Goal: Task Accomplishment & Management: Manage account settings

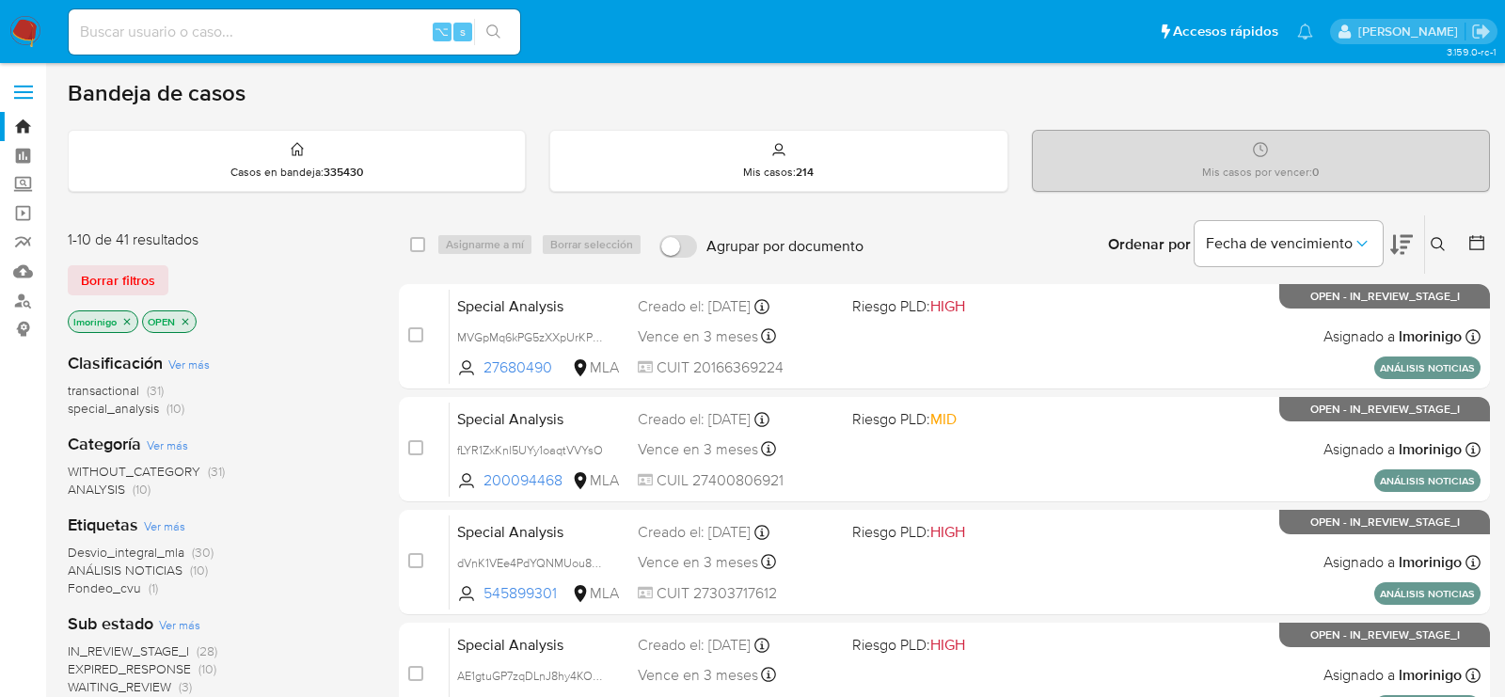
click at [250, 45] on div "⌥ s" at bounding box center [294, 31] width 451 height 45
click at [230, 31] on input at bounding box center [294, 32] width 451 height 24
paste input "113664207"
type input "113664207"
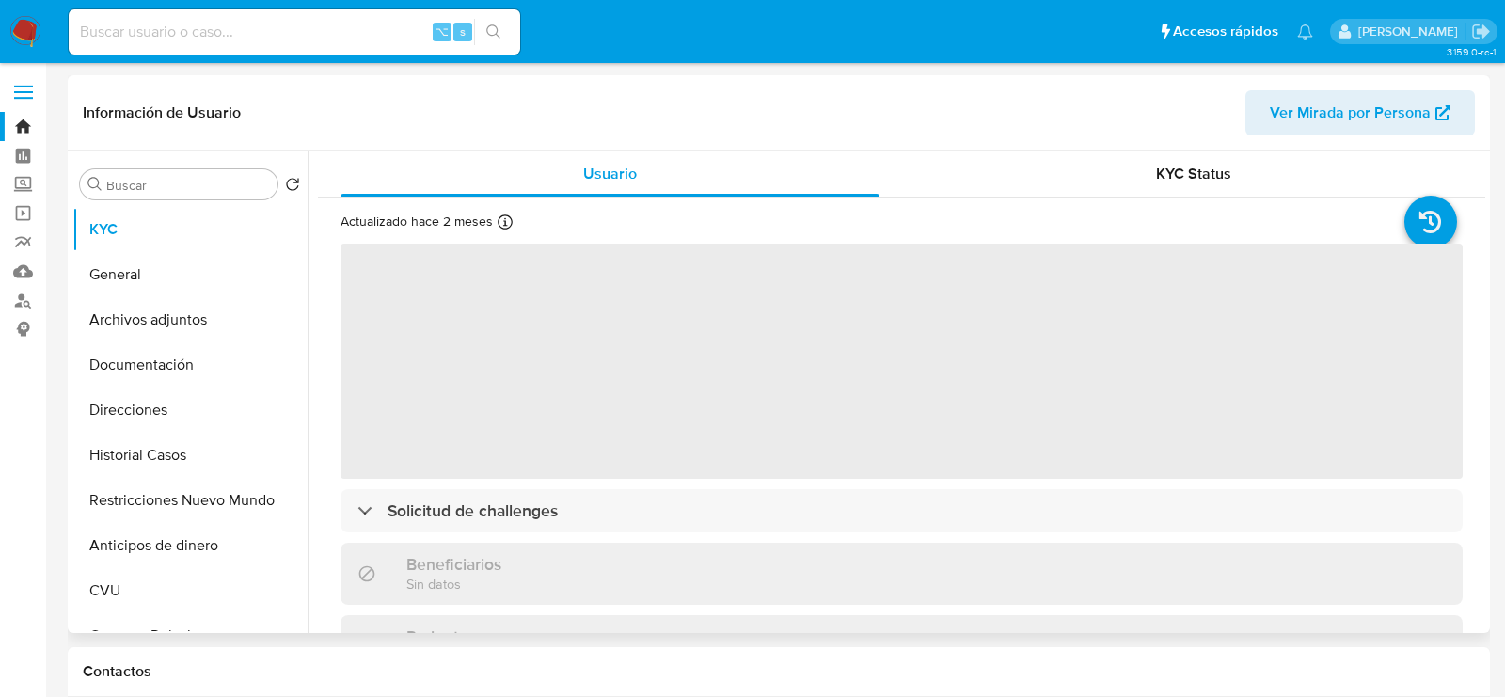
select select "10"
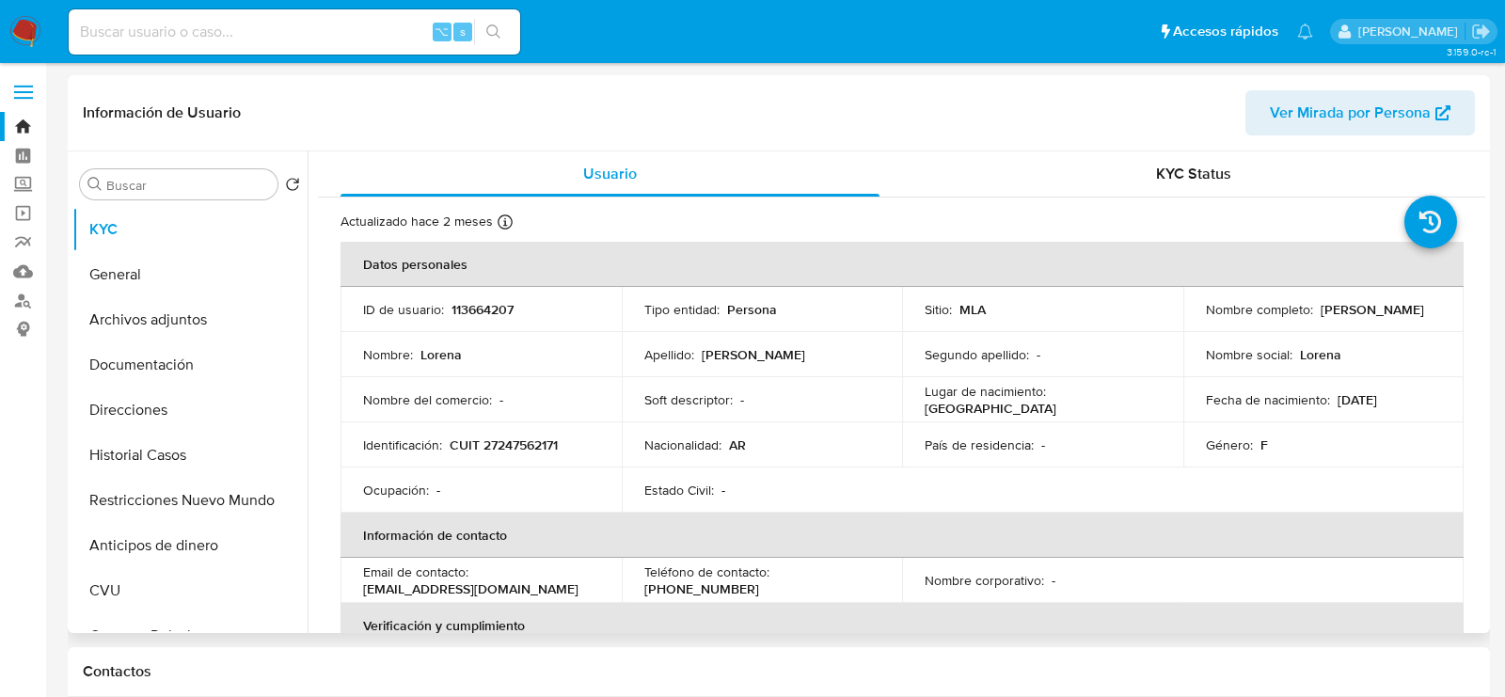
click at [516, 439] on p "CUIT 27247562171" at bounding box center [504, 444] width 108 height 17
copy p "27247562171"
click at [198, 457] on button "Historial Casos" at bounding box center [182, 455] width 220 height 45
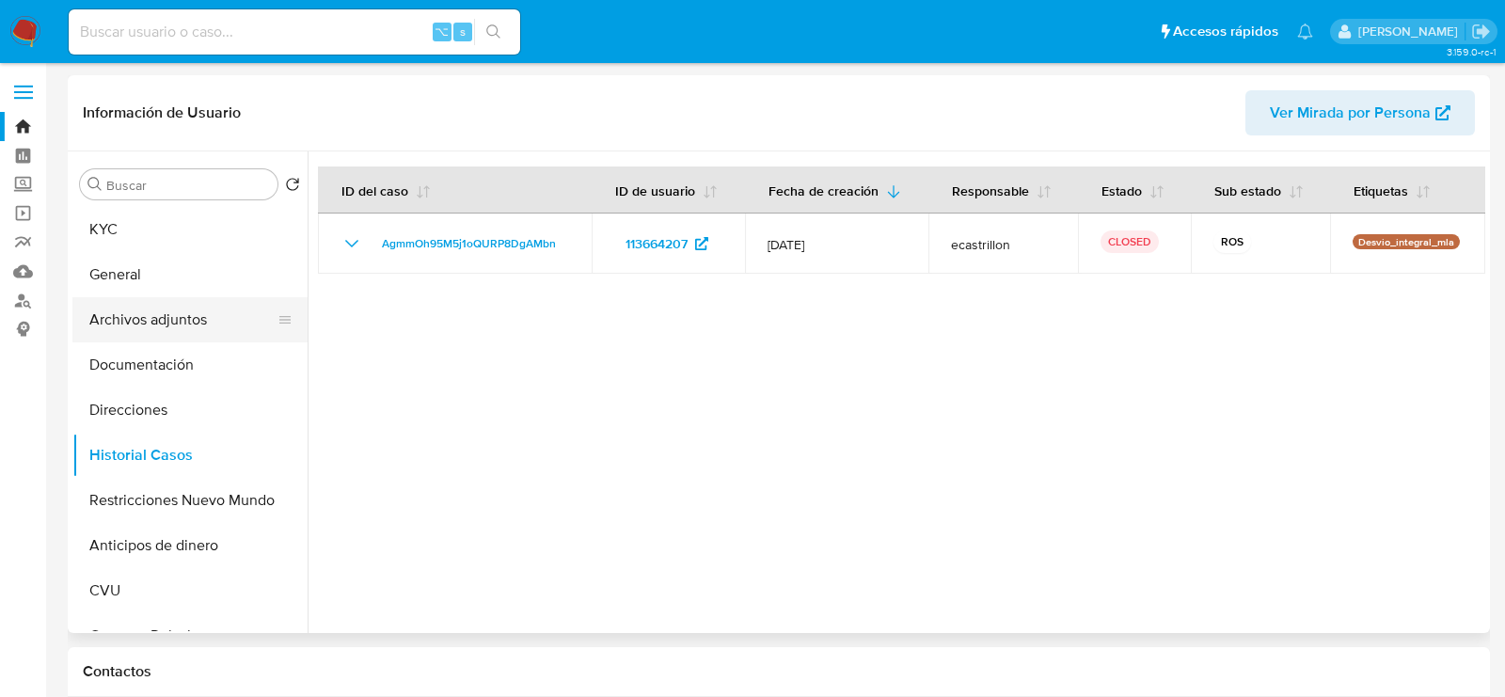
click at [177, 319] on button "Archivos adjuntos" at bounding box center [182, 319] width 220 height 45
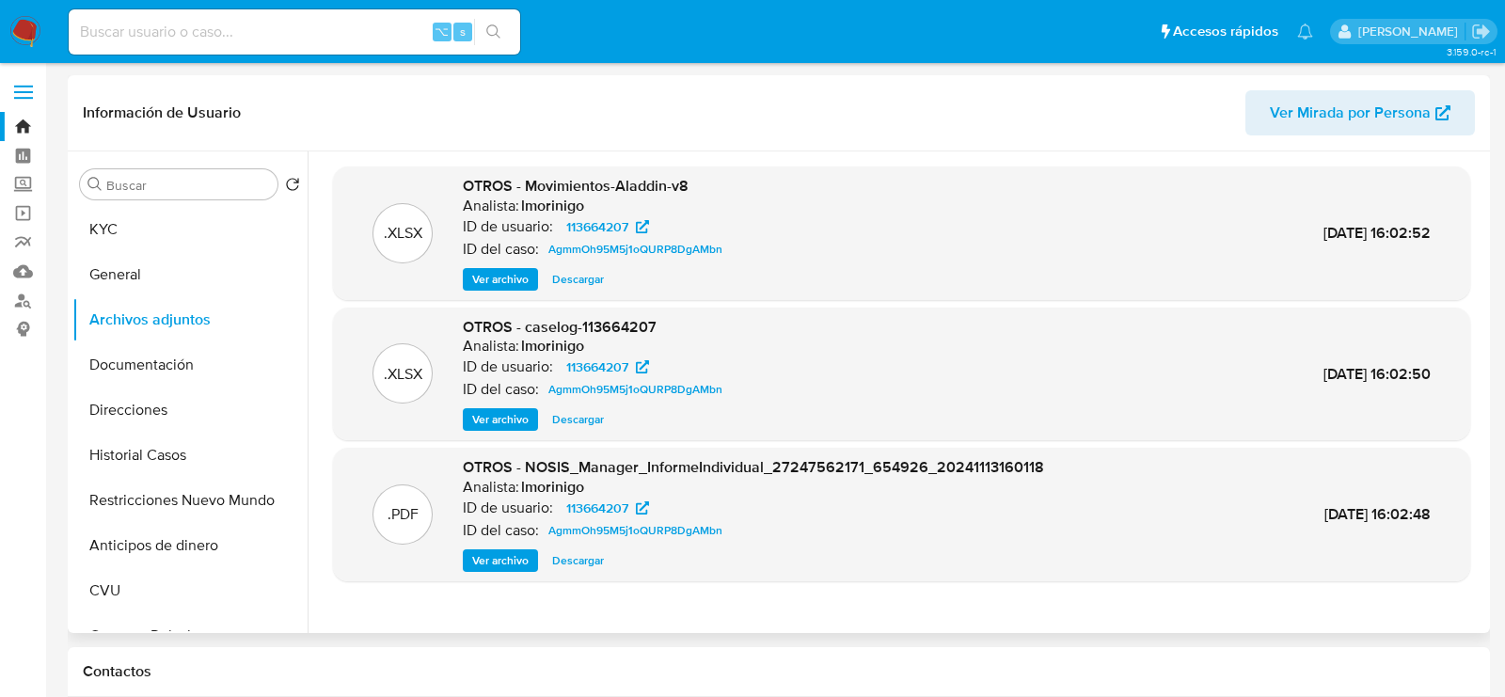
click at [522, 428] on span "Ver archivo" at bounding box center [500, 419] width 56 height 19
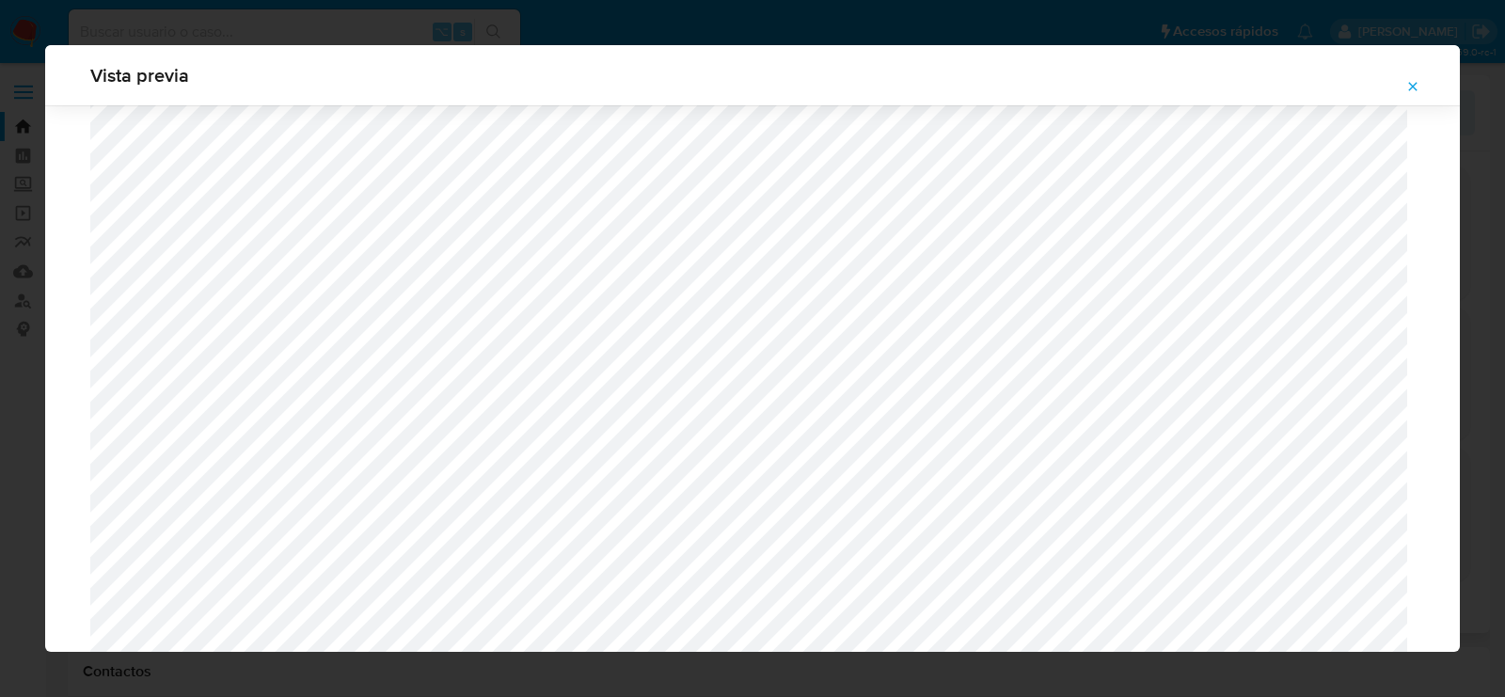
scroll to position [1754, 0]
click at [1411, 81] on icon "Attachment preview" at bounding box center [1412, 86] width 15 height 15
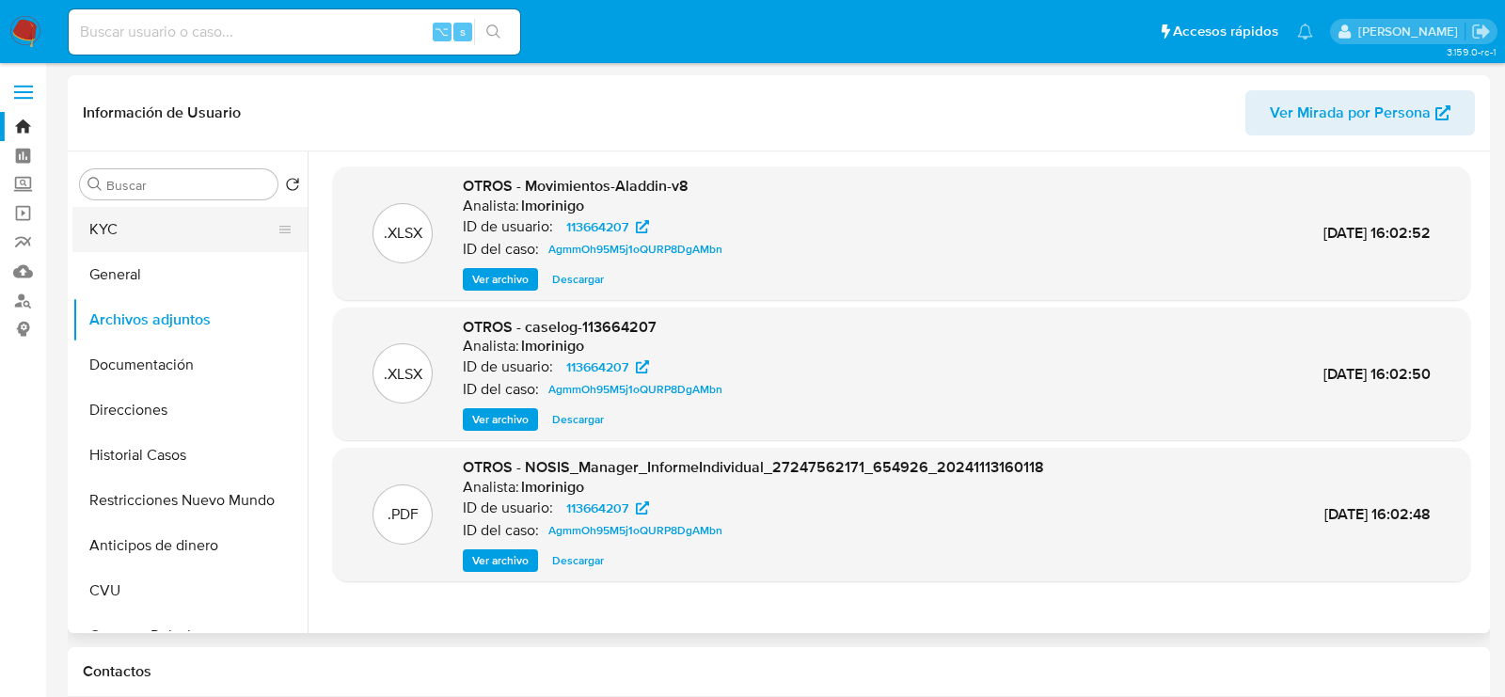
click at [119, 238] on button "KYC" at bounding box center [182, 229] width 220 height 45
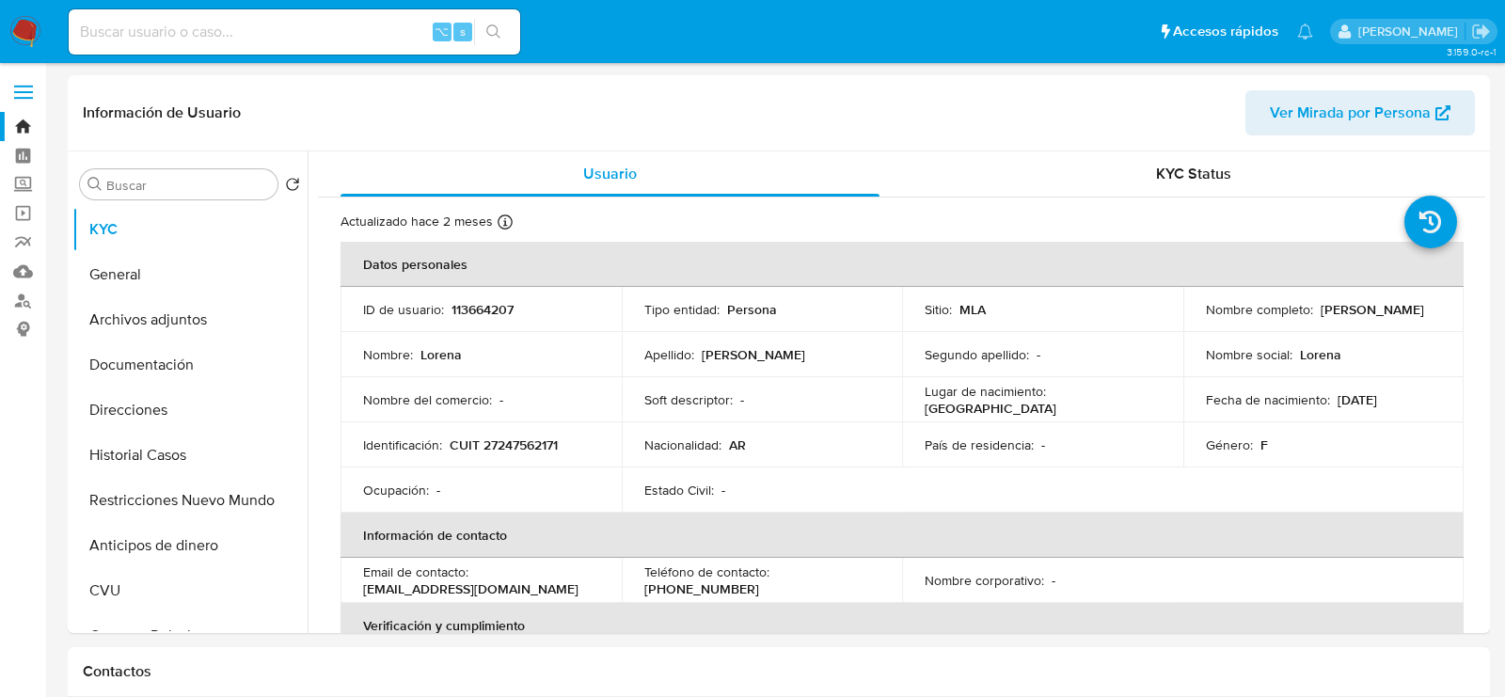
click at [491, 315] on p "113664207" at bounding box center [482, 309] width 62 height 17
copy p "113664207"
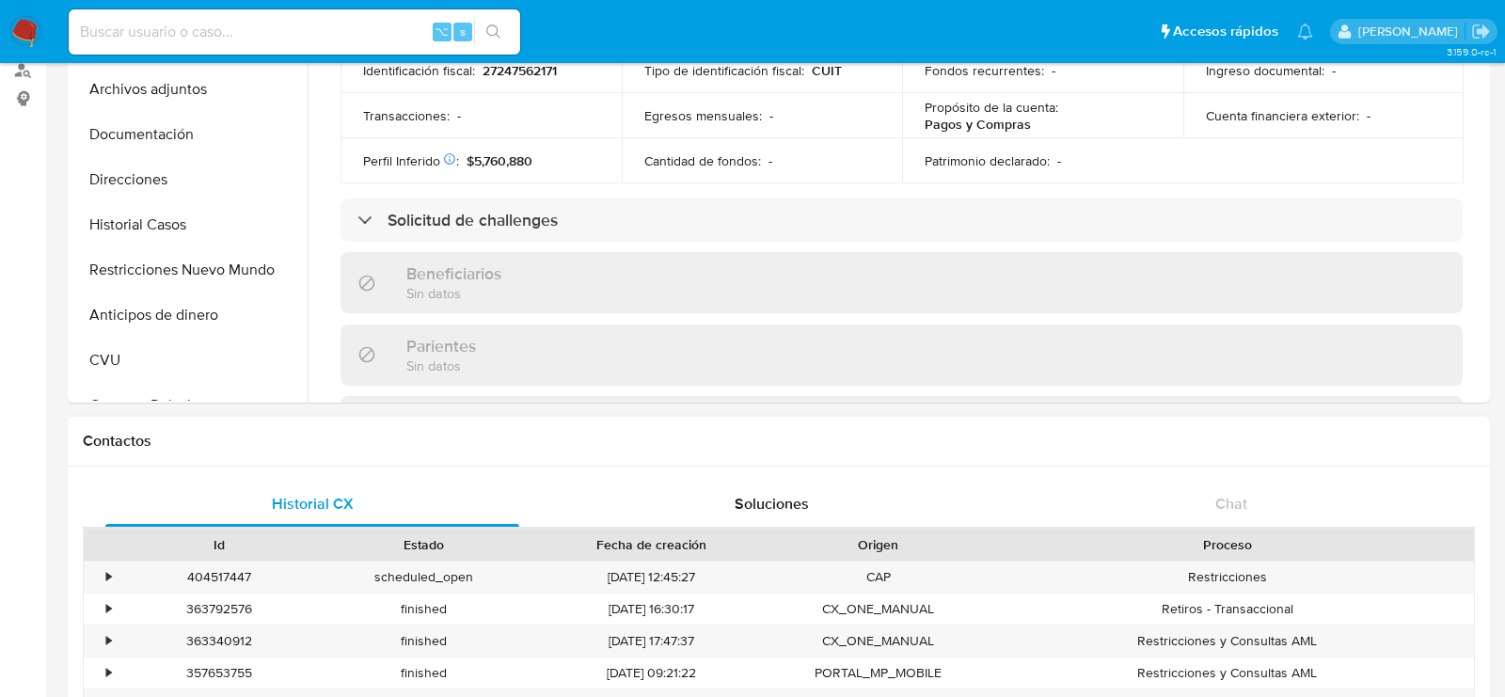
scroll to position [419, 0]
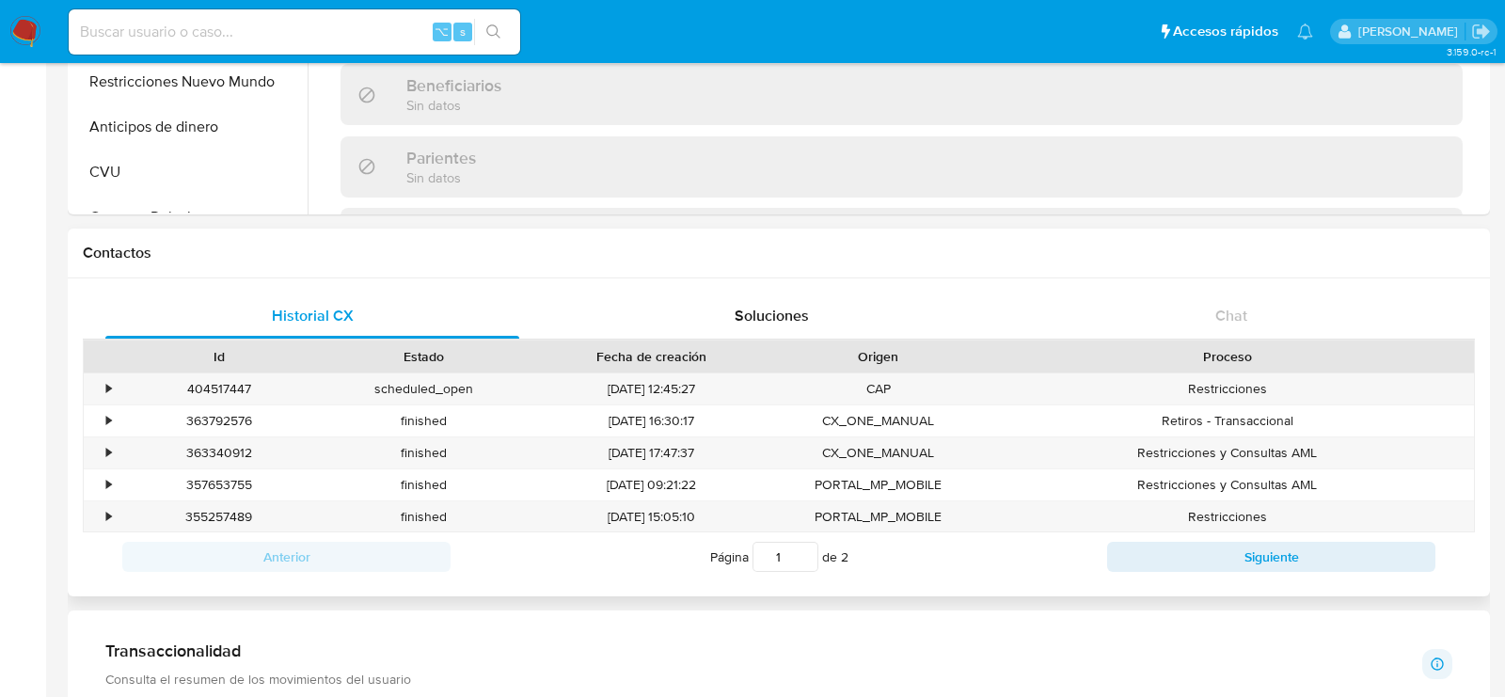
click at [1214, 291] on div "Historial CX Soluciones Chat Id Estado Fecha de creación Origen Proceso • 40451…" at bounding box center [779, 437] width 1422 height 318
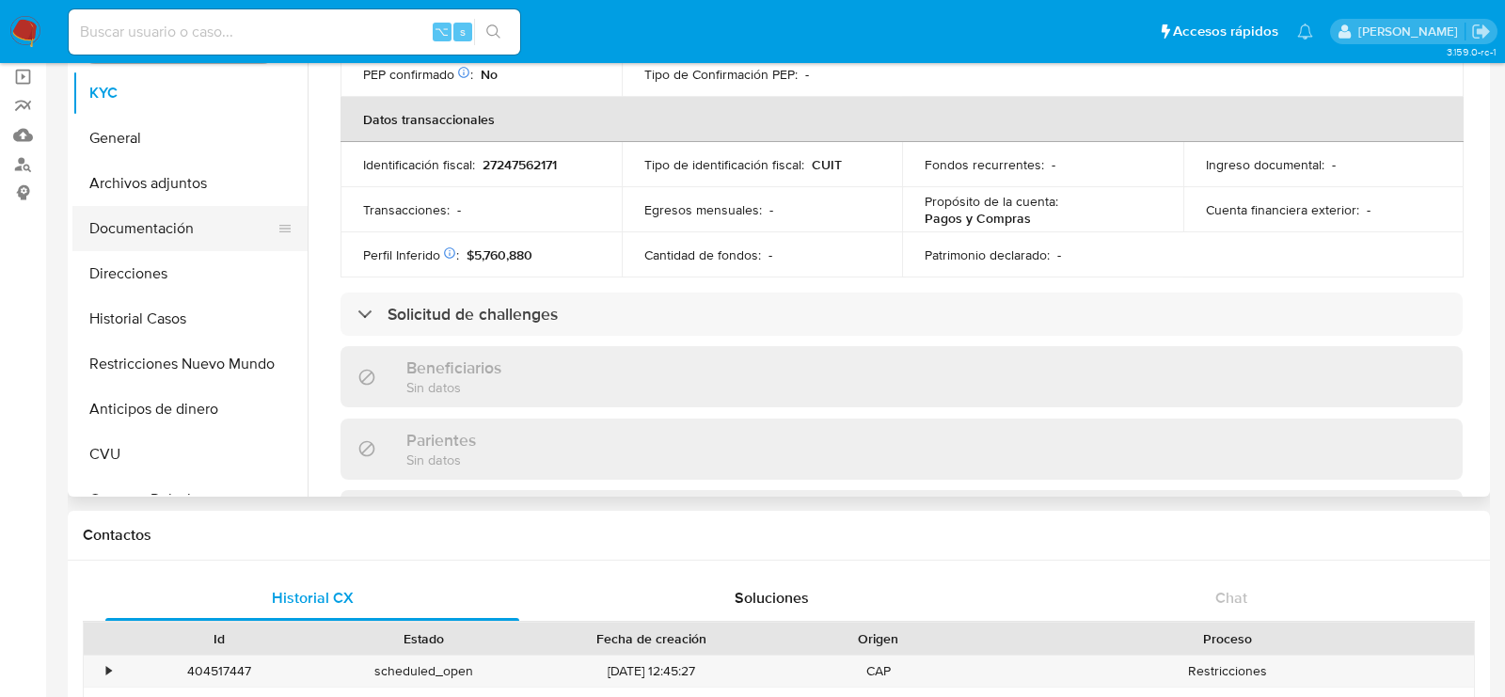
scroll to position [85, 0]
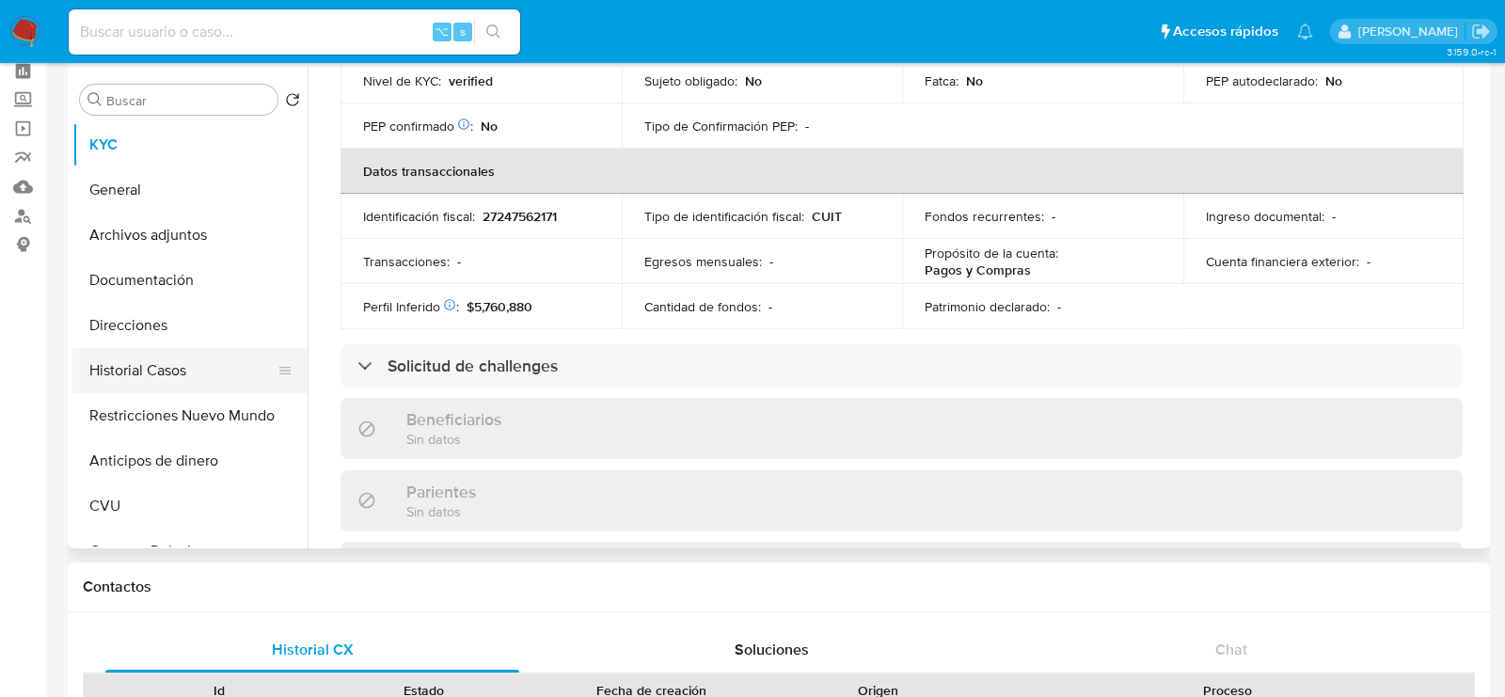
click at [123, 355] on button "Historial Casos" at bounding box center [182, 370] width 220 height 45
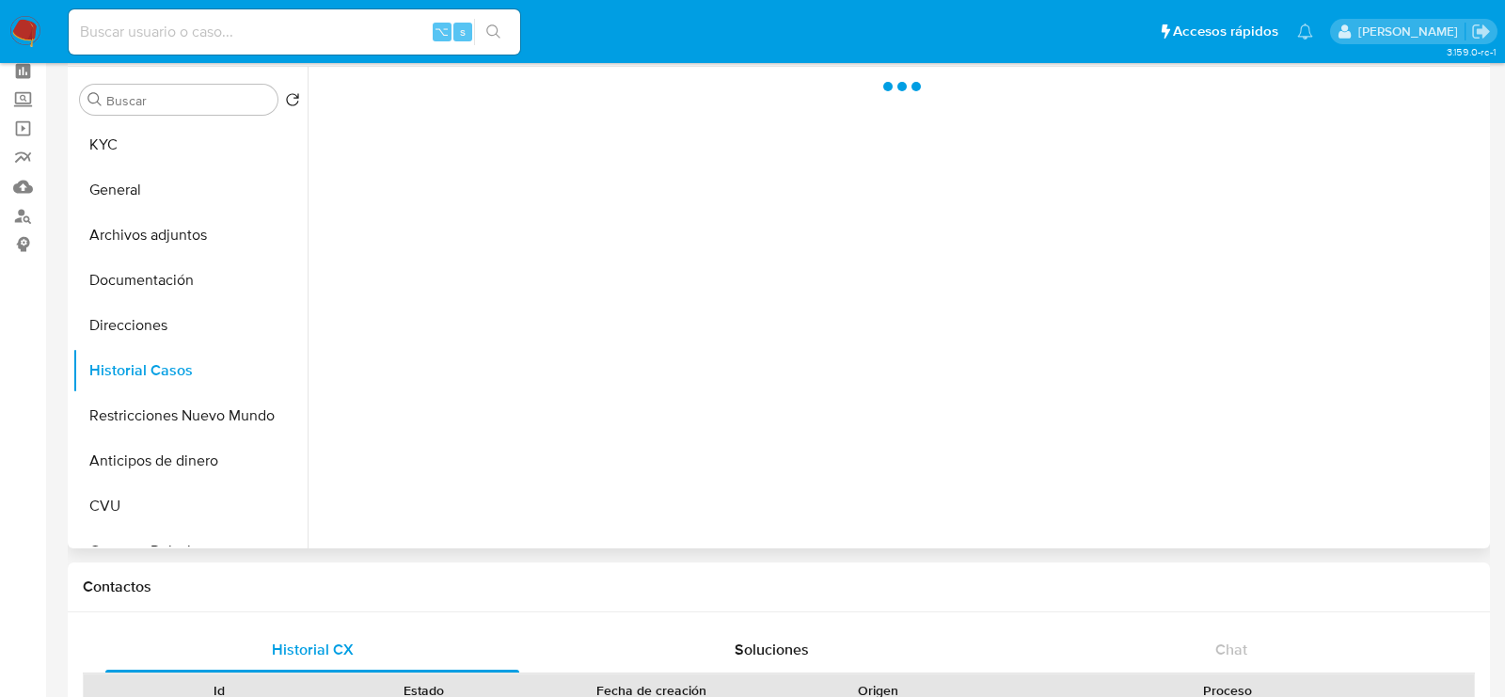
scroll to position [0, 0]
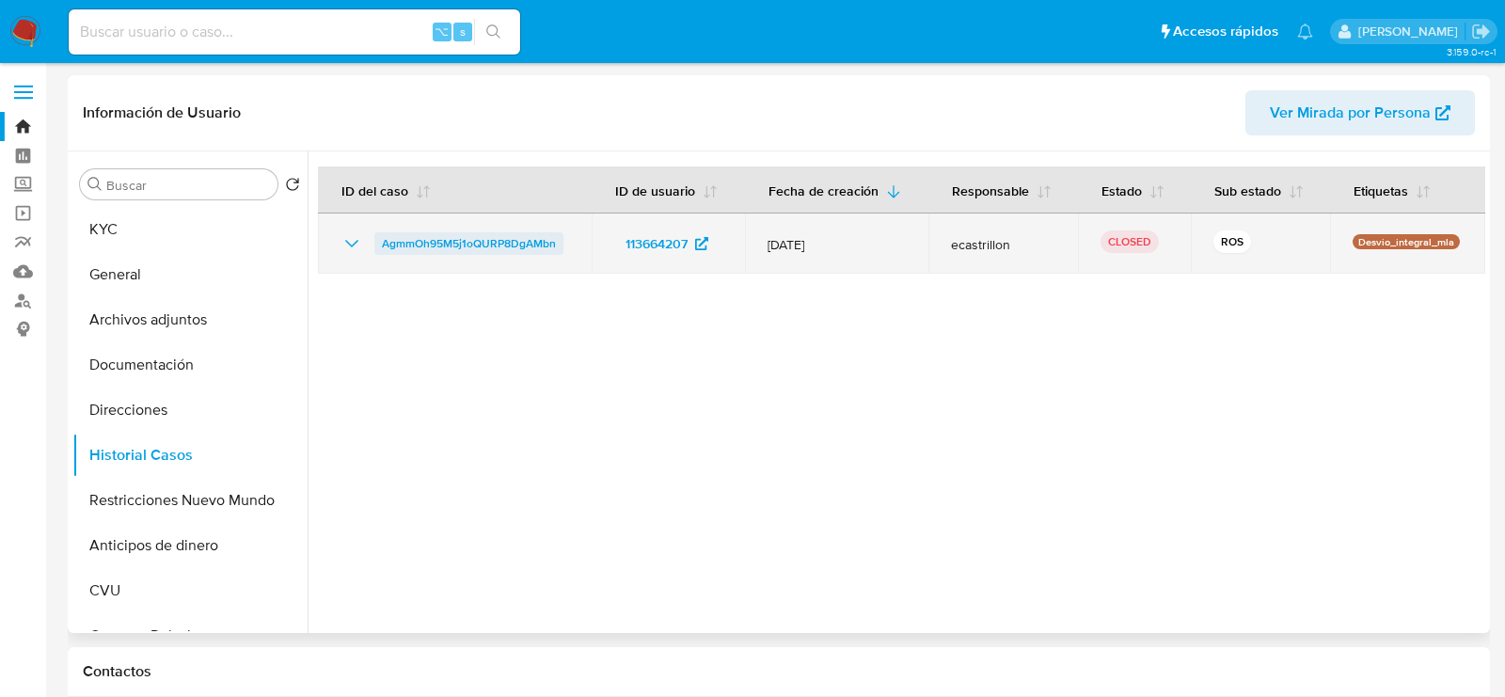
click at [426, 245] on span "AgmmOh95M5j1oQURP8DgAMbn" at bounding box center [469, 243] width 174 height 23
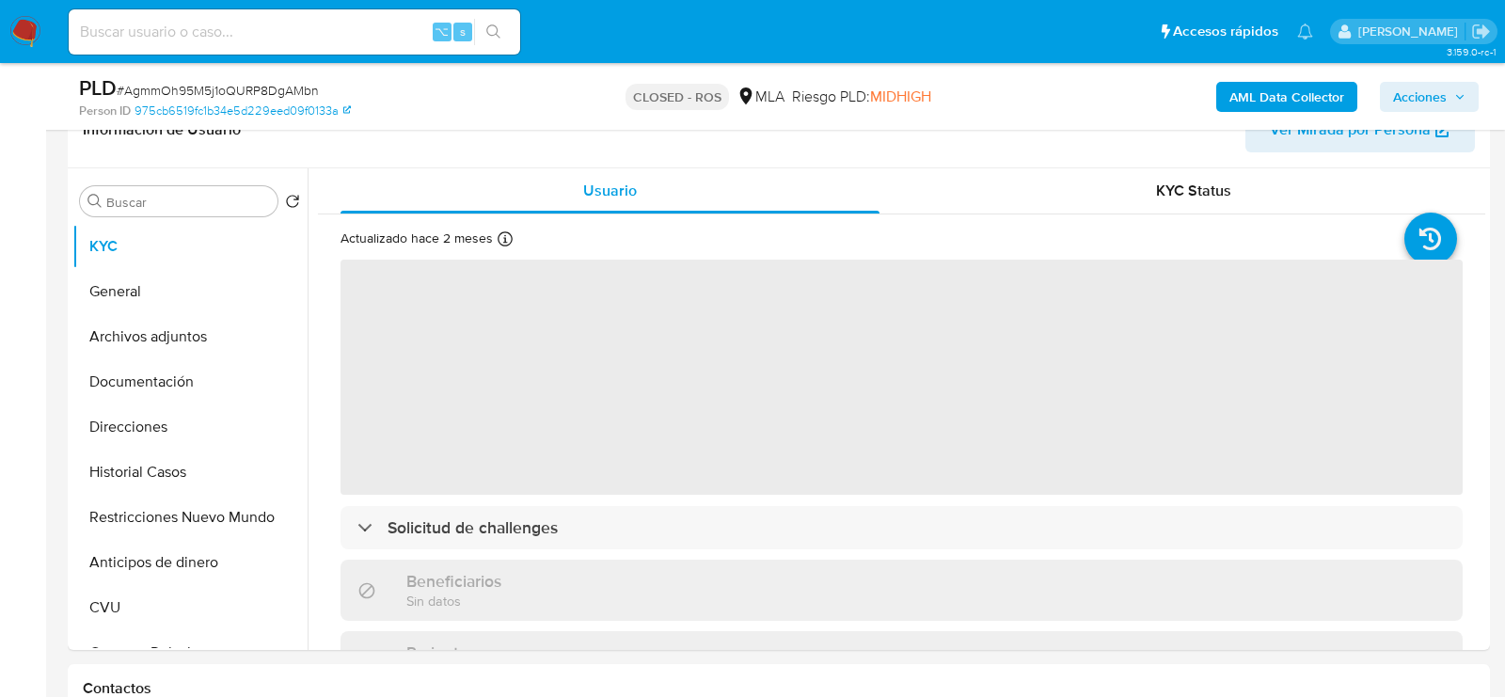
scroll to position [583, 0]
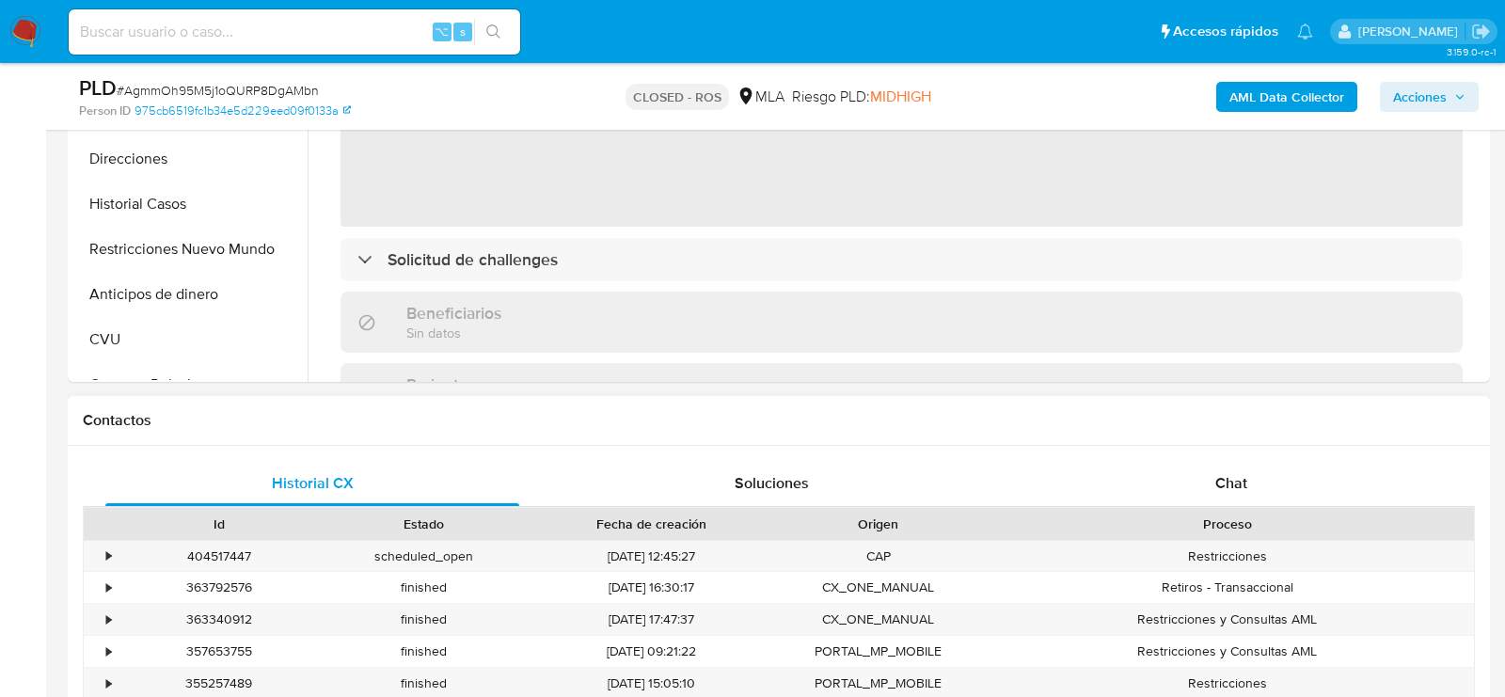
select select "10"
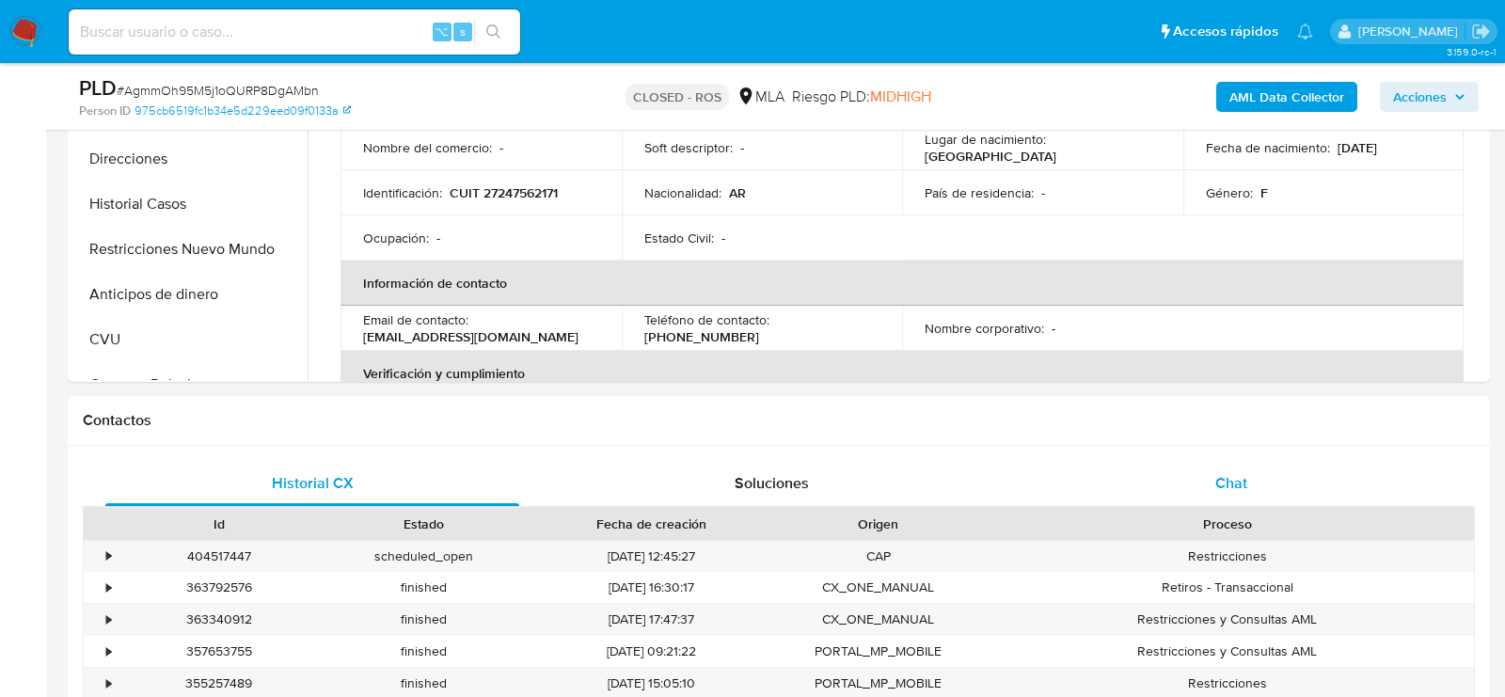
click at [1119, 472] on div "Chat" at bounding box center [1231, 483] width 414 height 45
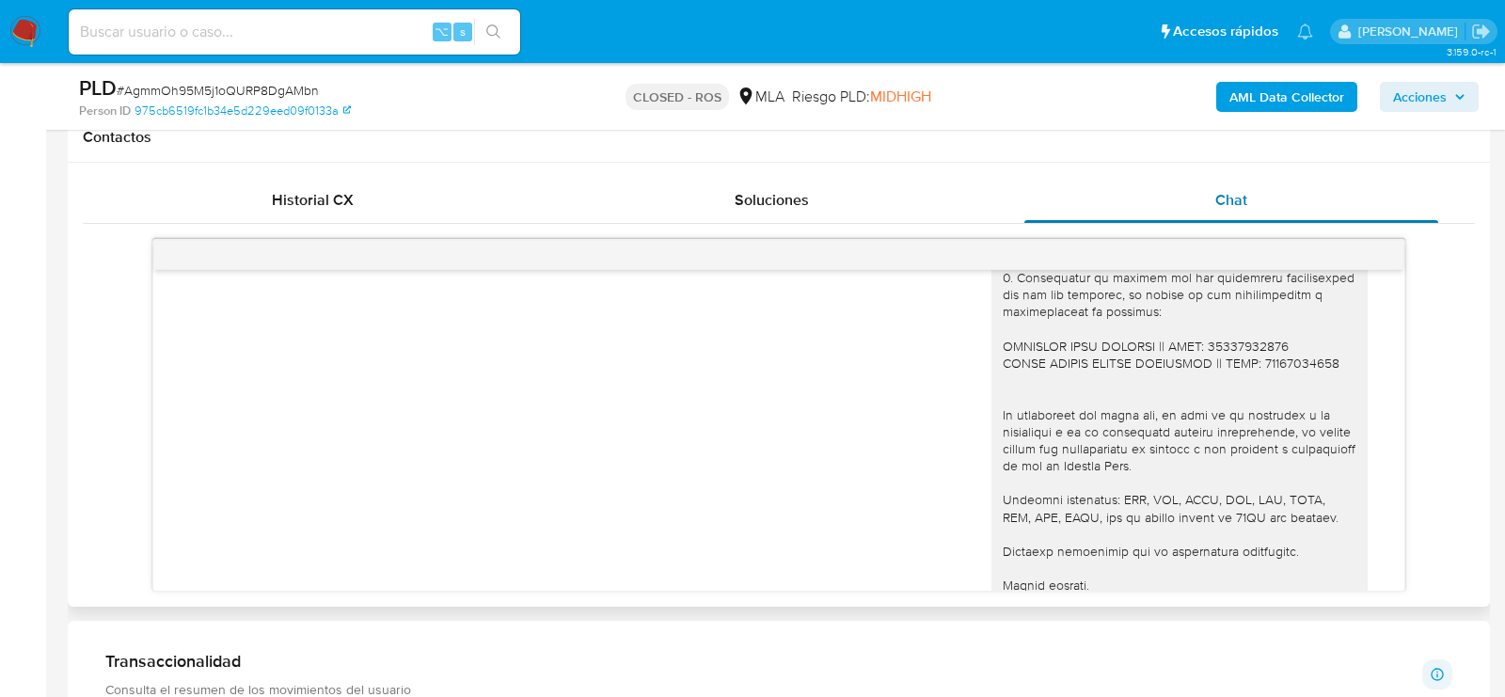
scroll to position [1053, 0]
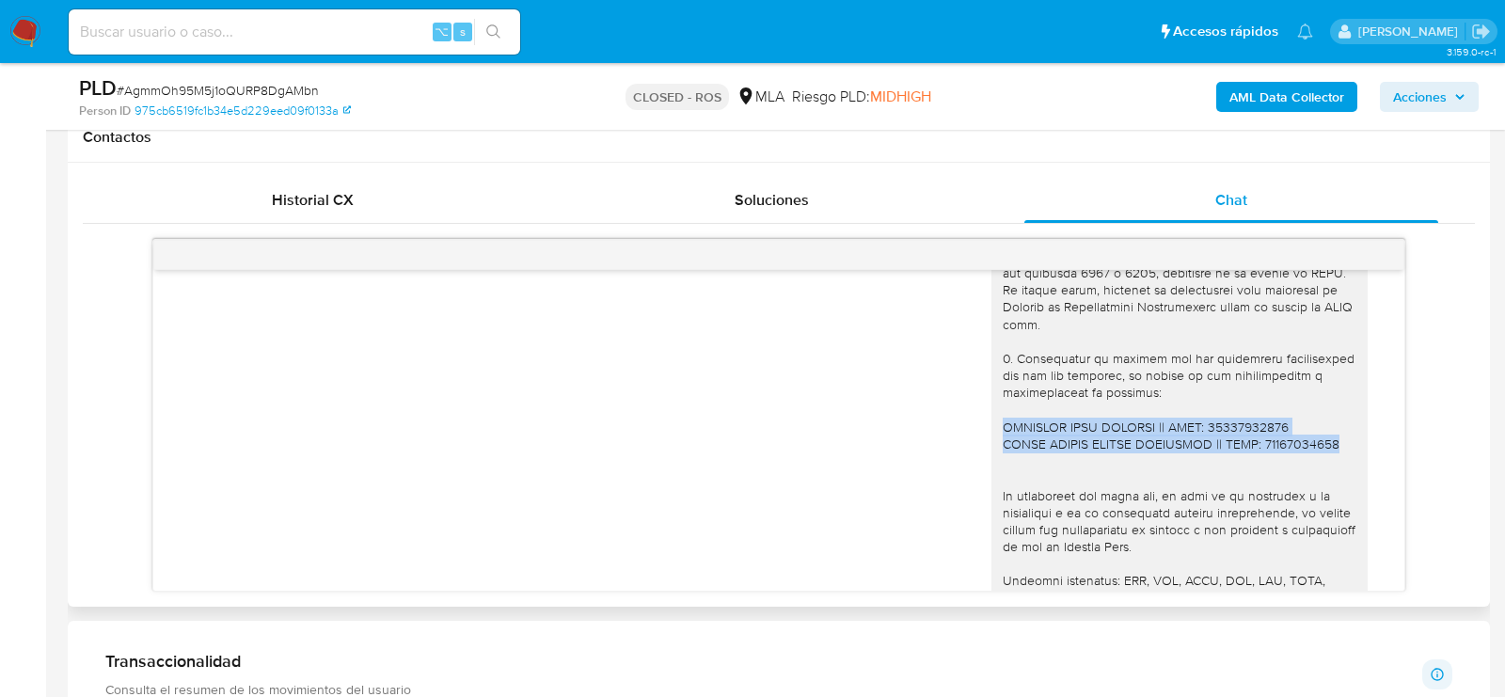
drag, startPoint x: 1004, startPoint y: 406, endPoint x: 1356, endPoint y: 426, distance: 352.3
click at [1356, 426] on div at bounding box center [1179, 341] width 376 height 751
copy div "SANTIAGO JOSE BIANCHI || CUIT: 20237545444 JORGE DAMASO HECTOR ALCANTARA || CUI…"
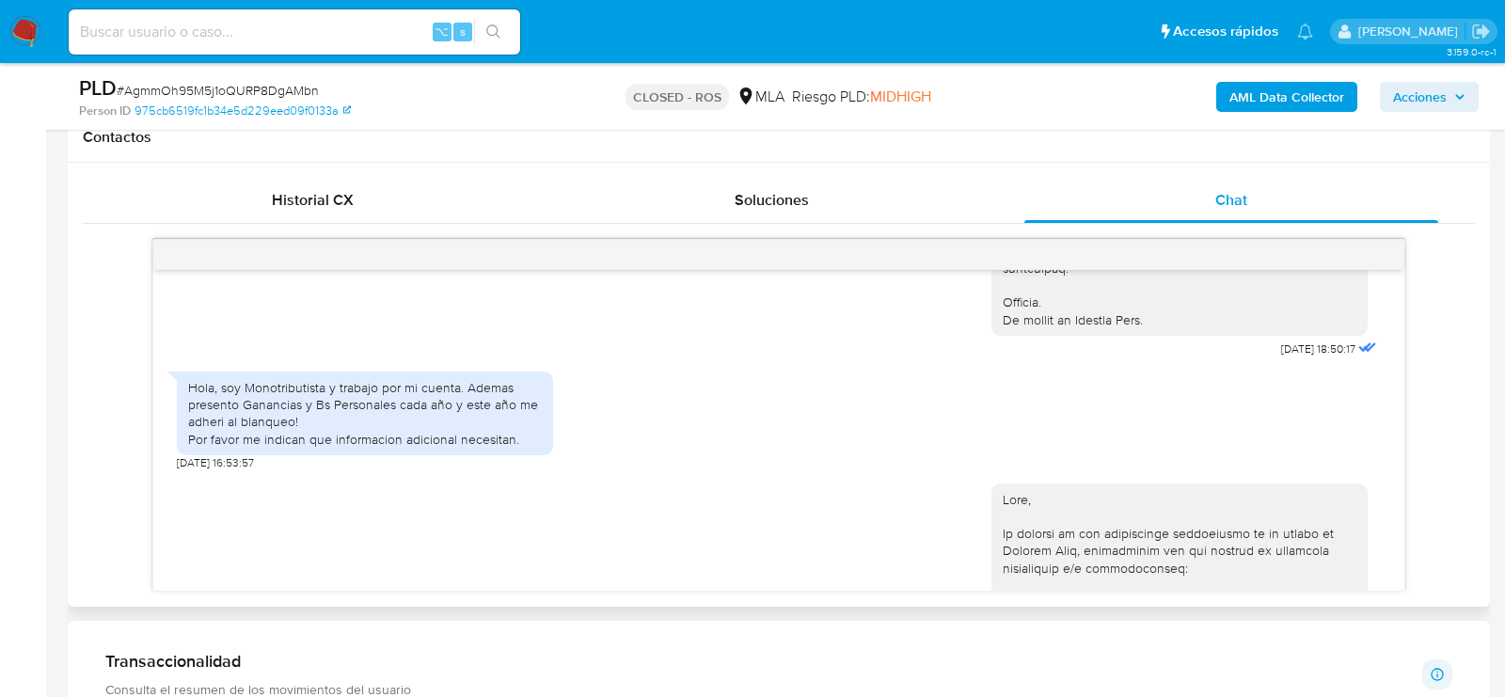
scroll to position [508, 0]
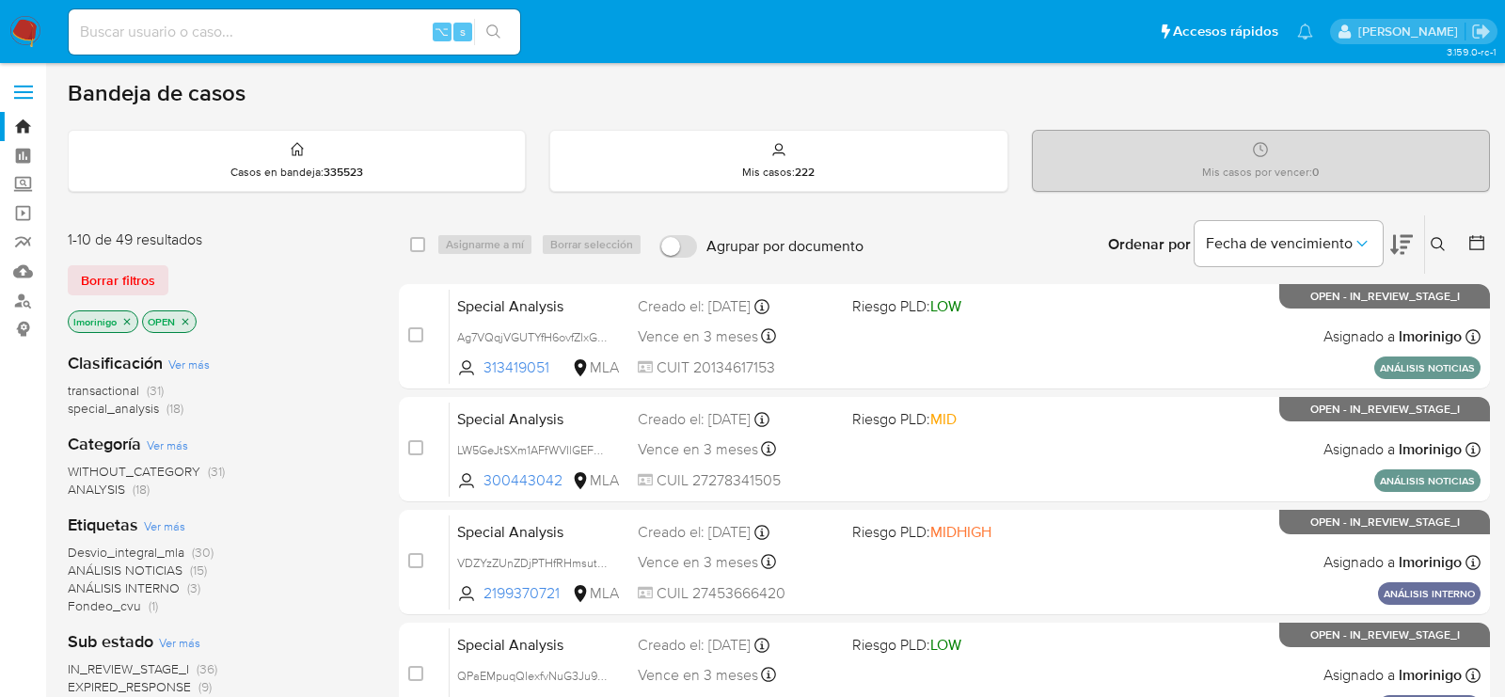
click at [1435, 237] on icon at bounding box center [1438, 244] width 15 height 15
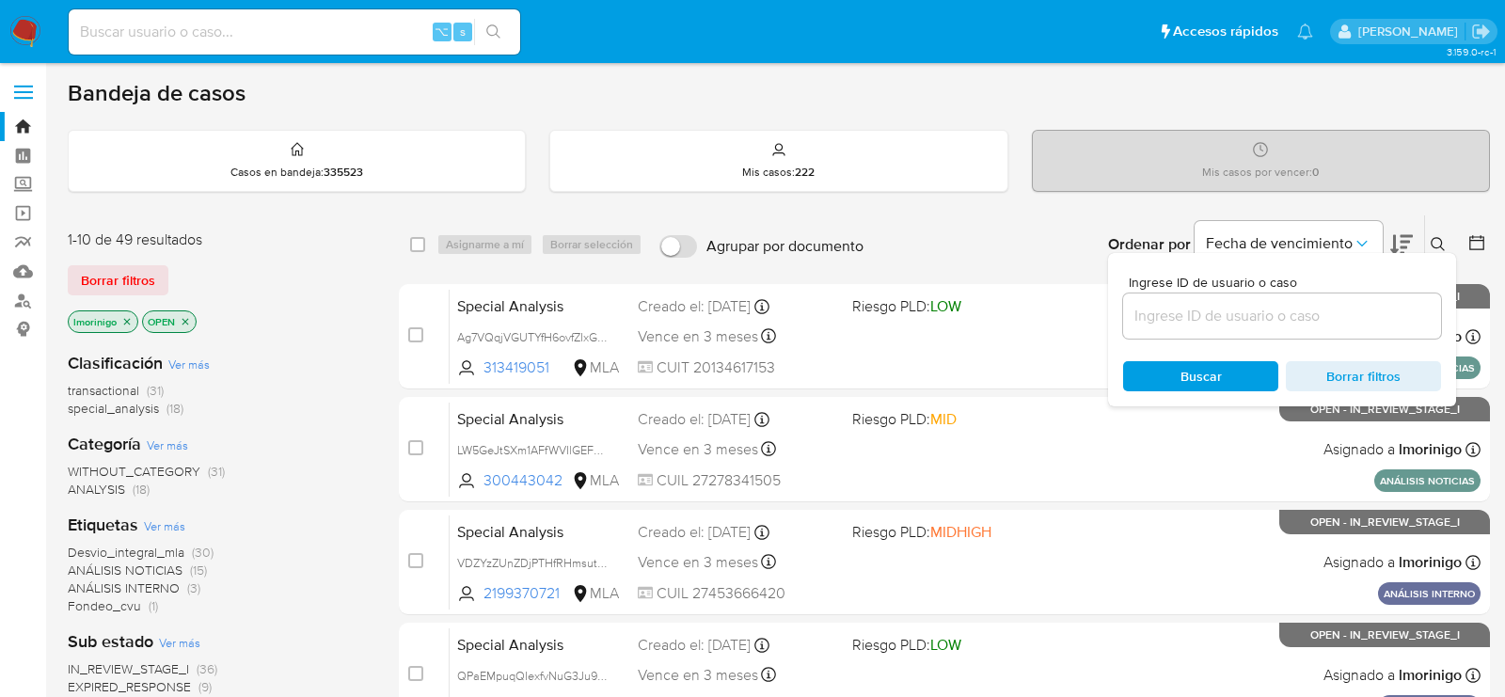
click at [1203, 321] on input at bounding box center [1282, 316] width 318 height 24
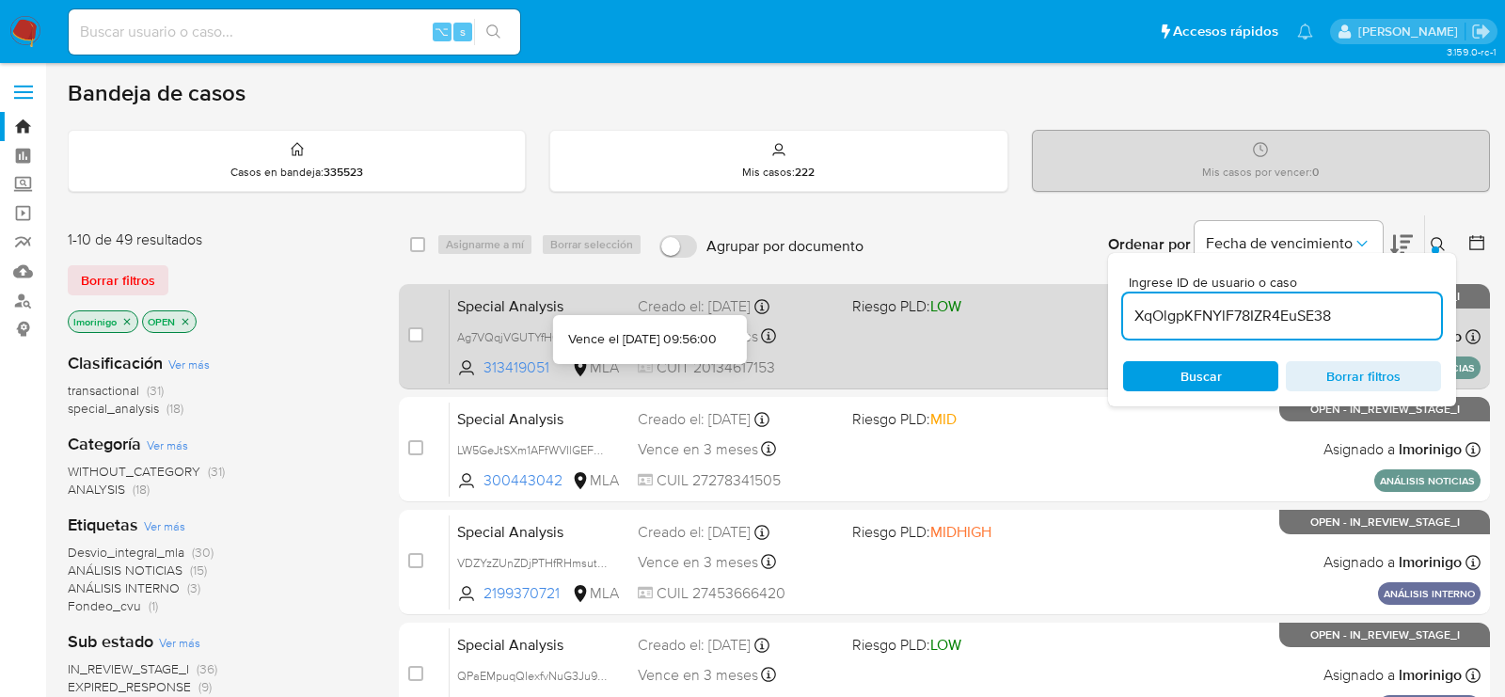
type input "XqOlgpKFNYlF78IZR4EuSE38"
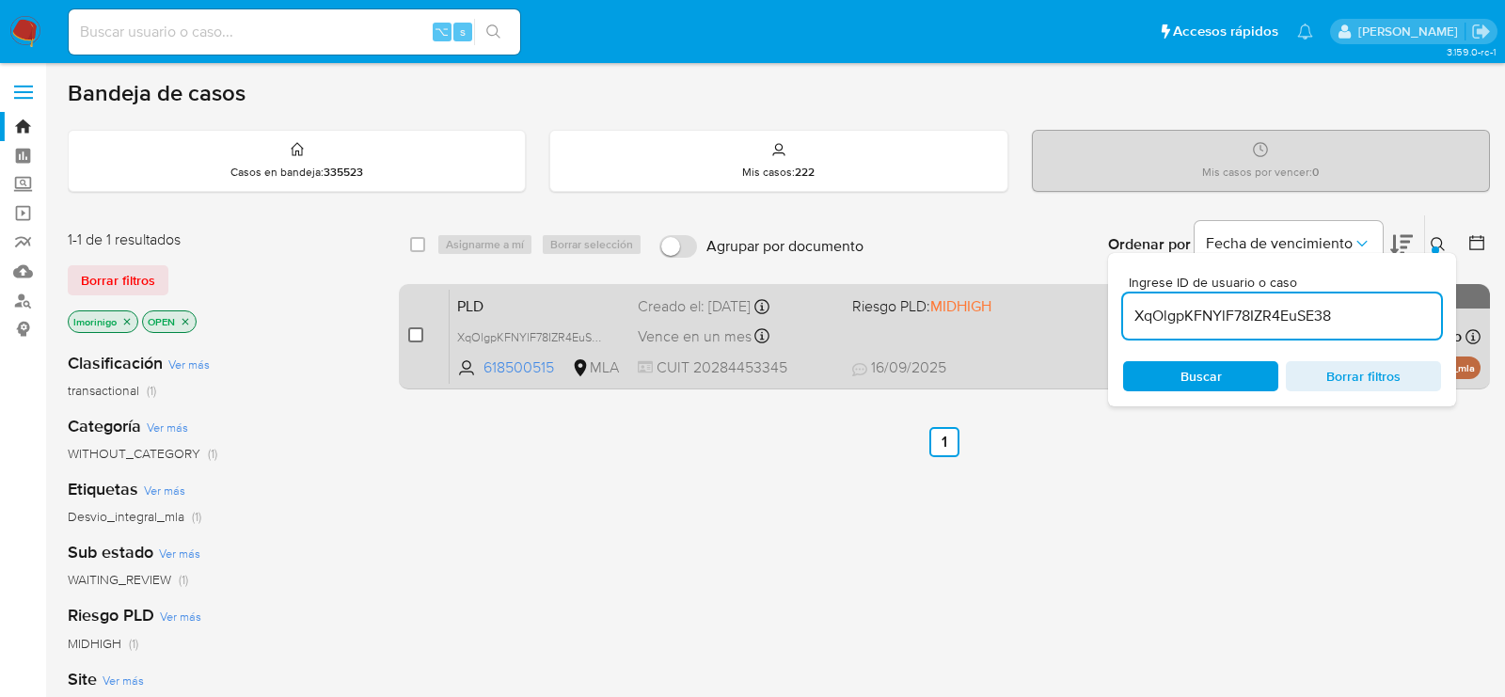
click at [417, 335] on input "checkbox" at bounding box center [415, 334] width 15 height 15
checkbox input "true"
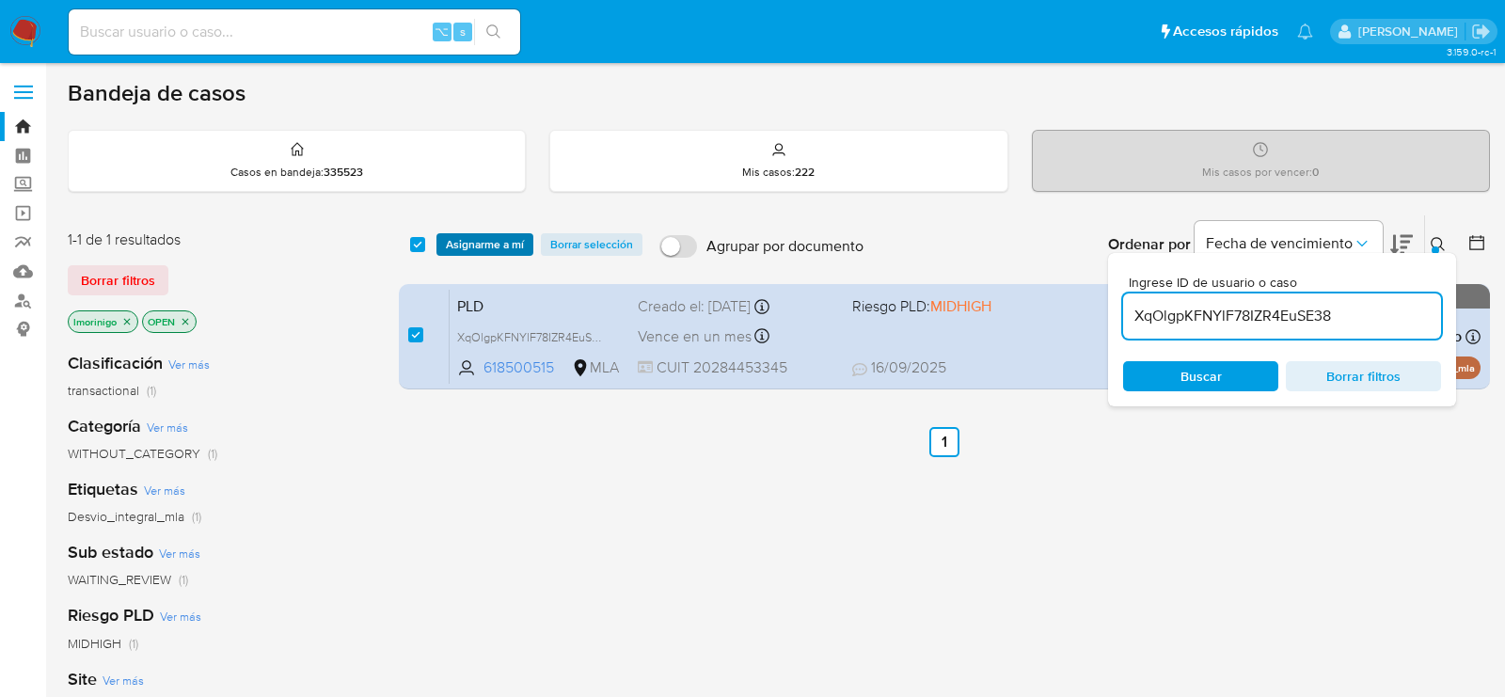
click at [470, 241] on span "Asignarme a mí" at bounding box center [485, 244] width 78 height 19
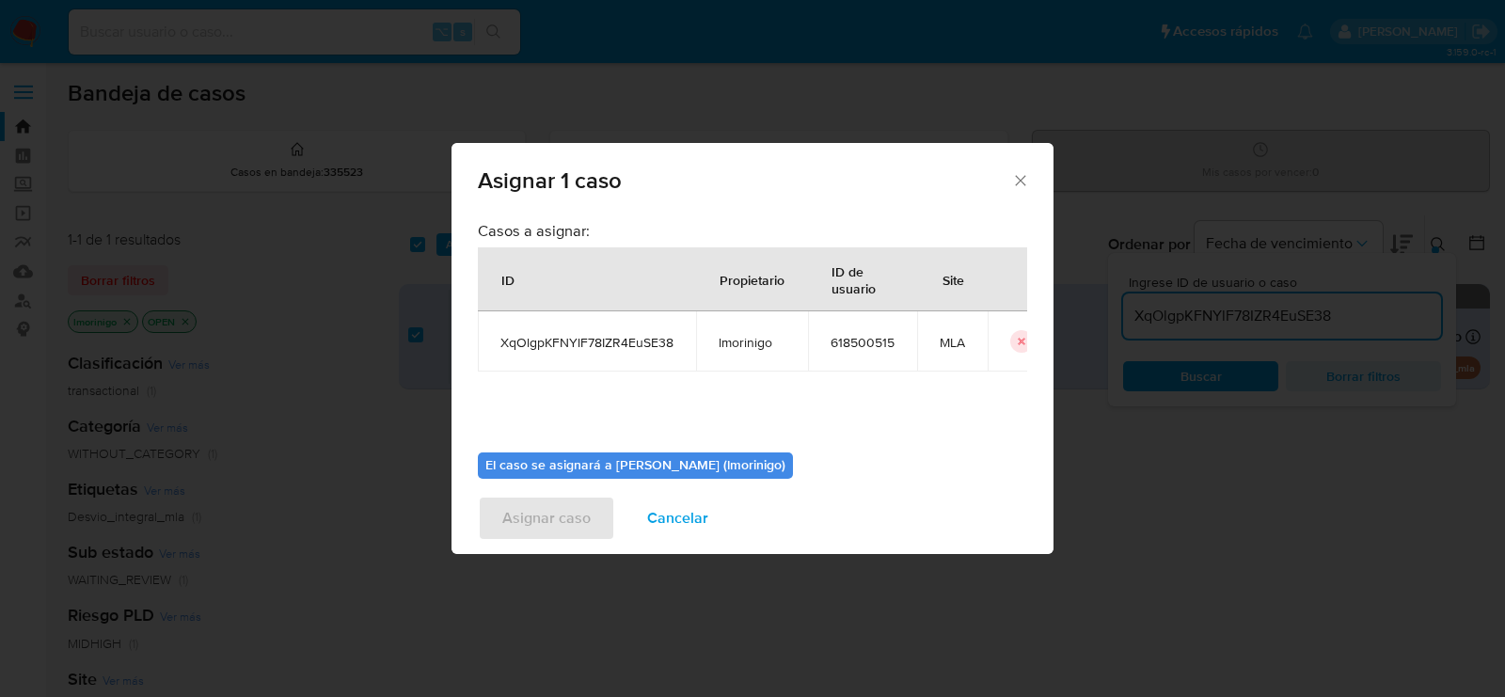
scroll to position [96, 0]
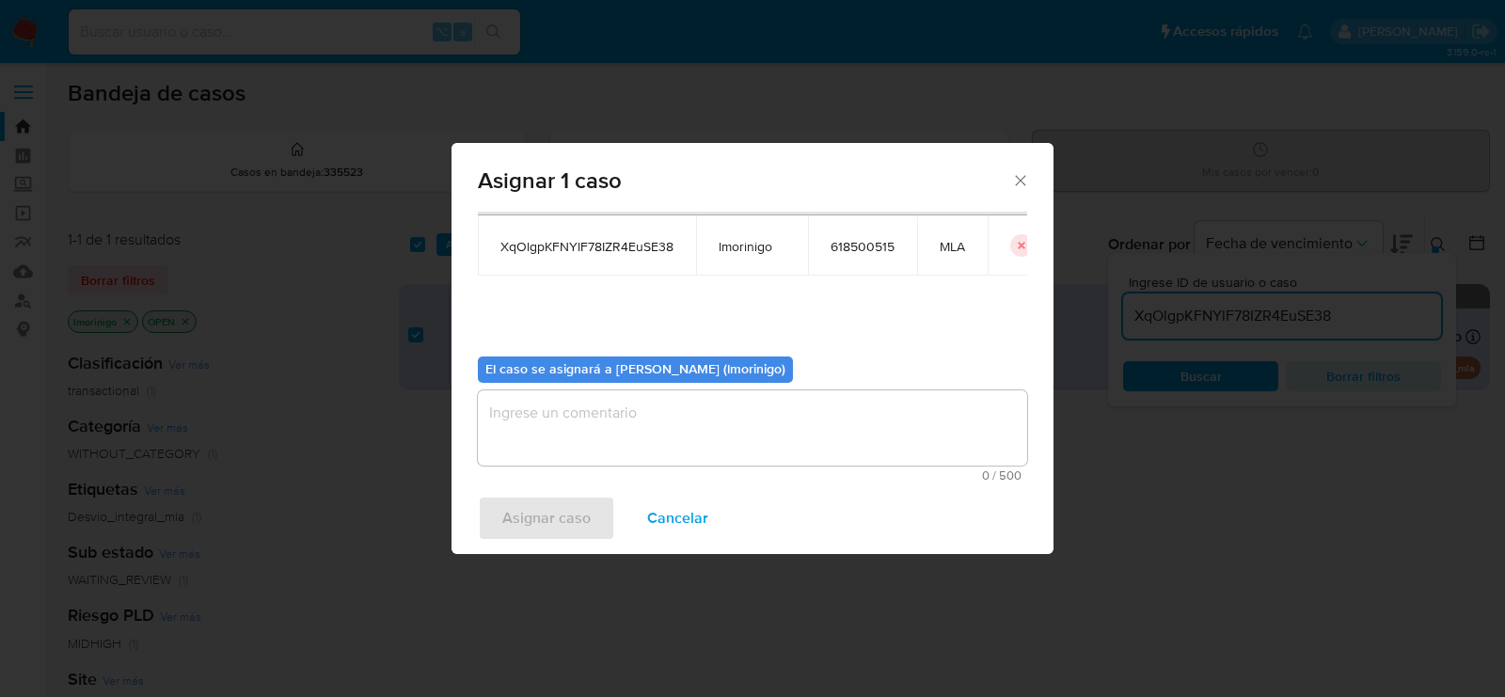
click at [647, 442] on textarea "assign-modal" at bounding box center [752, 427] width 549 height 75
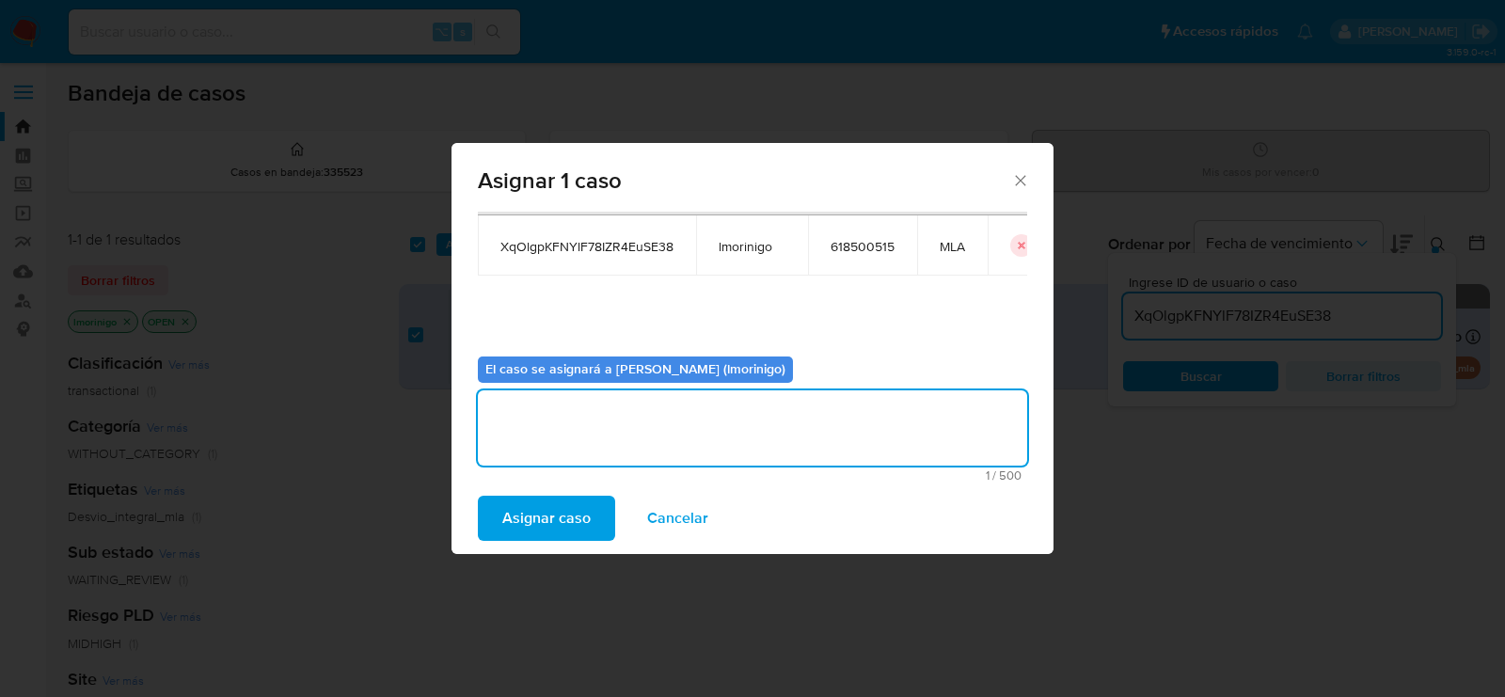
click at [549, 521] on span "Asignar caso" at bounding box center [546, 518] width 88 height 41
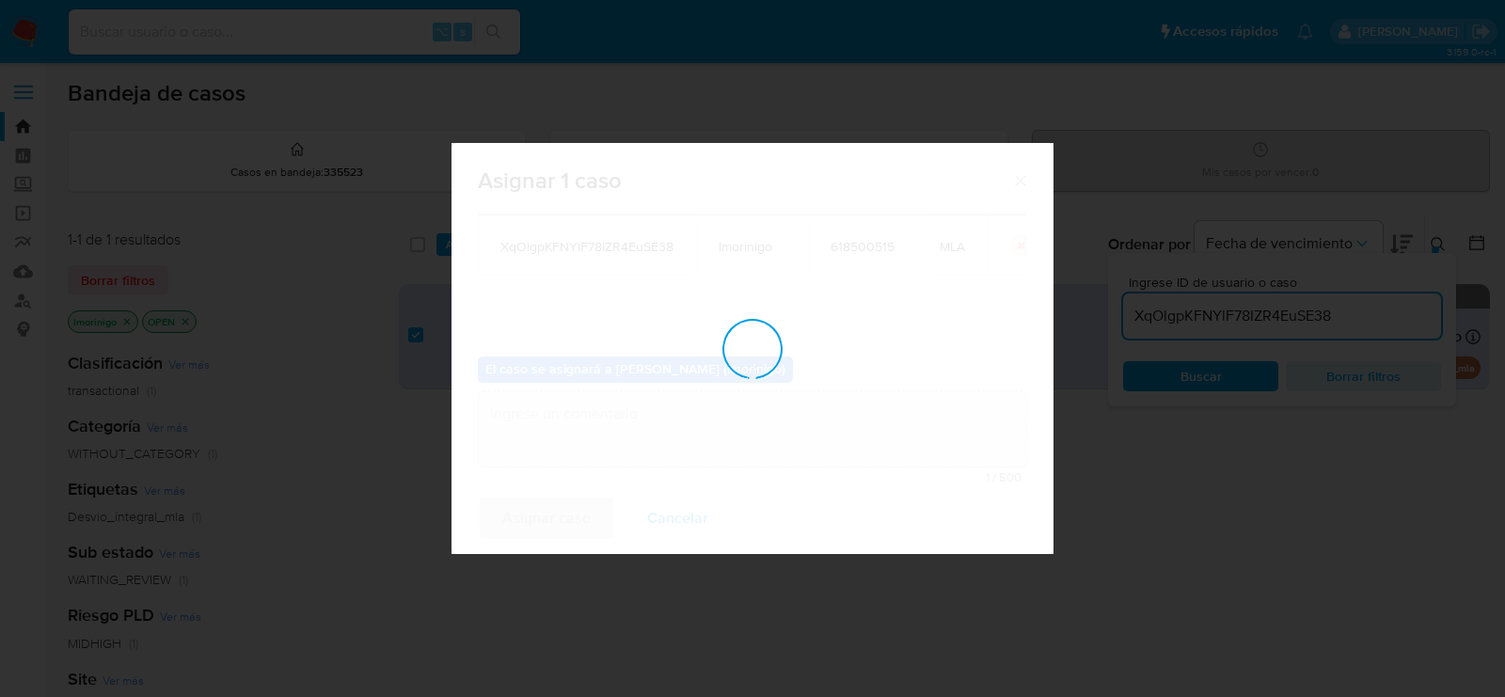
checkbox input "false"
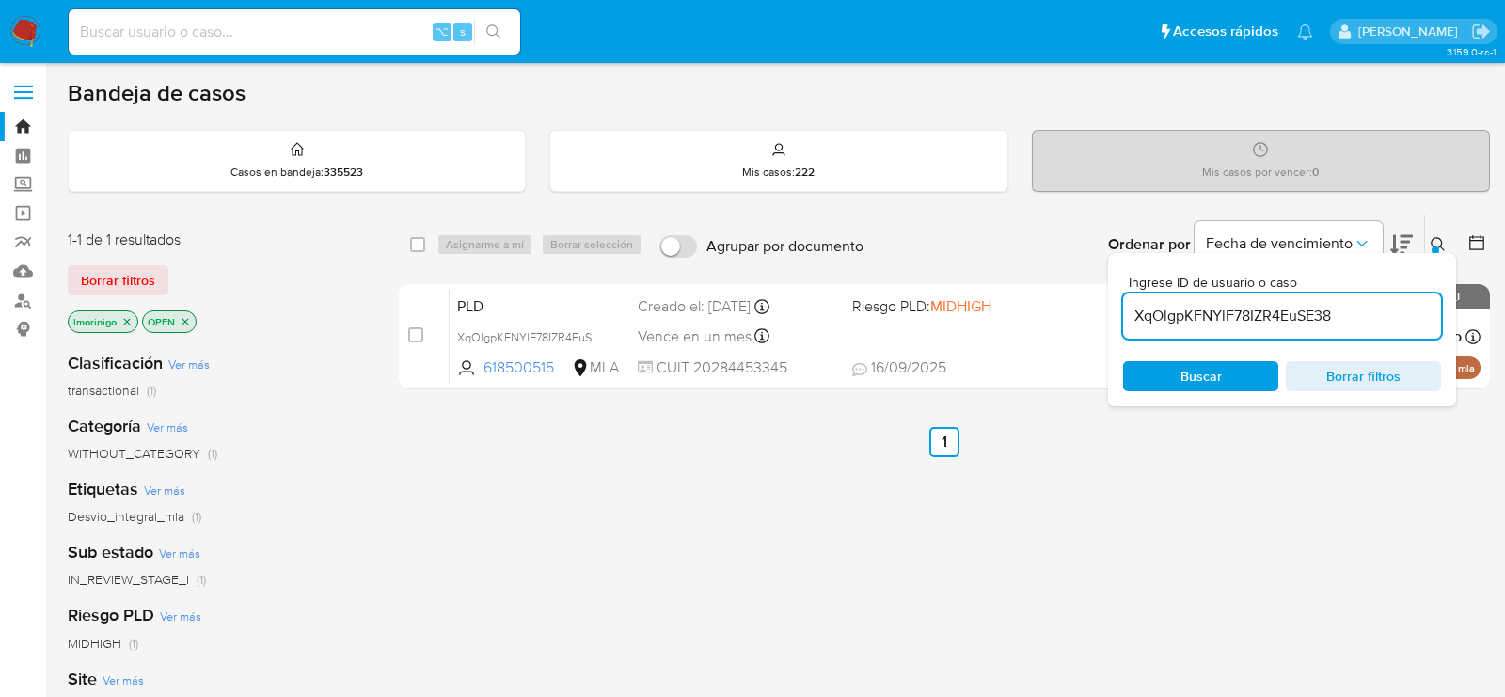
click at [1236, 329] on div "XqOlgpKFNYlF78IZR4EuSE38" at bounding box center [1282, 315] width 318 height 45
click at [1226, 319] on input "XqOlgpKFNYlF78IZR4EuSE38" at bounding box center [1282, 316] width 318 height 24
paste input "p6Lvg9RCXfs1DJZqZ2TRq3ph"
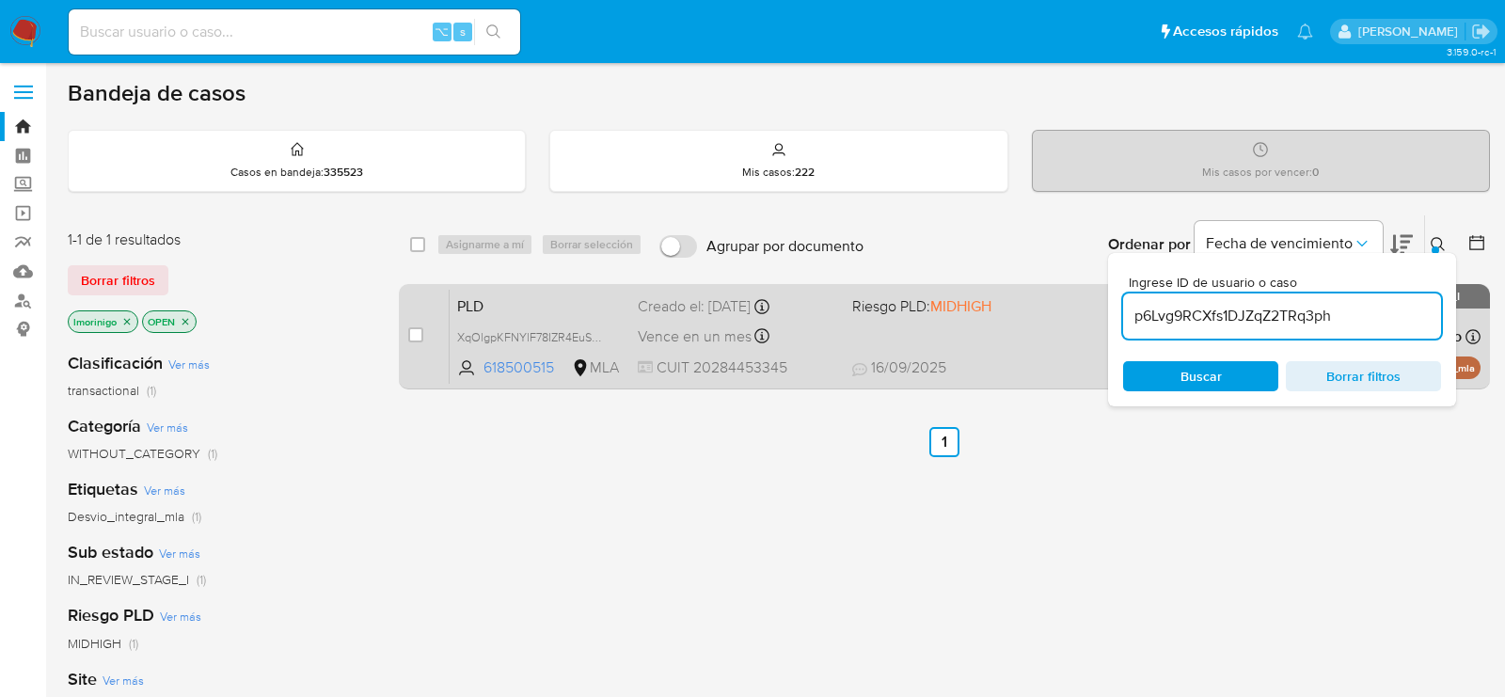
type input "p6Lvg9RCXfs1DJZqZ2TRq3ph"
click at [415, 336] on input "checkbox" at bounding box center [415, 334] width 15 height 15
checkbox input "true"
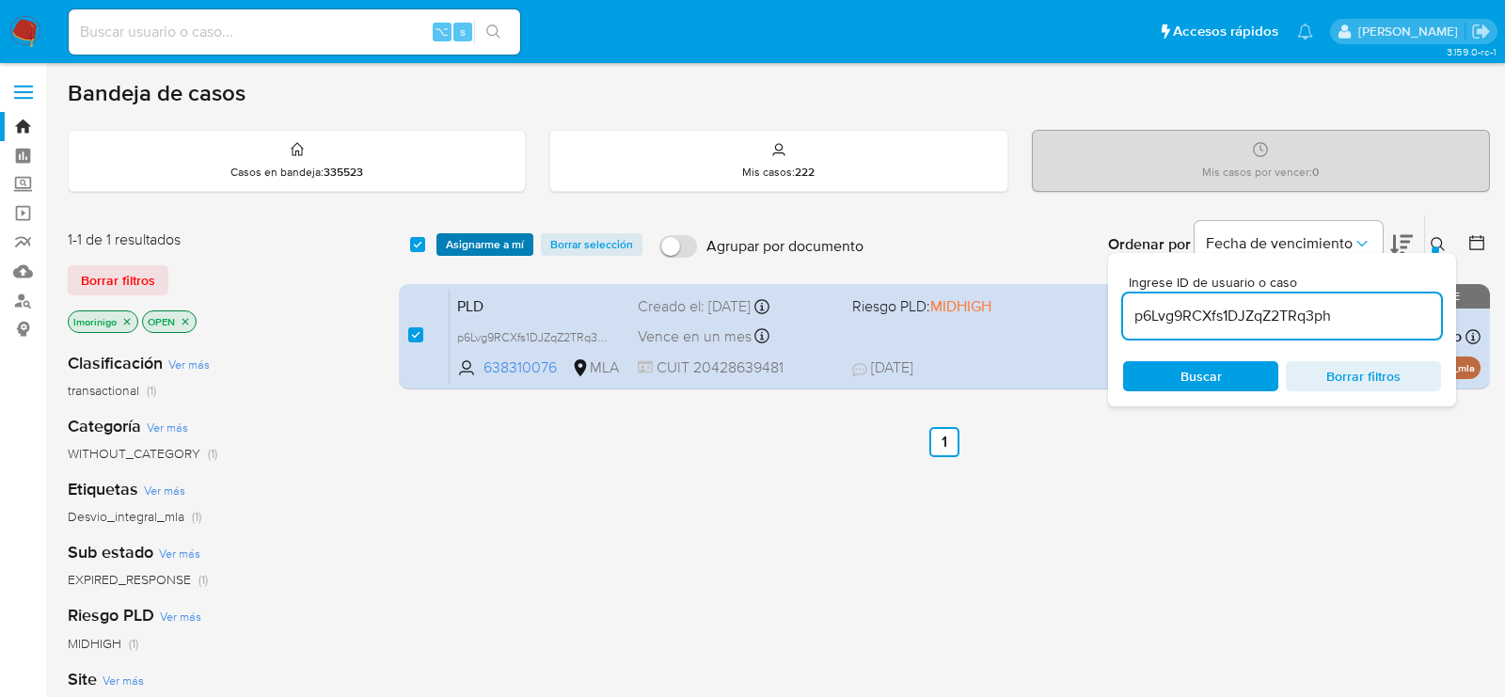
click at [488, 235] on span "Asignarme a mí" at bounding box center [485, 244] width 78 height 19
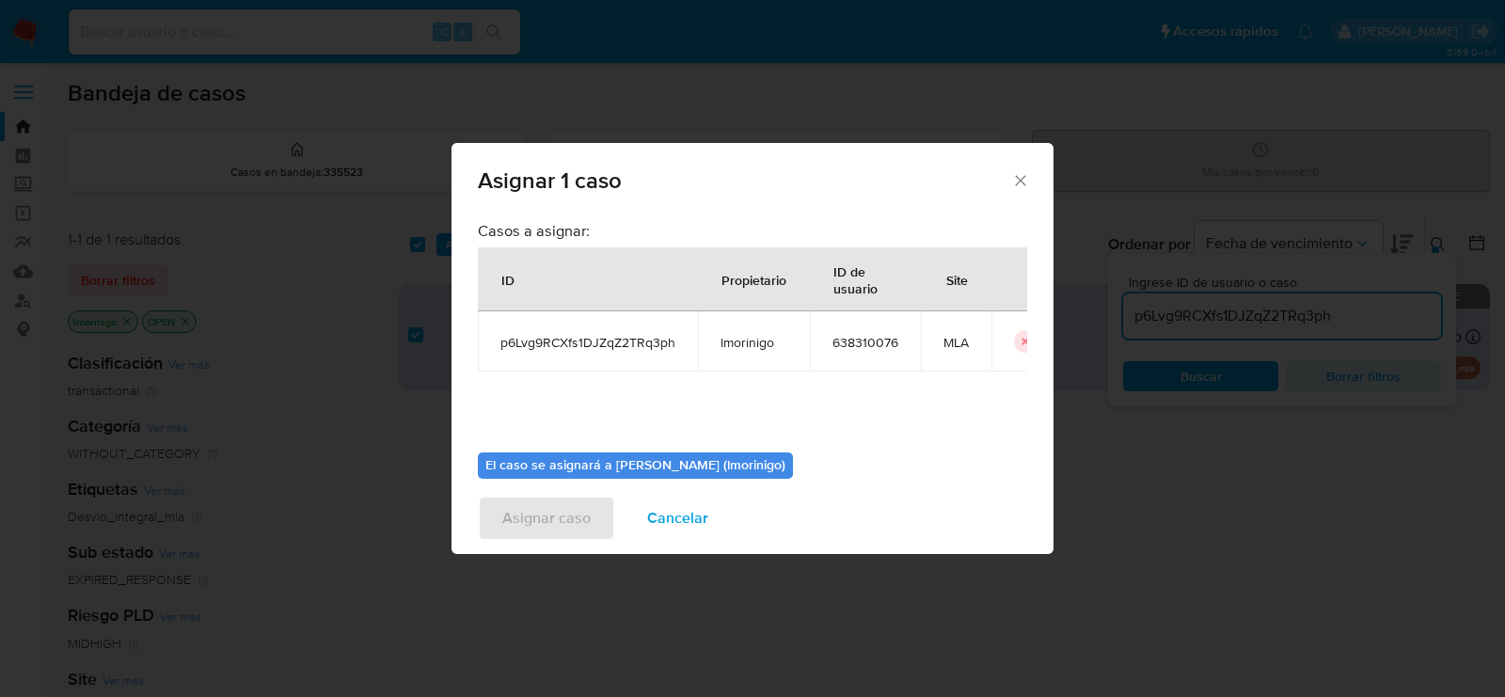
scroll to position [96, 0]
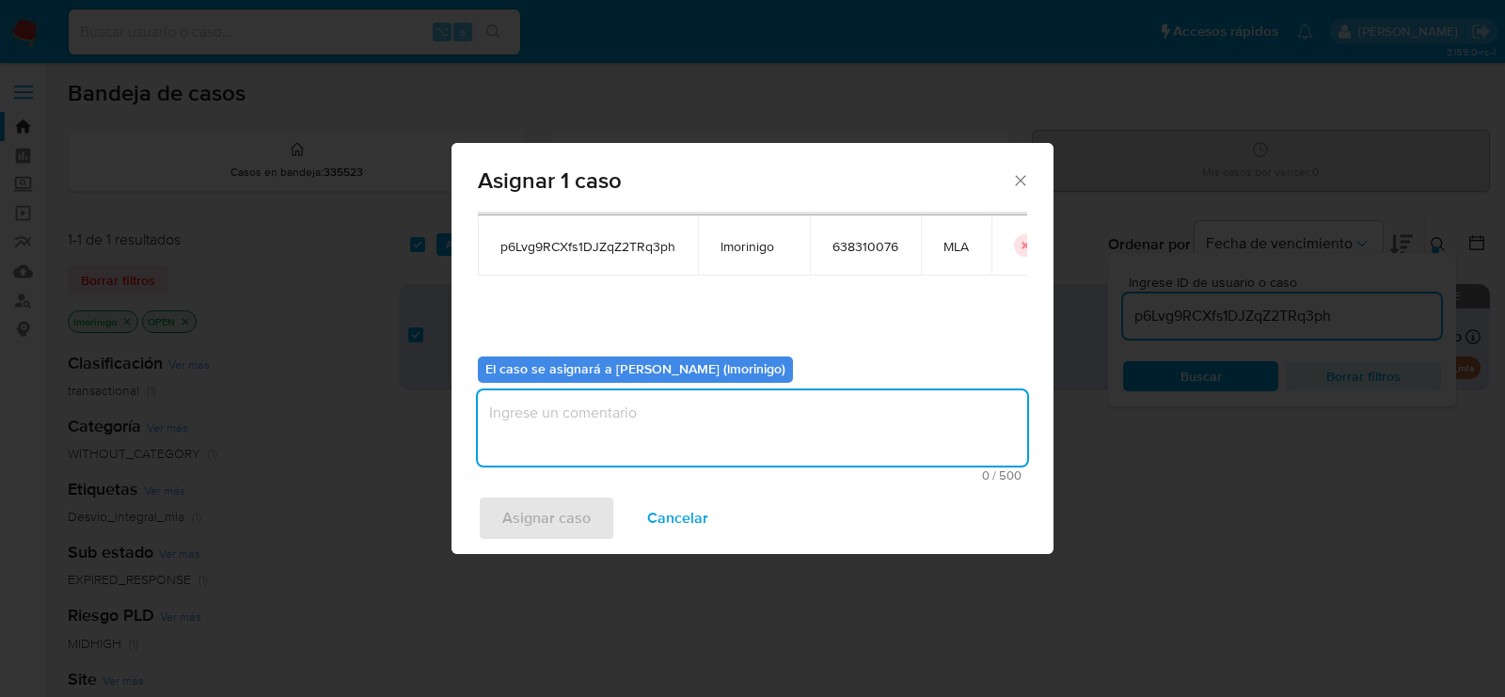
click at [587, 403] on textarea "assign-modal" at bounding box center [752, 427] width 549 height 75
click at [561, 515] on span "Asignar caso" at bounding box center [546, 518] width 88 height 41
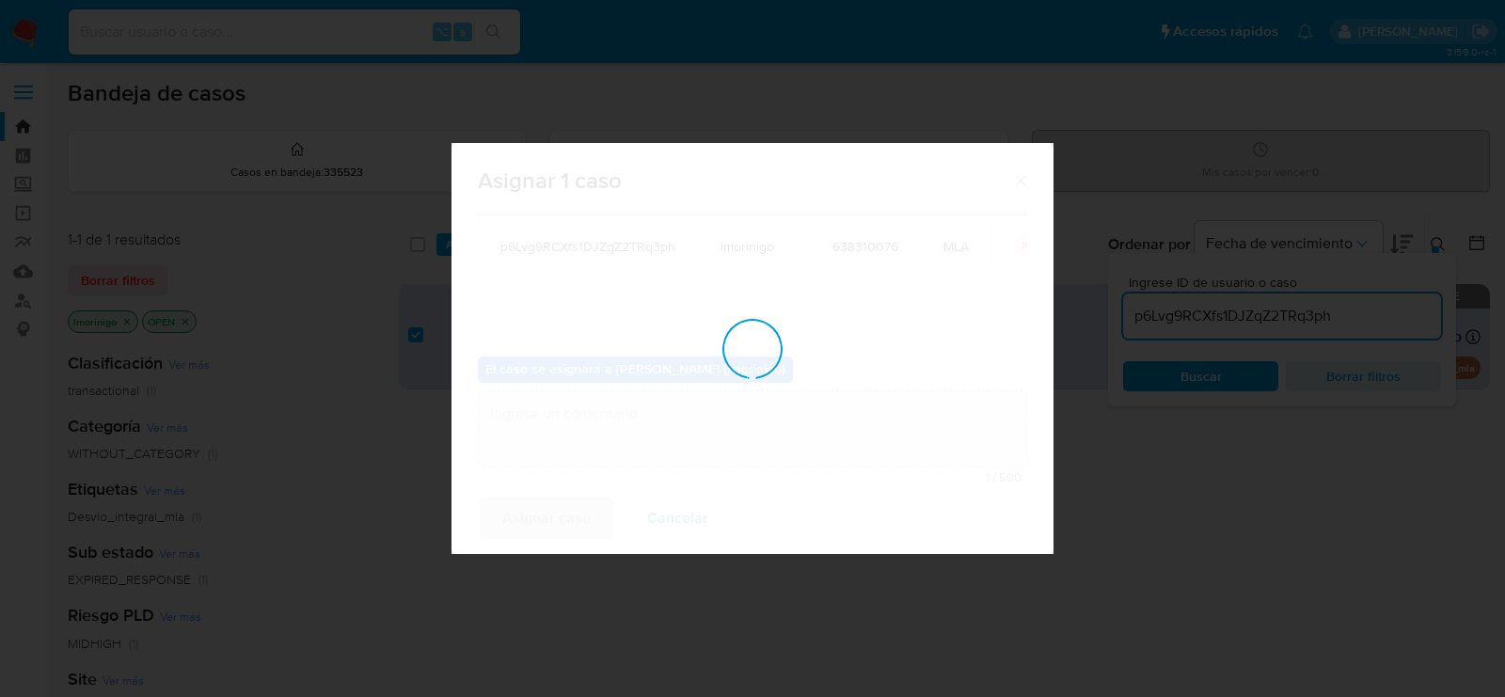
checkbox input "false"
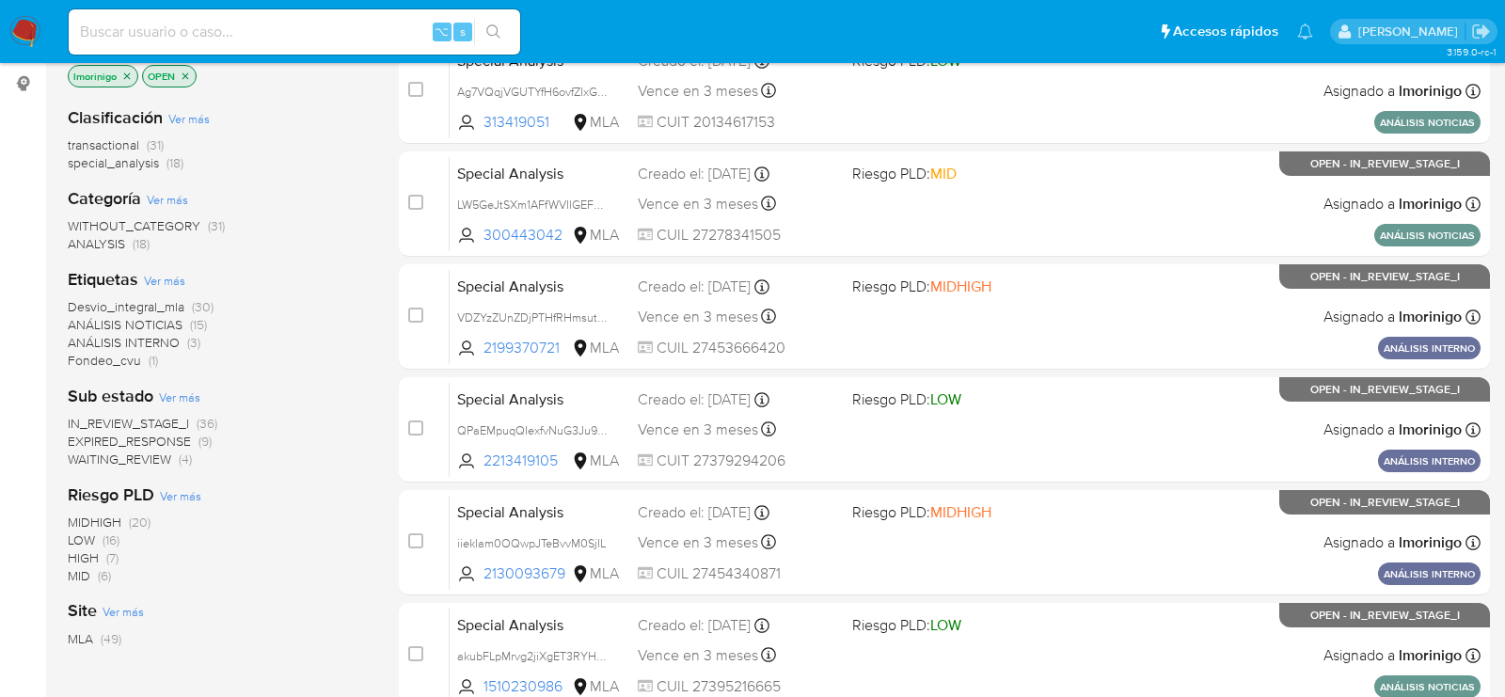
scroll to position [250, 0]
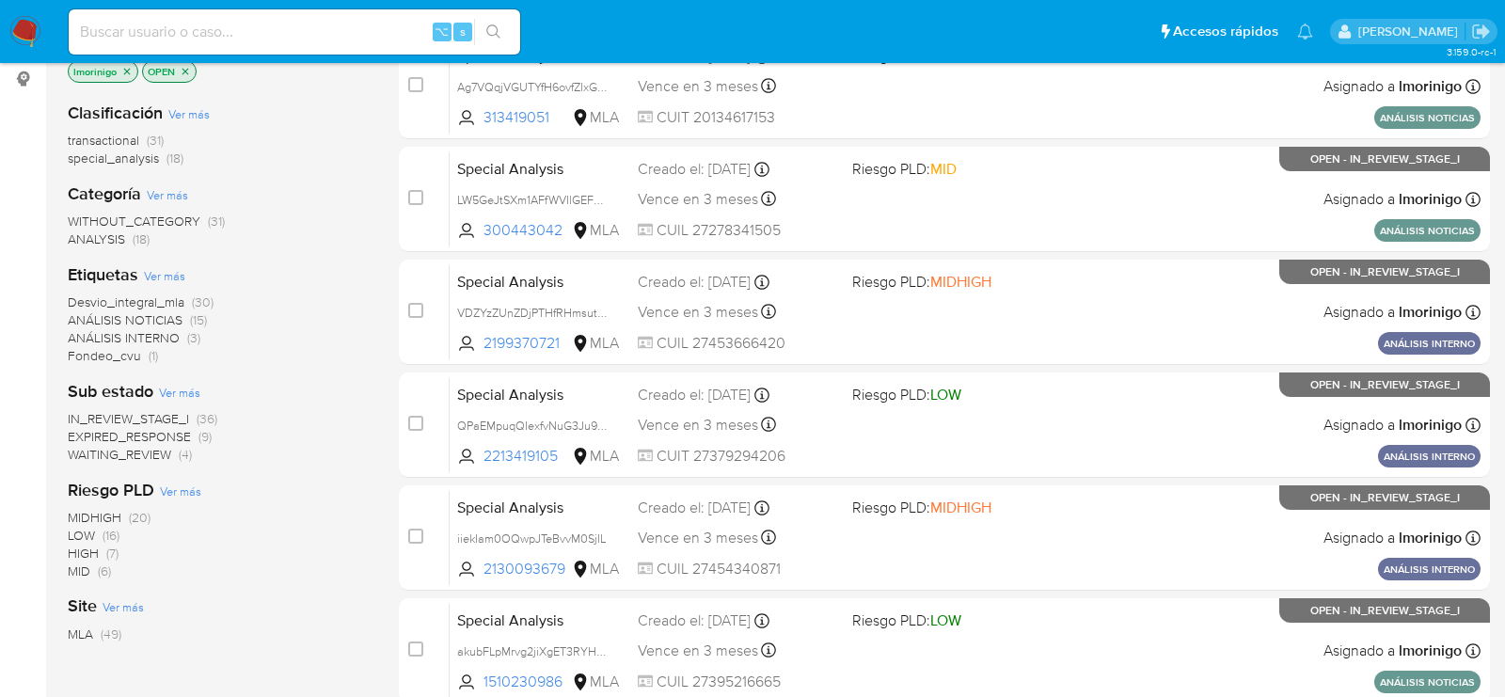
click at [166, 457] on span "WAITING_REVIEW" at bounding box center [119, 454] width 103 height 19
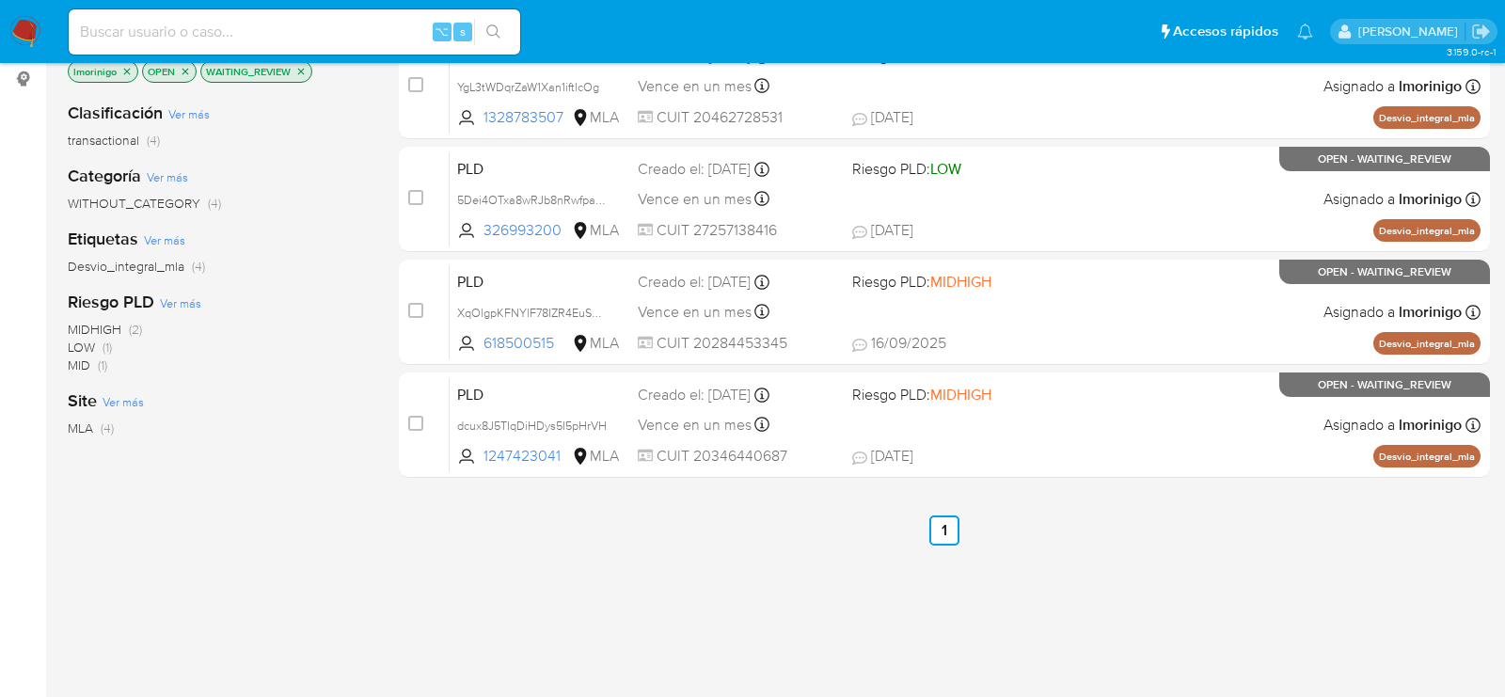
scroll to position [80, 0]
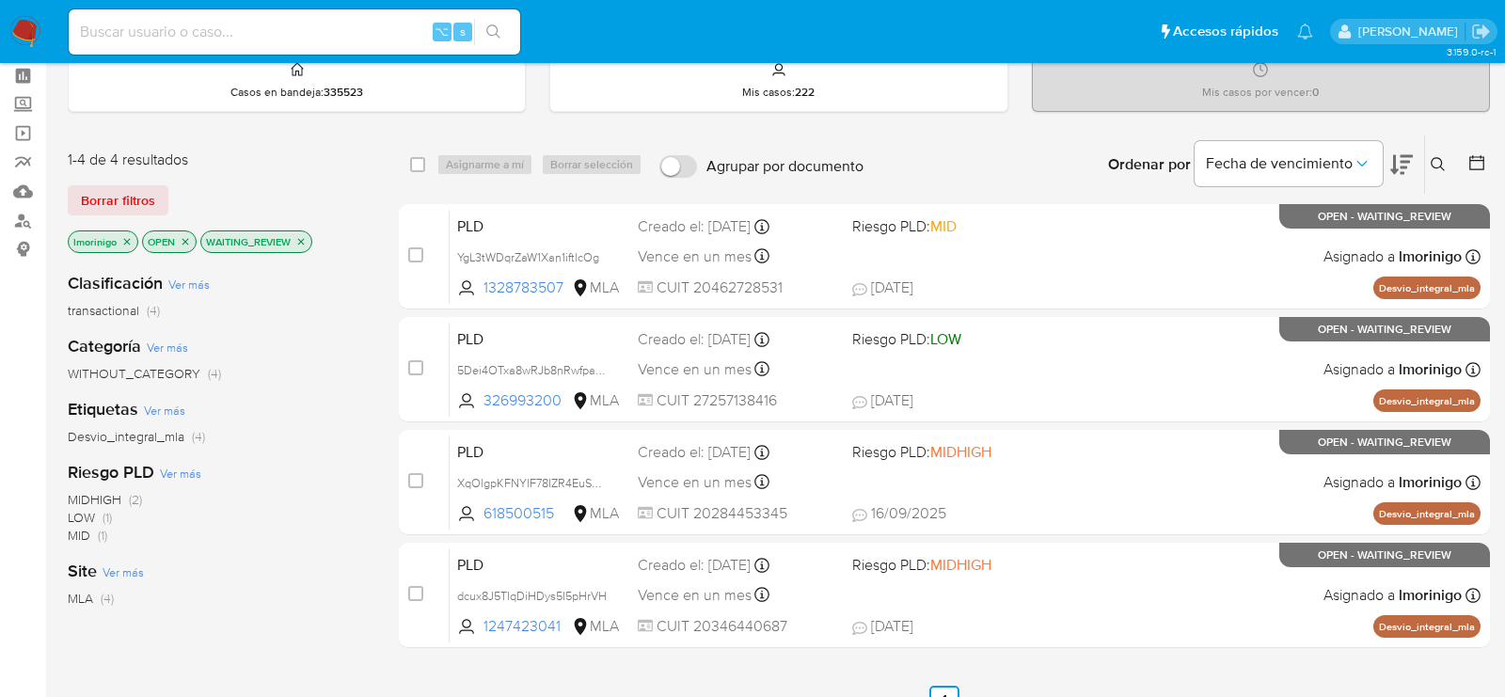
click at [1009, 646] on div "select-all-cases-checkbox Asignarme a mí Borrar selección Agrupar por documento…" at bounding box center [944, 394] width 1091 height 521
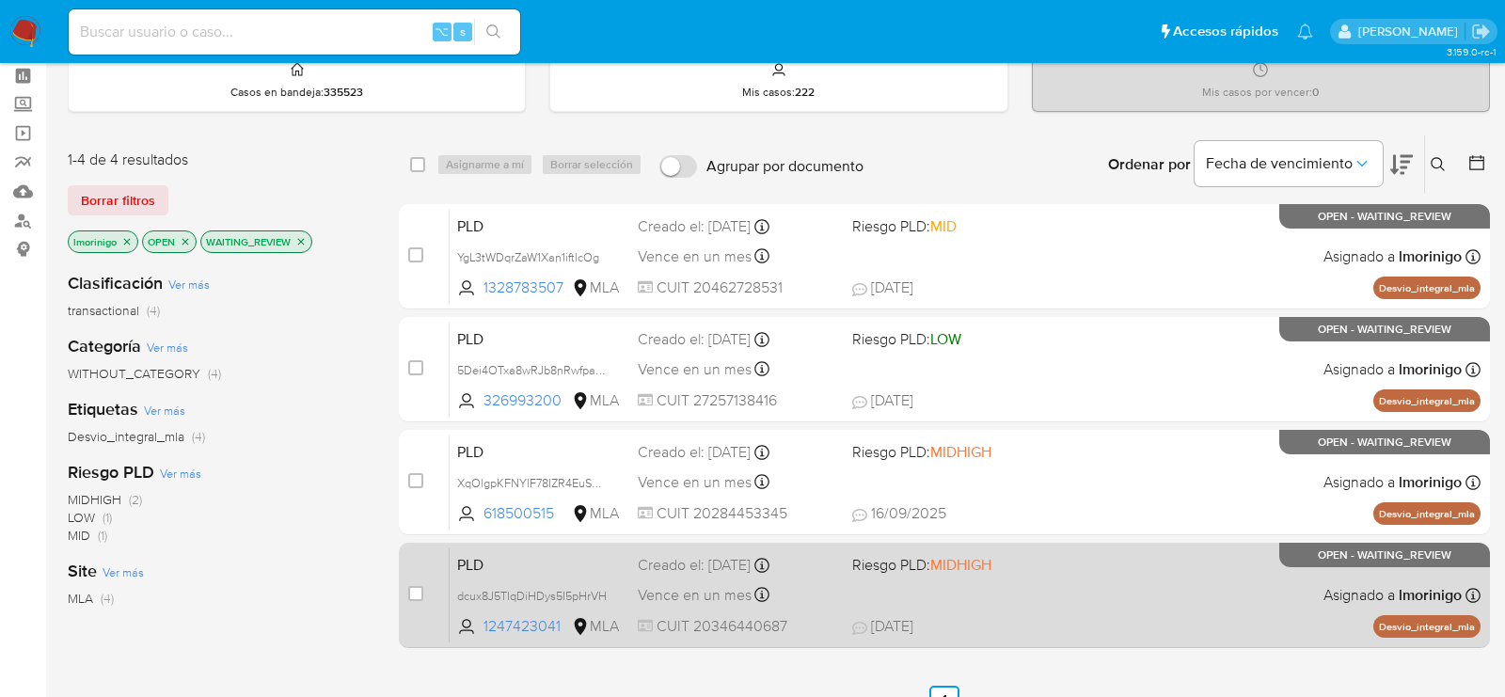
click at [1002, 593] on div "PLD dcux8J5TIqDiHDys5I5pHrVH 1247423041 MLA Riesgo PLD: MIDHIGH Creado el: [DAT…" at bounding box center [965, 594] width 1031 height 95
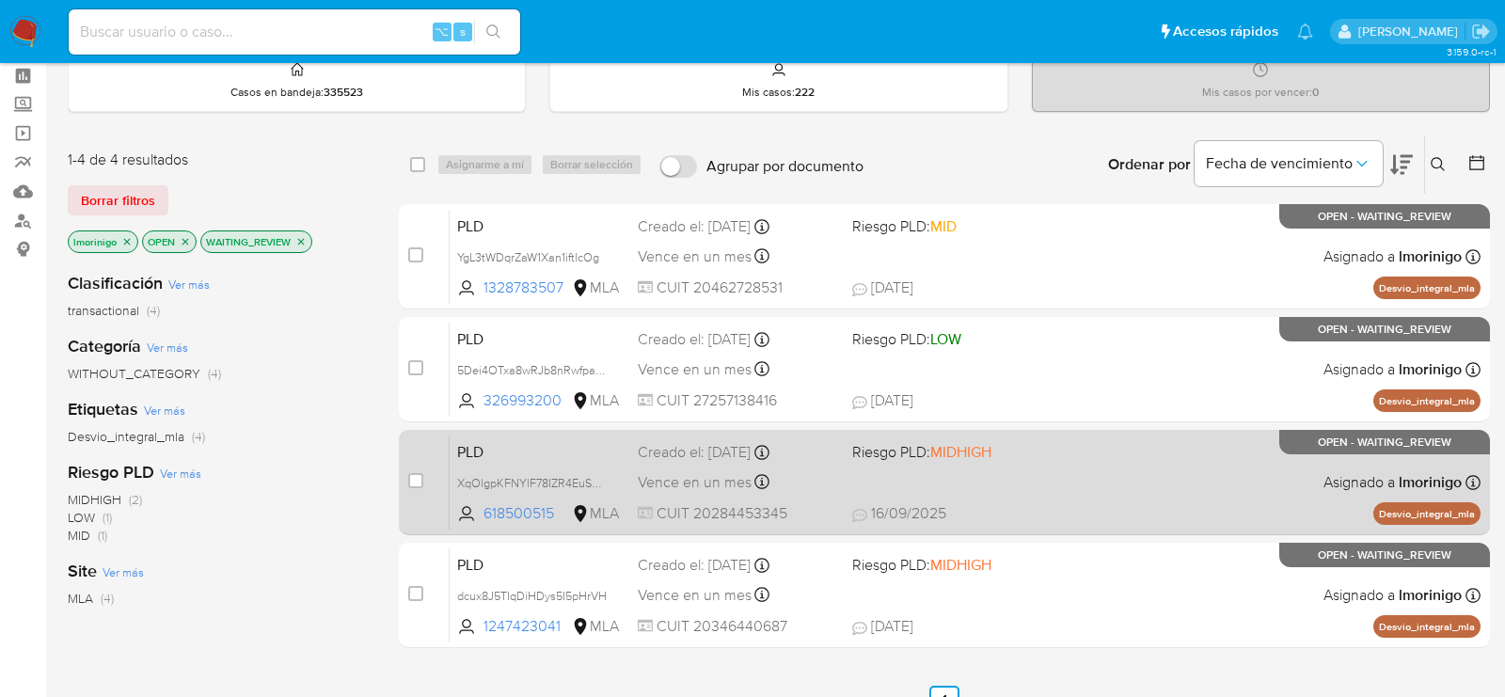
click at [947, 472] on div "PLD XqOlgpKFNYlF78IZR4EuSE38 618500515 MLA Riesgo PLD: MIDHIGH Creado el: 12/08…" at bounding box center [965, 482] width 1031 height 95
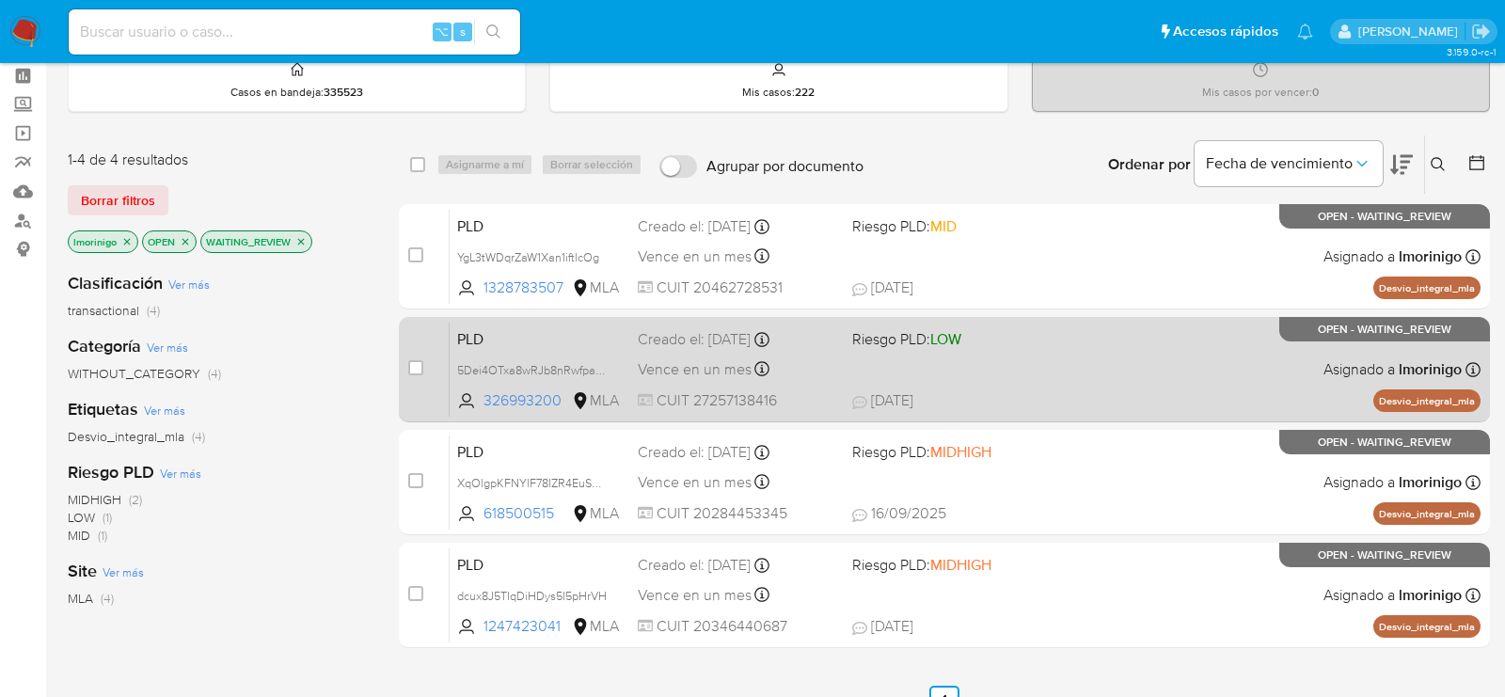
click at [1134, 411] on div "PLD 5Dei4OTxa8wRJb8nRwfpasNj 326993200 MLA Riesgo PLD: LOW Creado el: 12/08/202…" at bounding box center [965, 369] width 1031 height 95
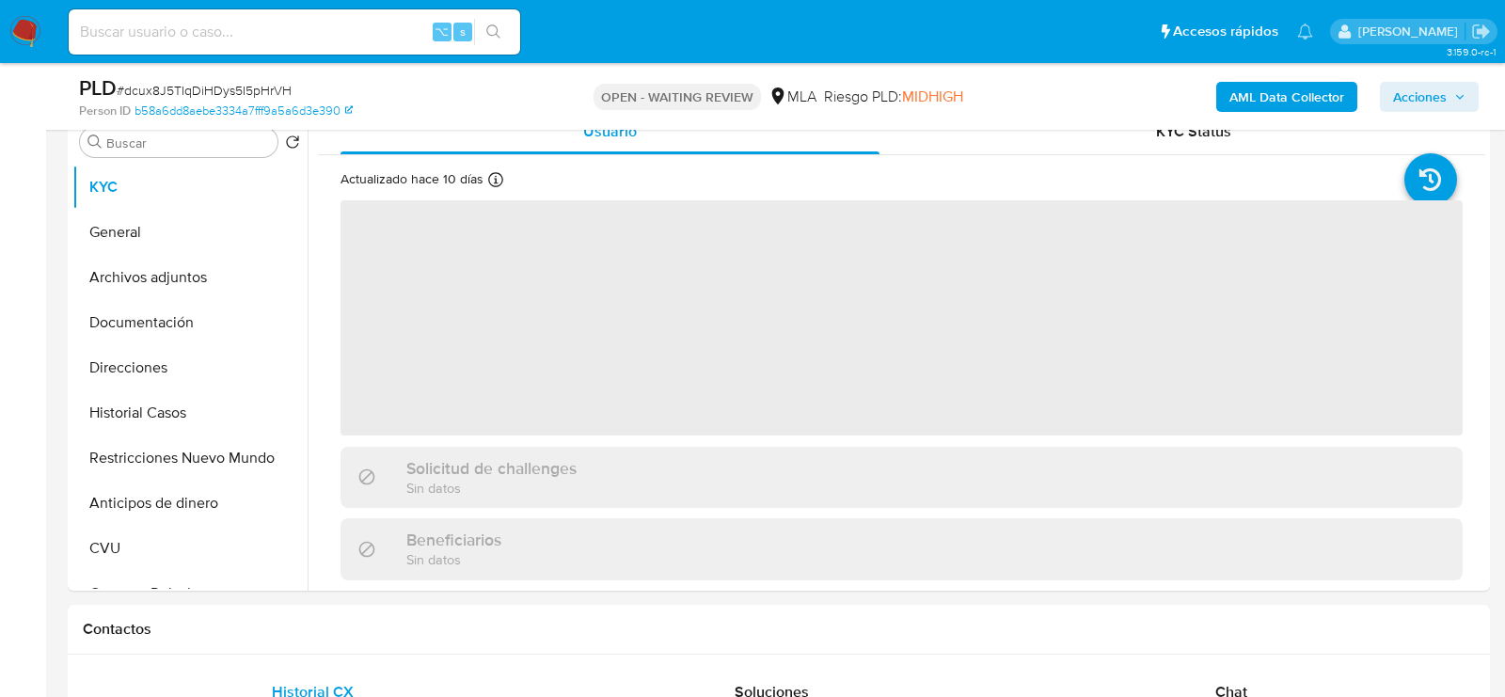
select select "10"
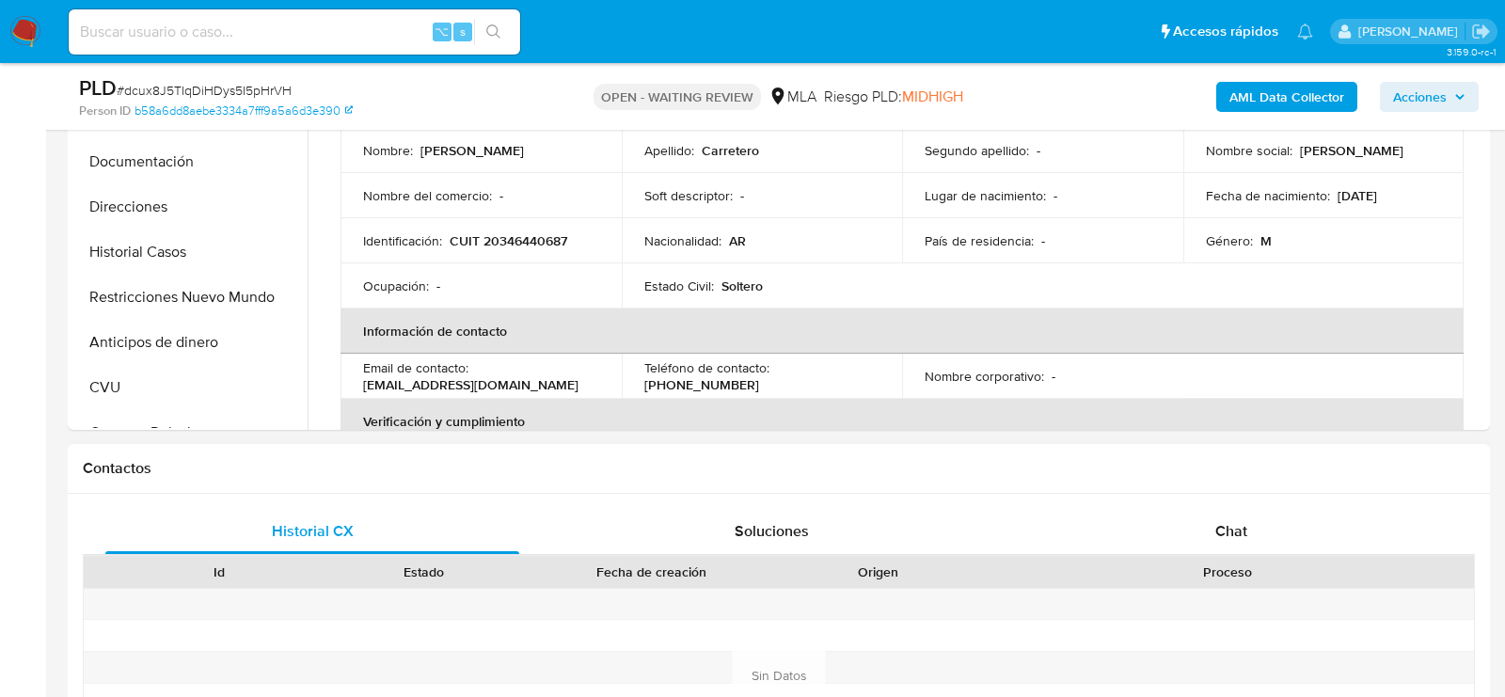
scroll to position [627, 0]
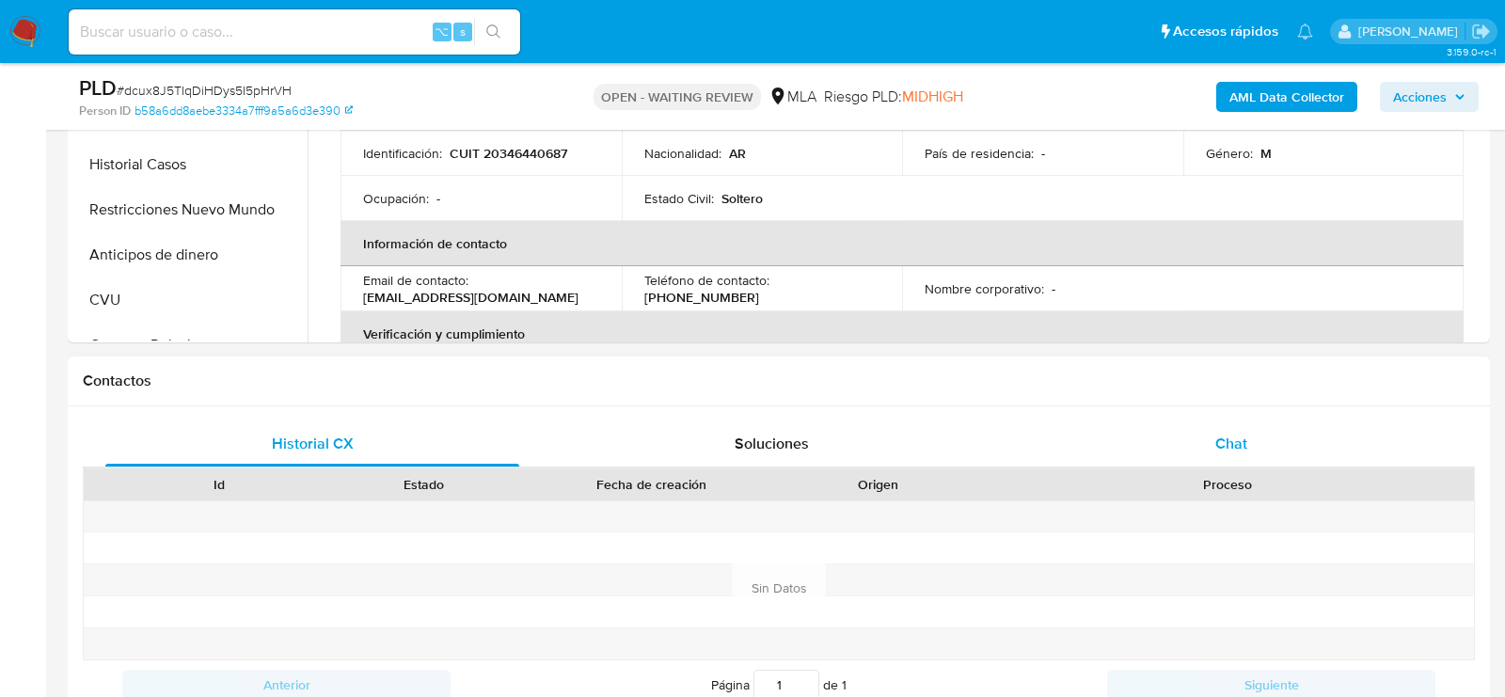
click at [1171, 421] on div "Chat" at bounding box center [1231, 443] width 414 height 45
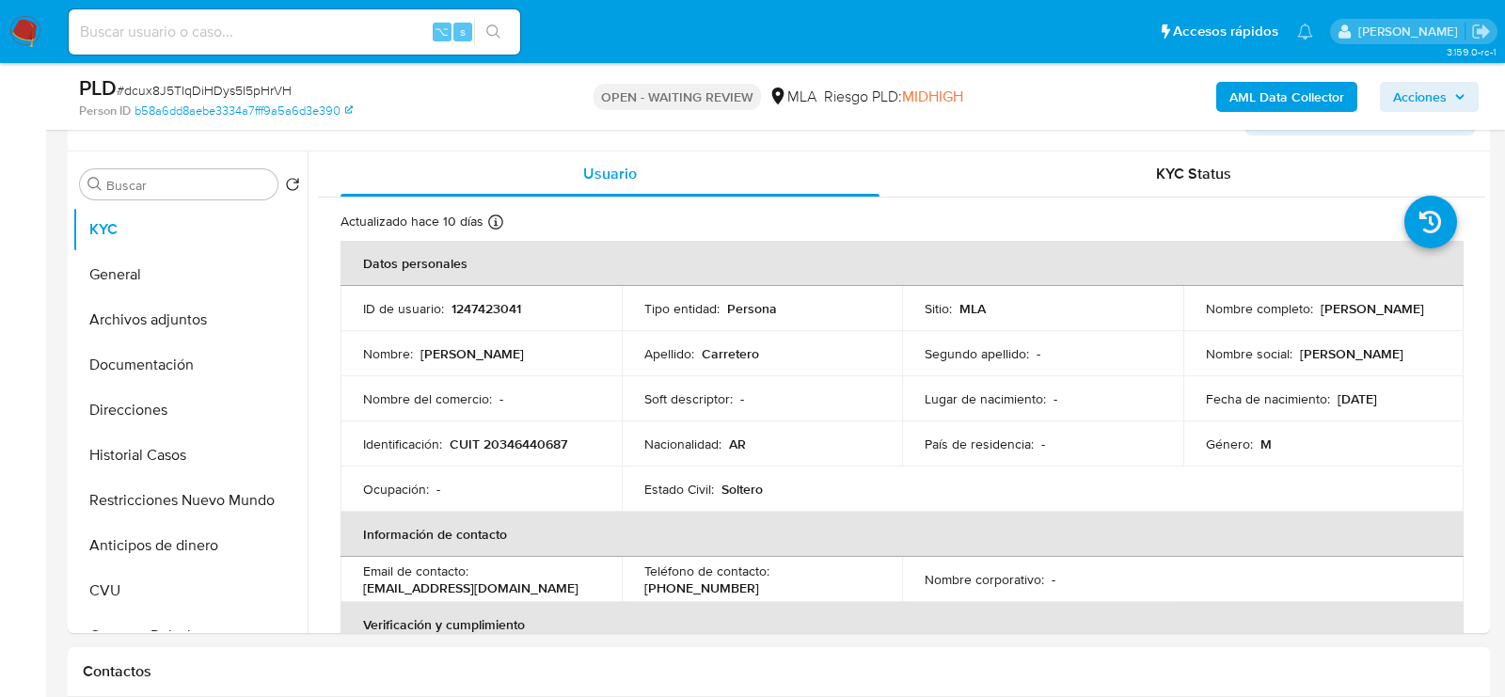
scroll to position [194, 0]
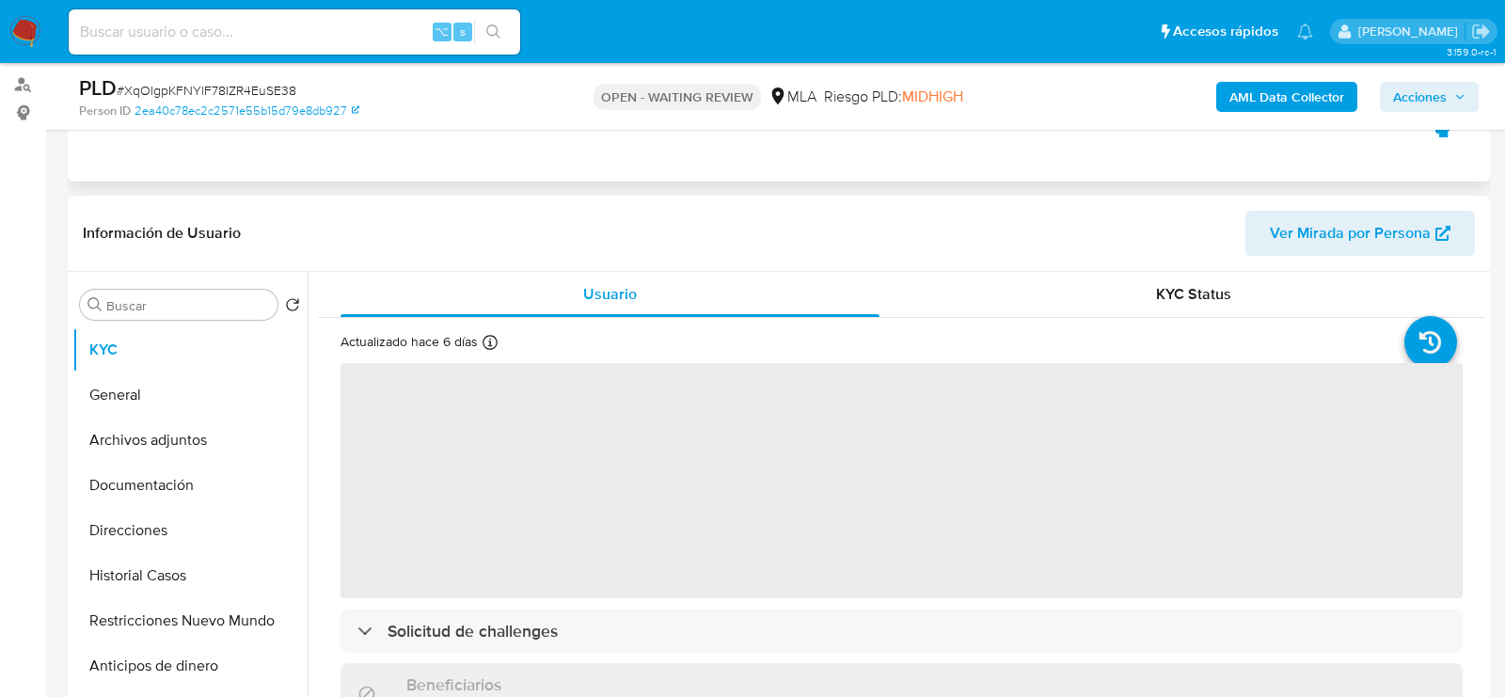
scroll to position [217, 0]
select select "10"
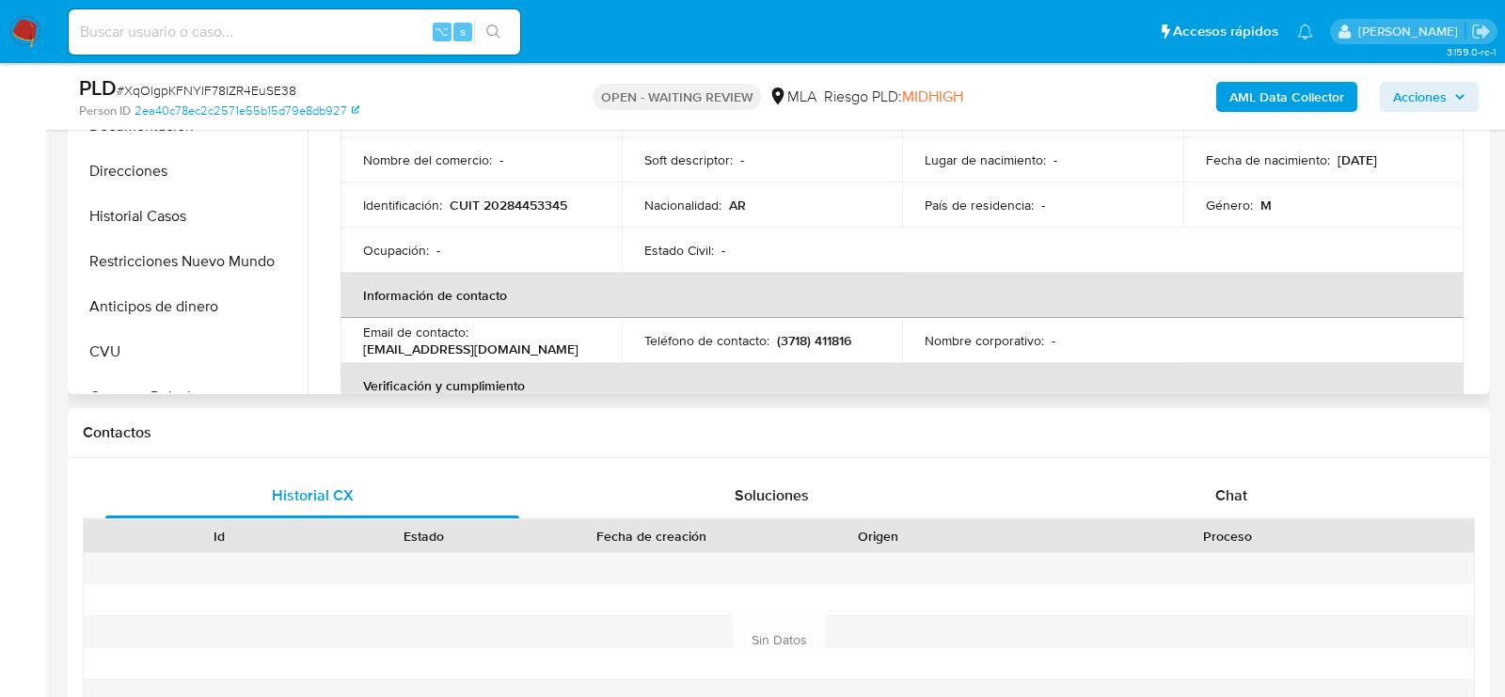
scroll to position [664, 0]
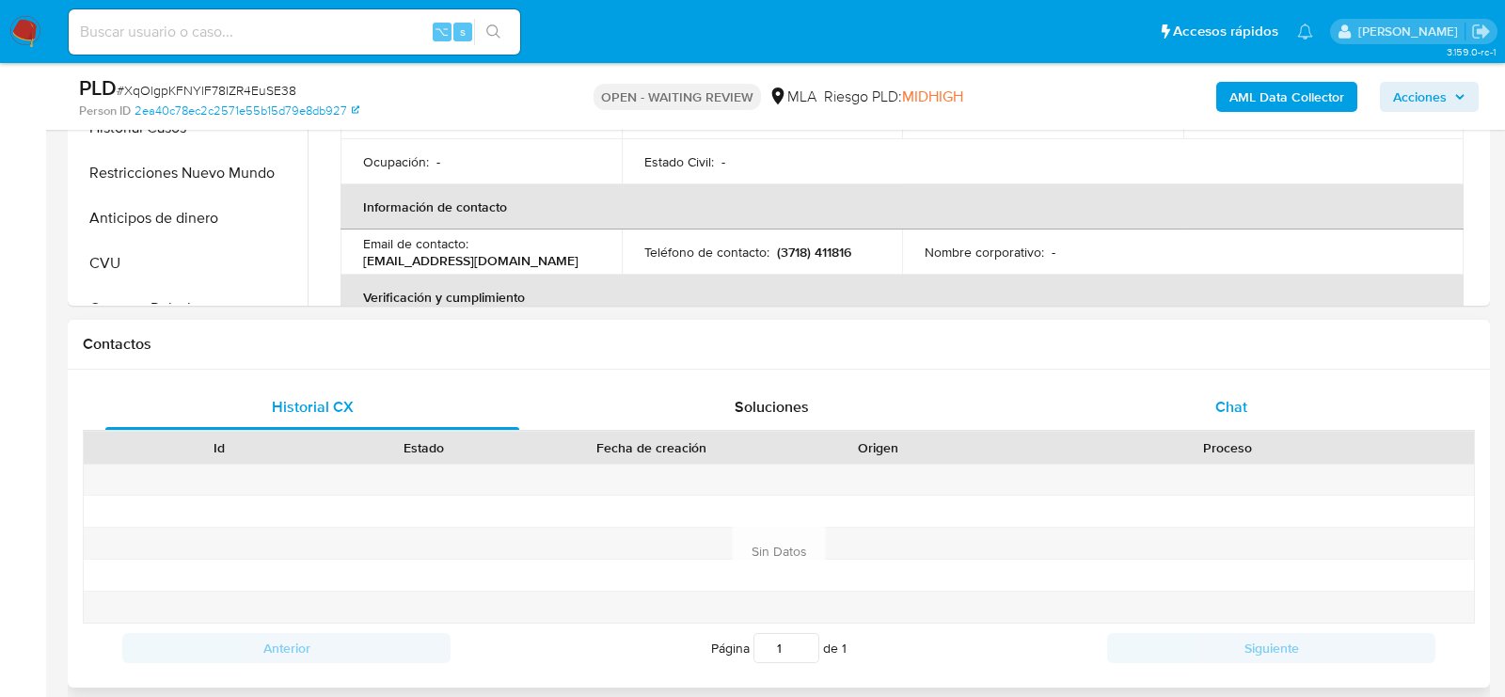
click at [1195, 419] on div "Chat" at bounding box center [1231, 407] width 414 height 45
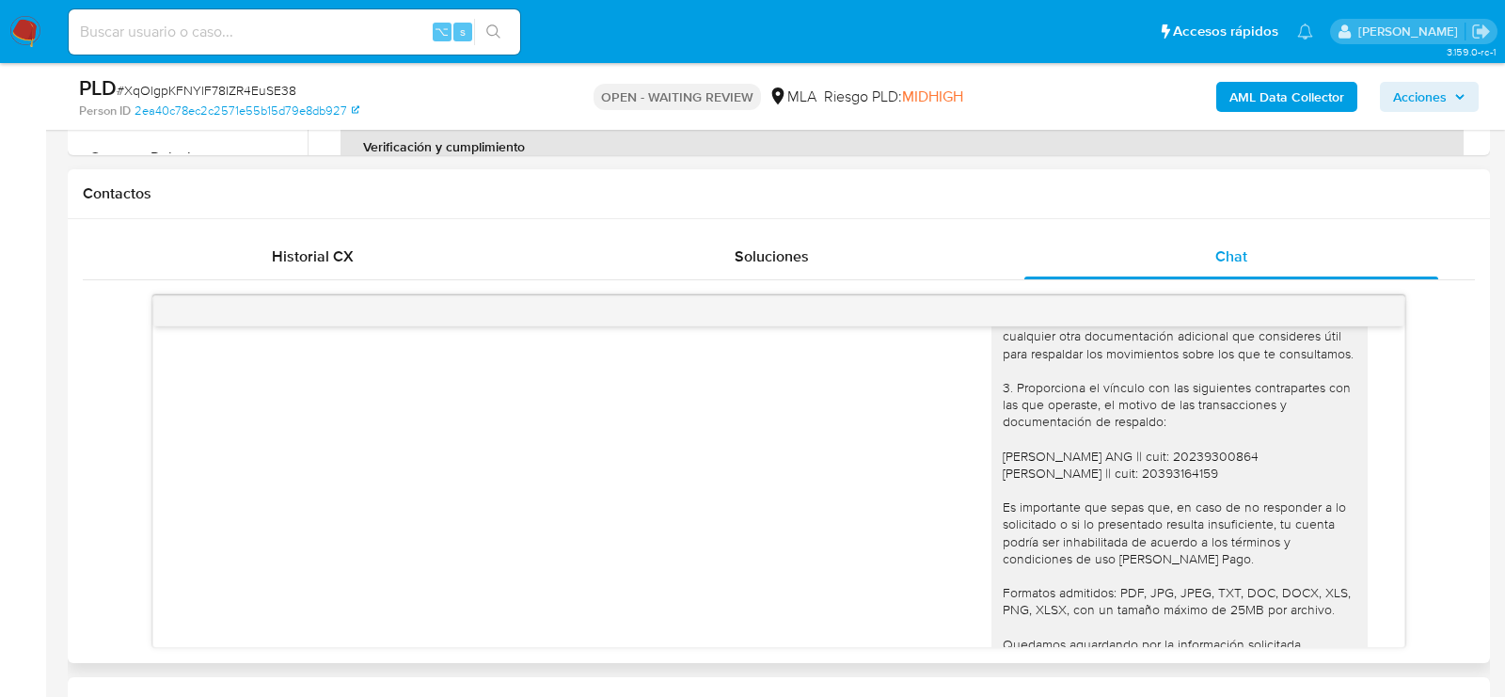
scroll to position [3160, 0]
click at [284, 93] on span "# XqOlgpKFNYlF78IZR4EuSE38" at bounding box center [207, 90] width 180 height 19
copy span "XqOlgpKFNYlF78IZR4EuSE38"
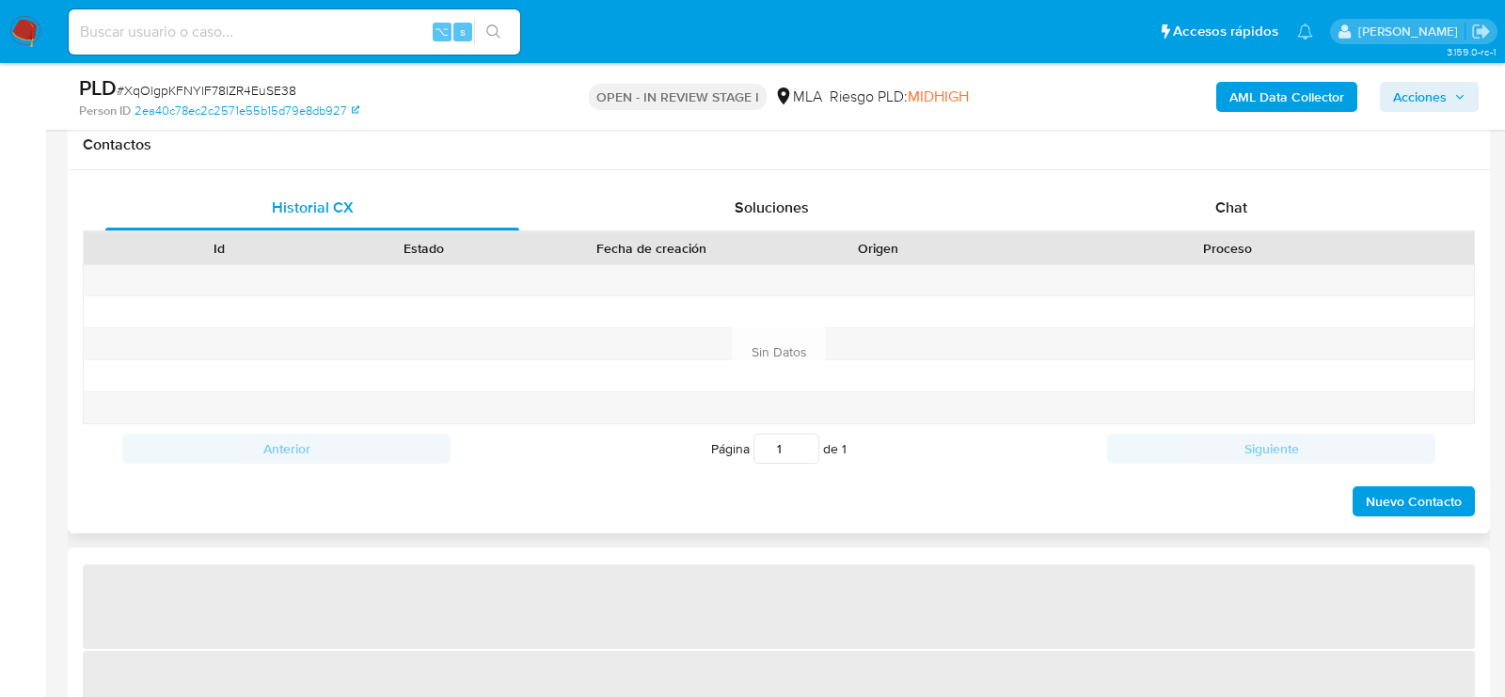
scroll to position [915, 0]
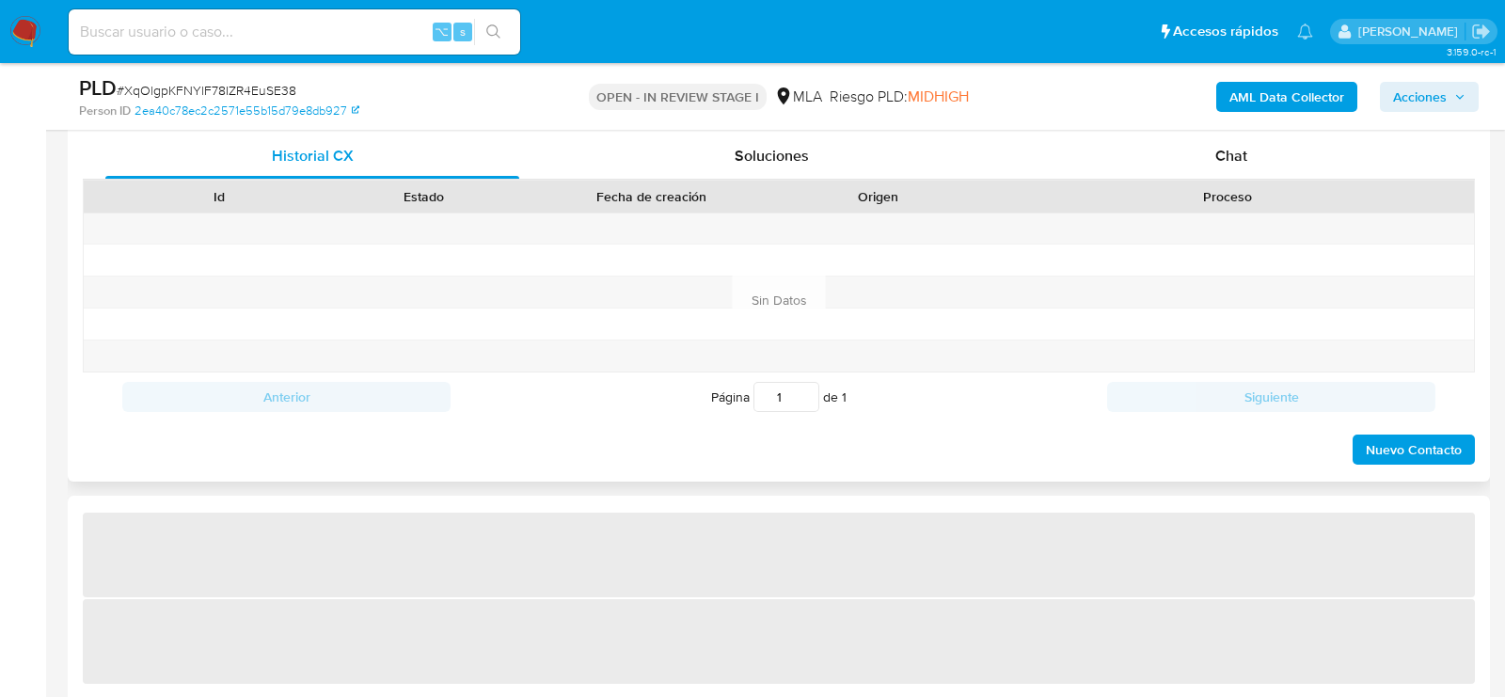
select select "10"
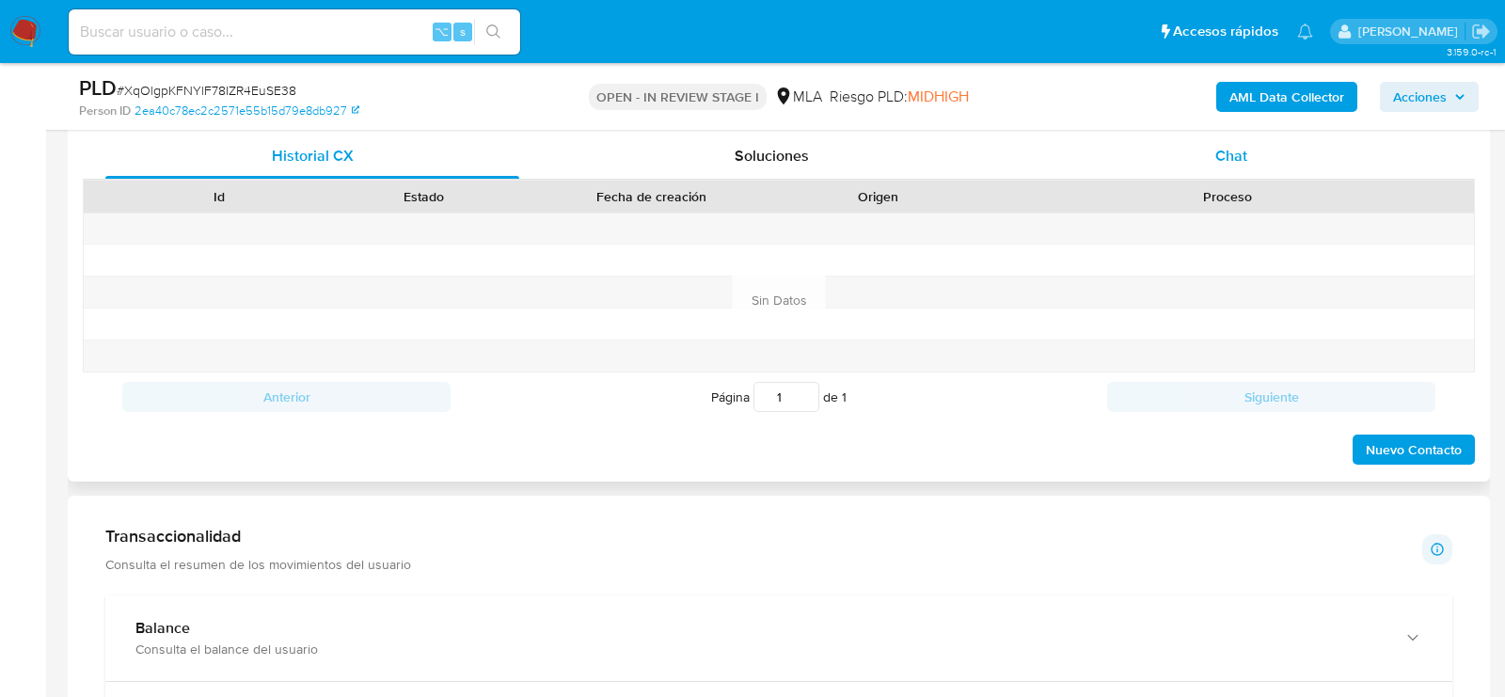
click at [1215, 155] on span "Chat" at bounding box center [1231, 156] width 32 height 22
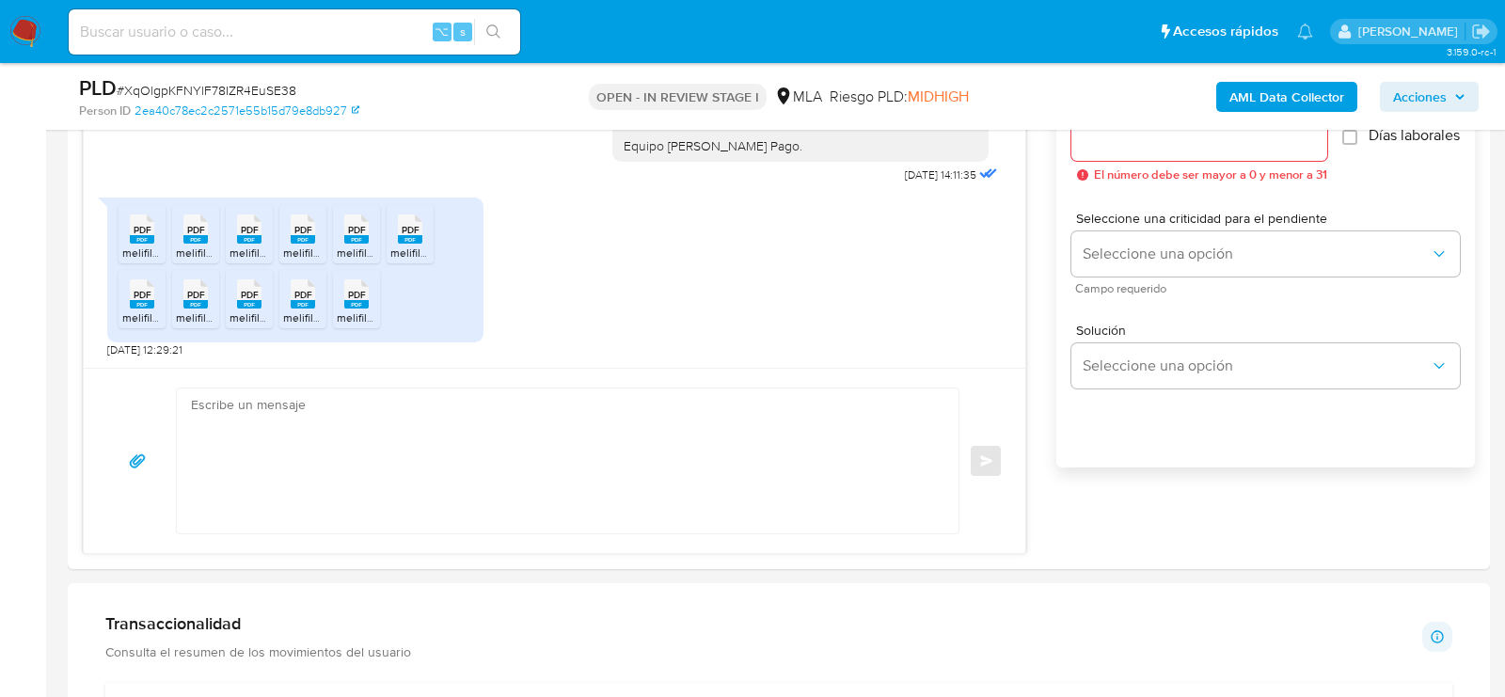
scroll to position [1121, 0]
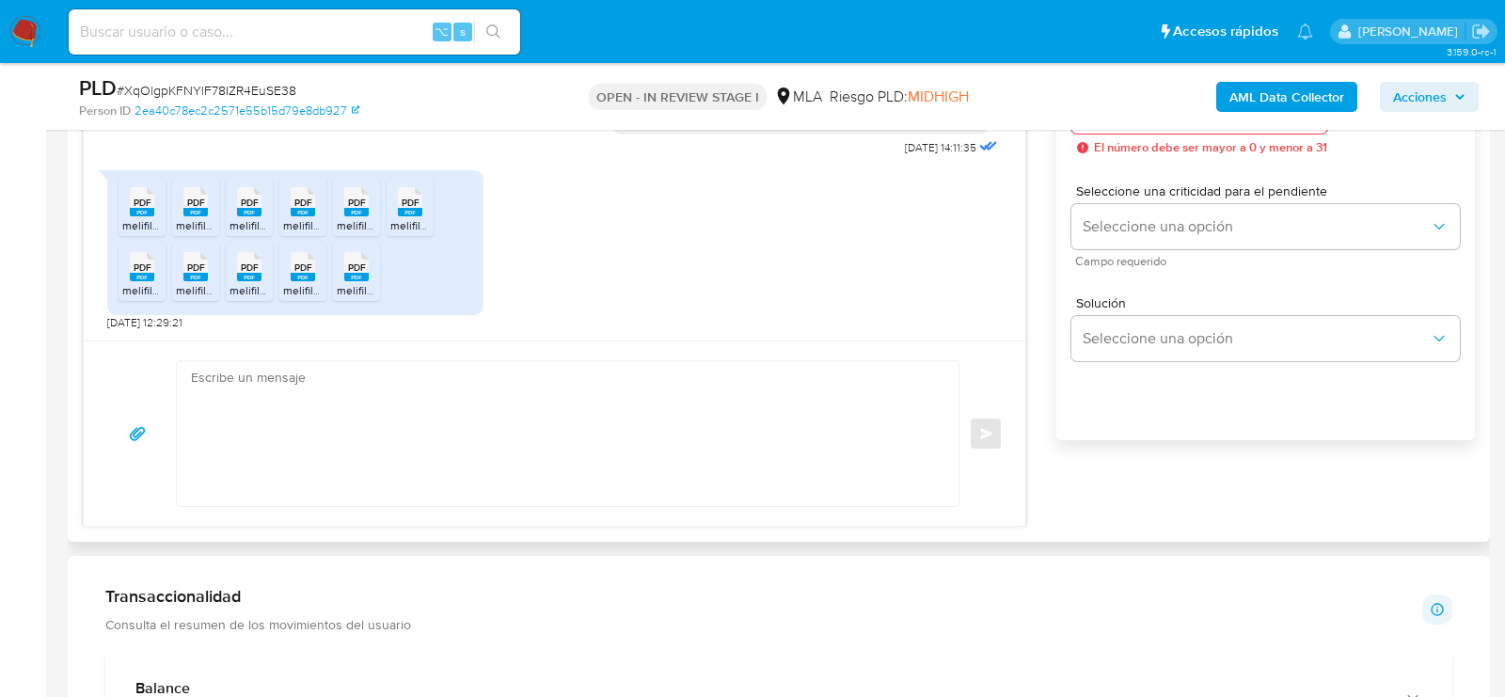
click at [139, 208] on rect at bounding box center [142, 212] width 24 height 8
click at [200, 212] on rect at bounding box center [195, 212] width 24 height 8
click at [251, 217] on span "melifile2430852334528967681.pdf" at bounding box center [317, 225] width 177 height 16
click at [296, 217] on span "melifile5543055197089642713.pdf" at bounding box center [369, 225] width 173 height 16
click at [357, 217] on span "melifile4561641844515742346.pdf" at bounding box center [422, 225] width 171 height 16
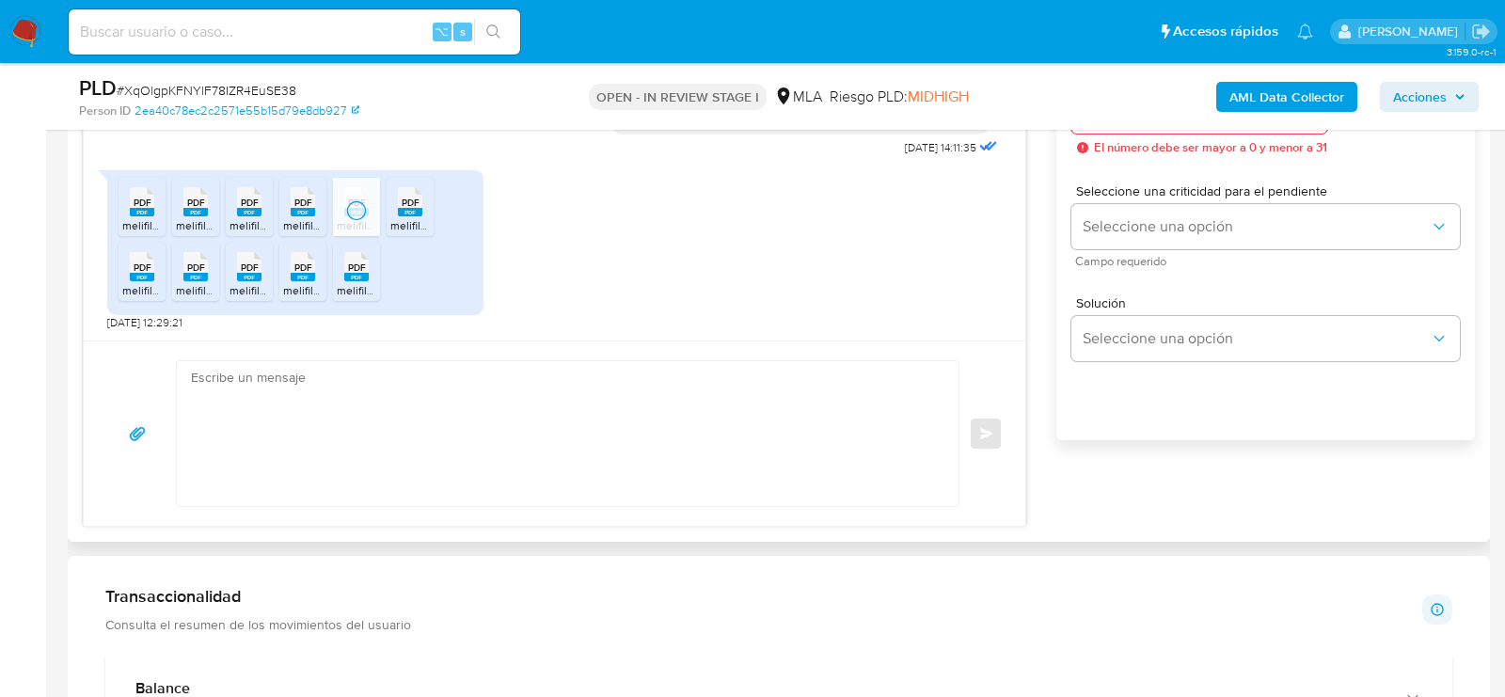
click at [410, 217] on span "melifile4309900140059664925.pdf" at bounding box center [479, 225] width 178 height 16
click at [146, 275] on rect at bounding box center [142, 277] width 24 height 8
click at [191, 275] on rect at bounding box center [195, 277] width 24 height 8
click at [235, 275] on div "PDF PDF" at bounding box center [249, 264] width 40 height 37
click at [295, 277] on rect at bounding box center [303, 277] width 24 height 8
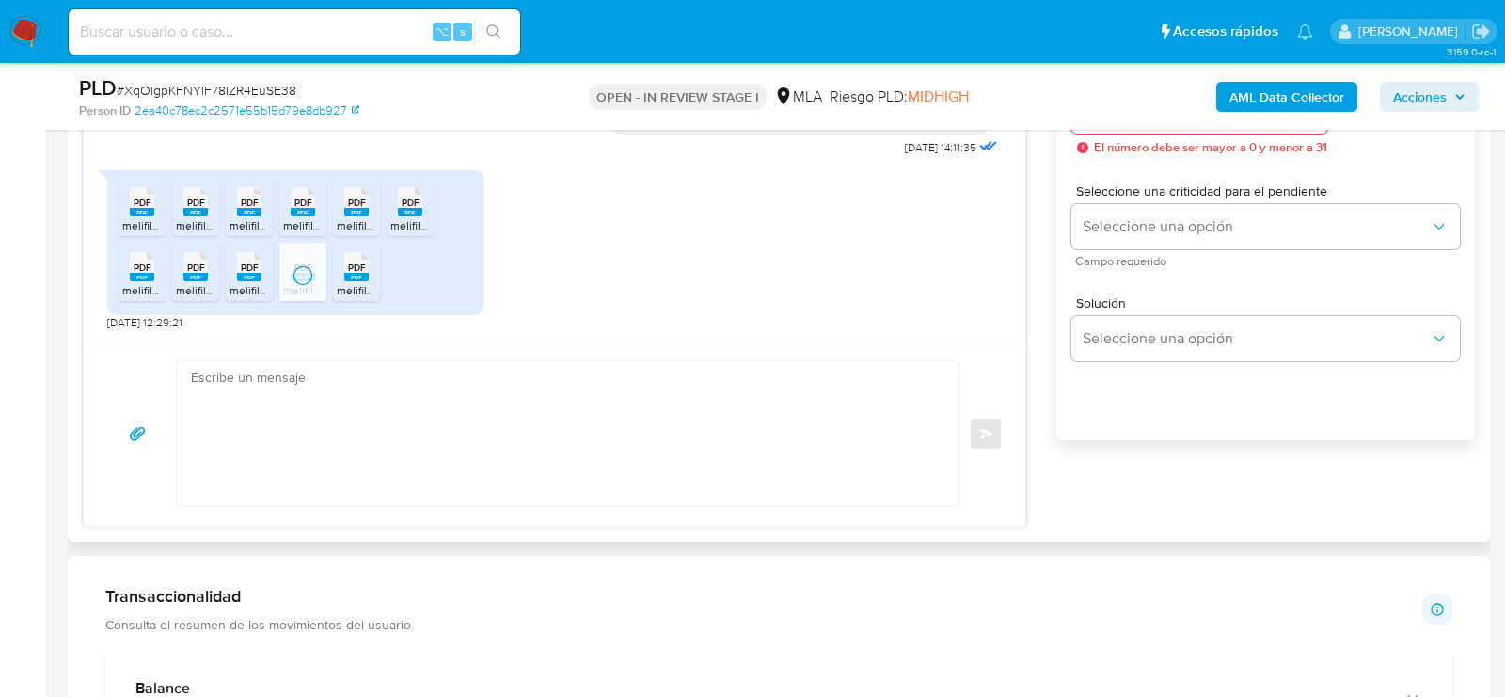
click at [353, 277] on rect at bounding box center [356, 277] width 24 height 8
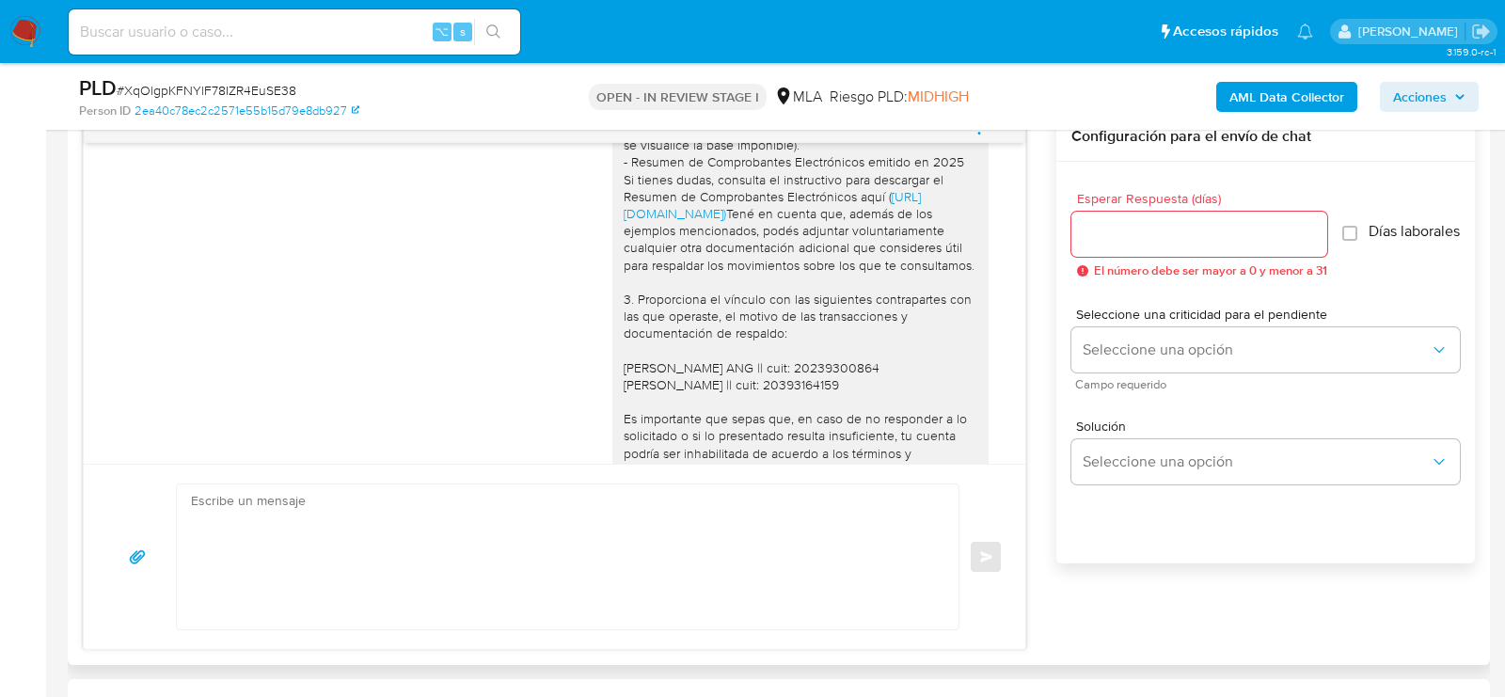
scroll to position [3055, 0]
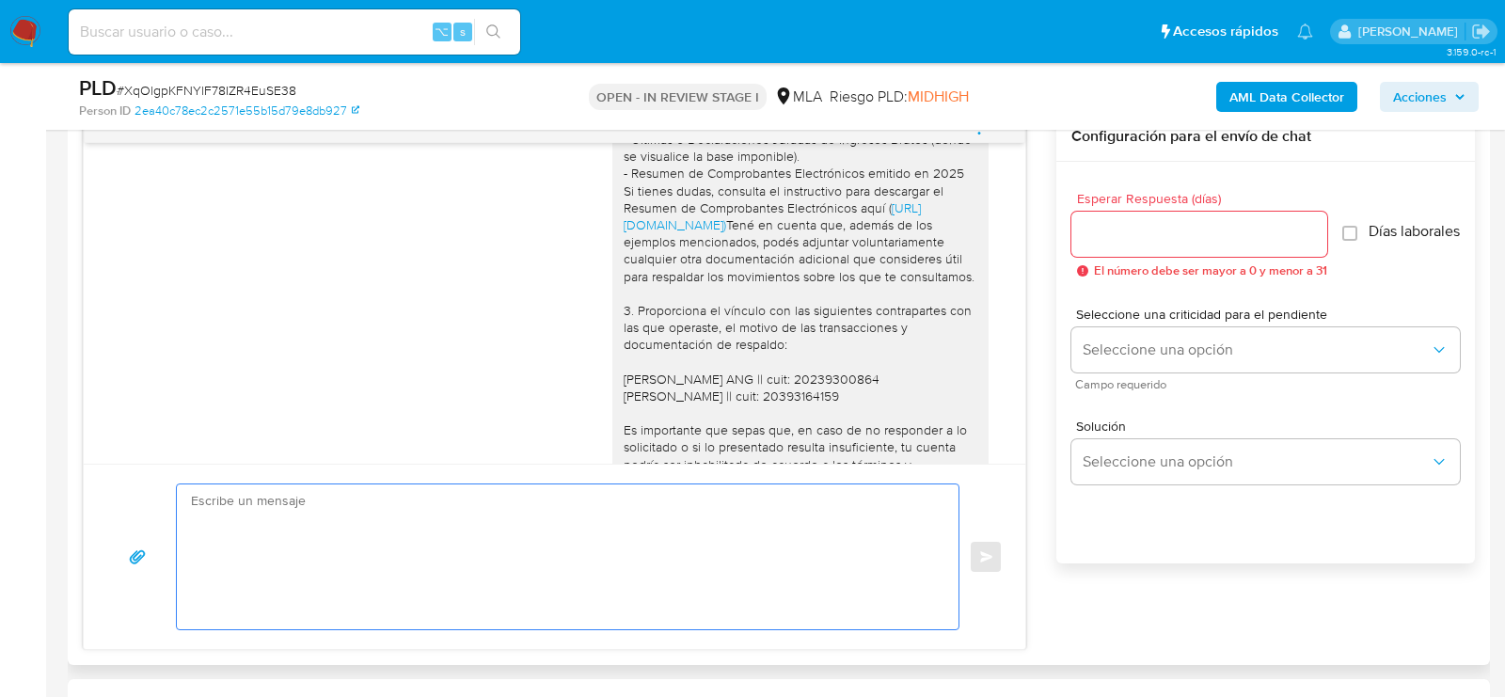
click at [466, 579] on textarea at bounding box center [563, 556] width 744 height 145
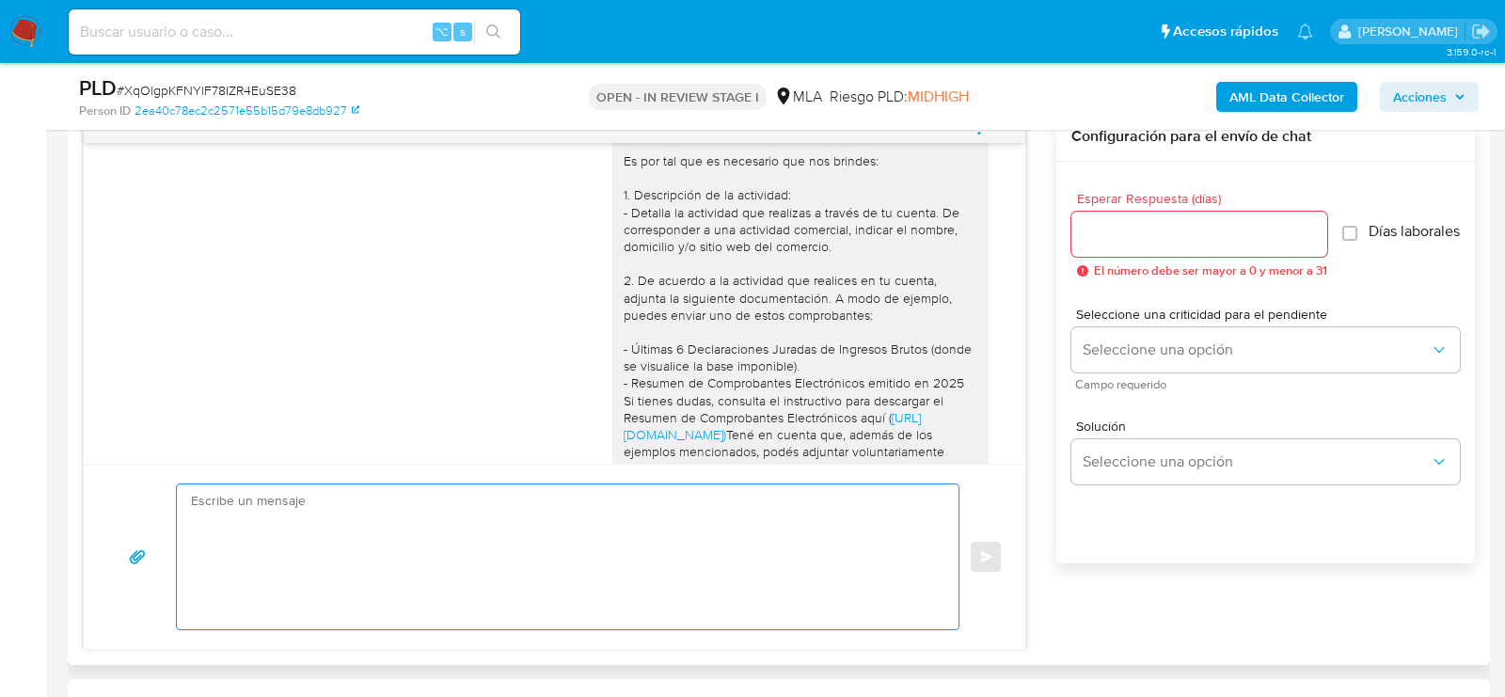
scroll to position [2835, 0]
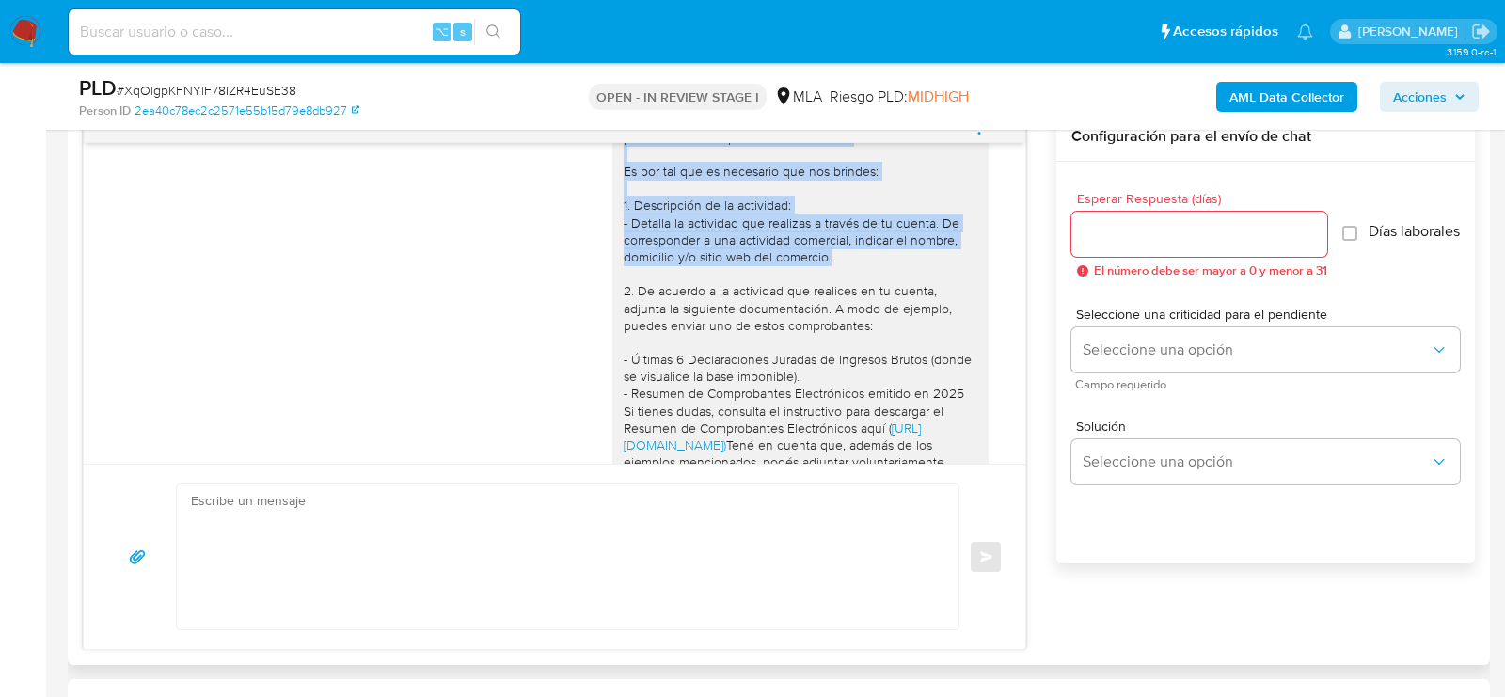
drag, startPoint x: 625, startPoint y: 204, endPoint x: 847, endPoint y: 340, distance: 261.3
click at [847, 340] on div "Hola, muchas gracias por tu respuesta. No obstante, lo presentado no responde a…" at bounding box center [801, 504] width 354 height 787
copy div "Hola, muchas gracias por tu respuesta. No obstante, lo presentado no responde a…"
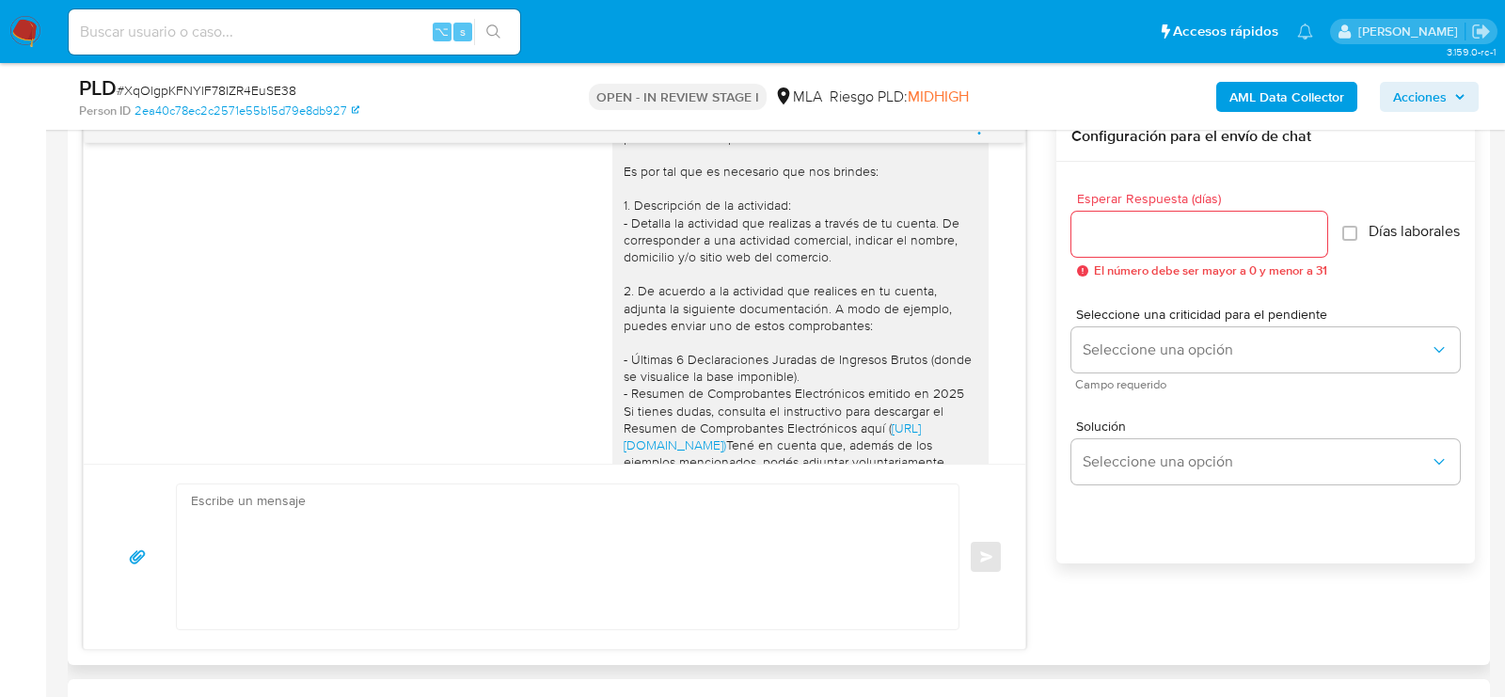
click at [674, 538] on textarea at bounding box center [563, 556] width 744 height 145
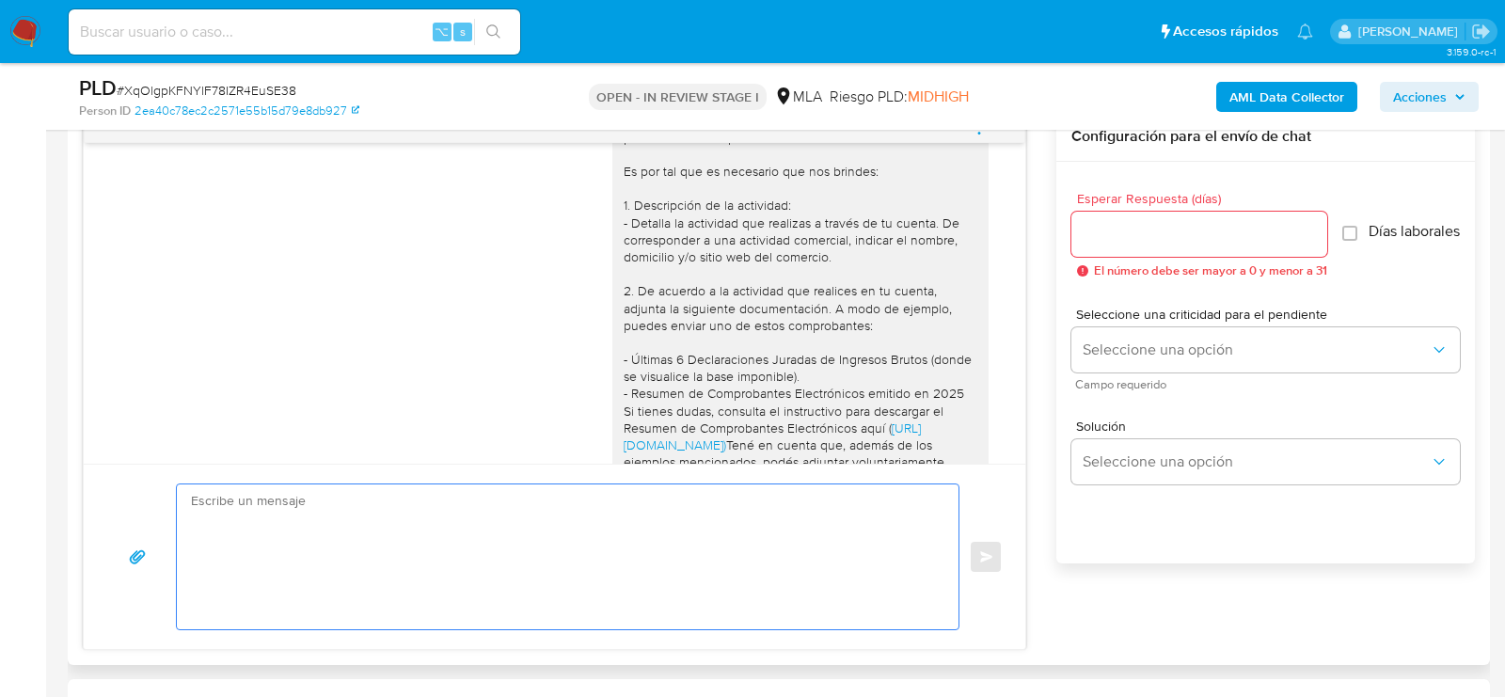
paste textarea "Hola, muchas gracias por tu respuesta. No obstante, lo presentado no responde a…"
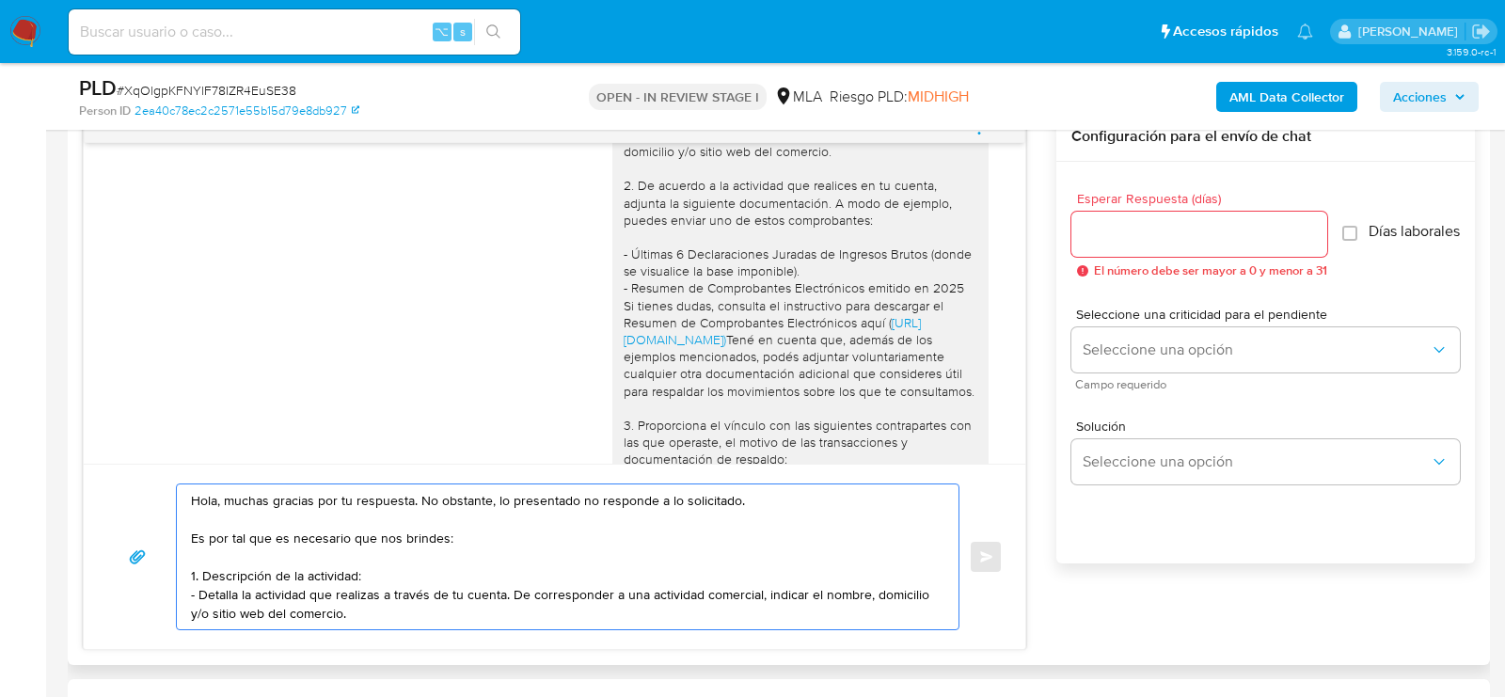
scroll to position [2956, 0]
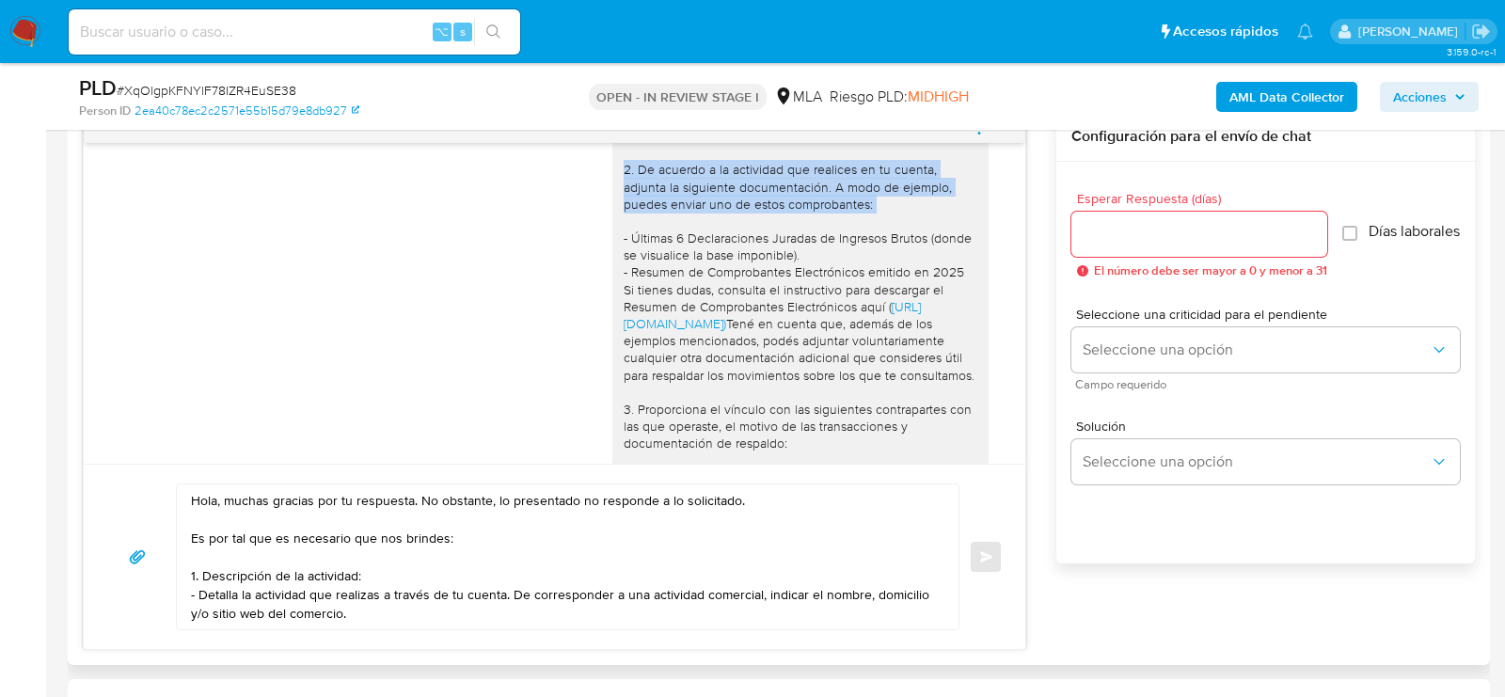
drag, startPoint x: 623, startPoint y: 251, endPoint x: 887, endPoint y: 281, distance: 266.0
click at [887, 281] on div "Hola, muchas gracias por tu respuesta. No obstante, lo presentado no responde a…" at bounding box center [800, 383] width 376 height 802
copy div "2. De acuerdo a la actividad que realices en tu cuenta, adjunta la siguiente do…"
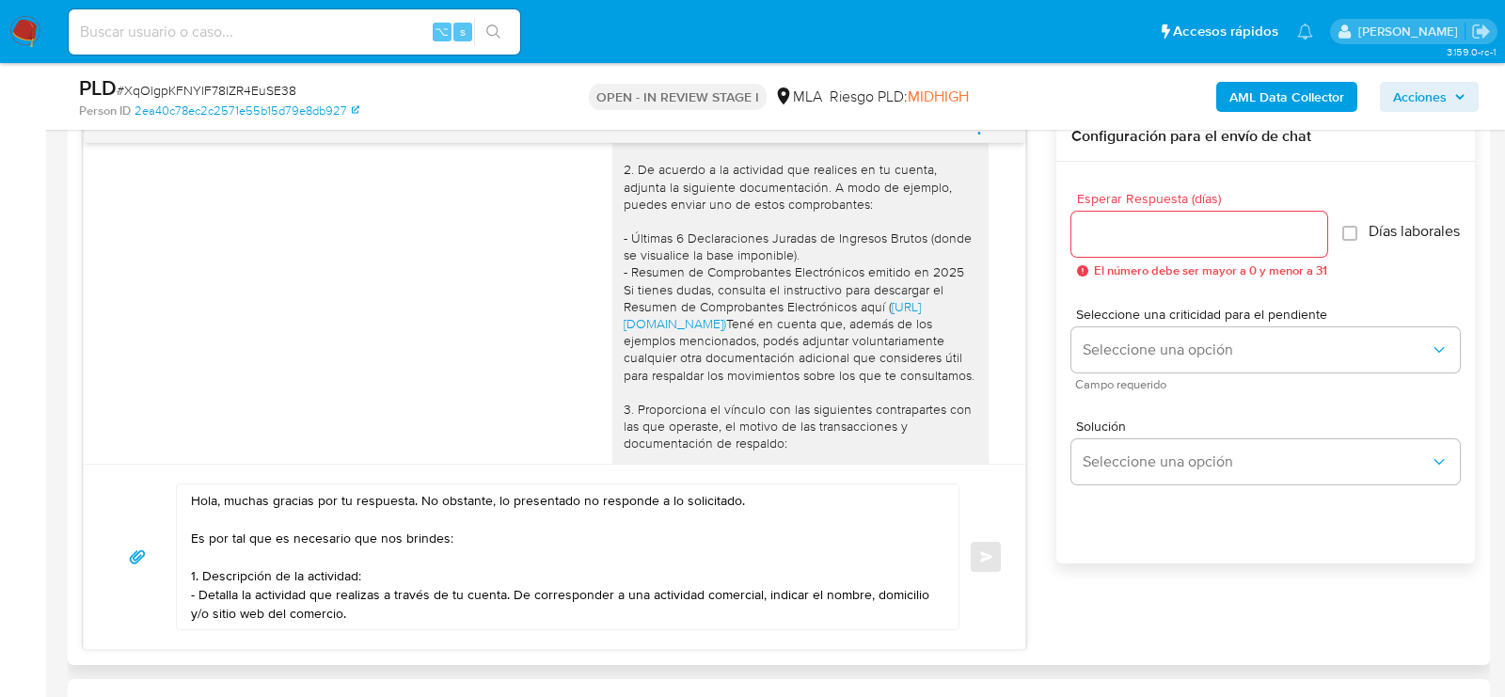
click at [506, 609] on textarea "Hola, muchas gracias por tu respuesta. No obstante, lo presentado no responde a…" at bounding box center [563, 556] width 744 height 145
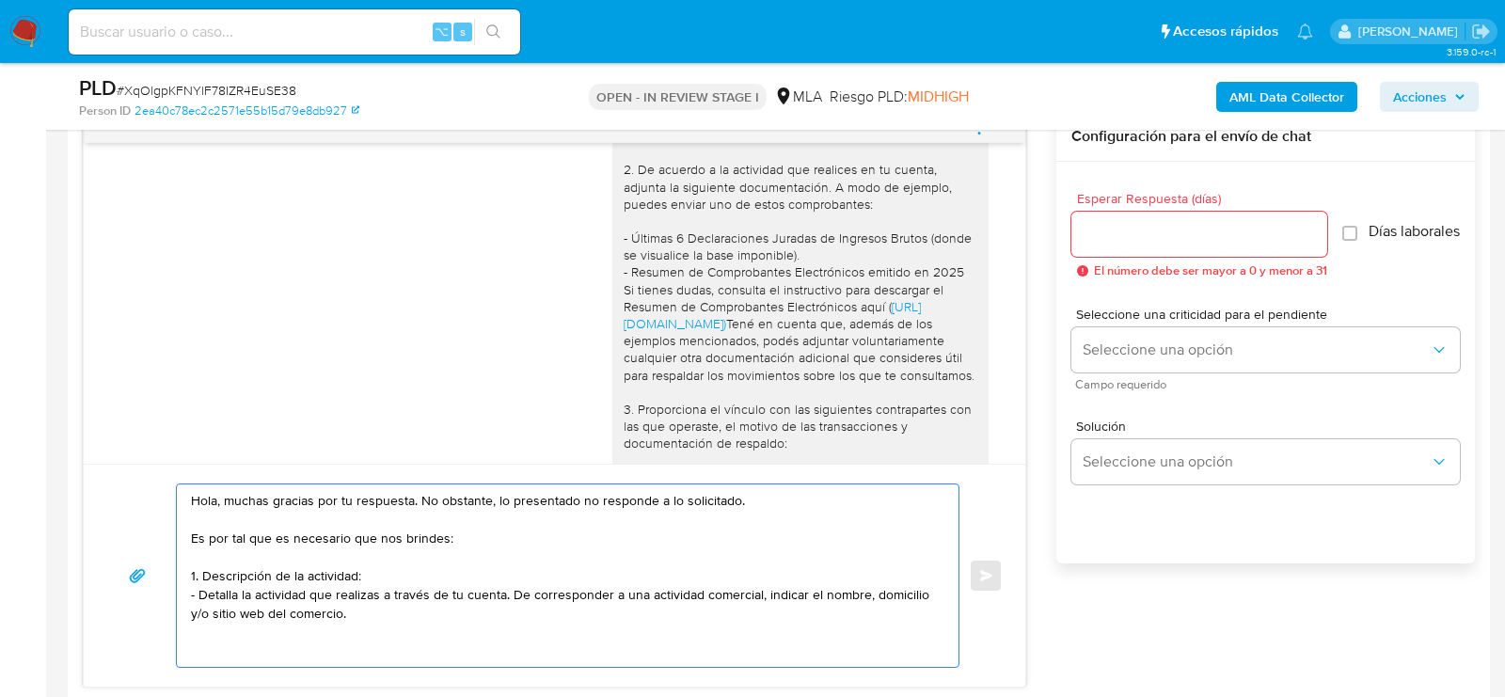
paste textarea "2. De acuerdo a la actividad que realices en tu cuenta, adjunta la siguiente do…"
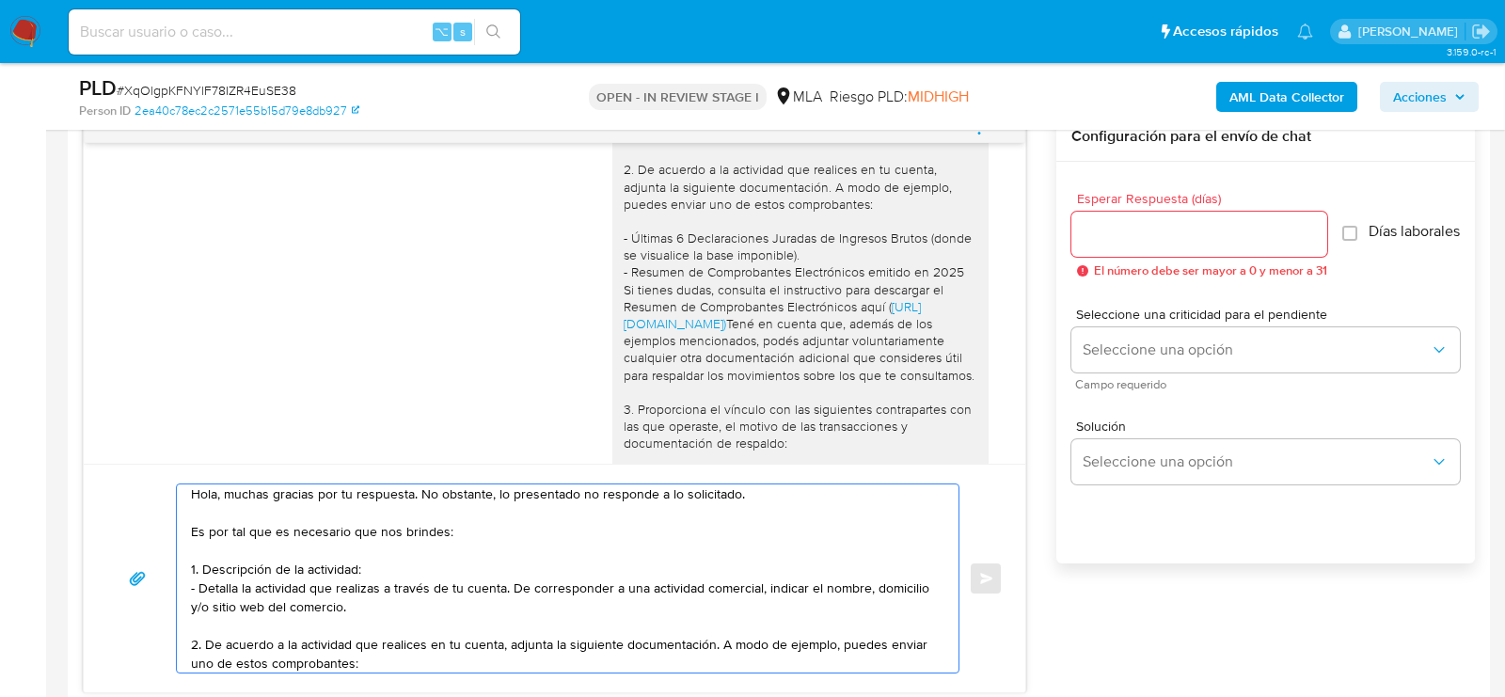
scroll to position [12, 0]
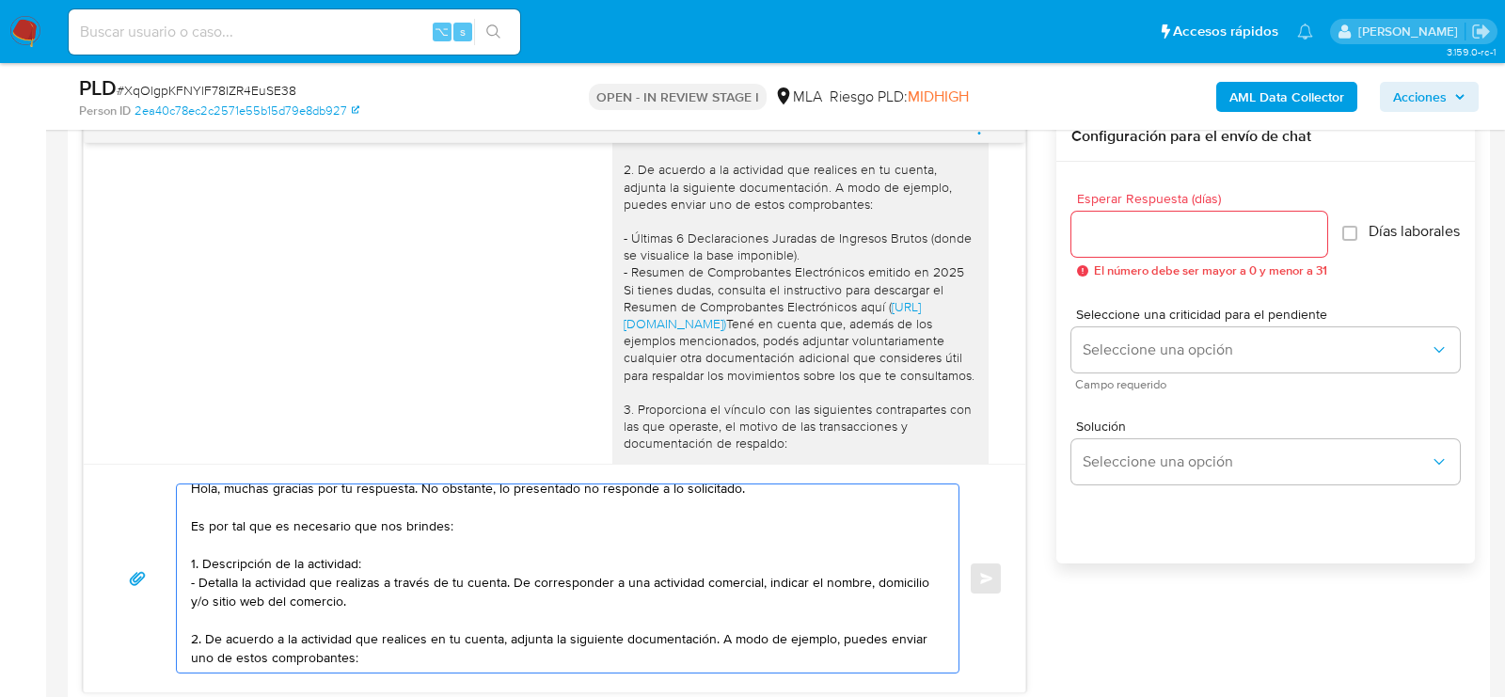
drag, startPoint x: 718, startPoint y: 643, endPoint x: 729, endPoint y: 665, distance: 24.4
click at [729, 665] on textarea "Hola, muchas gracias por tu respuesta. No obstante, lo presentado no responde a…" at bounding box center [563, 578] width 744 height 188
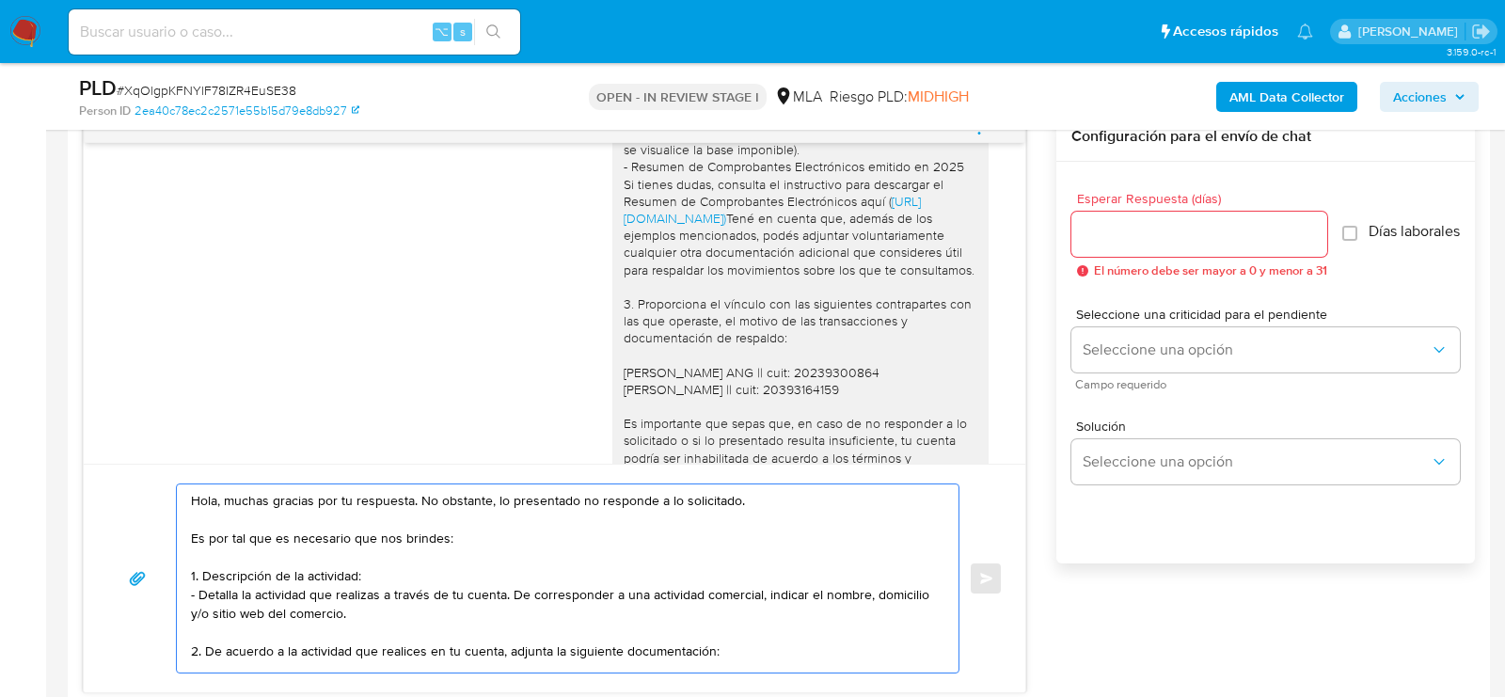
scroll to position [3085, 0]
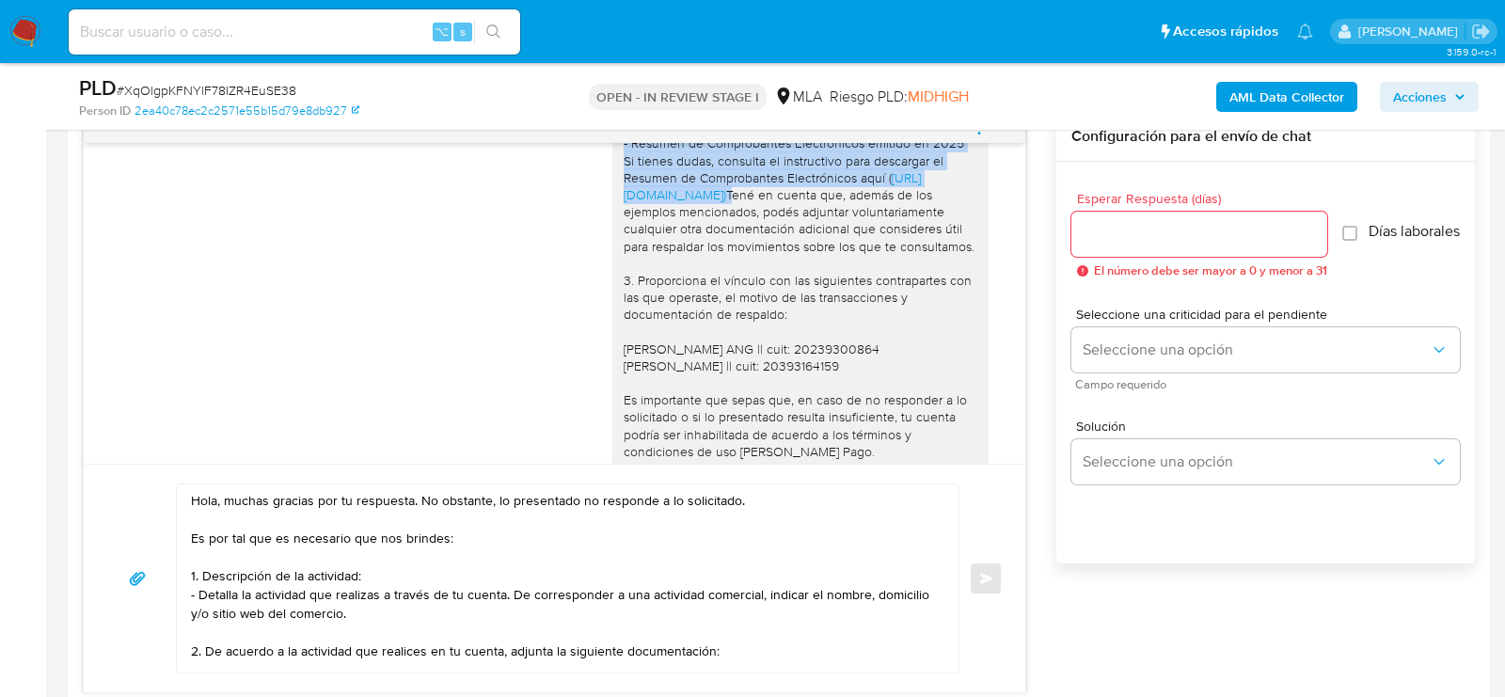
drag, startPoint x: 623, startPoint y: 228, endPoint x: 940, endPoint y: 287, distance: 322.4
click at [940, 287] on div "Hola, muchas gracias por tu respuesta. No obstante, lo presentado no responde a…" at bounding box center [800, 254] width 376 height 802
copy div "- Resumen de Comprobantes Electrónicos emitido en 2025 Si tienes dudas, consult…"
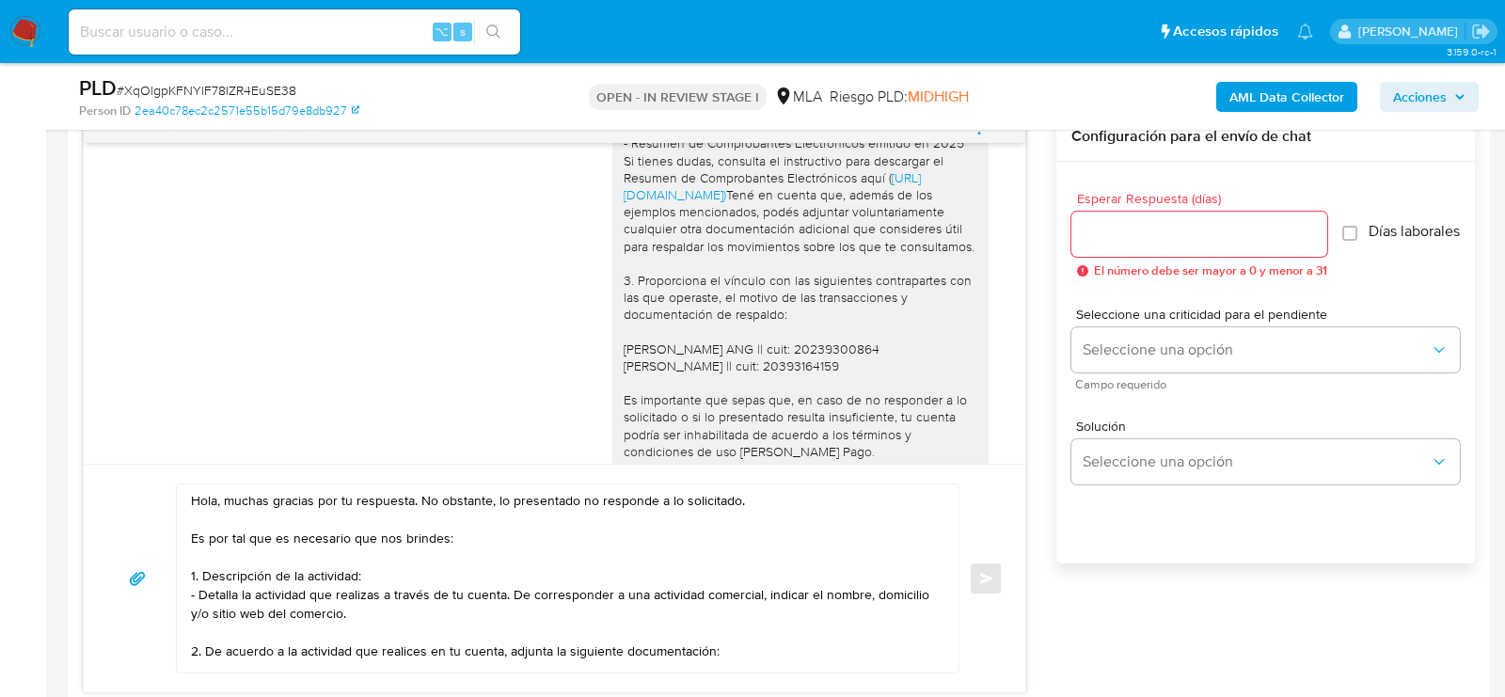
click at [789, 640] on textarea "Hola, muchas gracias por tu respuesta. No obstante, lo presentado no responde a…" at bounding box center [563, 578] width 744 height 188
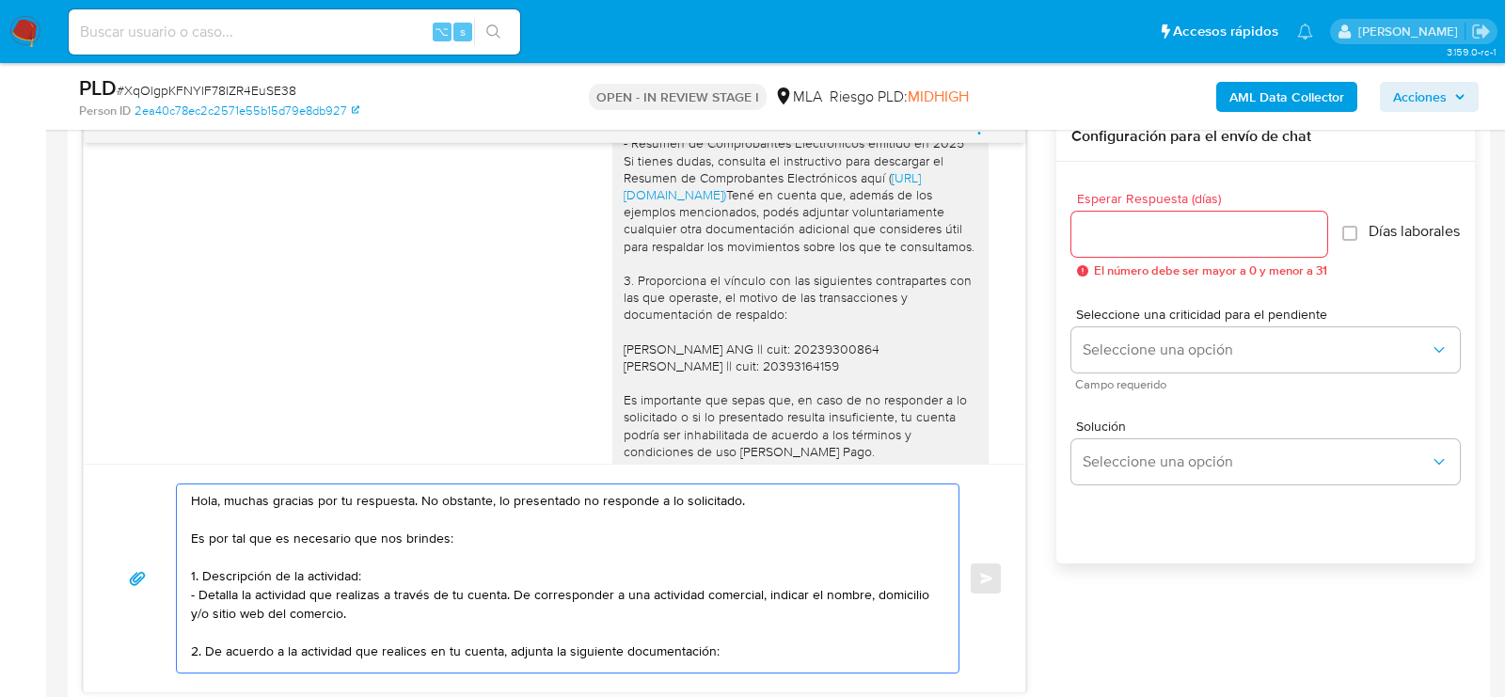
paste textarea "- Resumen de Comprobantes Electrónicos emitido en 2025 Si tienes dudas, consult…"
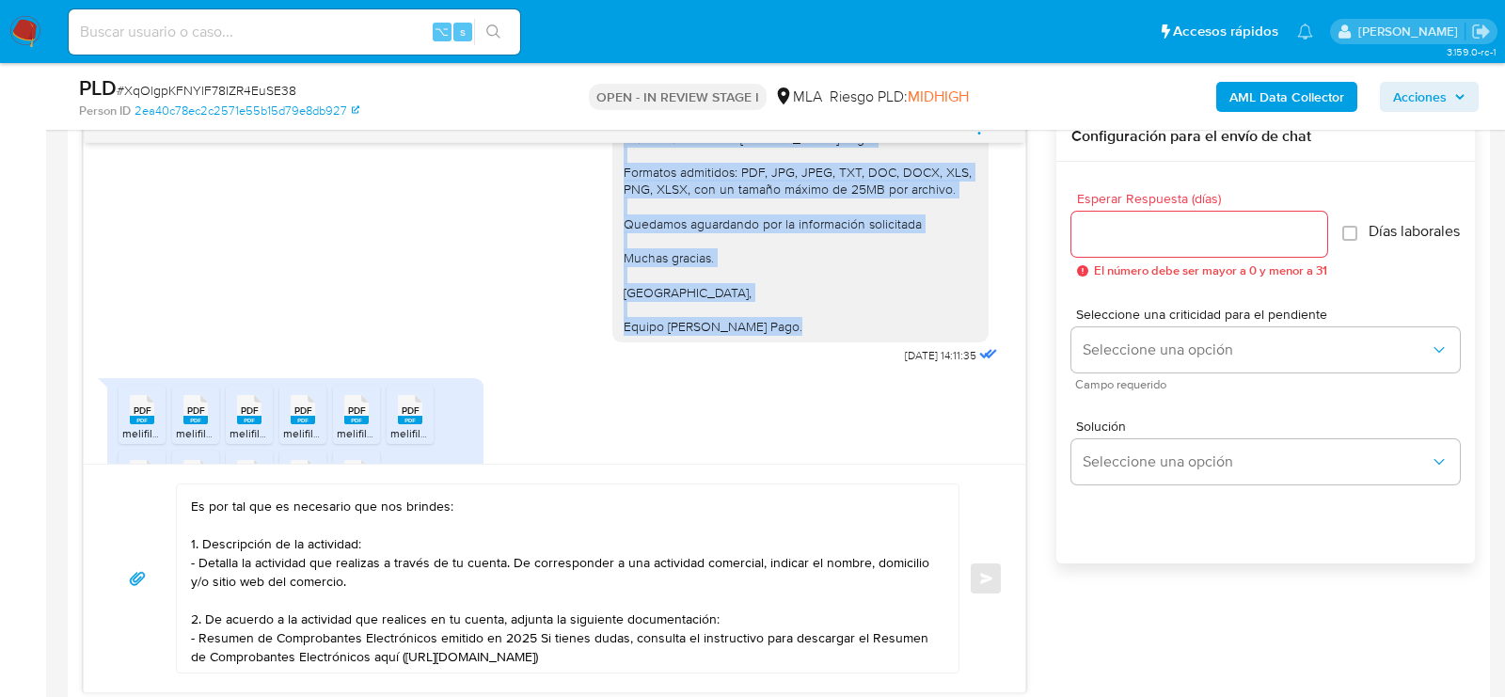
scroll to position [3401, 0]
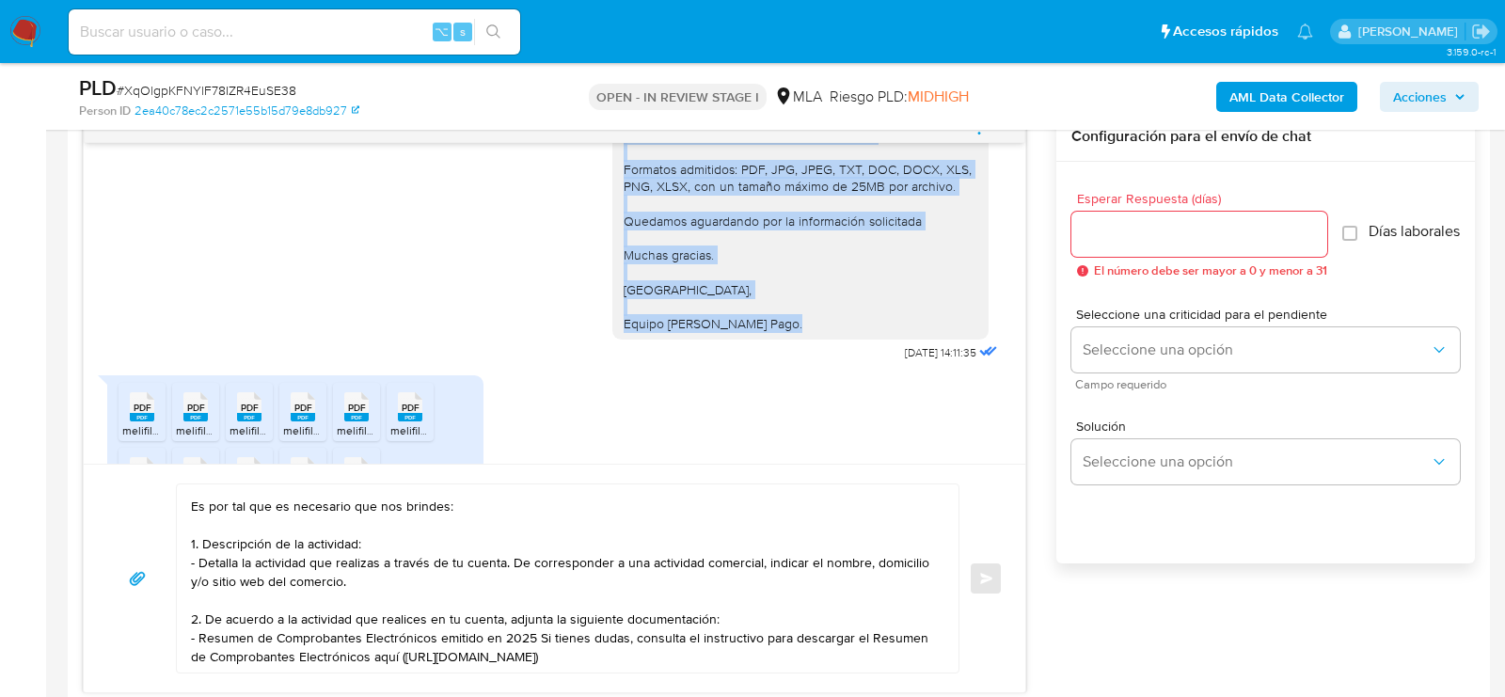
drag, startPoint x: 623, startPoint y: 197, endPoint x: 894, endPoint y: 449, distance: 370.7
copy div "3. Proporciona el vínculo con las siguientes contrapartes con las que operaste,…"
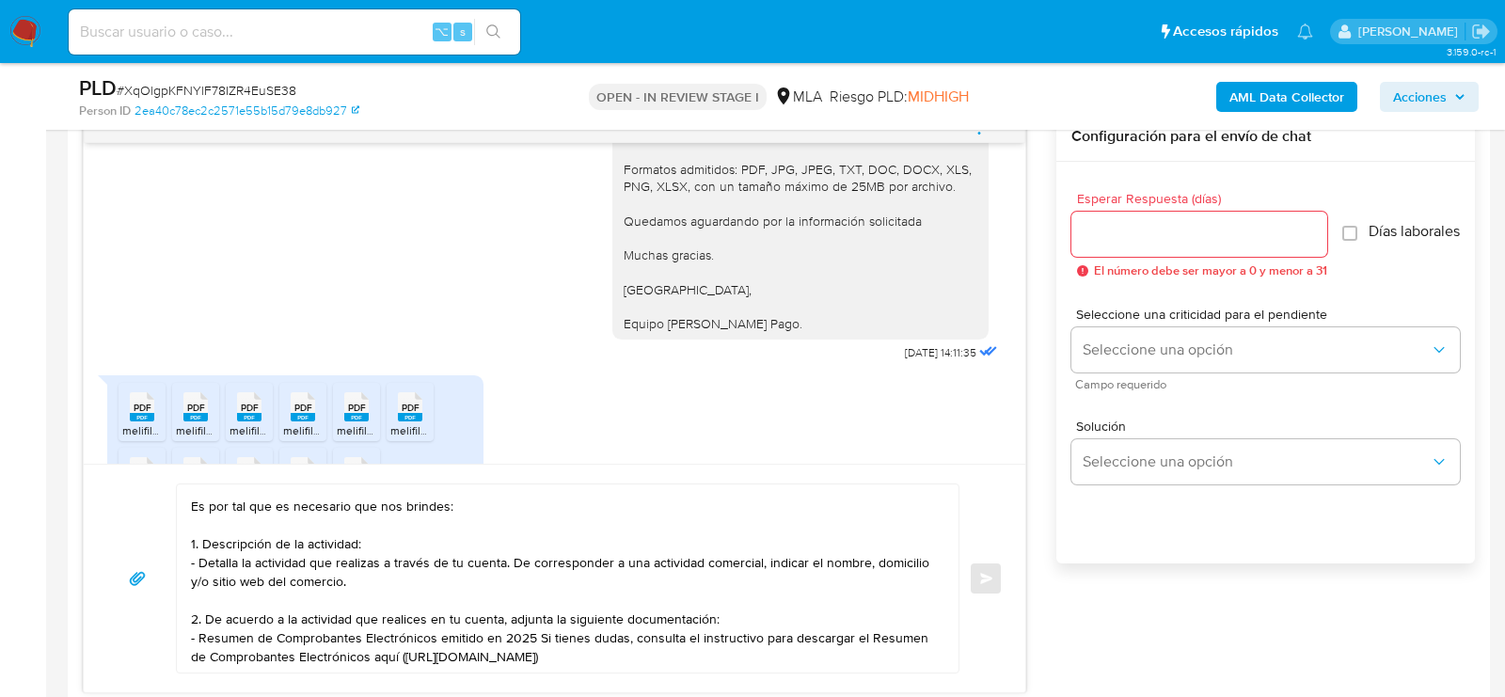
click at [737, 625] on textarea "Hola, muchas gracias por tu respuesta. No obstante, lo presentado no responde a…" at bounding box center [563, 578] width 744 height 188
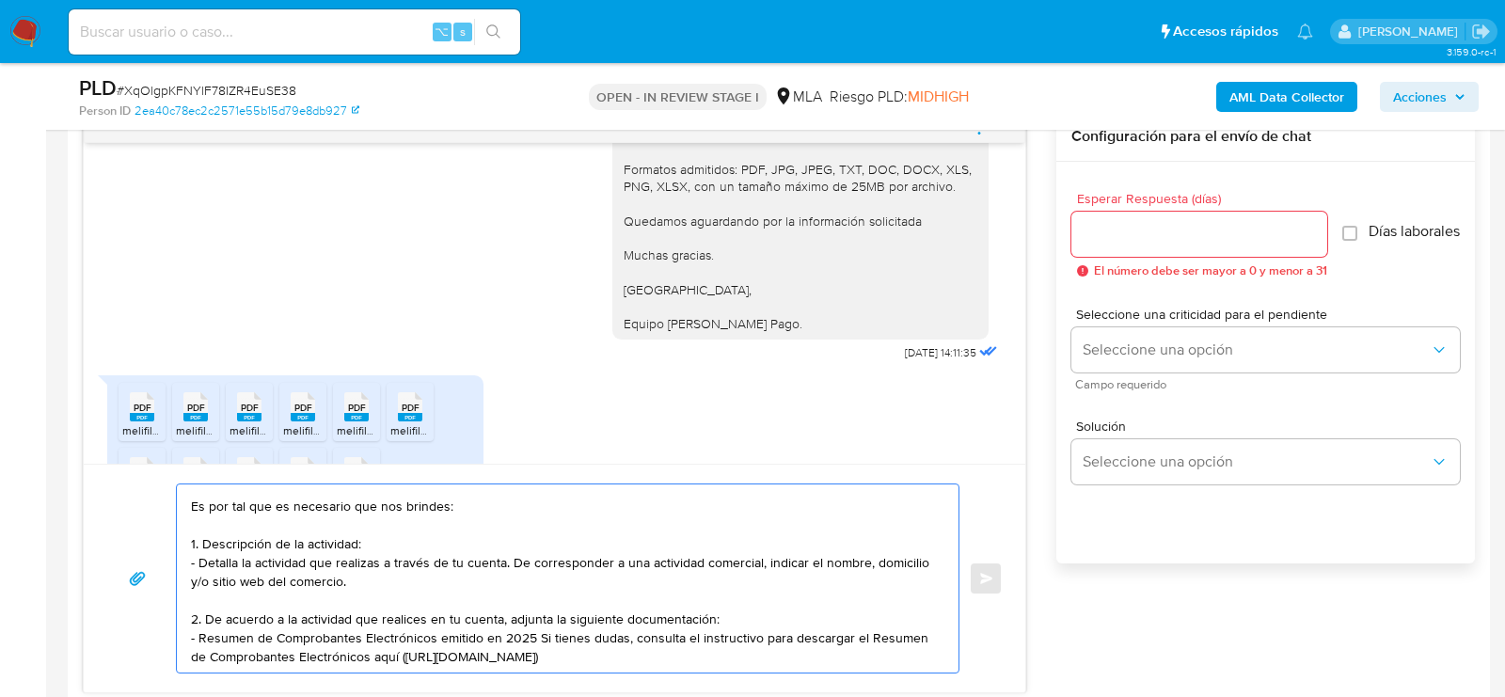
paste textarea "3. Proporciona el vínculo con las siguientes contrapartes con las que operaste,…"
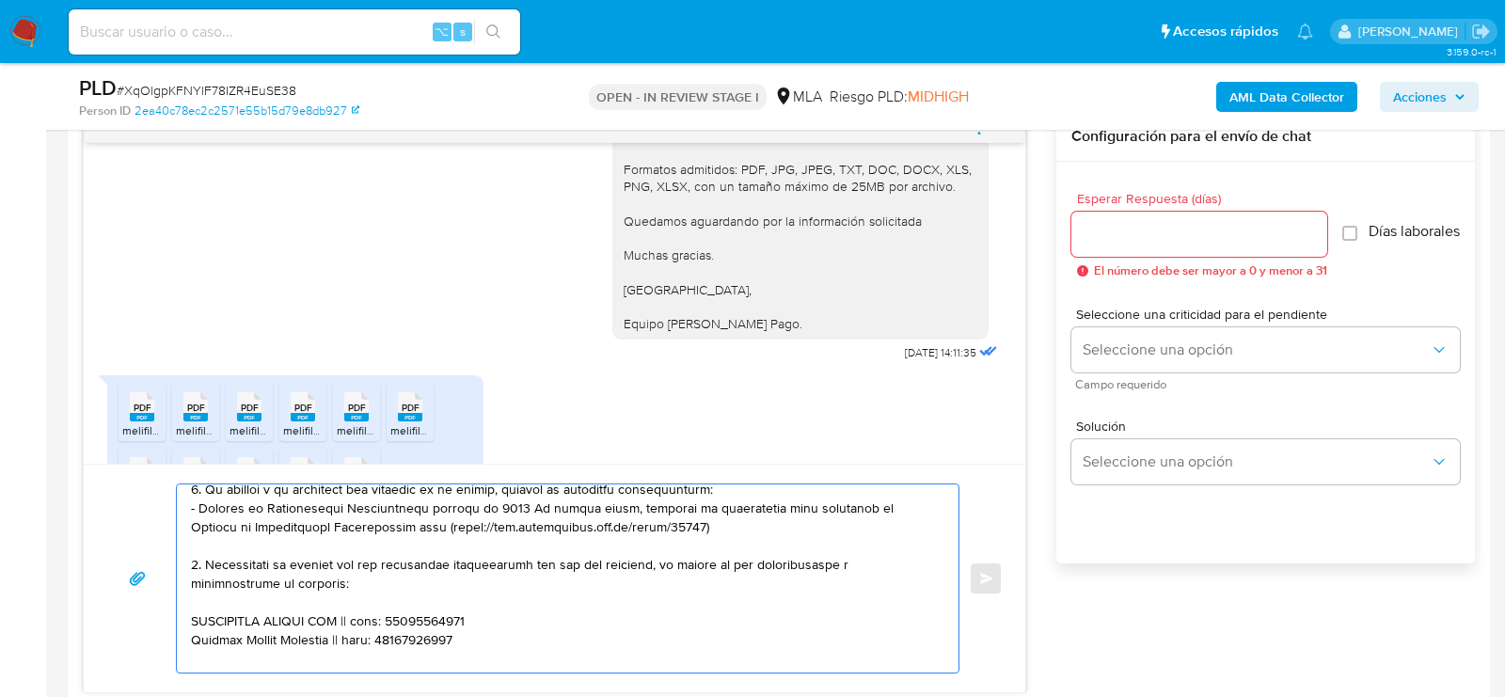
scroll to position [153, 0]
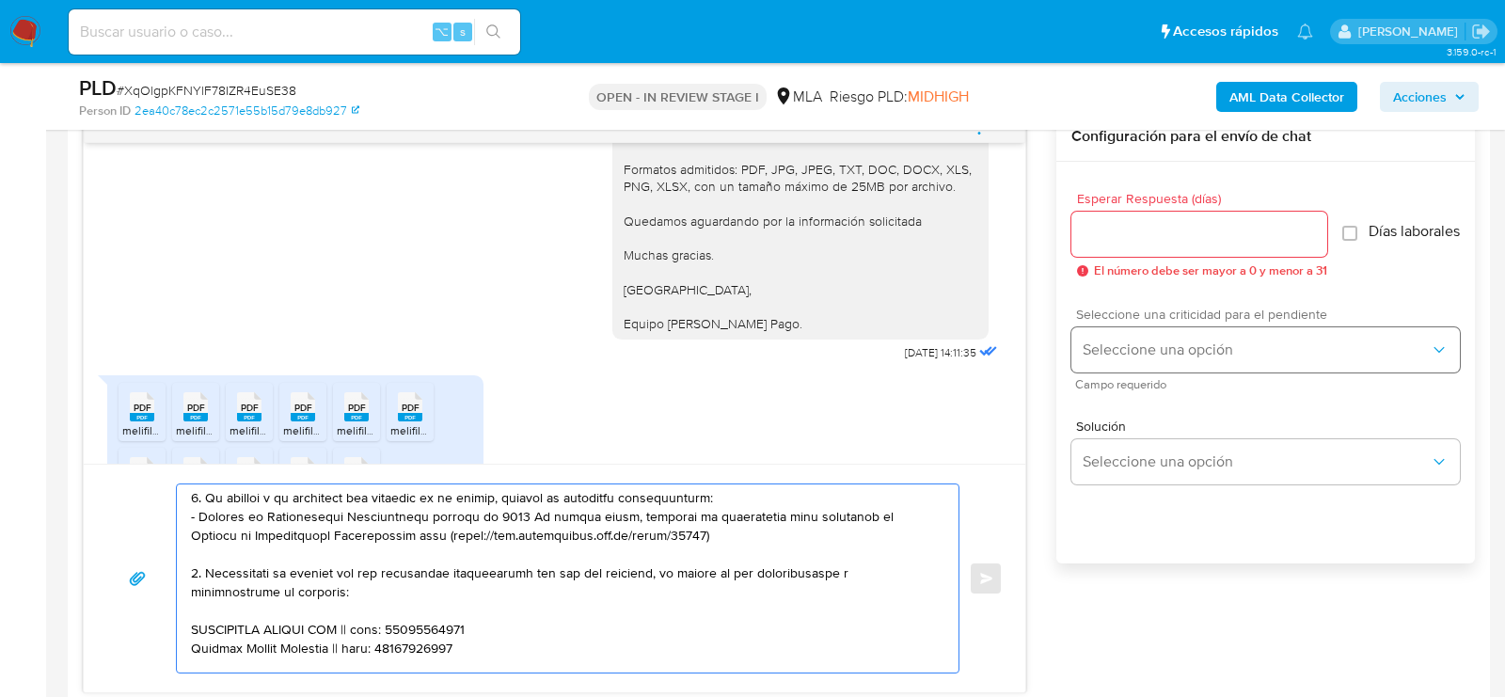
type textarea "Hola, muchas gracias por tu respuesta. No obstante, lo presentado no responde a…"
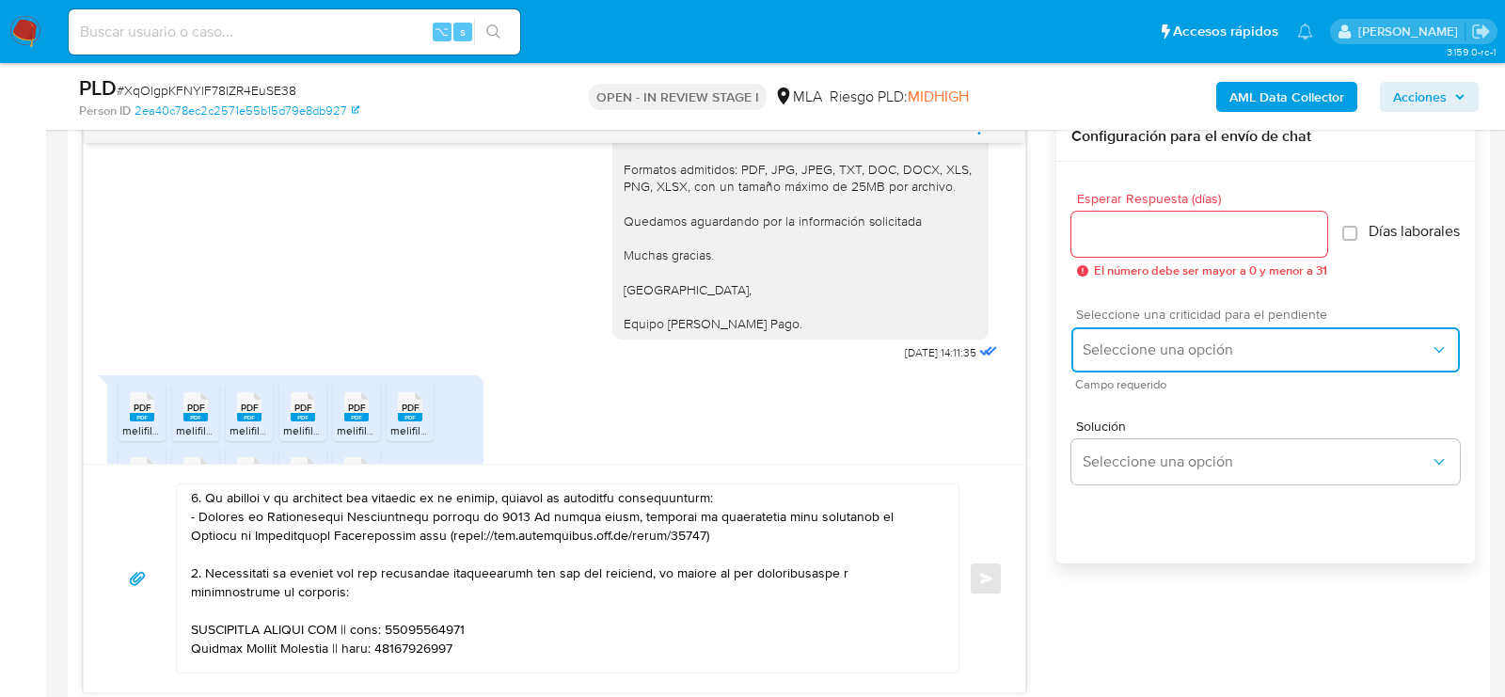
click at [1175, 359] on span "Seleccione una opción" at bounding box center [1256, 349] width 347 height 19
click at [1114, 371] on div "LOW" at bounding box center [1262, 352] width 358 height 38
click at [1109, 356] on span "LOW" at bounding box center [1256, 349] width 347 height 19
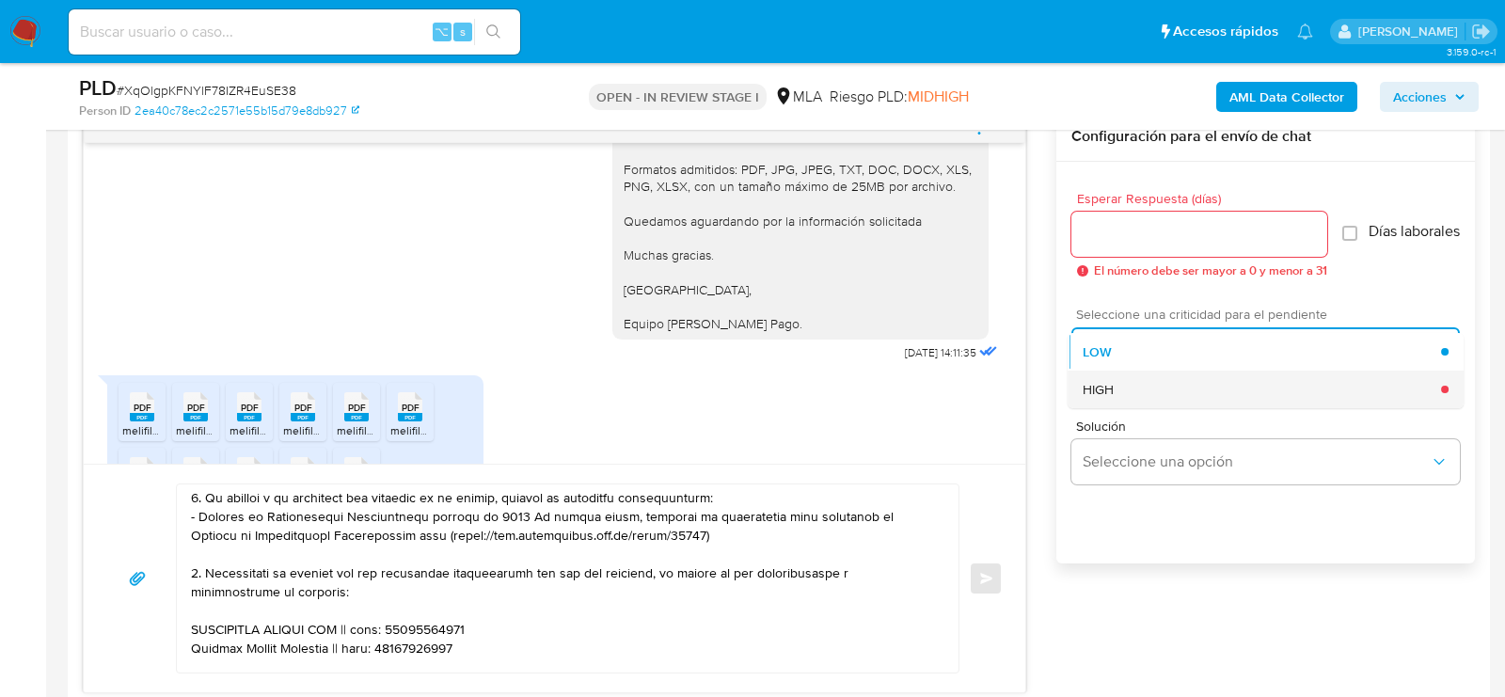
click at [1109, 390] on span "HIGH" at bounding box center [1098, 389] width 31 height 17
click at [1109, 222] on input "Esperar Respuesta (días)" at bounding box center [1199, 234] width 256 height 24
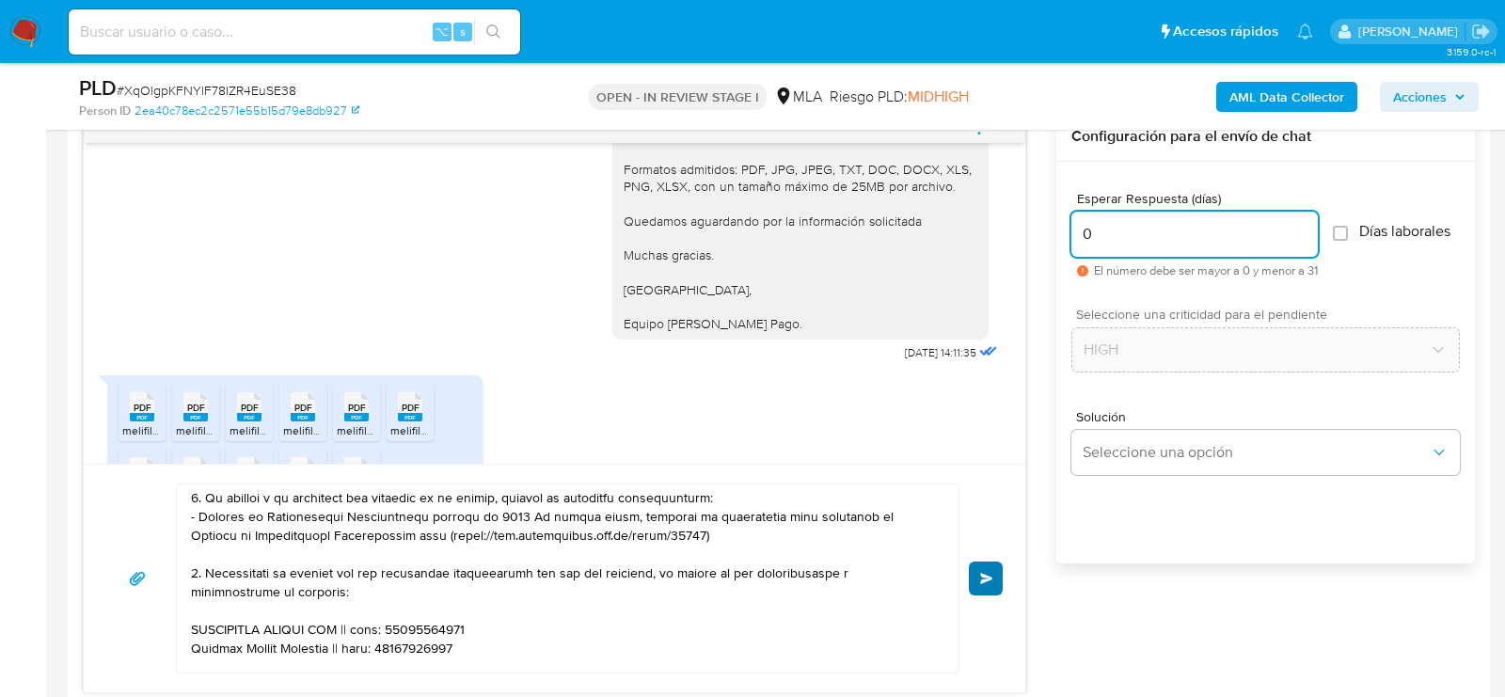
type input "0"
click at [981, 561] on button "Enviar" at bounding box center [986, 578] width 34 height 34
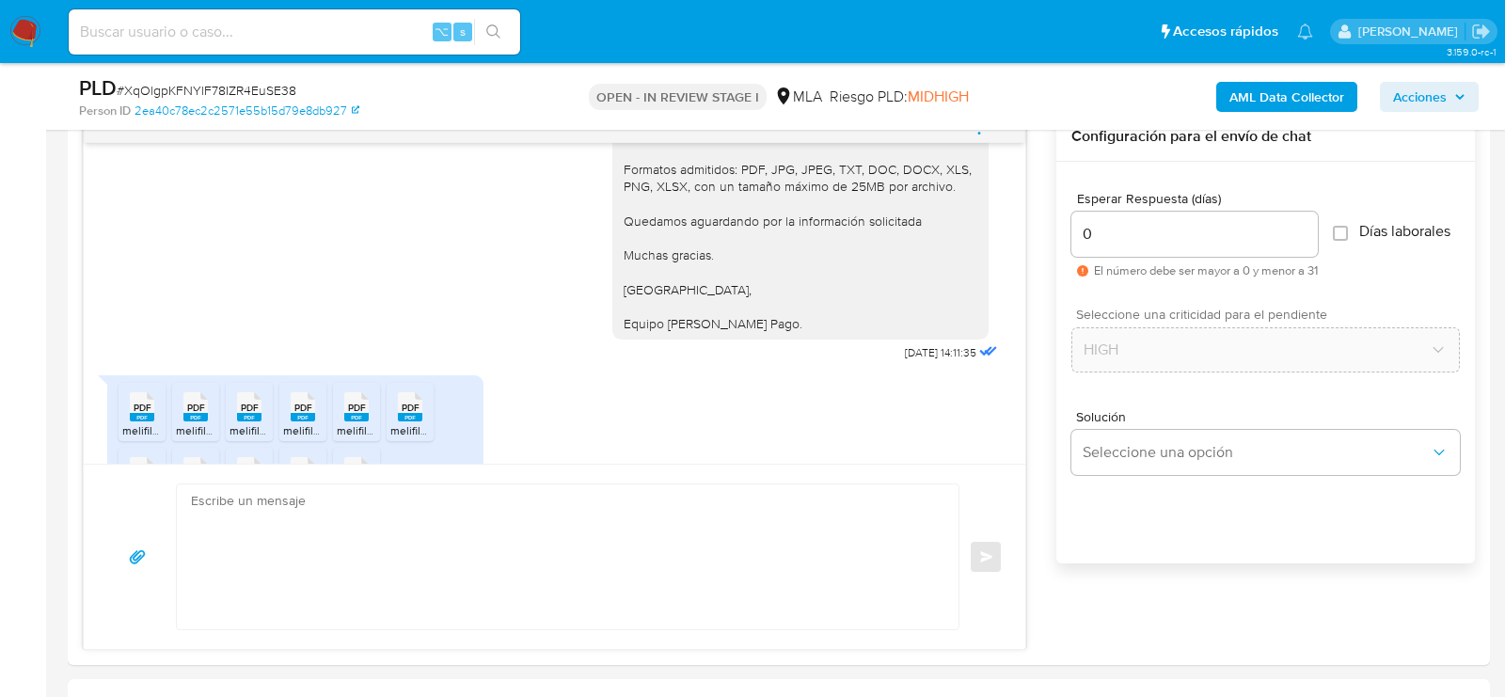
scroll to position [4357, 0]
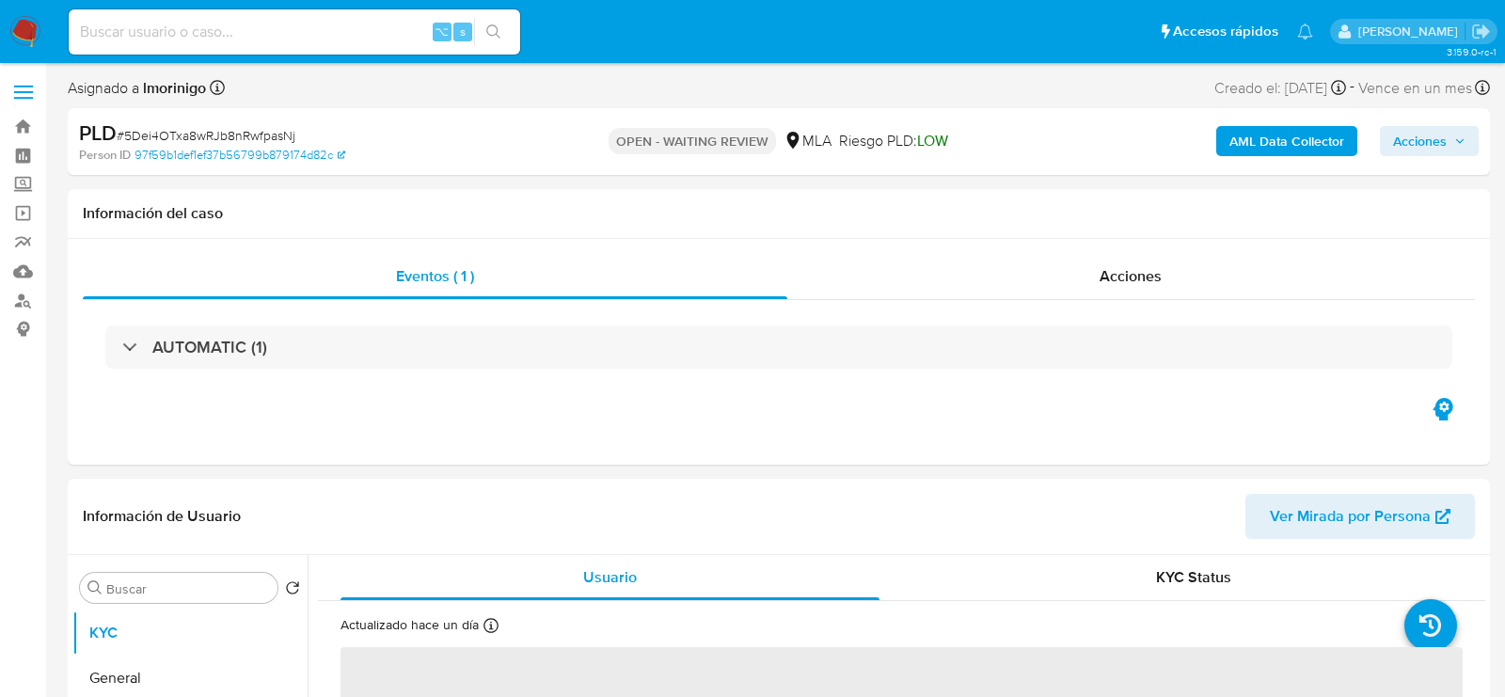
select select "10"
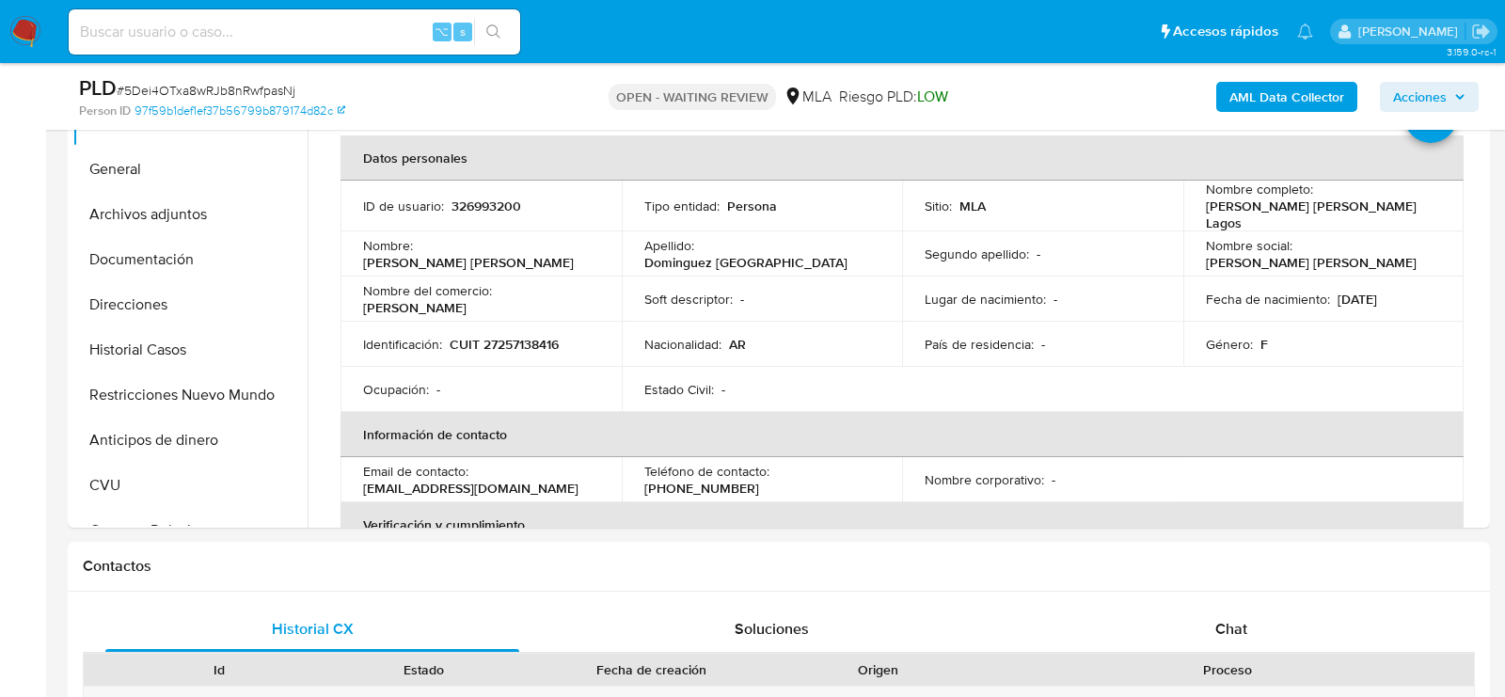
scroll to position [438, 0]
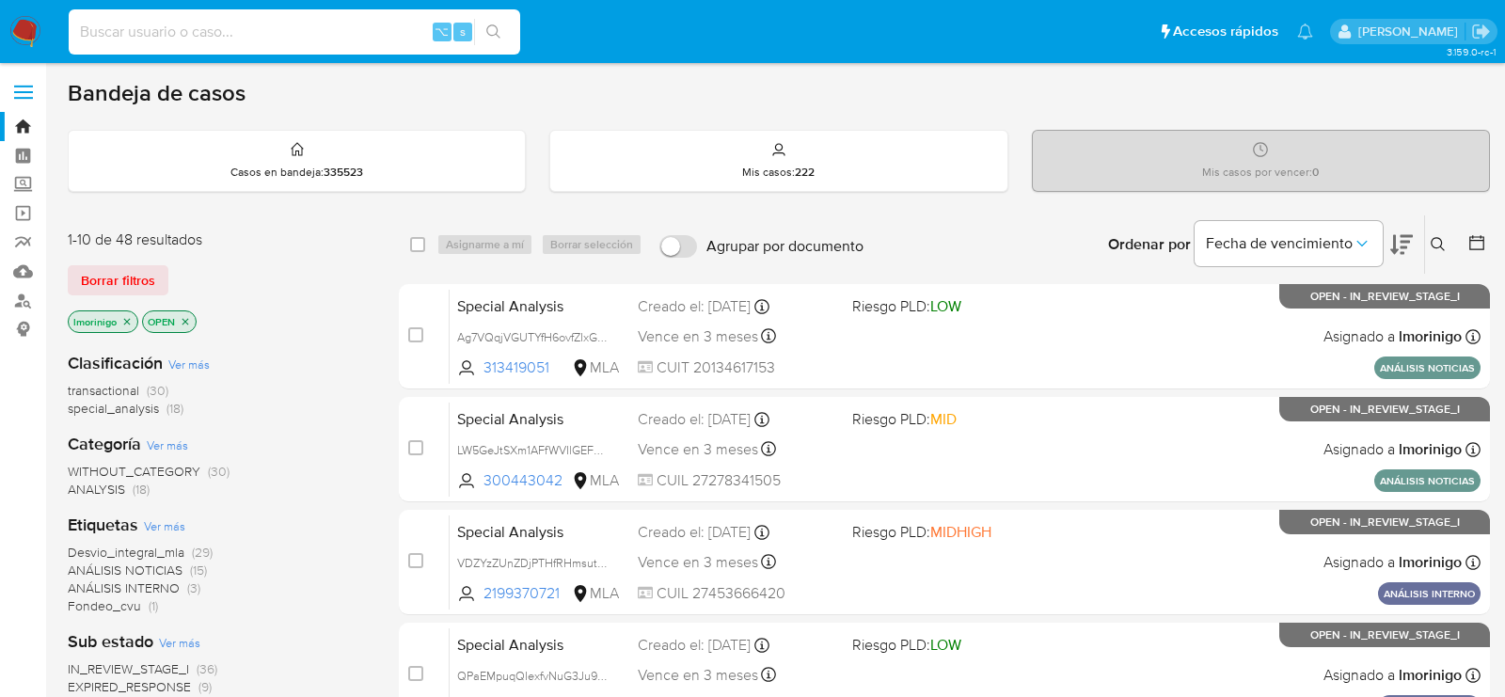
click at [285, 28] on input at bounding box center [294, 32] width 451 height 24
paste input "p6Lvg9RCXfs1DJZqZ2TRq3ph"
type input "p6Lvg9RCXfs1DJZqZ2TRq3ph"
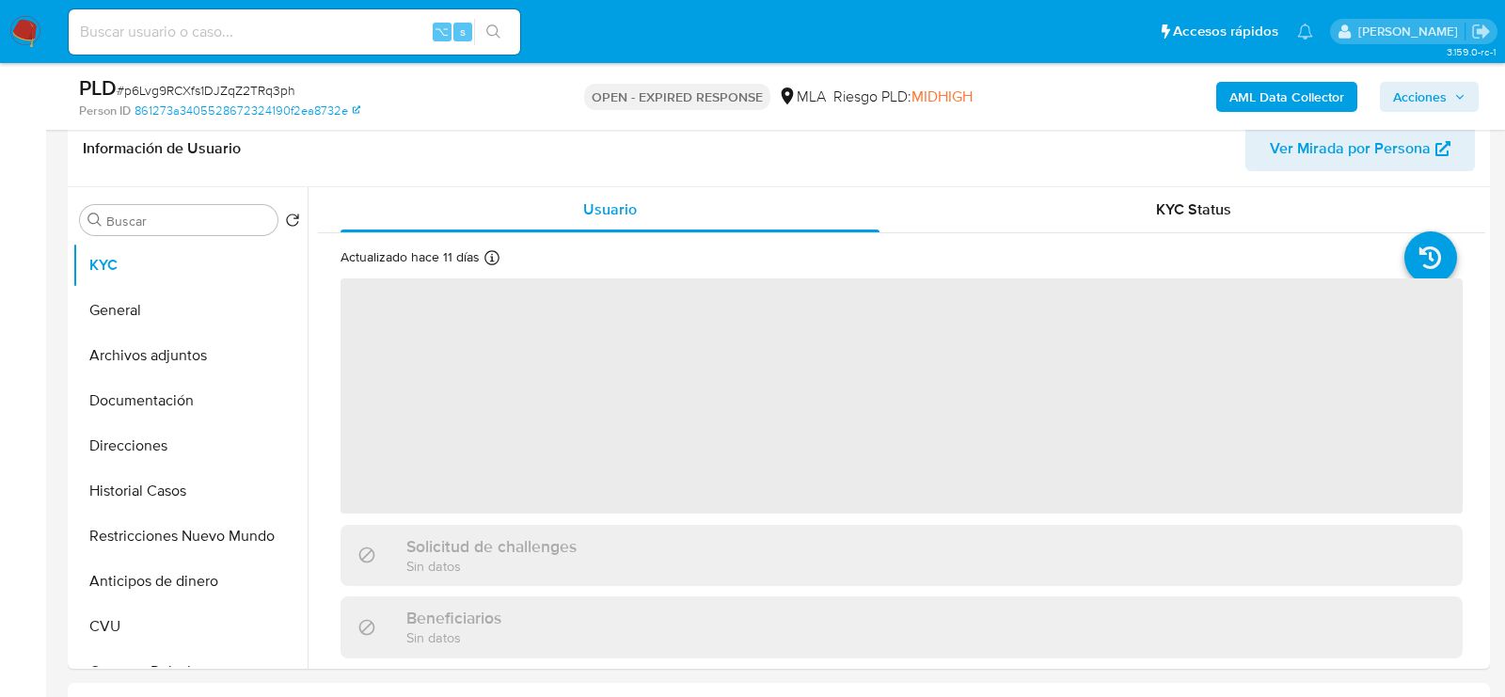
scroll to position [329, 0]
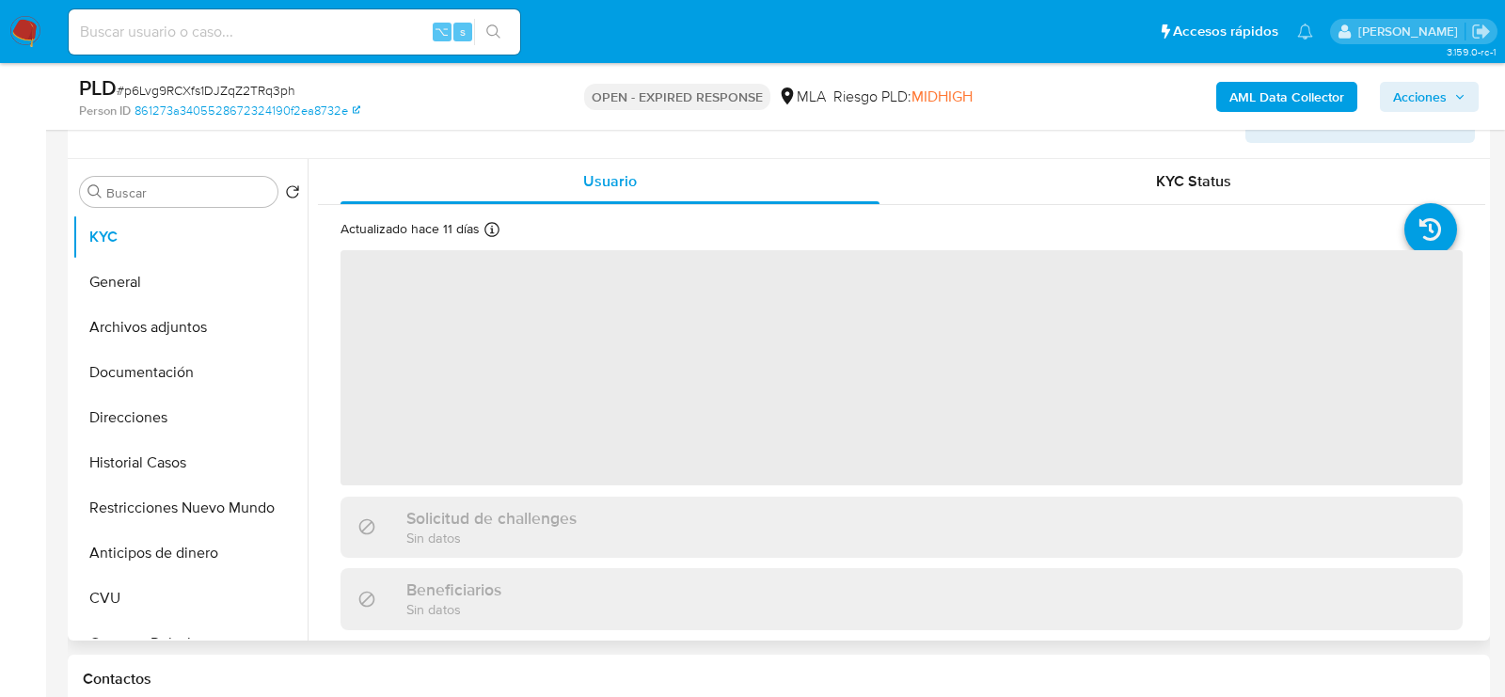
select select "10"
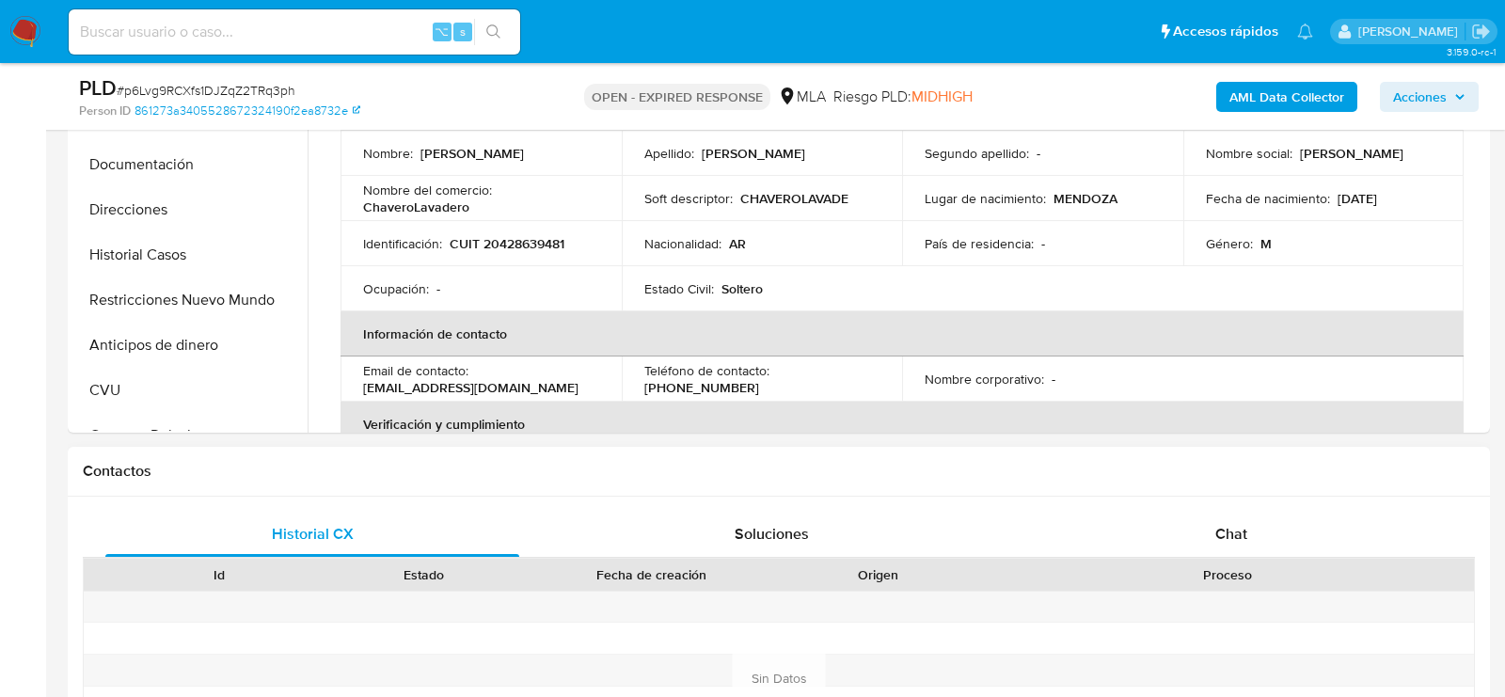
scroll to position [541, 0]
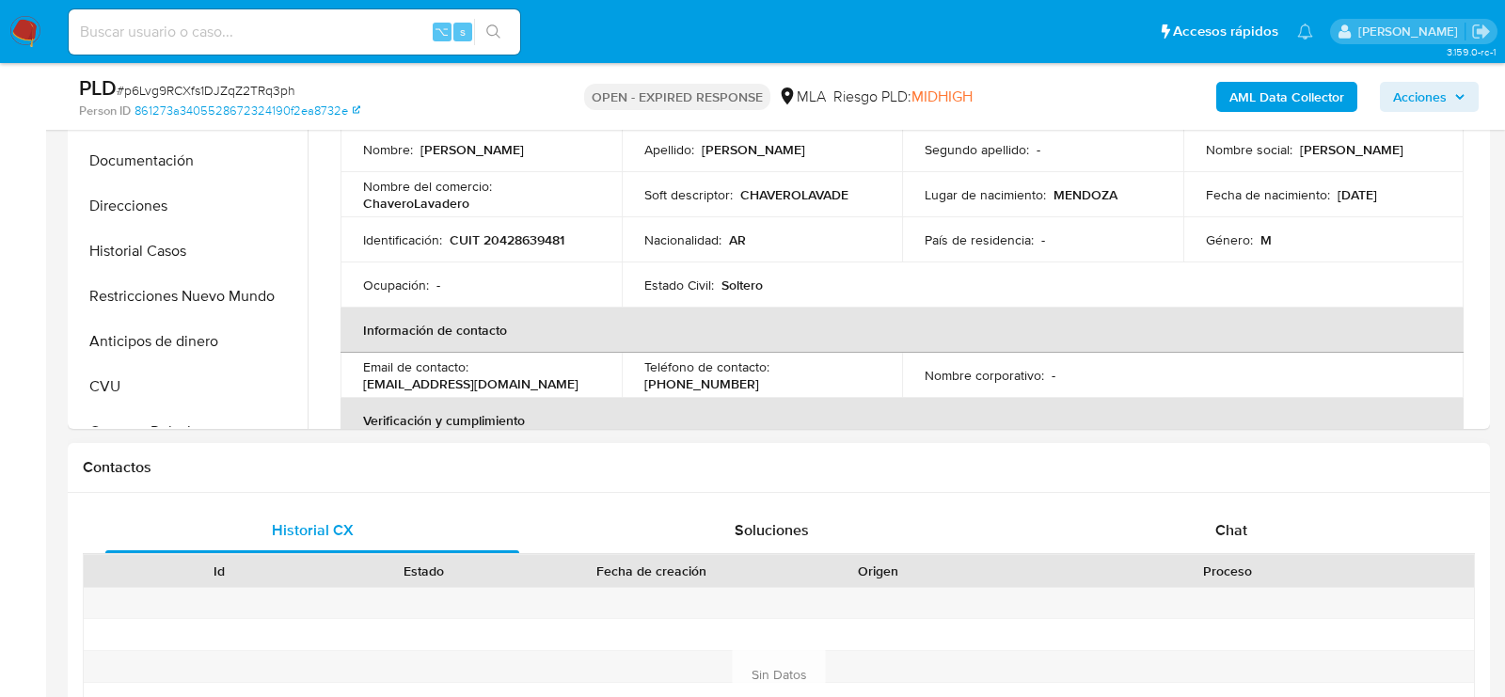
click at [1188, 556] on div "Proceso" at bounding box center [1227, 571] width 493 height 32
click at [1189, 534] on div "Chat" at bounding box center [1231, 530] width 414 height 45
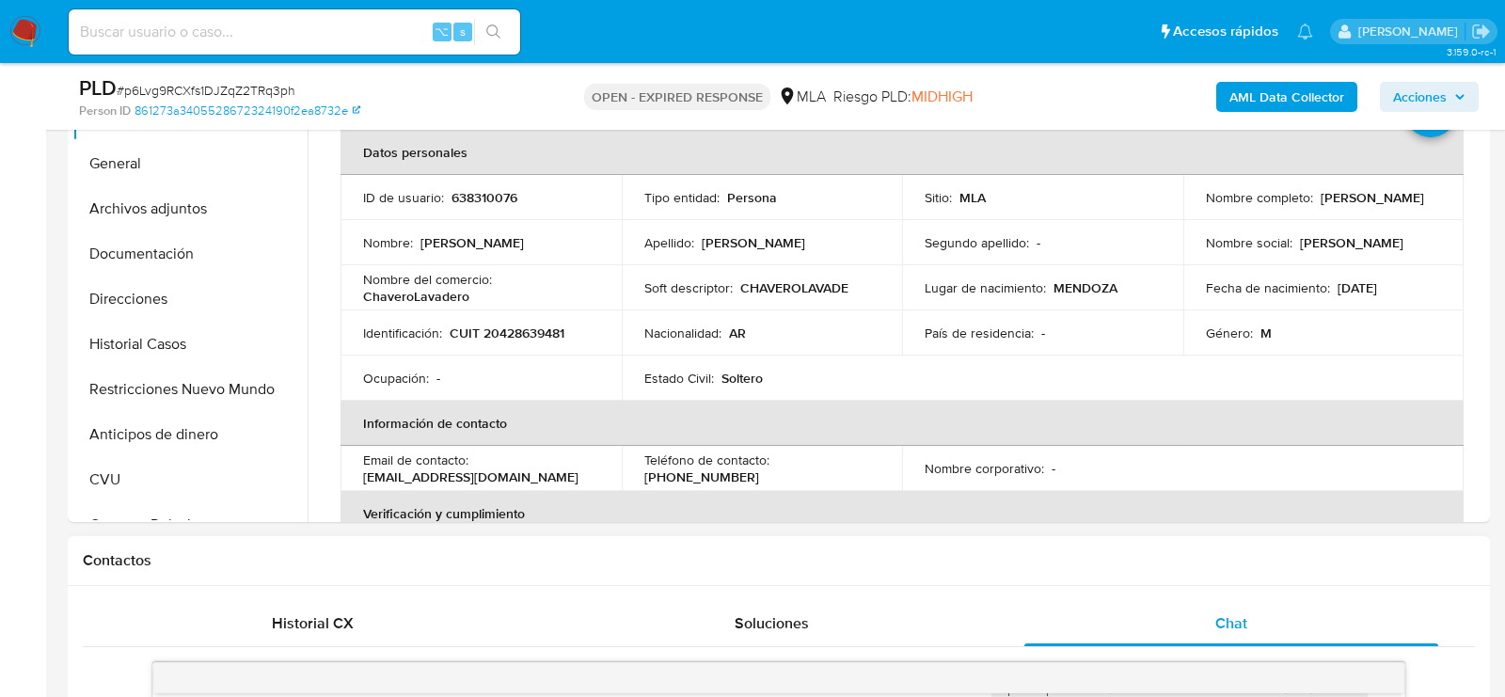
scroll to position [447, 0]
click at [272, 93] on span "# p6Lvg9RCXfs1DJZqZ2TRq3ph" at bounding box center [206, 90] width 179 height 19
copy span "p6Lvg9RCXfs1DJZqZ2TRq3ph"
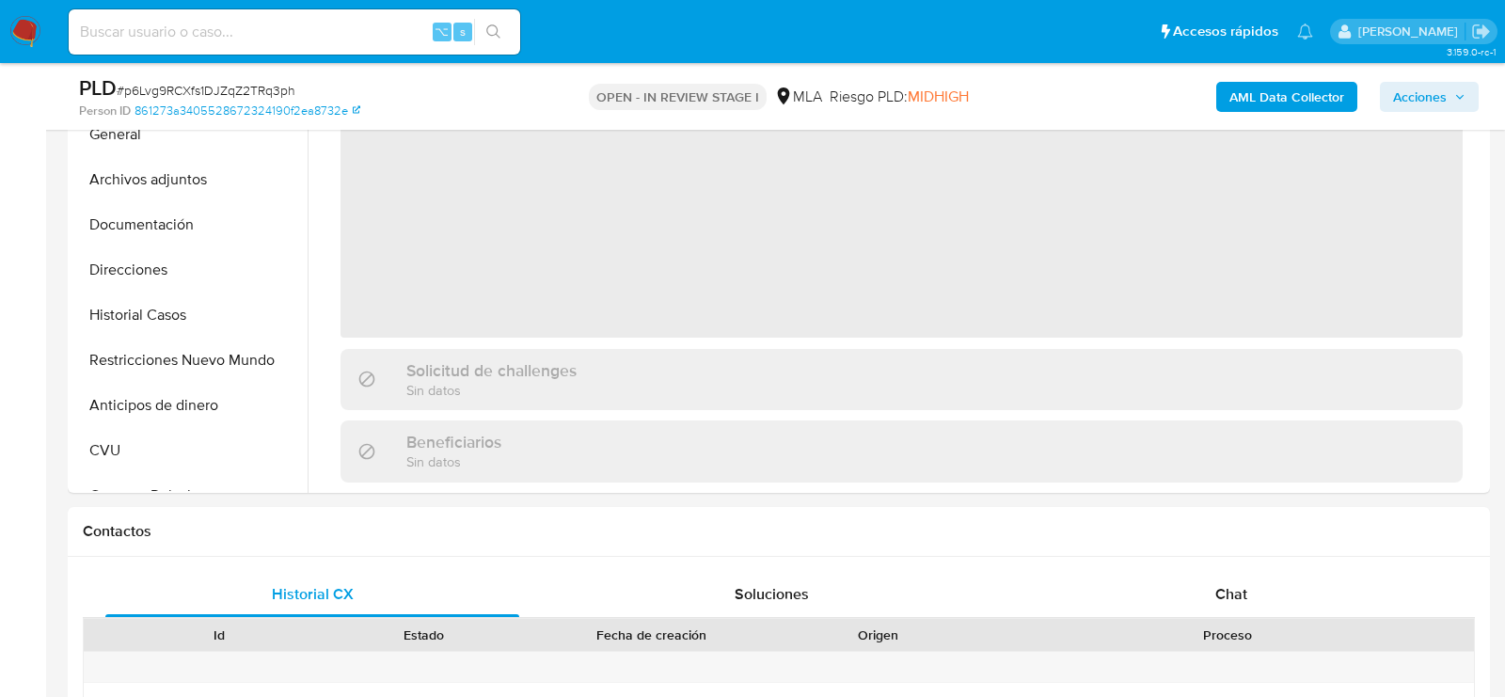
scroll to position [709, 0]
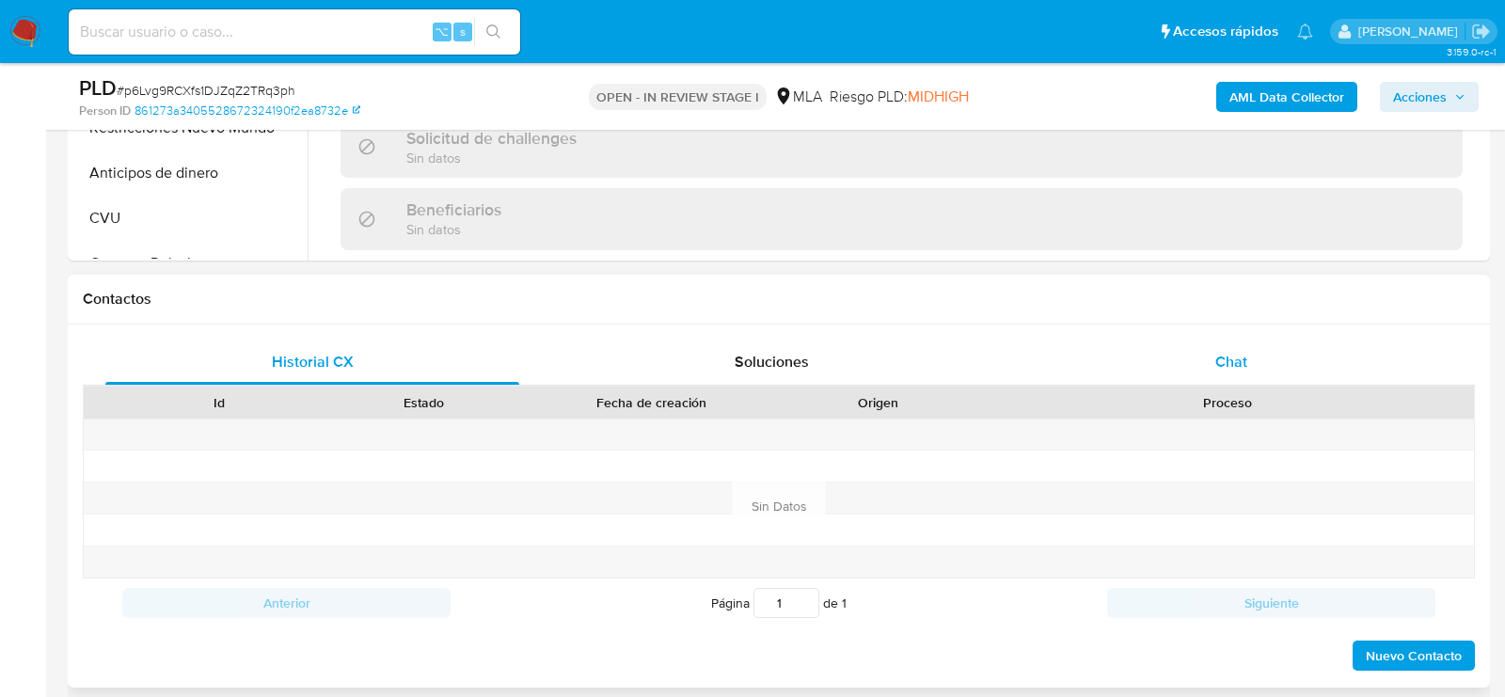
click at [1198, 360] on div "Chat" at bounding box center [1231, 362] width 414 height 45
select select "10"
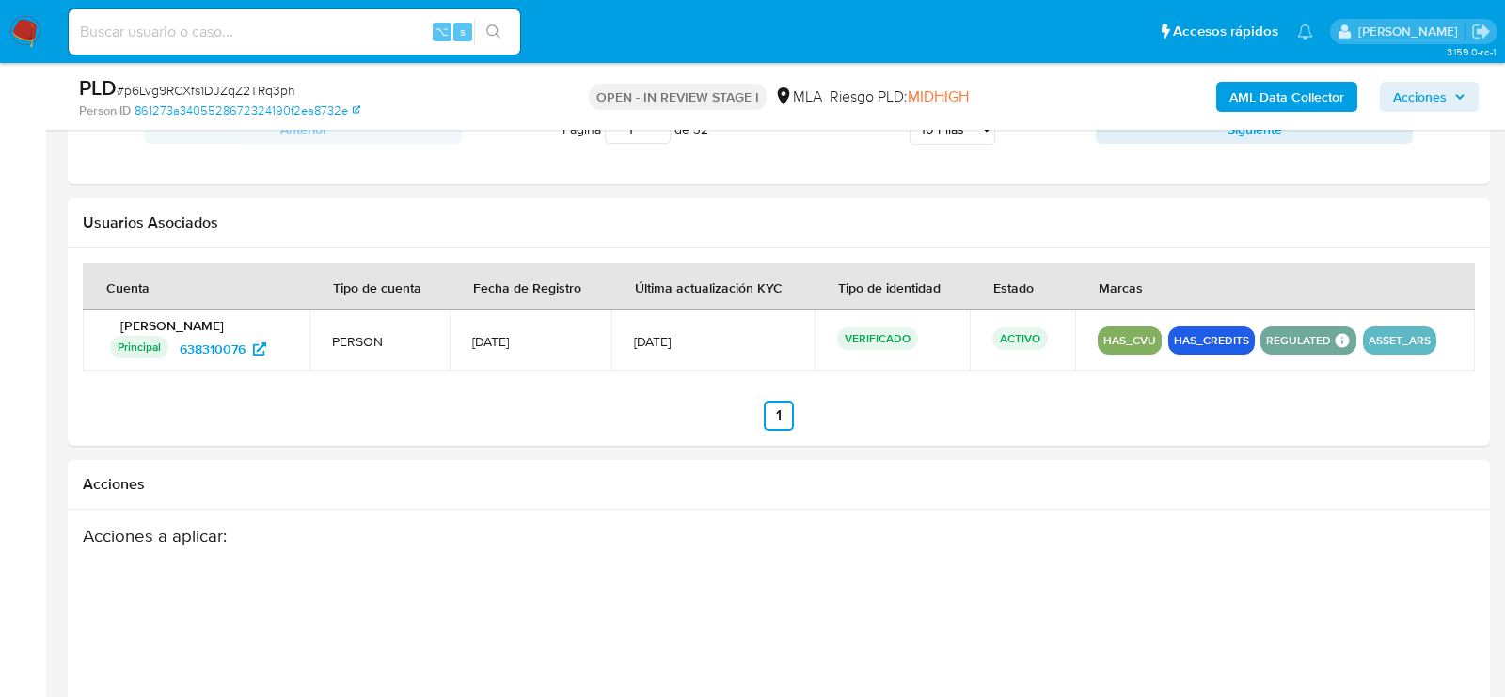
scroll to position [2865, 0]
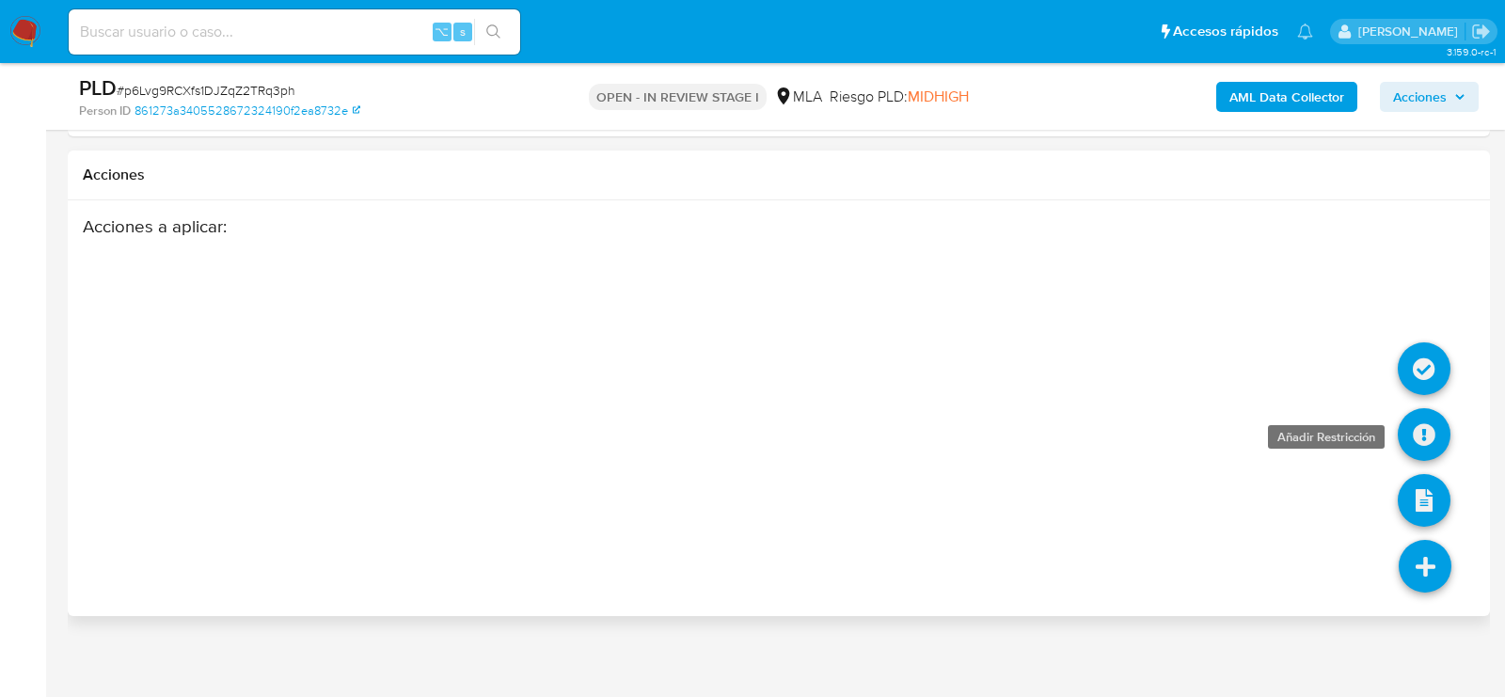
click at [1419, 433] on icon at bounding box center [1424, 434] width 53 height 53
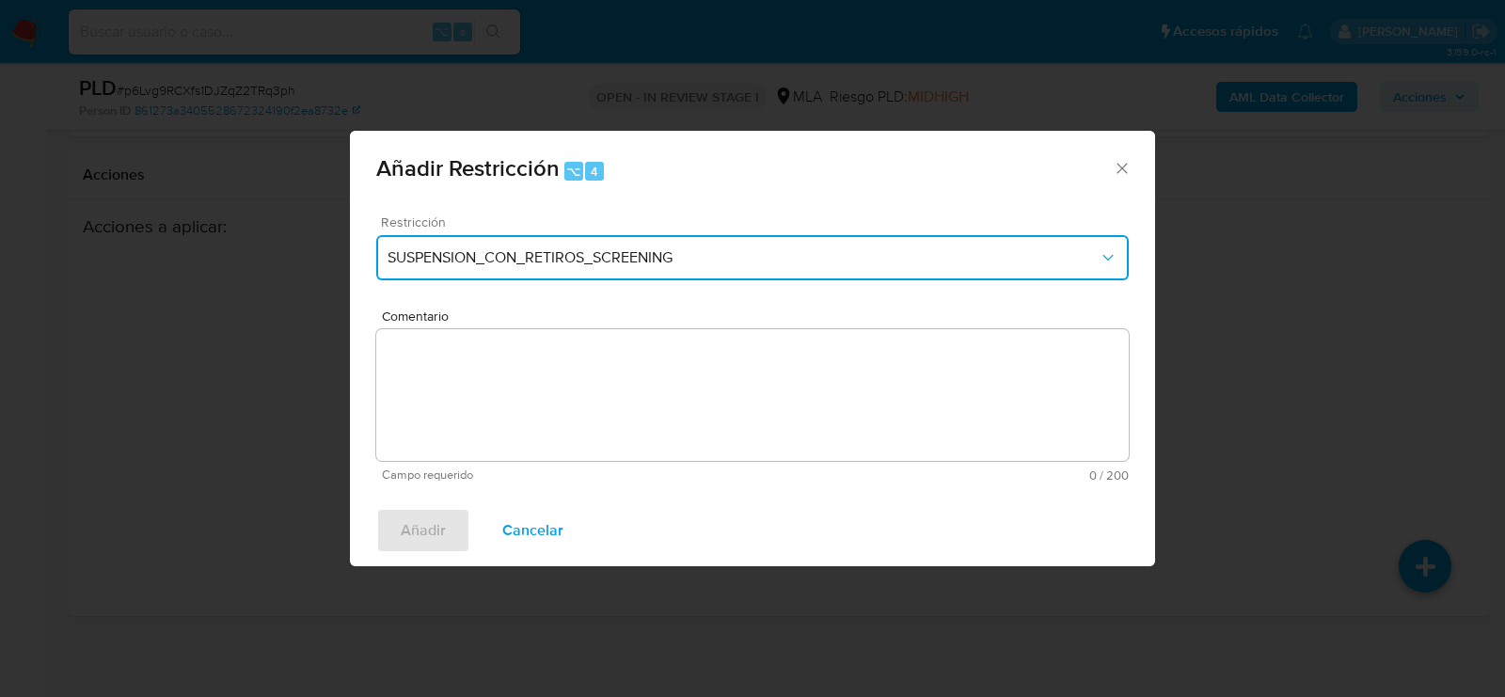
click at [560, 263] on span "SUSPENSION_CON_RETIROS_SCREENING" at bounding box center [742, 257] width 711 height 19
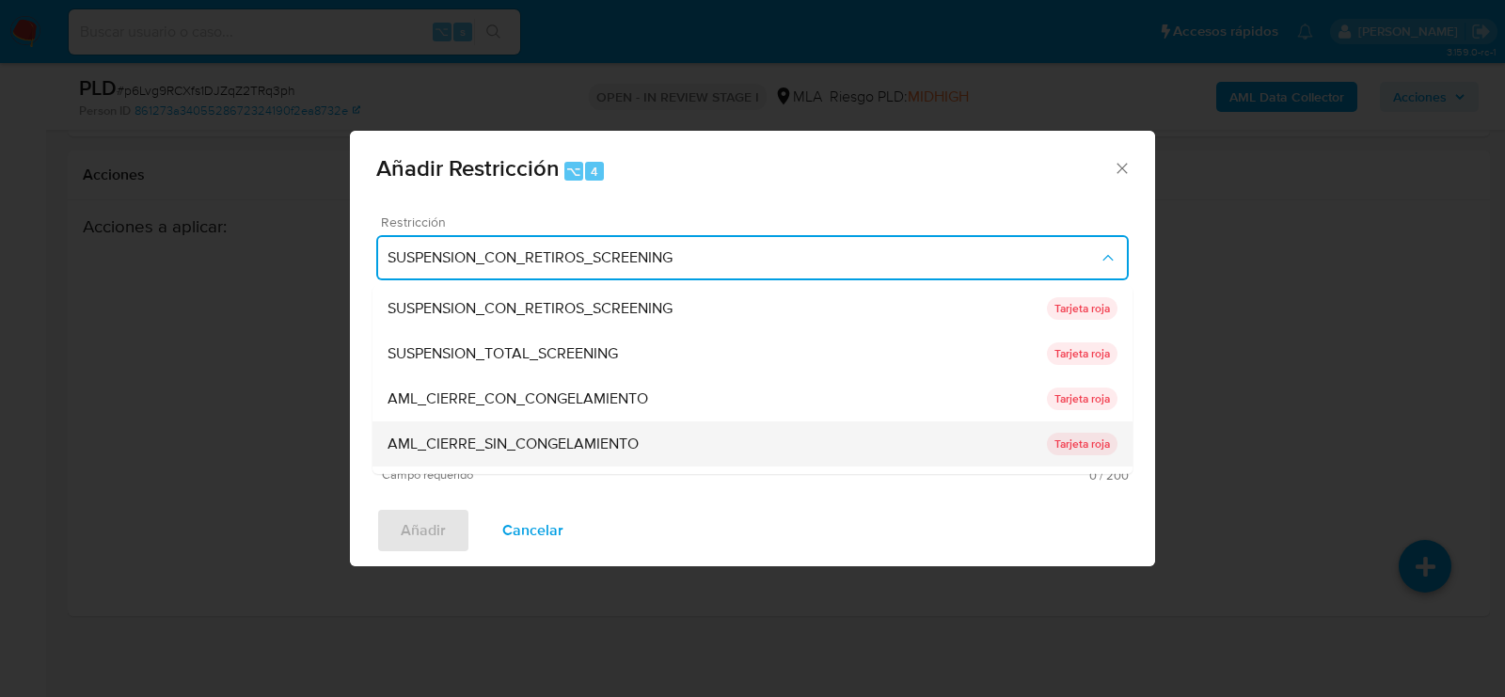
scroll to position [398, 0]
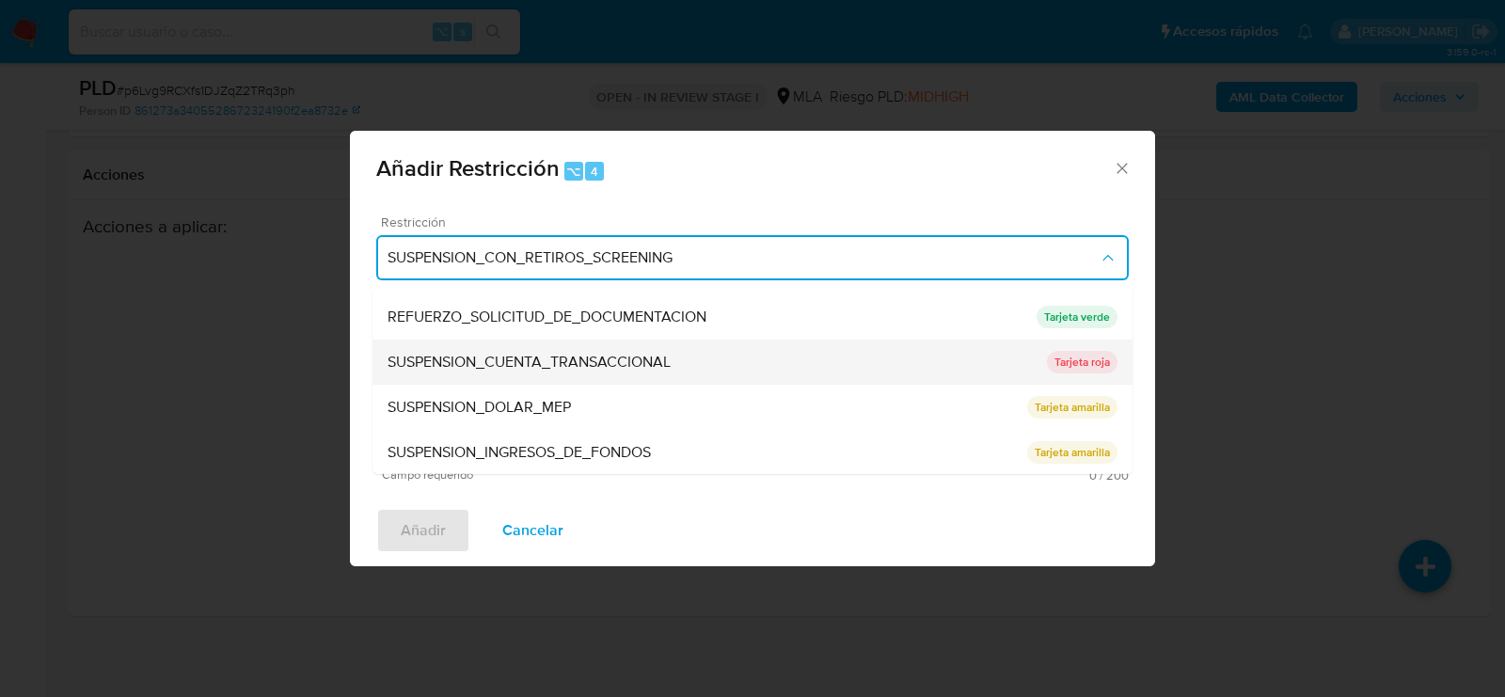
click at [498, 345] on div "SUSPENSION_CUENTA_TRANSACCIONAL" at bounding box center [716, 362] width 659 height 45
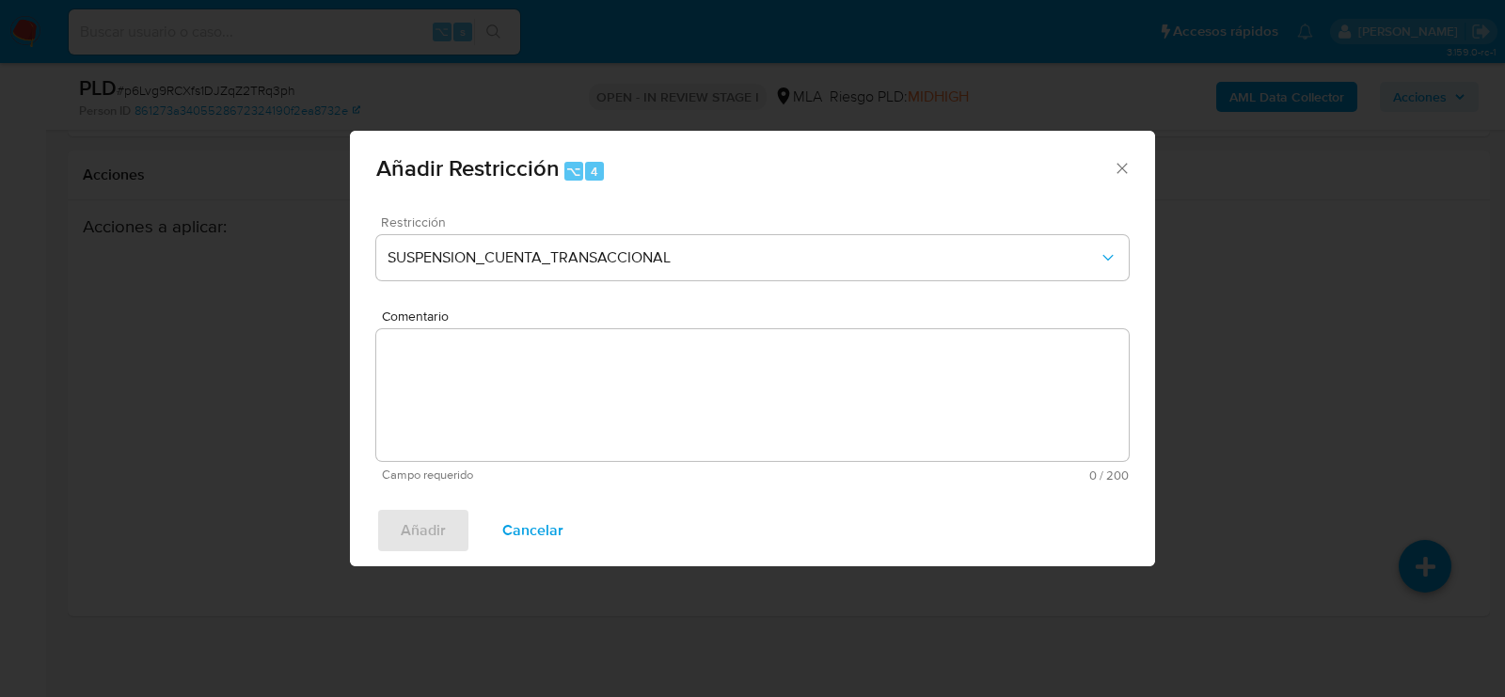
click at [517, 395] on textarea "Comentario" at bounding box center [752, 395] width 752 height 132
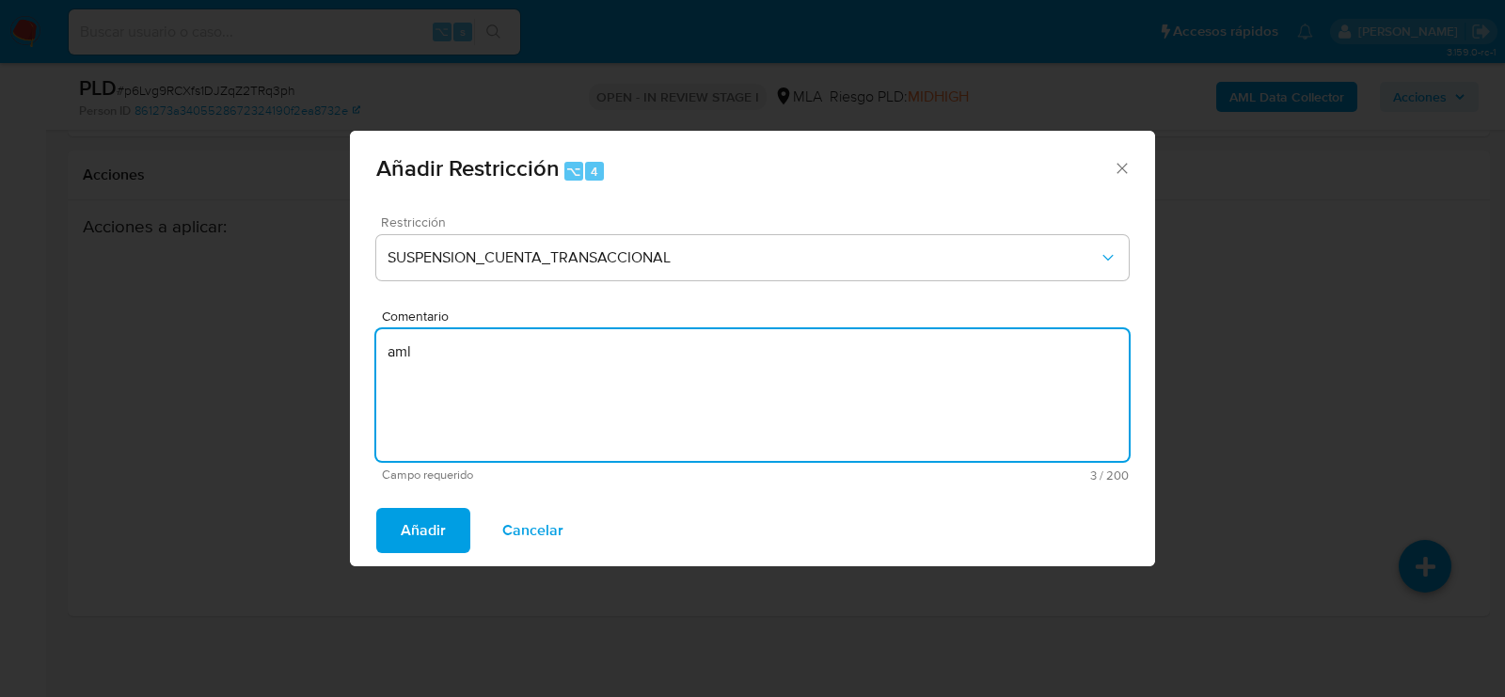
type textarea "aml"
click at [430, 507] on div "Añadir Cancelar" at bounding box center [752, 530] width 805 height 71
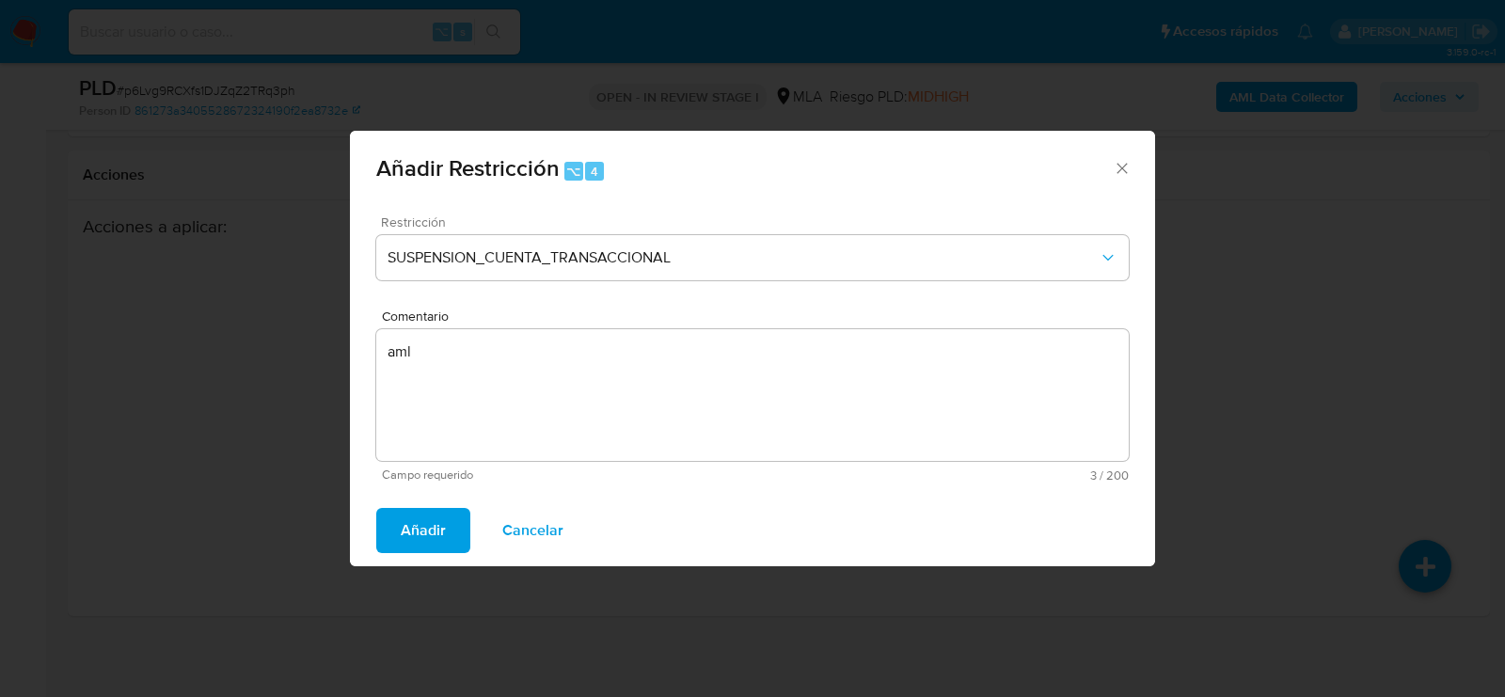
click at [428, 523] on span "Añadir" at bounding box center [423, 530] width 45 height 41
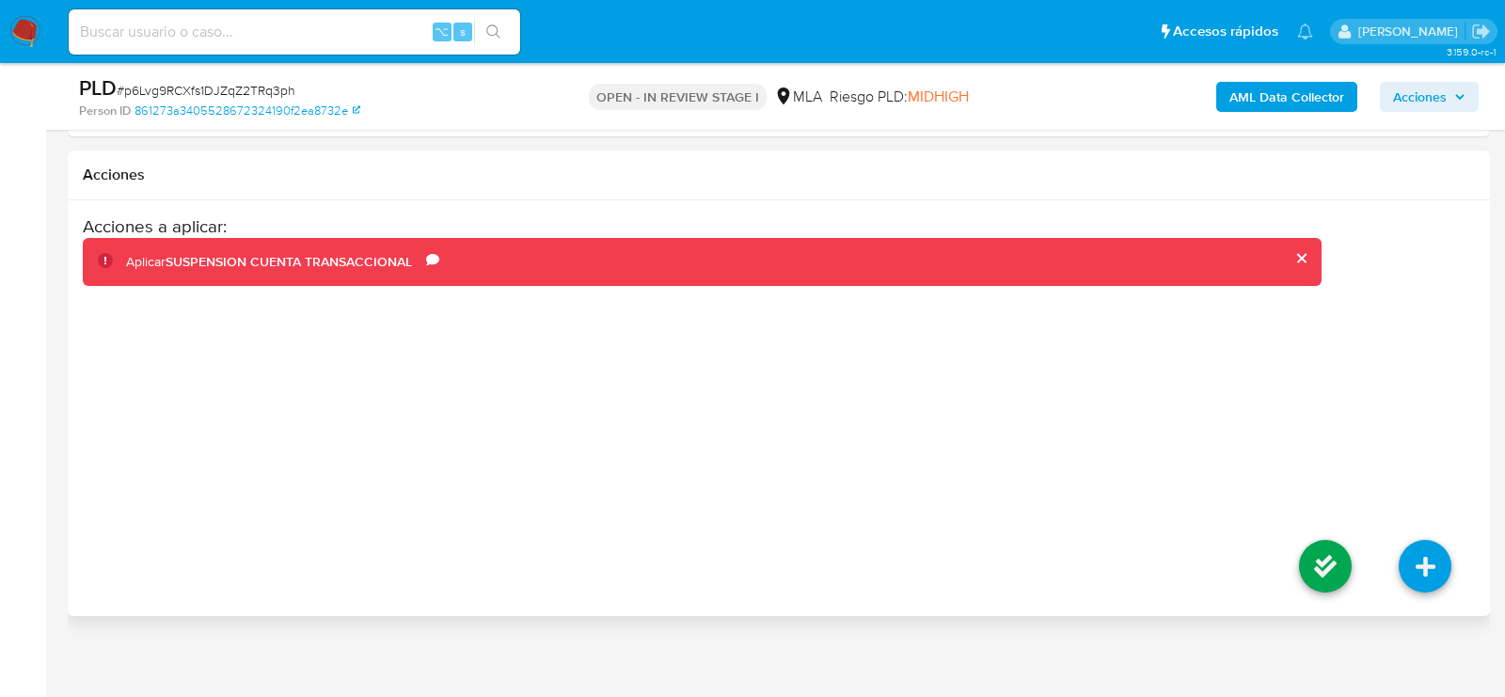
click at [1354, 578] on li at bounding box center [1325, 568] width 100 height 105
click at [1329, 557] on icon at bounding box center [1325, 566] width 53 height 53
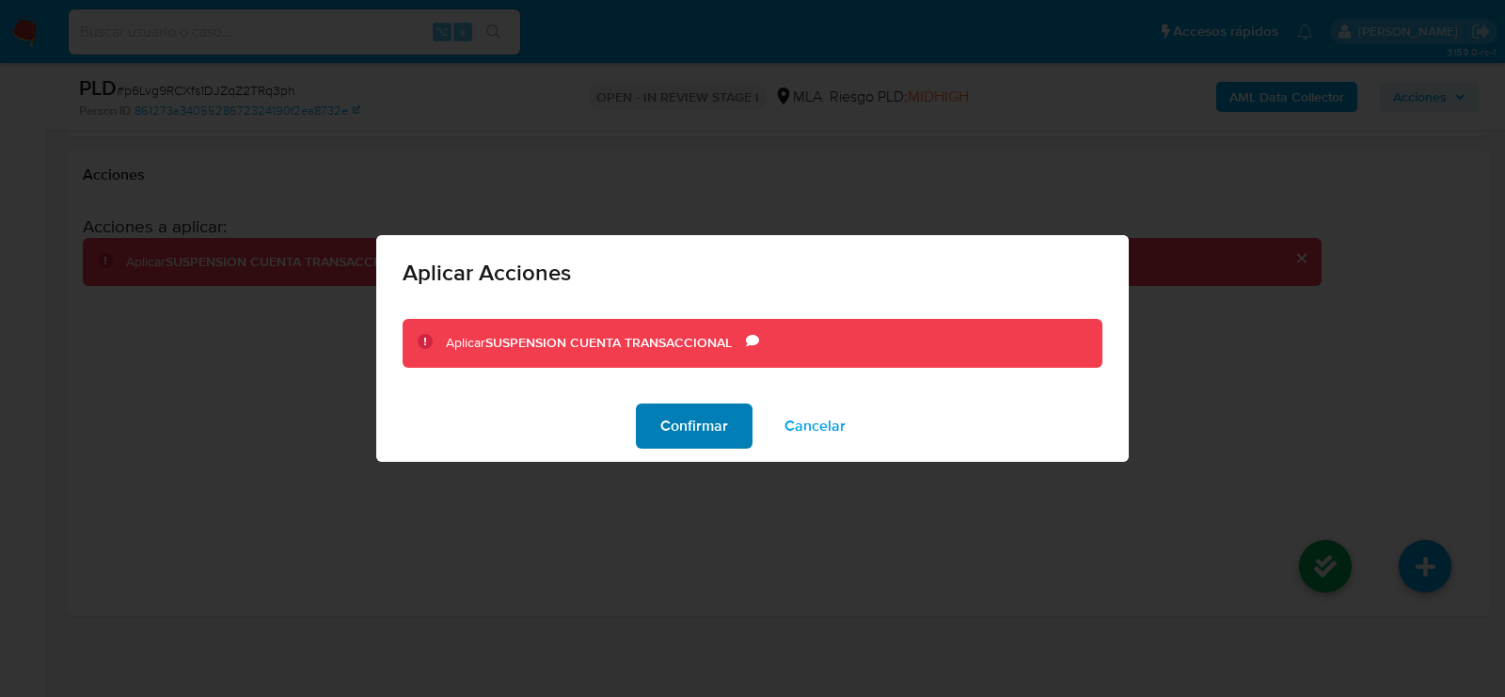
click at [682, 425] on span "Confirmar" at bounding box center [694, 425] width 68 height 41
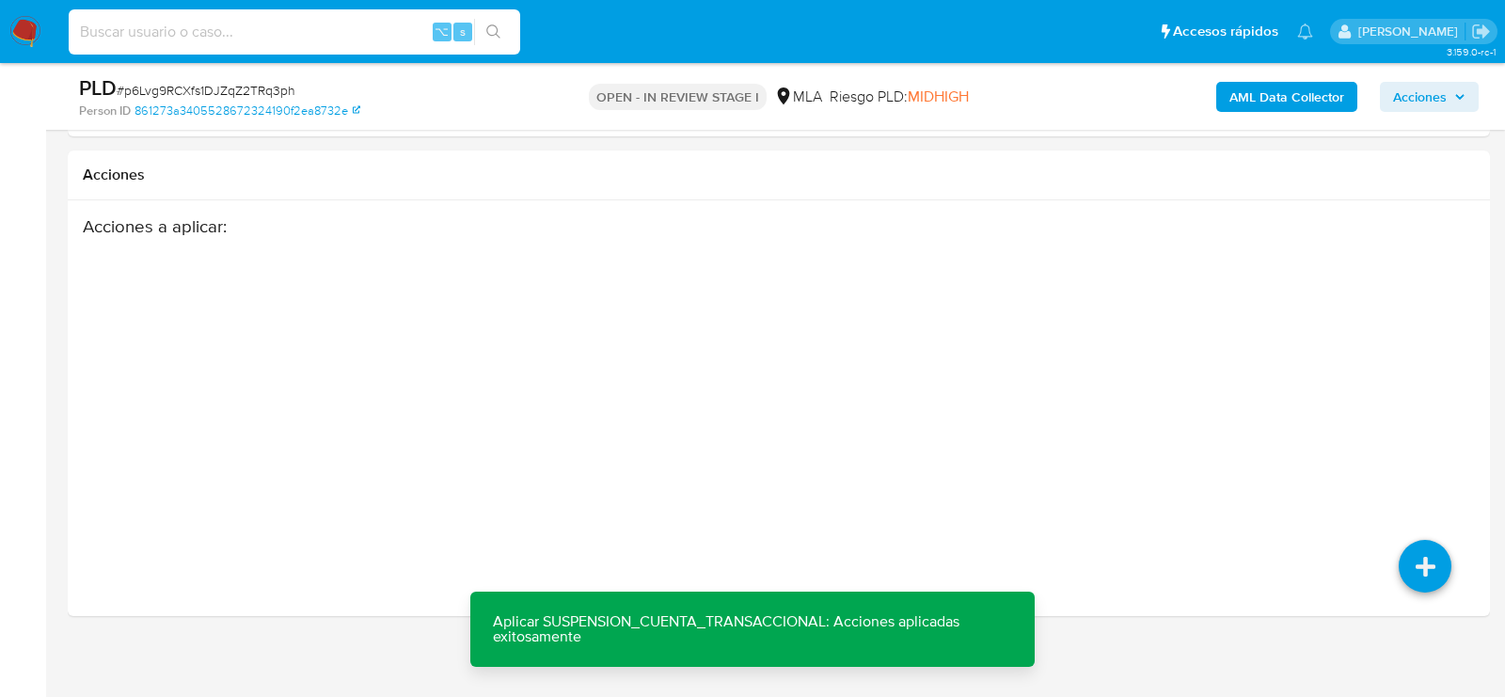
click at [230, 31] on input at bounding box center [294, 32] width 451 height 24
paste input "Sdj5jHK5NY3YckP3jxNgbXfX"
type input "Sdj5jHK5NY3YckP3jxNgbXfX"
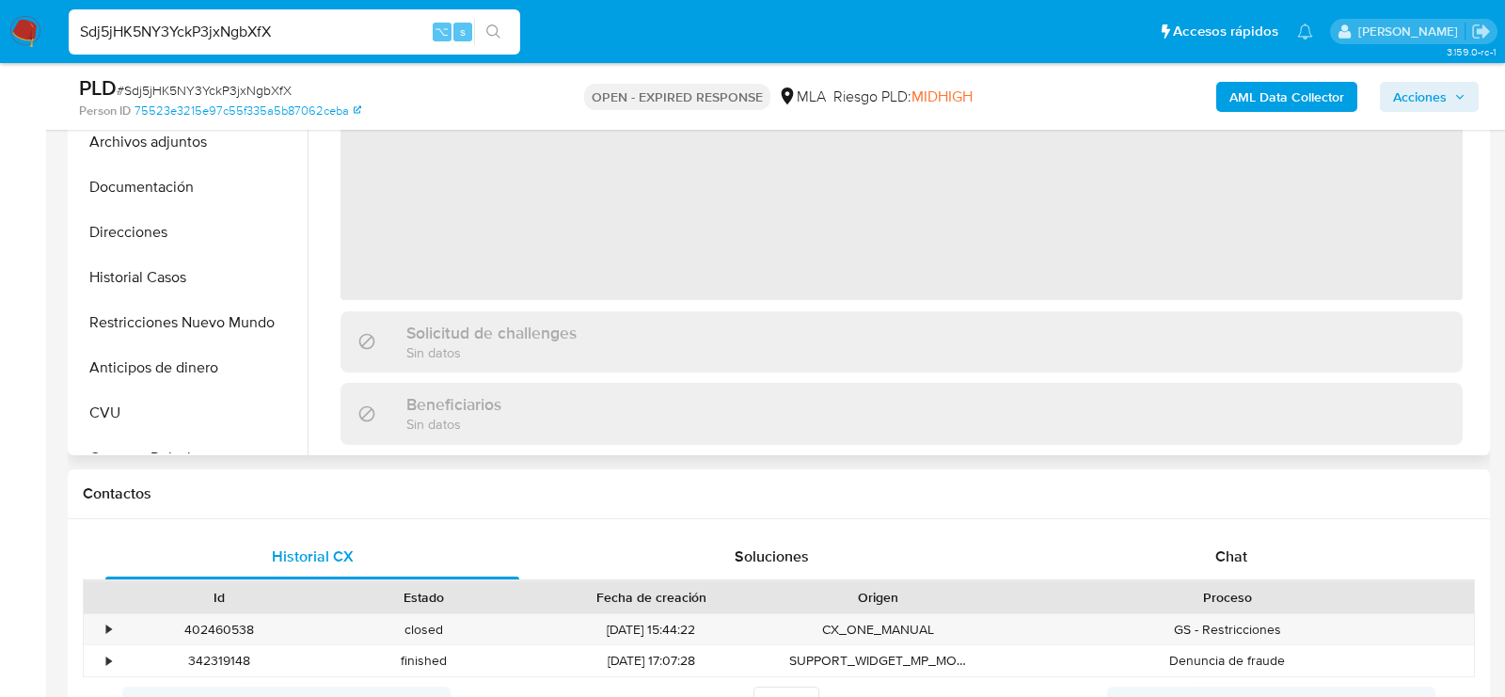
scroll to position [539, 0]
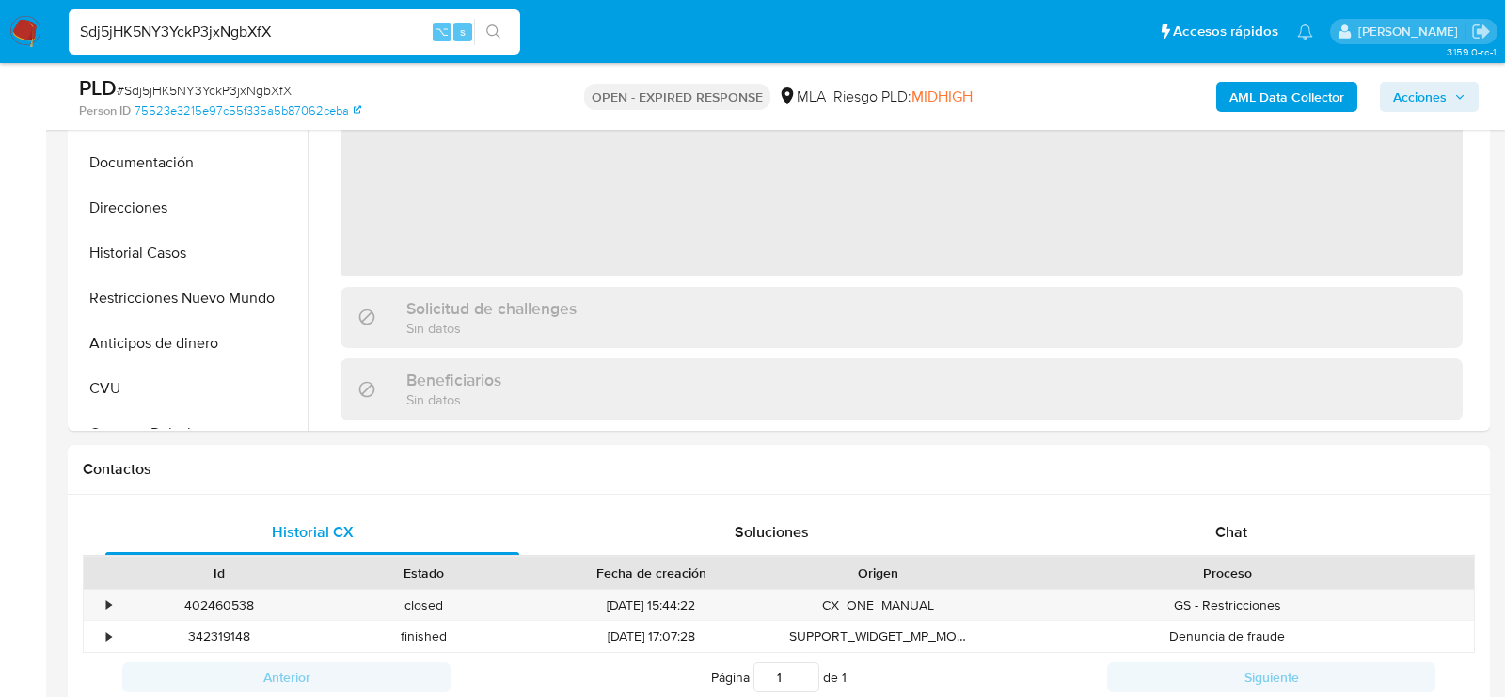
select select "10"
click at [1273, 529] on div "Chat" at bounding box center [1231, 532] width 414 height 45
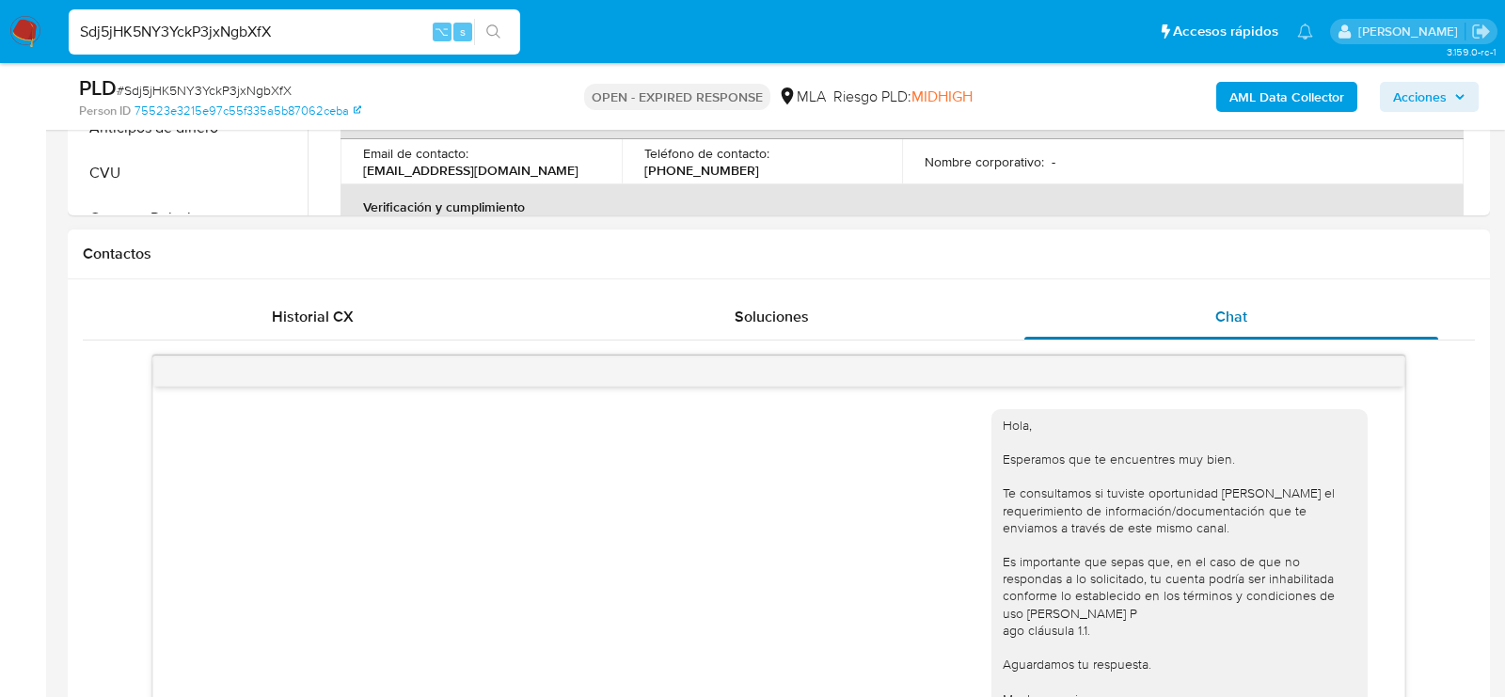
scroll to position [833, 0]
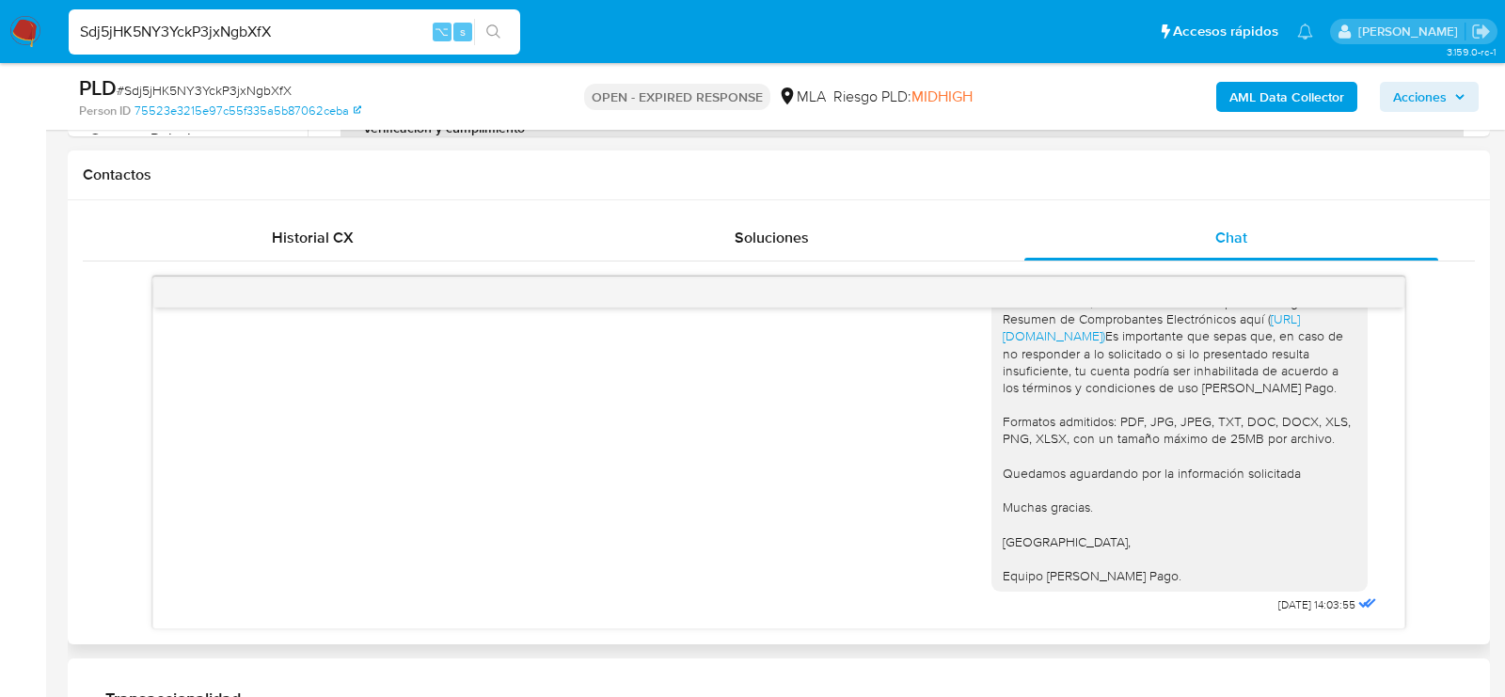
click at [408, 210] on div "Historial CX Soluciones Chat Id Estado Fecha de creación Origen Proceso • 40246…" at bounding box center [779, 422] width 1422 height 444
click at [379, 229] on div "Historial CX" at bounding box center [312, 237] width 414 height 45
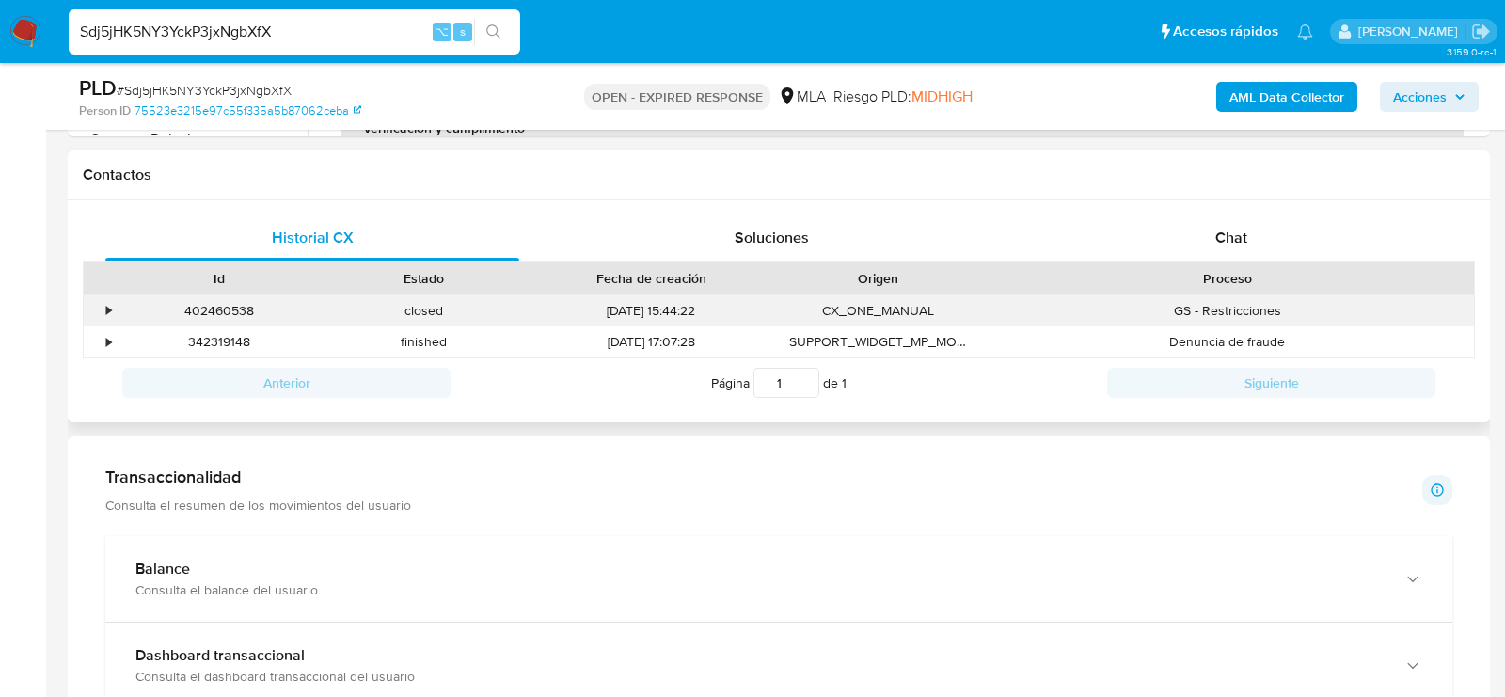
click at [230, 306] on div "402460538" at bounding box center [219, 310] width 205 height 31
copy div "402460538"
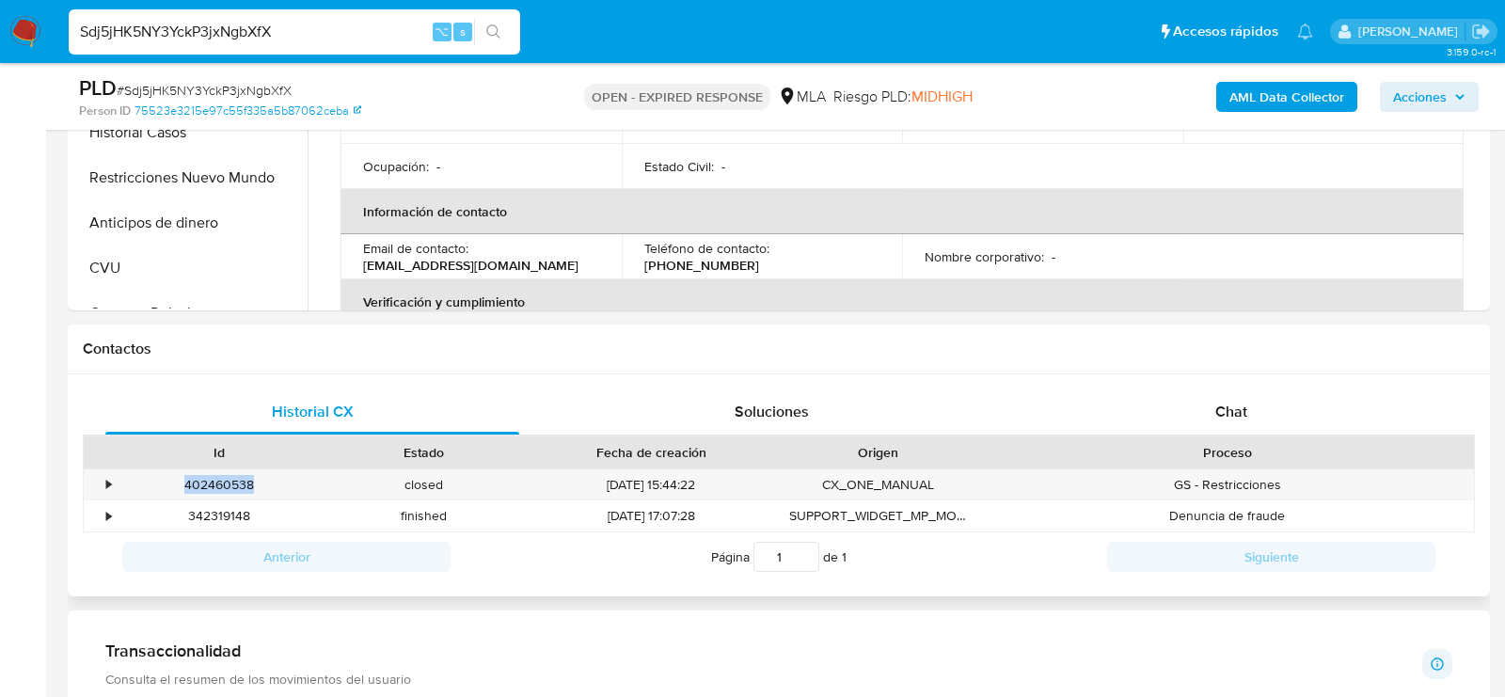
scroll to position [496, 0]
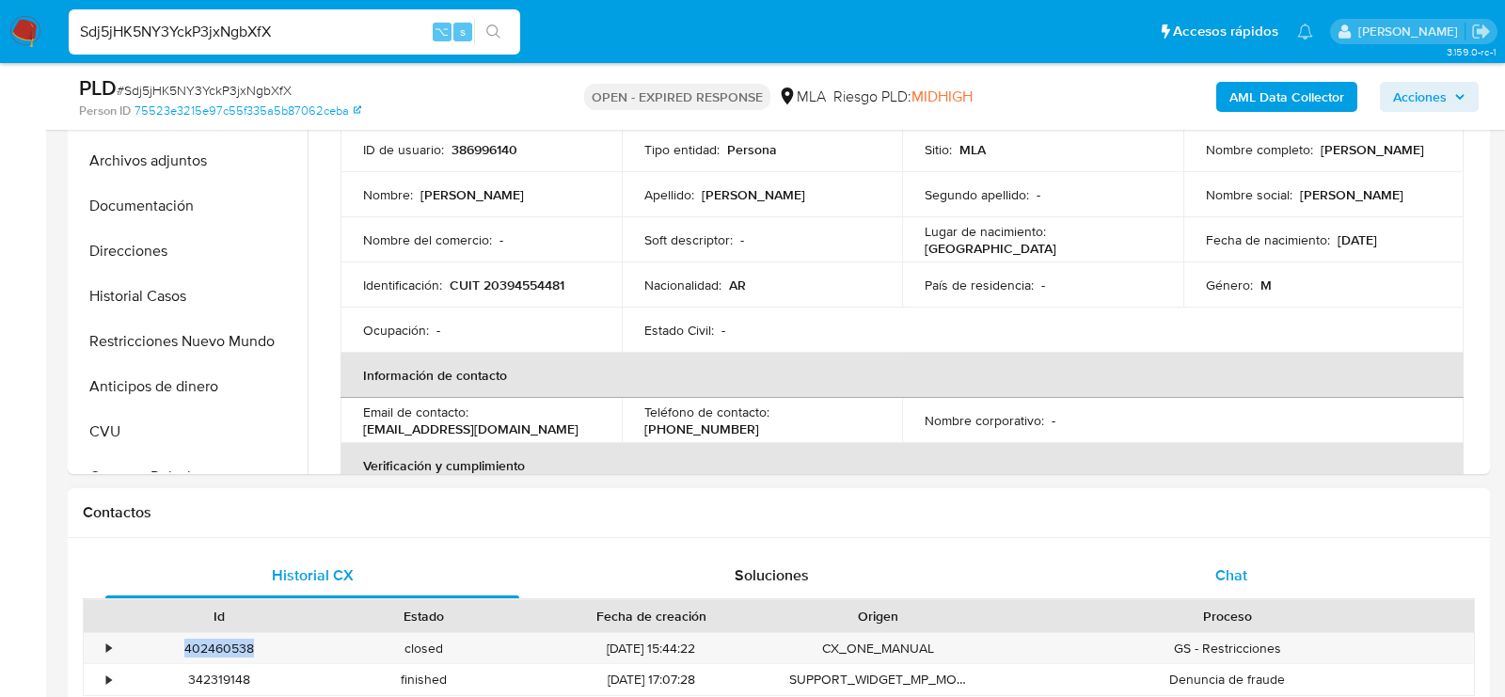
click at [1196, 568] on div "Chat" at bounding box center [1231, 575] width 414 height 45
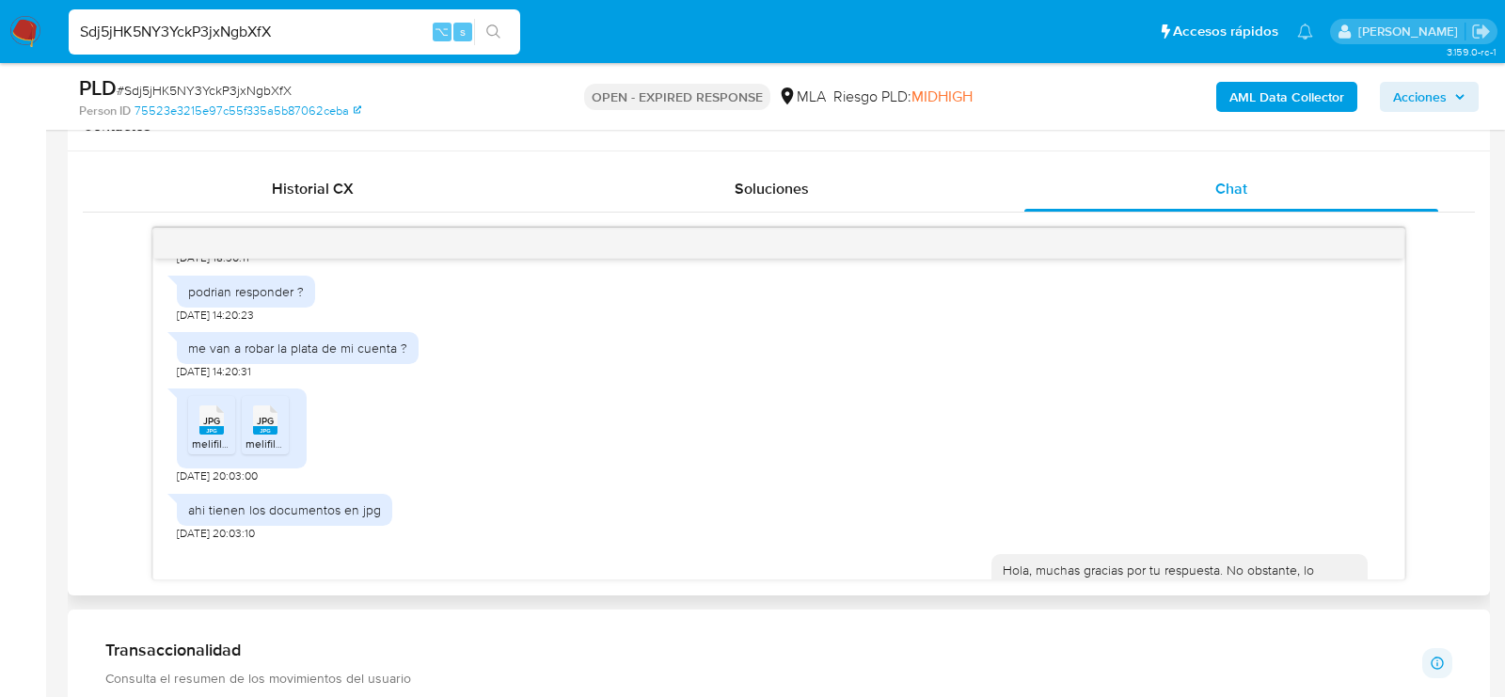
scroll to position [1315, 0]
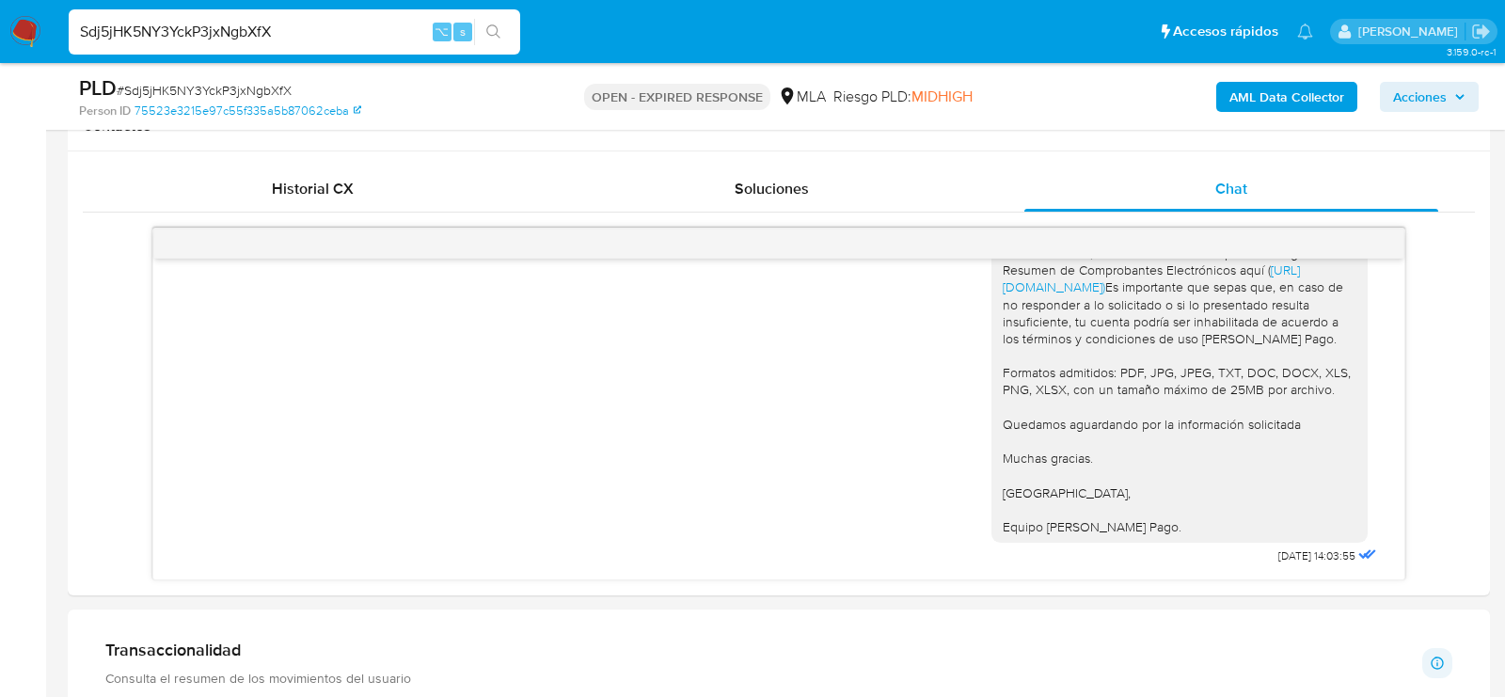
click at [227, 42] on input "Sdj5jHK5NY3YckP3jxNgbXfX" at bounding box center [294, 32] width 451 height 24
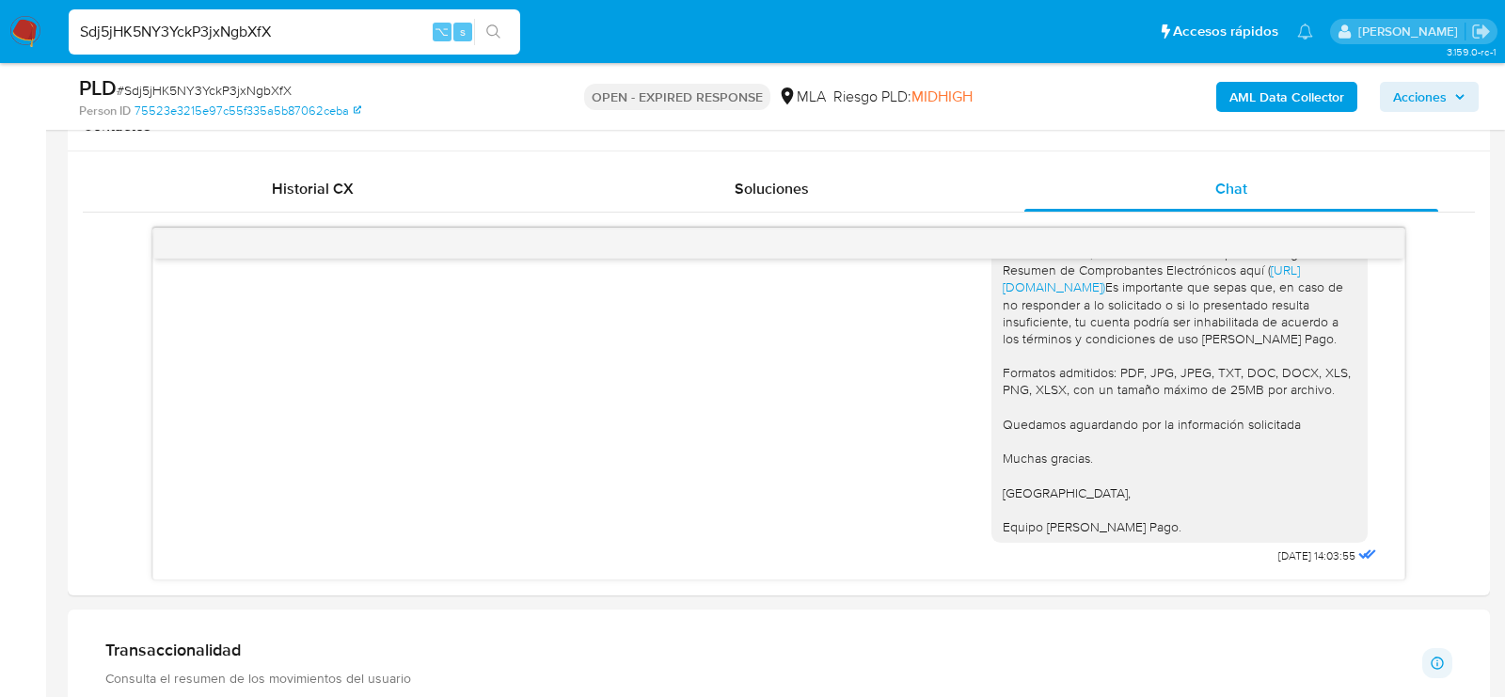
paste input "ZapjsO63DT58YKWhqBFZaJHP"
type input "ZapjsO63DT58YKWhqBFZaJHP"
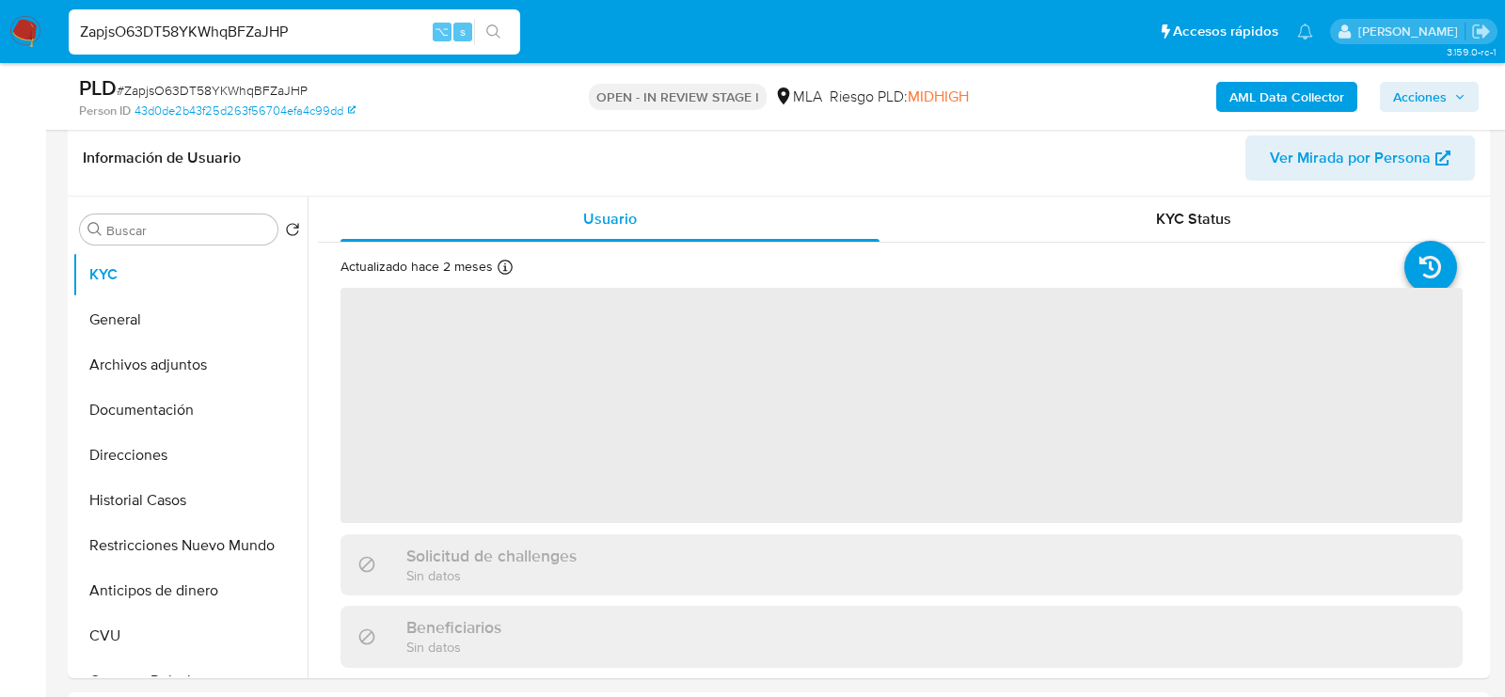
scroll to position [486, 0]
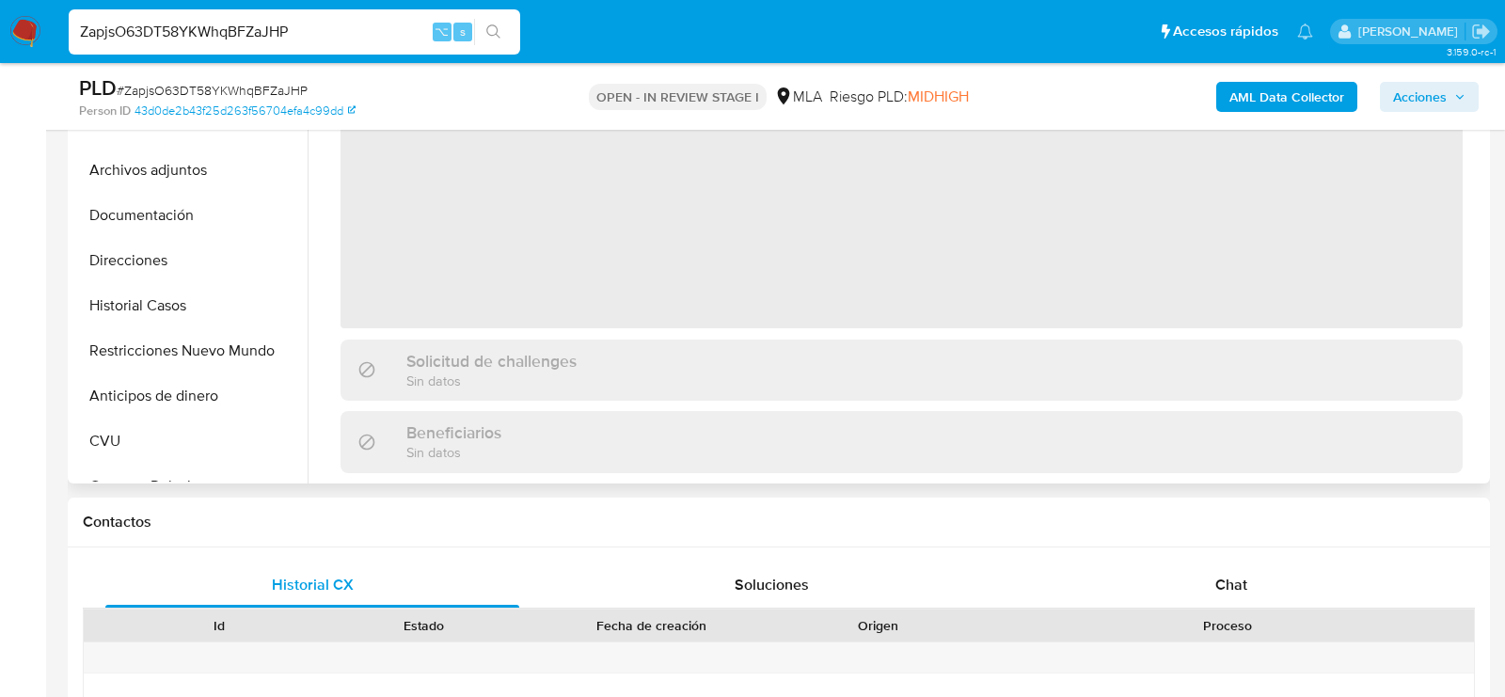
select select "10"
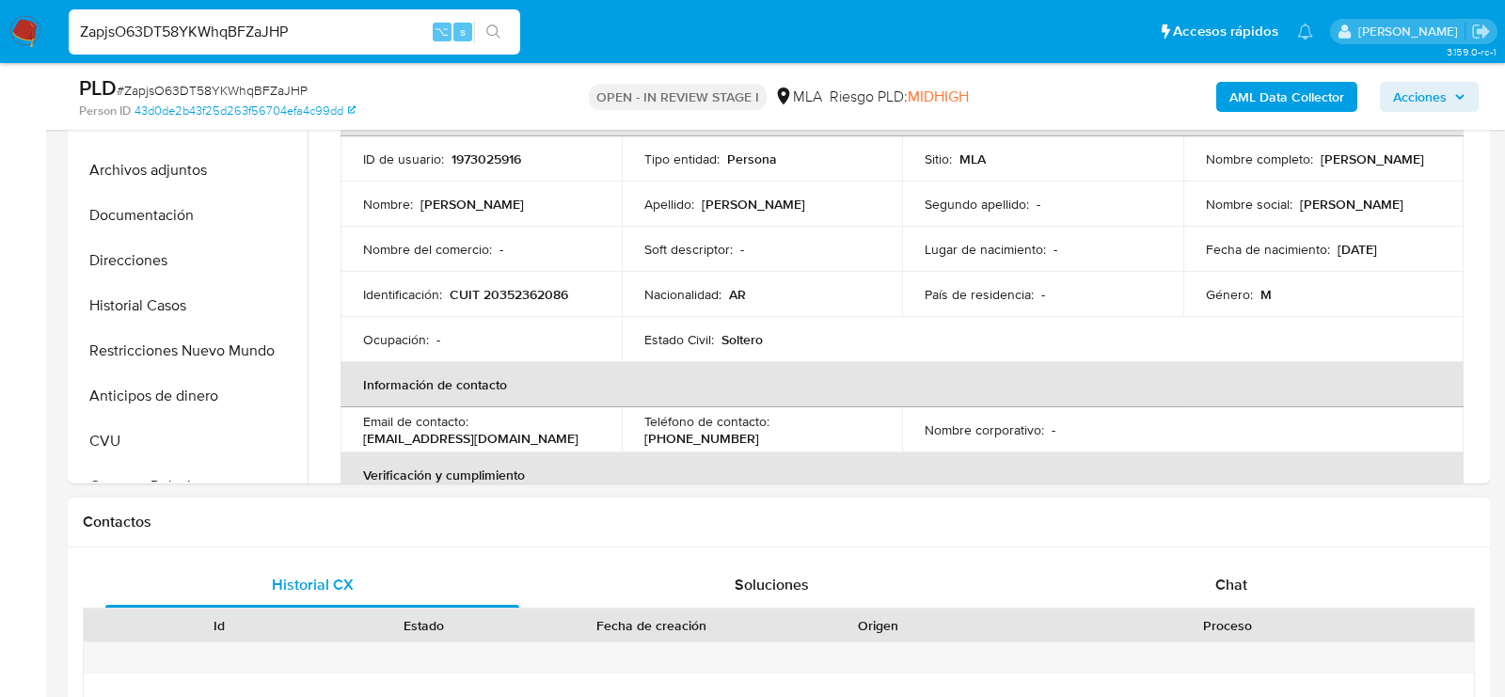
click at [1179, 573] on div "Chat" at bounding box center [1231, 584] width 414 height 45
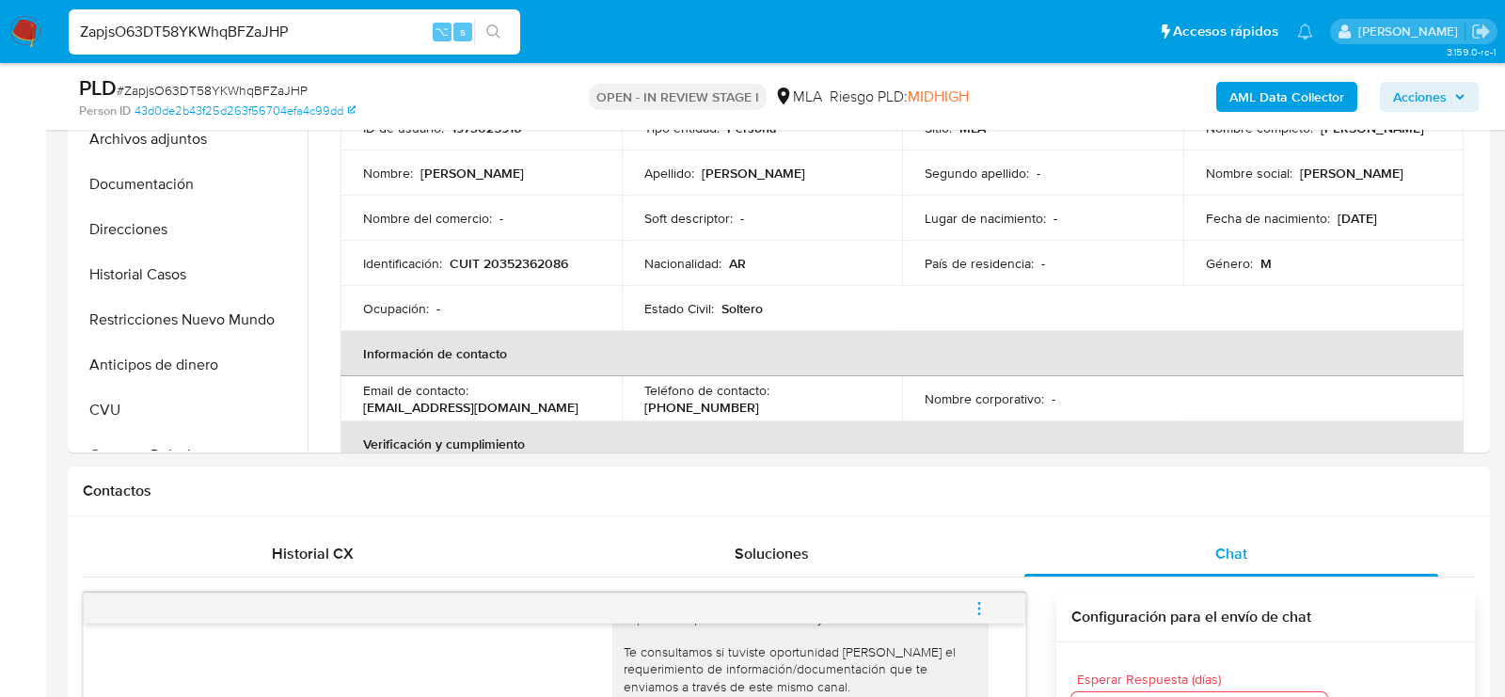
scroll to position [480, 0]
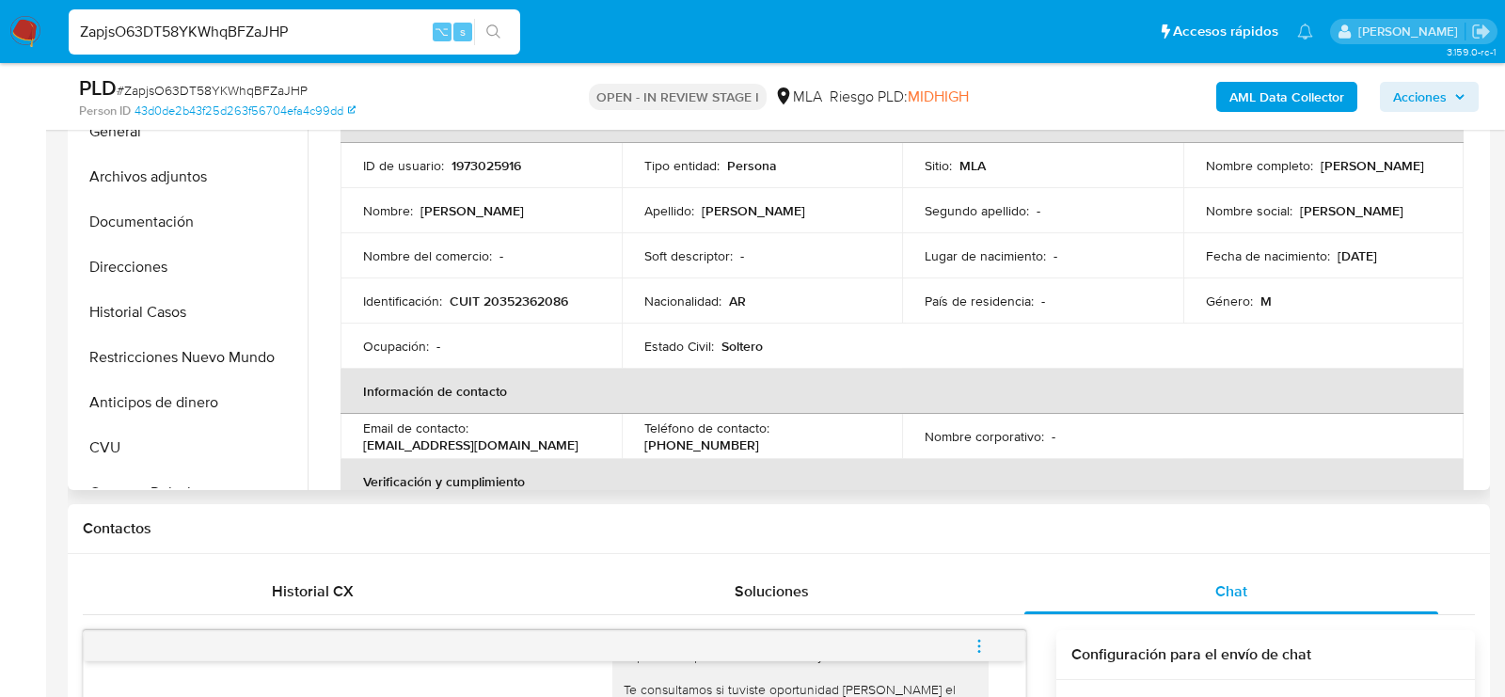
click at [480, 169] on p "1973025916" at bounding box center [486, 165] width 70 height 17
copy p "1973025916"
click at [183, 300] on button "Historial Casos" at bounding box center [182, 312] width 220 height 45
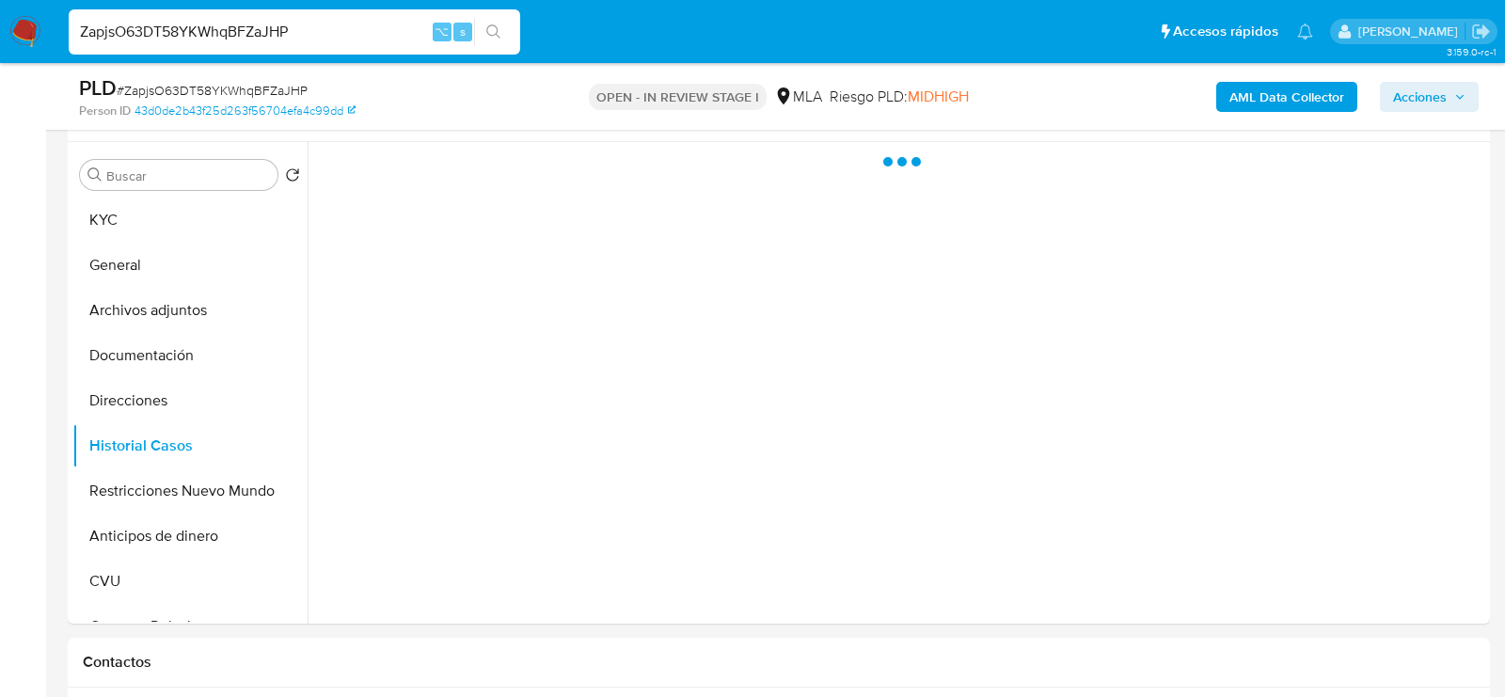
scroll to position [311, 0]
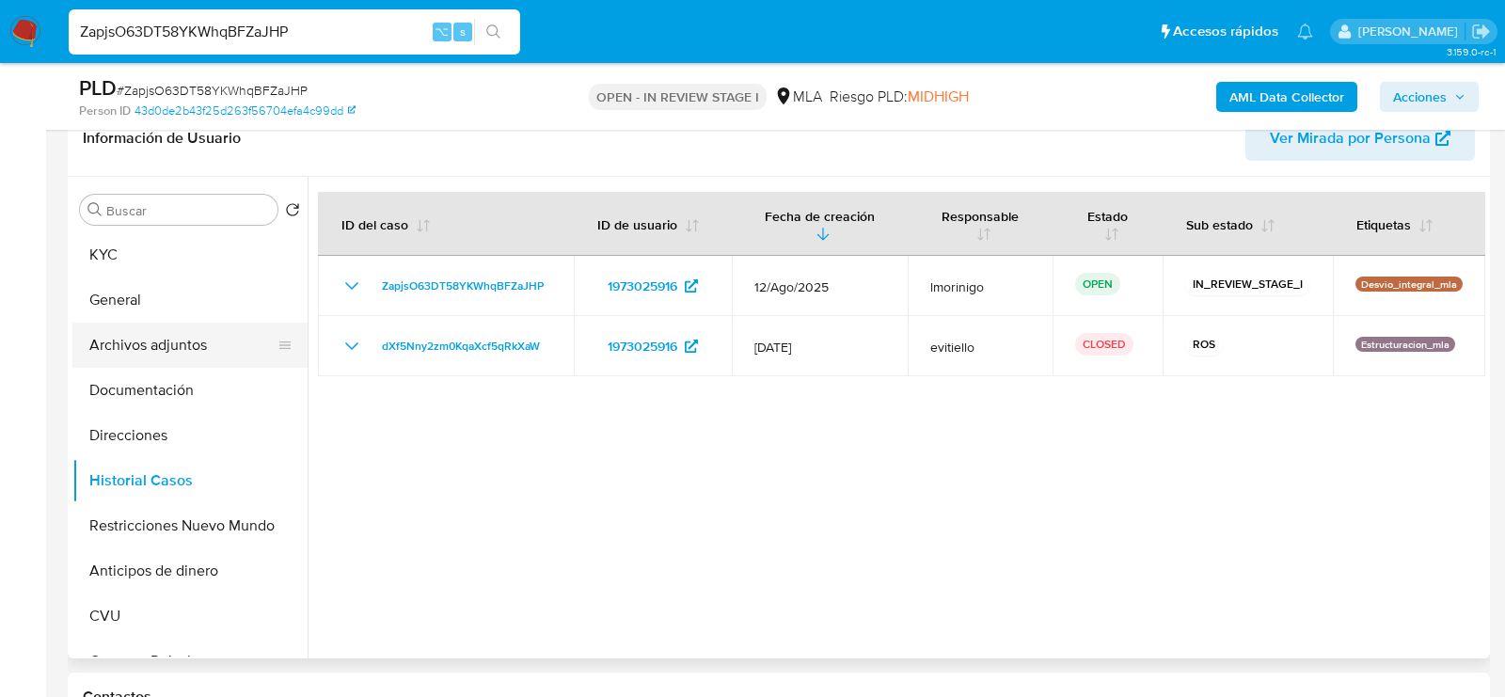
click at [139, 326] on button "Archivos adjuntos" at bounding box center [182, 345] width 220 height 45
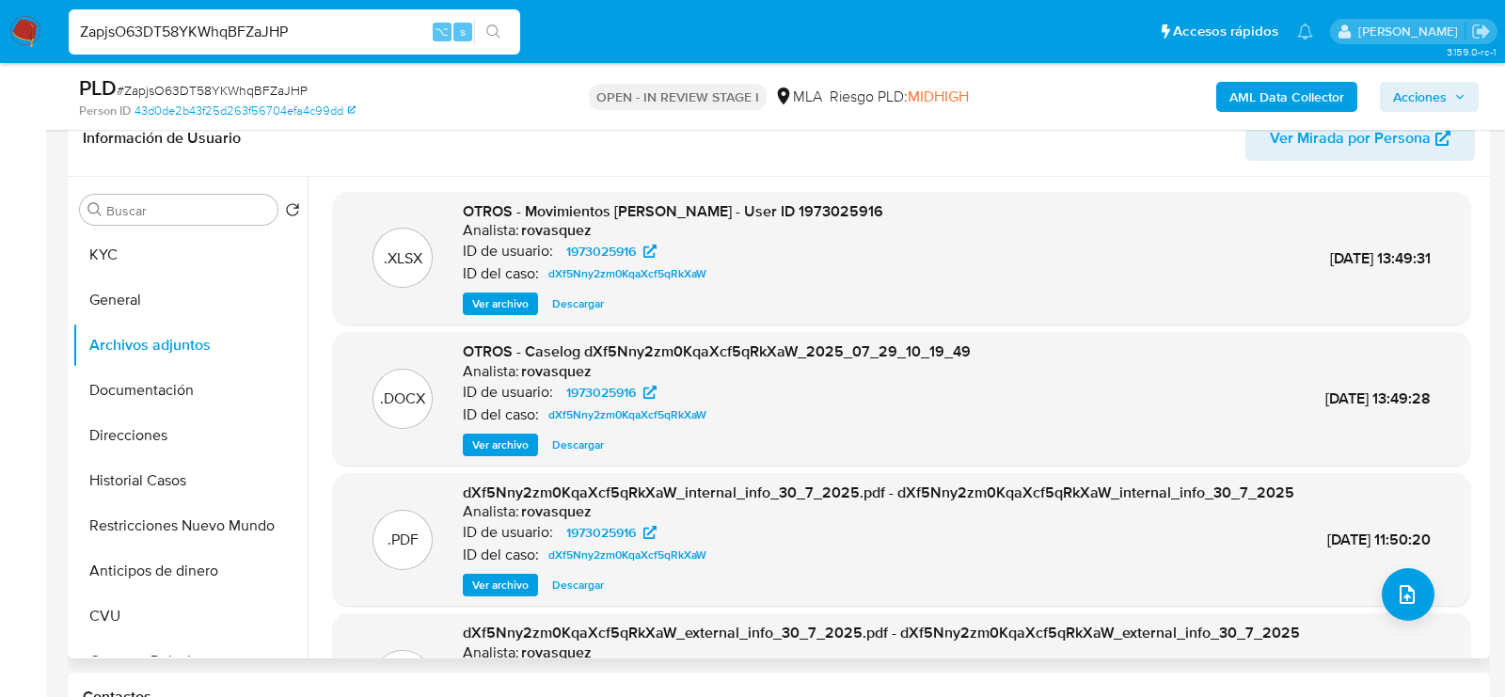
click at [518, 449] on span "Ver archivo" at bounding box center [500, 444] width 56 height 19
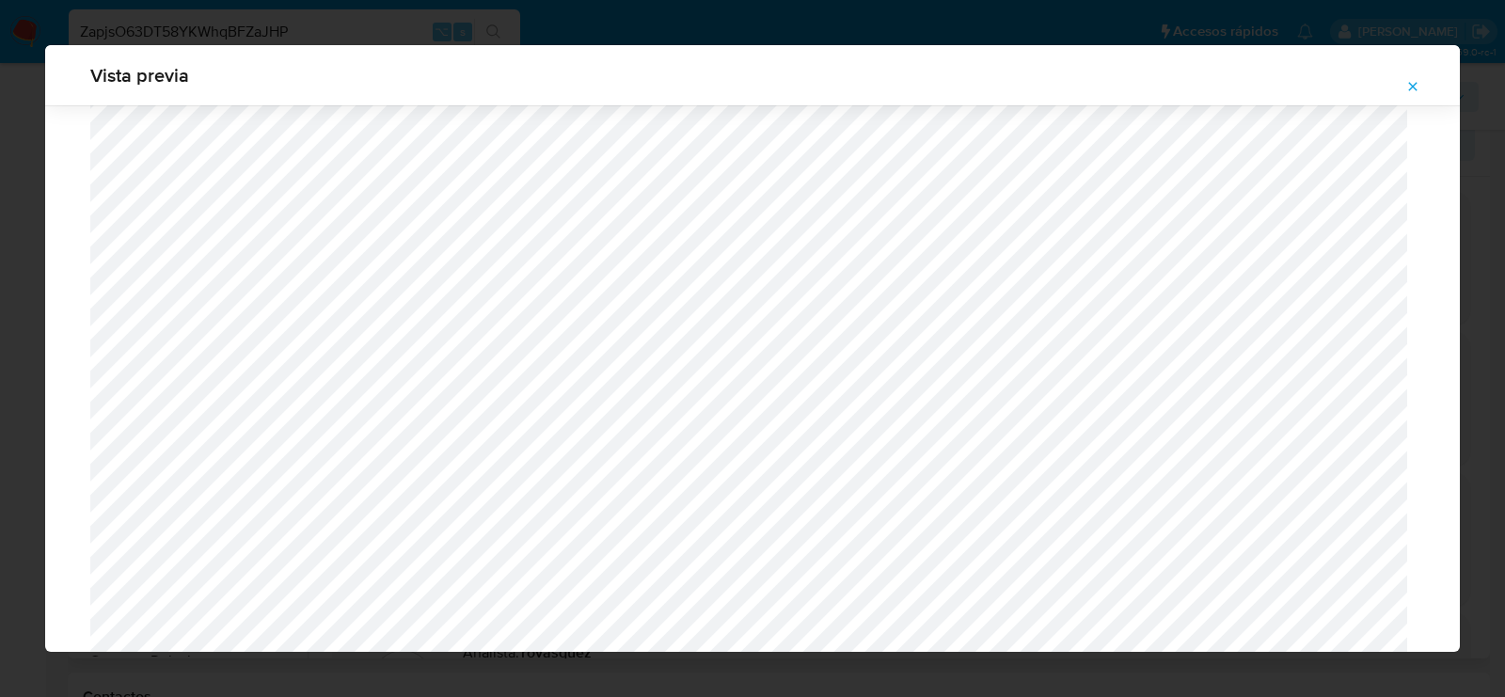
scroll to position [1789, 0]
click at [1414, 77] on span "Attachment preview" at bounding box center [1412, 86] width 15 height 26
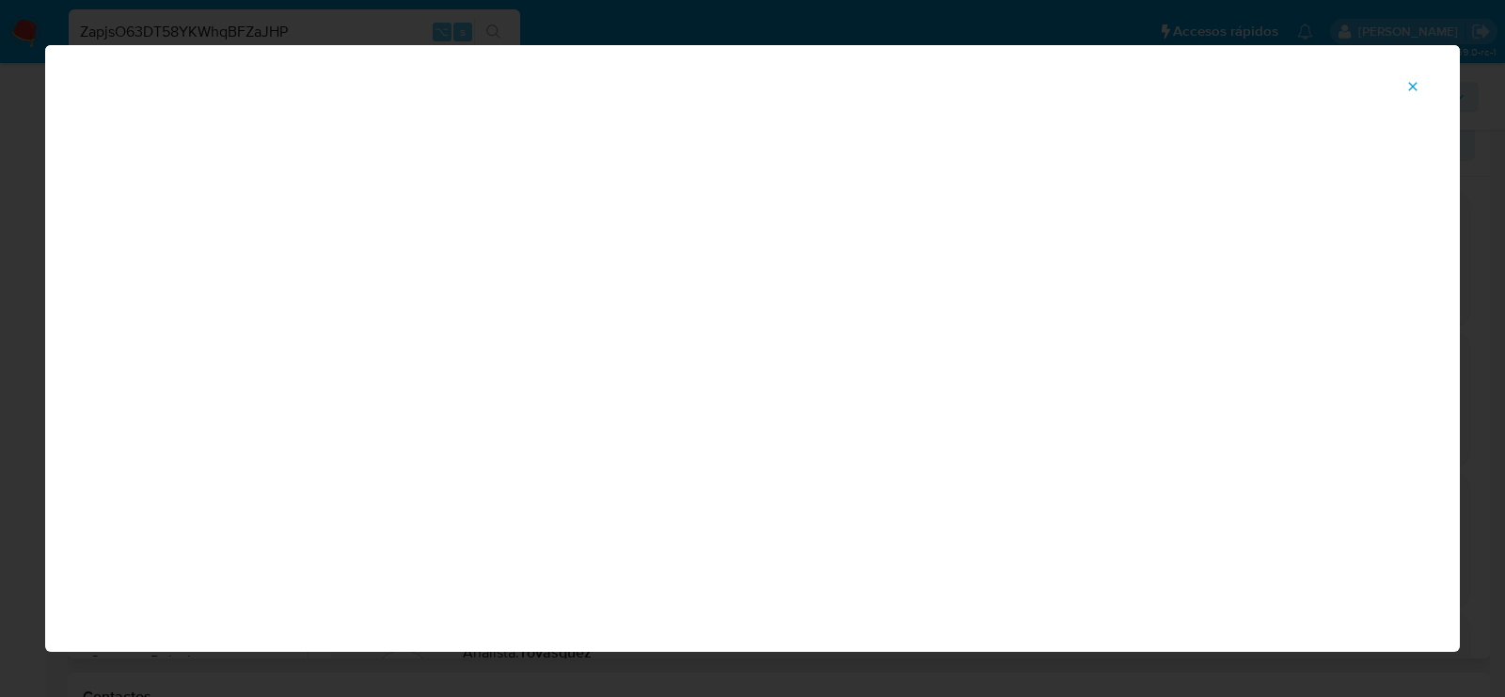
scroll to position [92, 0]
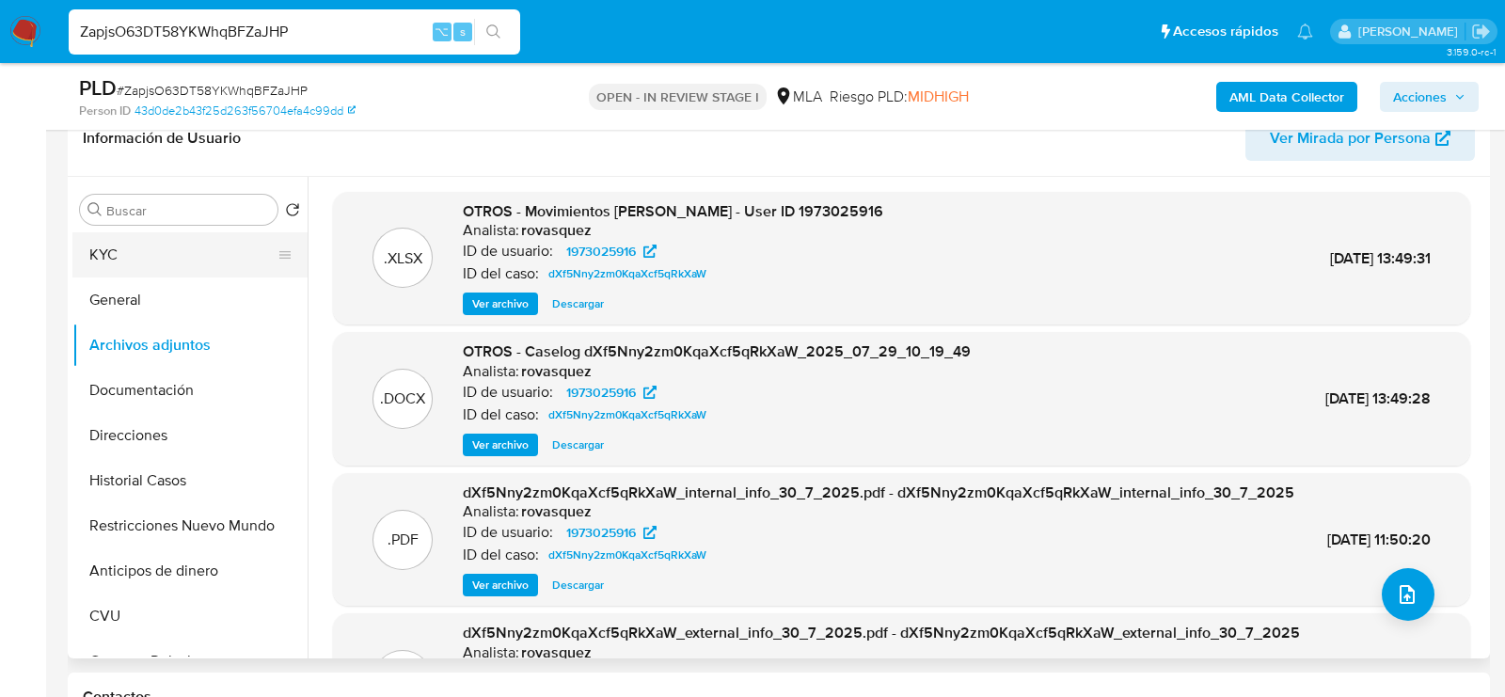
click at [213, 239] on button "KYC" at bounding box center [182, 254] width 220 height 45
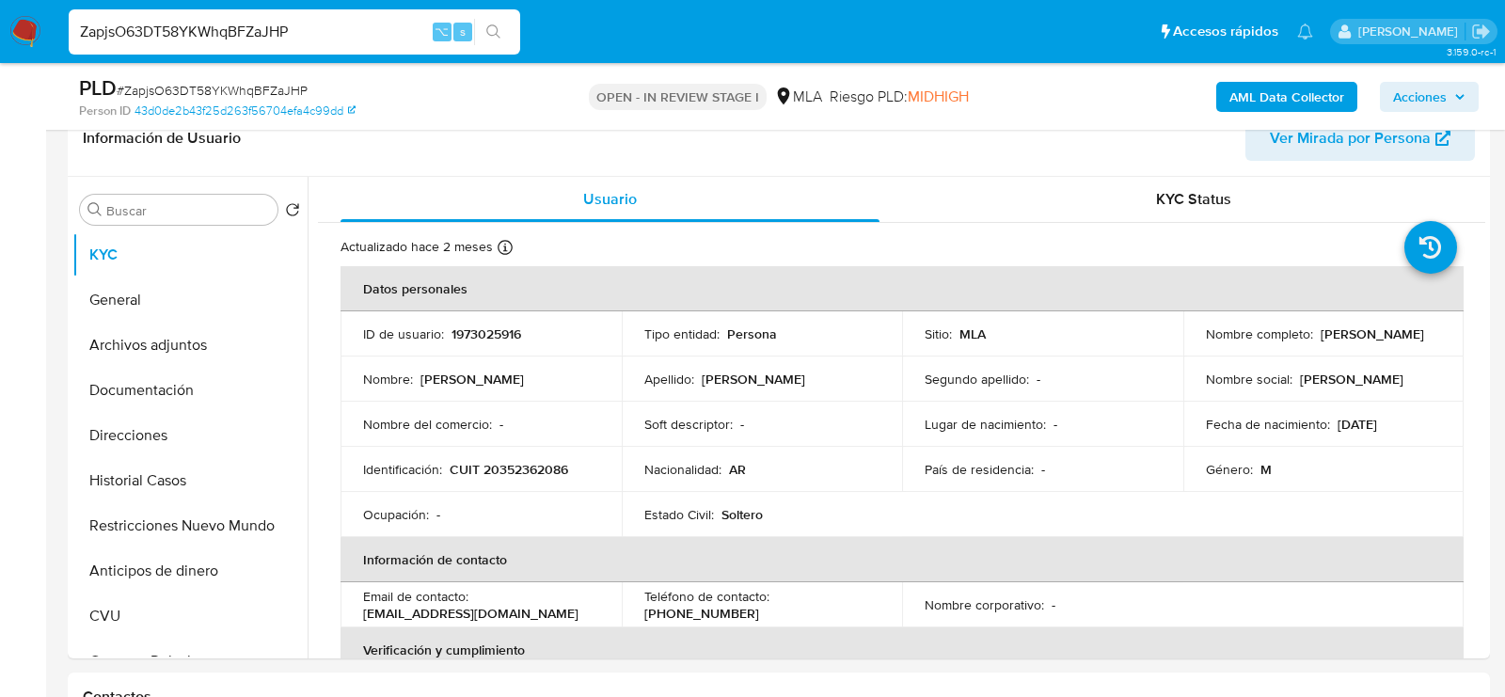
drag, startPoint x: 1315, startPoint y: 336, endPoint x: 1426, endPoint y: 334, distance: 111.0
click at [1426, 334] on div "Nombre completo : [PERSON_NAME]" at bounding box center [1324, 333] width 236 height 17
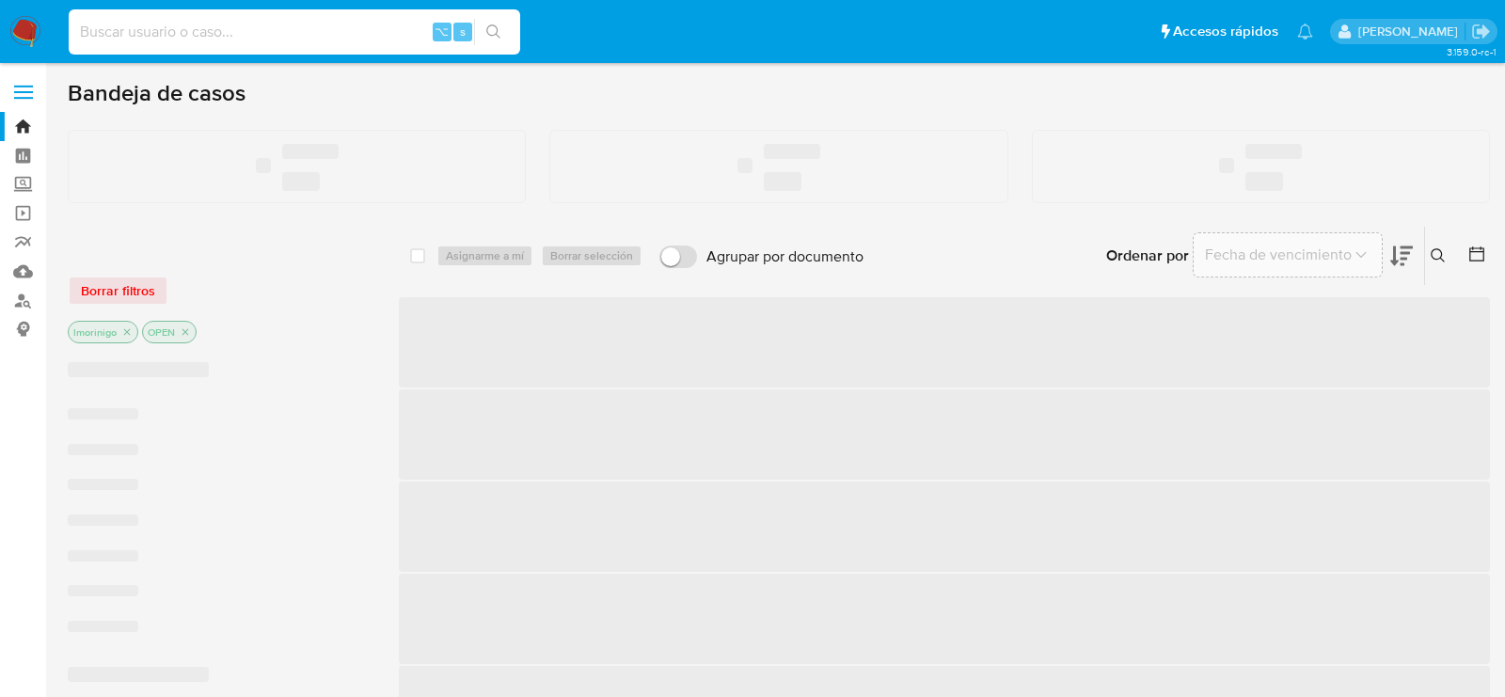
click at [363, 40] on input at bounding box center [294, 32] width 451 height 24
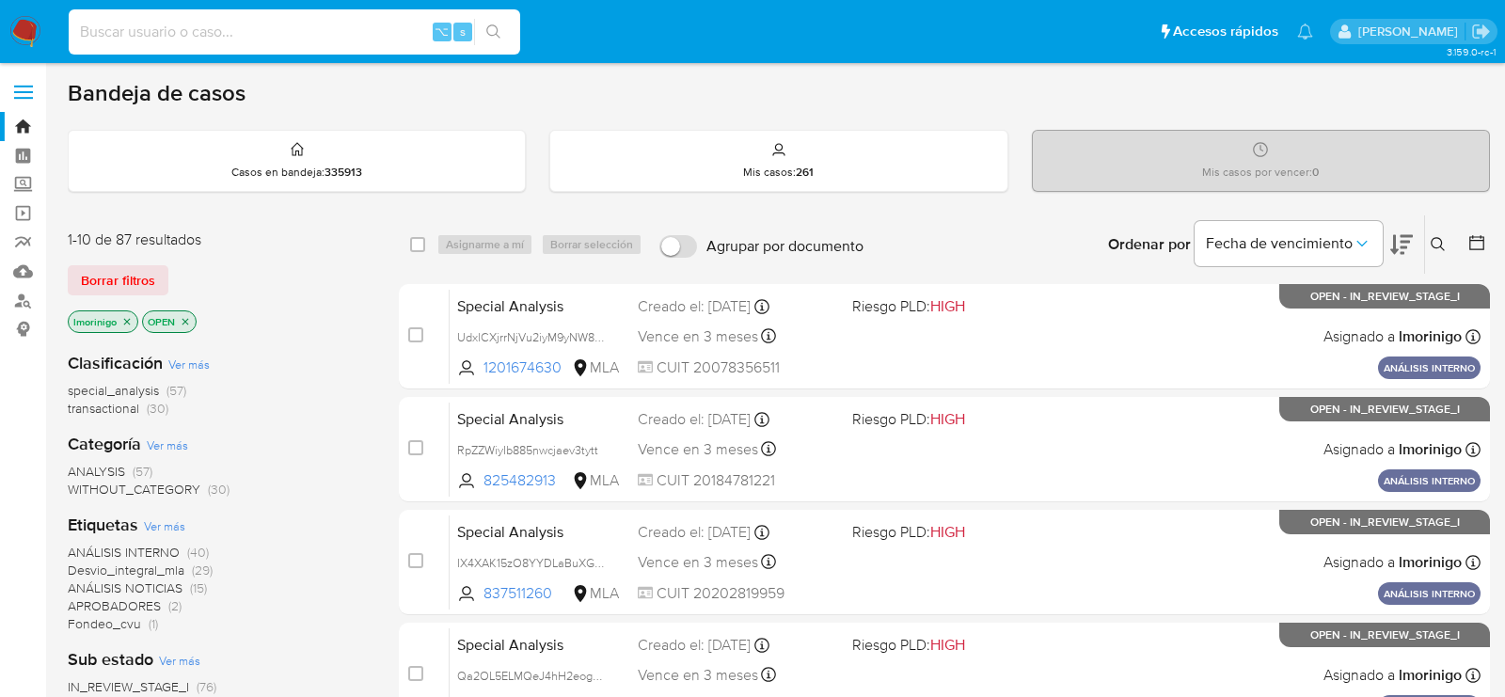
paste input "ZapjsO63DT58YKWhqBFZaJHP"
type input "ZapjsO63DT58YKWhqBFZaJHP"
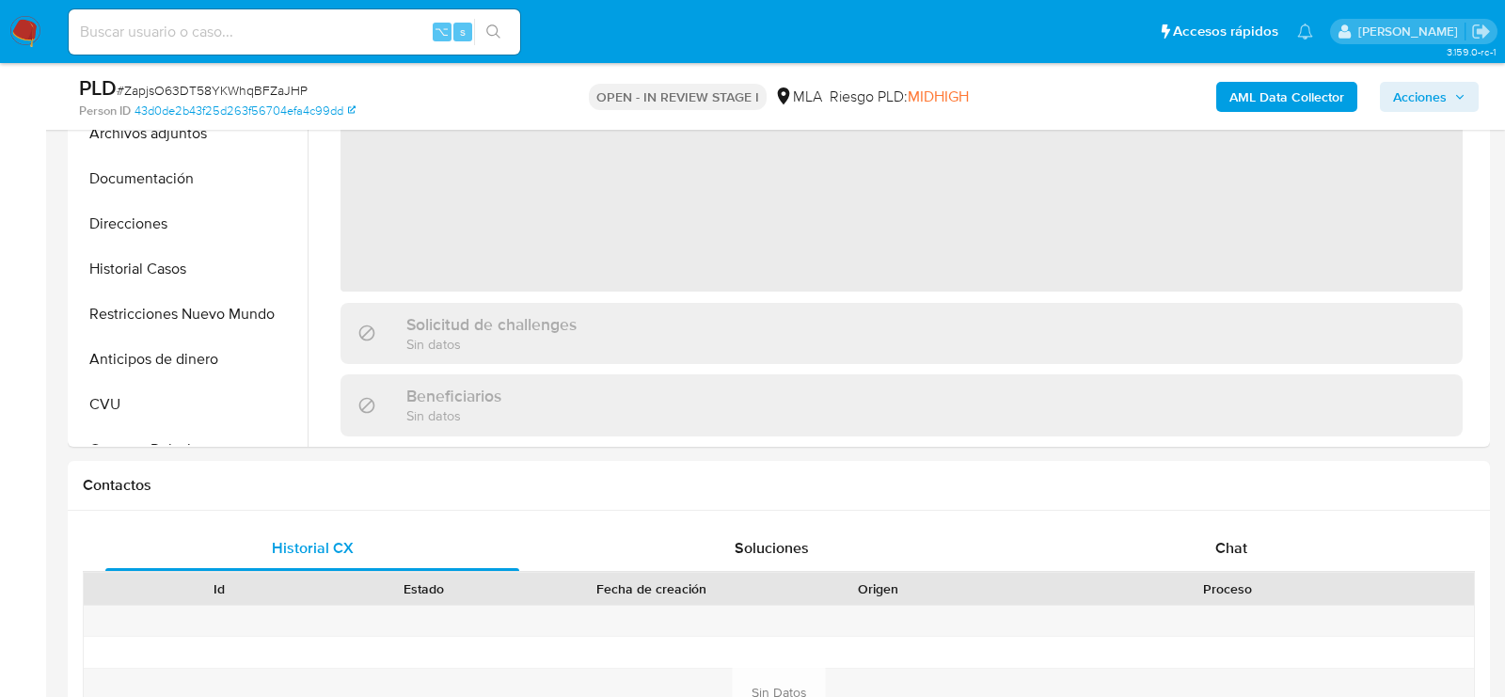
select select "10"
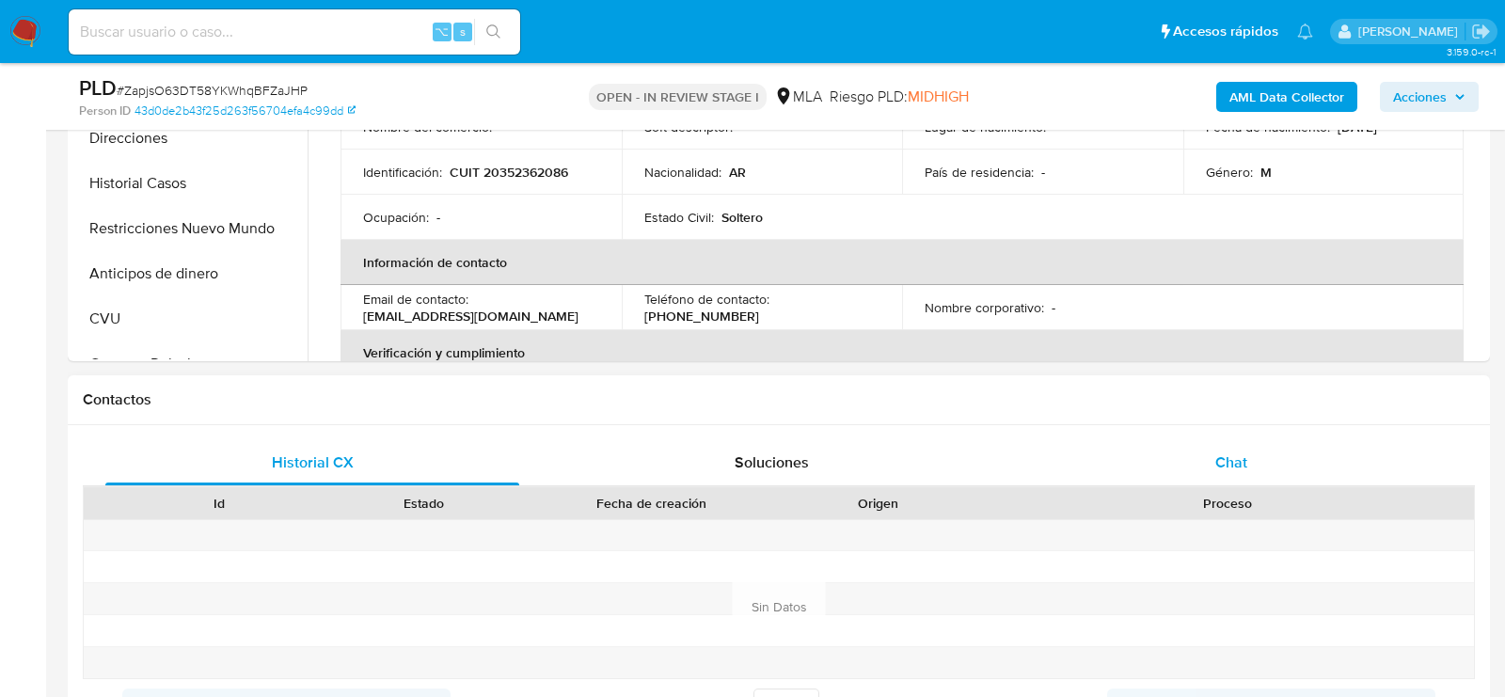
click at [1293, 466] on div "Chat" at bounding box center [1231, 462] width 414 height 45
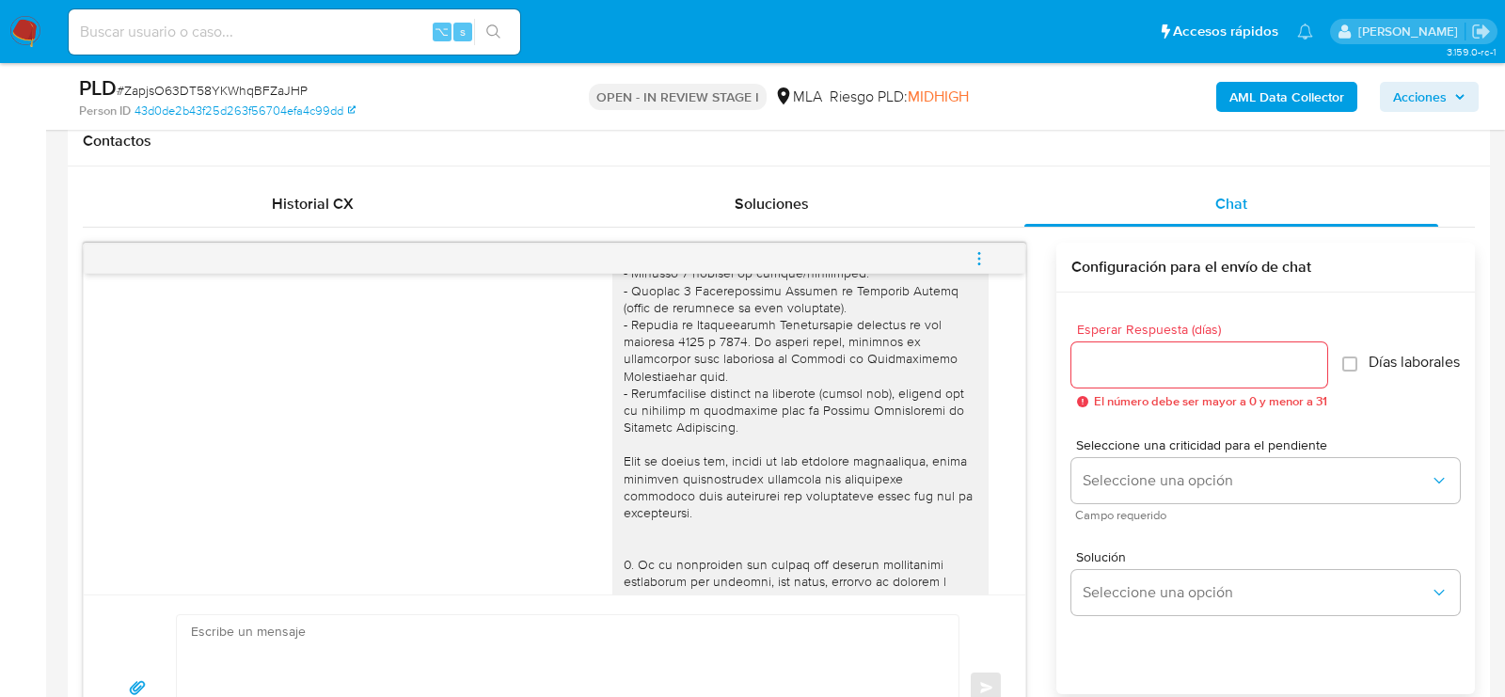
scroll to position [1159, 0]
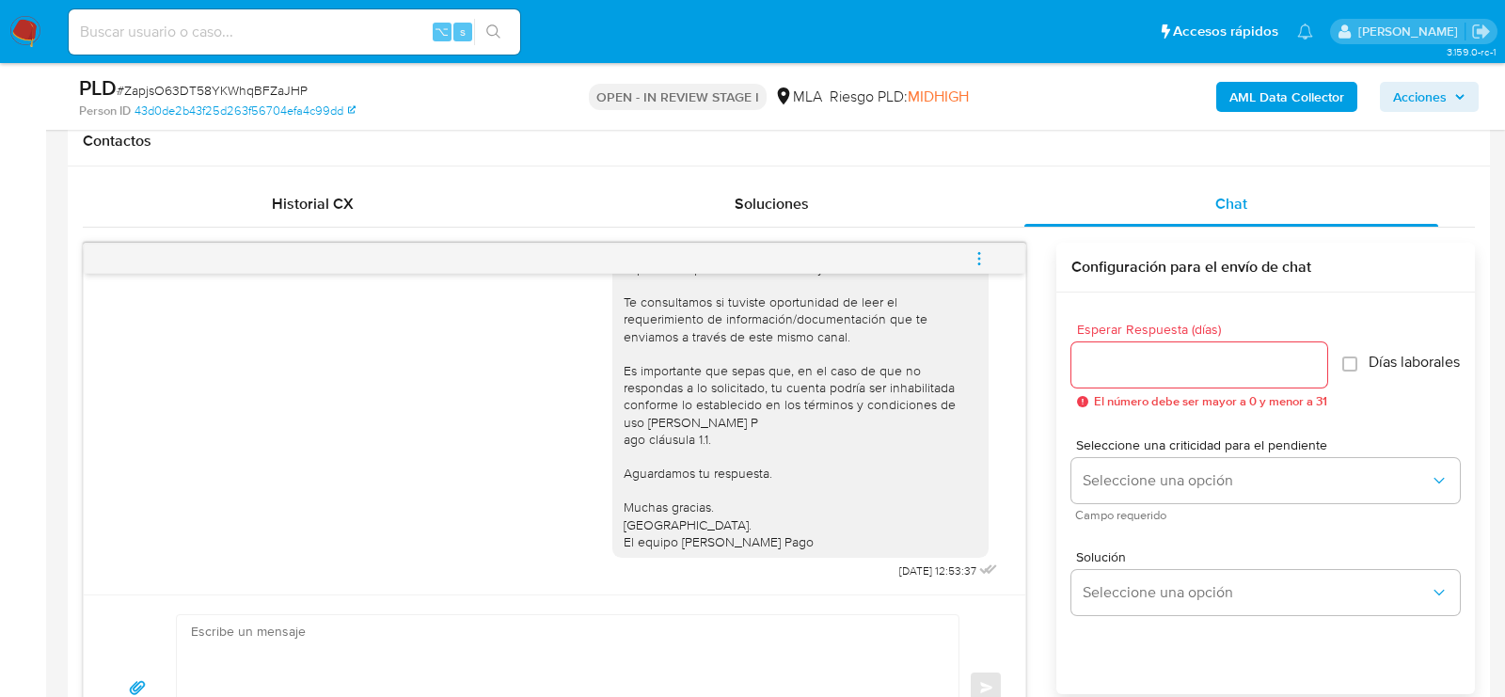
click at [985, 261] on icon "menu-action" at bounding box center [979, 258] width 17 height 17
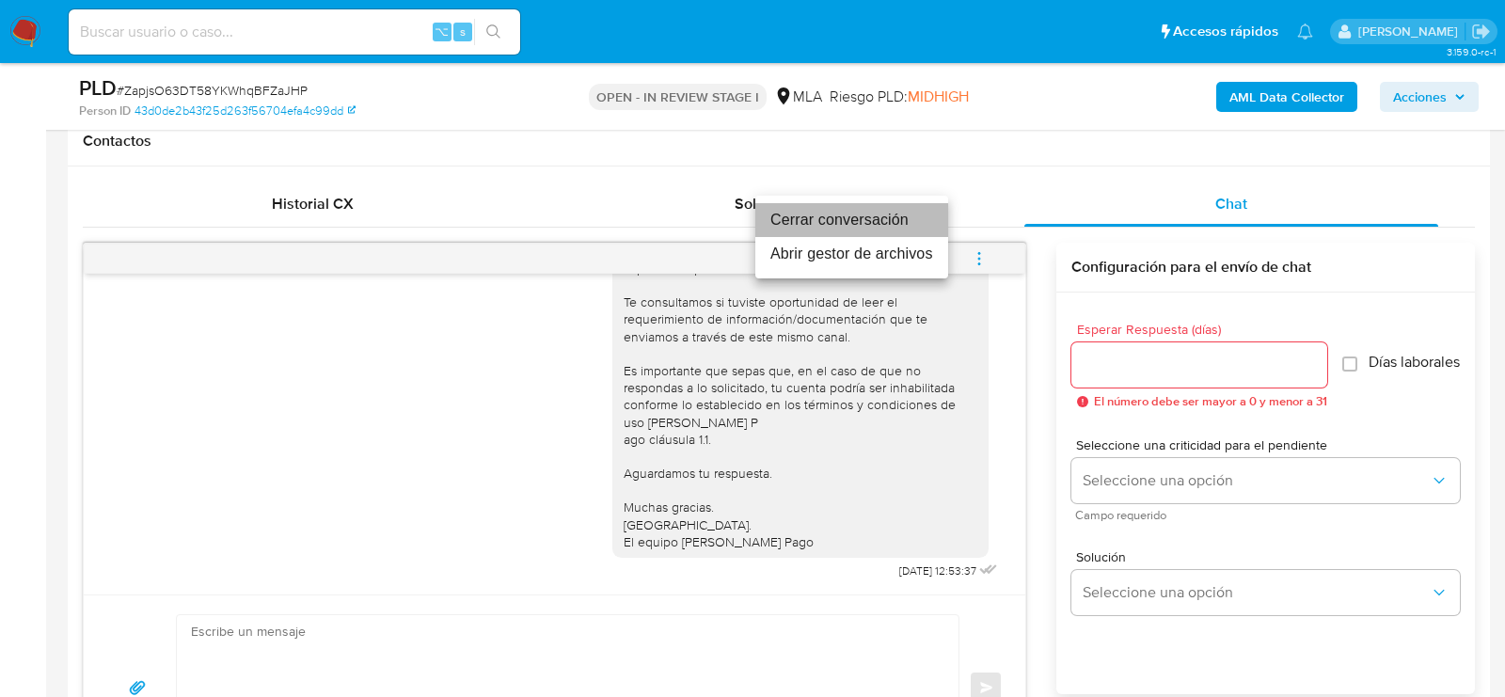
click at [843, 217] on li "Cerrar conversación" at bounding box center [851, 220] width 193 height 34
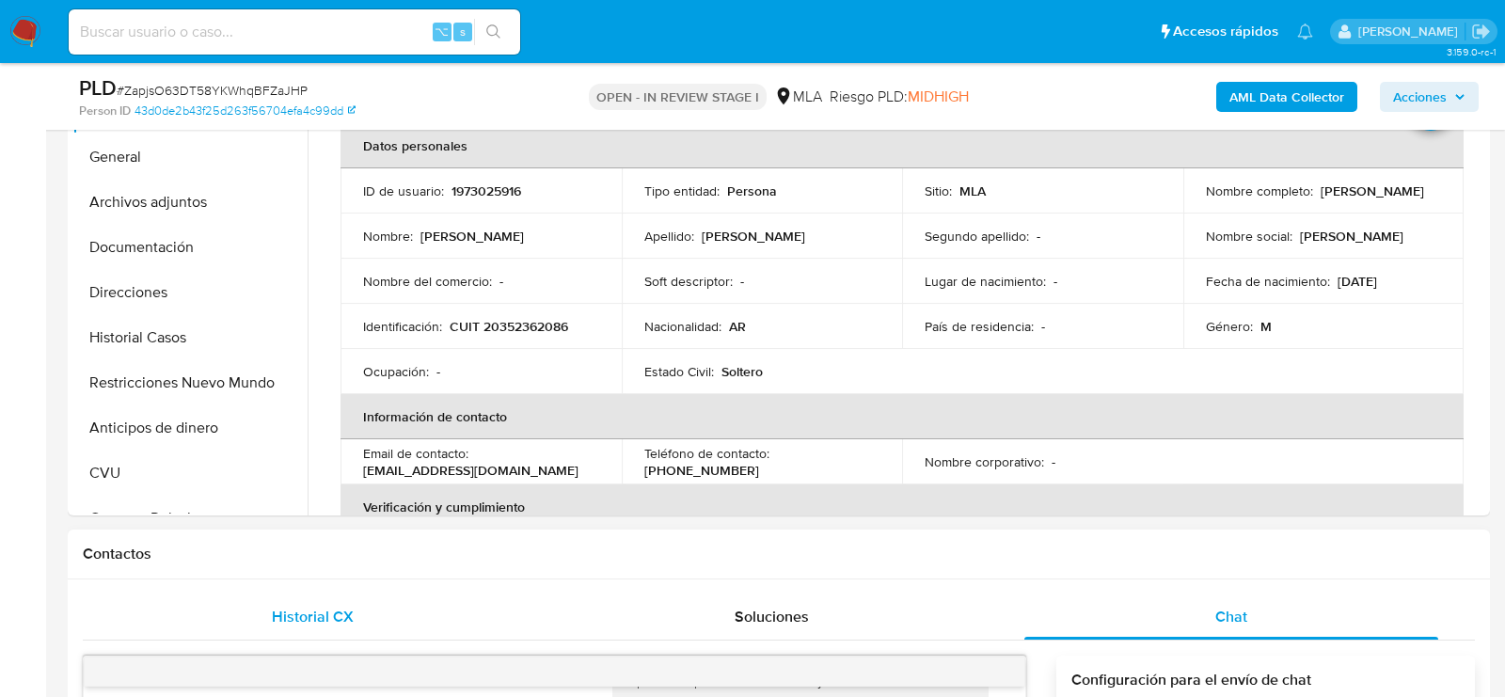
scroll to position [409, 0]
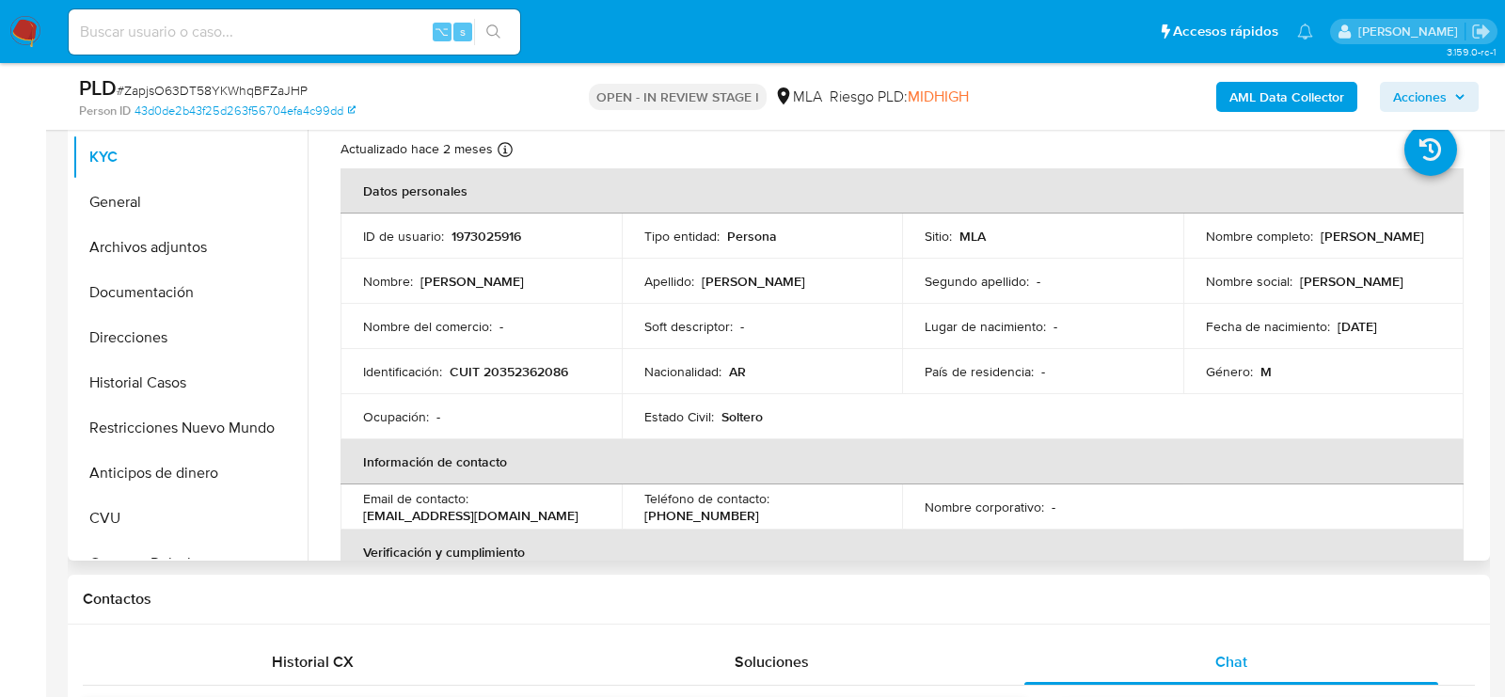
click at [494, 371] on p "CUIT 20352362086" at bounding box center [509, 371] width 119 height 17
copy p "20352362086"
click at [147, 253] on button "Archivos adjuntos" at bounding box center [182, 247] width 220 height 45
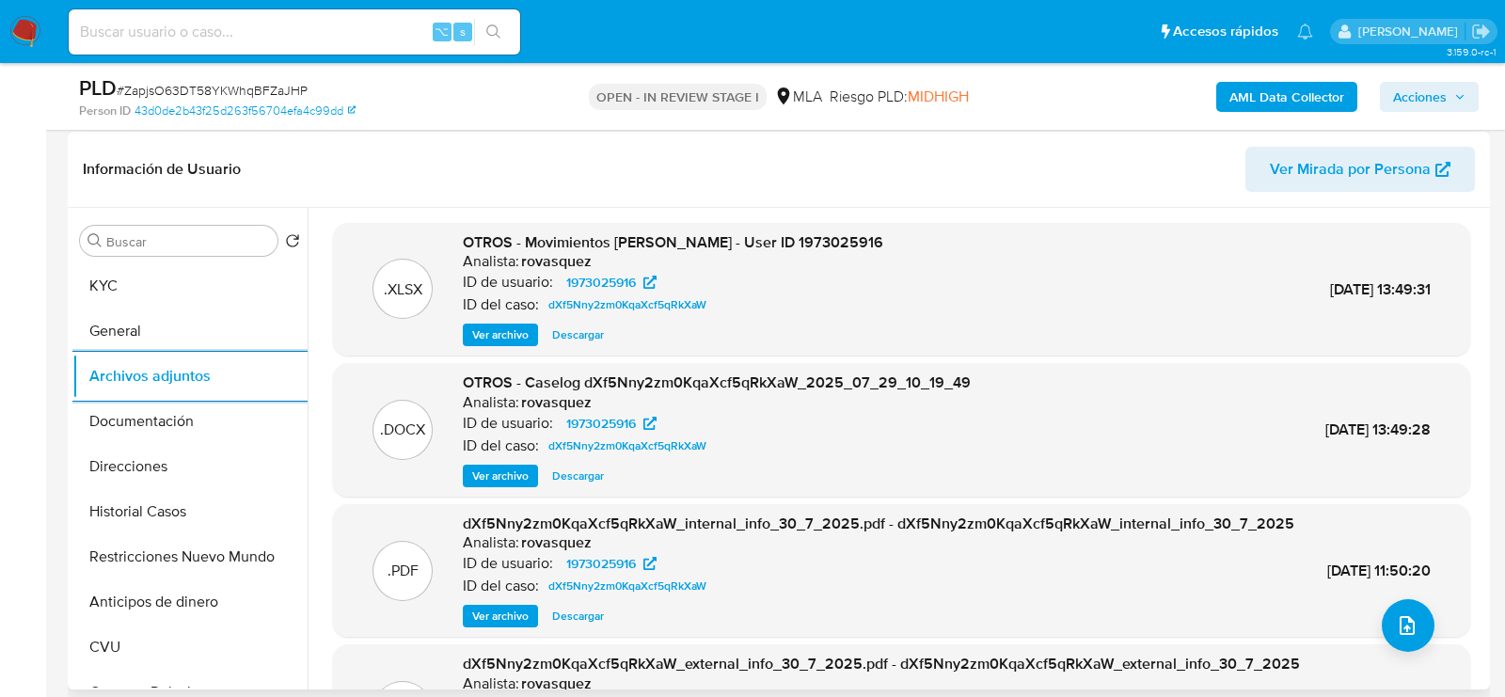
scroll to position [340, 0]
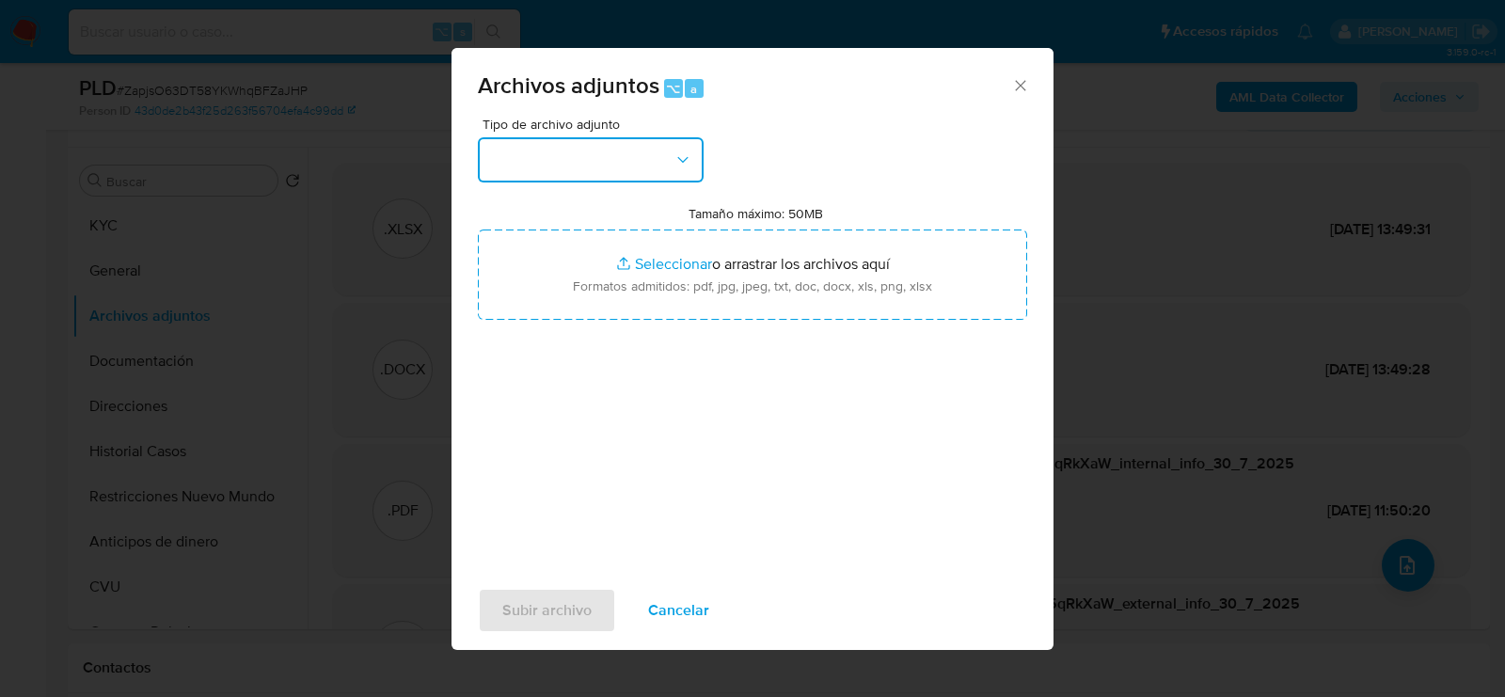
click at [580, 151] on button "button" at bounding box center [591, 159] width 226 height 45
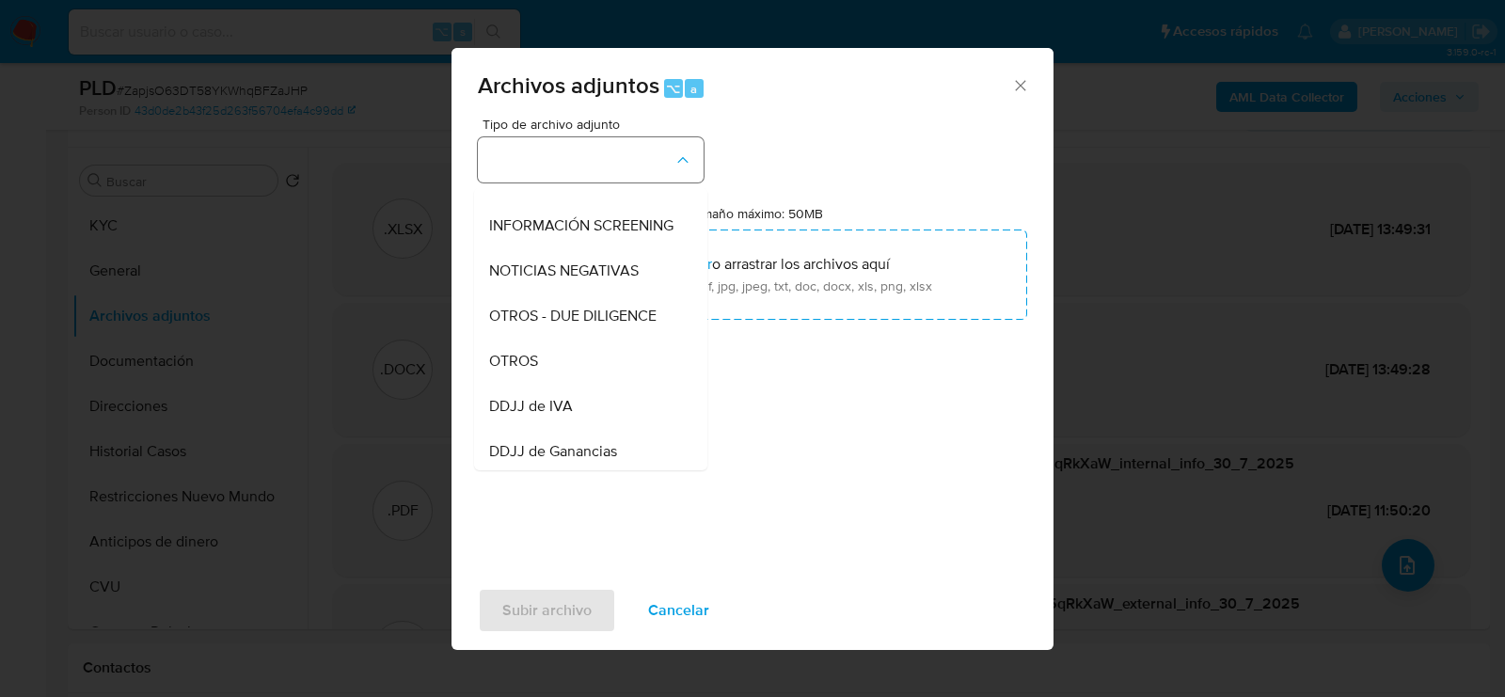
scroll to position [213, 0]
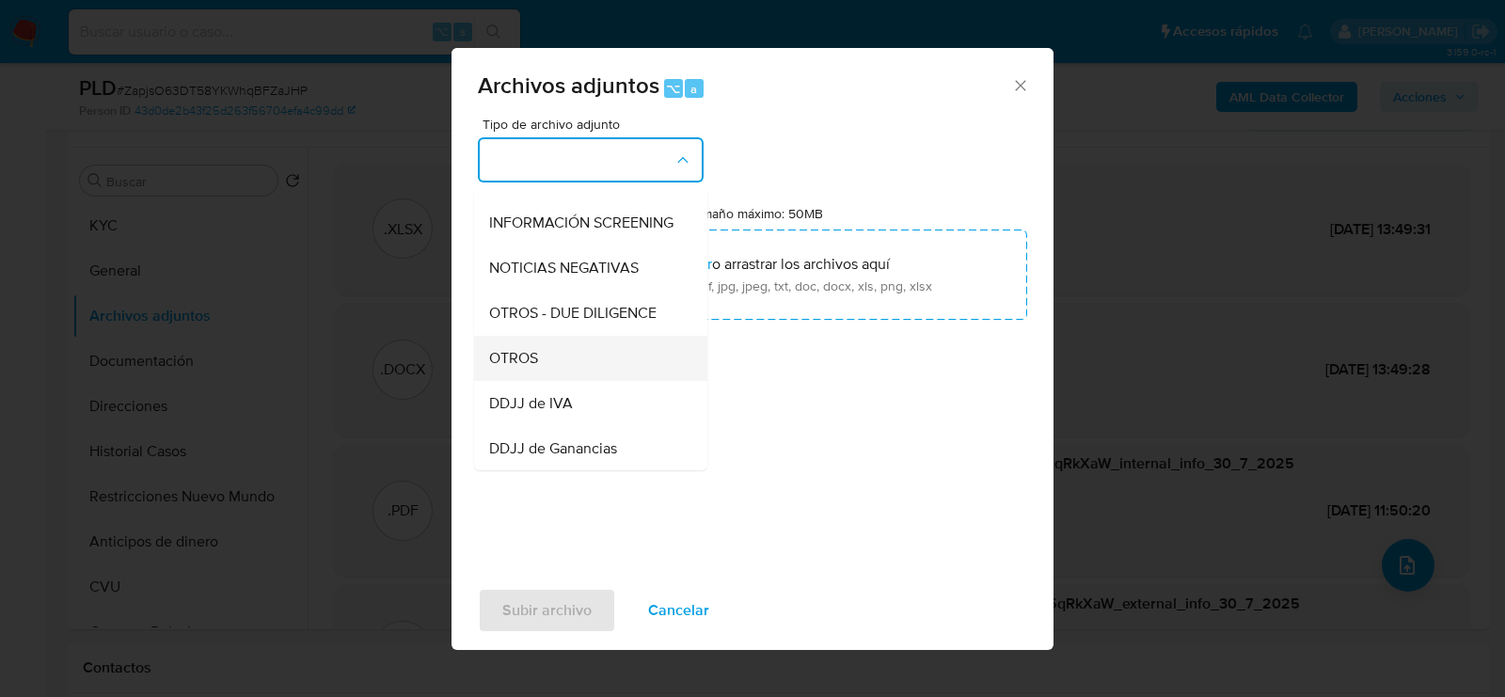
click at [569, 356] on div "OTROS" at bounding box center [585, 358] width 192 height 45
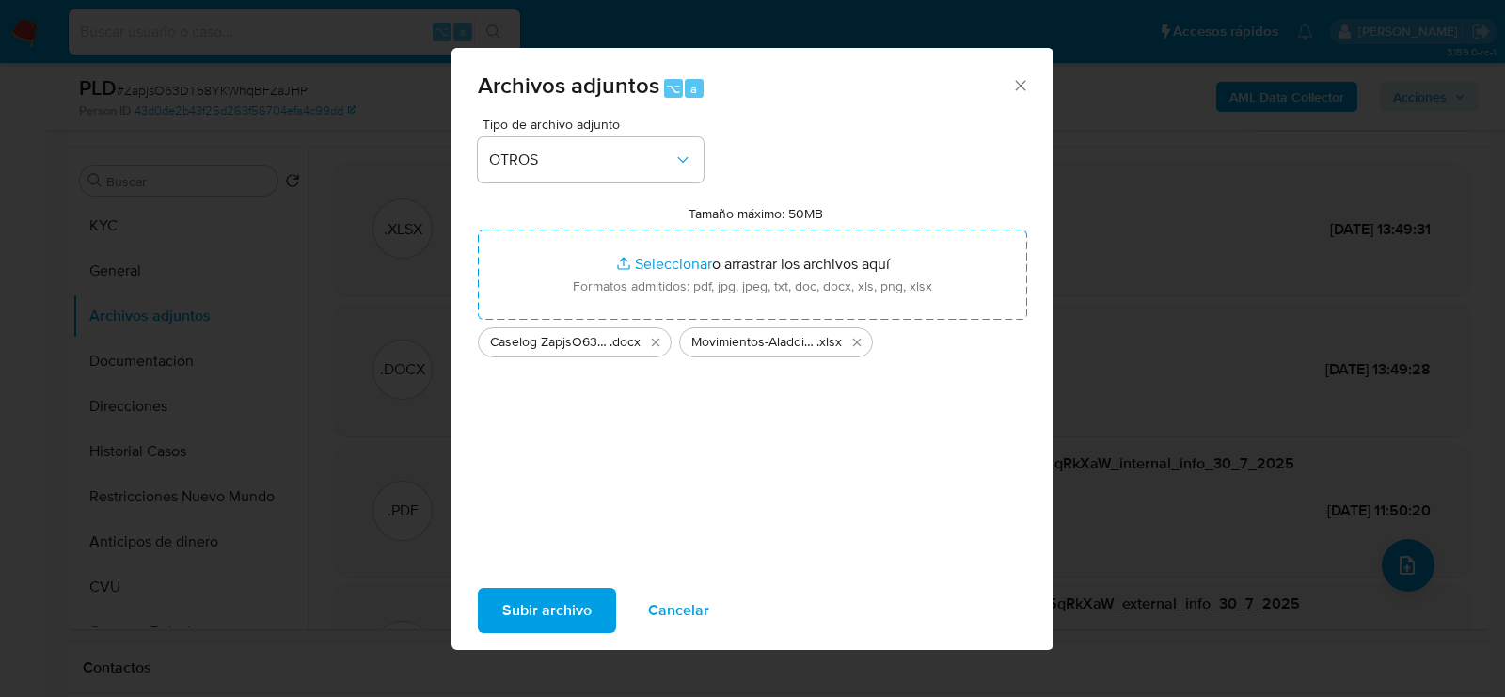
click at [559, 630] on span "Subir archivo" at bounding box center [546, 610] width 89 height 41
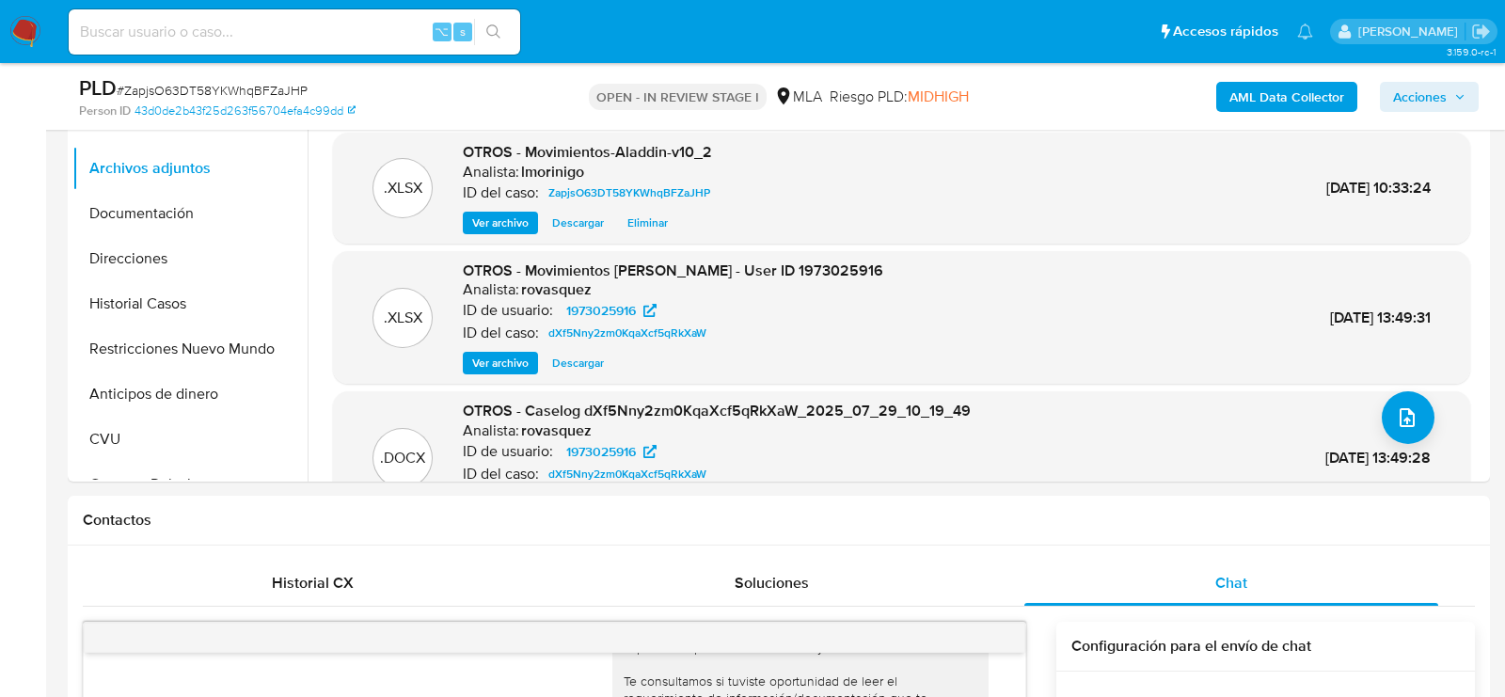
scroll to position [486, 0]
click at [186, 349] on button "Restricciones Nuevo Mundo" at bounding box center [182, 350] width 220 height 45
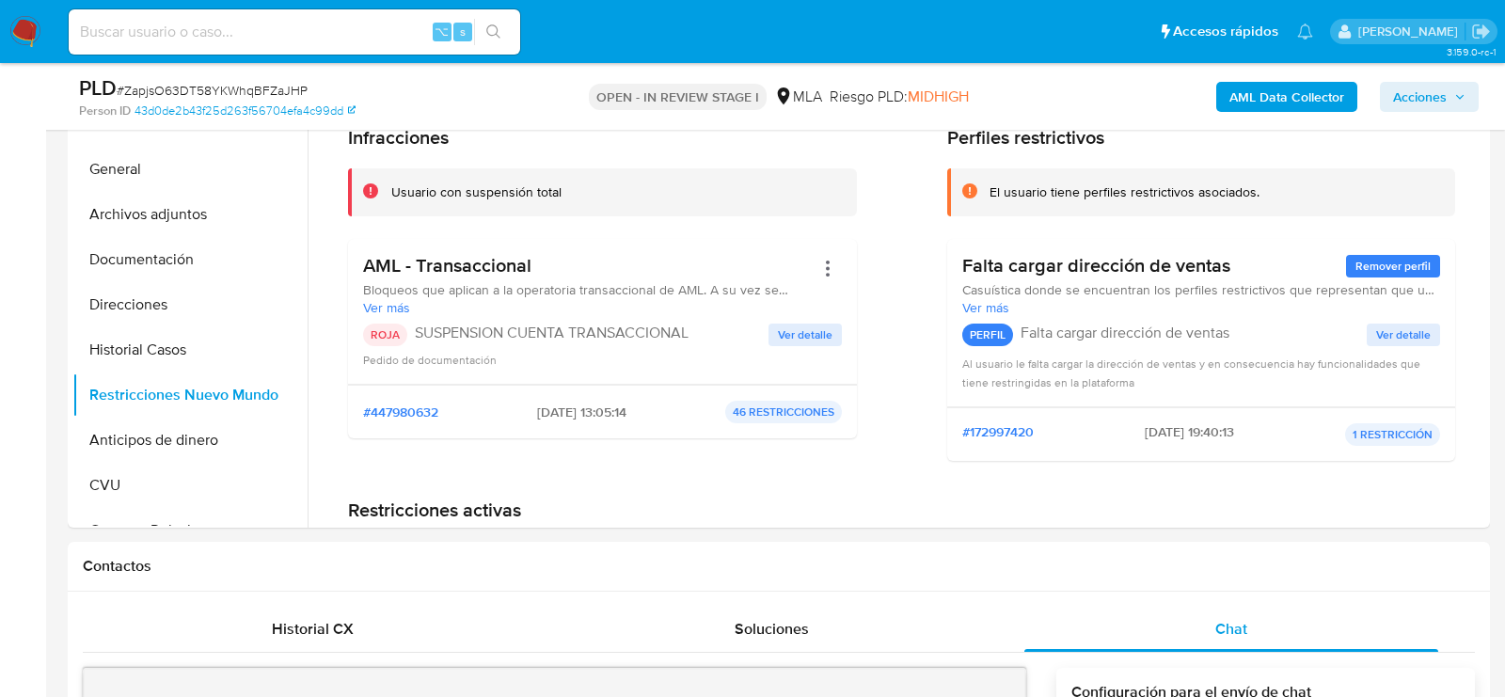
scroll to position [247, 0]
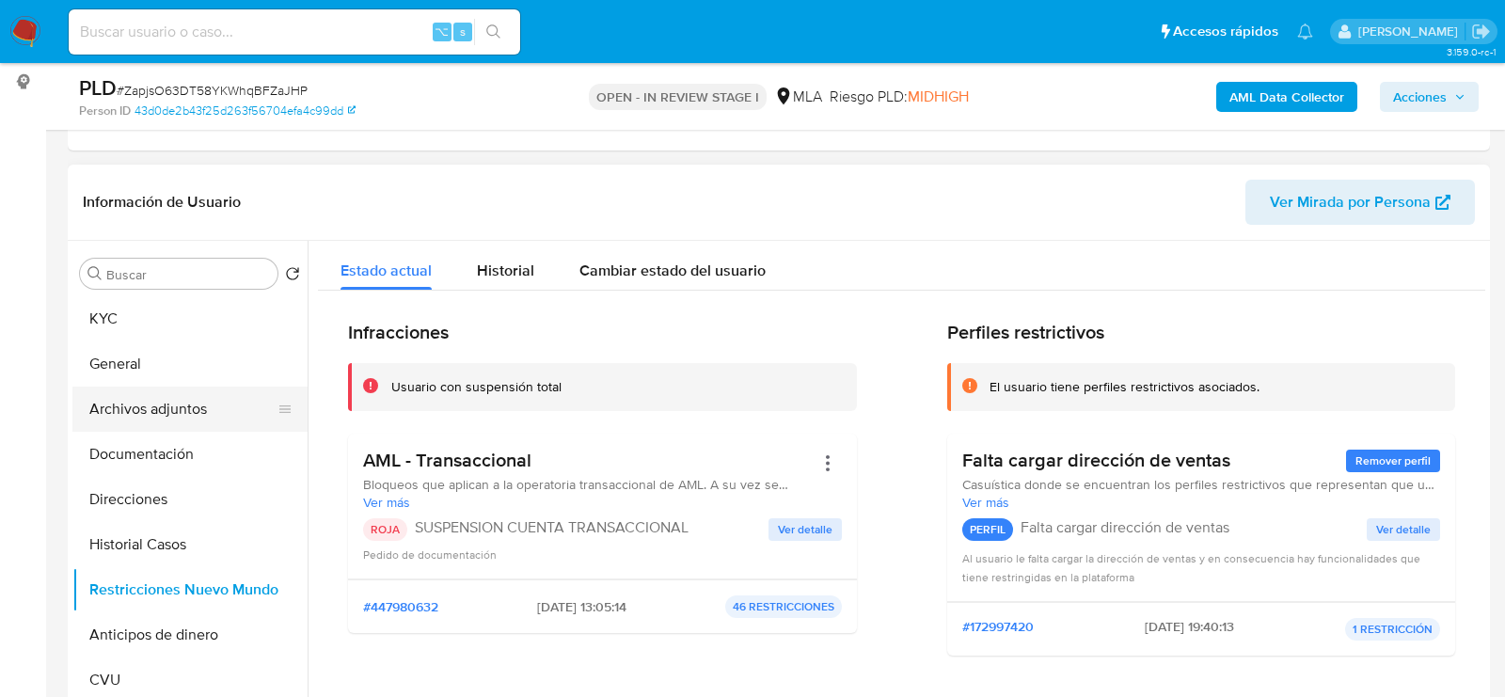
click at [103, 403] on button "Archivos adjuntos" at bounding box center [182, 409] width 220 height 45
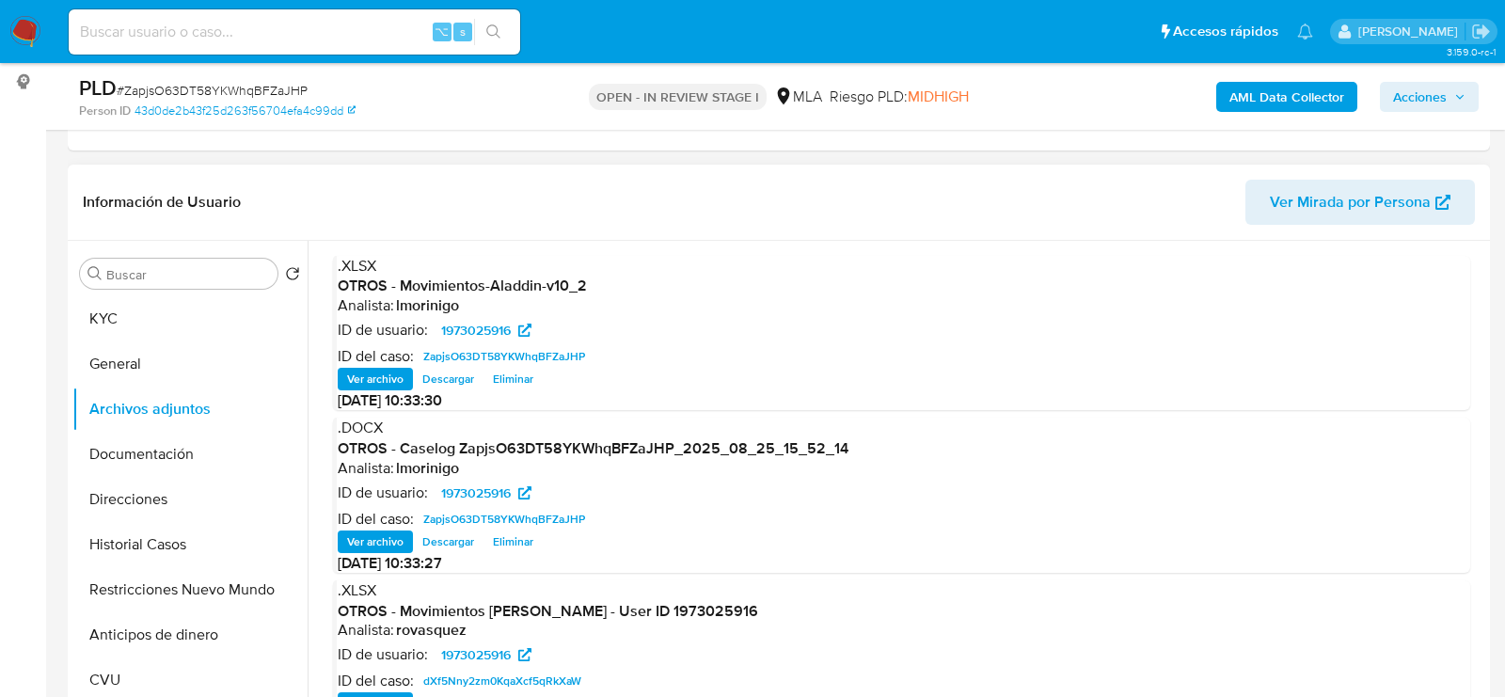
scroll to position [366, 0]
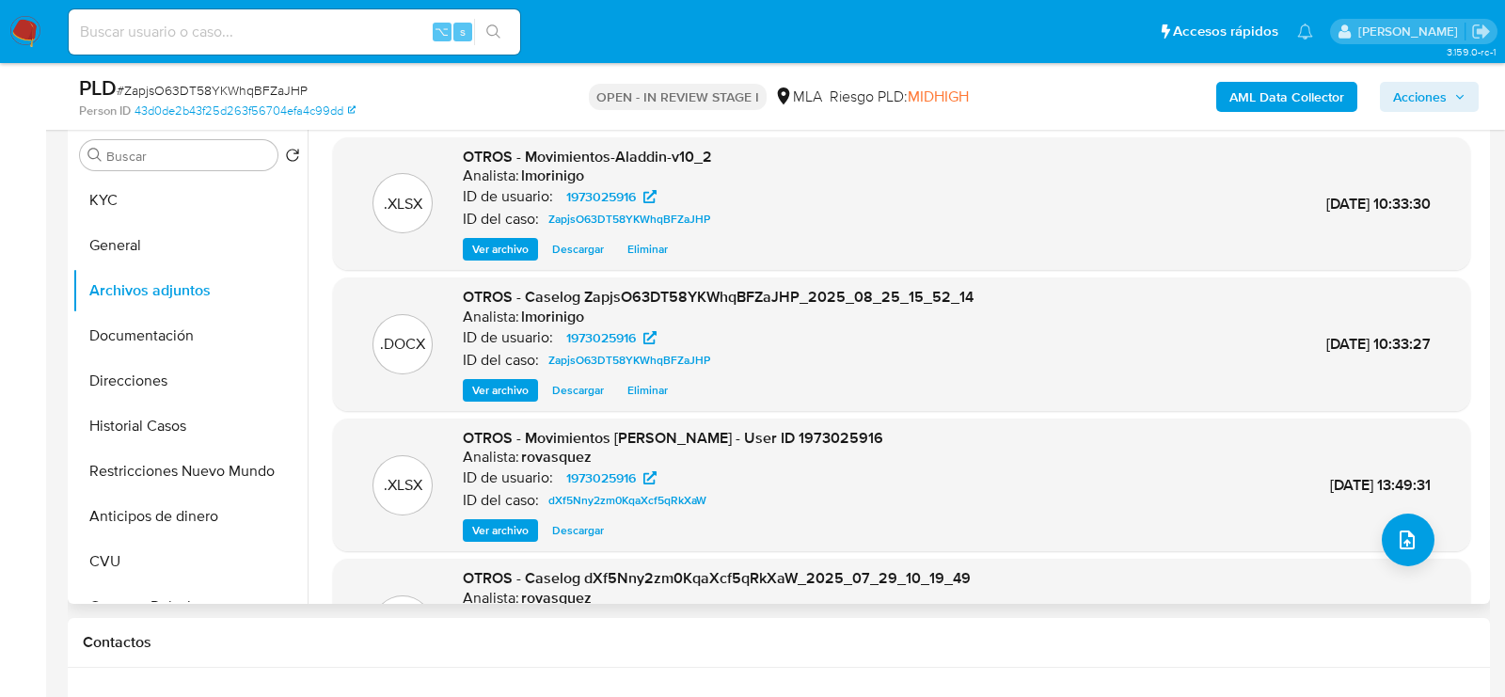
click at [654, 389] on span "Eliminar" at bounding box center [647, 390] width 40 height 19
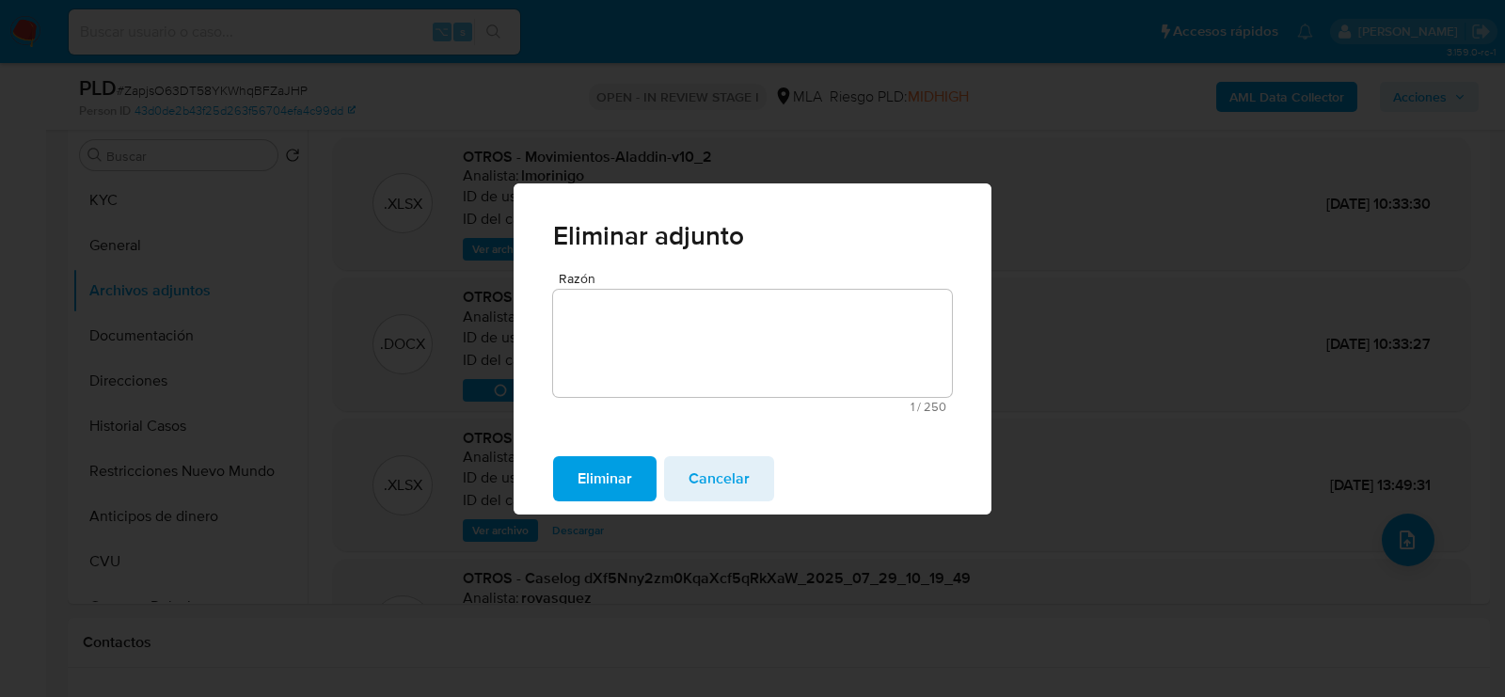
click at [623, 481] on span "Eliminar" at bounding box center [604, 478] width 55 height 41
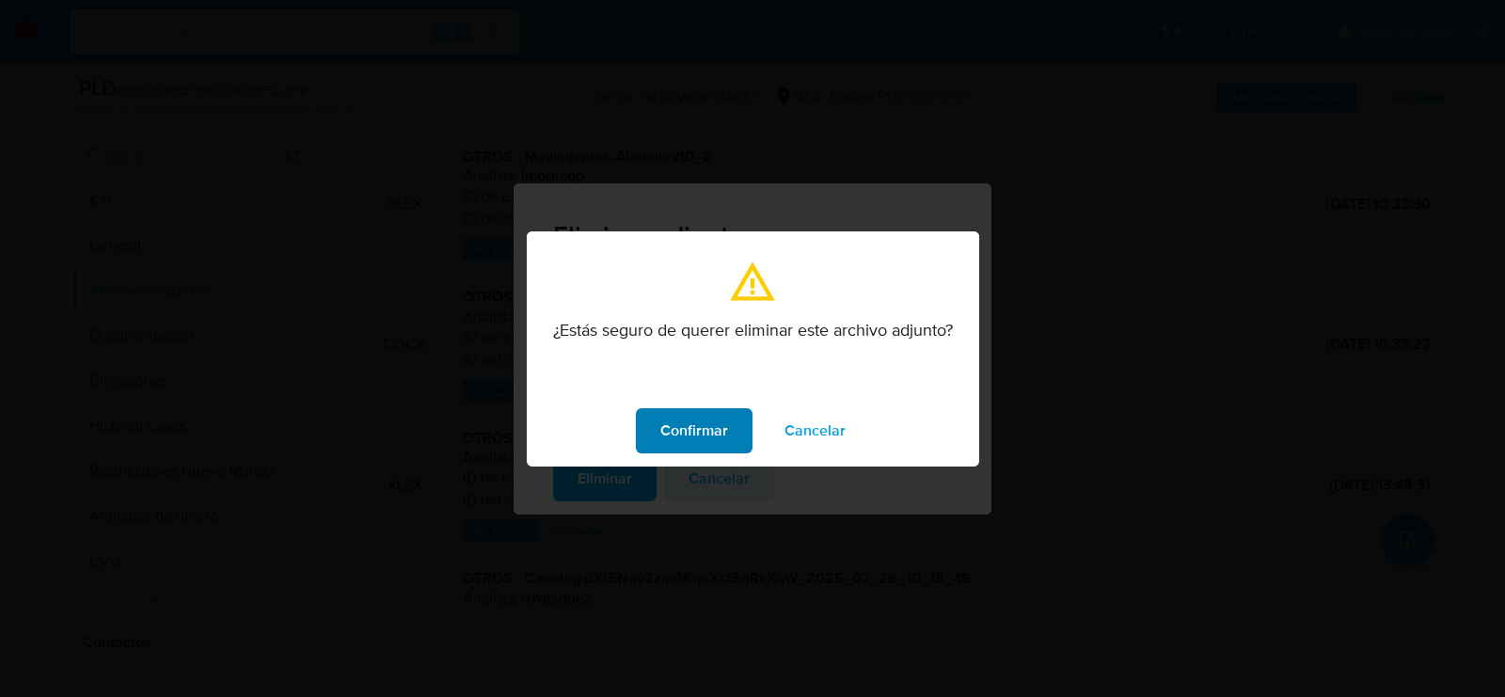
click at [683, 432] on span "Confirmar" at bounding box center [694, 430] width 68 height 41
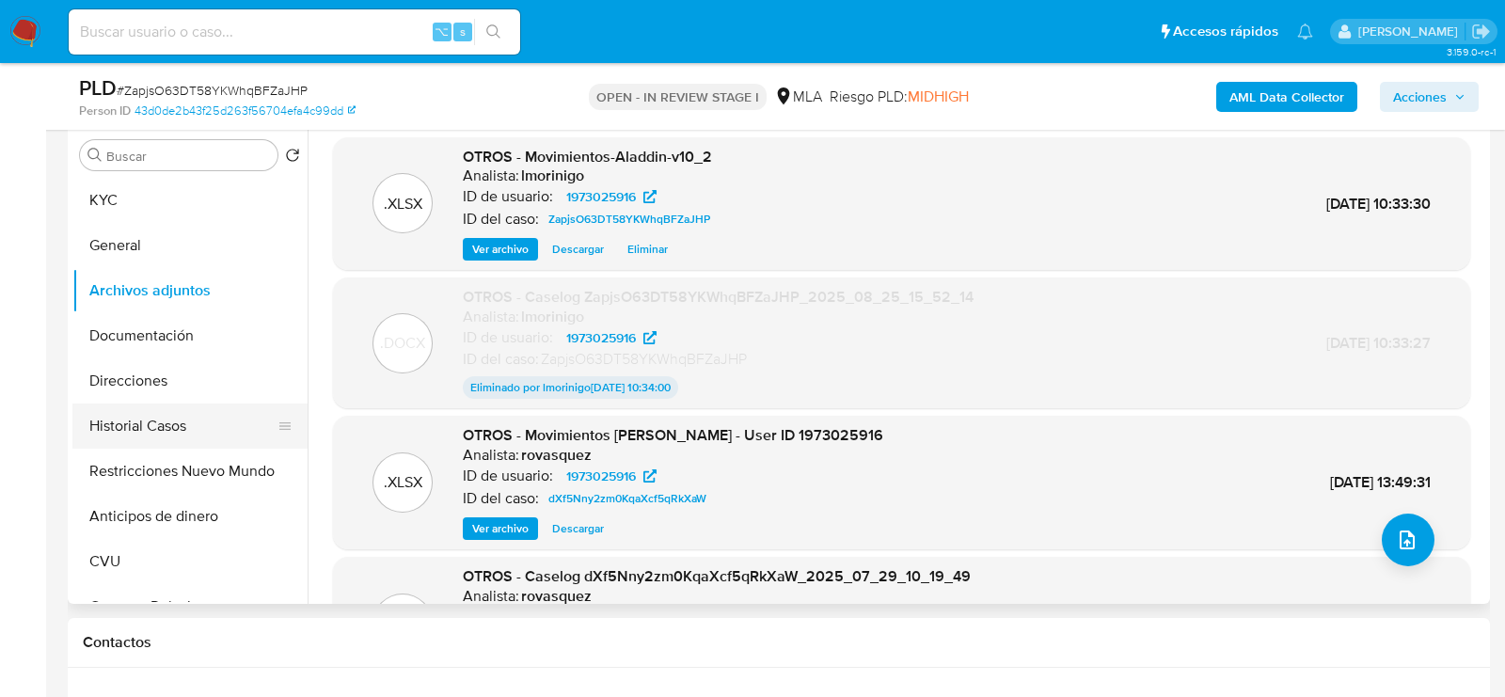
click at [130, 411] on button "Historial Casos" at bounding box center [182, 425] width 220 height 45
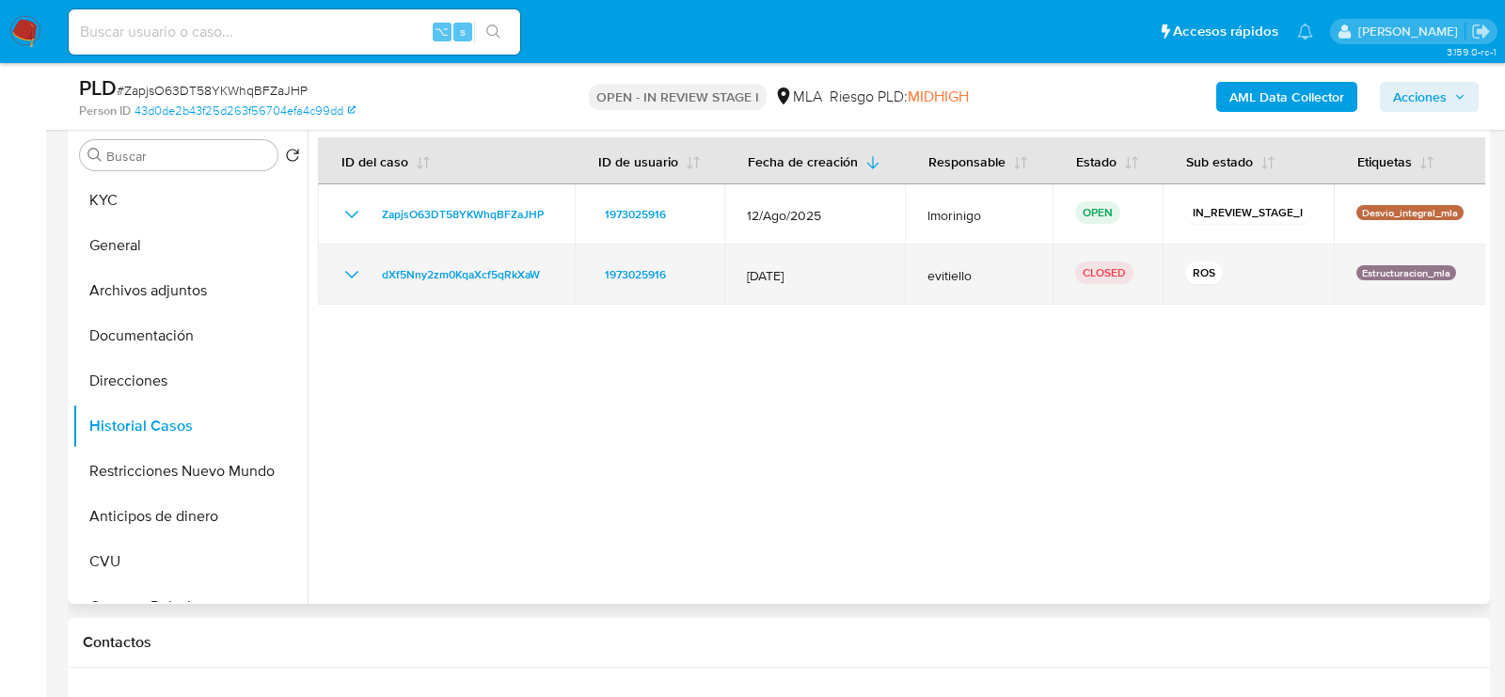
click at [358, 275] on icon "Mostrar/Ocultar" at bounding box center [351, 274] width 23 height 23
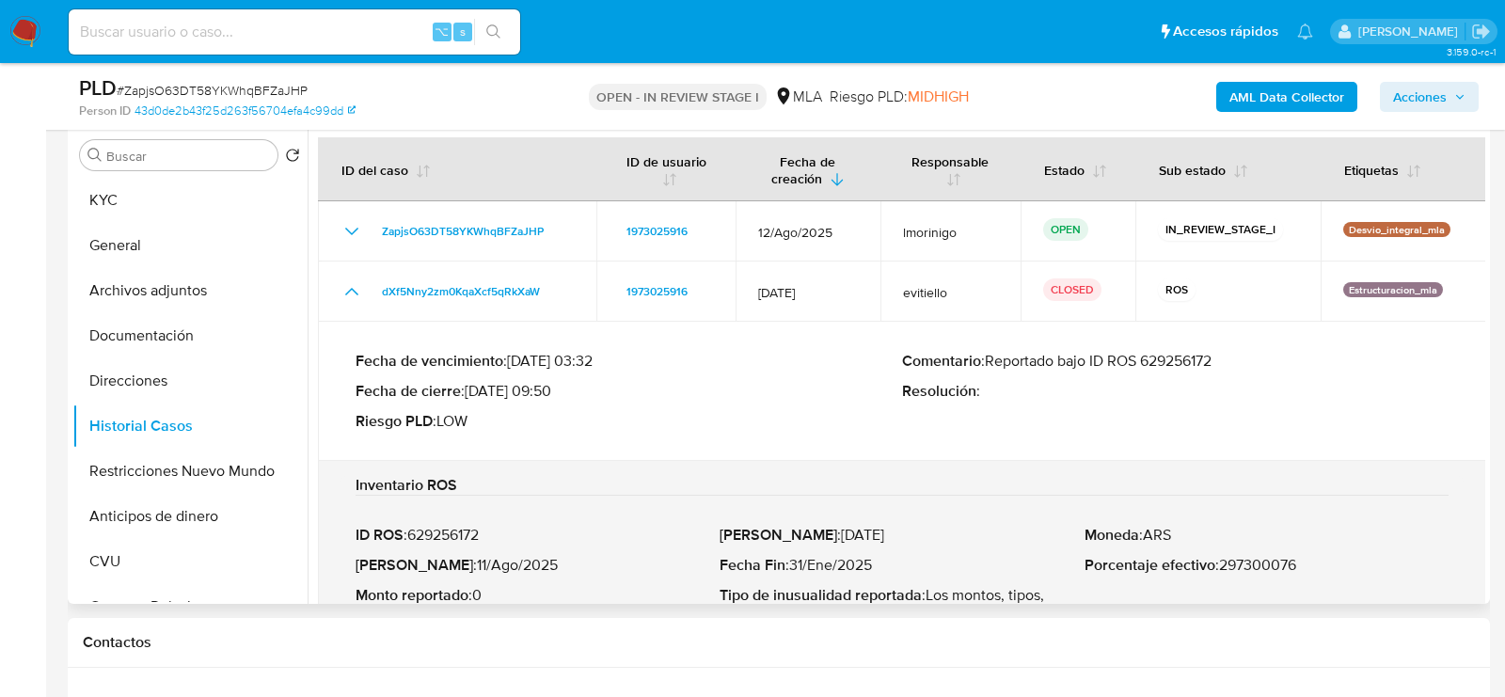
click at [1171, 363] on p "Comentario : Reportado bajo ID ROS 629256172" at bounding box center [1175, 361] width 546 height 19
drag, startPoint x: 545, startPoint y: 391, endPoint x: 469, endPoint y: 390, distance: 76.2
click at [469, 390] on p "Fecha de cierre : [DATE] 09:50" at bounding box center [629, 391] width 546 height 19
click at [185, 296] on button "Archivos adjuntos" at bounding box center [182, 290] width 220 height 45
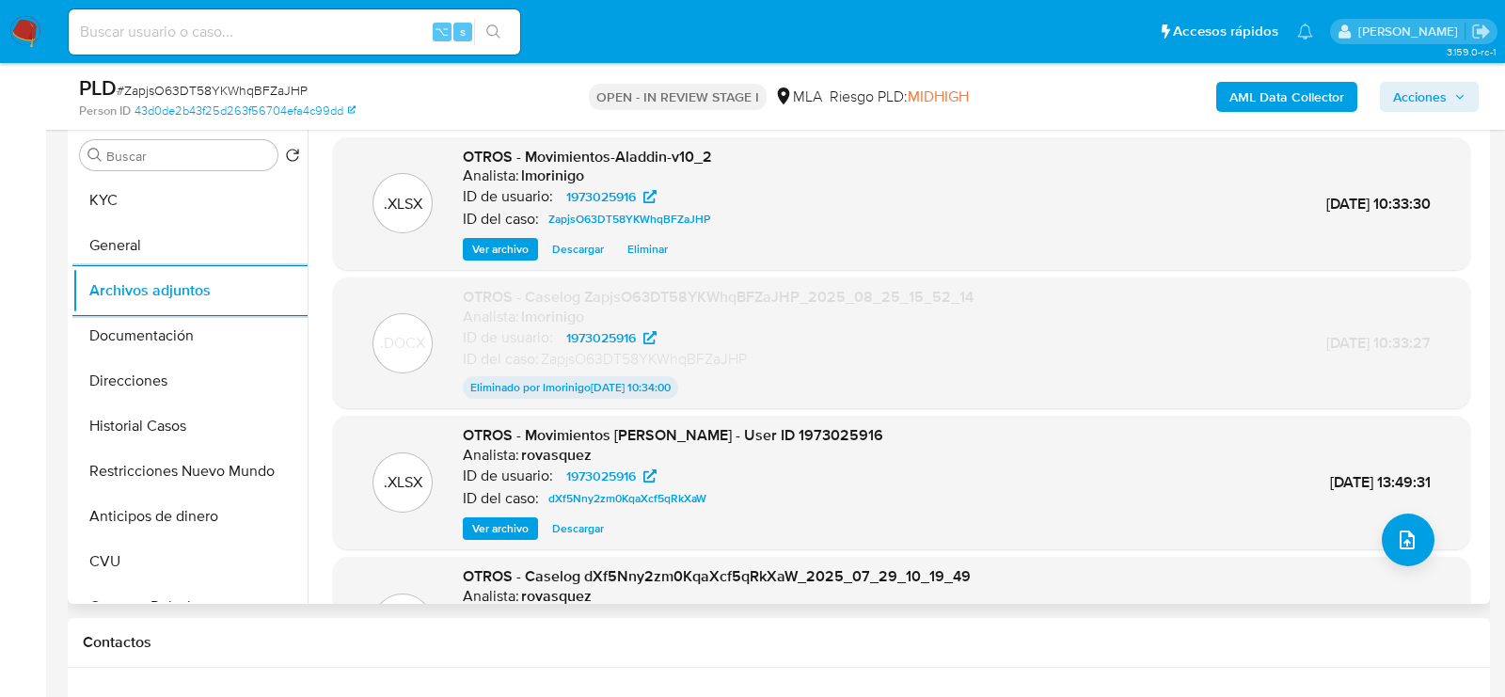
scroll to position [340, 0]
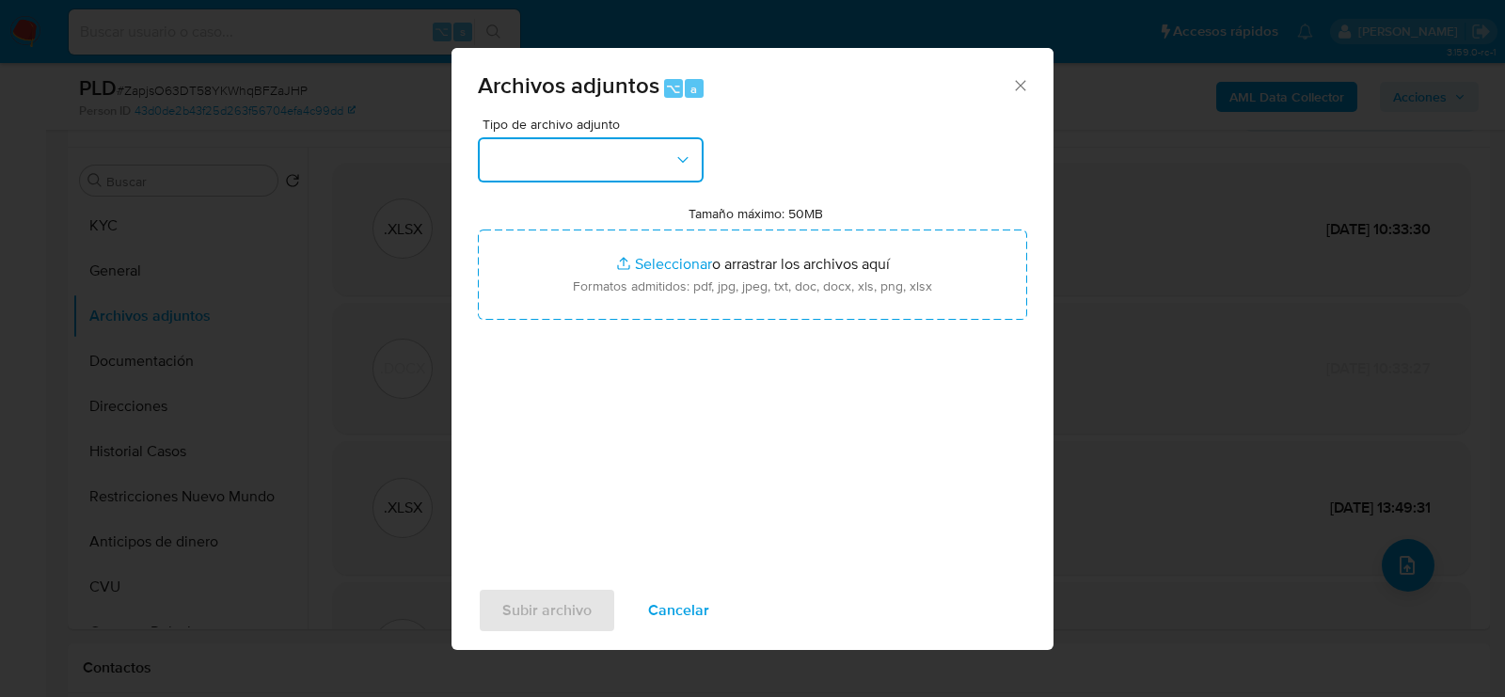
click at [635, 176] on button "button" at bounding box center [591, 159] width 226 height 45
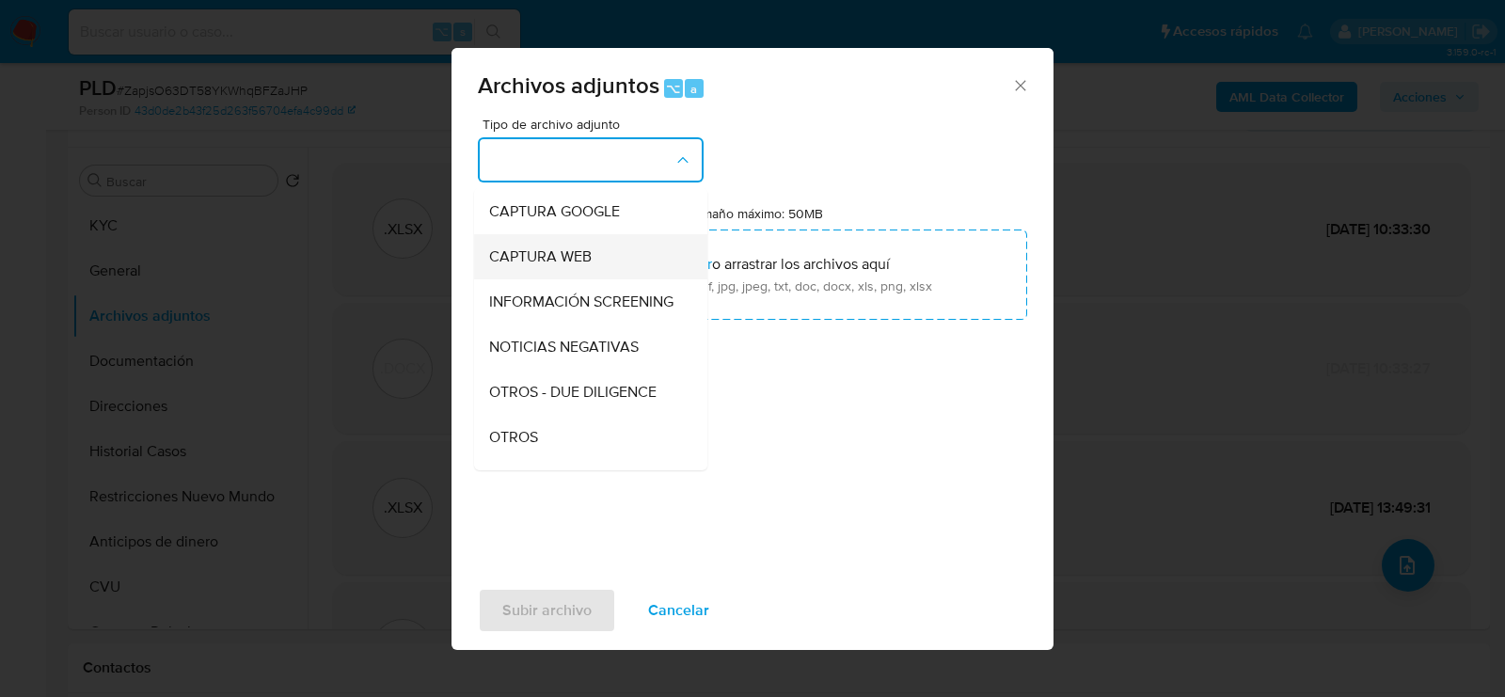
scroll to position [192, 0]
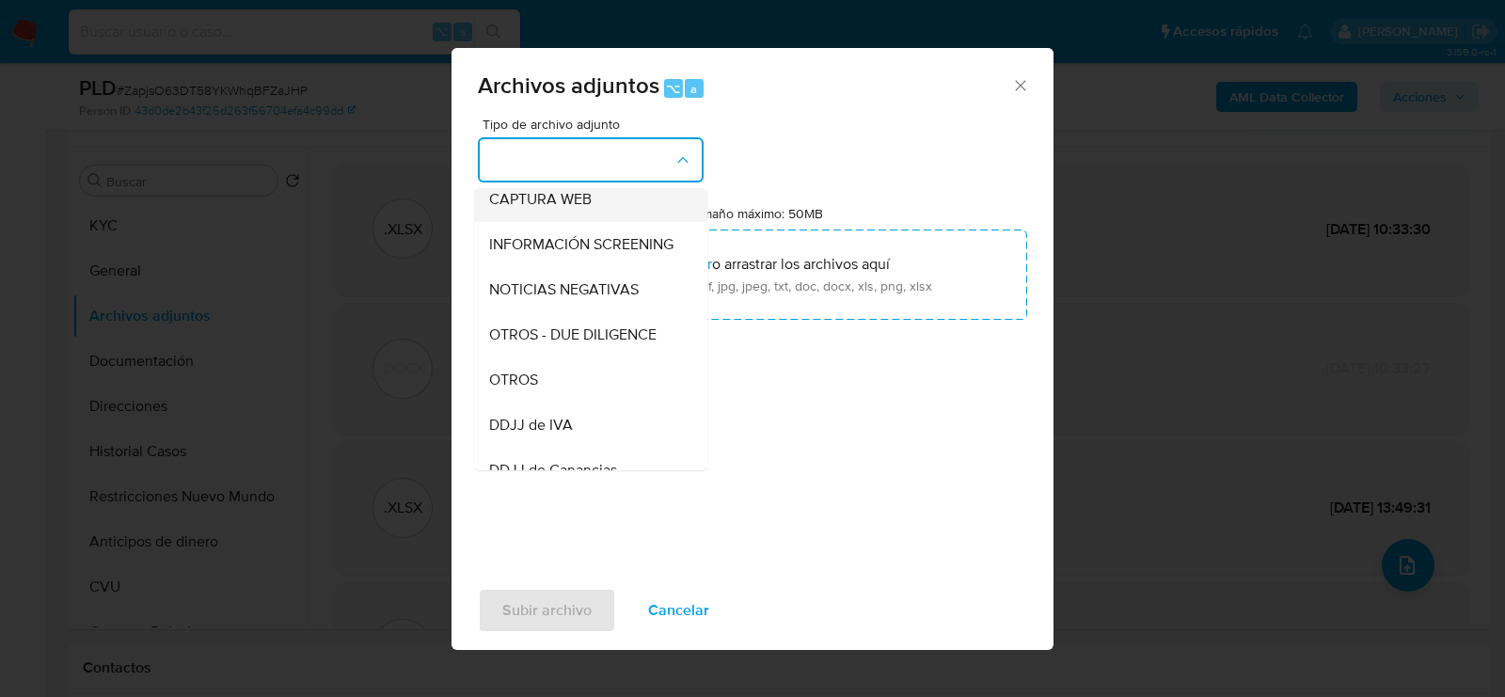
click at [592, 373] on div "OTROS" at bounding box center [585, 379] width 192 height 45
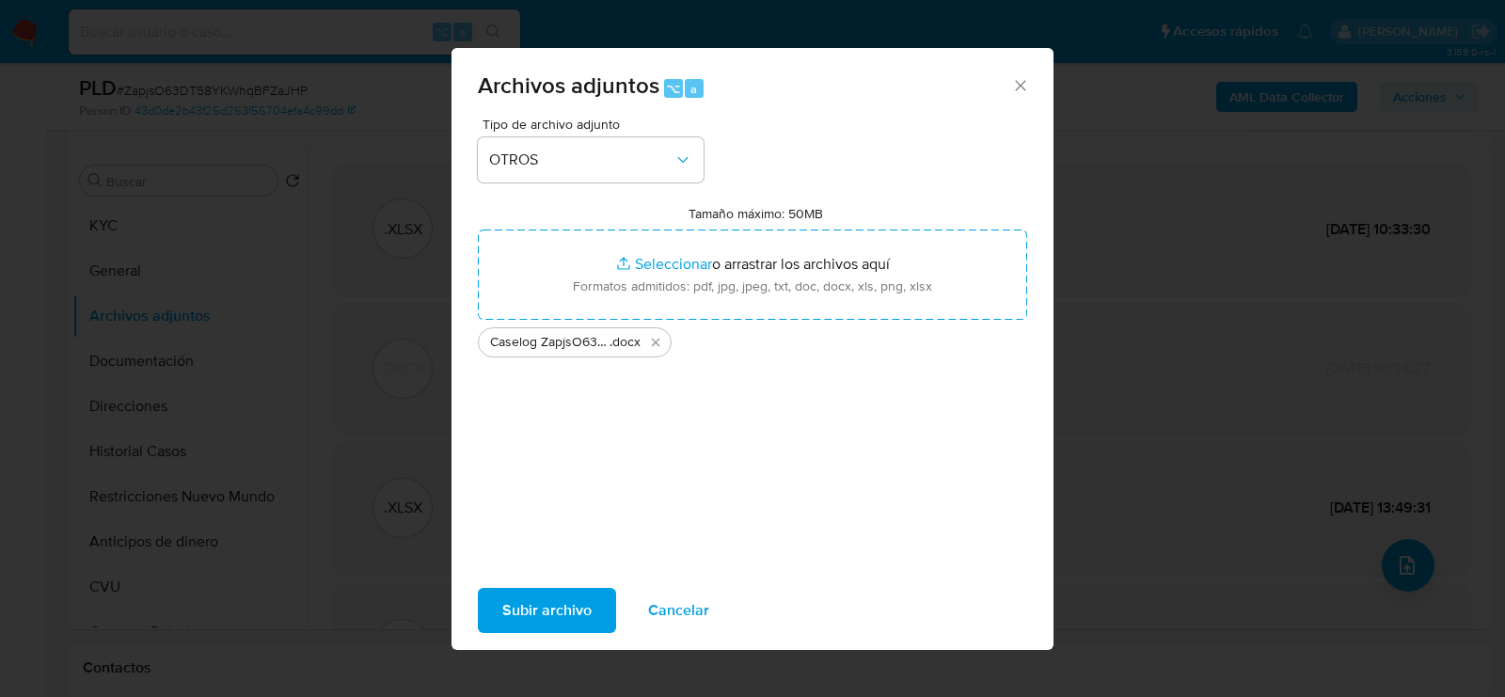
click at [535, 615] on span "Subir archivo" at bounding box center [546, 610] width 89 height 41
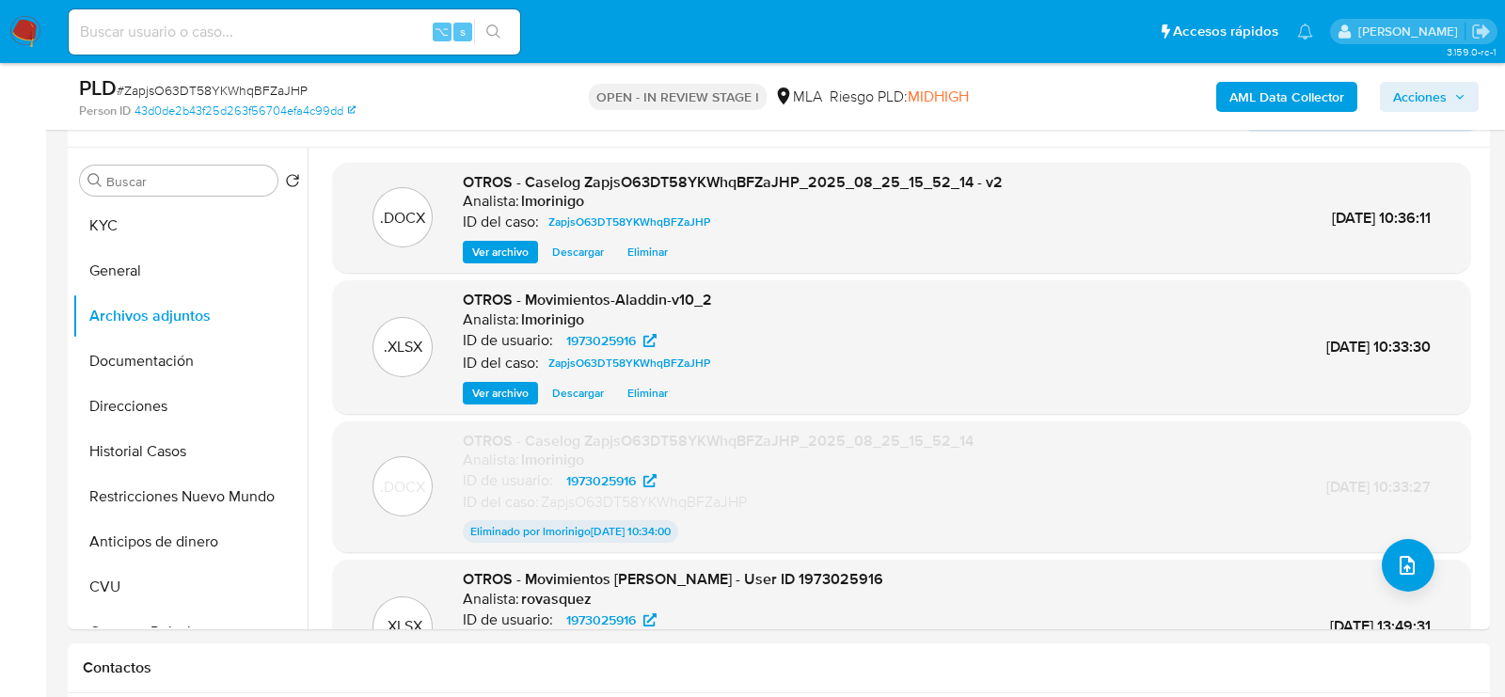
click at [1429, 92] on span "Acciones" at bounding box center [1420, 97] width 54 height 30
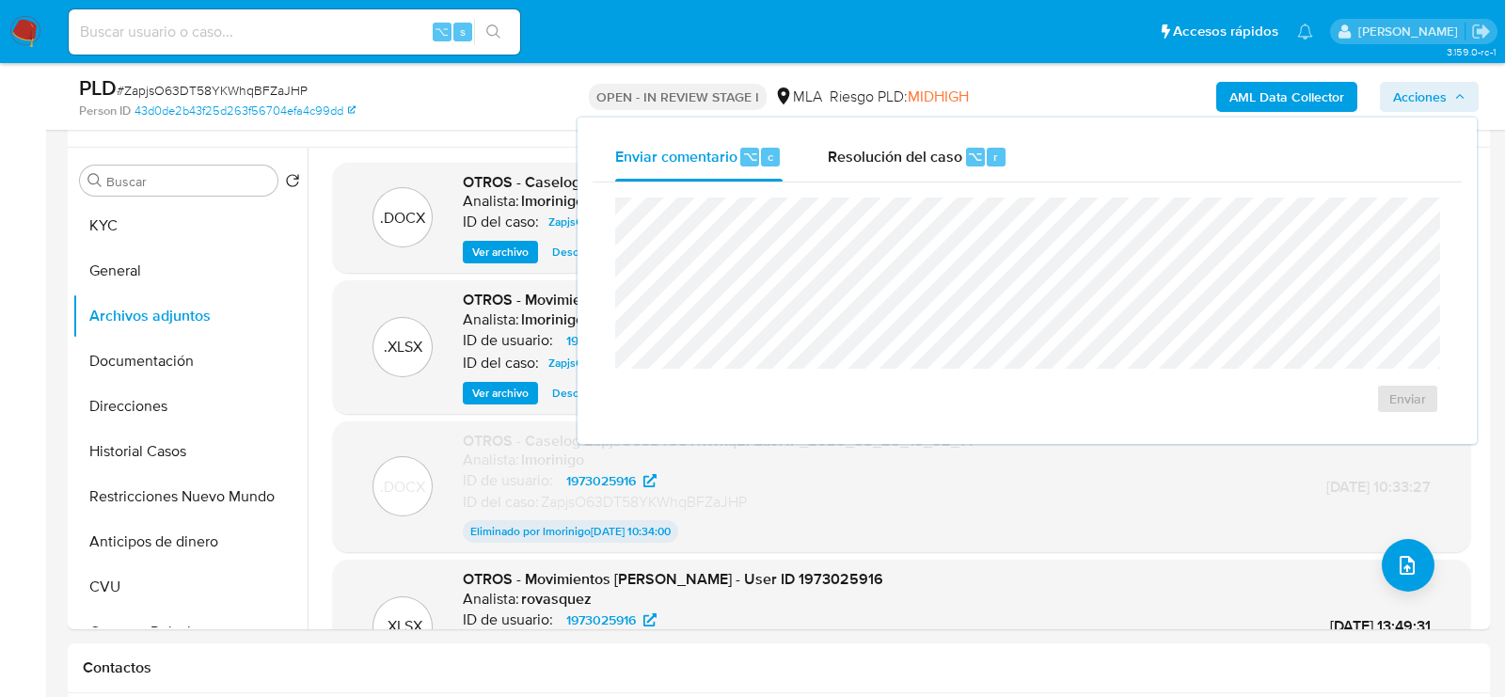
click at [867, 187] on div "Enviar" at bounding box center [1027, 305] width 869 height 246
click at [867, 172] on div "Resolución del caso ⌥ r" at bounding box center [918, 157] width 180 height 49
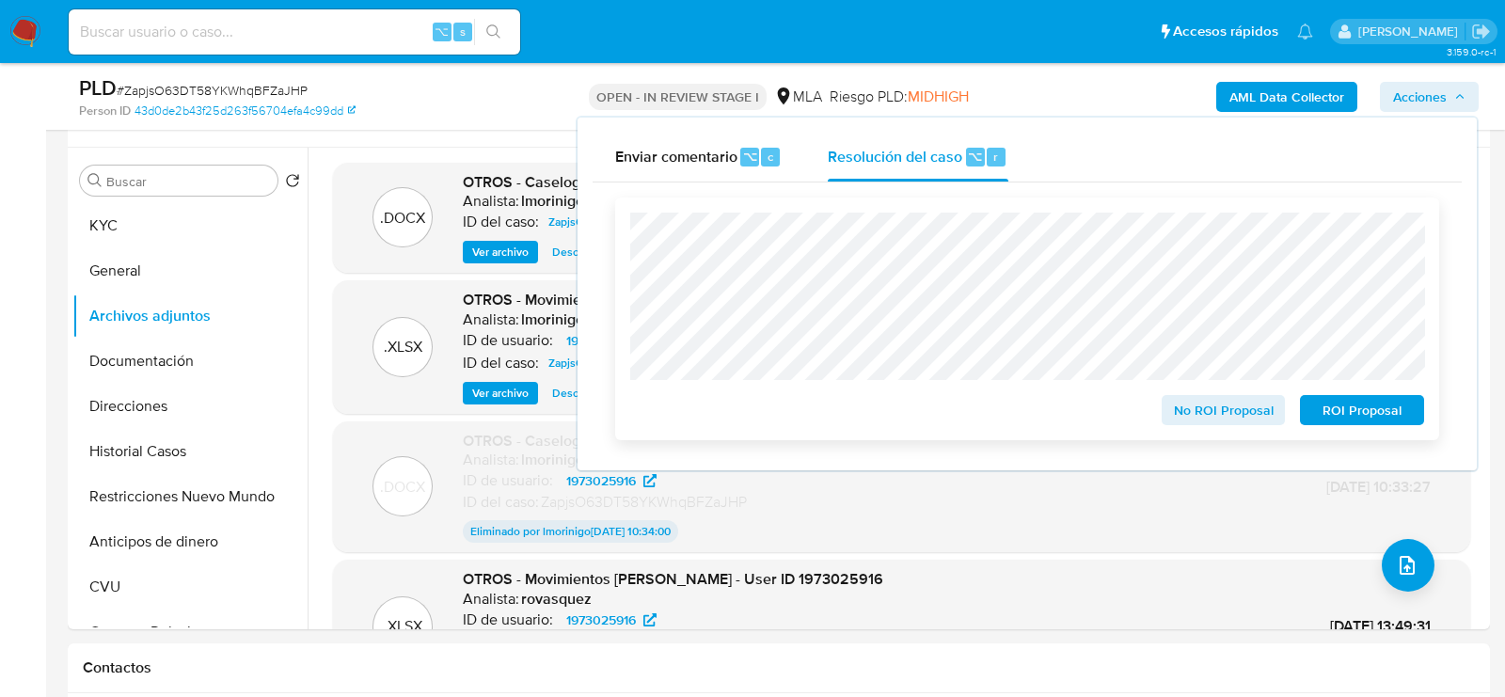
click at [1315, 410] on span "ROI Proposal" at bounding box center [1362, 410] width 98 height 26
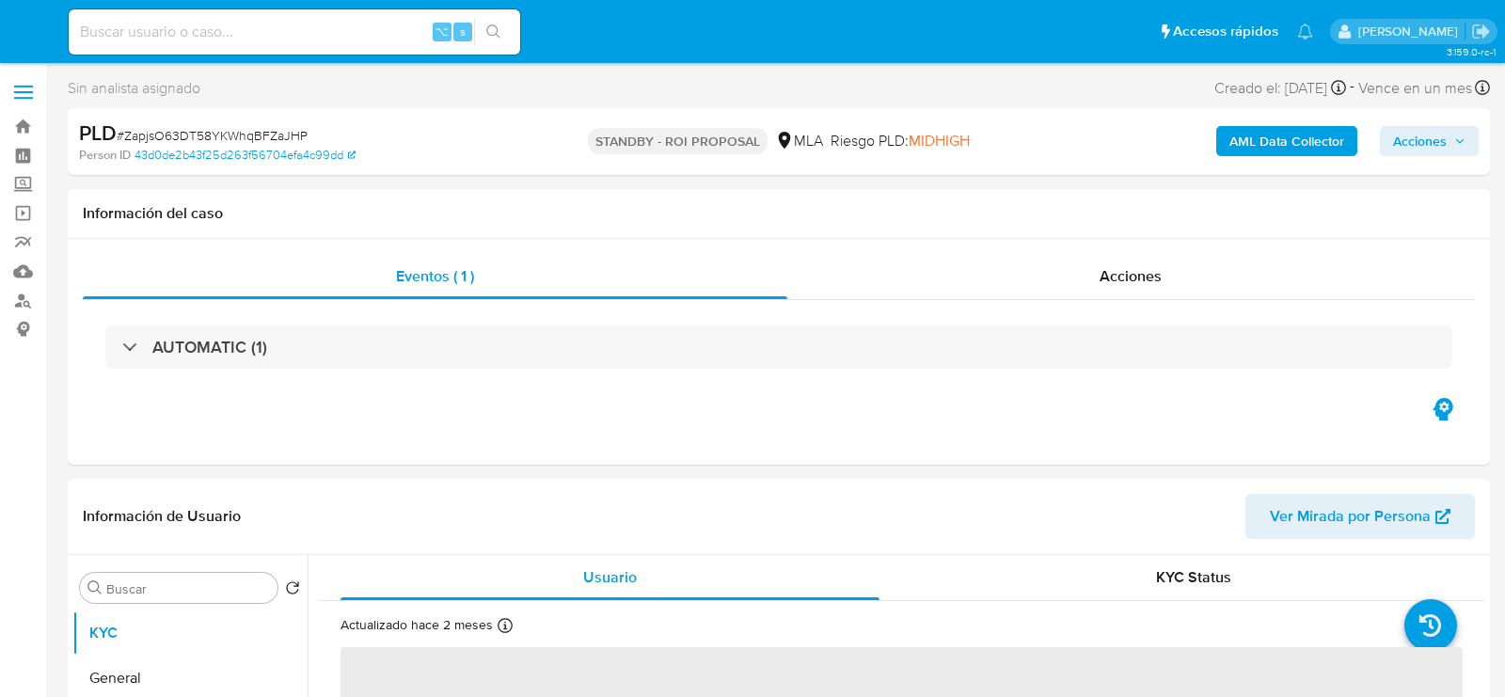
select select "10"
click at [257, 32] on input at bounding box center [294, 32] width 451 height 24
paste input "31SujwpOcC7RRLW5pdwXdmAq"
type input "31SujwpOcC7RRLW5pdwXdmAq"
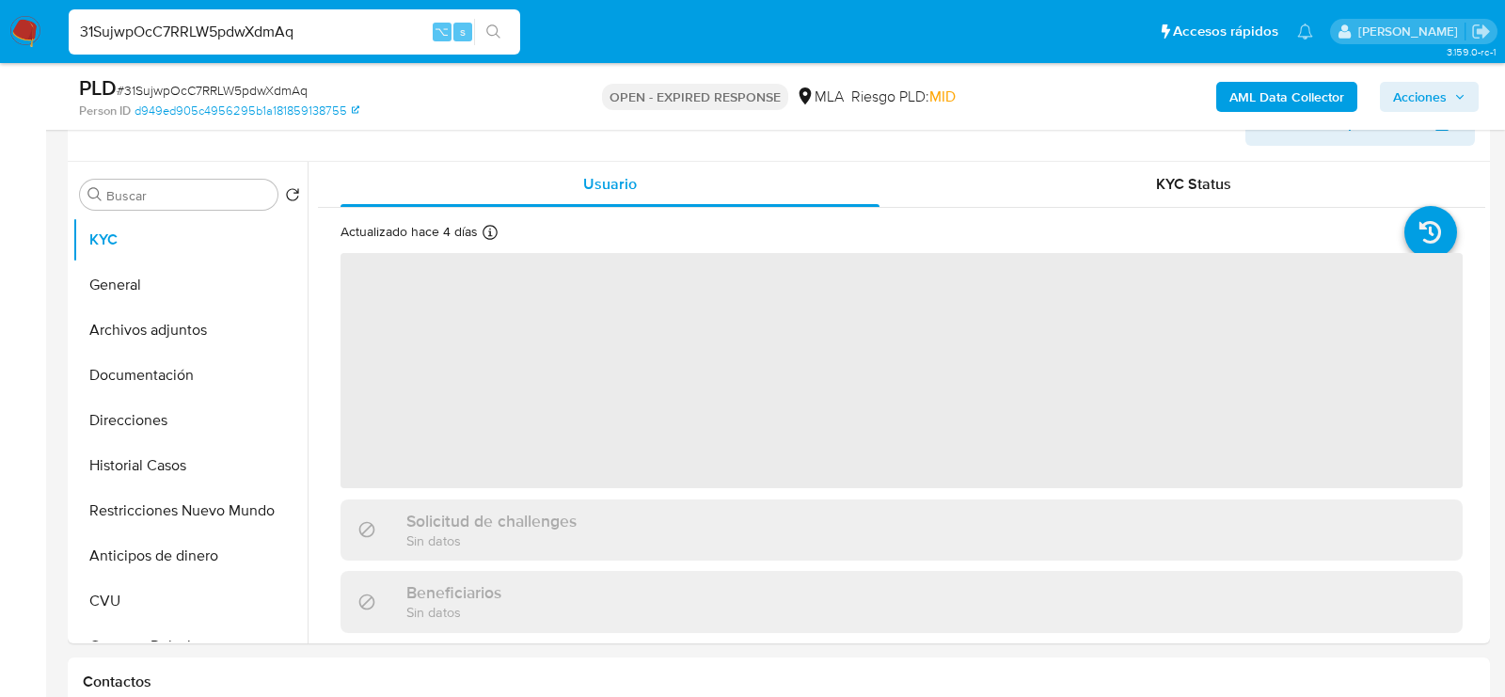
scroll to position [575, 0]
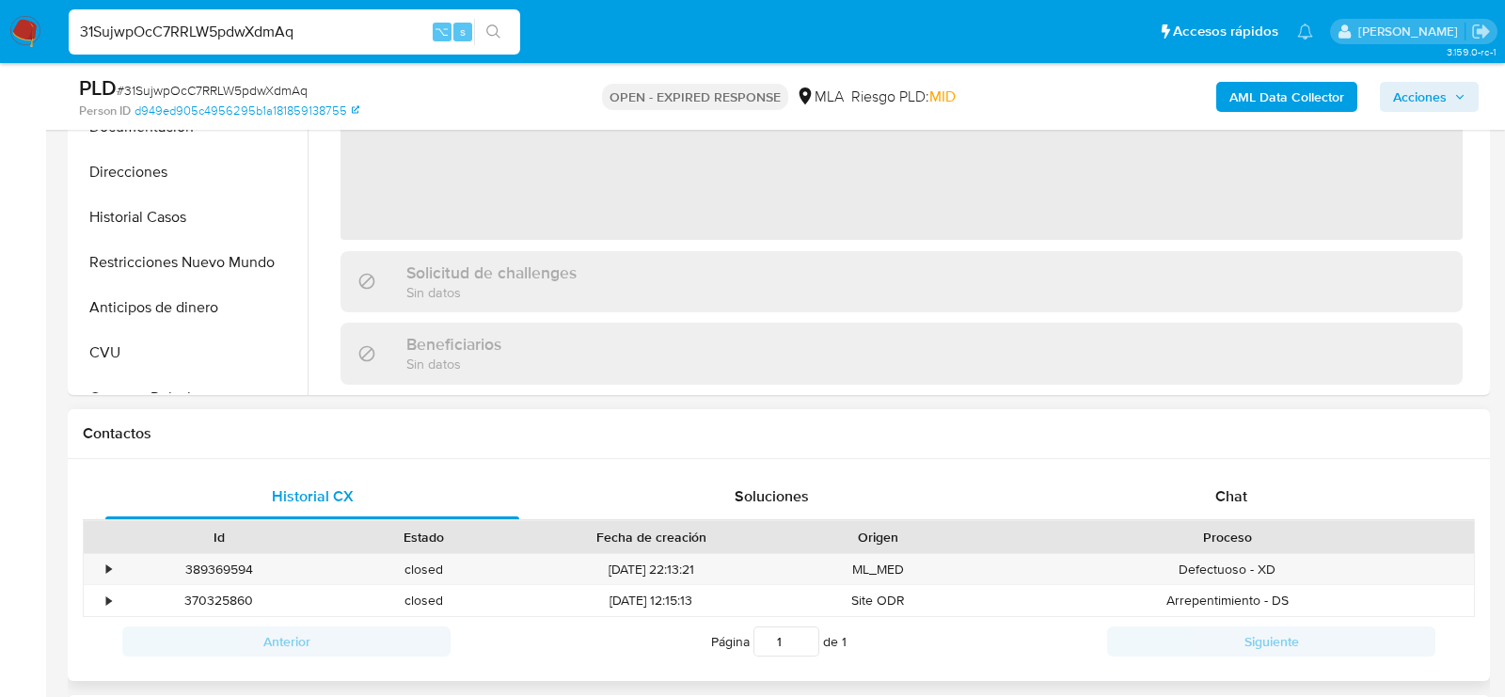
select select "10"
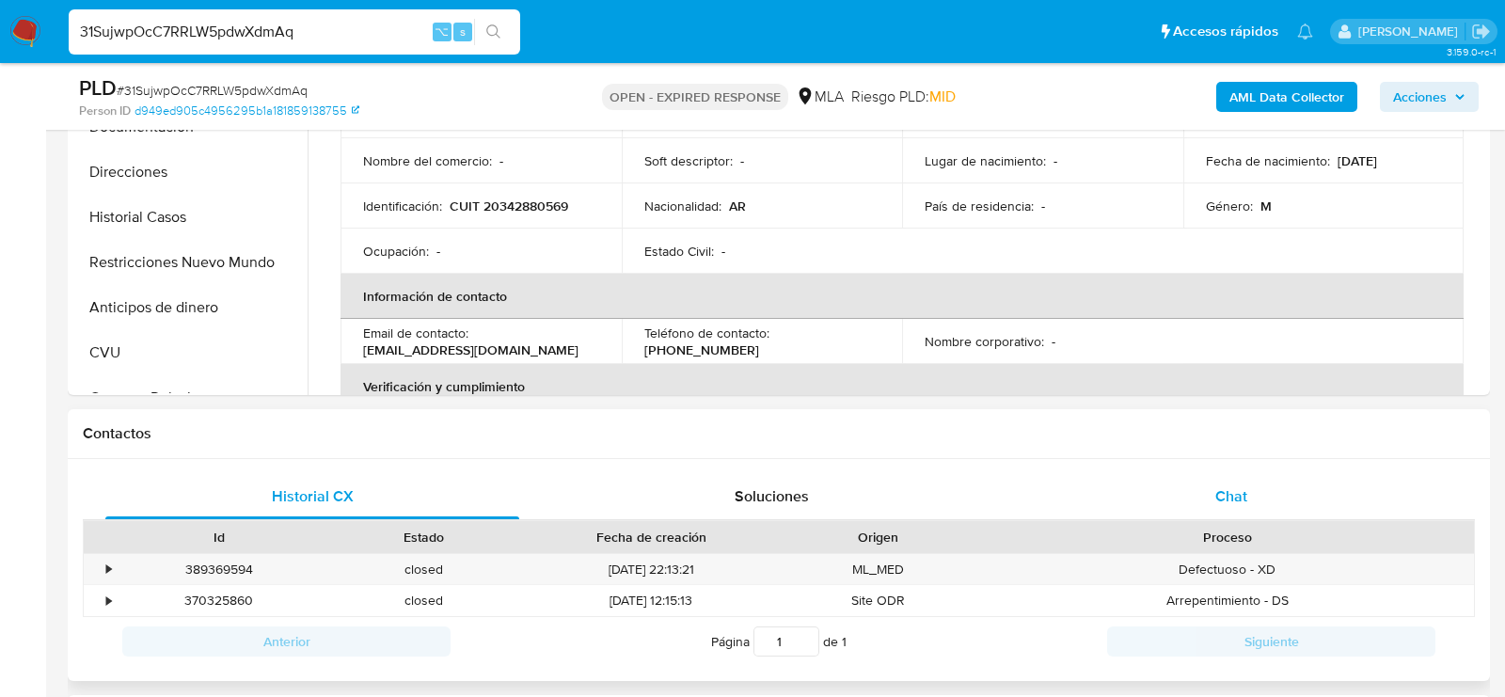
click at [1213, 508] on div "Chat" at bounding box center [1231, 496] width 414 height 45
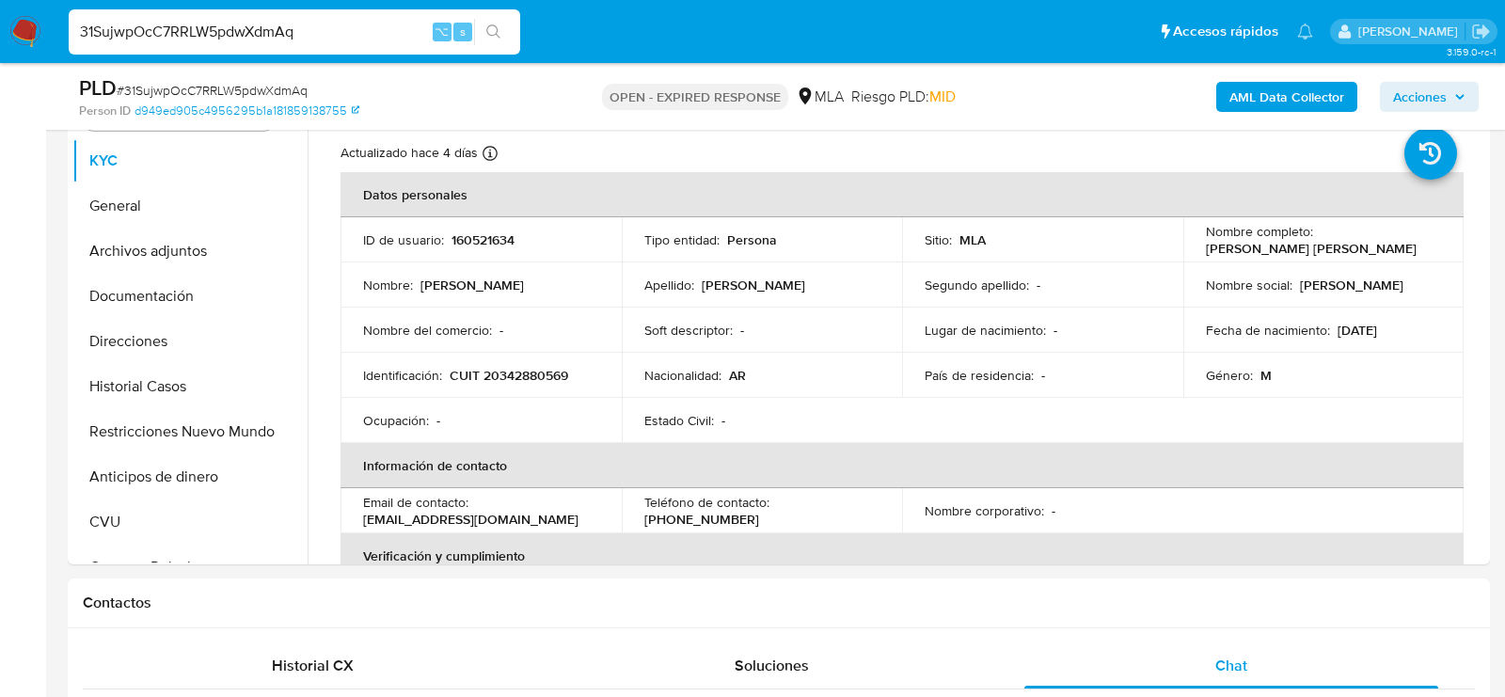
scroll to position [402, 0]
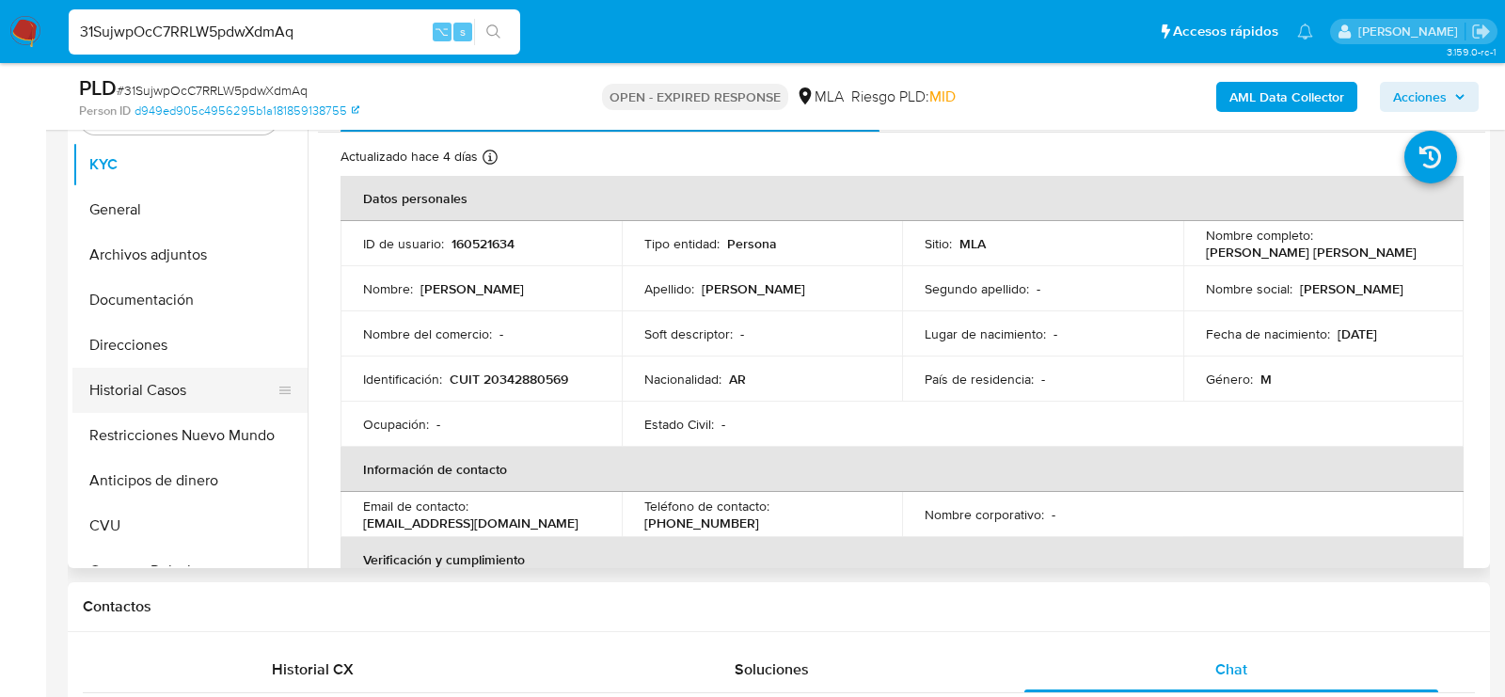
click at [135, 392] on button "Historial Casos" at bounding box center [182, 390] width 220 height 45
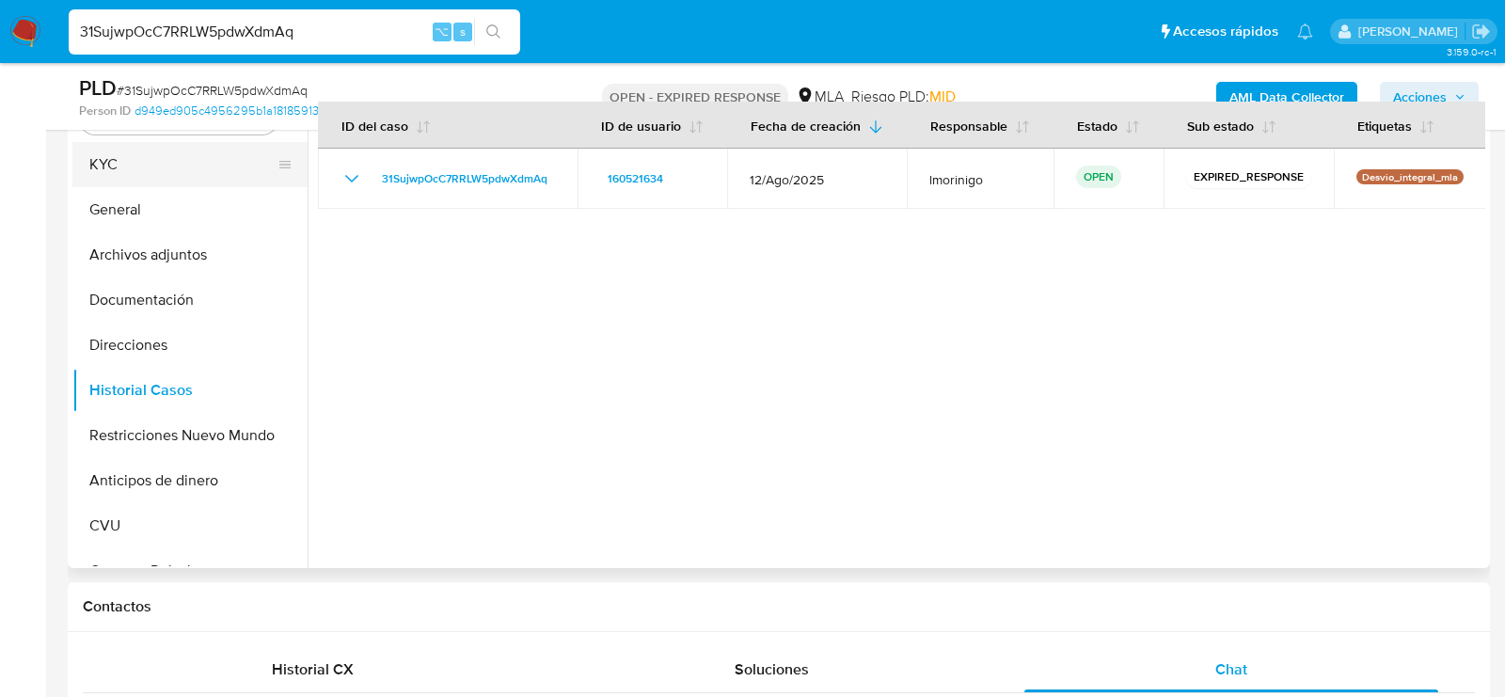
click at [111, 170] on button "KYC" at bounding box center [182, 164] width 220 height 45
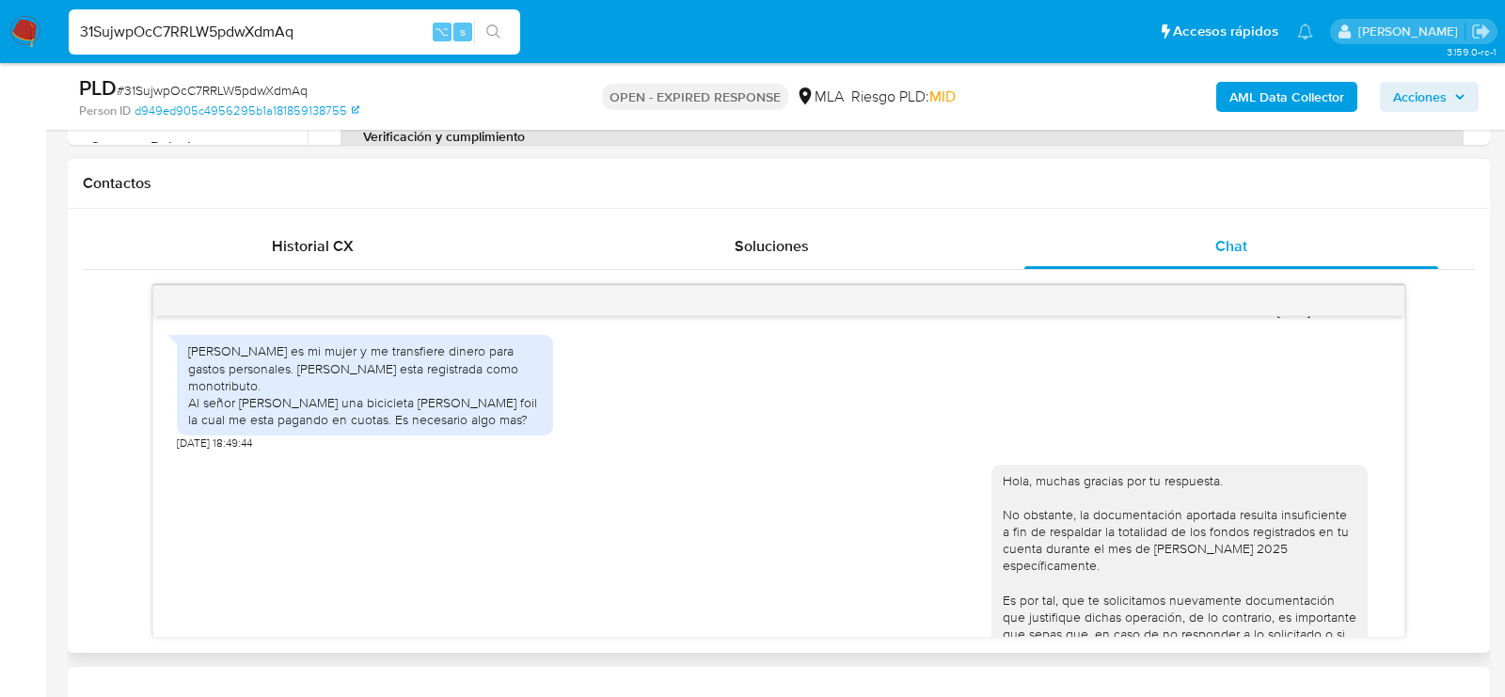
scroll to position [2052, 0]
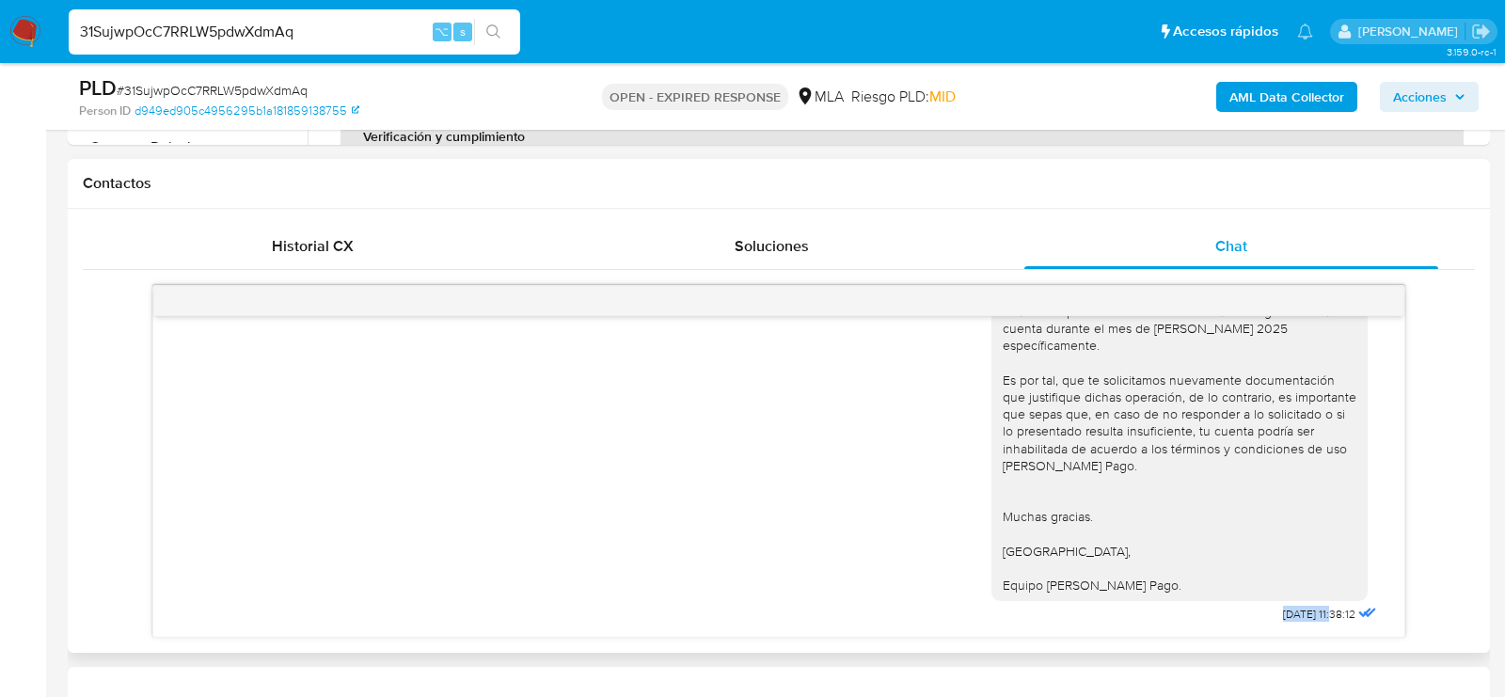
drag, startPoint x: 1317, startPoint y: 608, endPoint x: 1255, endPoint y: 609, distance: 62.1
click at [1255, 609] on div "Hola, muchas gracias por tu respuesta. No obstante, la documentación aportada r…" at bounding box center [1185, 429] width 389 height 397
copy span "15/09/2025"
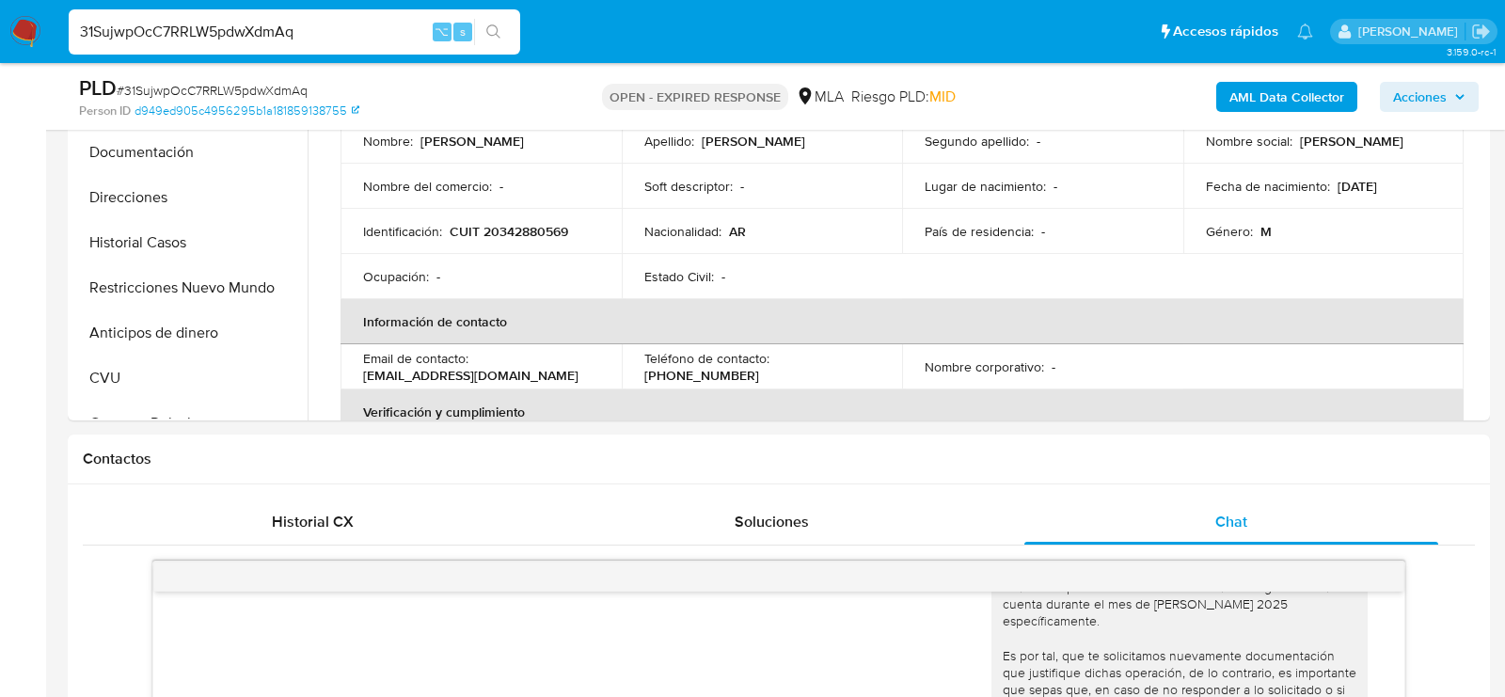
scroll to position [316, 0]
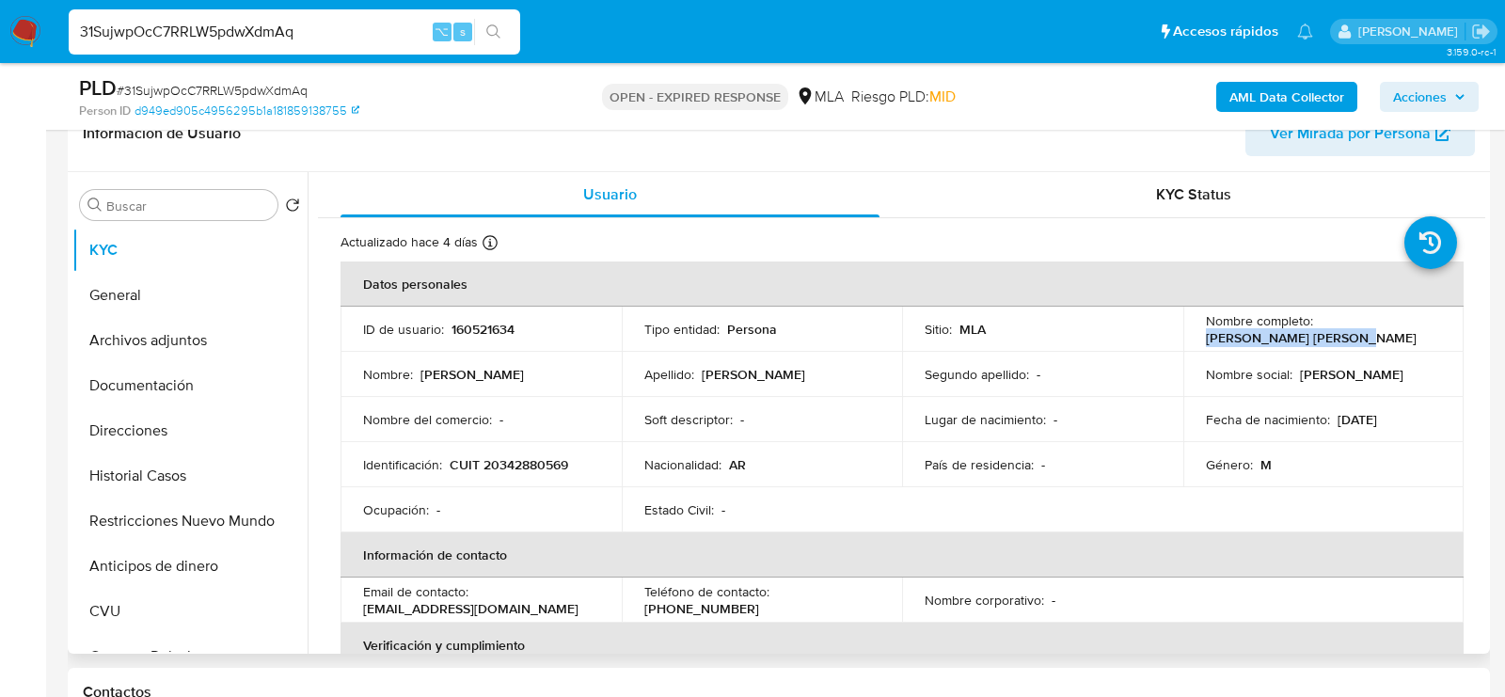
drag, startPoint x: 1196, startPoint y: 340, endPoint x: 1340, endPoint y: 340, distance: 143.9
click at [1340, 340] on td "Nombre completo : [PERSON_NAME] [PERSON_NAME]" at bounding box center [1323, 329] width 281 height 45
click at [168, 324] on button "Archivos adjuntos" at bounding box center [182, 340] width 220 height 45
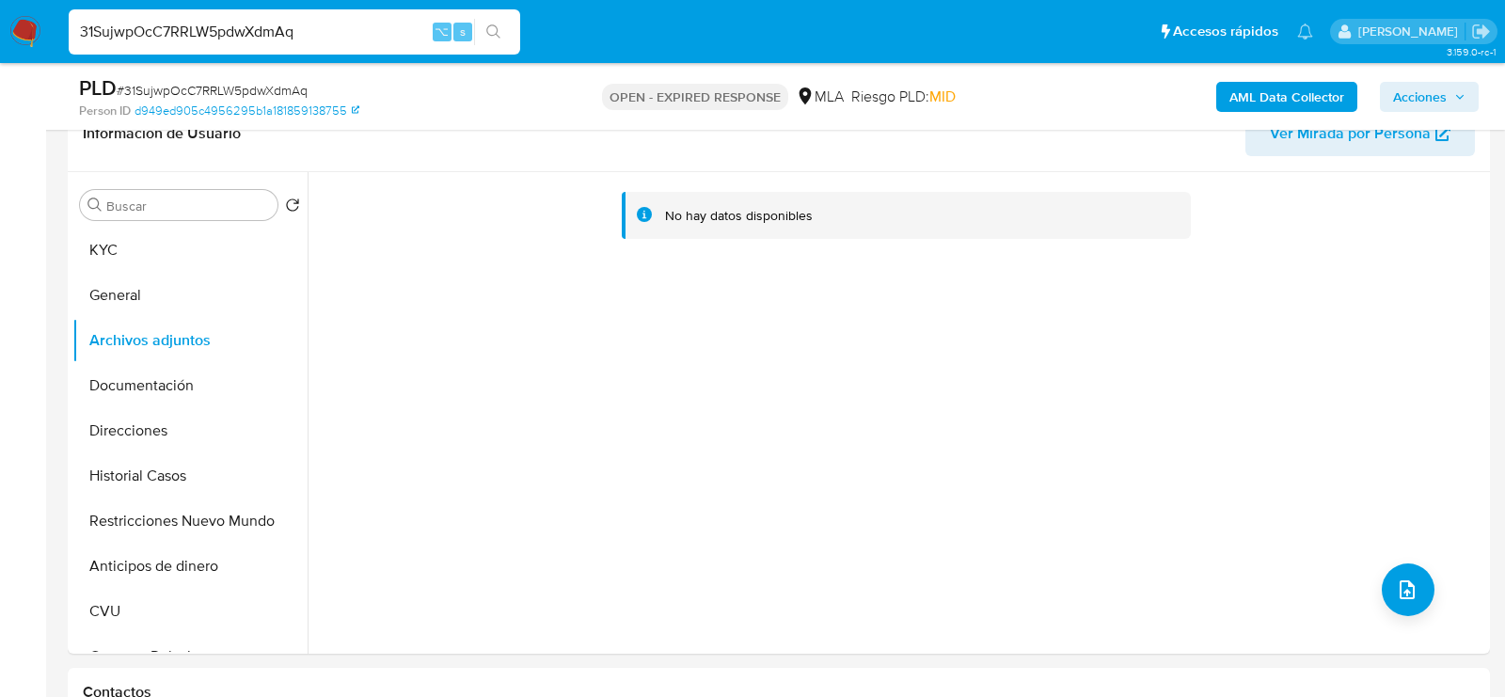
click at [1265, 99] on b "AML Data Collector" at bounding box center [1286, 97] width 115 height 30
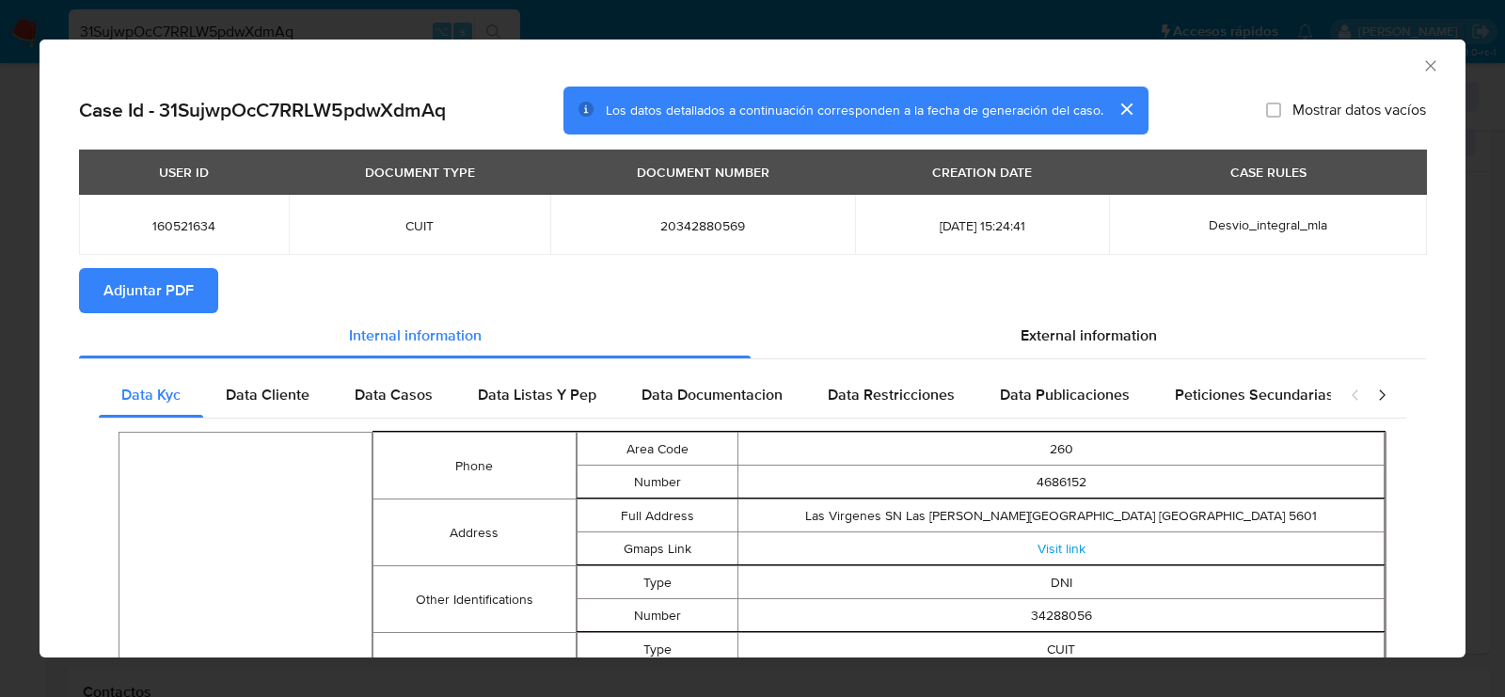
click at [208, 268] on button "Adjuntar PDF" at bounding box center [148, 290] width 139 height 45
click at [1432, 61] on icon "Cerrar ventana" at bounding box center [1430, 65] width 10 height 10
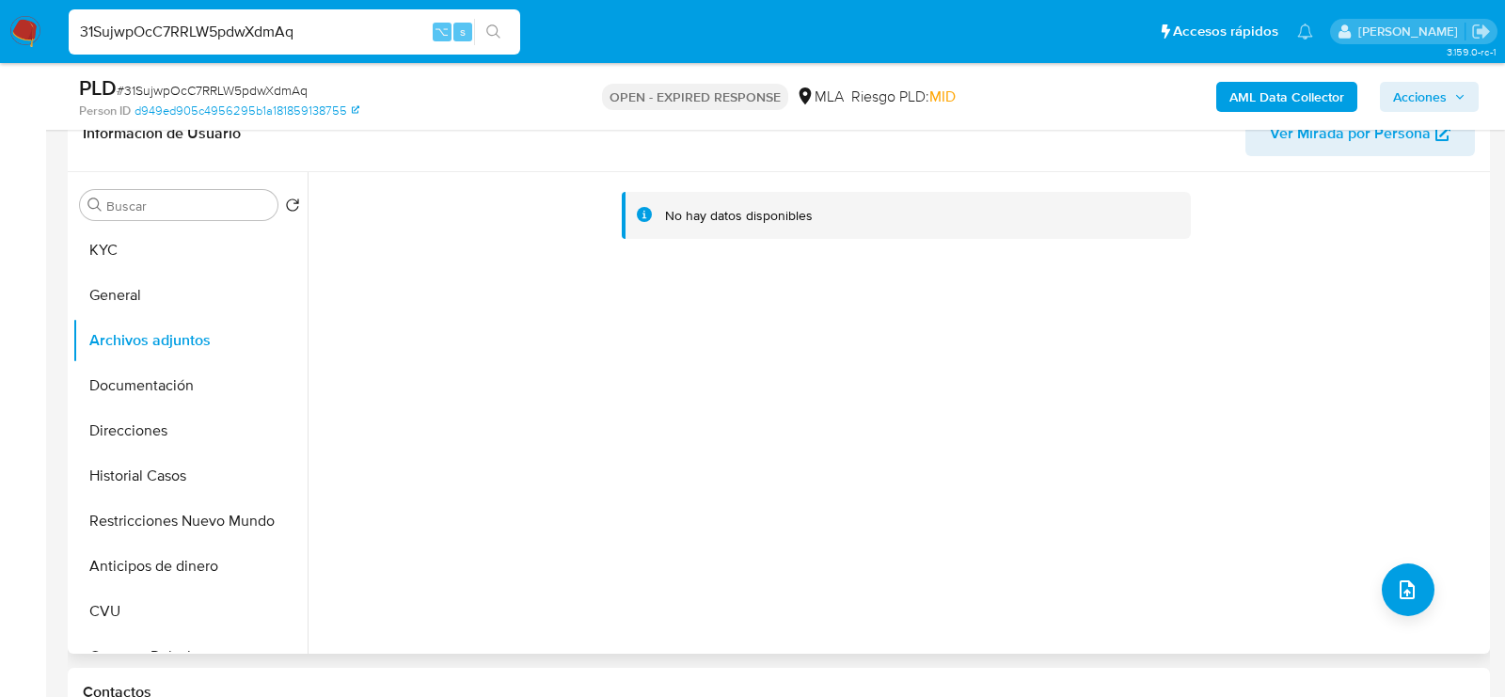
scroll to position [340, 0]
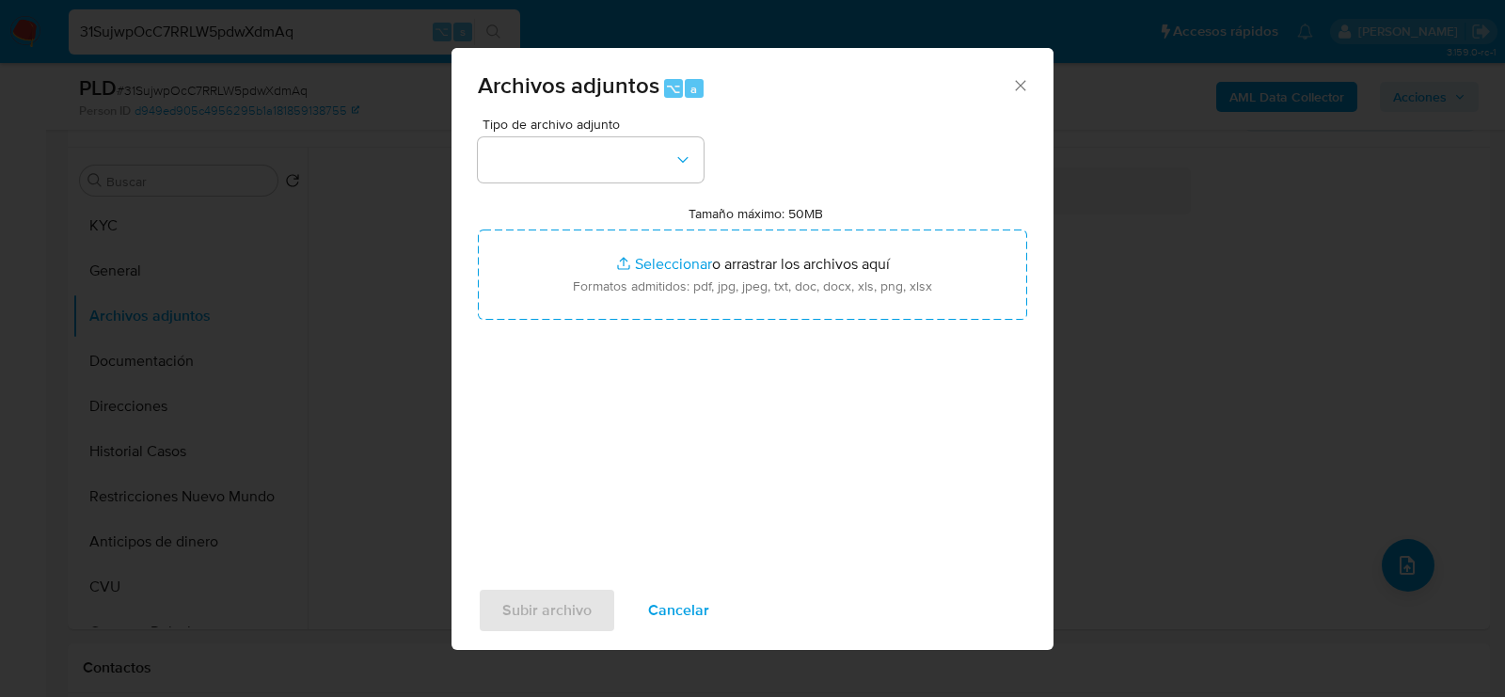
click at [616, 126] on span "Tipo de archivo adjunto" at bounding box center [595, 124] width 226 height 13
click at [616, 152] on button "button" at bounding box center [591, 159] width 226 height 45
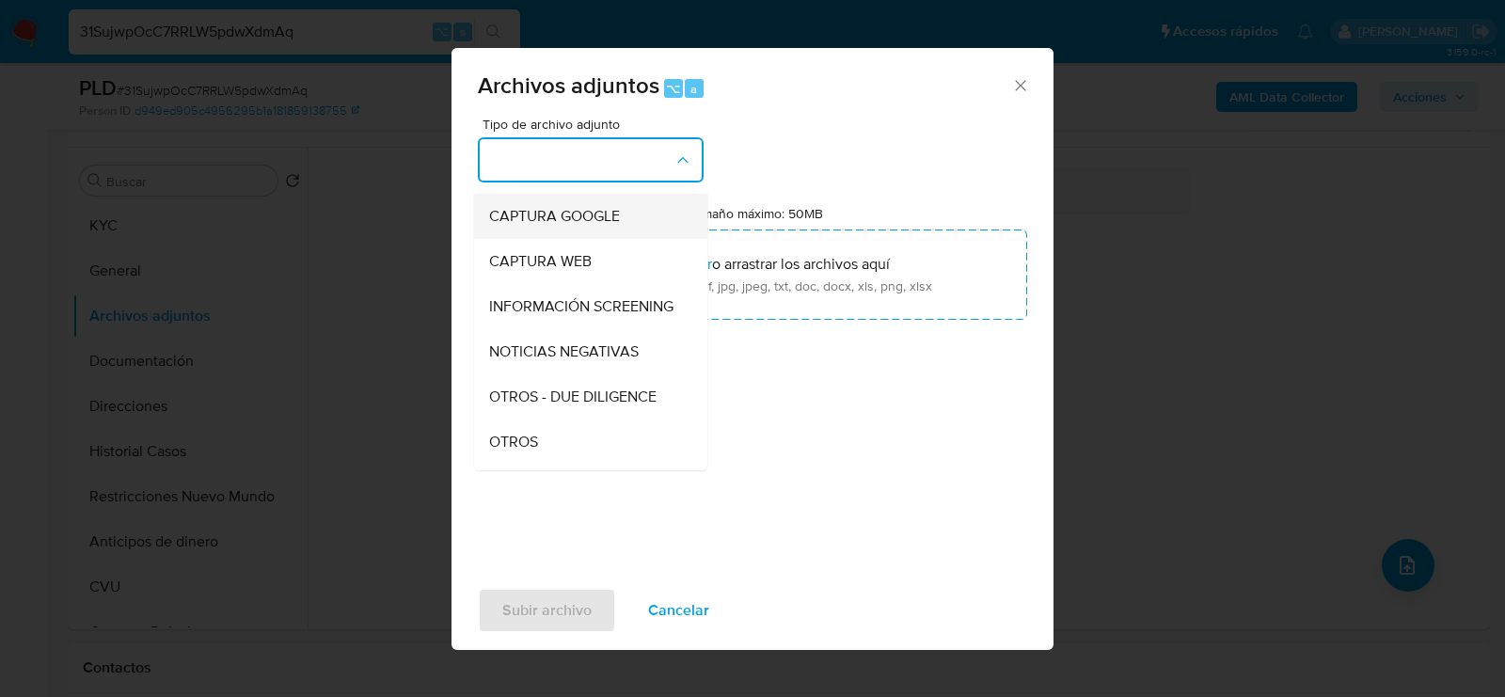
scroll to position [133, 0]
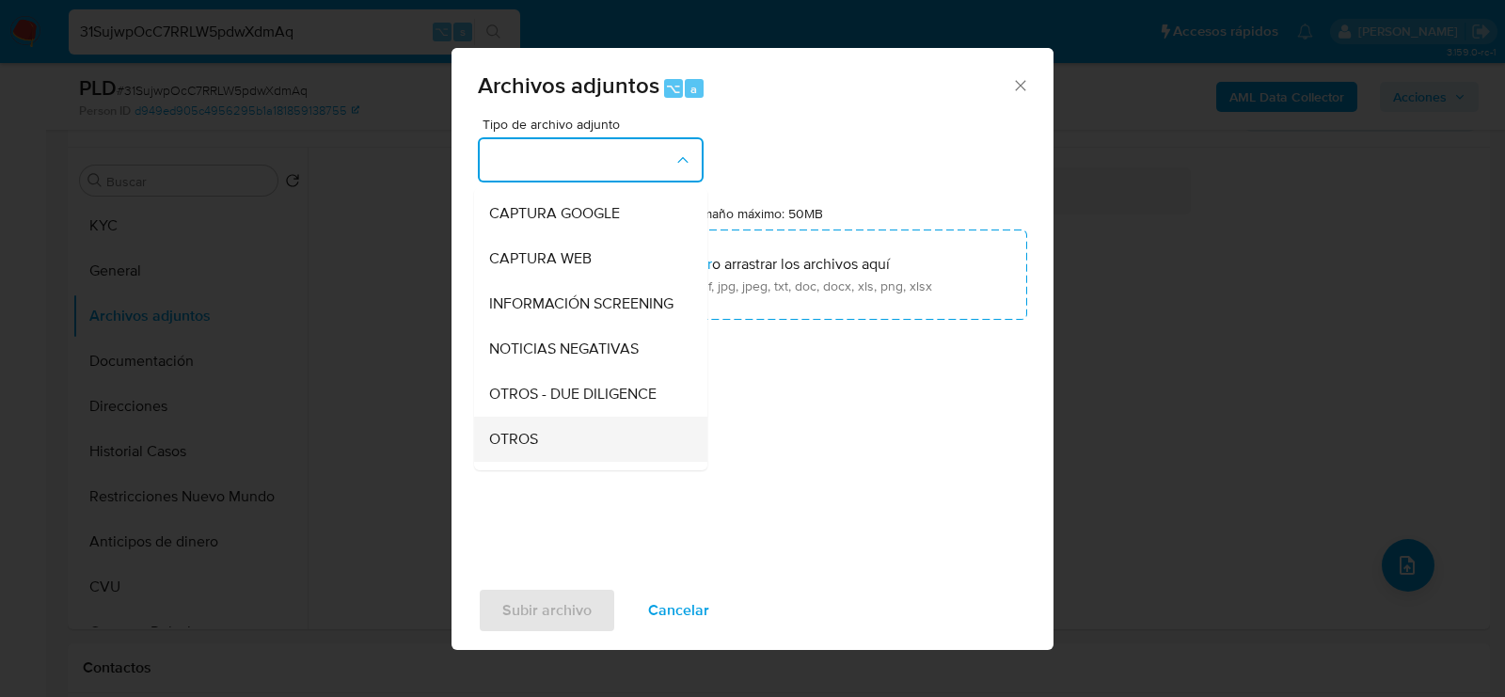
click at [601, 427] on div "OTROS" at bounding box center [585, 439] width 192 height 45
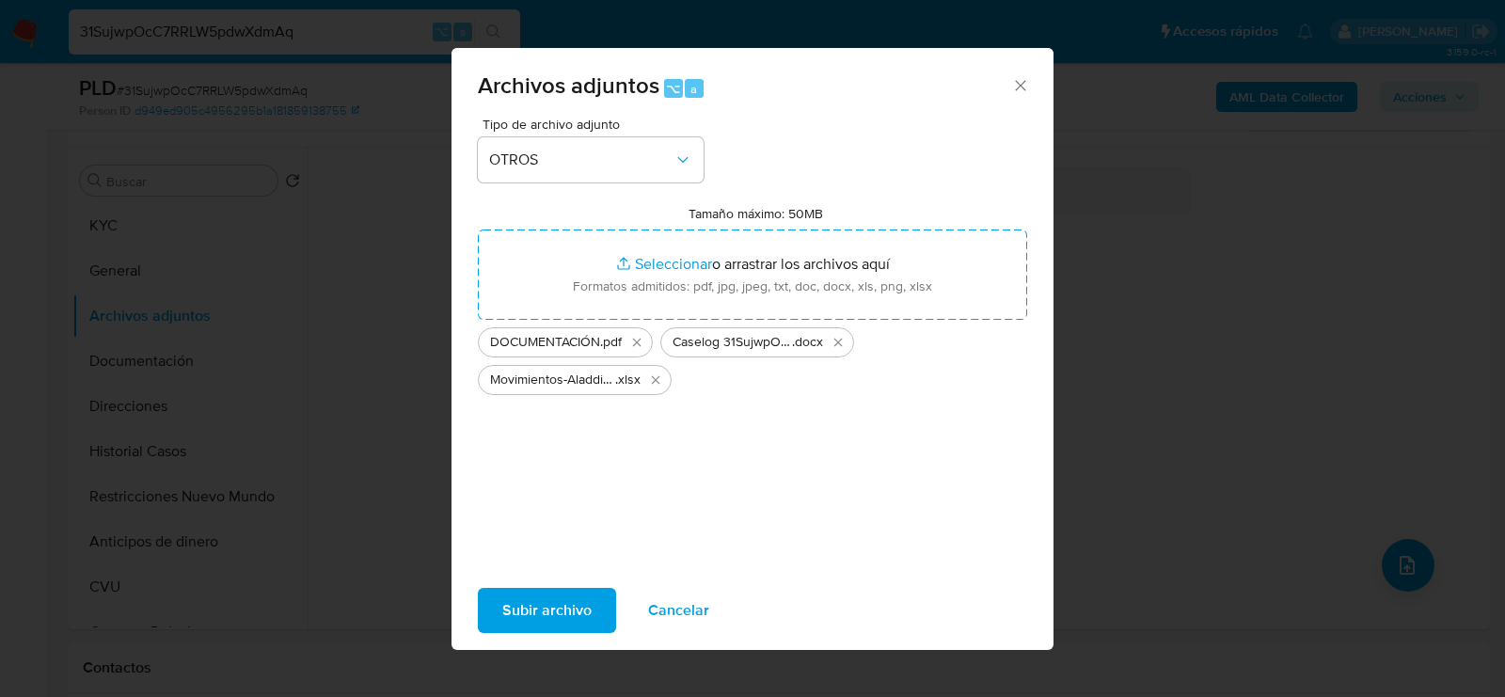
click at [542, 617] on span "Subir archivo" at bounding box center [546, 610] width 89 height 41
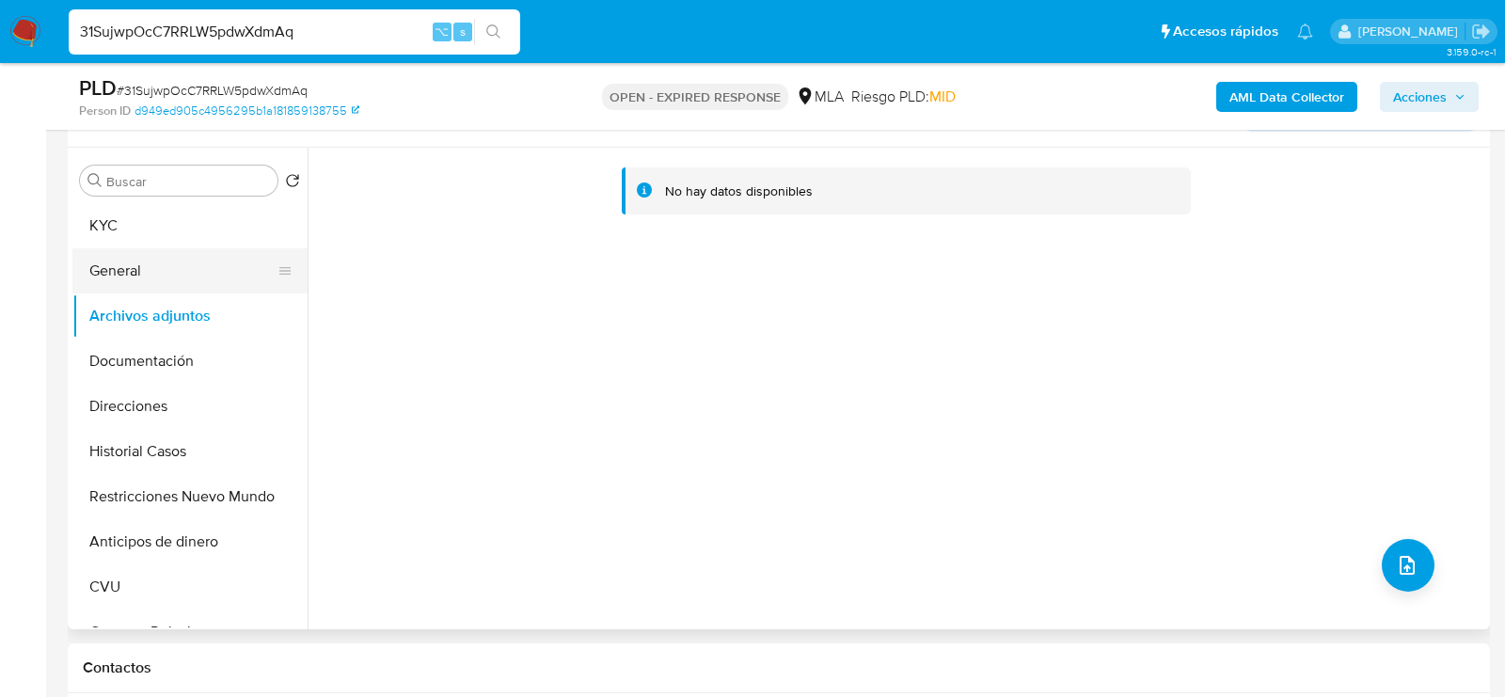
click at [165, 277] on button "General" at bounding box center [182, 270] width 220 height 45
click at [165, 303] on button "Archivos adjuntos" at bounding box center [182, 315] width 220 height 45
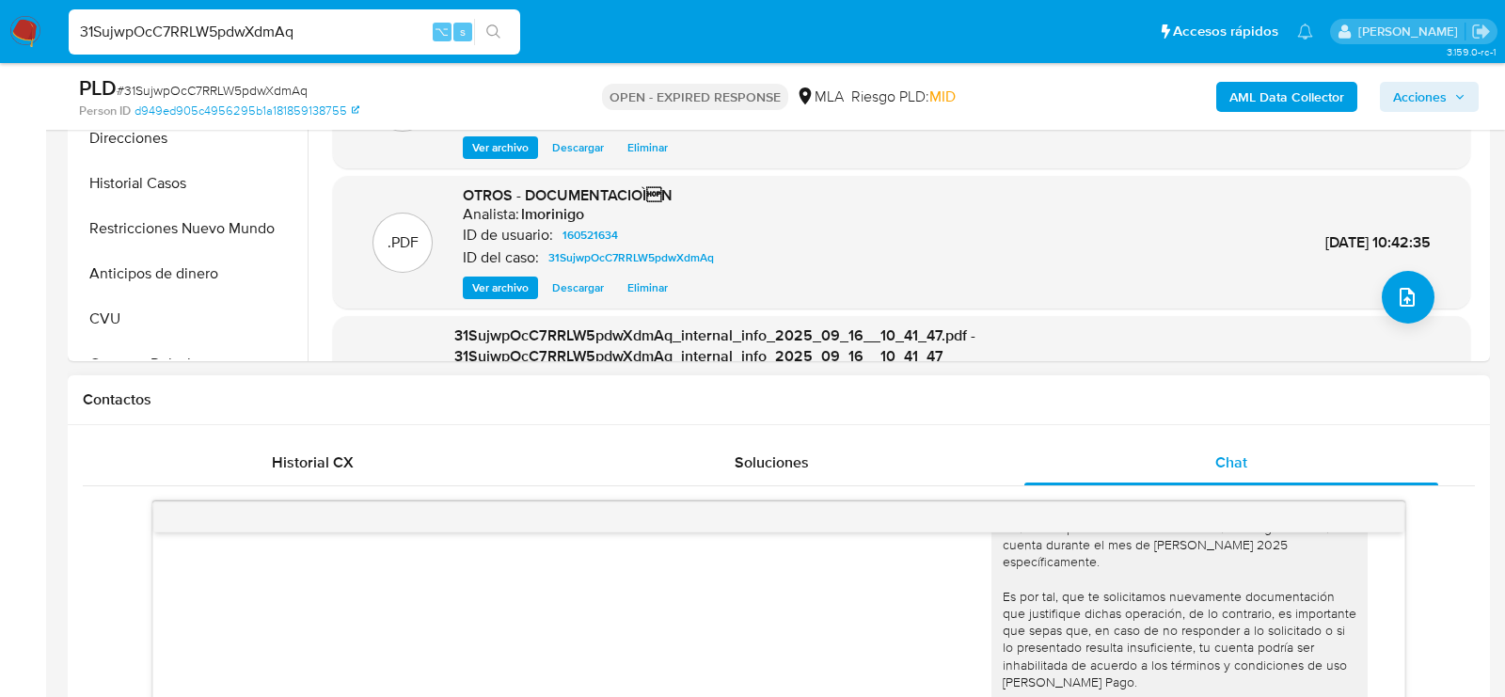
scroll to position [932, 0]
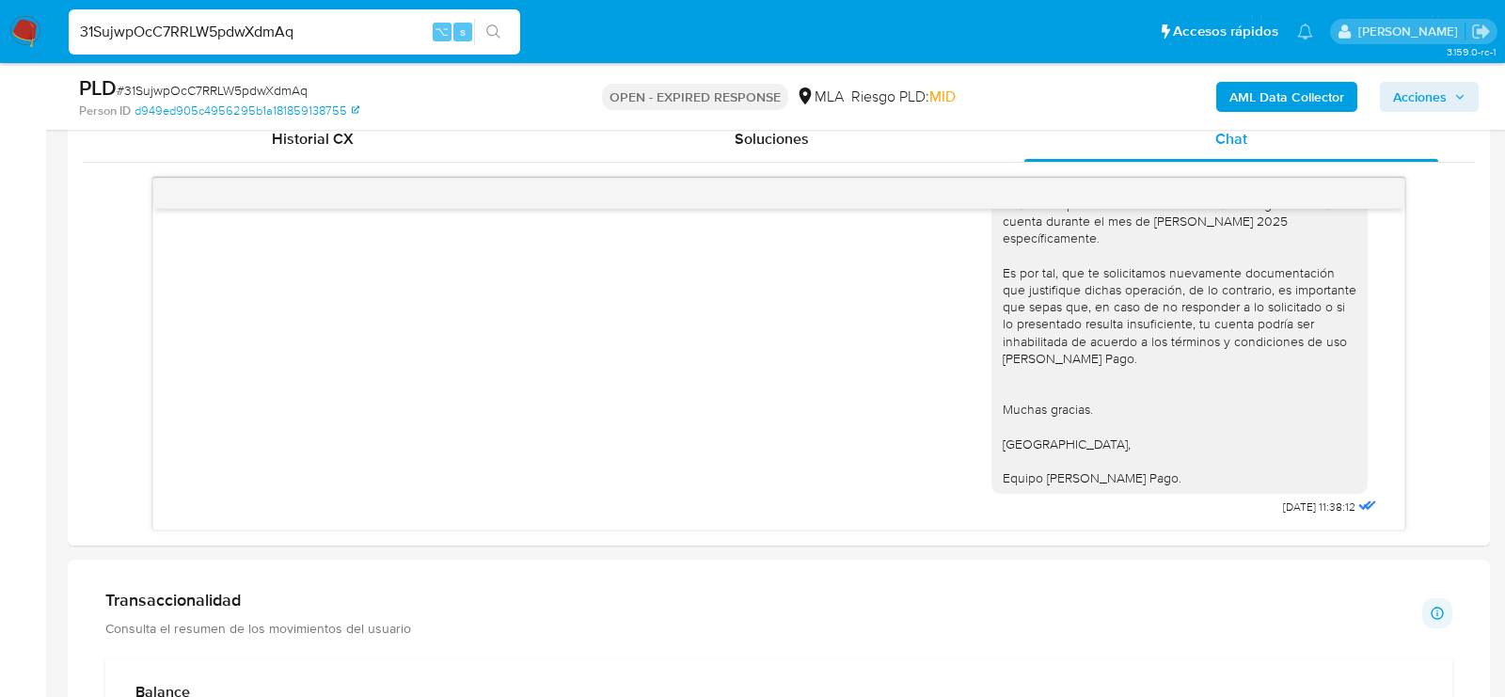
click at [292, 96] on span "# 31SujwpOcC7RRLW5pdwXdmAq" at bounding box center [212, 90] width 191 height 19
copy span "31SujwpOcC7RRLW5pdwXdmAq"
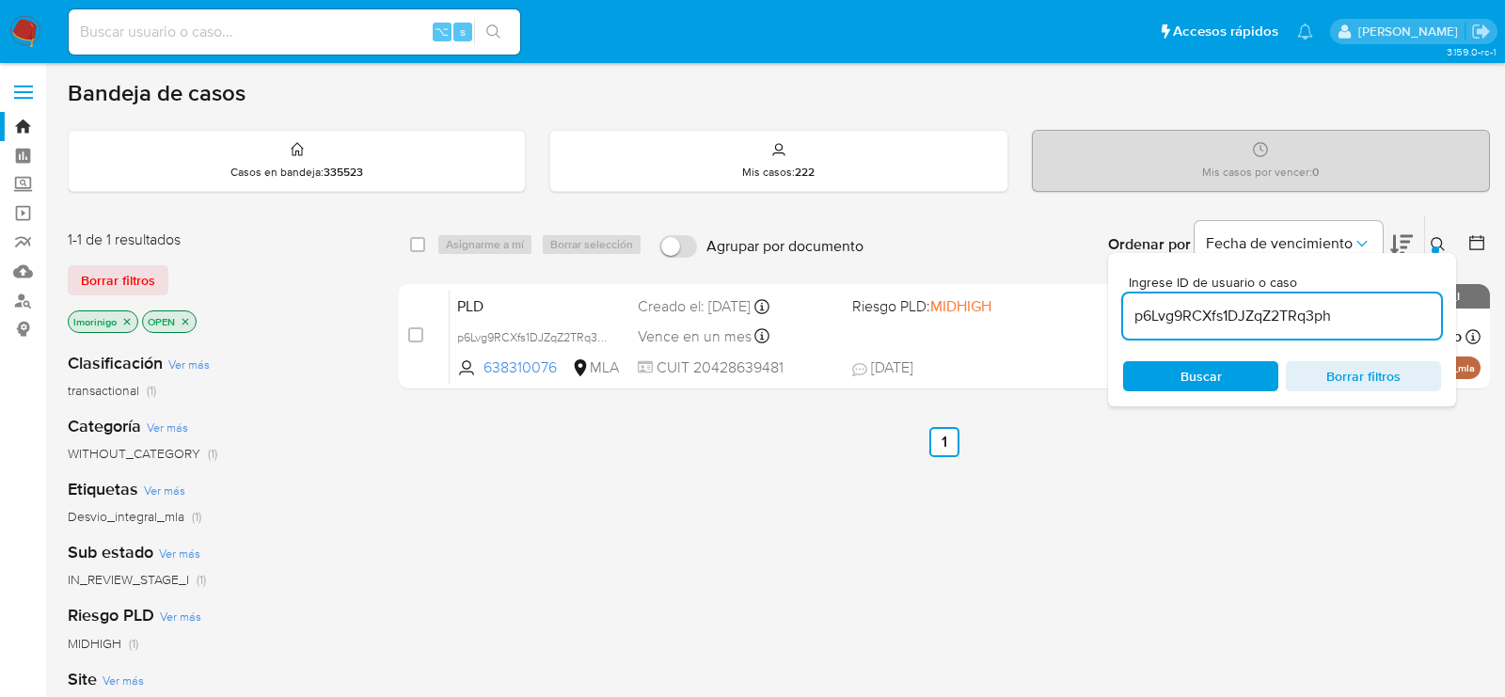
click at [1154, 304] on input "p6Lvg9RCXfs1DJZqZ2TRq3ph" at bounding box center [1282, 316] width 318 height 24
paste input "31SujwpOcC7RRLW5pdwXdmAq"
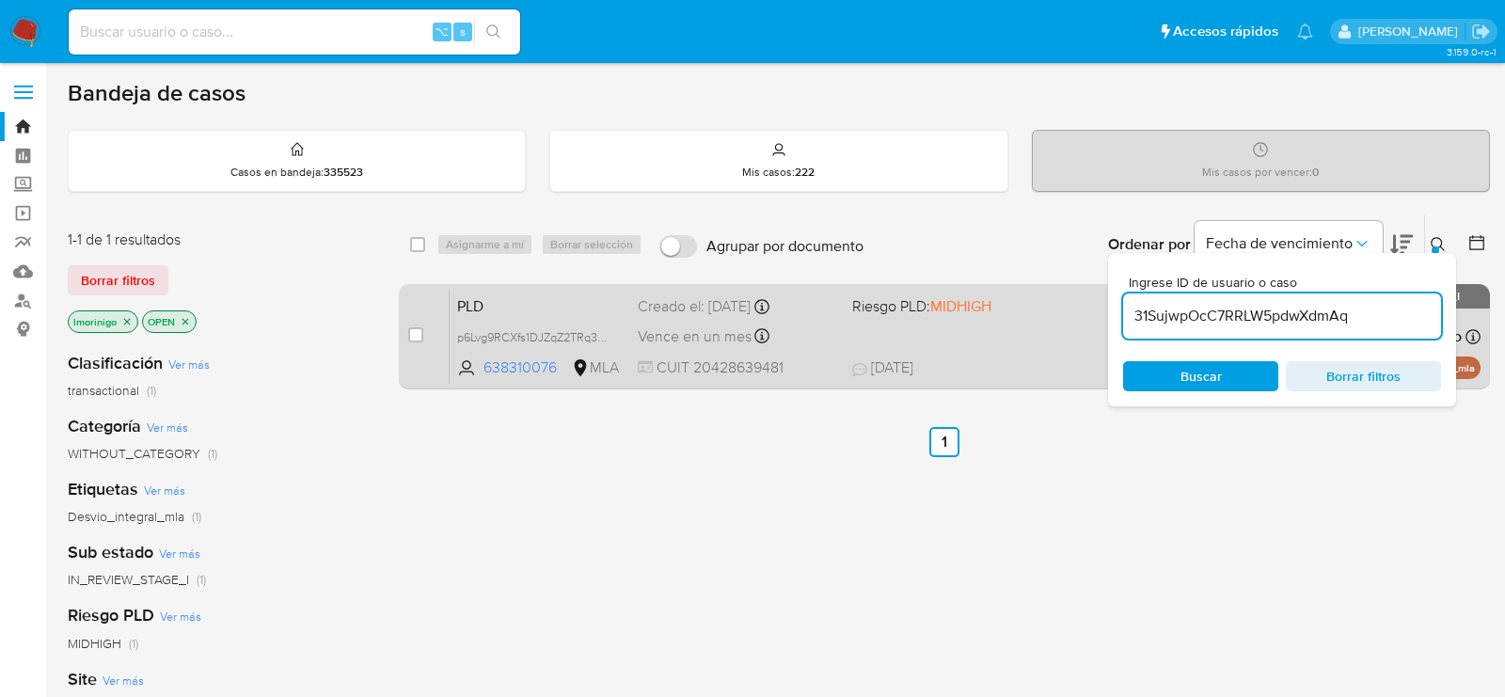
type input "31SujwpOcC7RRLW5pdwXdmAq"
click at [408, 331] on input "checkbox" at bounding box center [415, 334] width 15 height 15
checkbox input "true"
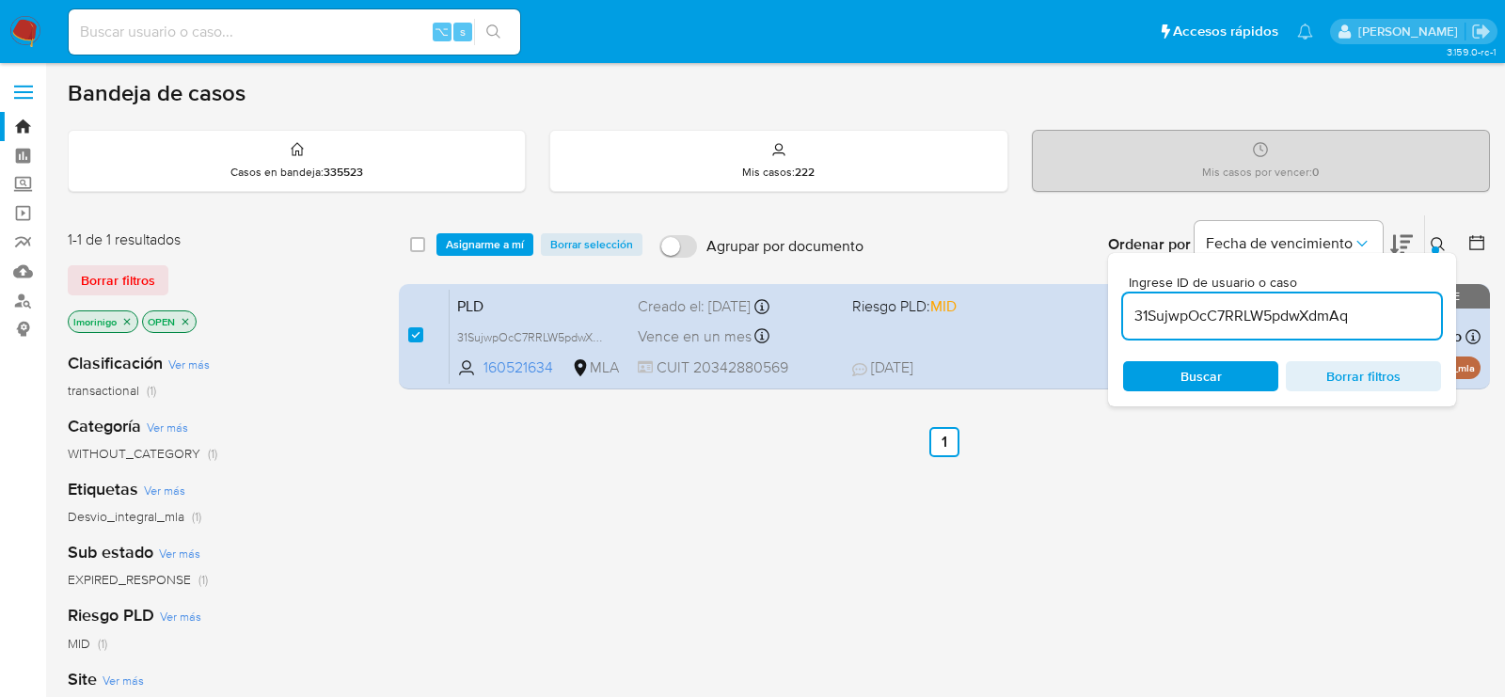
click at [503, 261] on div "select-all-cases-checkbox Asignarme a mí Borrar selección Agrupar por documento…" at bounding box center [944, 244] width 1091 height 58
click at [507, 241] on span "Asignarme a mí" at bounding box center [485, 244] width 78 height 19
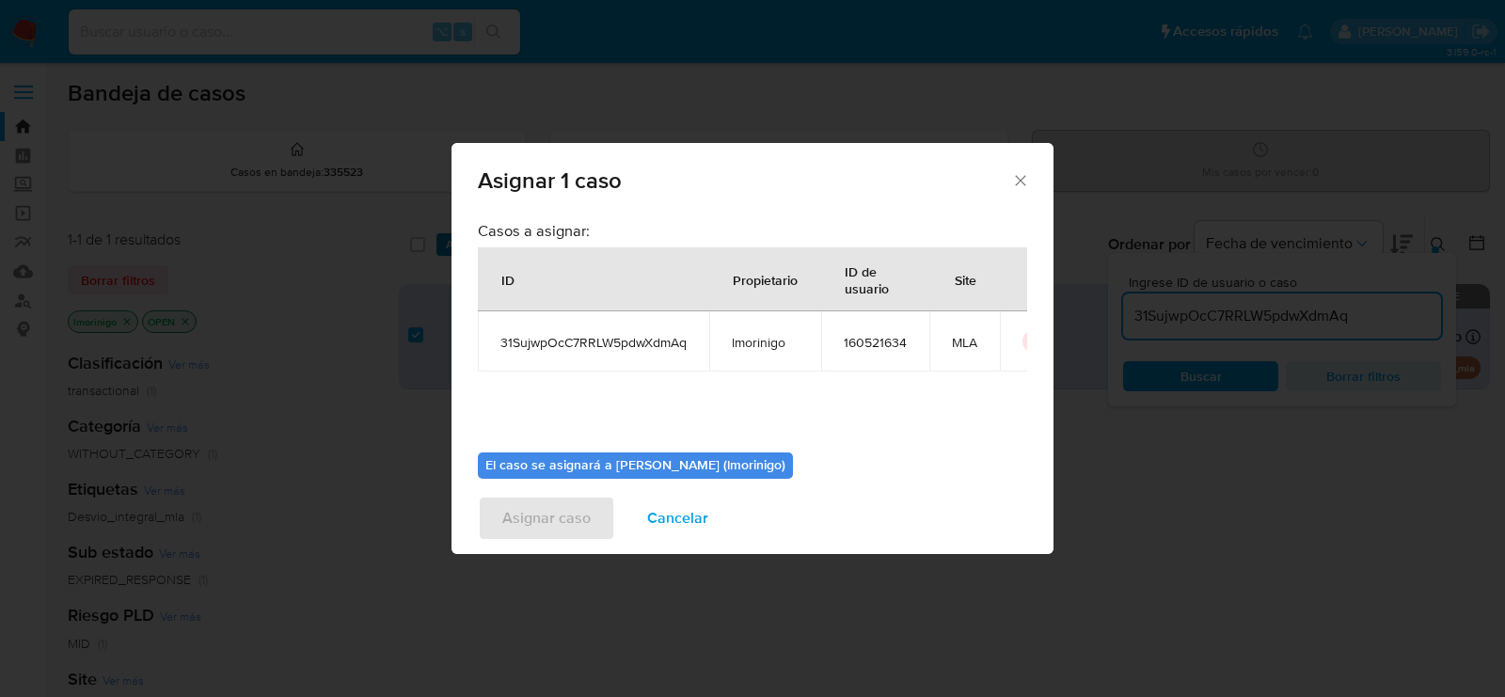
scroll to position [96, 0]
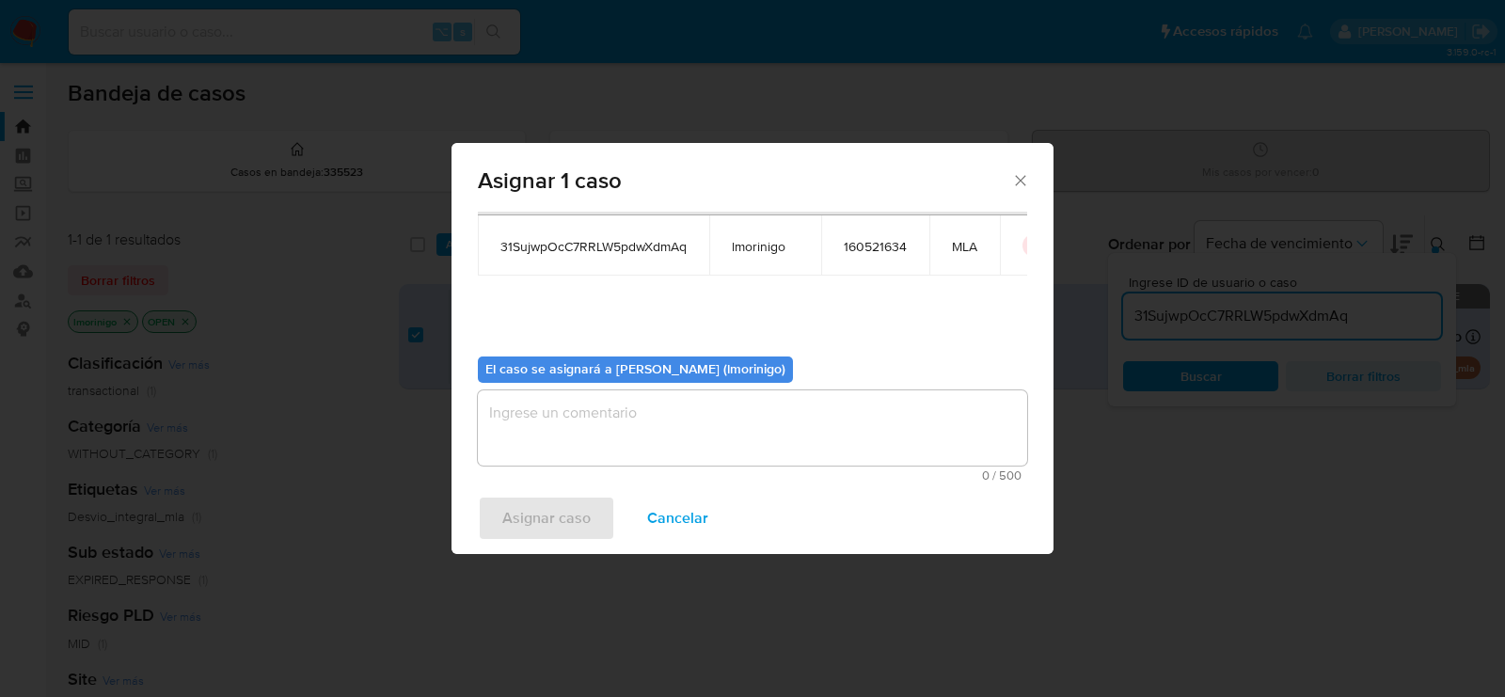
click at [593, 418] on textarea "assign-modal" at bounding box center [752, 427] width 549 height 75
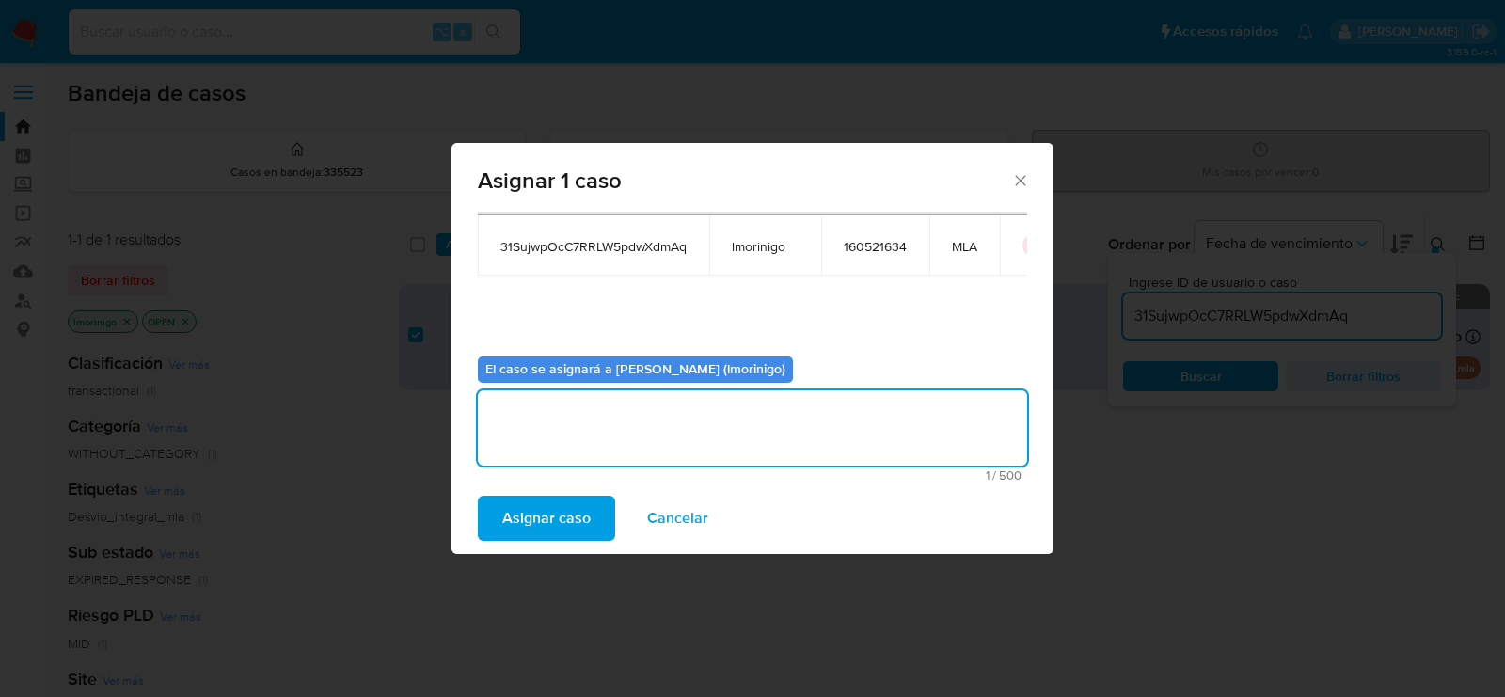
click at [554, 515] on span "Asignar caso" at bounding box center [546, 518] width 88 height 41
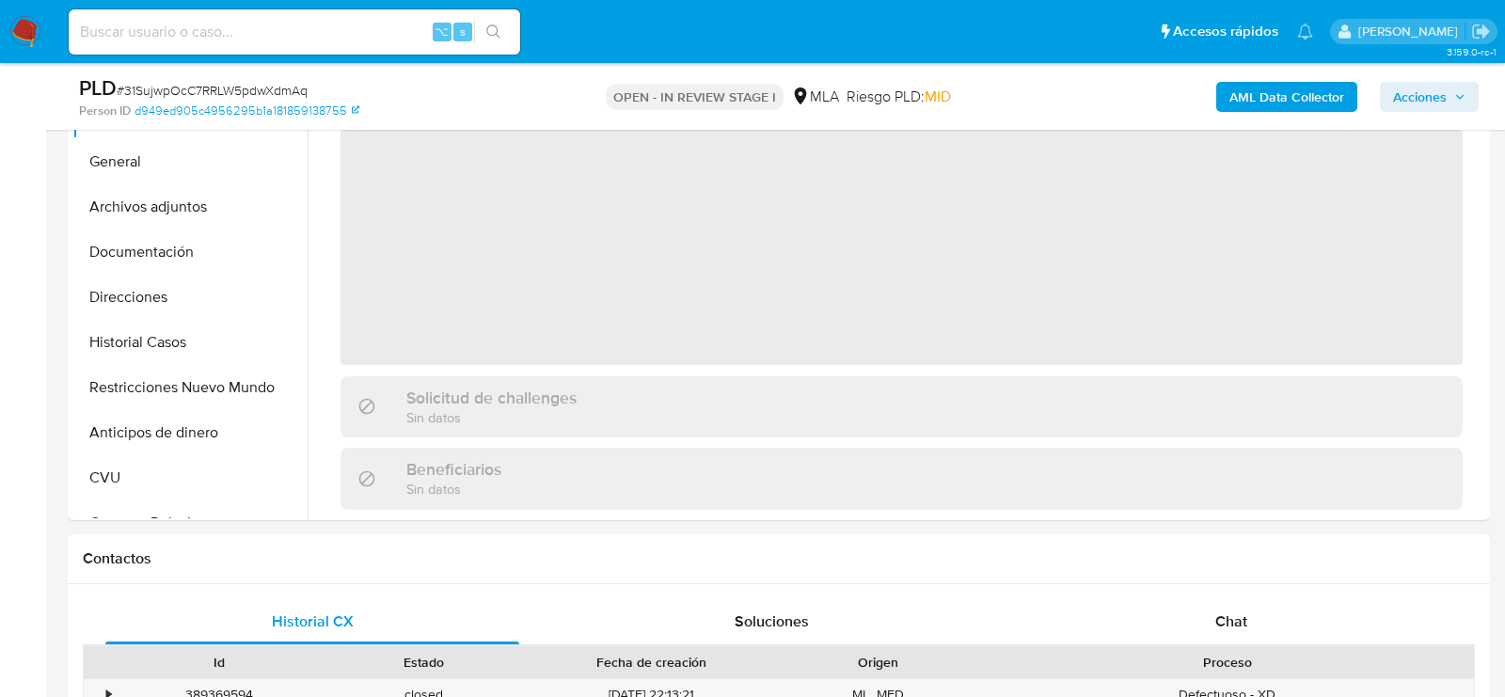
select select "10"
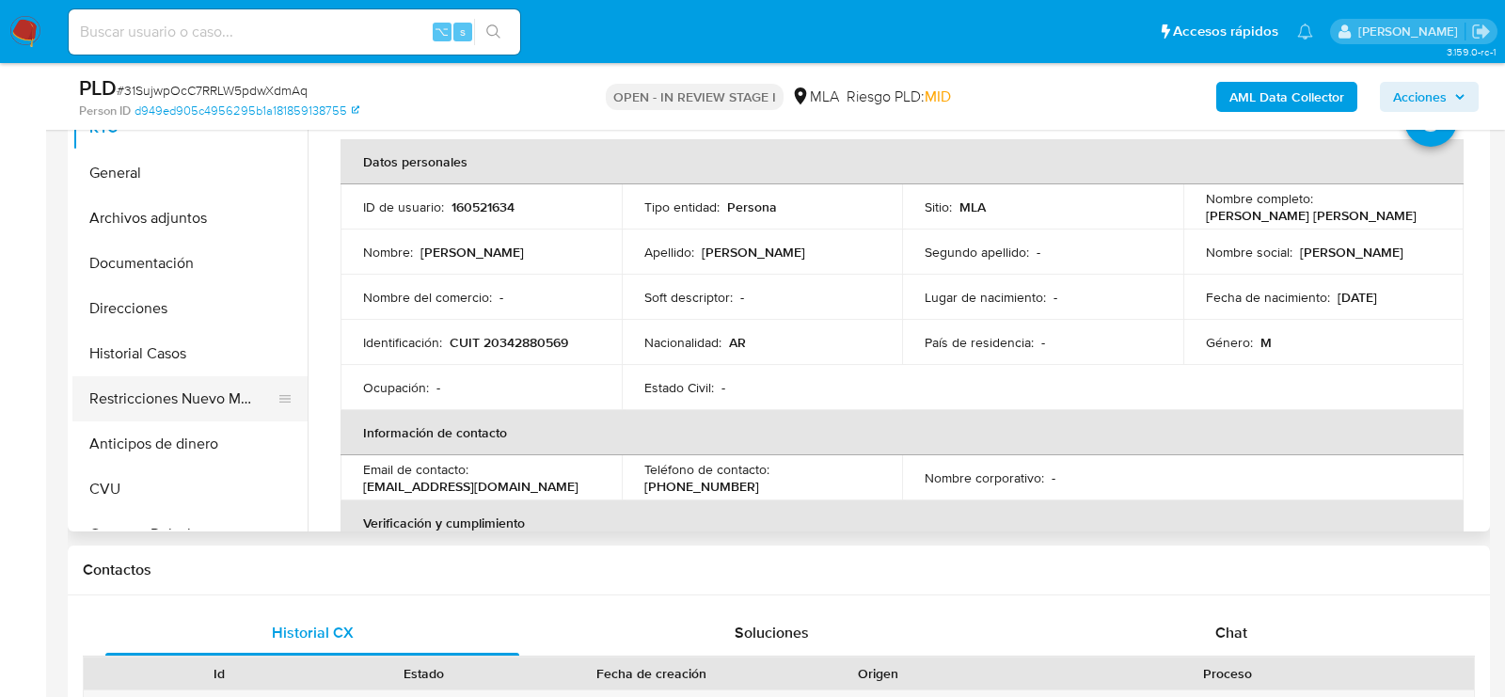
click at [126, 410] on button "Restricciones Nuevo Mundo" at bounding box center [182, 398] width 220 height 45
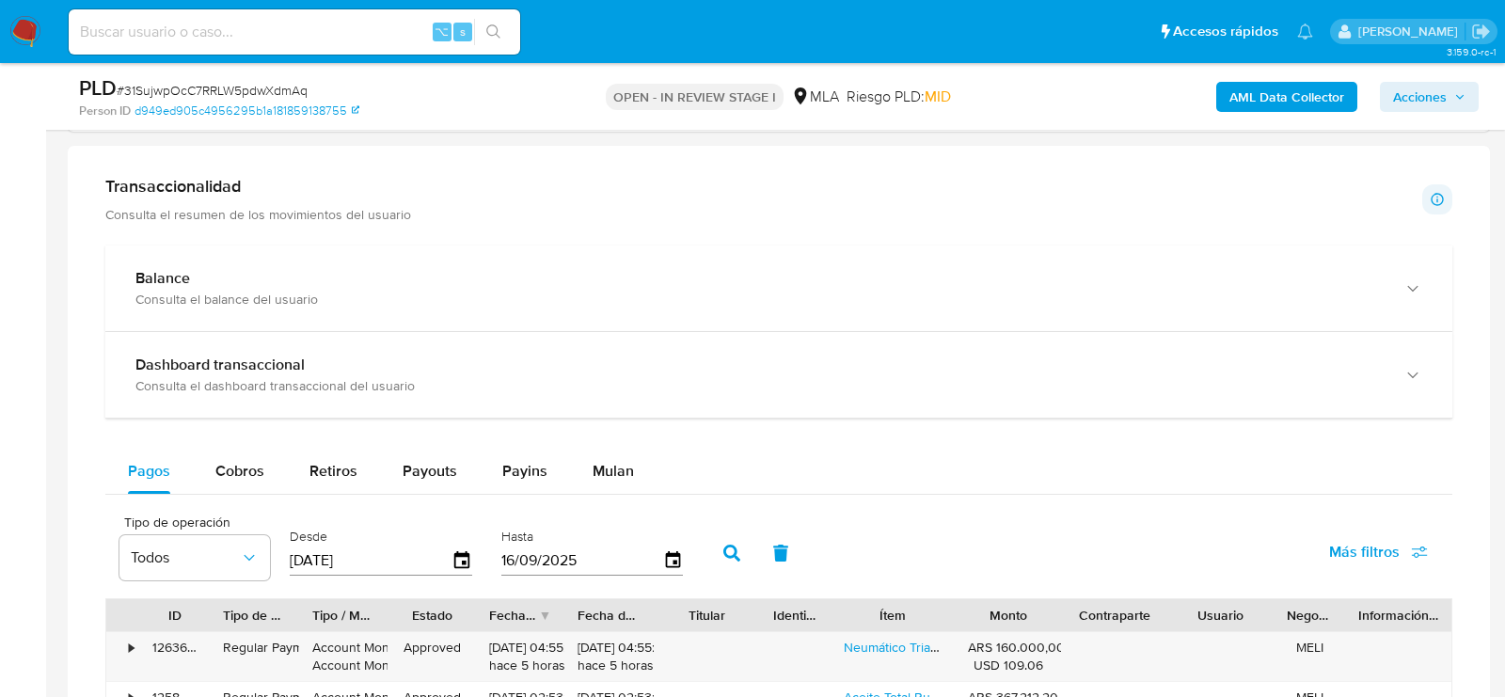
scroll to position [947, 0]
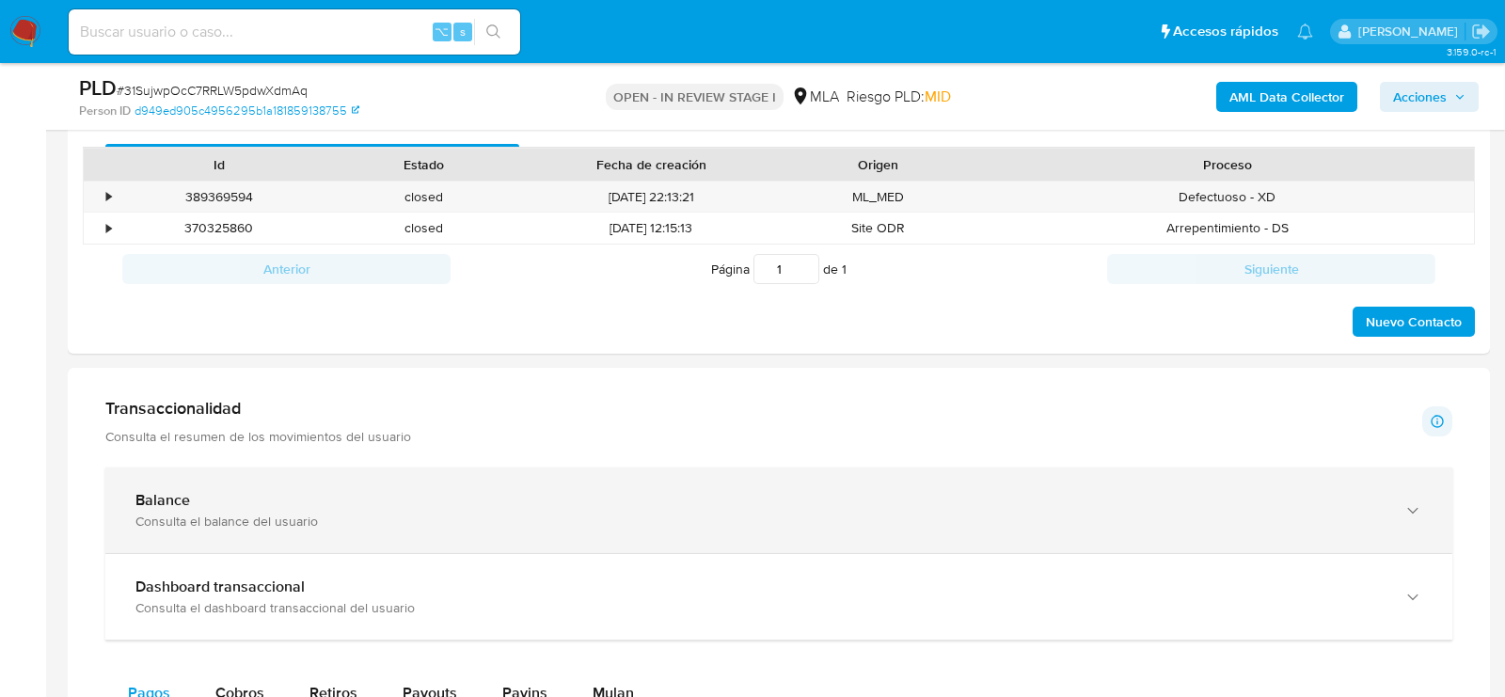
click at [261, 494] on div "Balance" at bounding box center [759, 500] width 1249 height 19
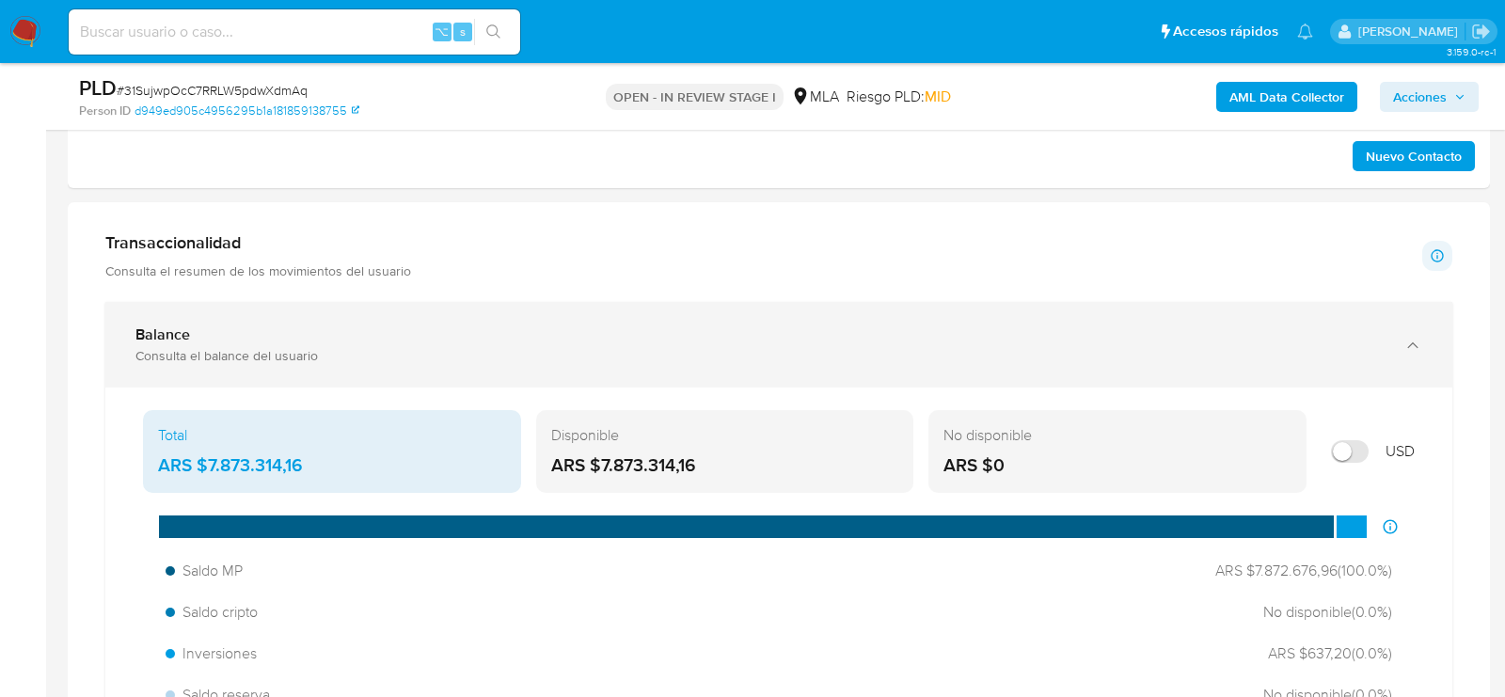
scroll to position [1114, 0]
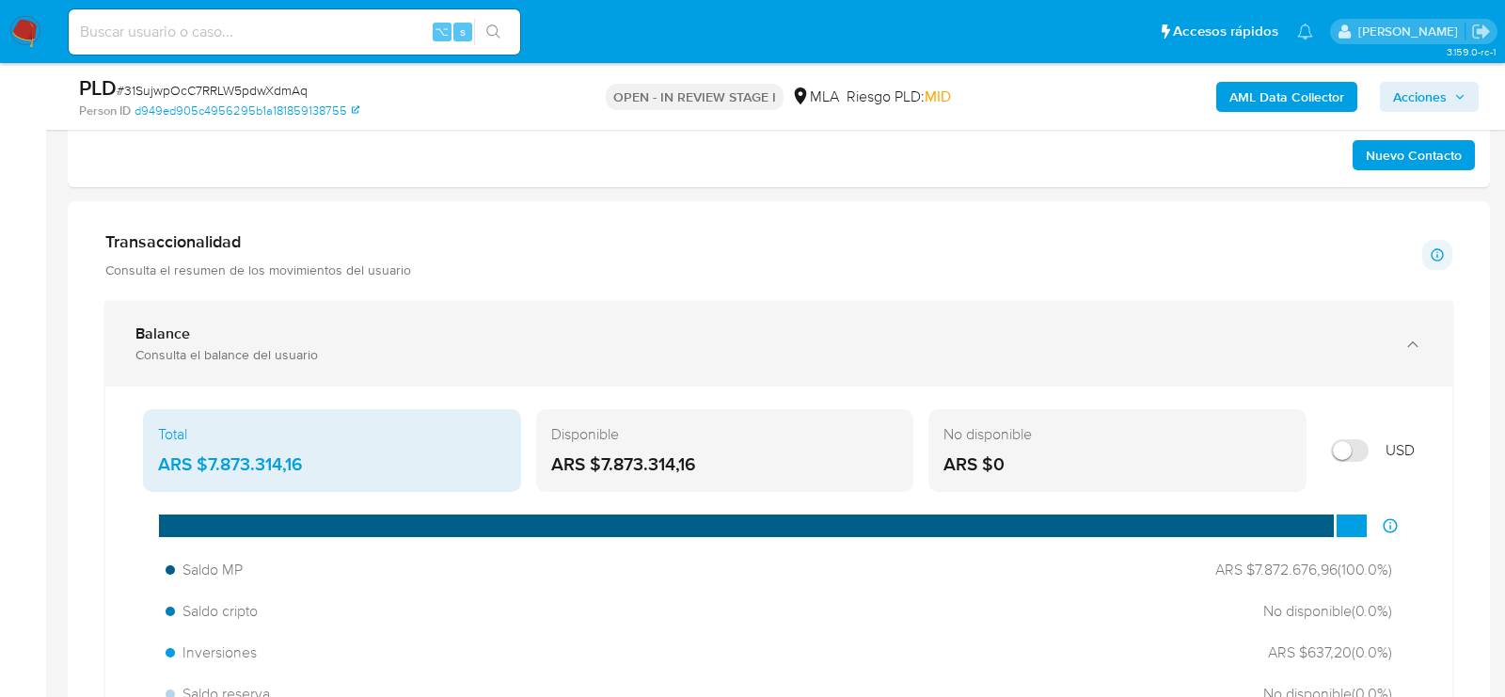
click at [308, 338] on div "Balance" at bounding box center [759, 333] width 1249 height 19
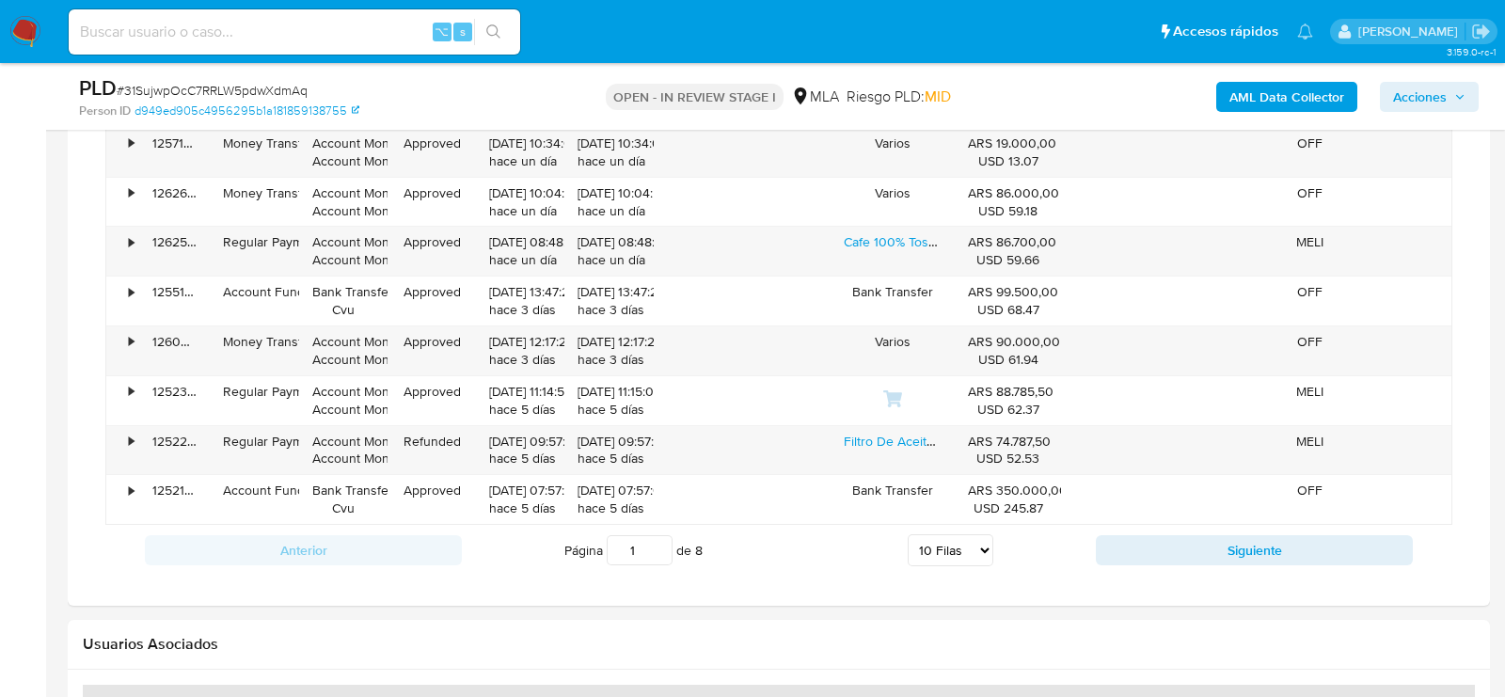
scroll to position [2504, 0]
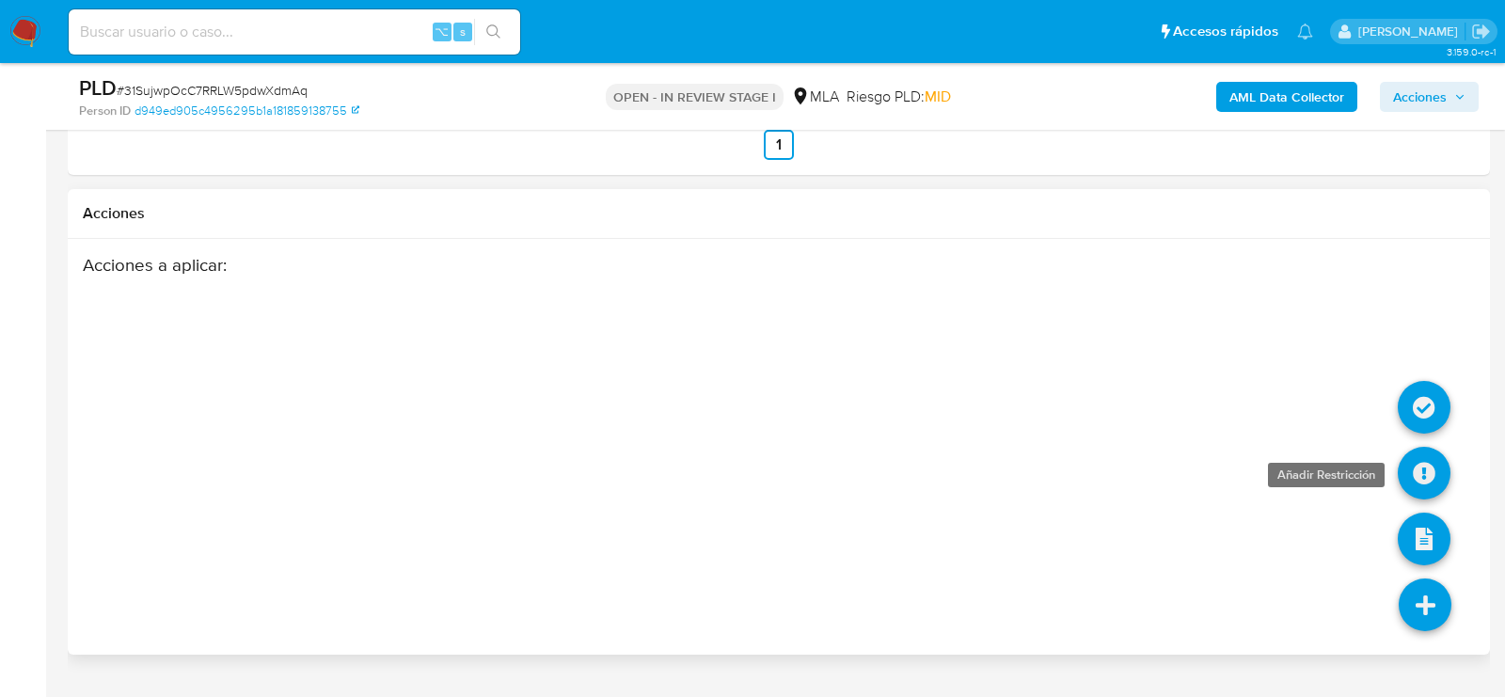
click at [1425, 447] on icon at bounding box center [1424, 473] width 53 height 53
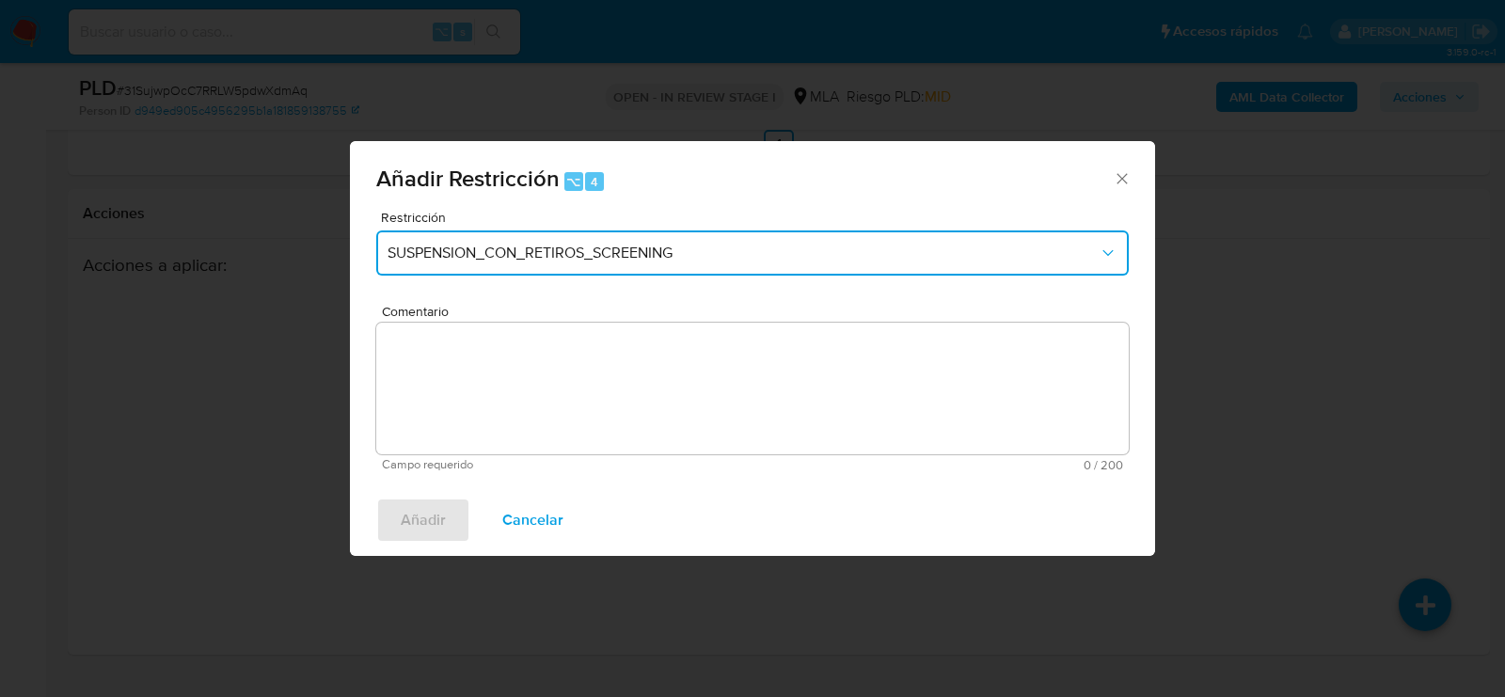
click at [551, 256] on span "SUSPENSION_CON_RETIROS_SCREENING" at bounding box center [742, 253] width 711 height 19
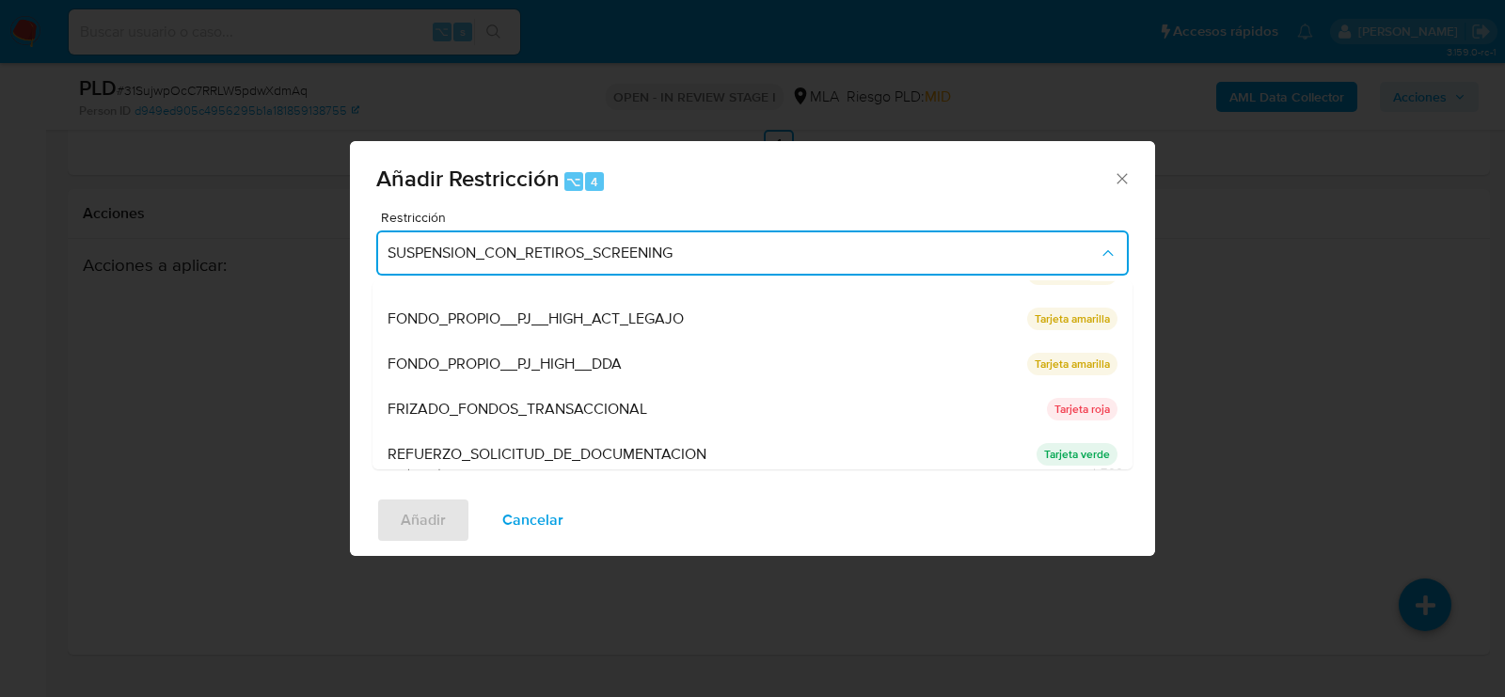
scroll to position [398, 0]
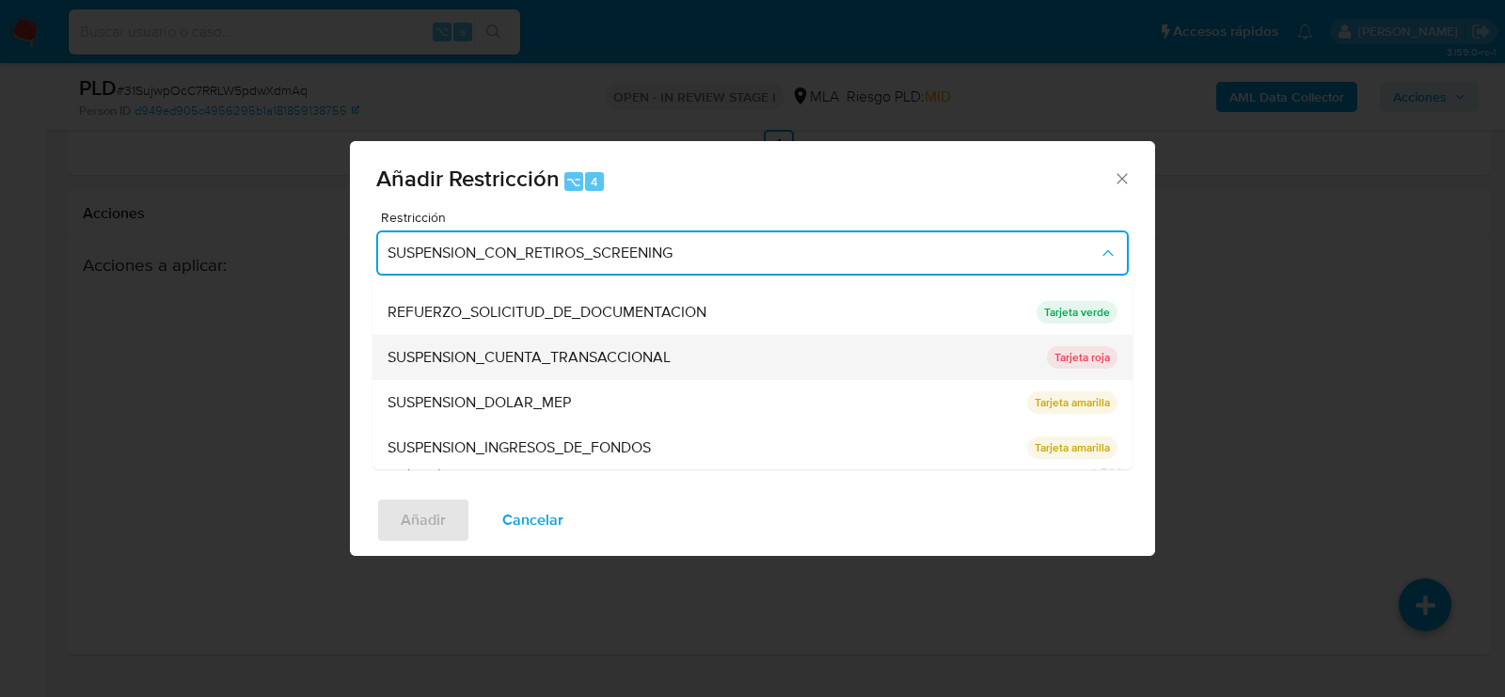
click at [518, 372] on div "SUSPENSION_CUENTA_TRANSACCIONAL" at bounding box center [711, 357] width 648 height 45
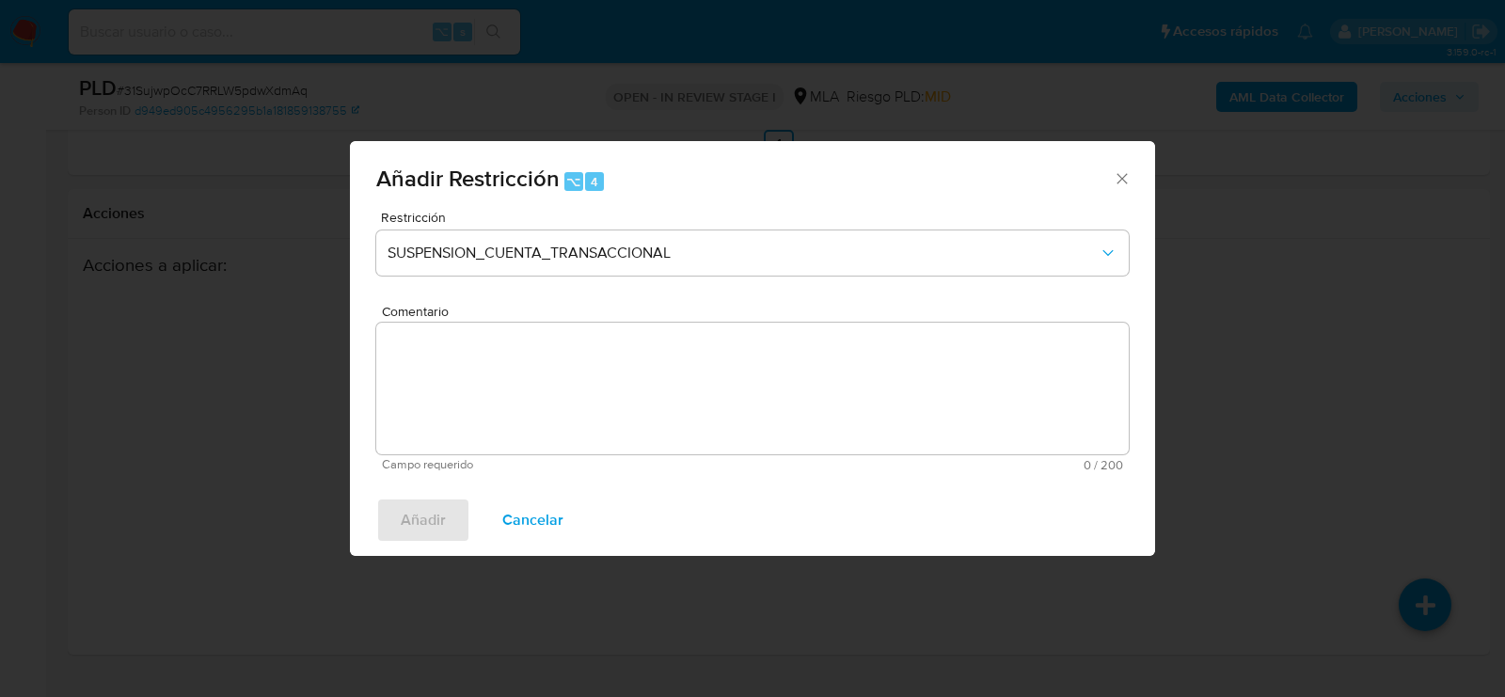
click at [518, 372] on textarea "Comentario" at bounding box center [752, 389] width 752 height 132
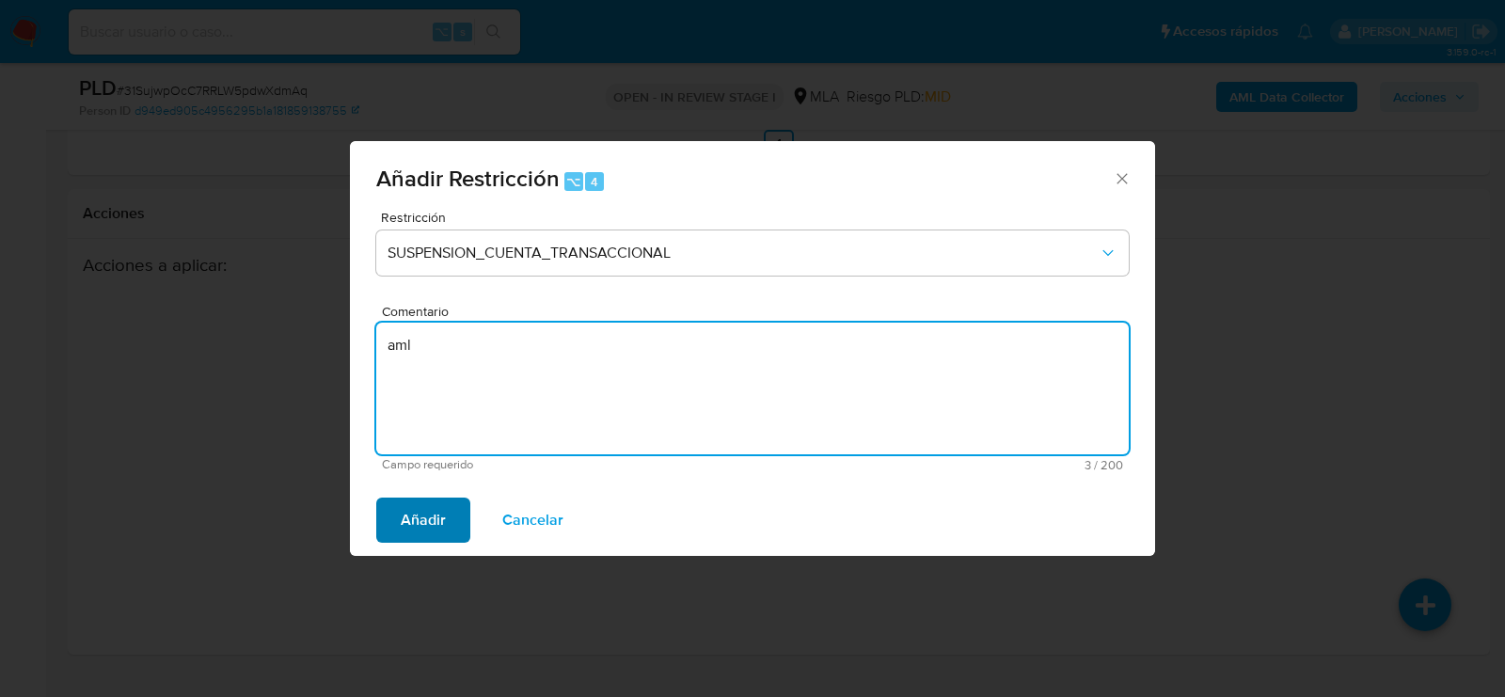
type textarea "aml"
click at [442, 512] on span "Añadir" at bounding box center [423, 519] width 45 height 41
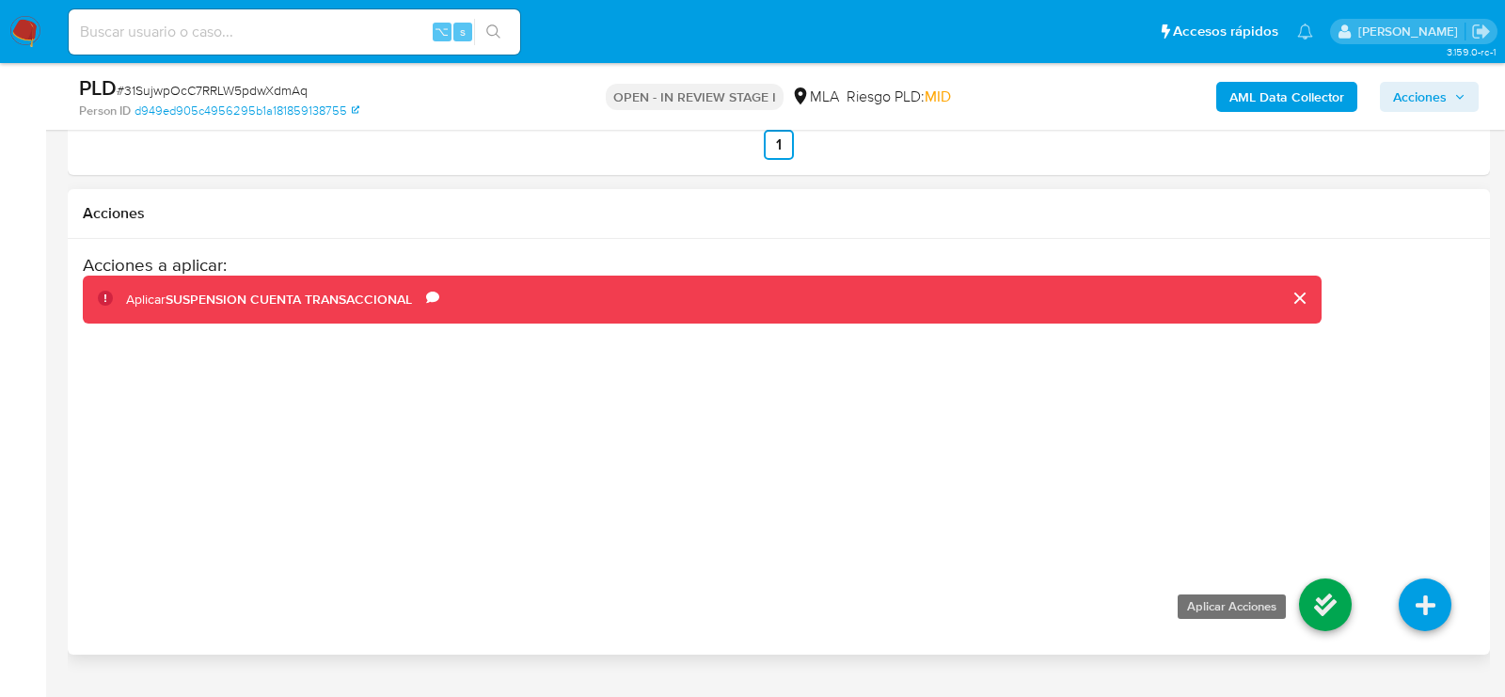
click at [1341, 578] on icon at bounding box center [1325, 604] width 53 height 53
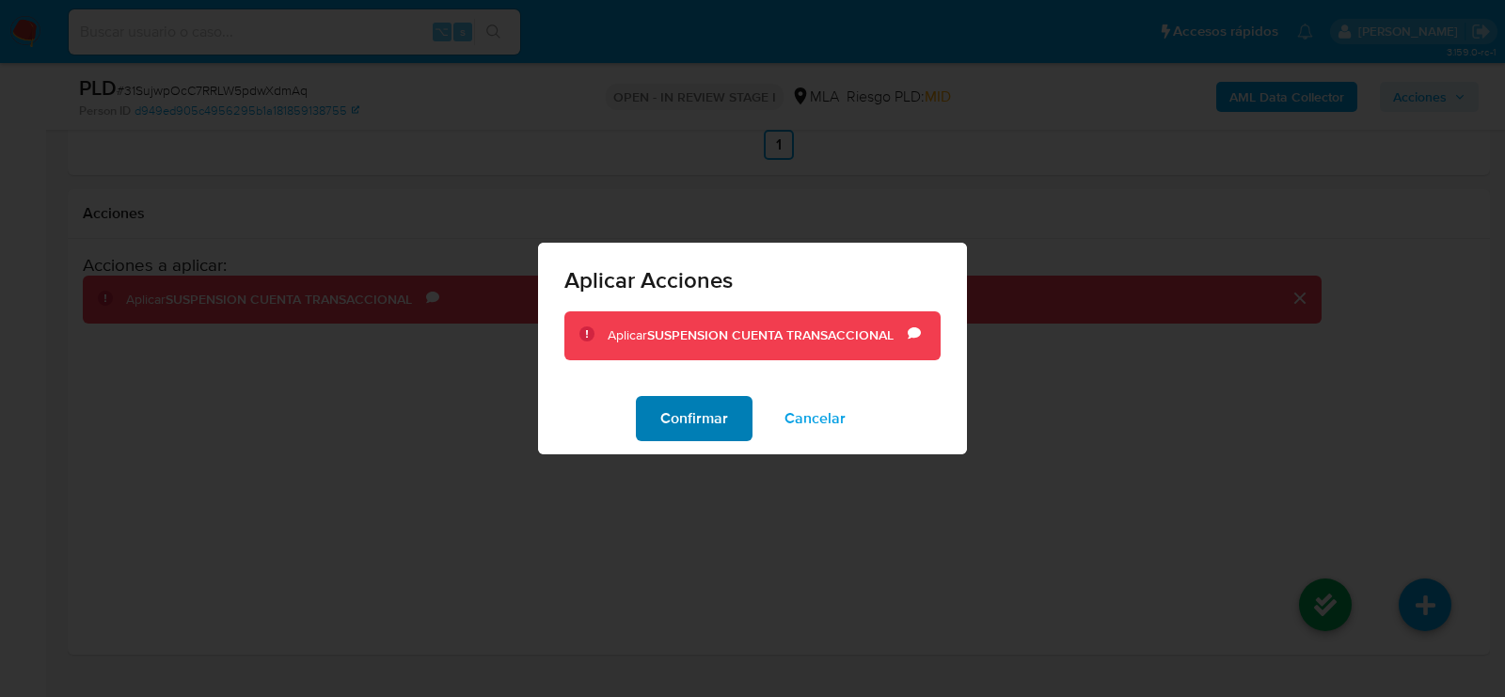
click at [688, 420] on span "Confirmar" at bounding box center [694, 418] width 68 height 41
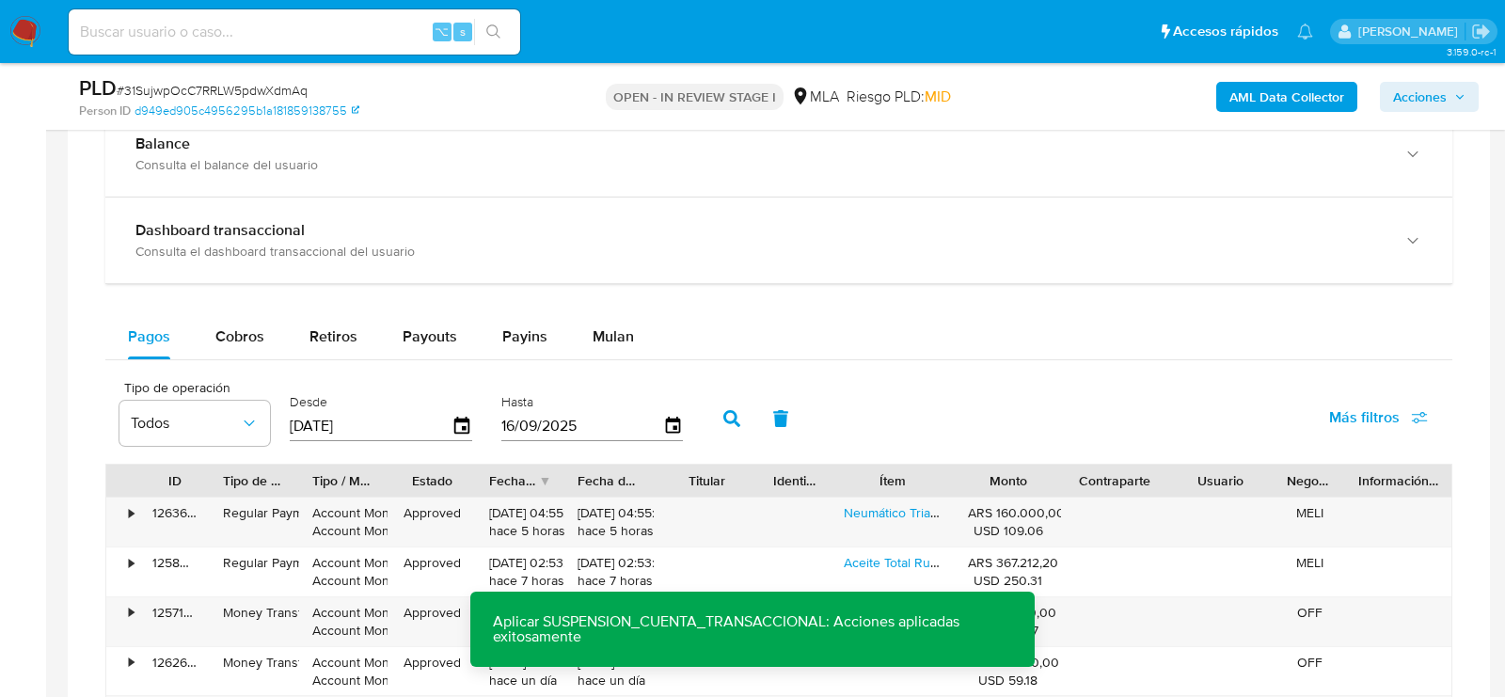
scroll to position [243, 0]
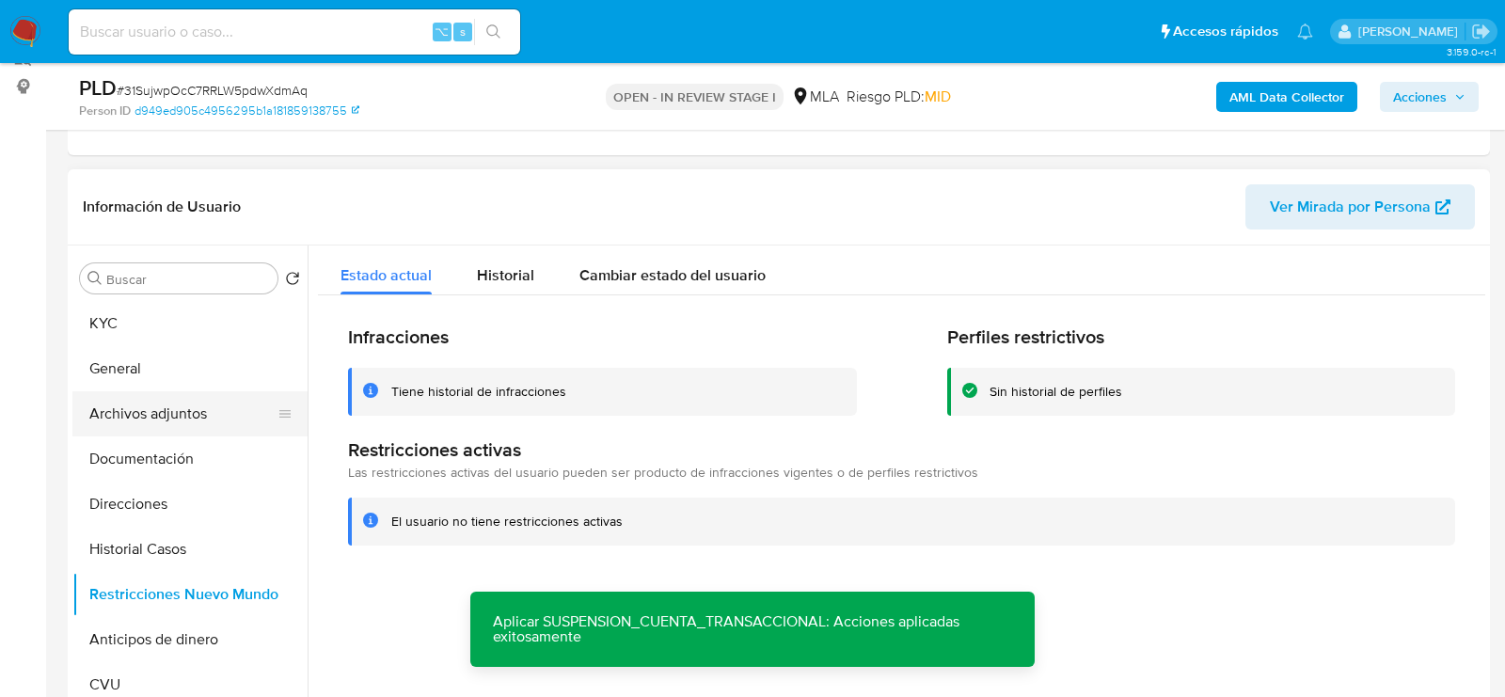
click at [119, 389] on ul "KYC General Archivos adjuntos Documentación Direcciones Historial Casos Restric…" at bounding box center [189, 513] width 235 height 424
click at [129, 407] on button "Archivos adjuntos" at bounding box center [182, 413] width 220 height 45
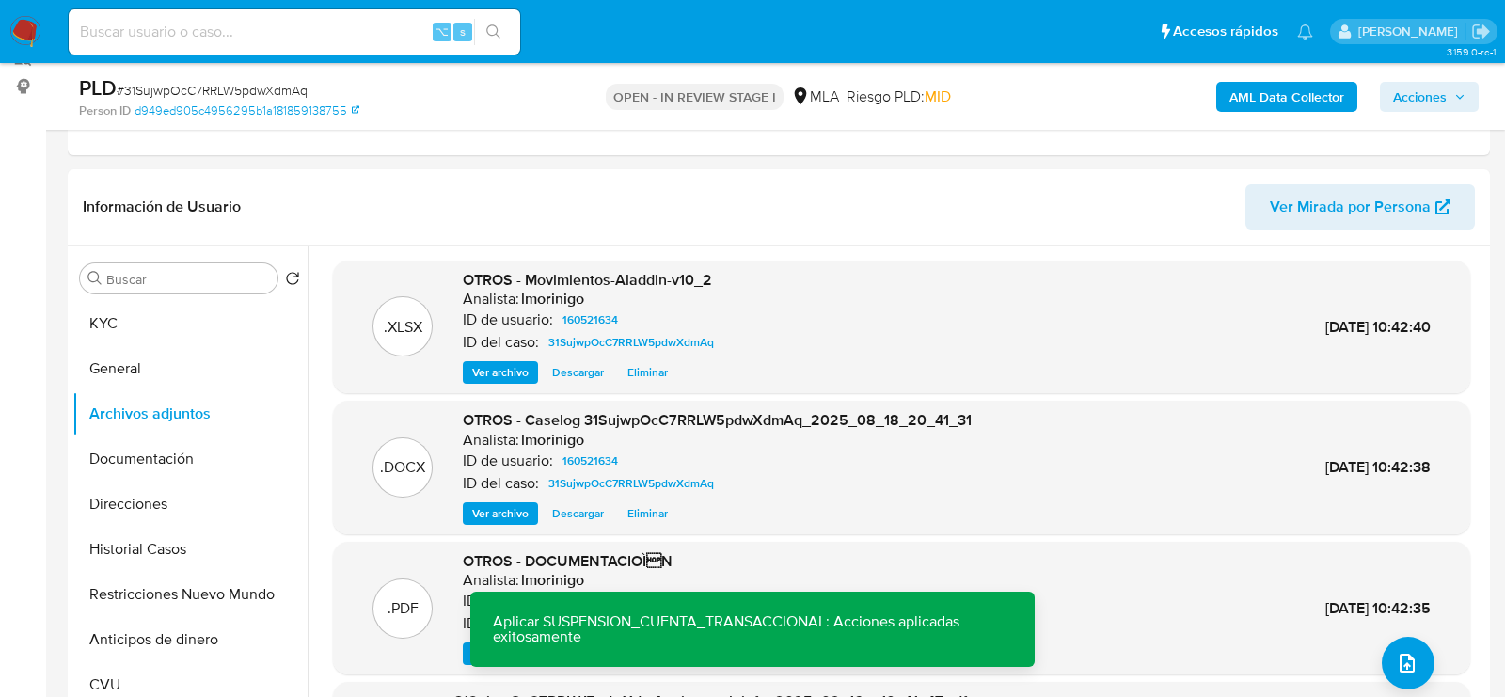
click at [1410, 97] on span "Acciones" at bounding box center [1420, 97] width 54 height 30
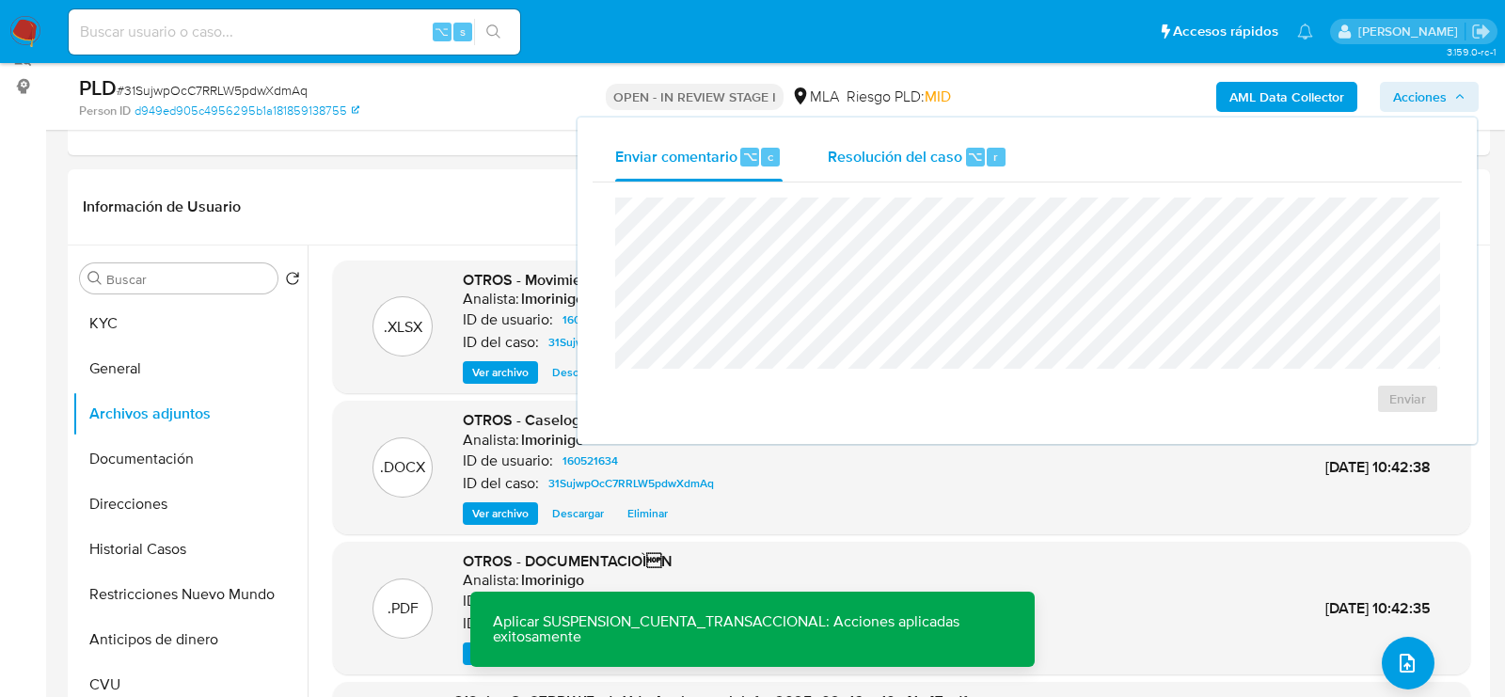
click at [955, 163] on span "Resolución del caso" at bounding box center [895, 156] width 134 height 22
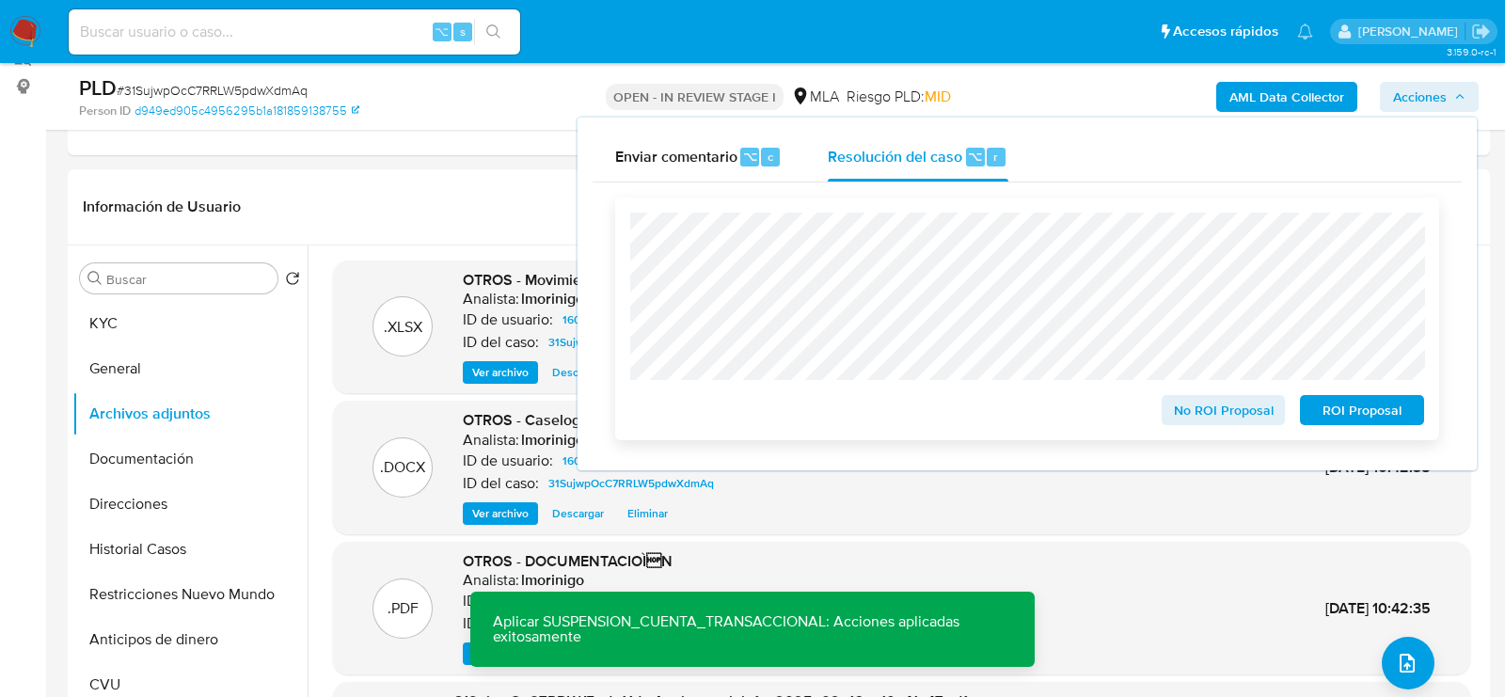
click at [1368, 407] on span "ROI Proposal" at bounding box center [1362, 410] width 98 height 26
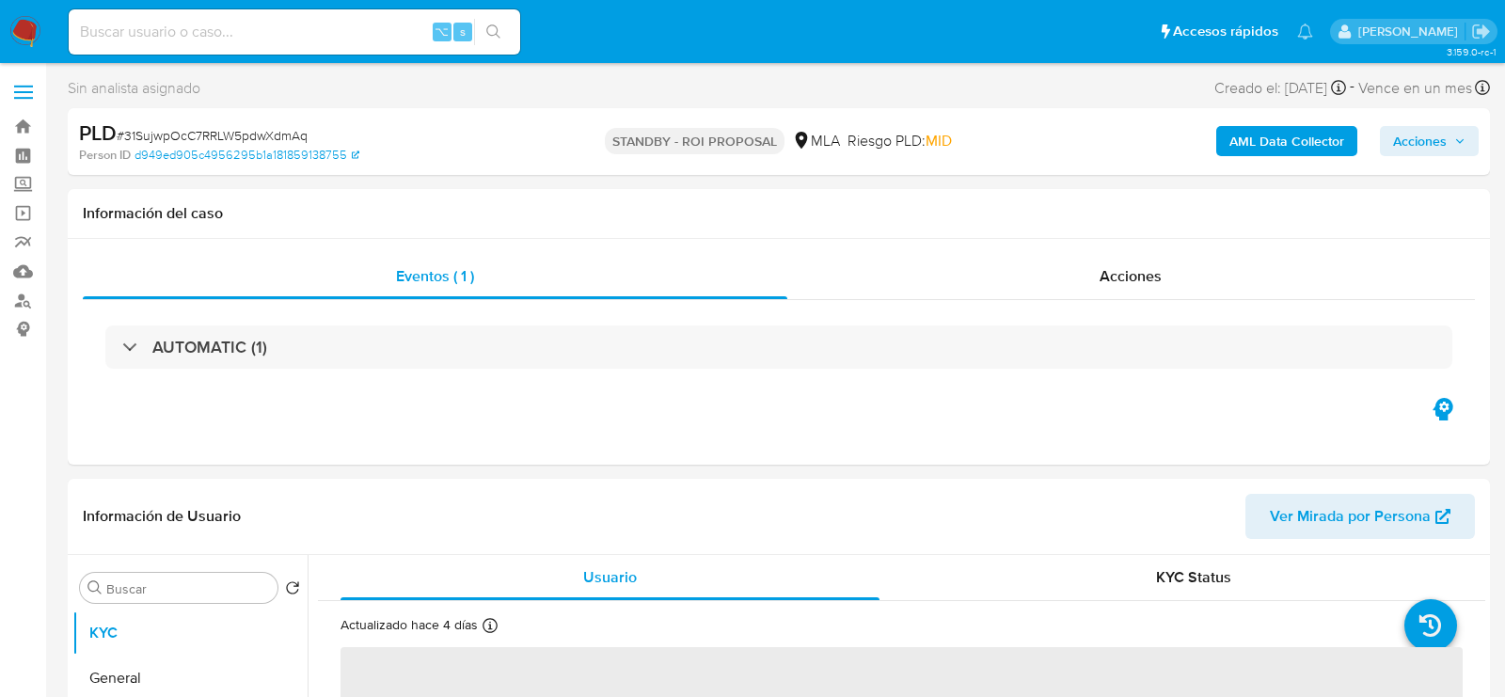
select select "10"
click at [298, 40] on input at bounding box center [294, 32] width 451 height 24
paste input "XqOlgpKFNYlF78IZR4EuSE38"
type input "XqOlgpKFNYlF78IZR4EuSE38"
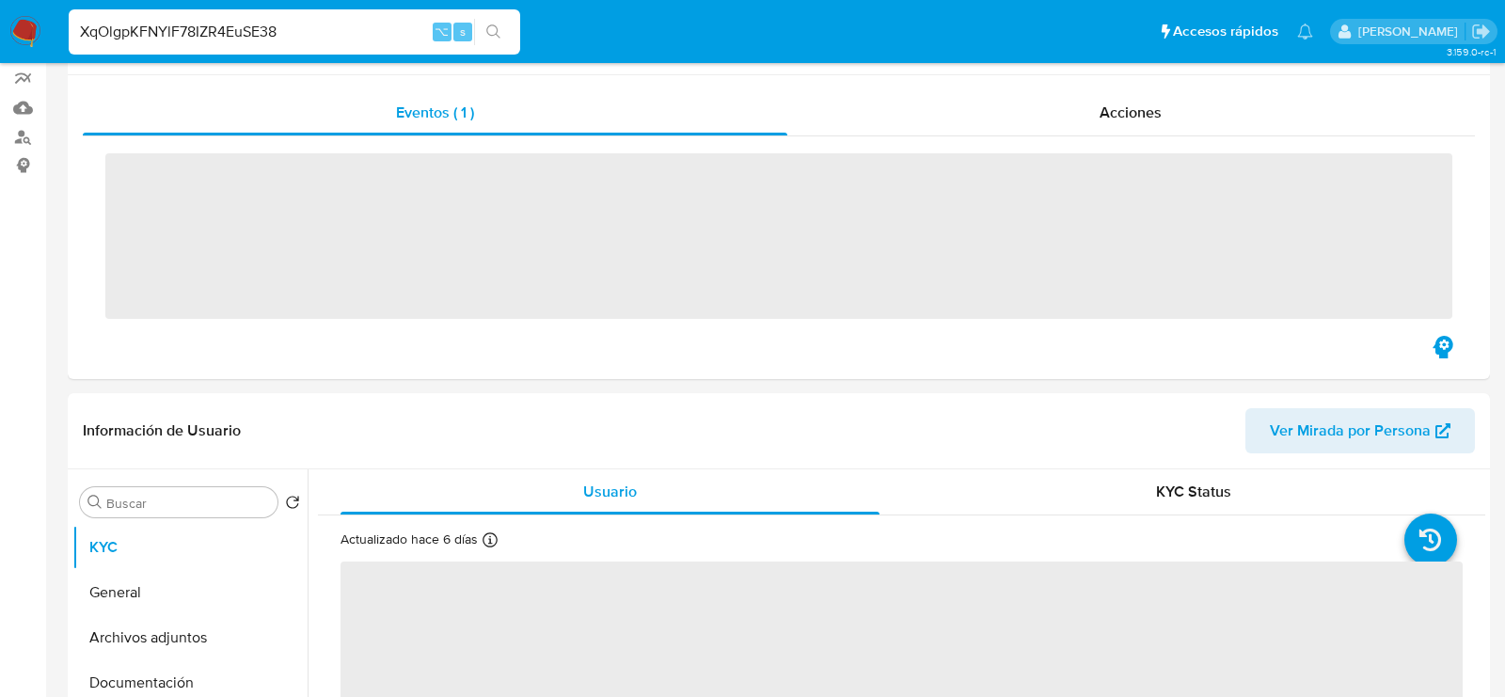
scroll to position [256, 0]
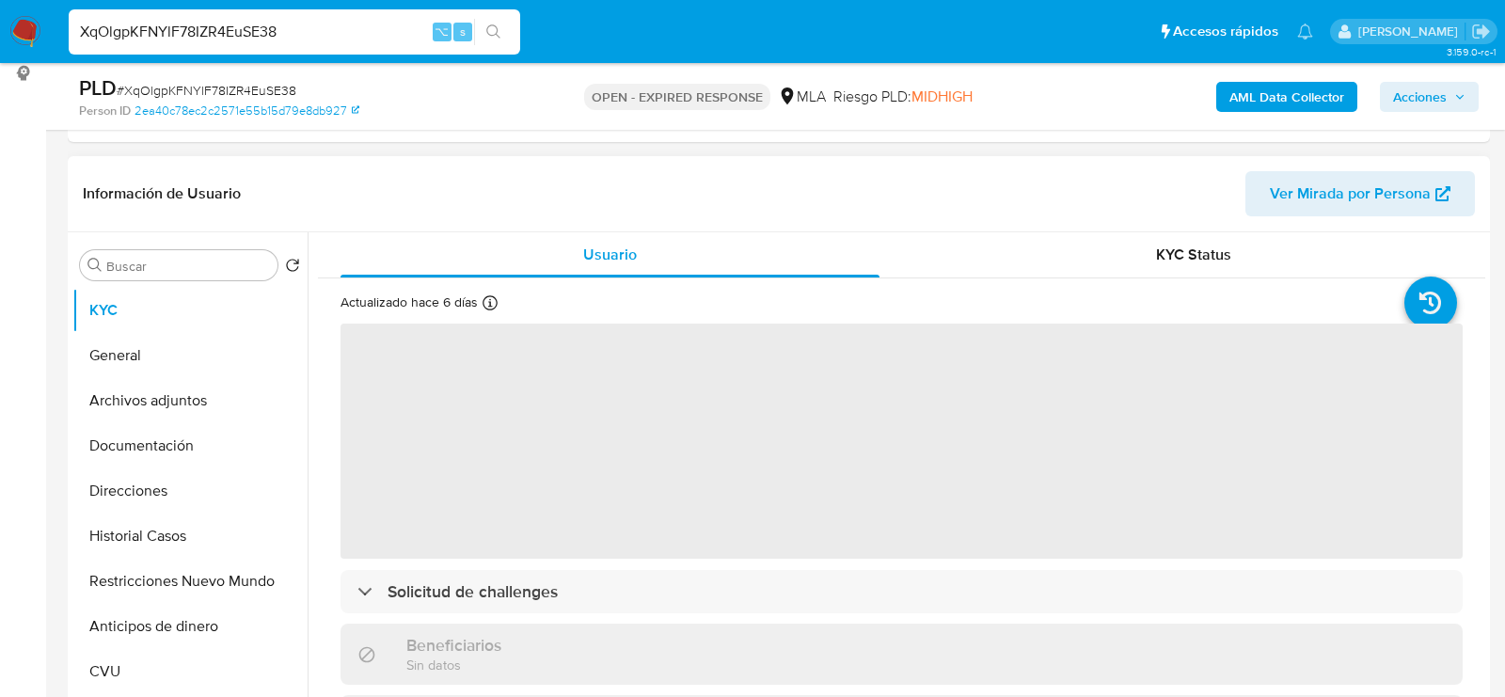
select select "10"
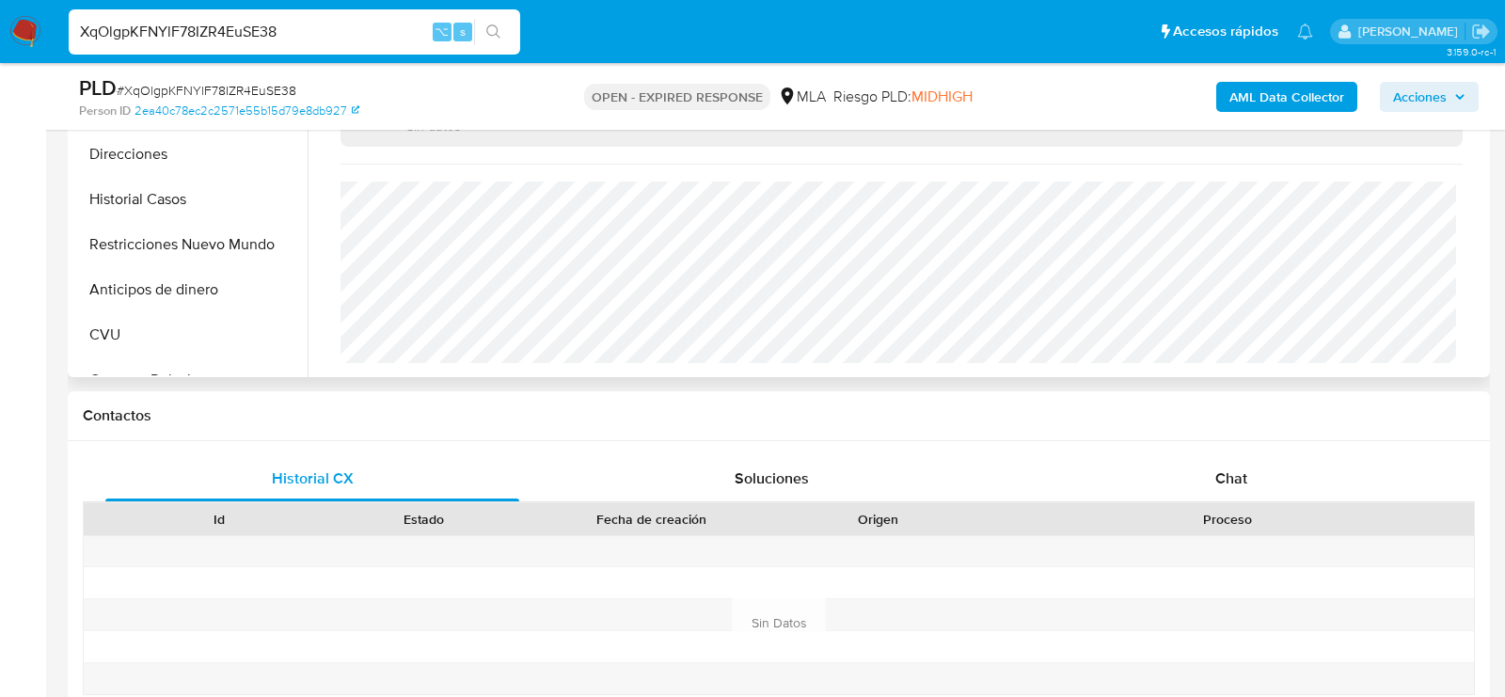
scroll to position [725, 0]
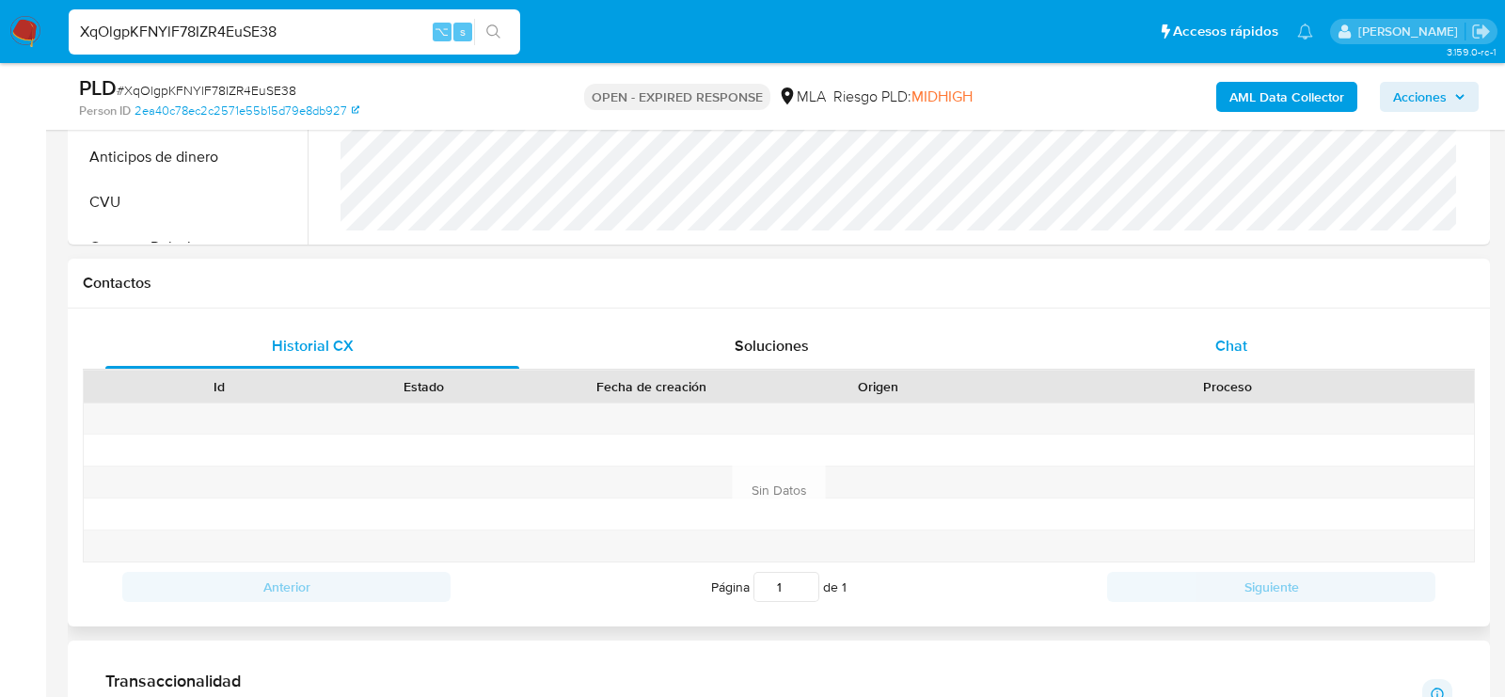
click at [1304, 361] on div "Chat" at bounding box center [1231, 346] width 414 height 45
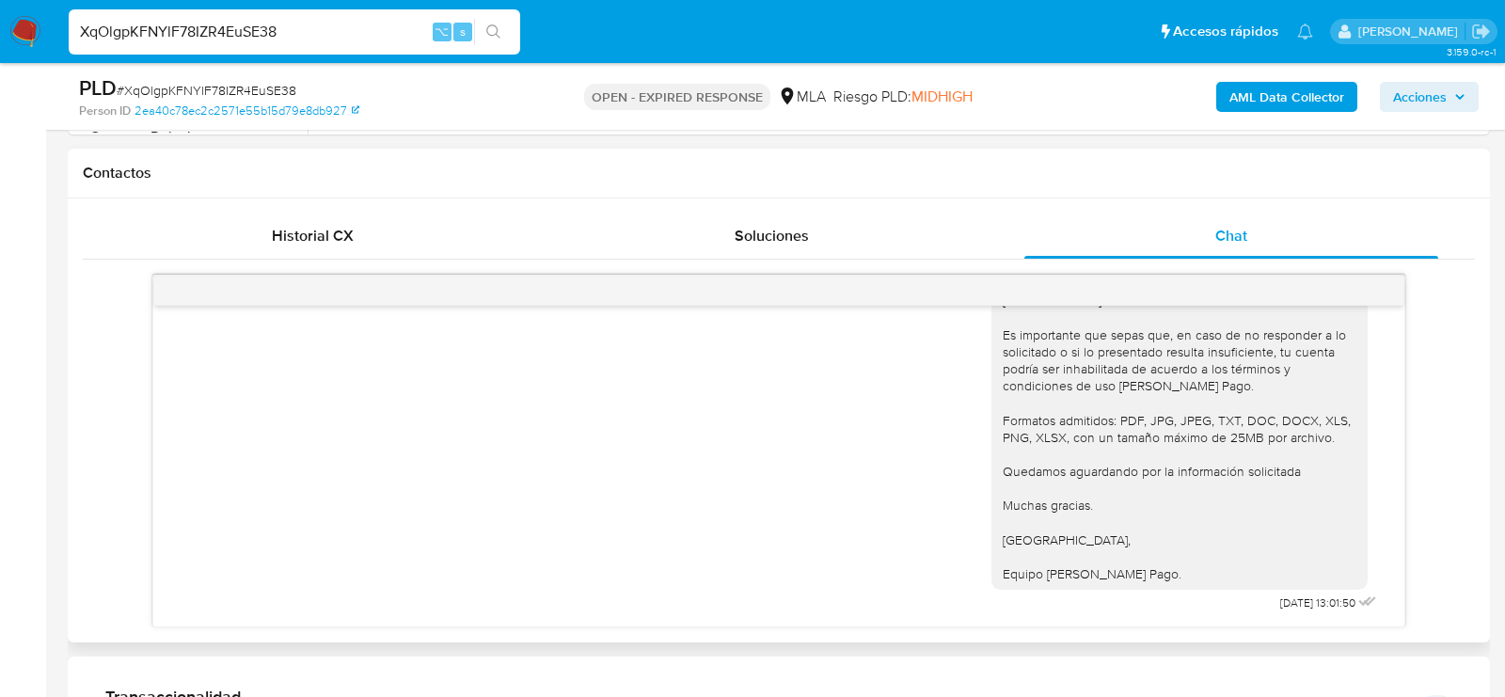
scroll to position [4357, 0]
click at [248, 28] on input "XqOlgpKFNYlF78IZR4EuSE38" at bounding box center [294, 32] width 451 height 24
paste input "KaB0gUDloDcZl6QUzXoBaunD"
type input "KaB0gUDloDcZl6QUzXoBaunD"
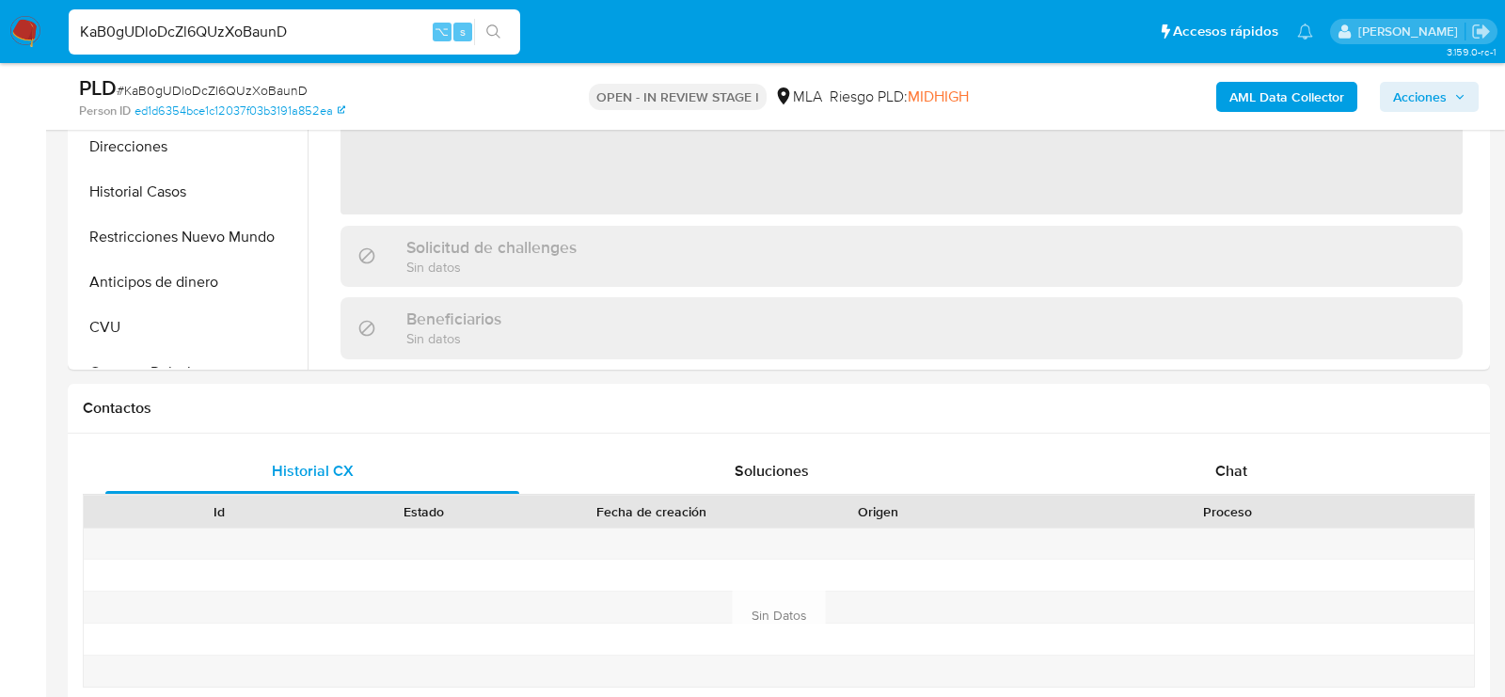
scroll to position [641, 0]
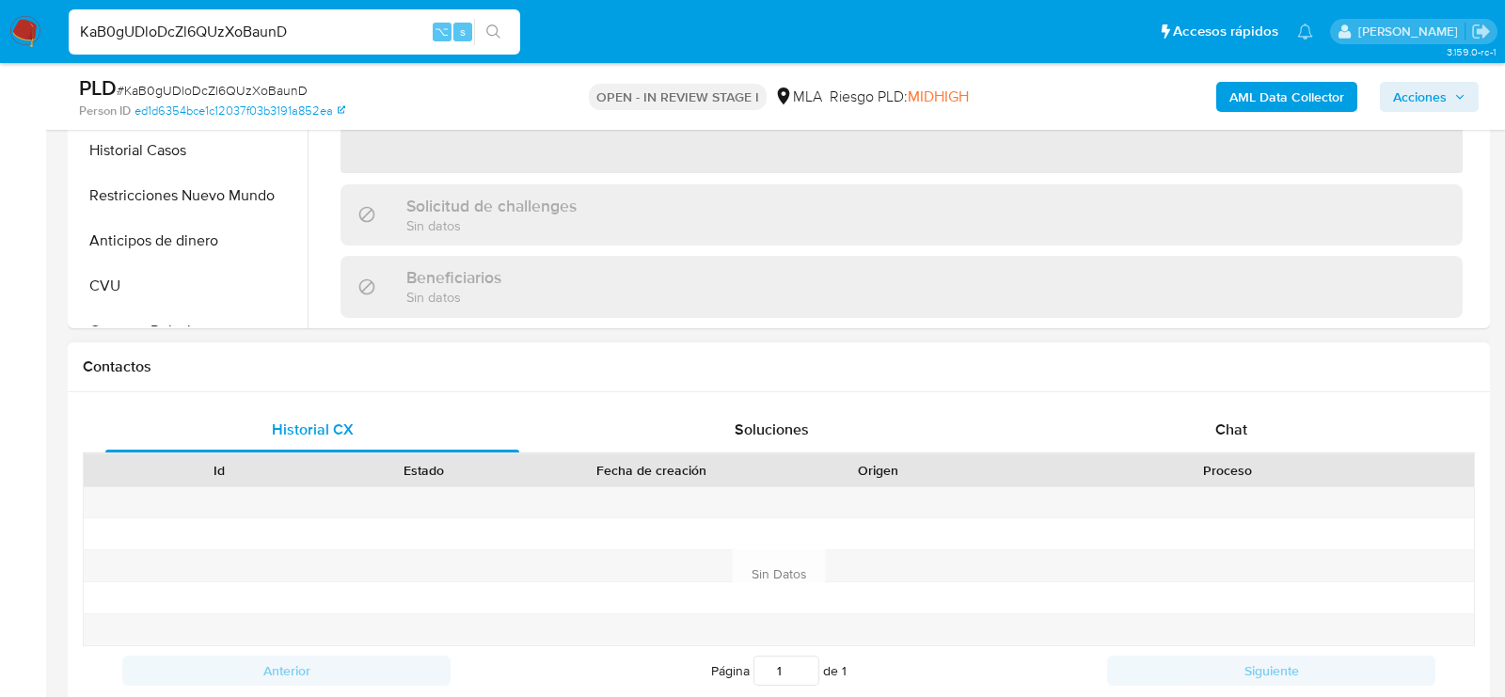
select select "10"
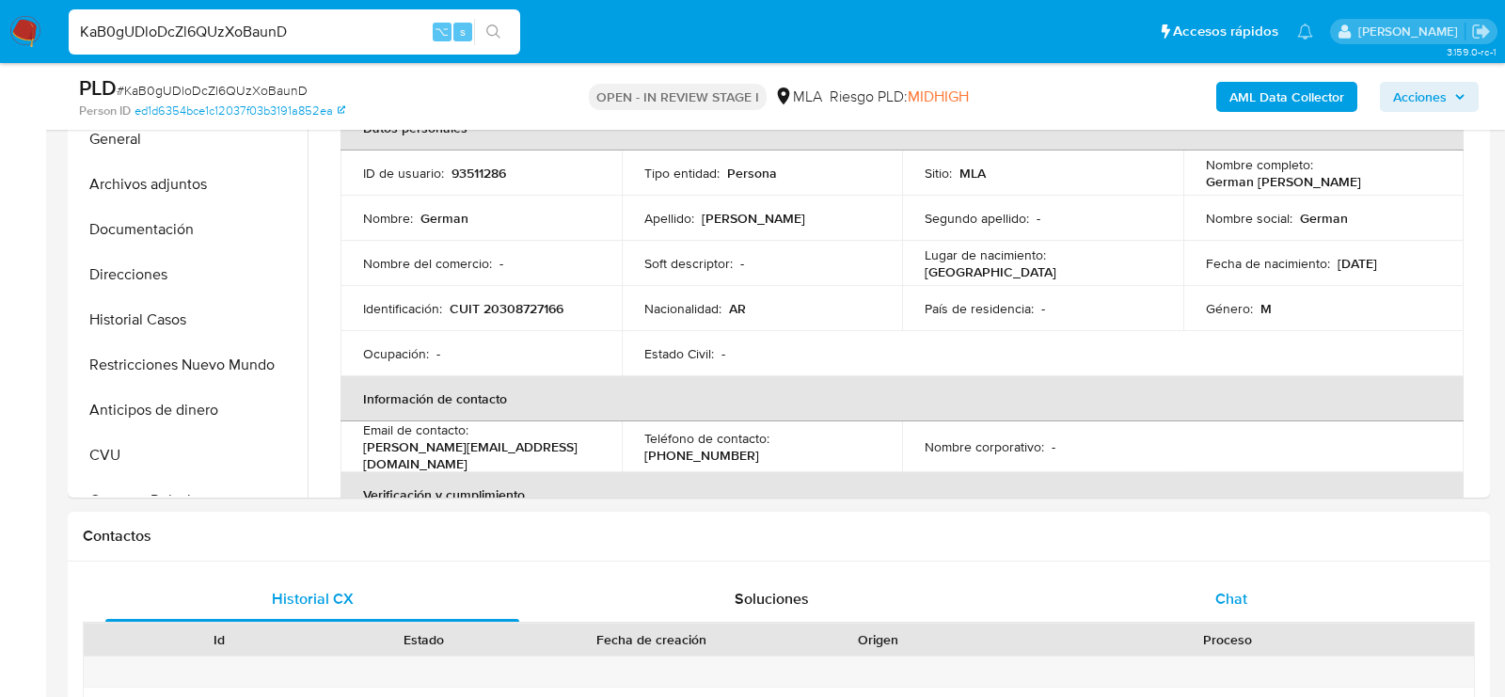
scroll to position [466, 0]
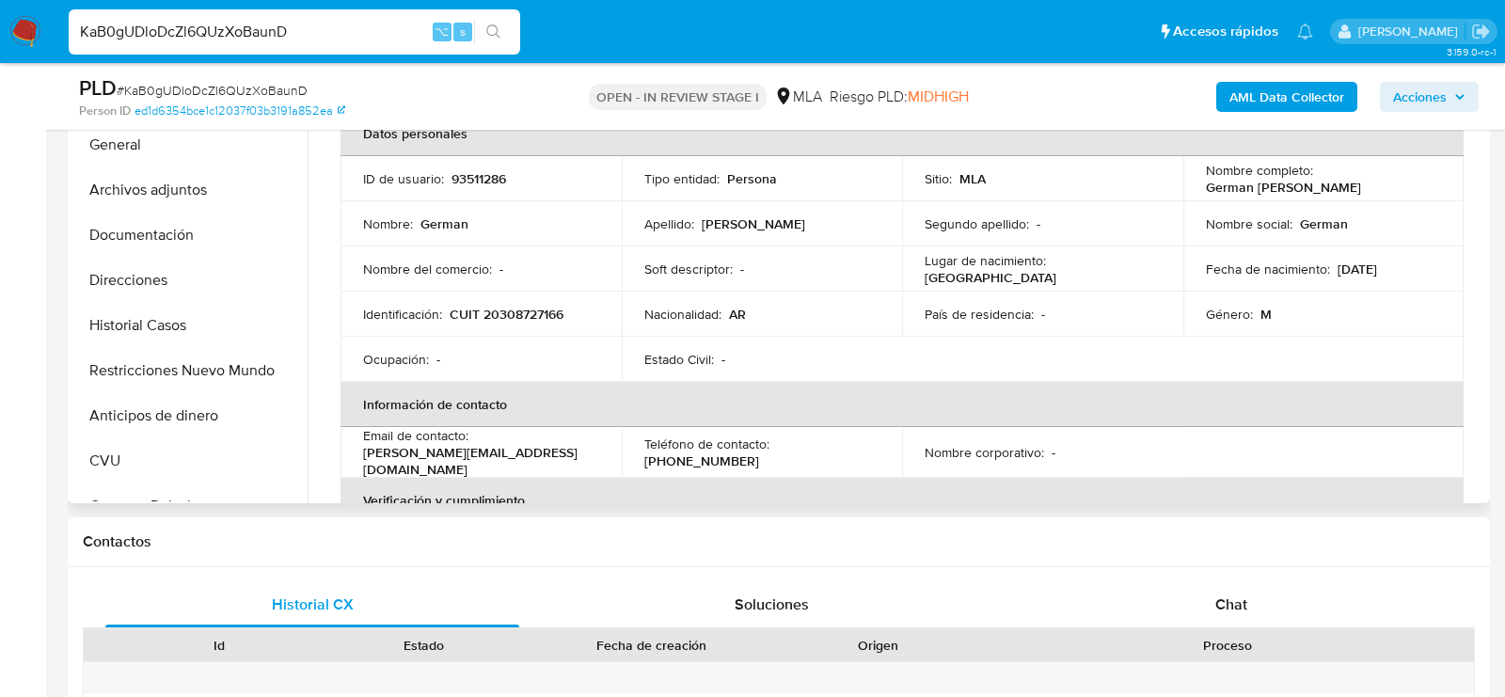
drag, startPoint x: 1201, startPoint y: 187, endPoint x: 1399, endPoint y: 186, distance: 197.5
click at [1399, 187] on div "Nombre completo : German Morguen Echavarri" at bounding box center [1324, 179] width 236 height 34
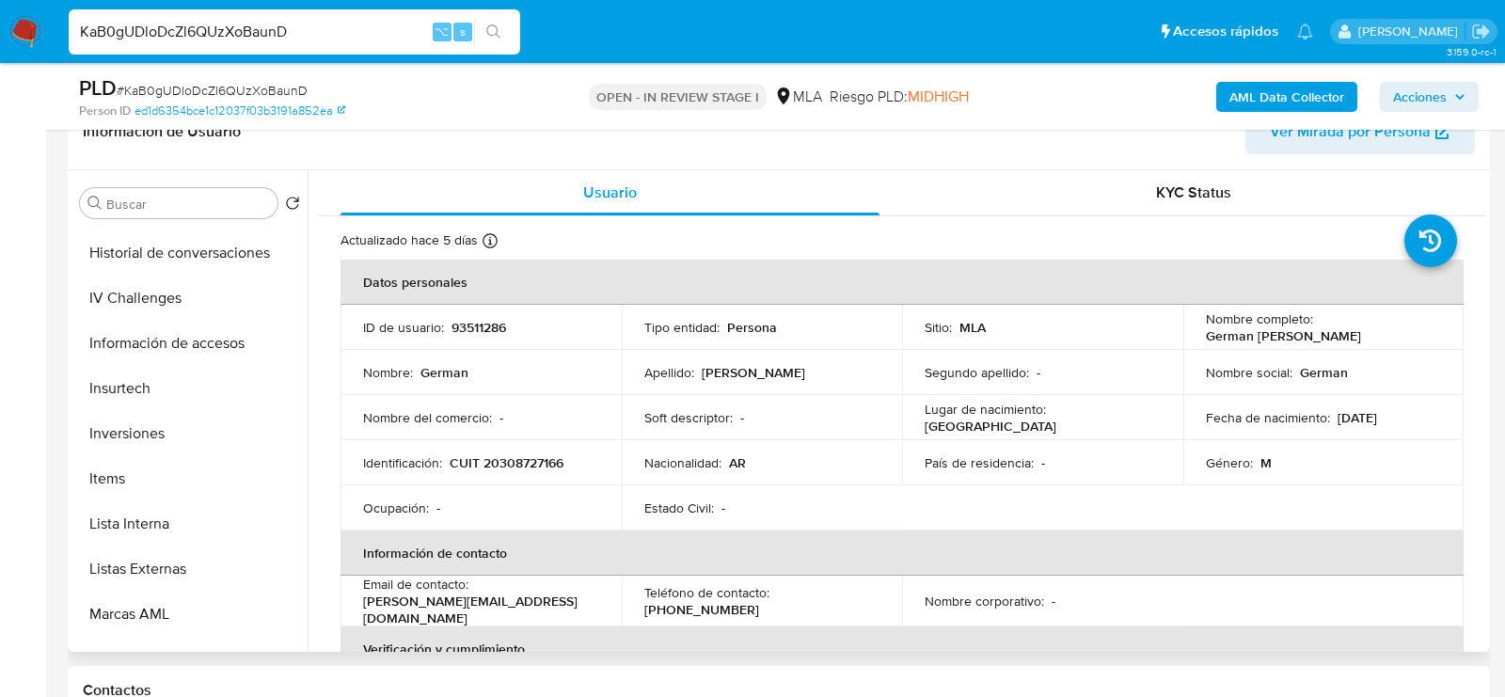
scroll to position [793, 0]
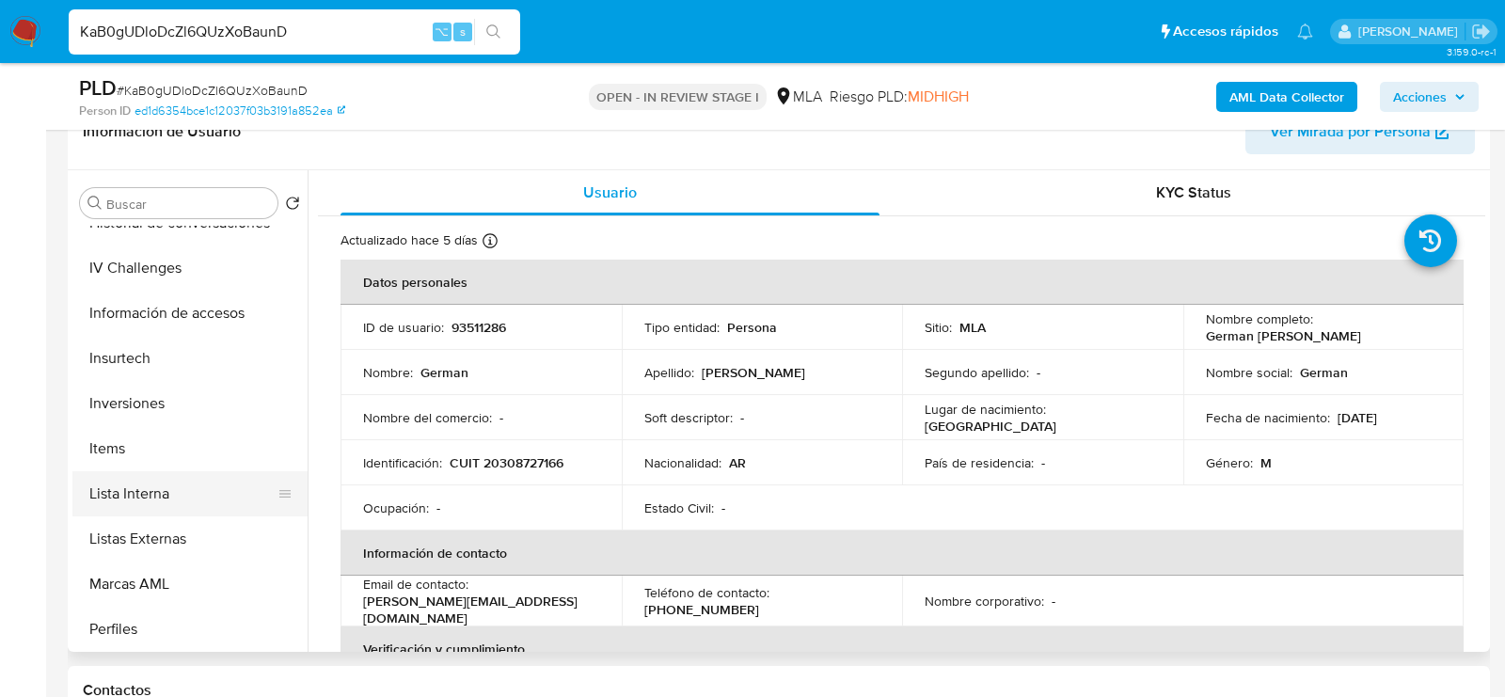
click at [139, 477] on button "Lista Interna" at bounding box center [182, 493] width 220 height 45
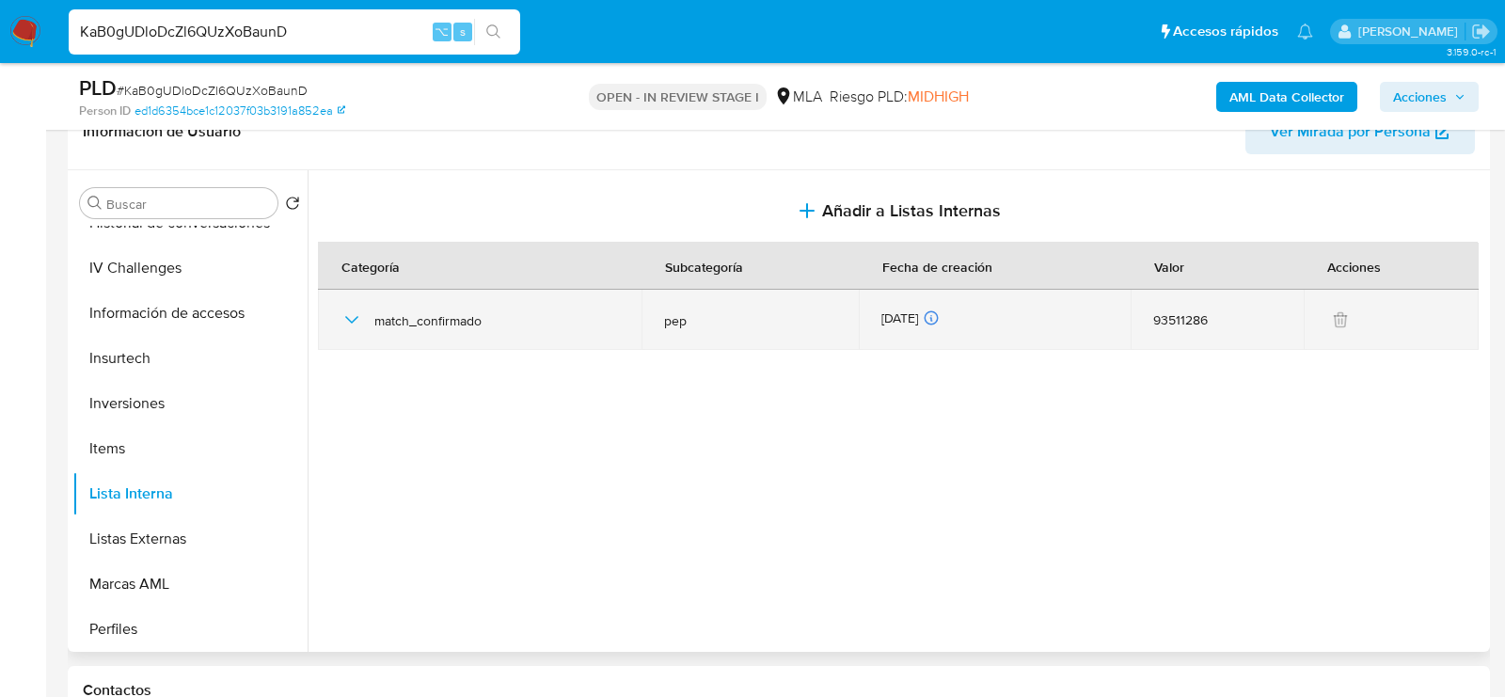
click at [351, 311] on icon "button" at bounding box center [351, 319] width 23 height 23
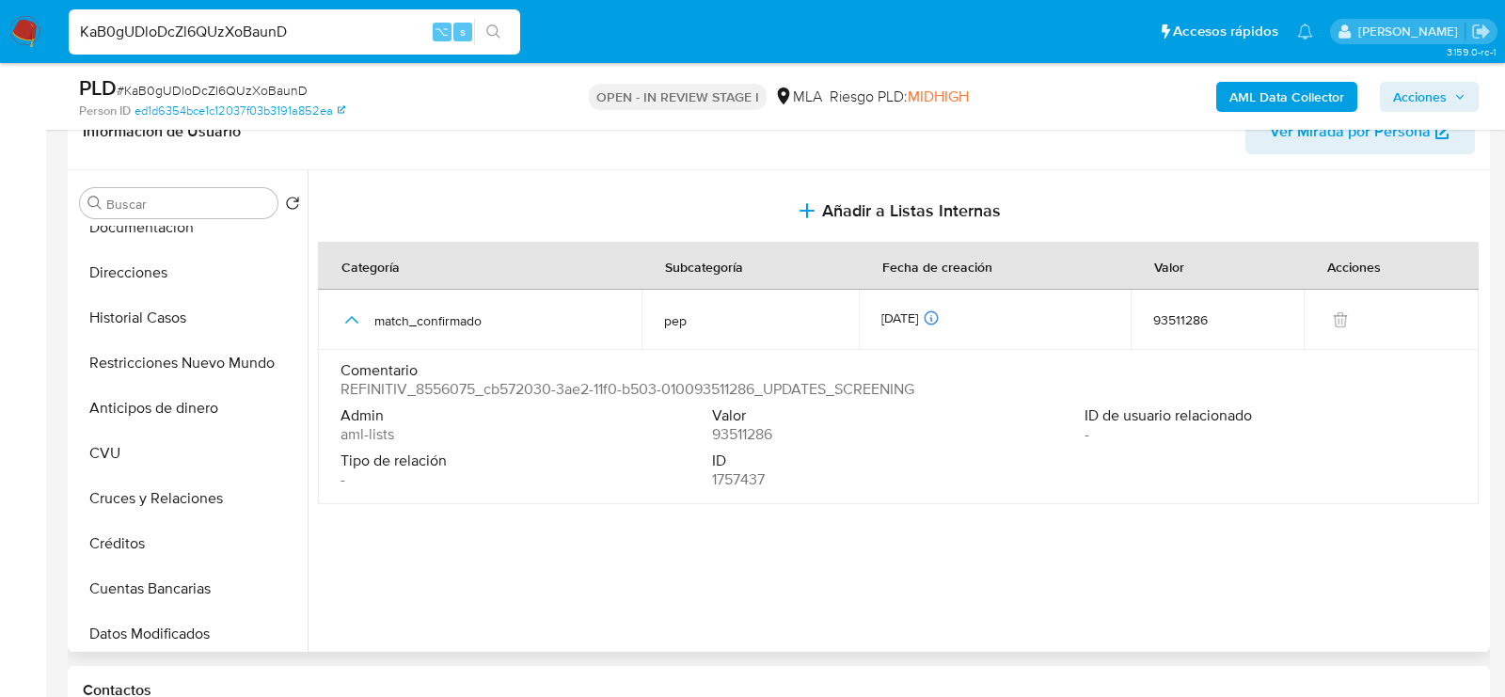
scroll to position [0, 0]
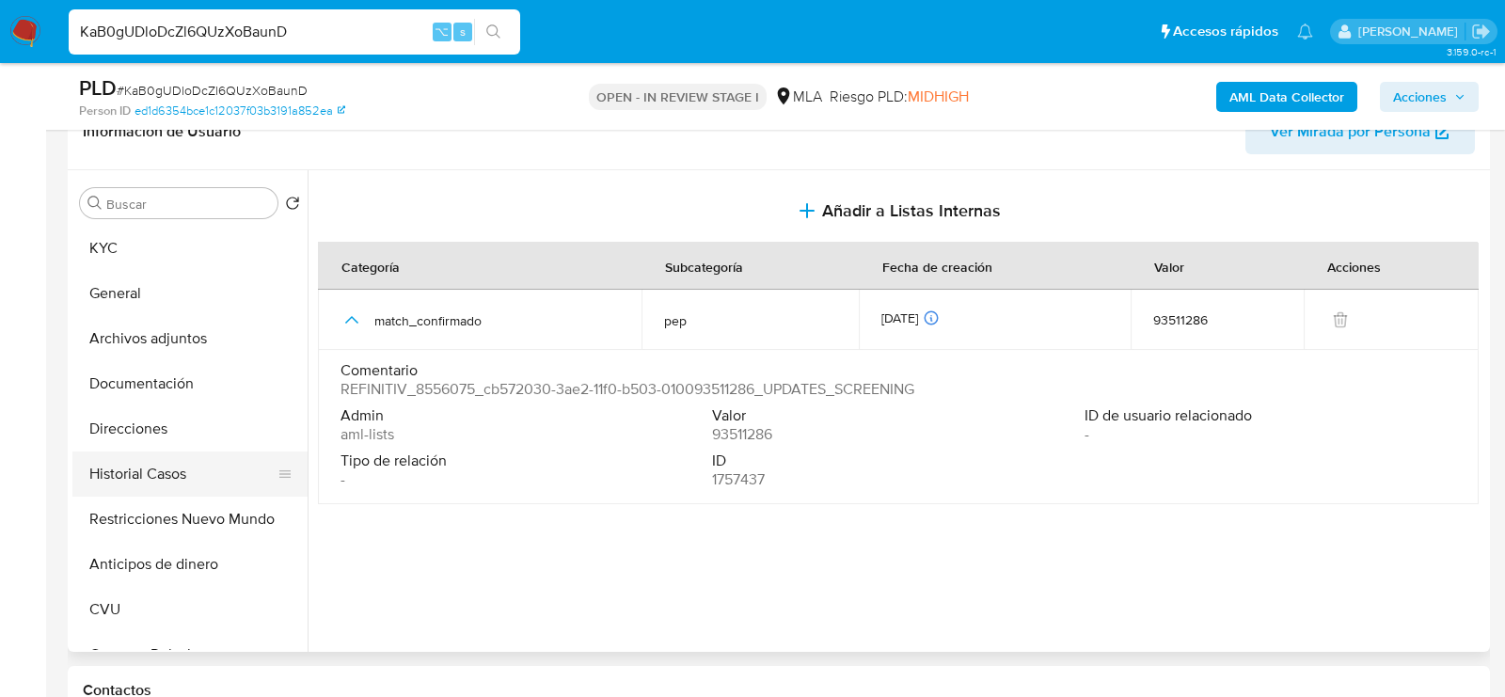
click at [159, 473] on button "Historial Casos" at bounding box center [182, 473] width 220 height 45
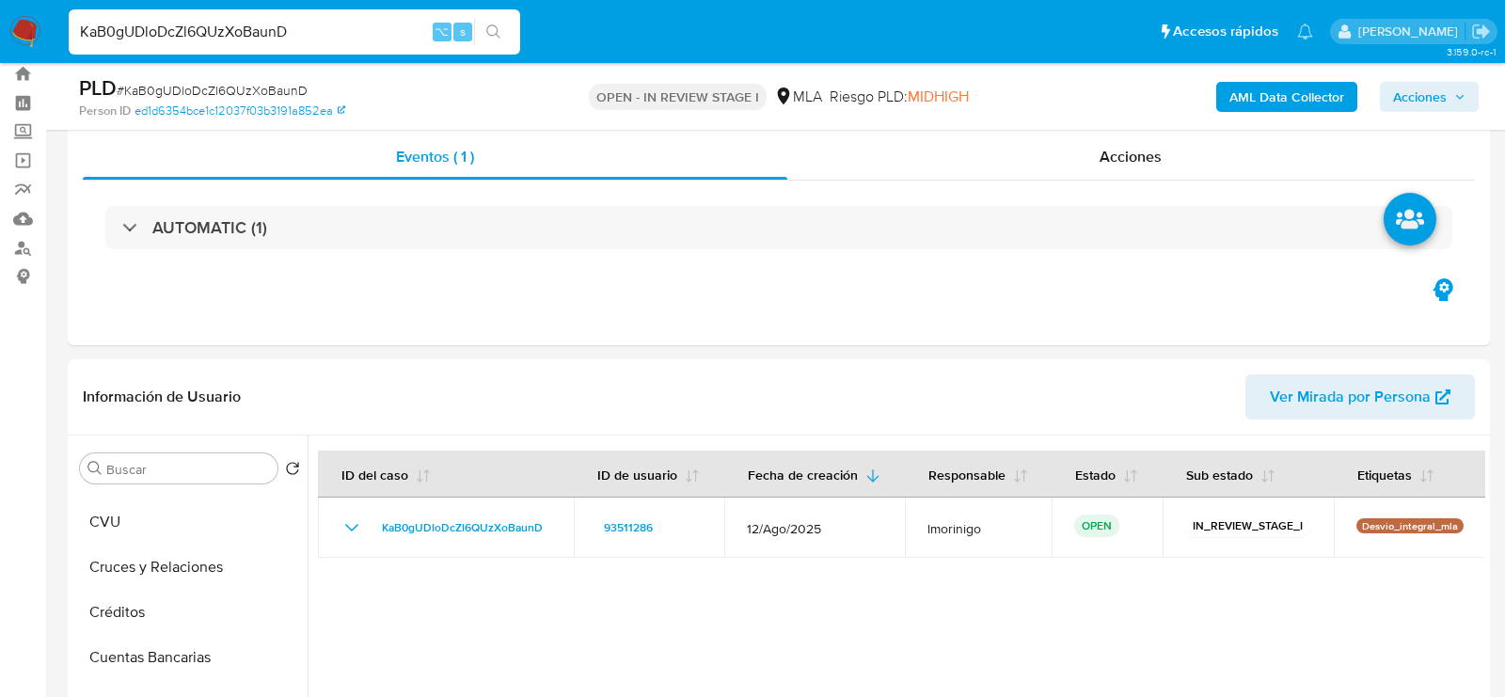
scroll to position [43, 0]
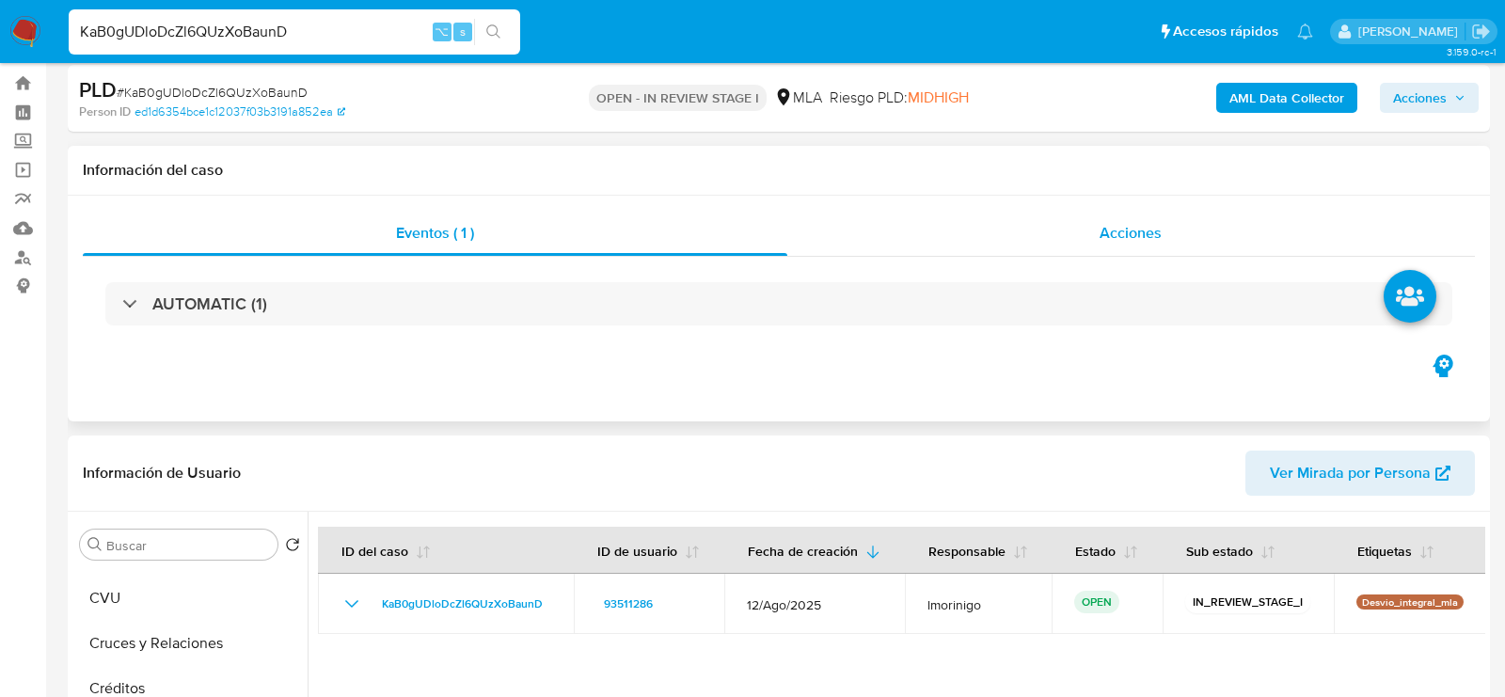
click at [1186, 246] on div "Acciones" at bounding box center [1131, 233] width 688 height 45
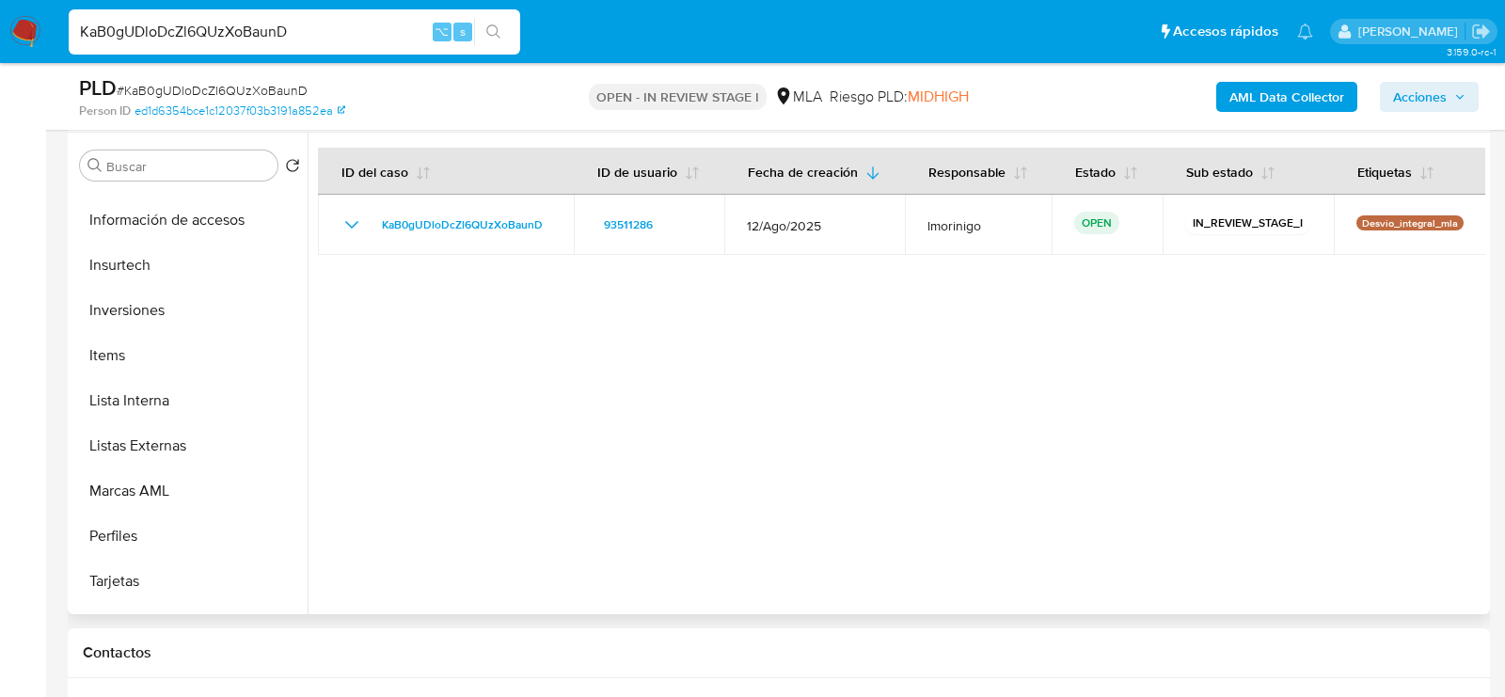
scroll to position [885, 0]
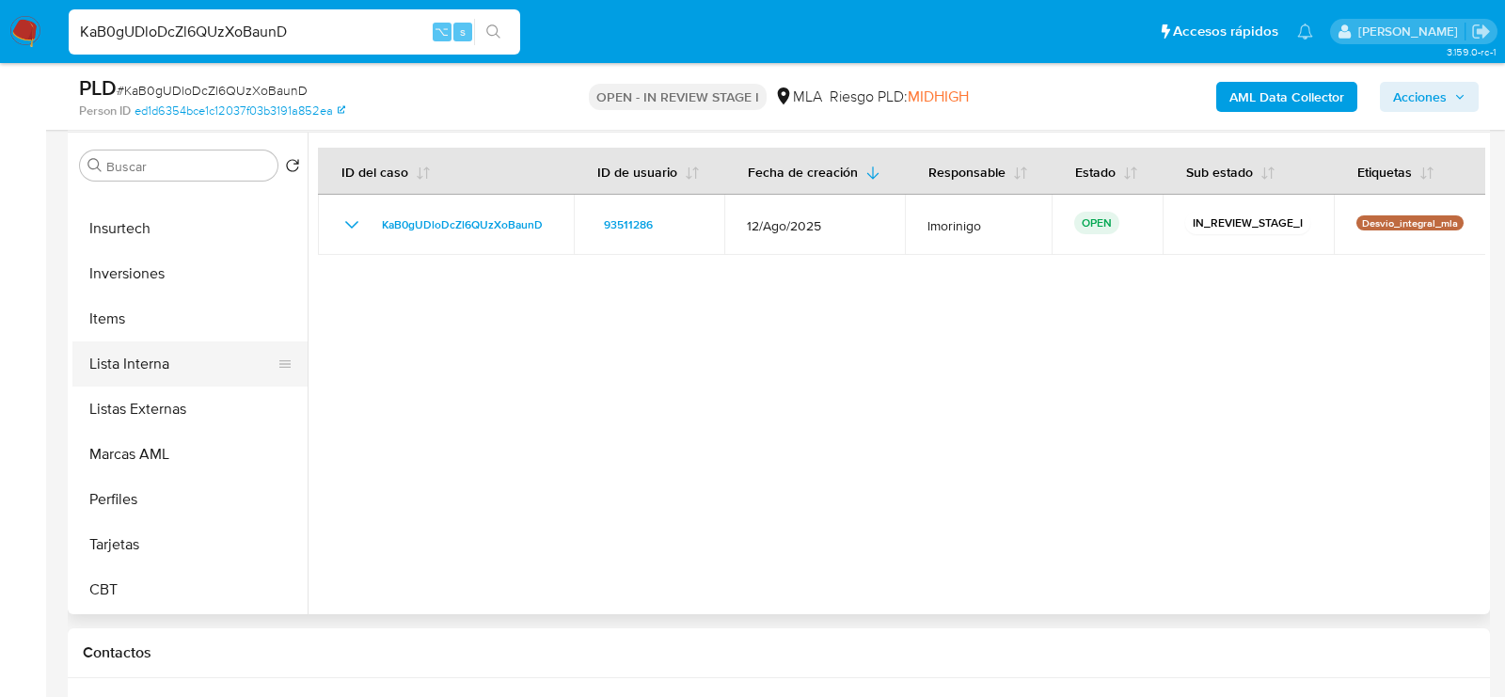
click at [155, 368] on button "Lista Interna" at bounding box center [182, 363] width 220 height 45
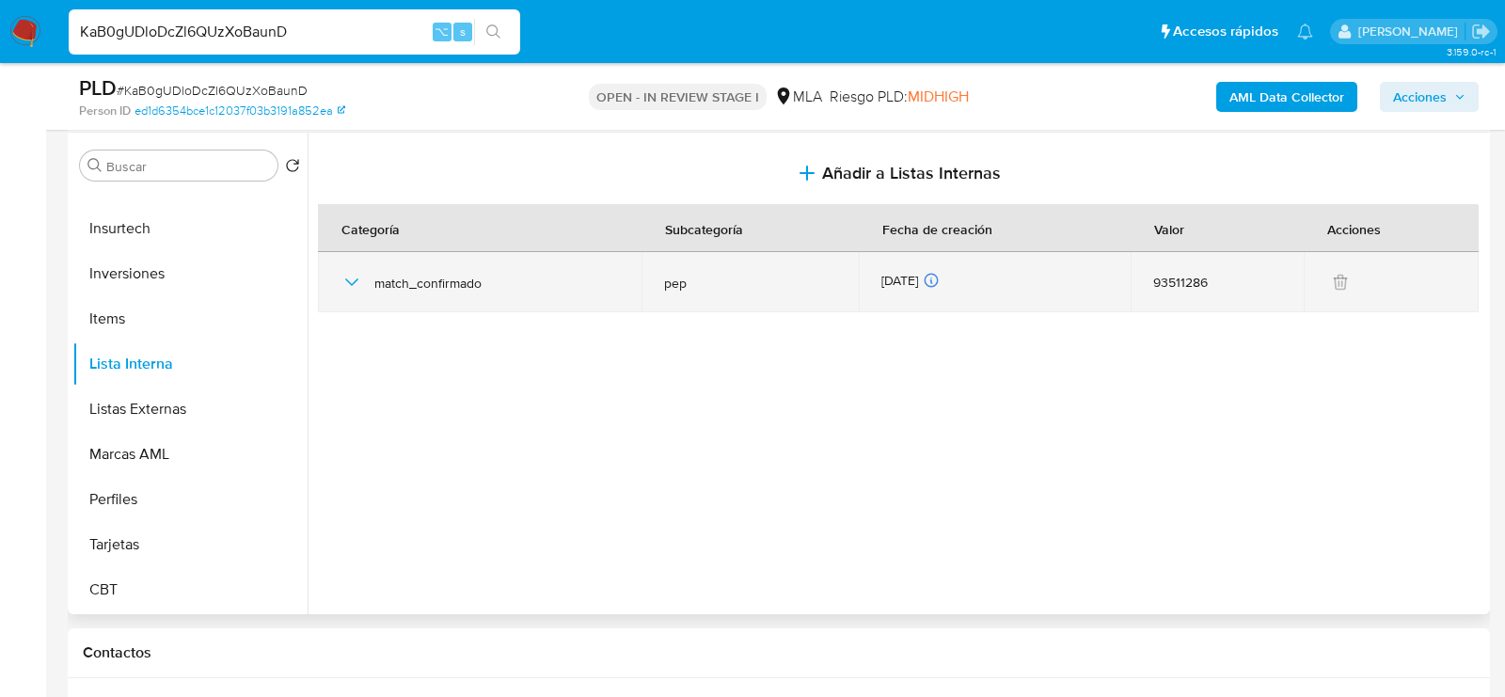
click at [350, 284] on icon "button" at bounding box center [351, 282] width 23 height 23
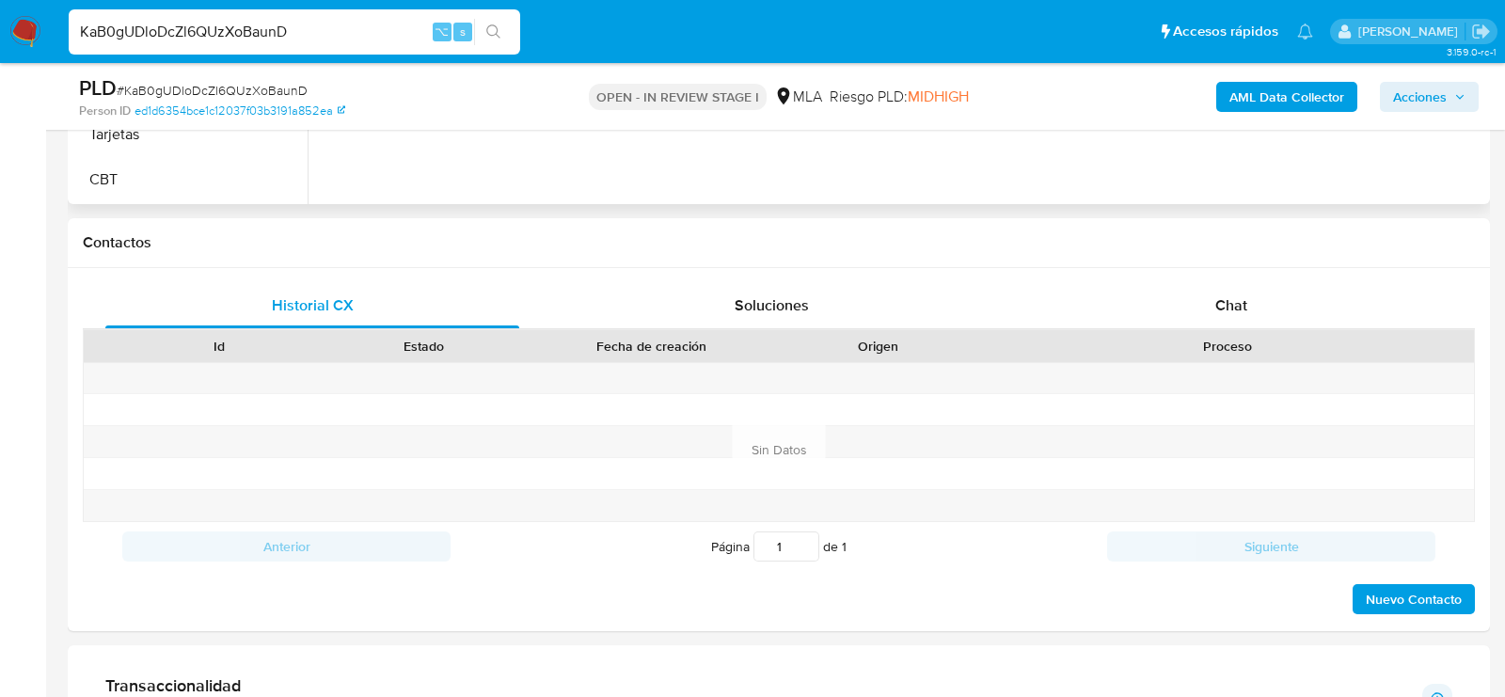
scroll to position [905, 0]
click at [1181, 304] on div "Chat" at bounding box center [1231, 304] width 414 height 45
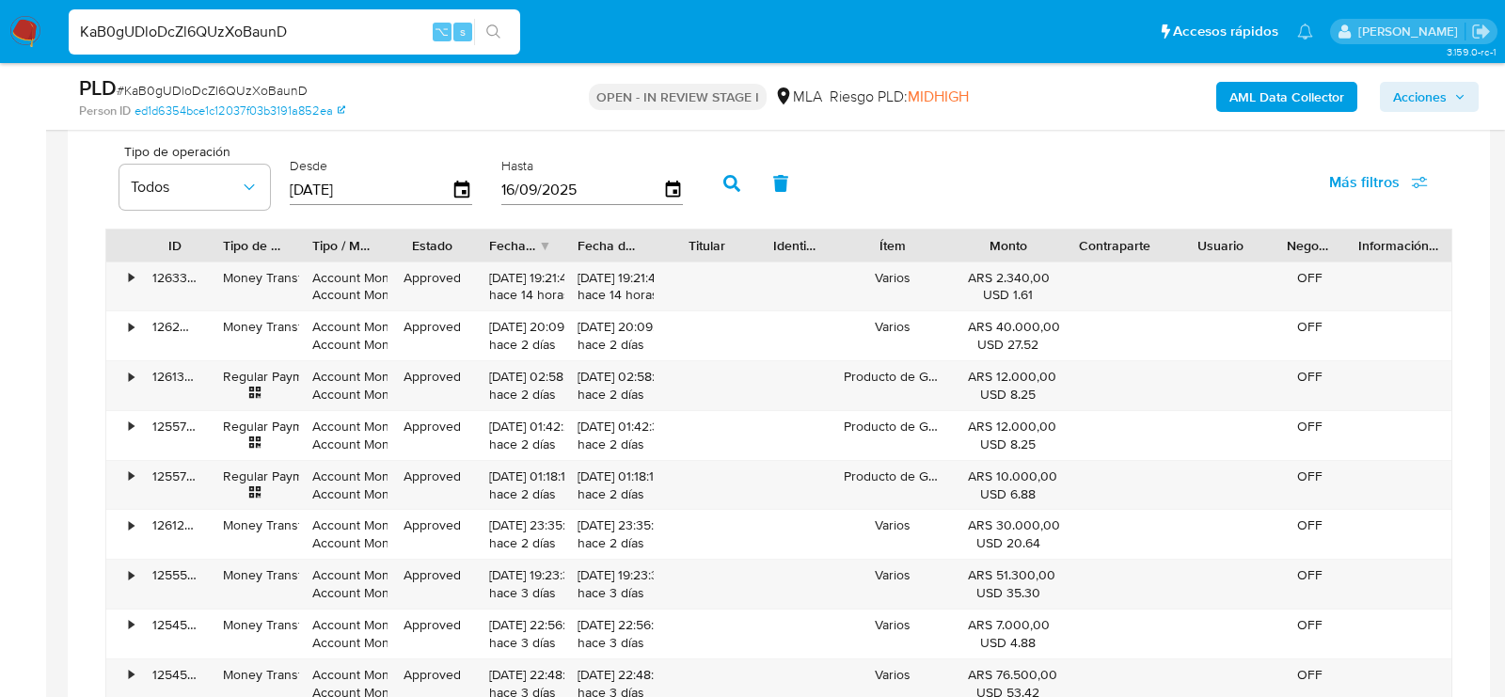
scroll to position [2029, 0]
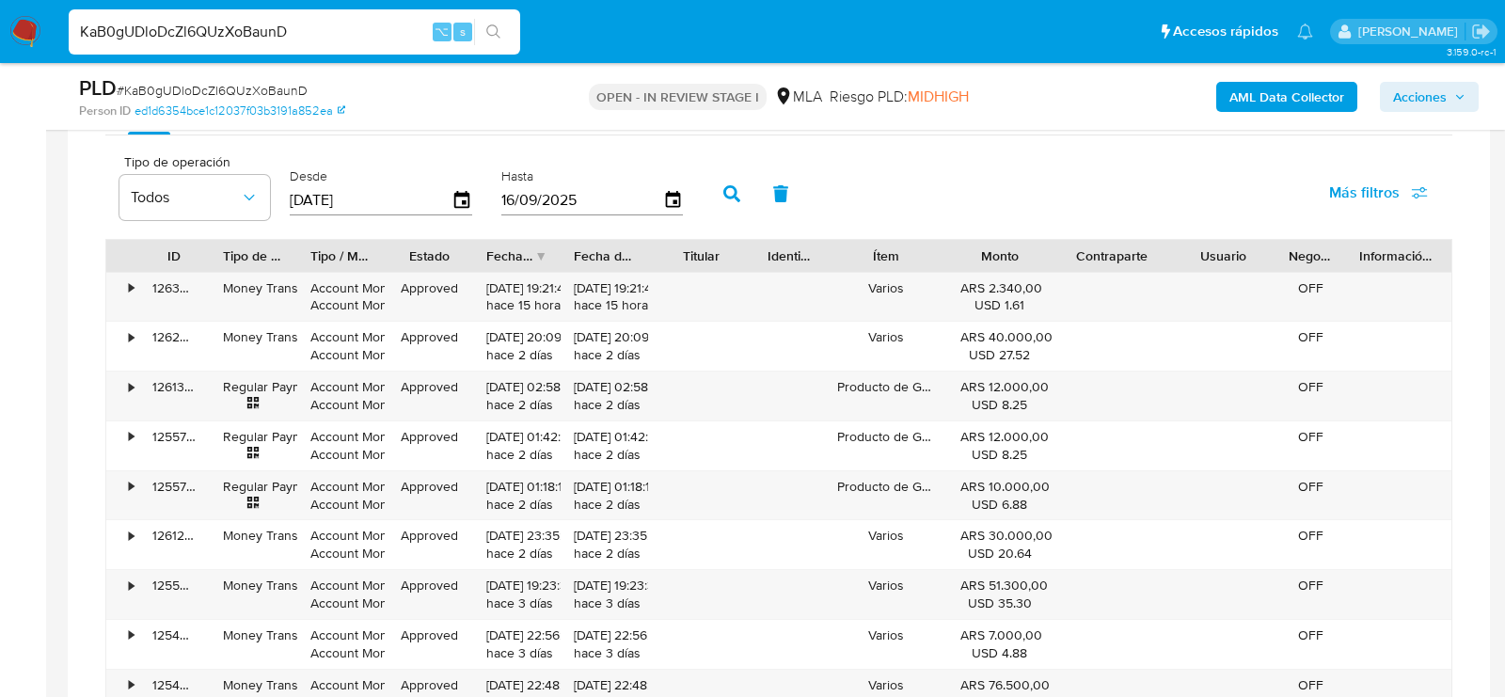
drag, startPoint x: 1166, startPoint y: 253, endPoint x: 1178, endPoint y: 262, distance: 14.7
click at [1178, 262] on div at bounding box center [1170, 256] width 34 height 32
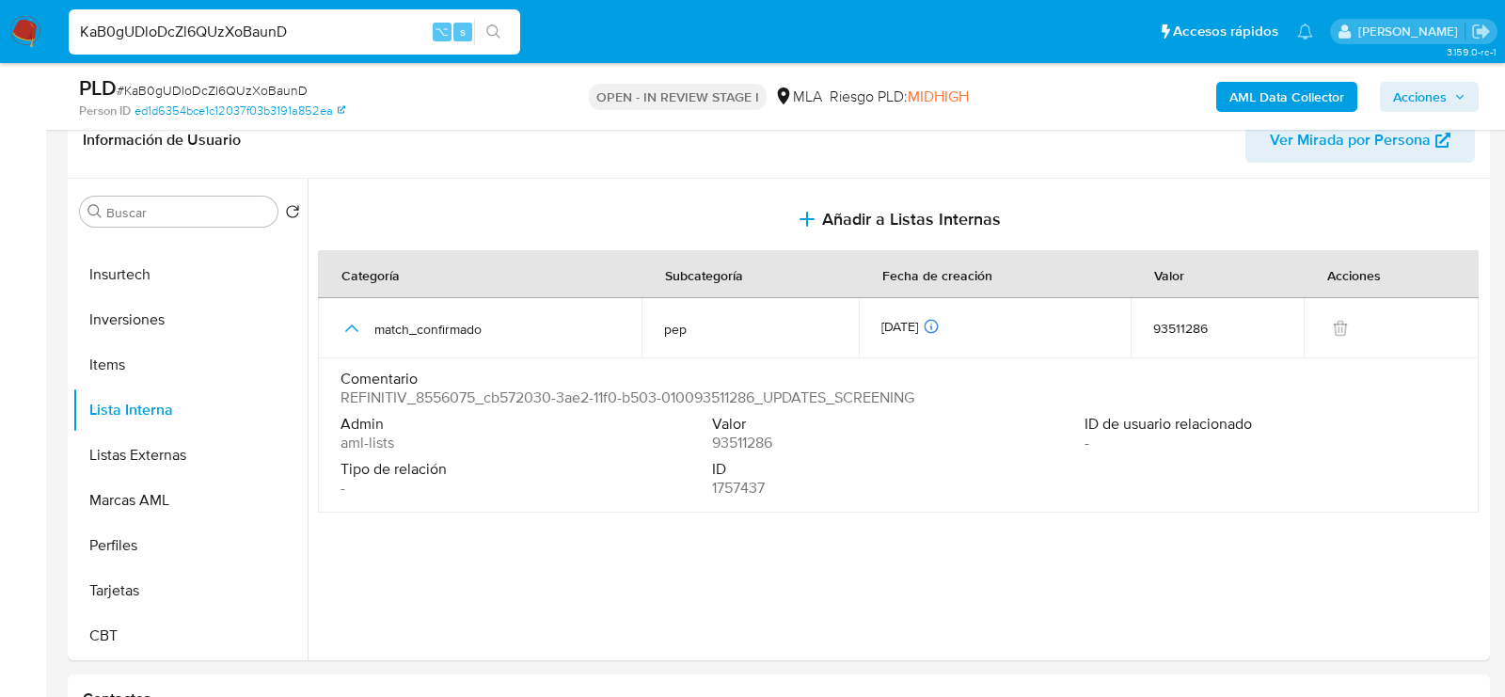
scroll to position [429, 0]
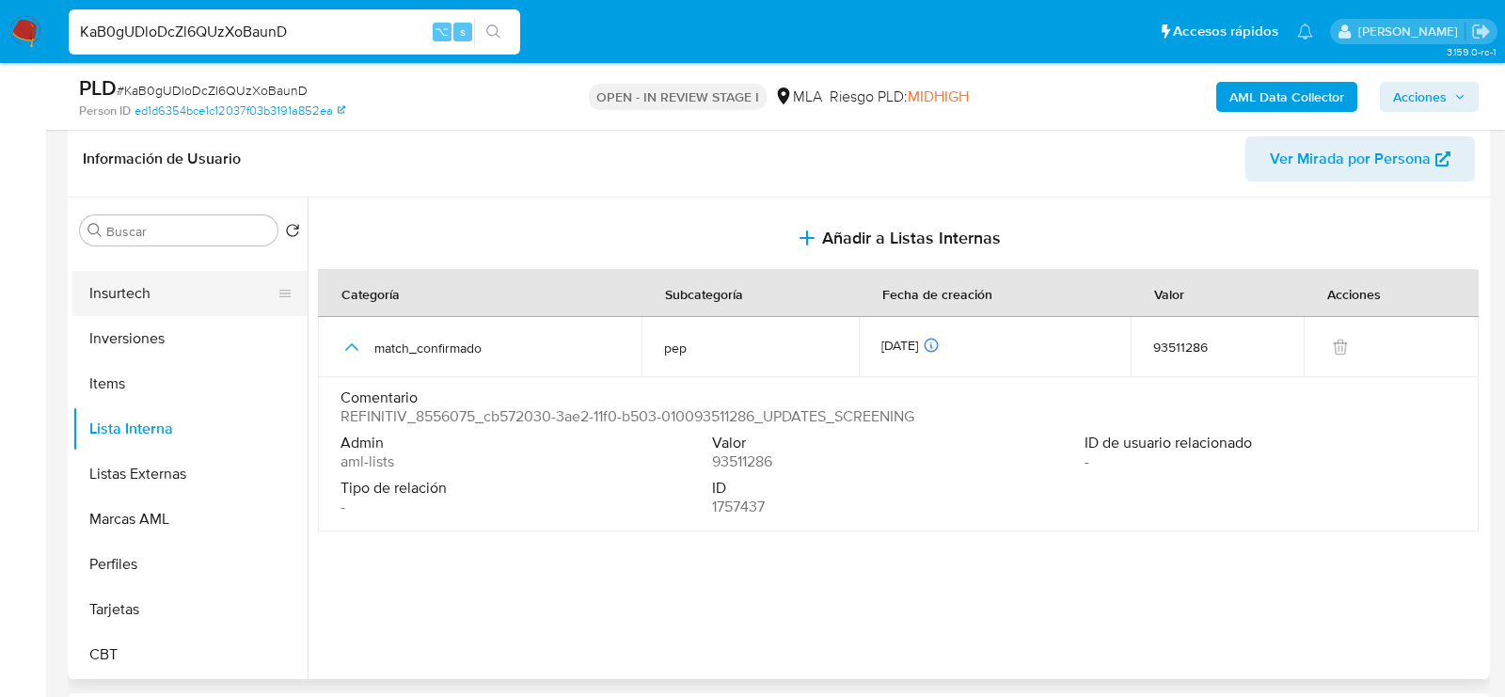
click at [162, 288] on button "Insurtech" at bounding box center [182, 293] width 220 height 45
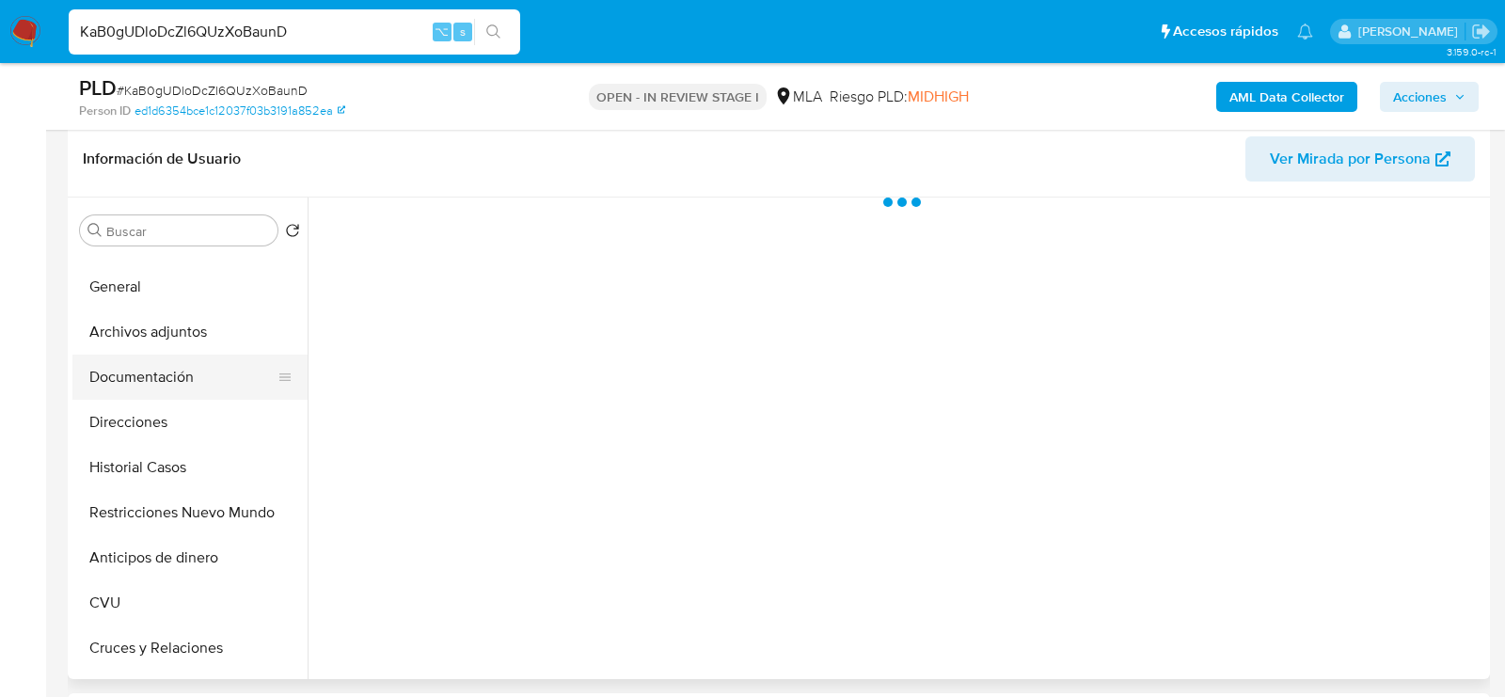
scroll to position [0, 0]
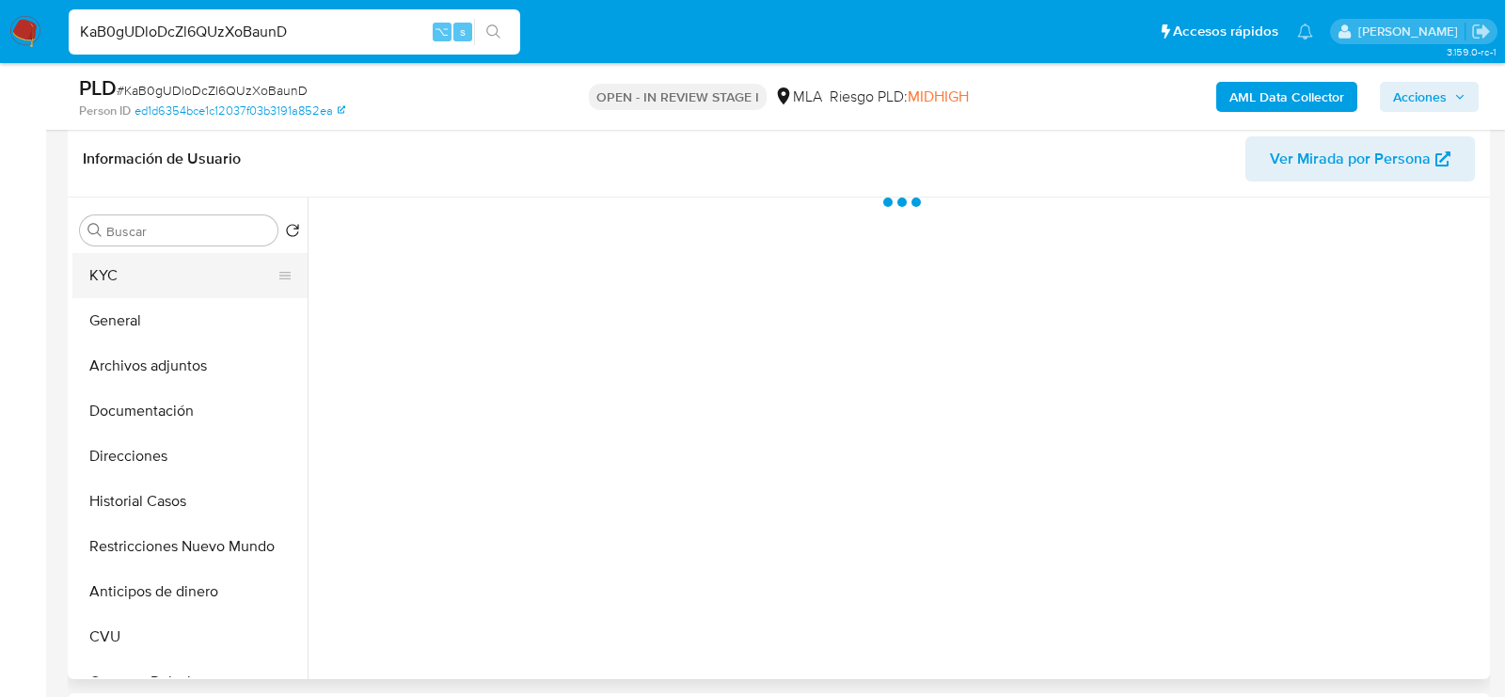
click at [142, 295] on button "KYC" at bounding box center [182, 275] width 220 height 45
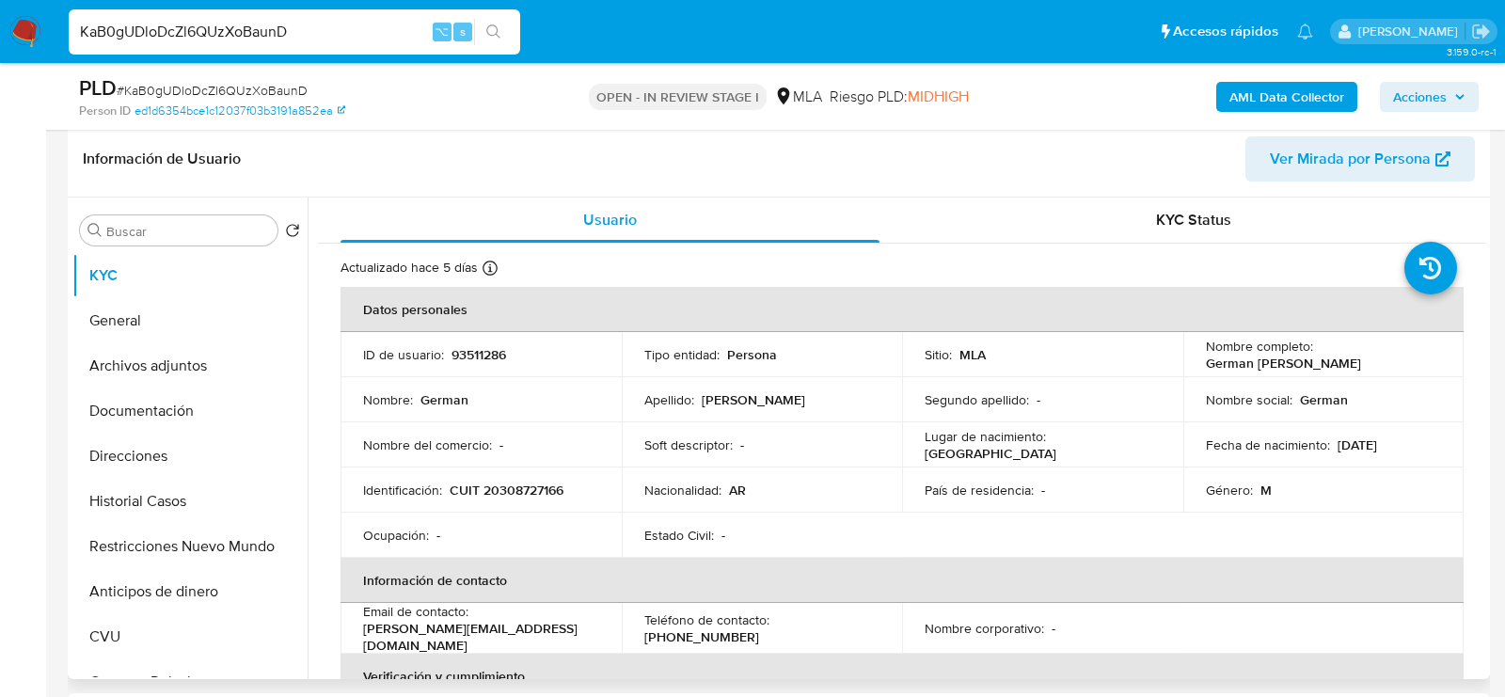
click at [537, 477] on td "Identificación : CUIT 20308727166" at bounding box center [480, 489] width 281 height 45
click at [545, 492] on p "CUIT 20308727166" at bounding box center [507, 490] width 114 height 17
copy p "20308727166"
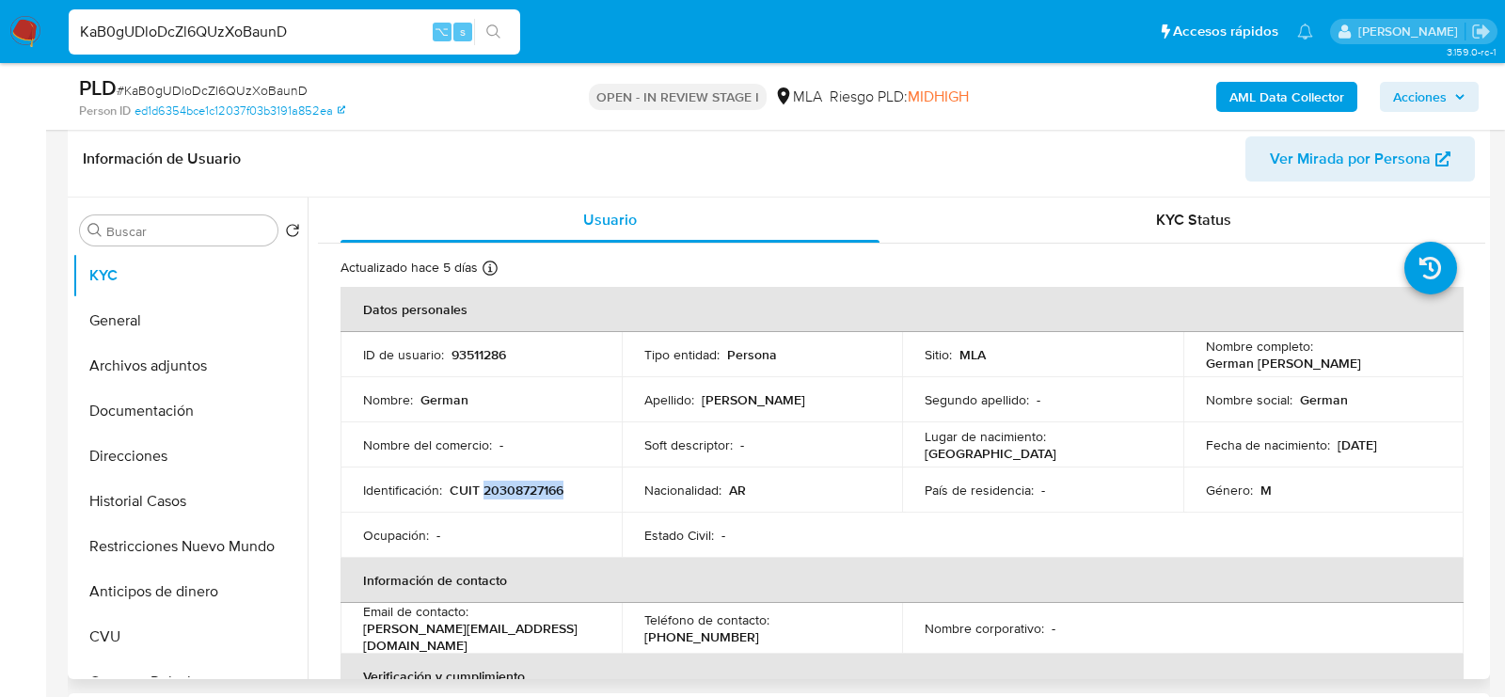
drag, startPoint x: 1202, startPoint y: 362, endPoint x: 1360, endPoint y: 367, distance: 158.1
click at [1360, 367] on p "German Morguen Echavarri" at bounding box center [1283, 363] width 155 height 17
click at [147, 371] on button "Archivos adjuntos" at bounding box center [182, 365] width 220 height 45
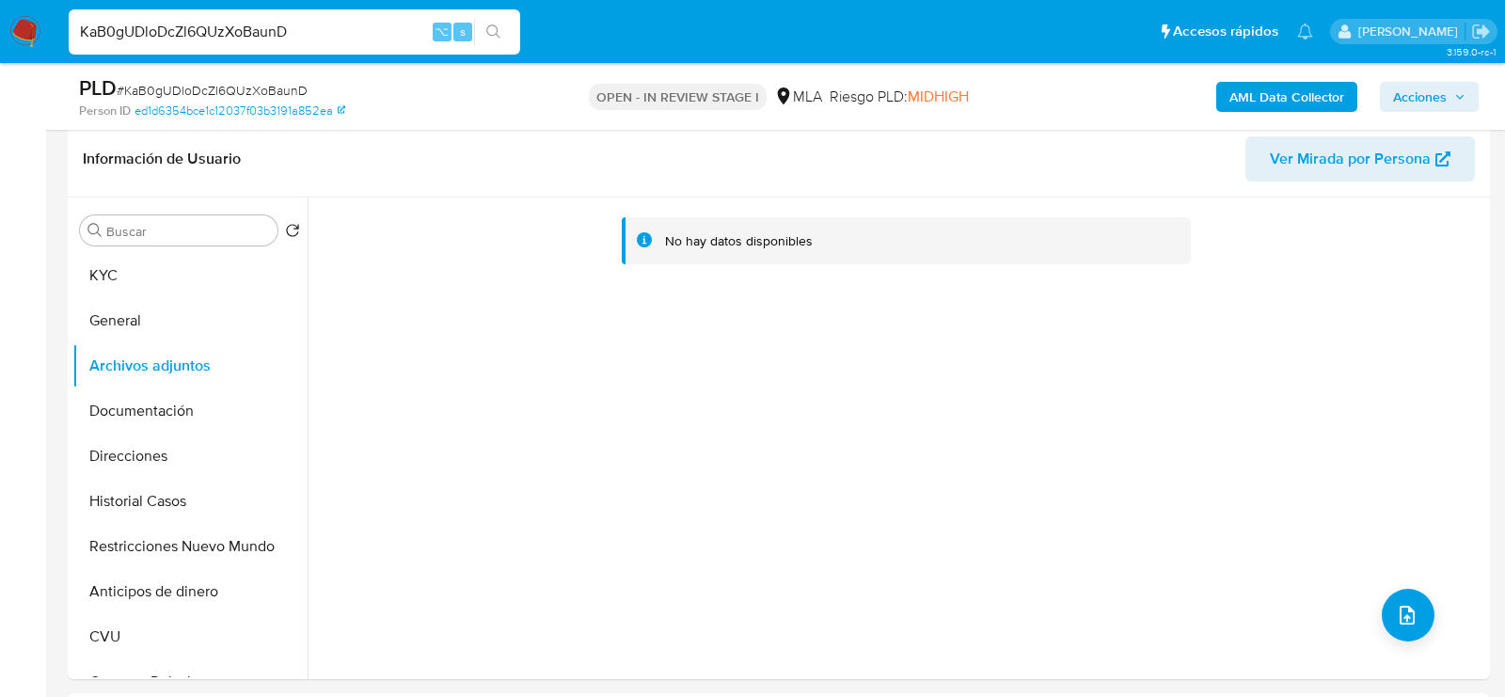
click at [1244, 96] on b "AML Data Collector" at bounding box center [1286, 97] width 115 height 30
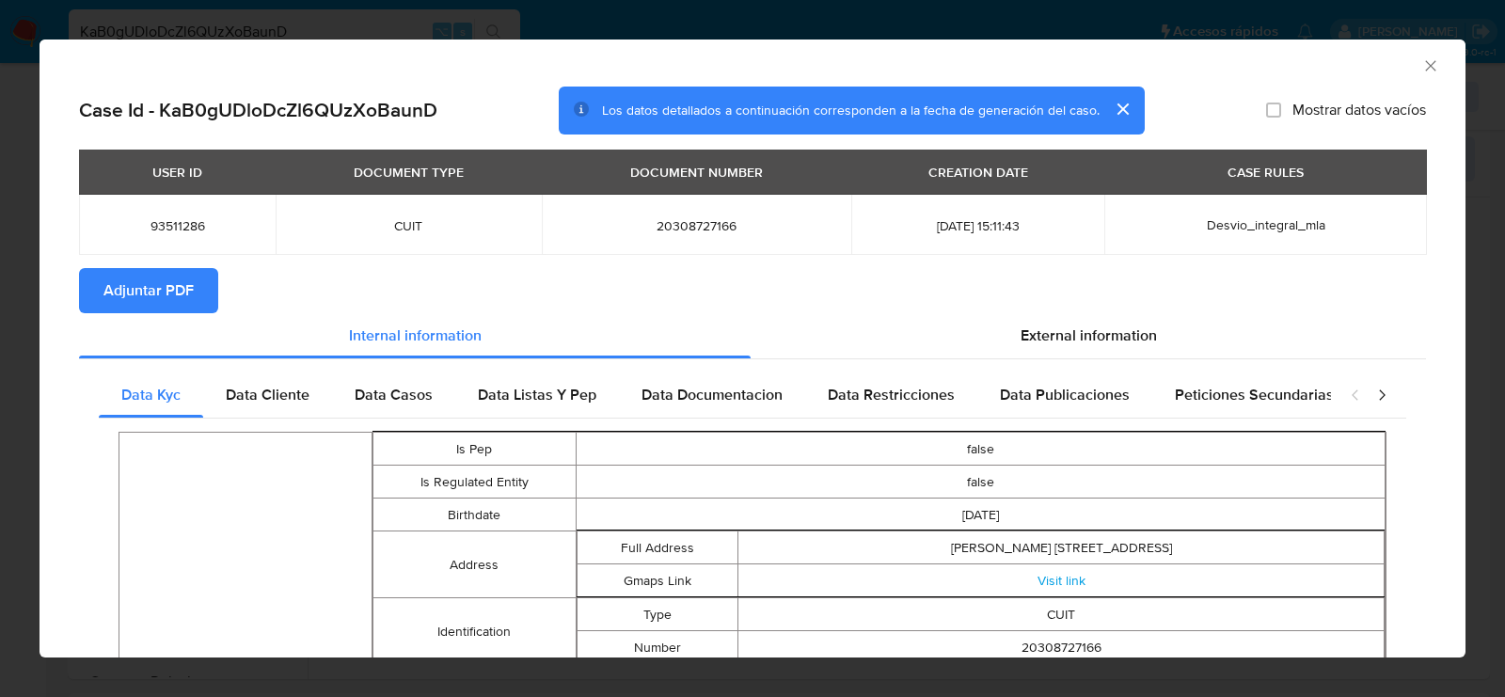
click at [91, 285] on button "Adjuntar PDF" at bounding box center [148, 290] width 139 height 45
click at [1433, 64] on icon "Cerrar ventana" at bounding box center [1430, 65] width 19 height 19
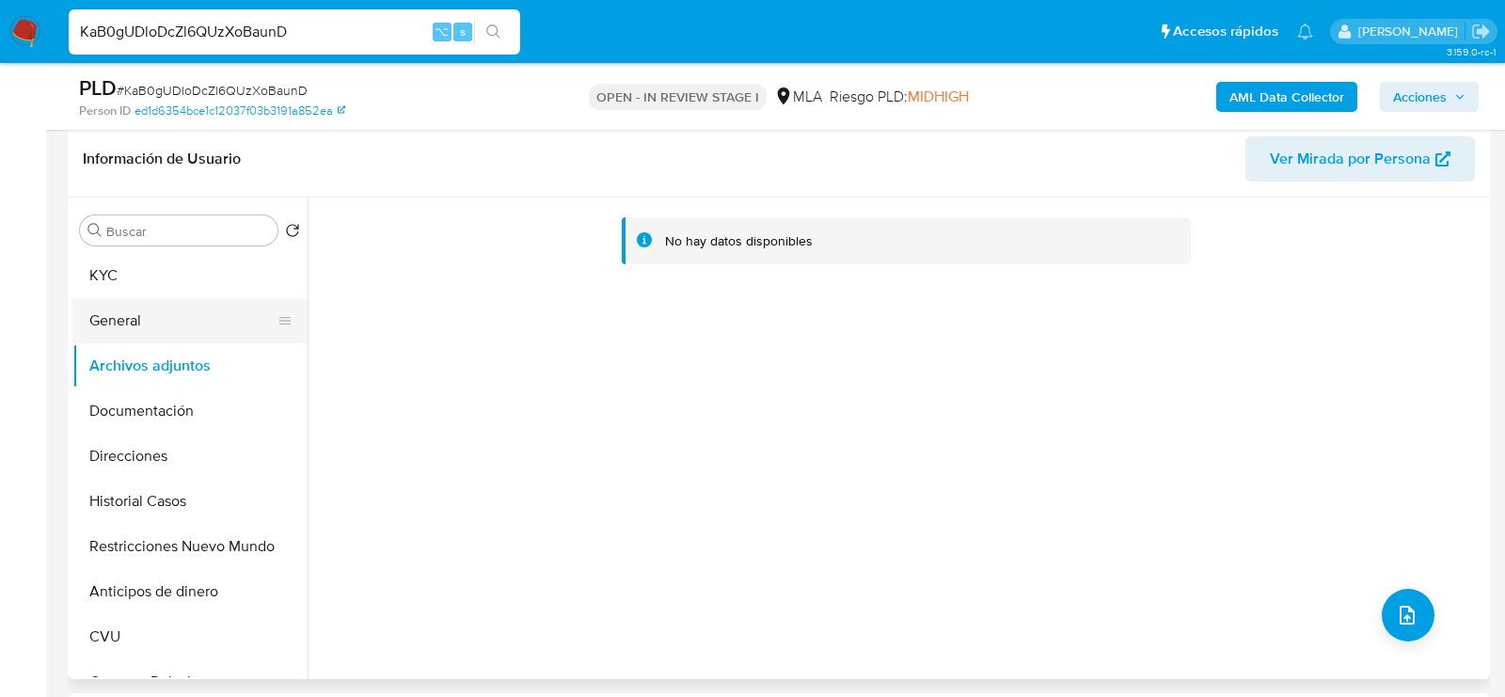
click at [147, 308] on button "General" at bounding box center [182, 320] width 220 height 45
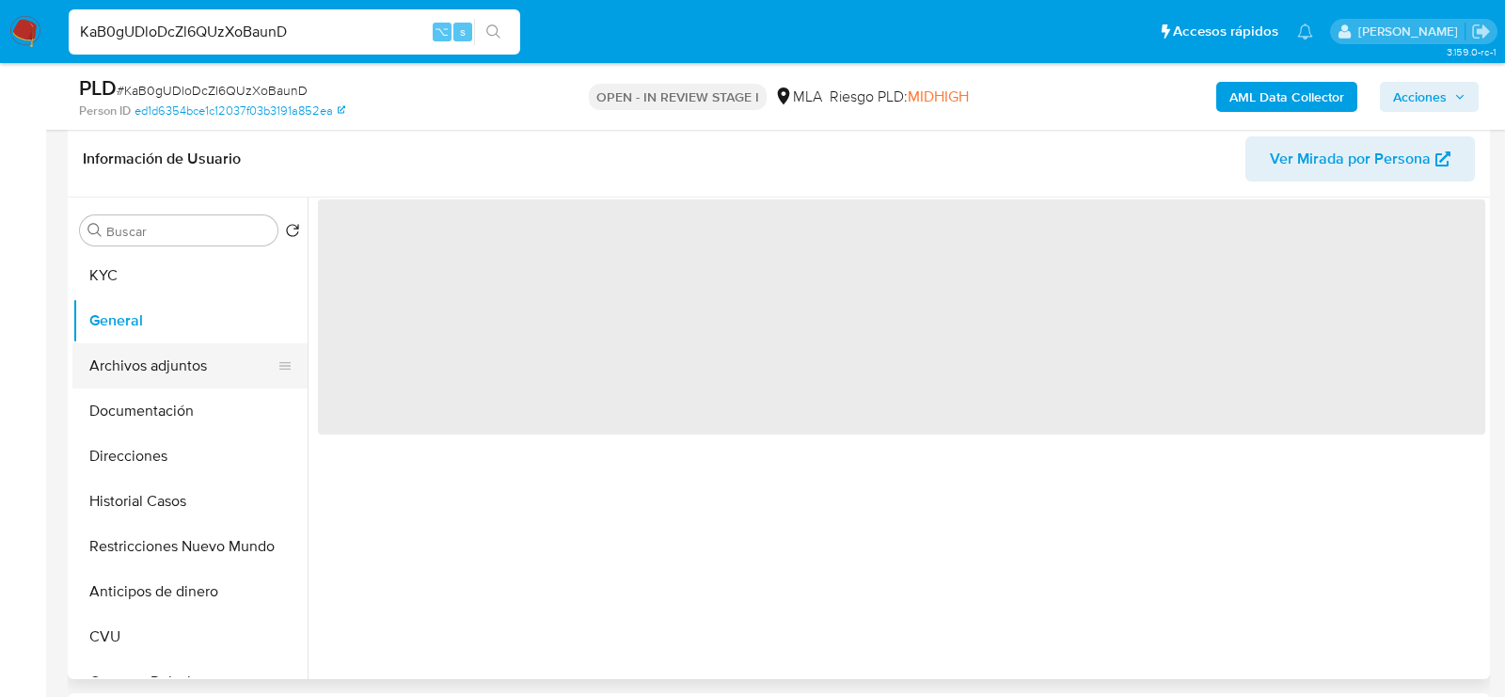
click at [147, 346] on button "Archivos adjuntos" at bounding box center [182, 365] width 220 height 45
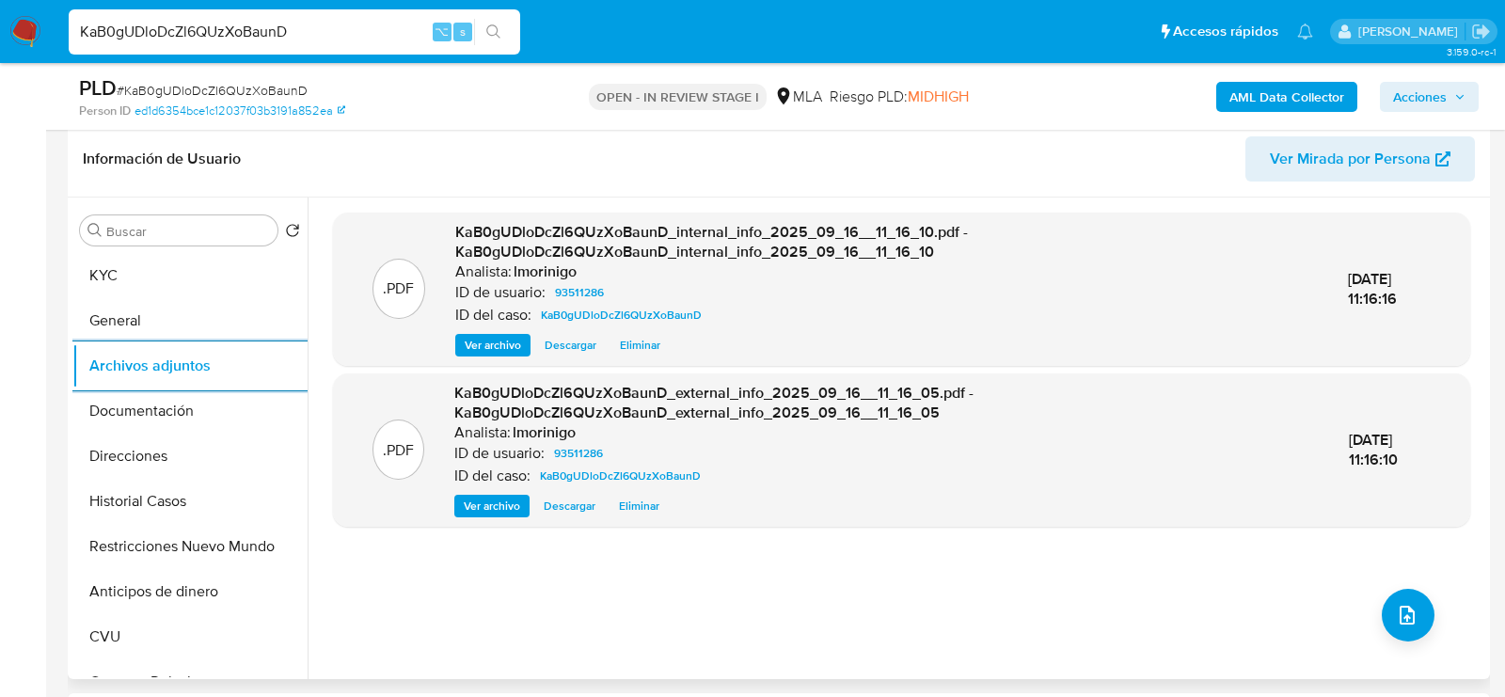
scroll to position [480, 0]
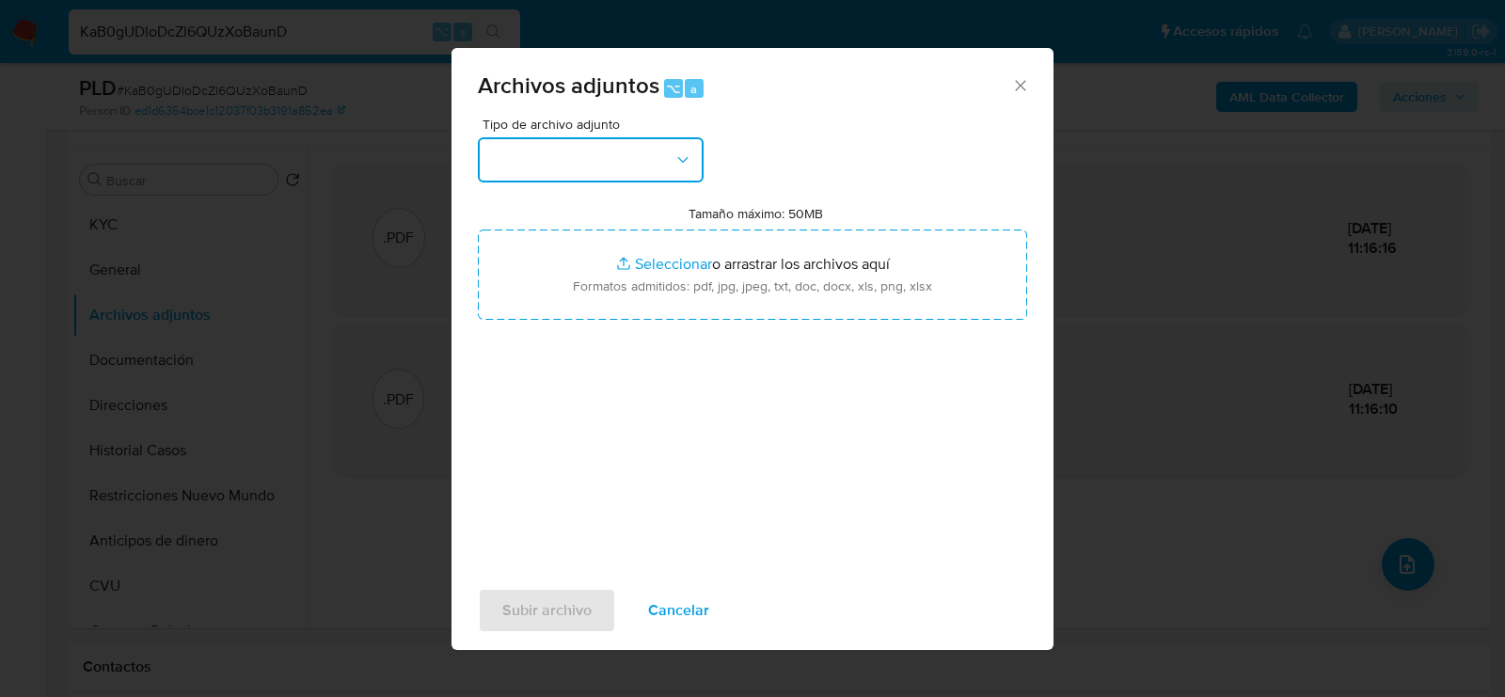
click at [576, 166] on button "button" at bounding box center [591, 159] width 226 height 45
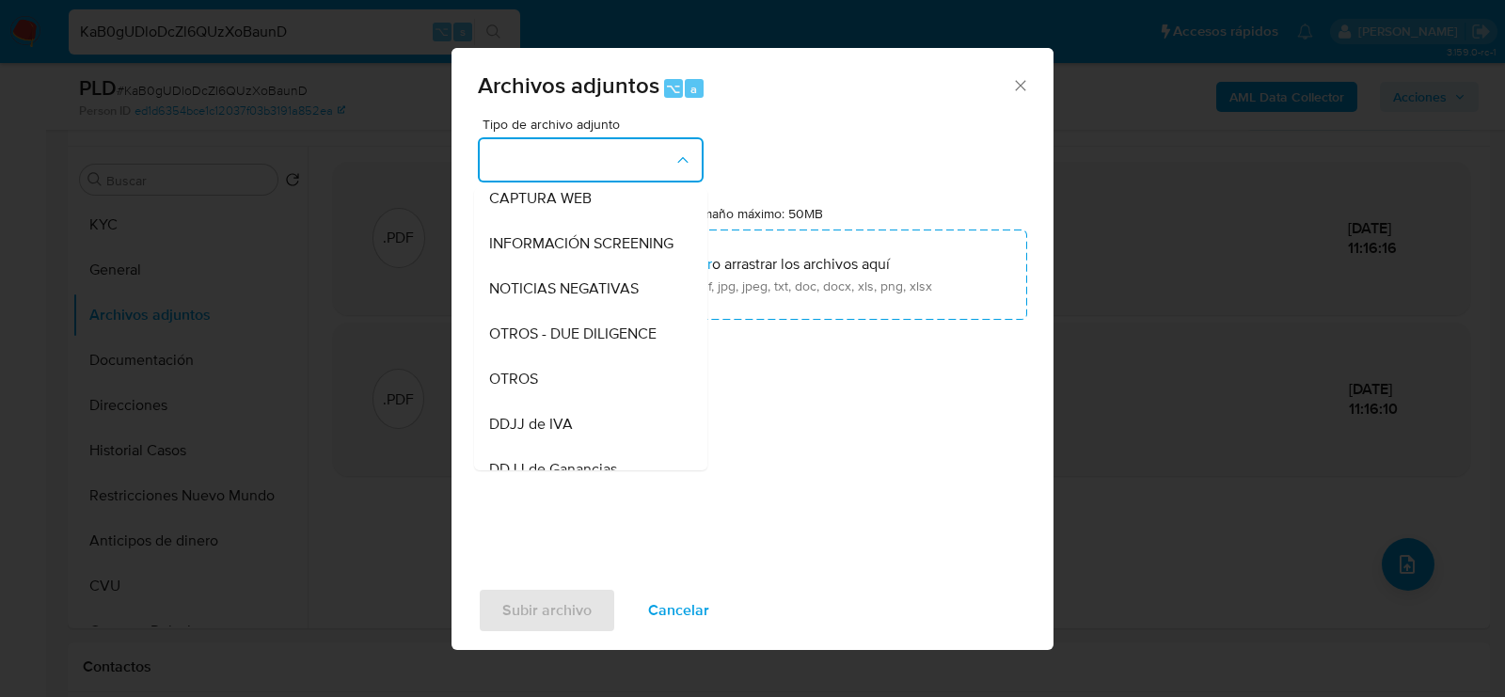
scroll to position [310, 0]
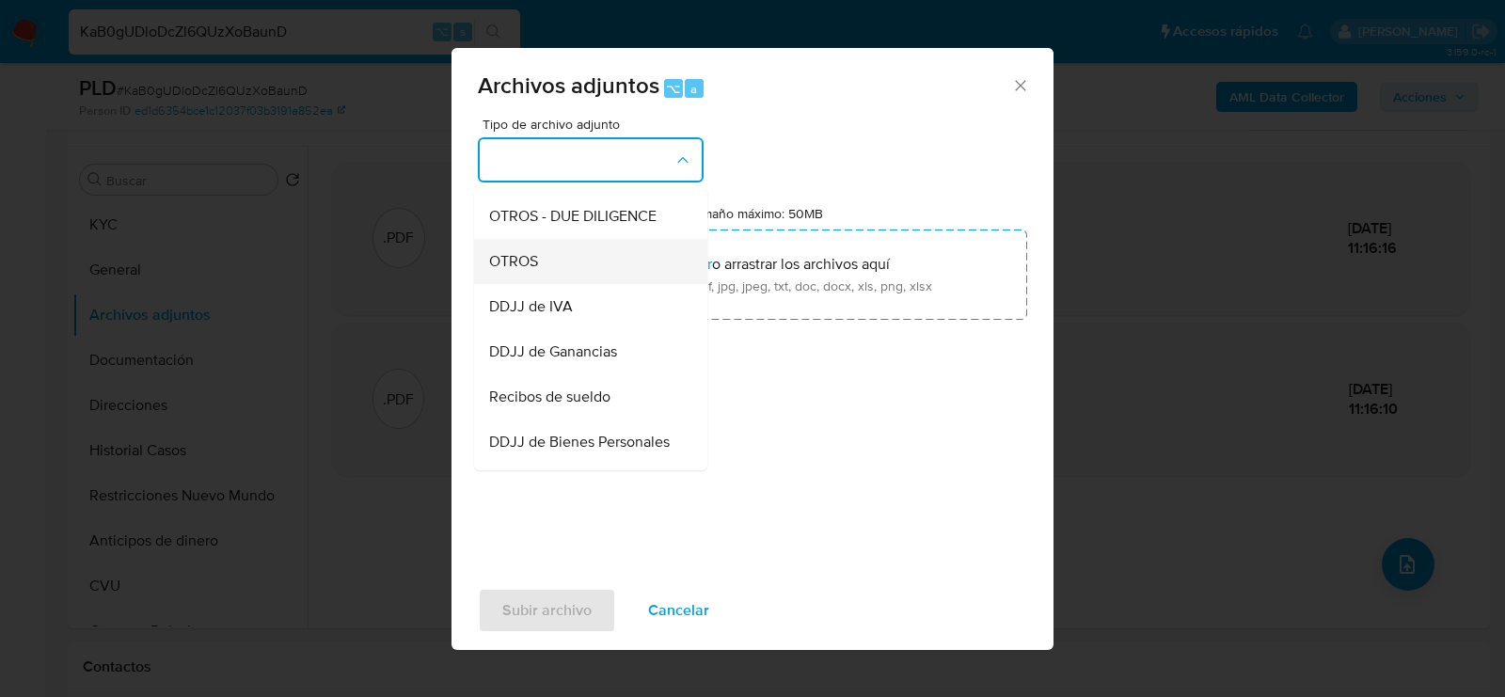
click at [541, 265] on div "OTROS" at bounding box center [585, 261] width 192 height 45
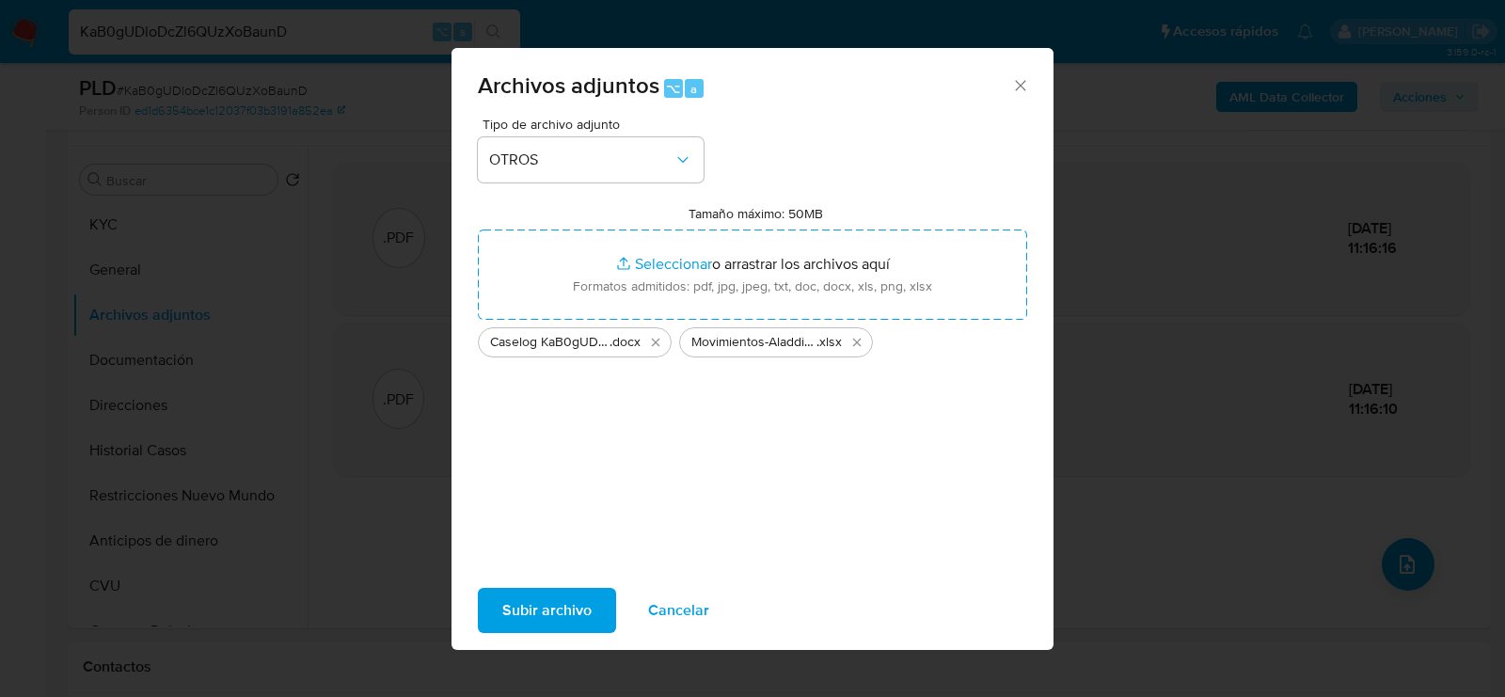
click at [508, 622] on span "Subir archivo" at bounding box center [546, 610] width 89 height 41
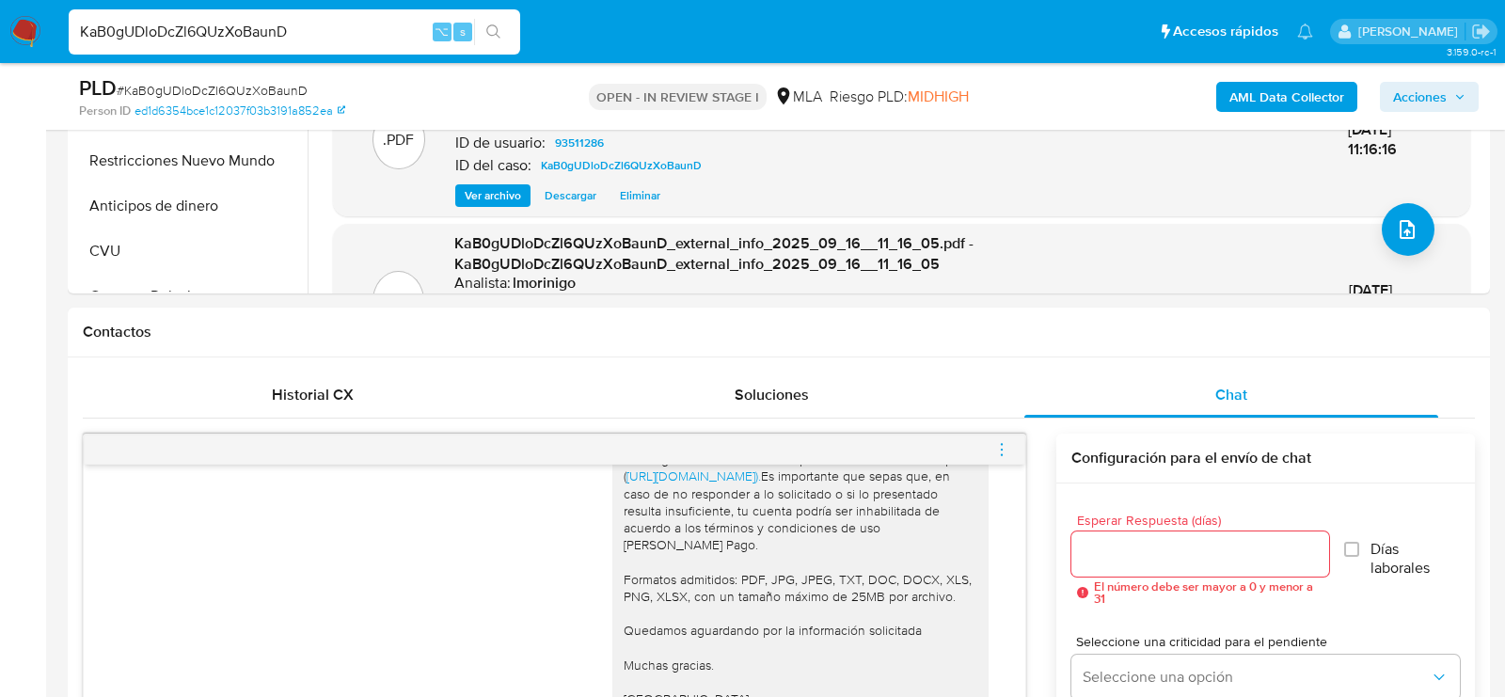
scroll to position [846, 0]
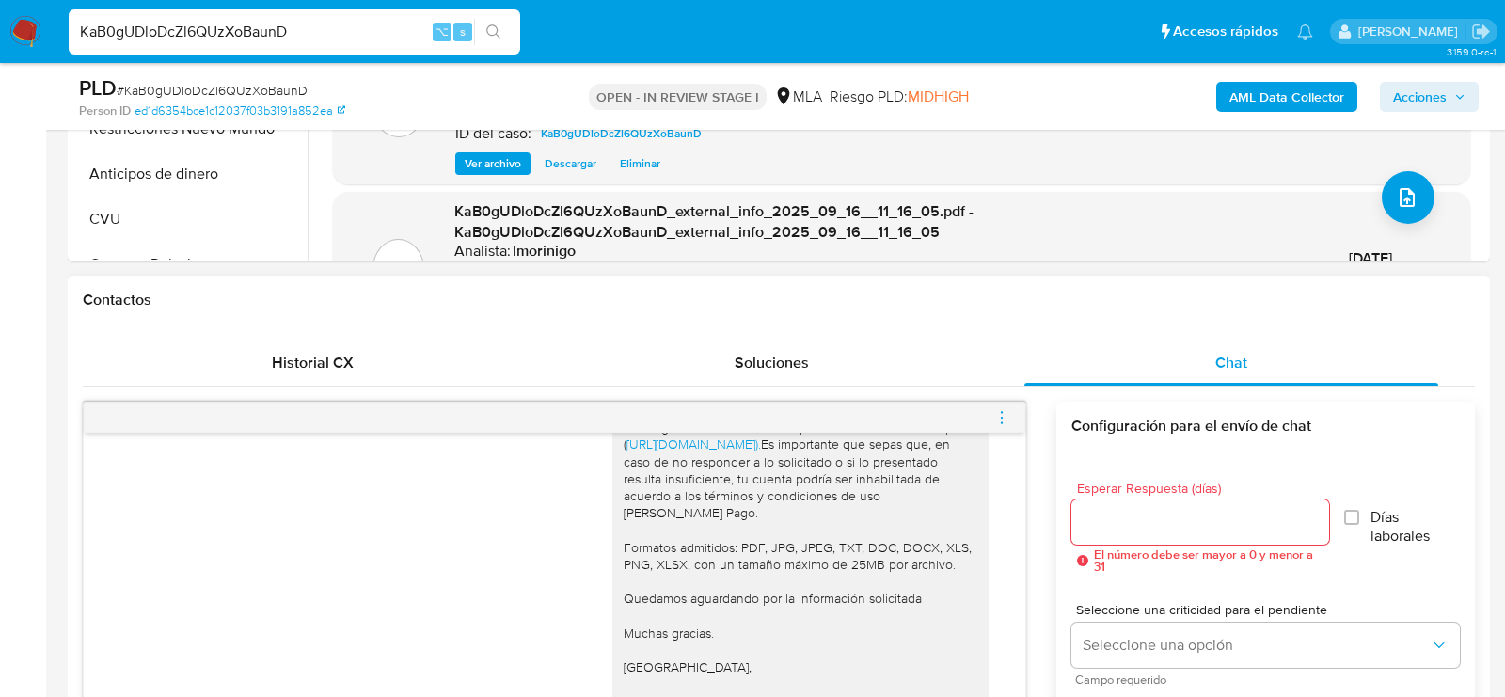
click at [1001, 417] on icon "menu-action" at bounding box center [1001, 417] width 17 height 17
click at [850, 383] on li "Cerrar conversación" at bounding box center [896, 379] width 193 height 34
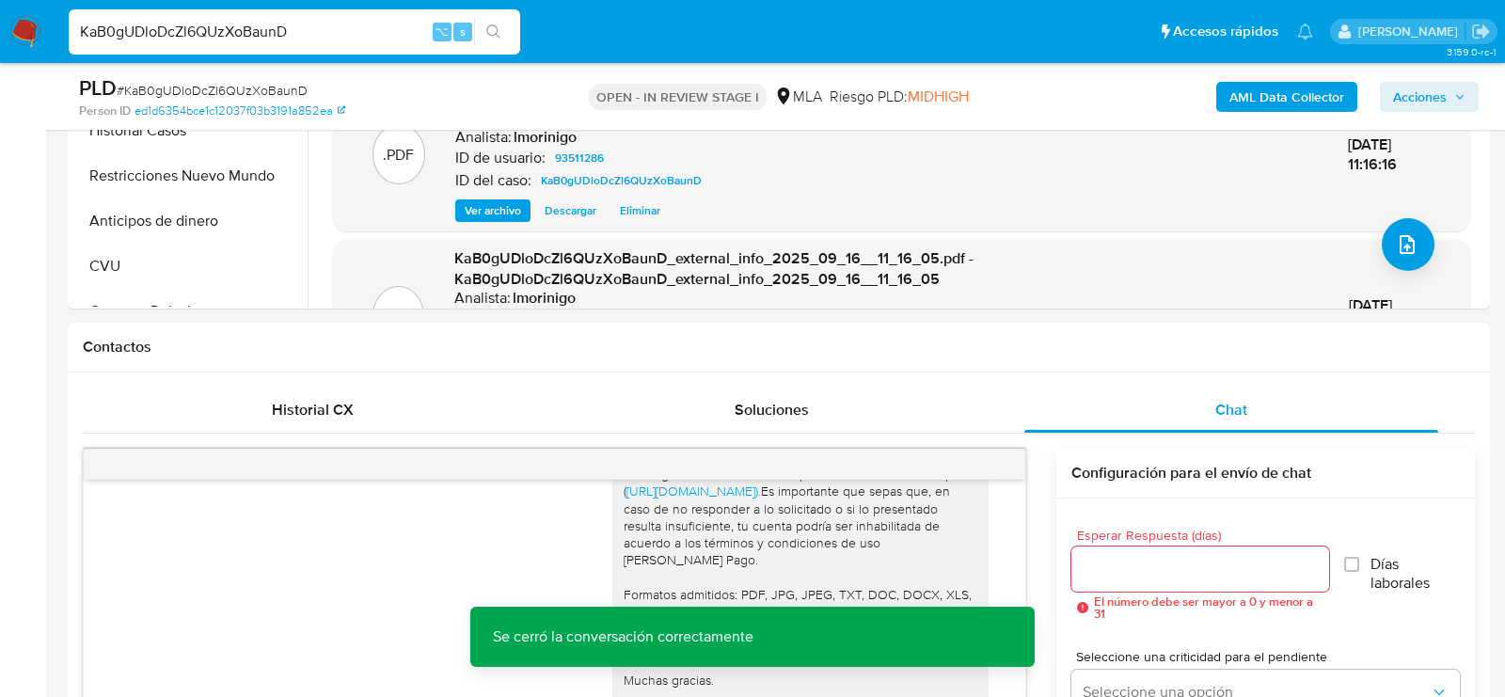
scroll to position [777, 0]
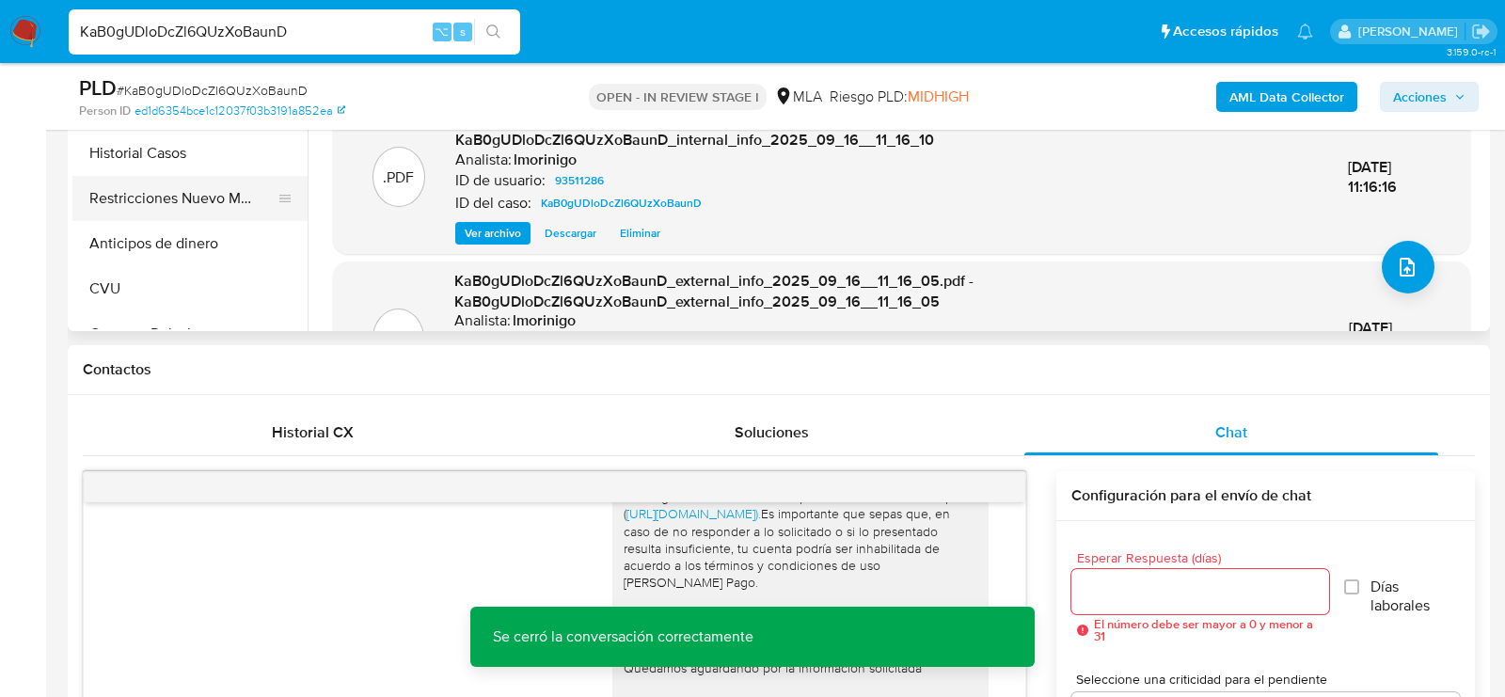
click at [128, 207] on button "Restricciones Nuevo Mundo" at bounding box center [182, 198] width 220 height 45
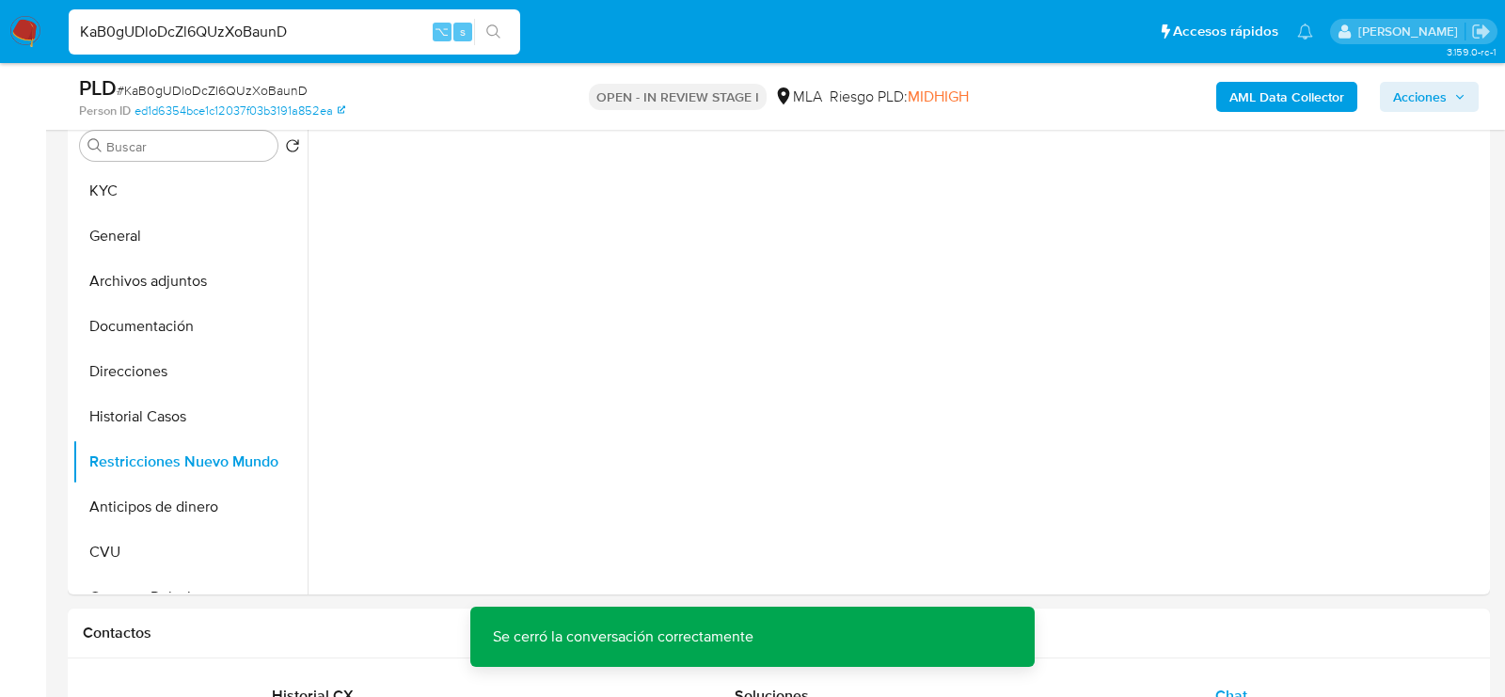
scroll to position [473, 0]
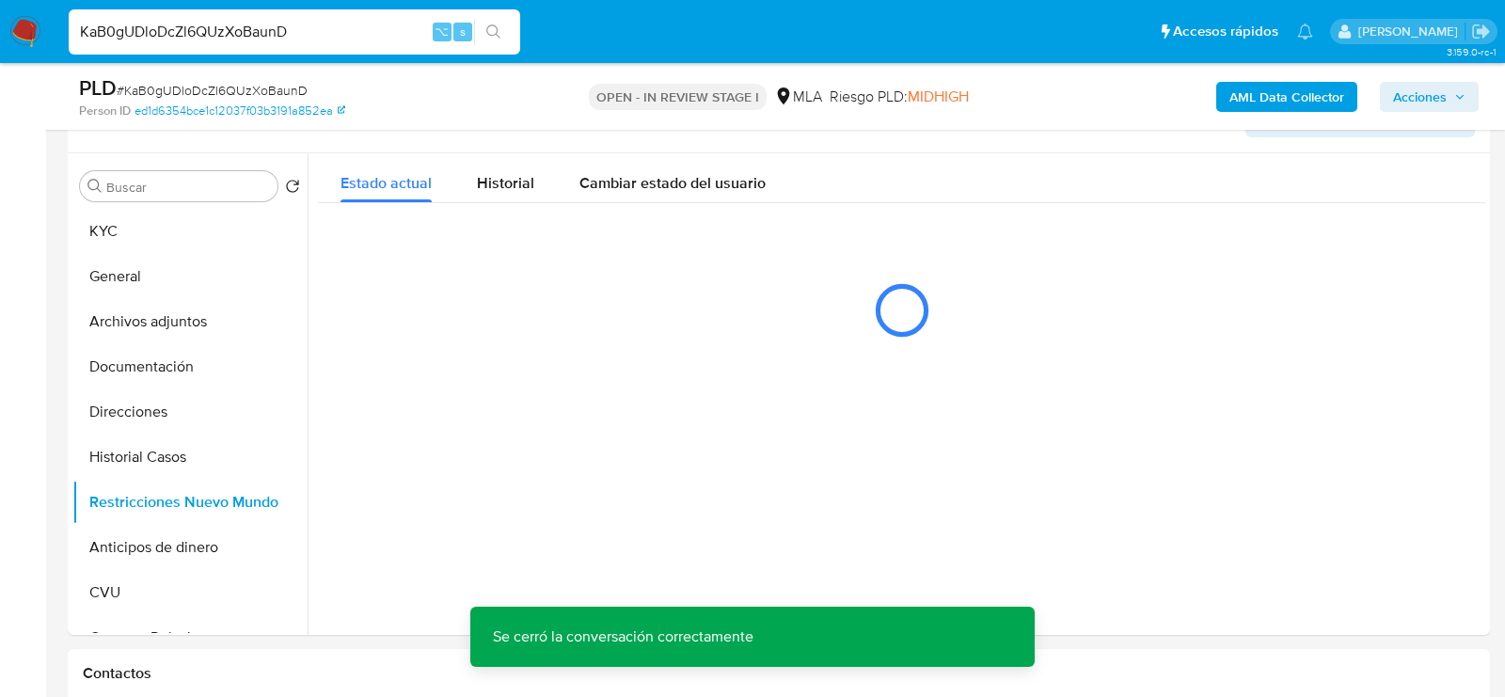
click at [1422, 103] on span "Acciones" at bounding box center [1420, 97] width 54 height 30
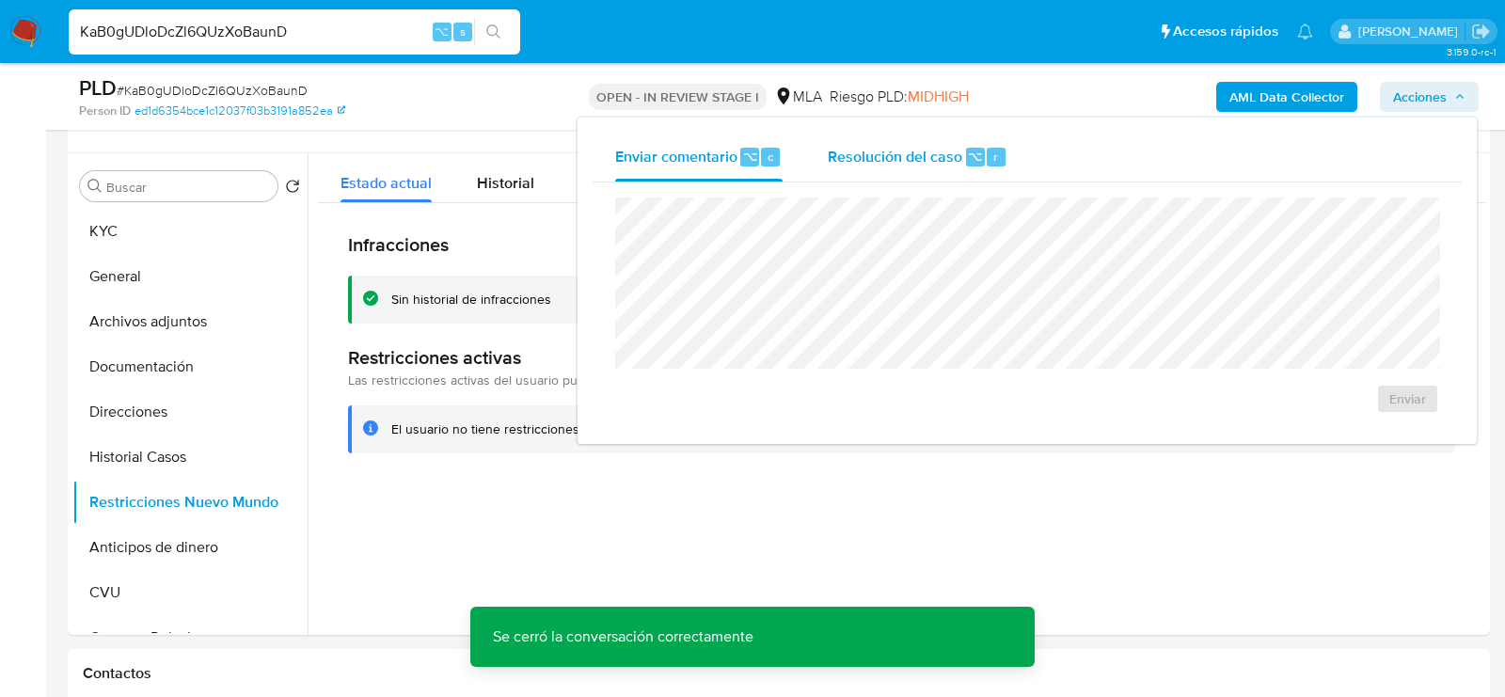
click at [962, 150] on div "Resolución del caso ⌥ r" at bounding box center [918, 157] width 180 height 49
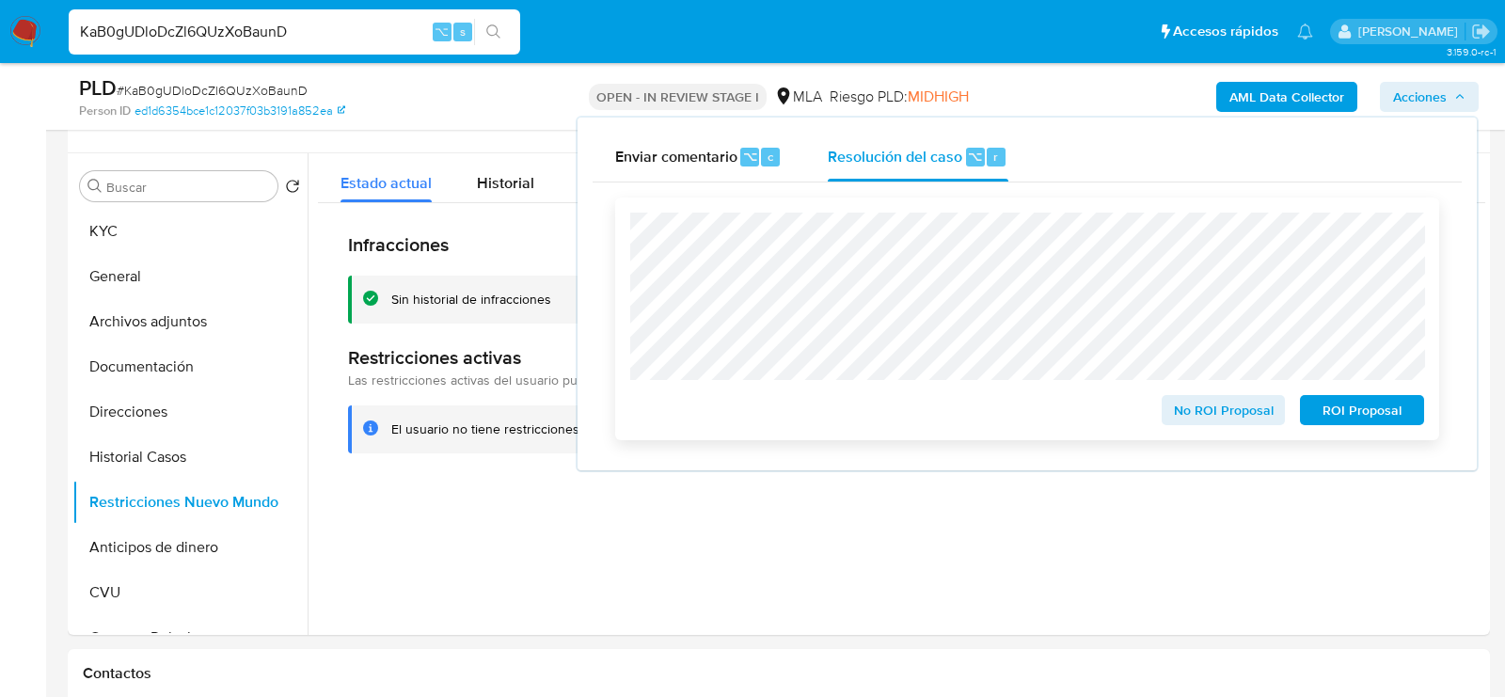
click at [1272, 409] on span "No ROI Proposal" at bounding box center [1224, 410] width 98 height 26
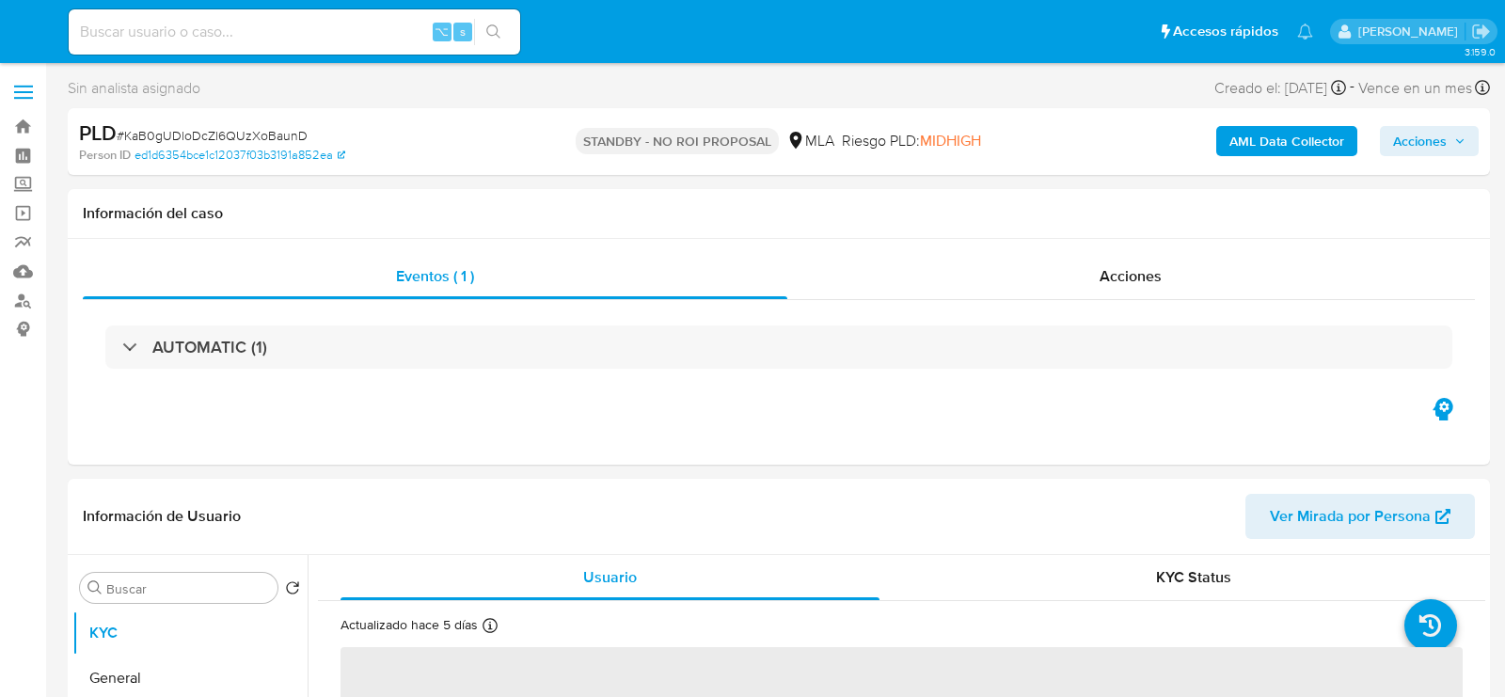
select select "10"
click at [214, 32] on input at bounding box center [294, 32] width 451 height 24
paste input "HO7eUrtg3tRIl6Uj48ly0P3W"
type input "HO7eUrtg3tRIl6Uj48ly0P3W"
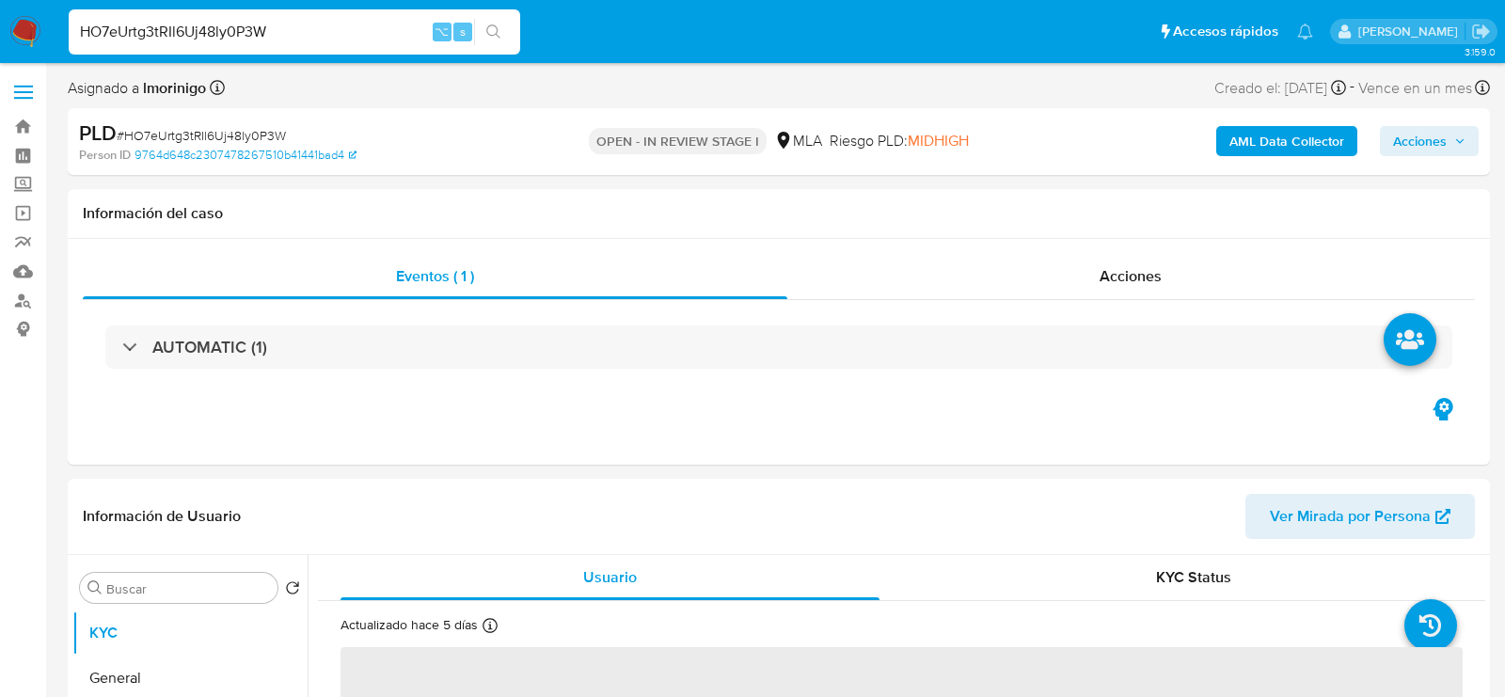
select select "10"
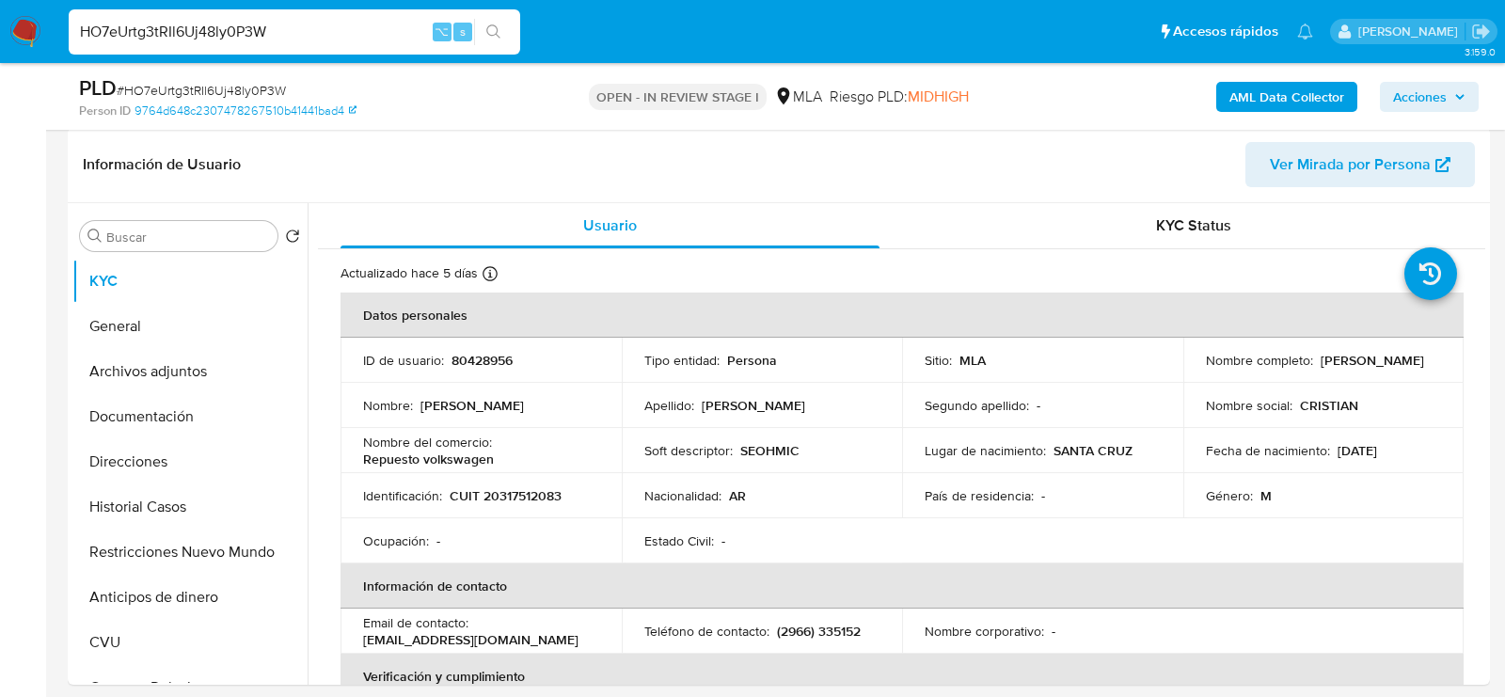
scroll to position [284, 0]
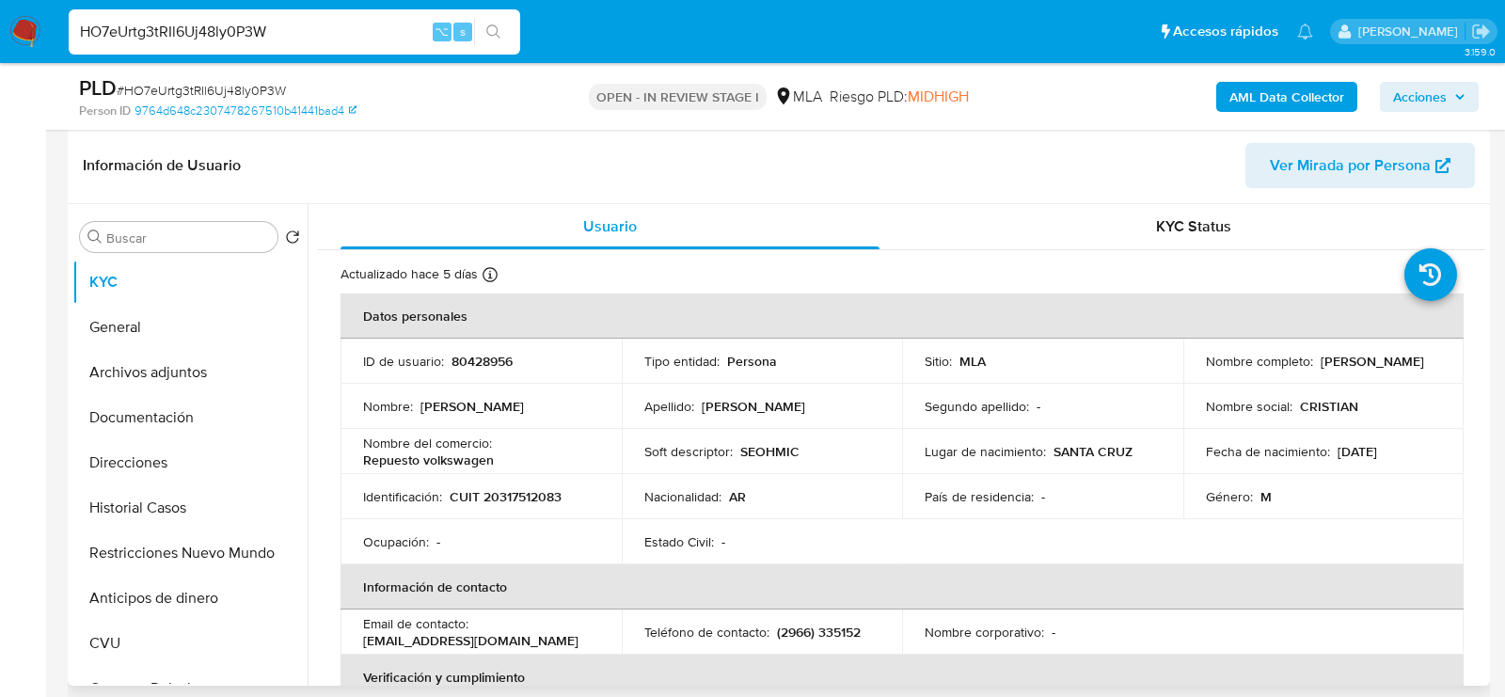
click at [495, 508] on td "Identificación : CUIT 20317512083" at bounding box center [480, 496] width 281 height 45
click at [493, 496] on p "CUIT 20317512083" at bounding box center [506, 496] width 112 height 17
copy p "20317512083"
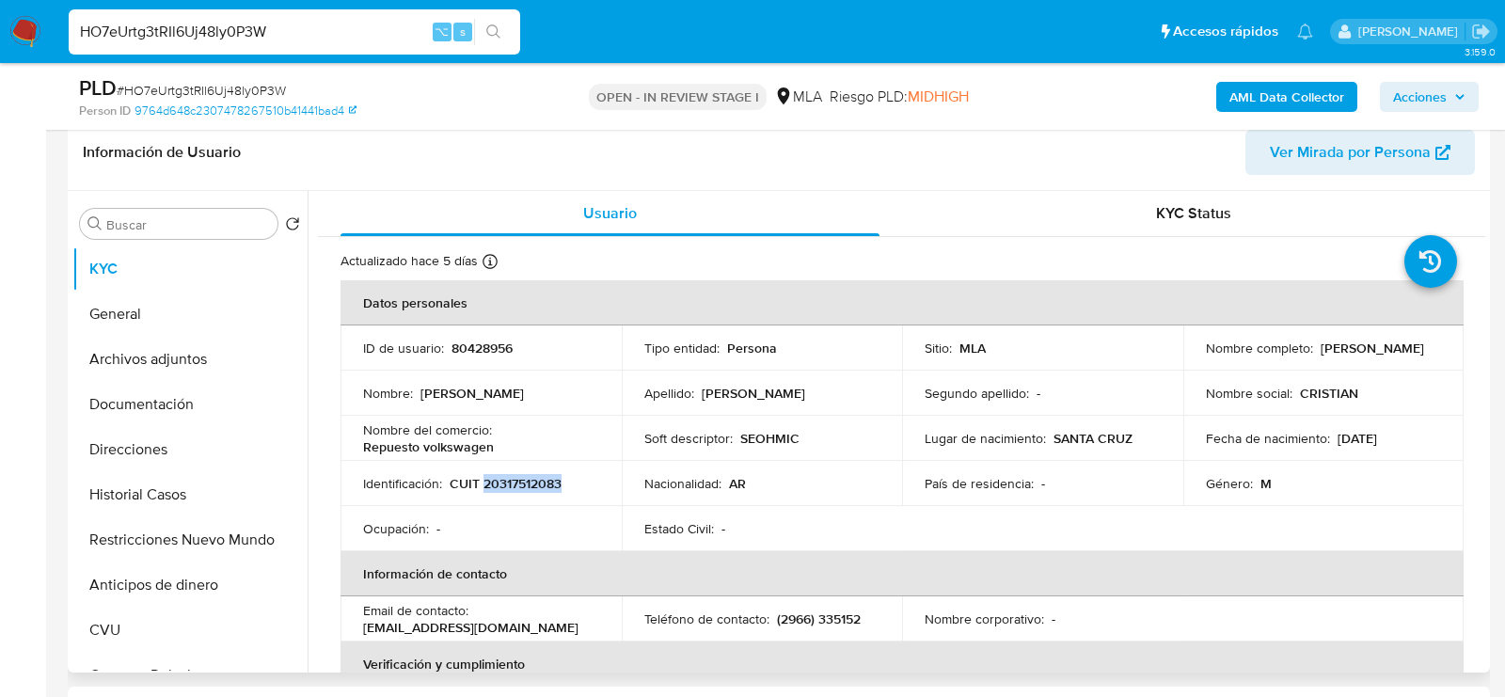
scroll to position [301, 0]
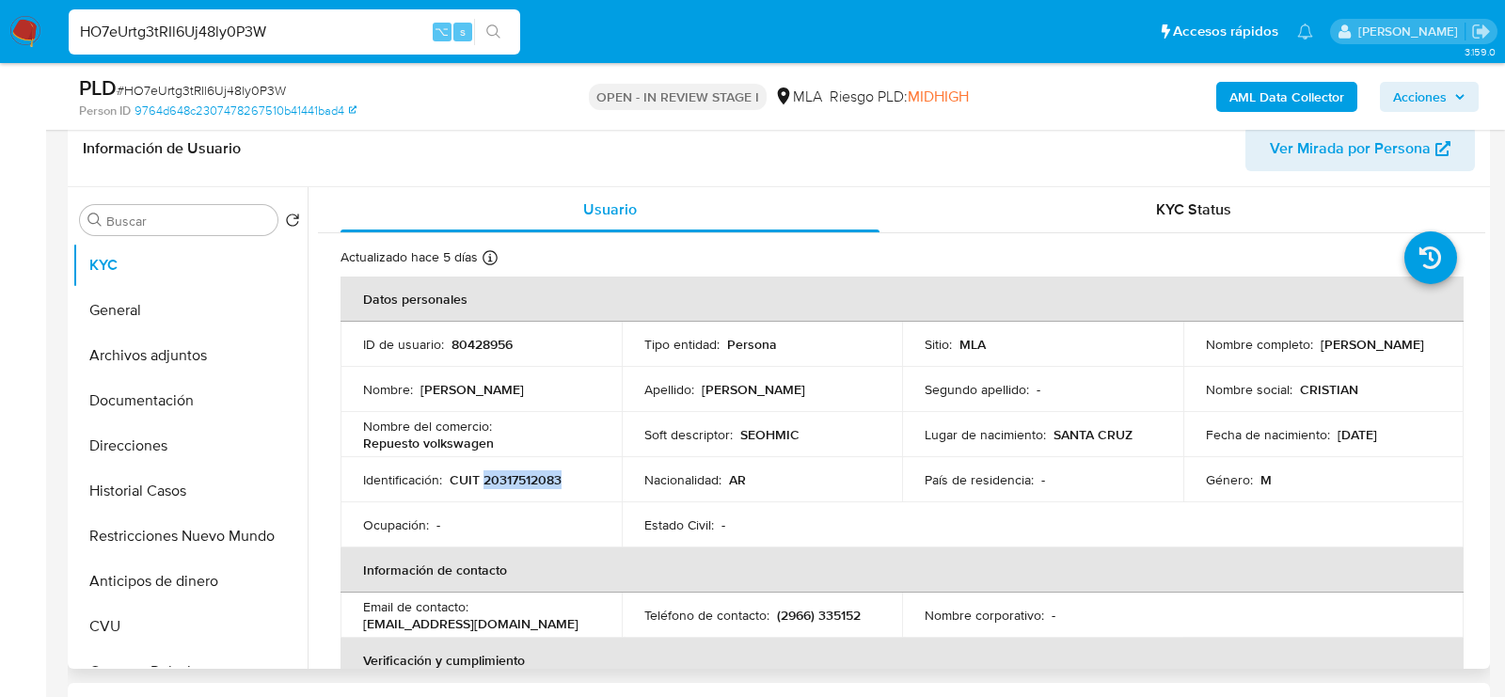
copy p "20317512083"
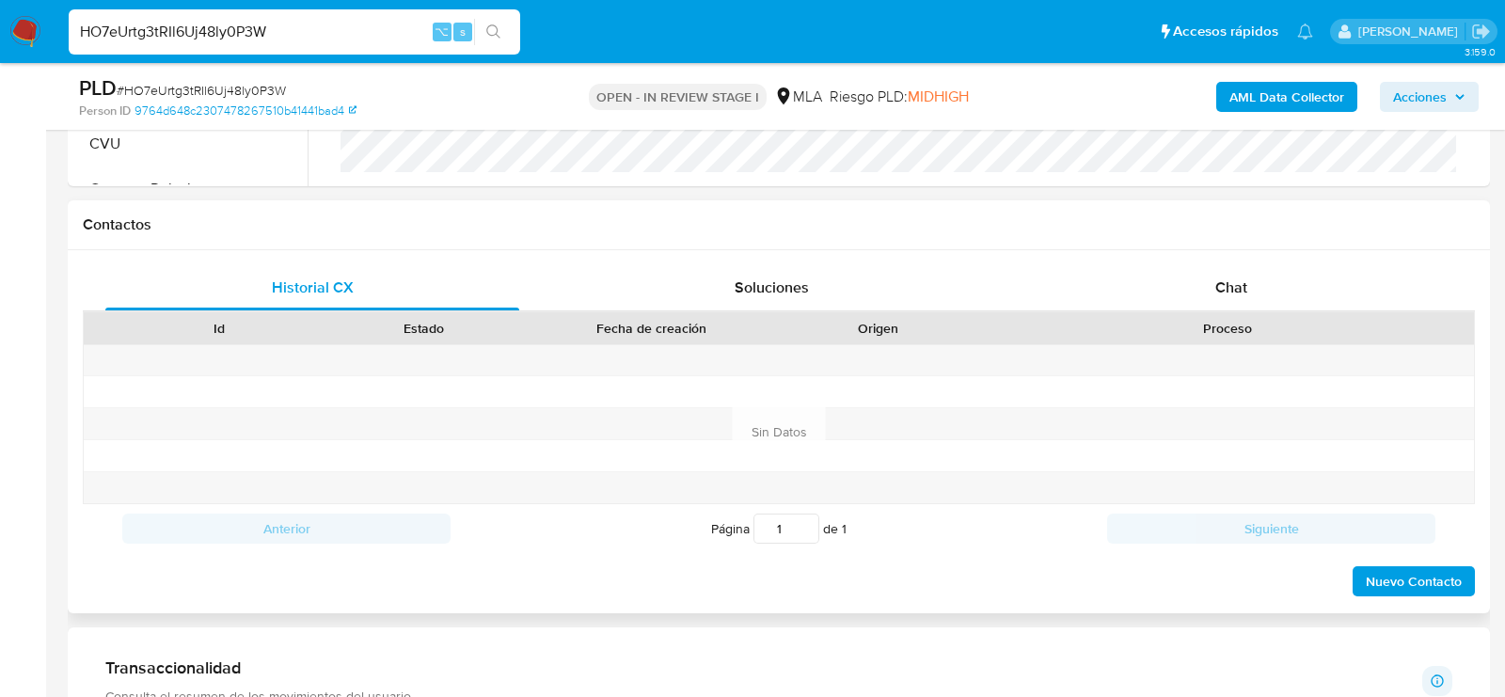
scroll to position [832, 0]
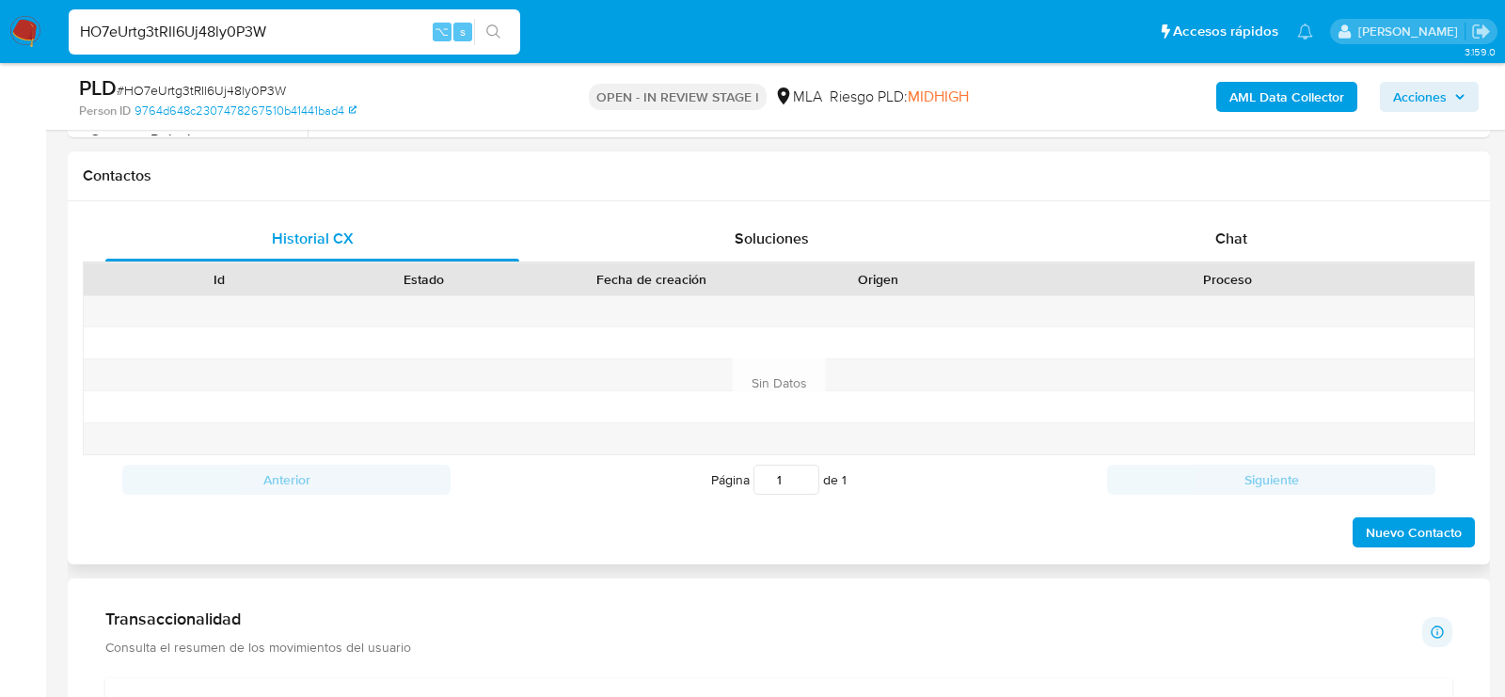
click at [1231, 208] on div "Historial CX Soluciones Chat Id Estado Fecha de creación Origen Proceso Anterio…" at bounding box center [779, 382] width 1422 height 363
drag, startPoint x: 1221, startPoint y: 221, endPoint x: 1192, endPoint y: 255, distance: 44.7
click at [1221, 221] on div "Chat" at bounding box center [1231, 238] width 414 height 45
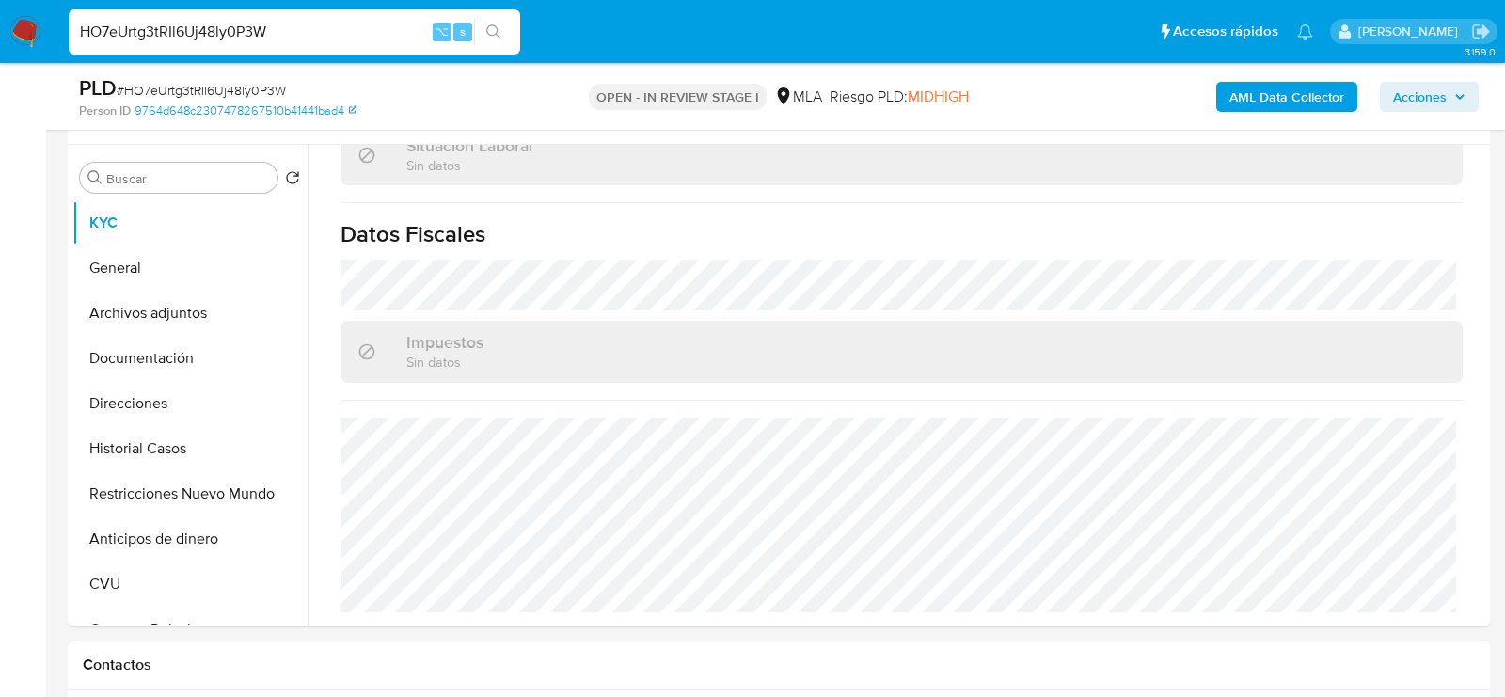
scroll to position [224, 0]
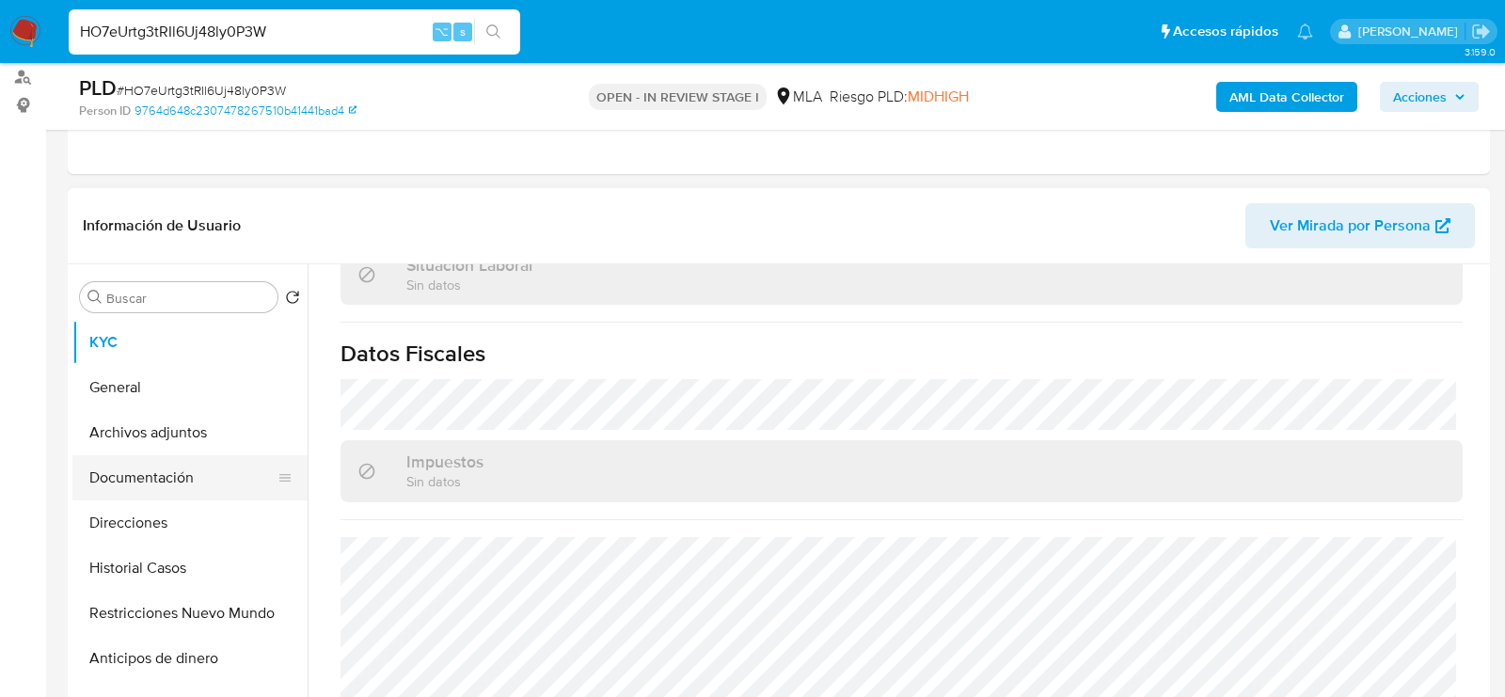
drag, startPoint x: 91, startPoint y: 469, endPoint x: 116, endPoint y: 457, distance: 27.3
click at [91, 469] on button "Documentación" at bounding box center [182, 477] width 220 height 45
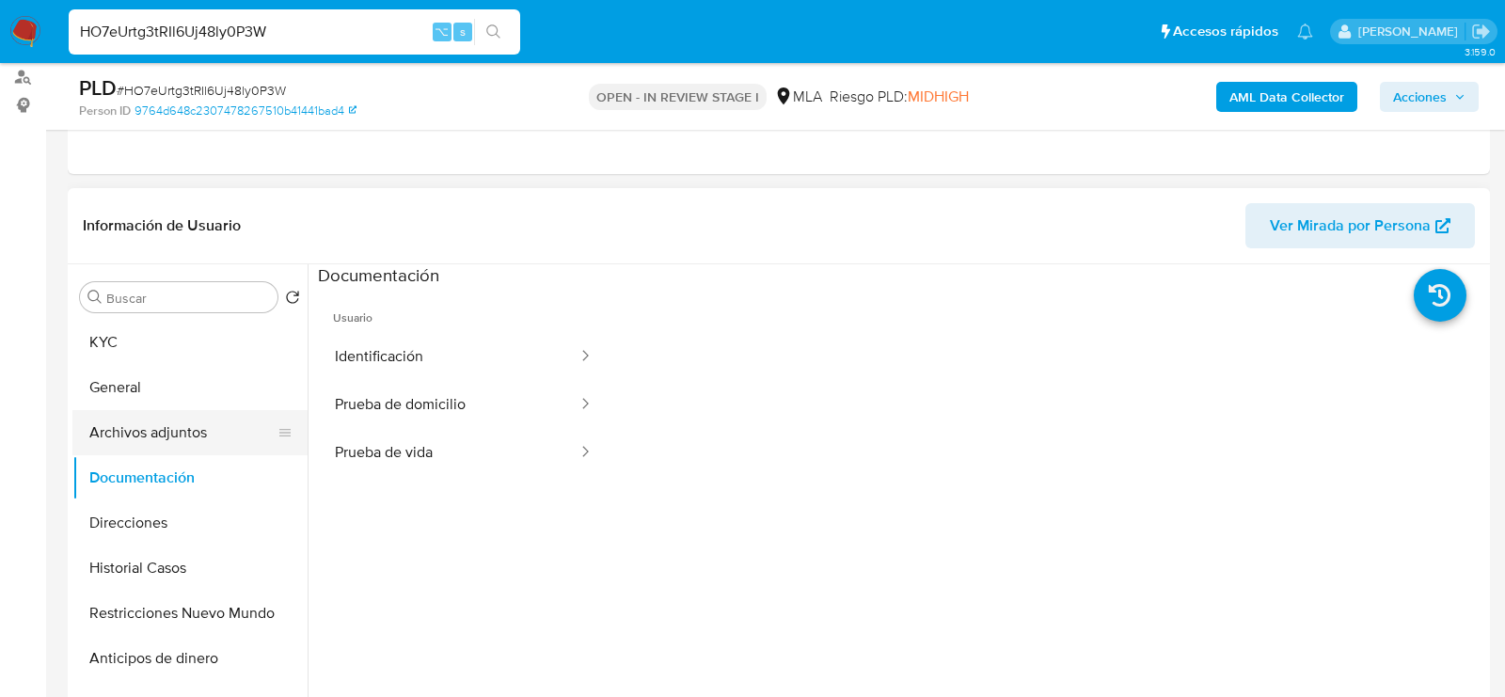
click at [125, 451] on button "Archivos adjuntos" at bounding box center [182, 432] width 220 height 45
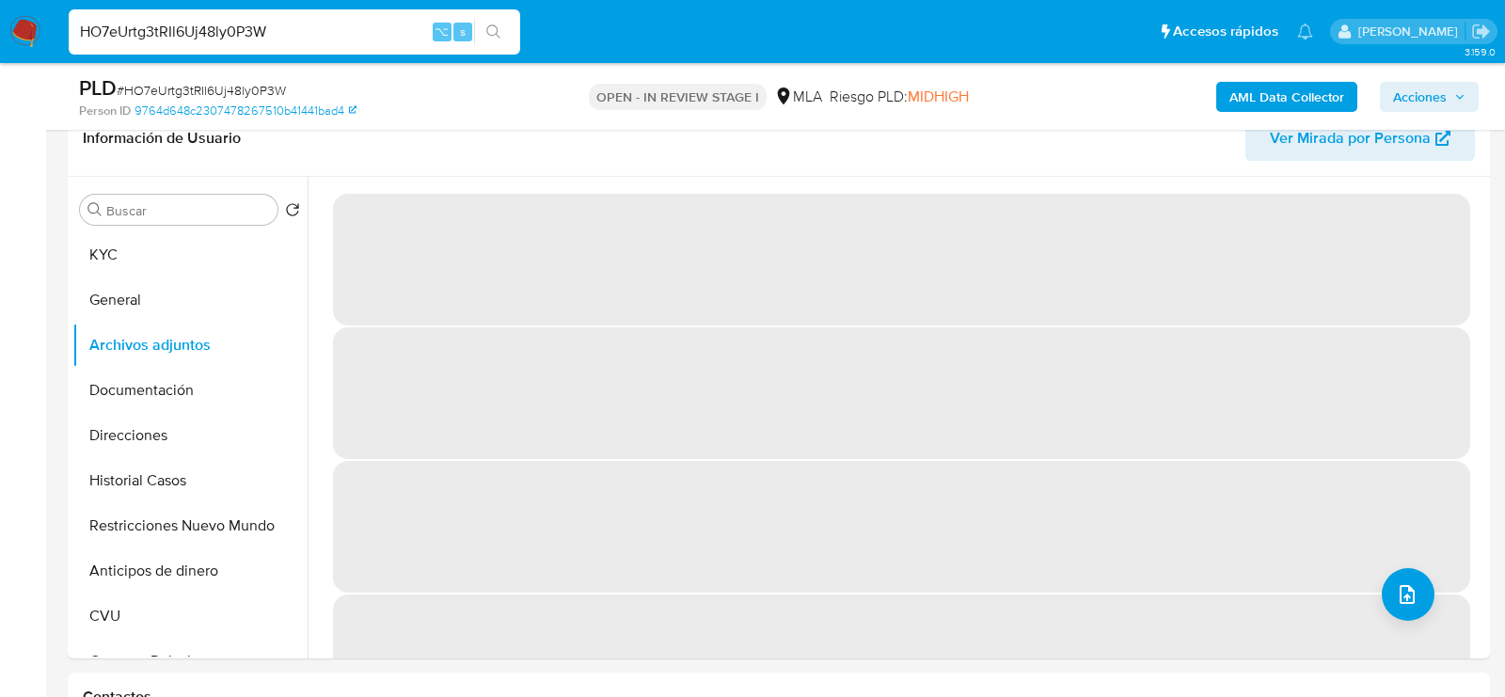
scroll to position [324, 0]
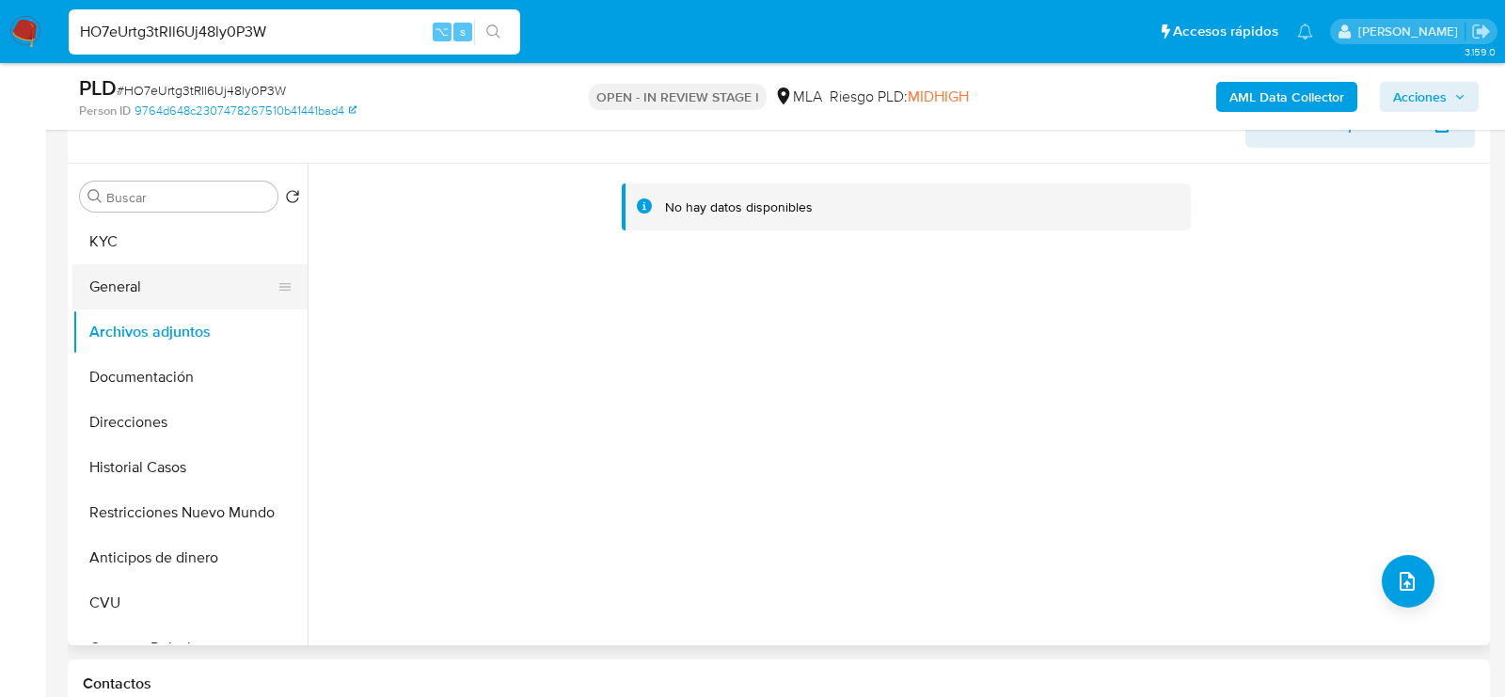
click at [126, 277] on button "General" at bounding box center [182, 286] width 220 height 45
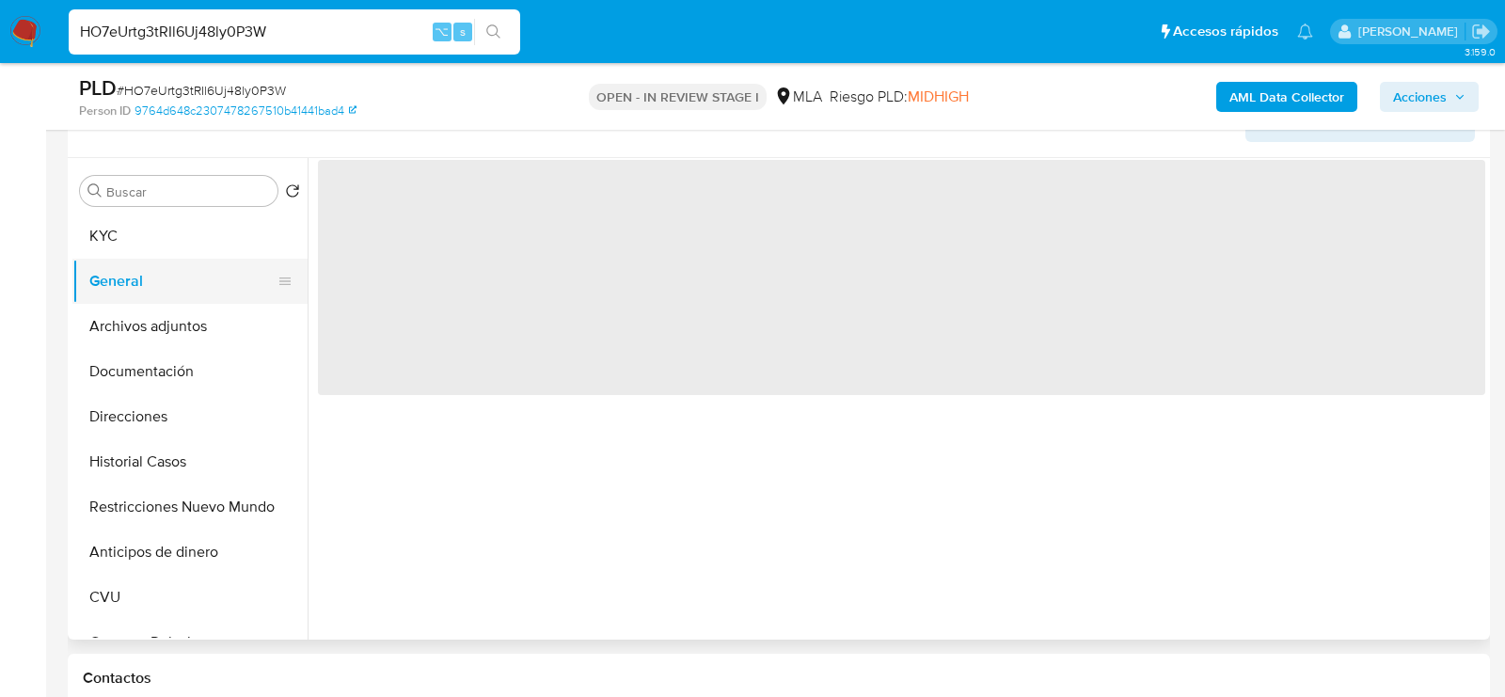
click at [137, 260] on button "General" at bounding box center [182, 281] width 220 height 45
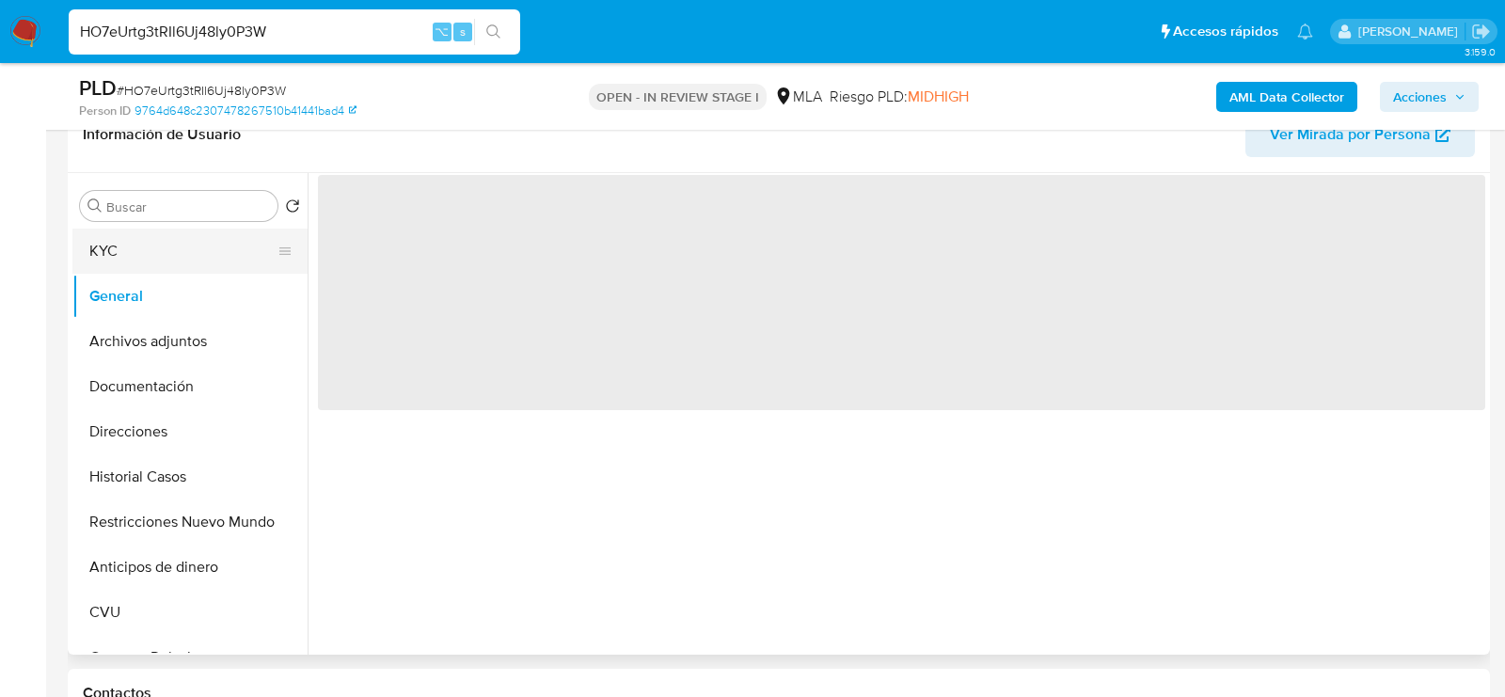
click at [132, 238] on button "KYC" at bounding box center [182, 251] width 220 height 45
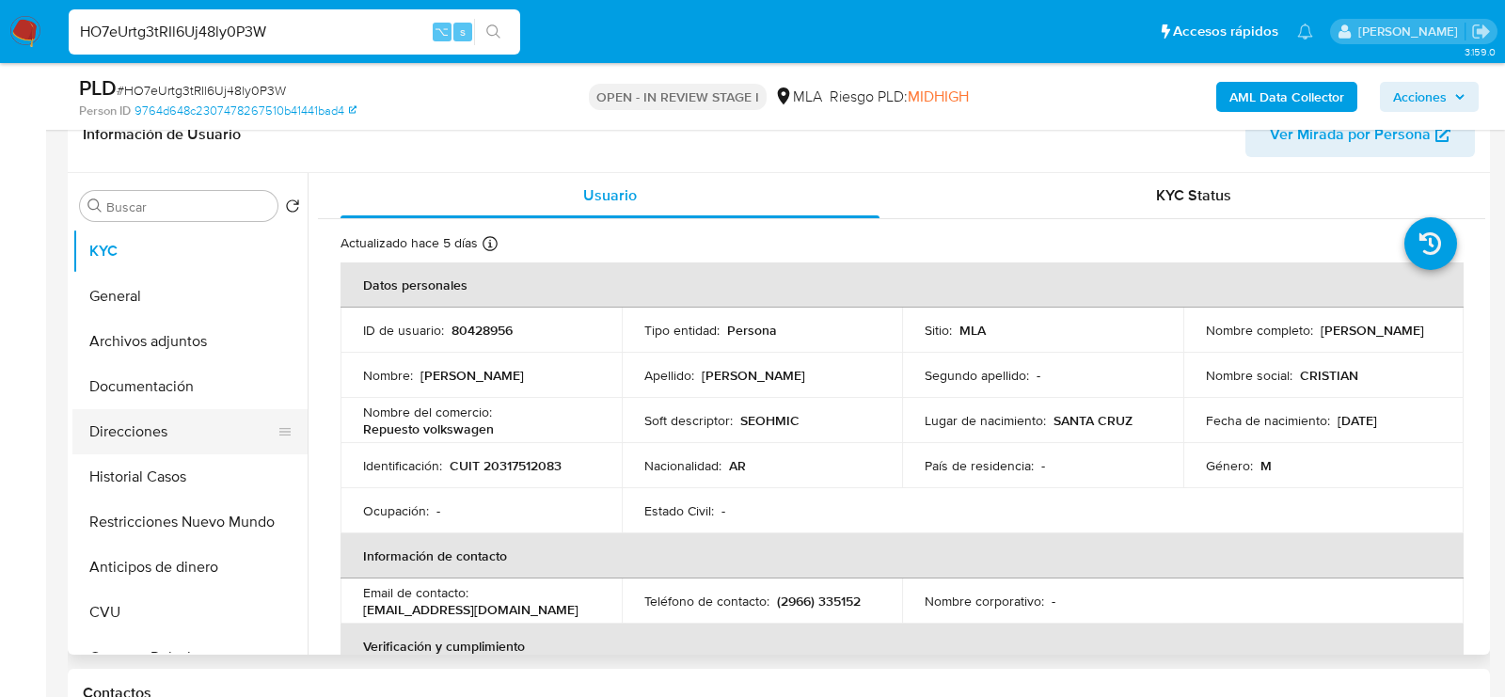
click at [133, 435] on button "Direcciones" at bounding box center [182, 431] width 220 height 45
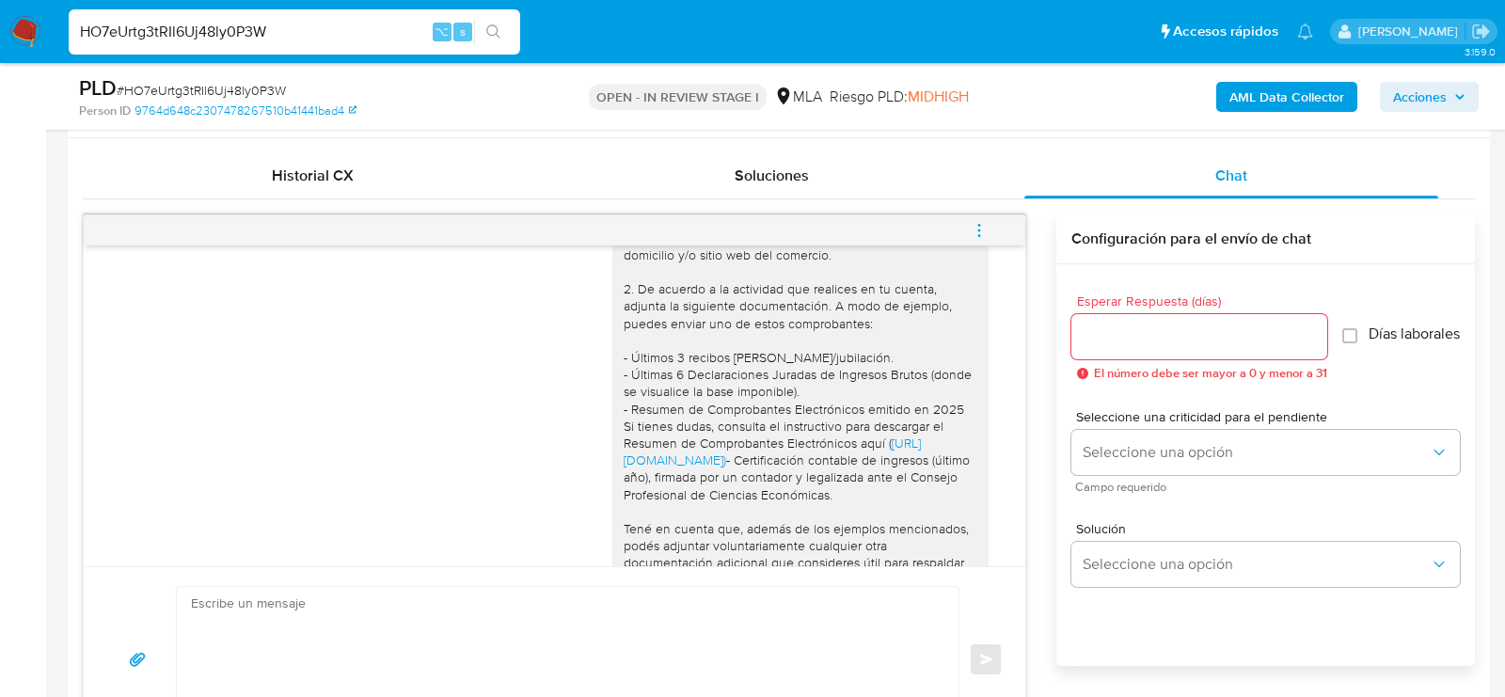
scroll to position [1717, 0]
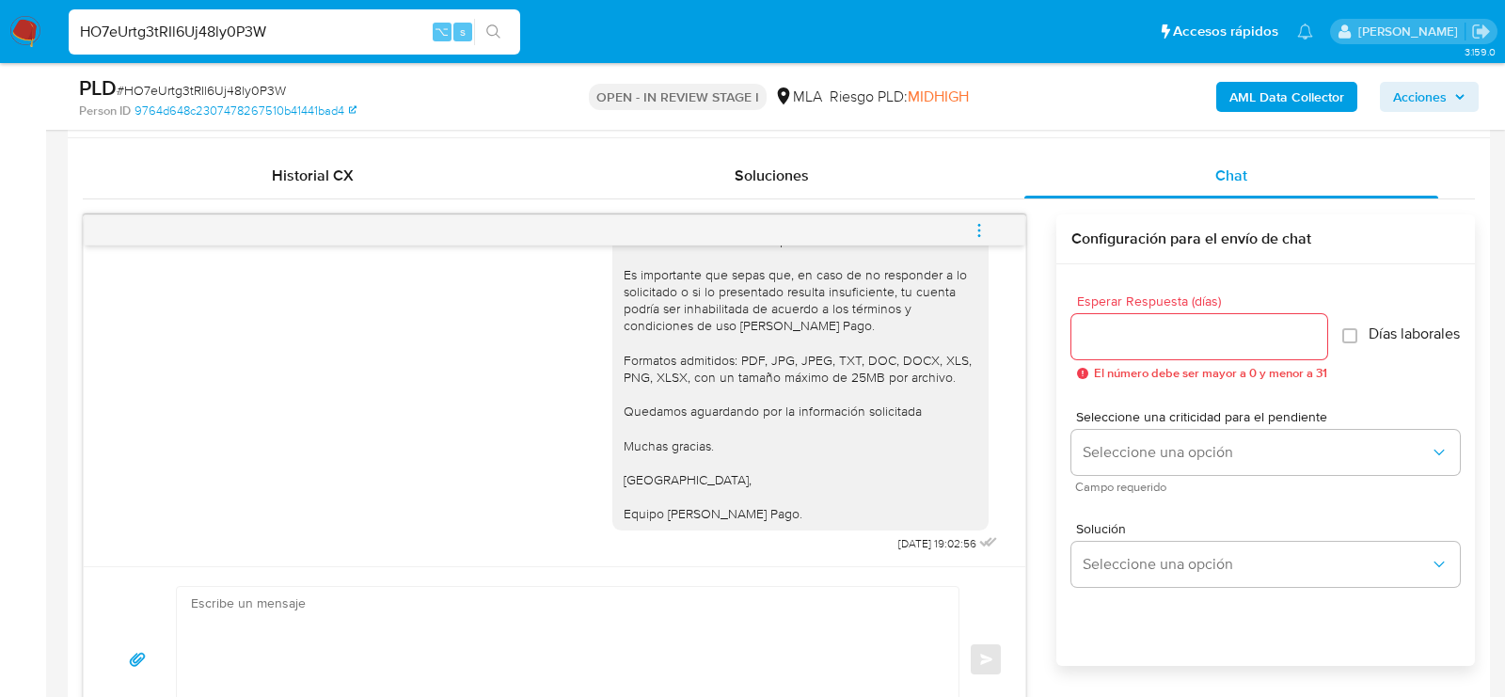
click at [972, 234] on icon "menu-action" at bounding box center [979, 230] width 17 height 17
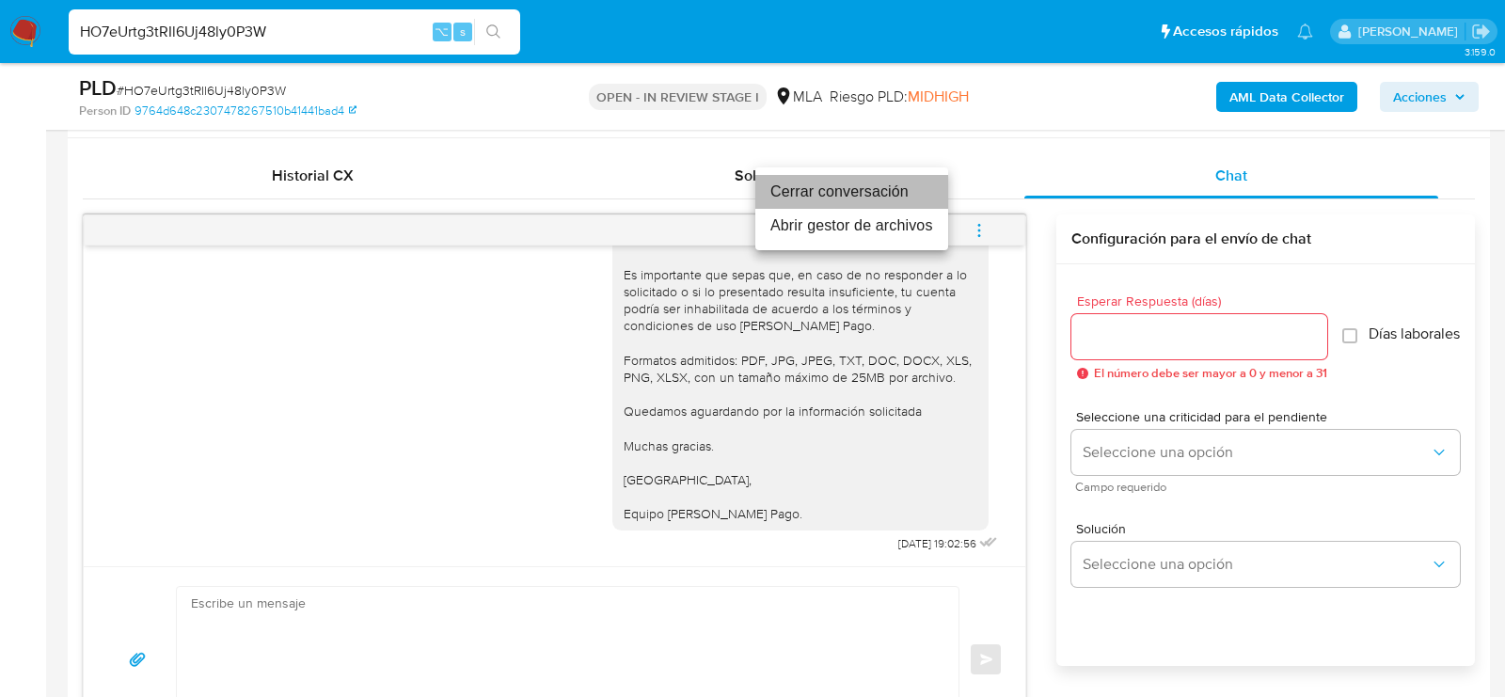
click at [773, 195] on li "Cerrar conversación" at bounding box center [851, 192] width 193 height 34
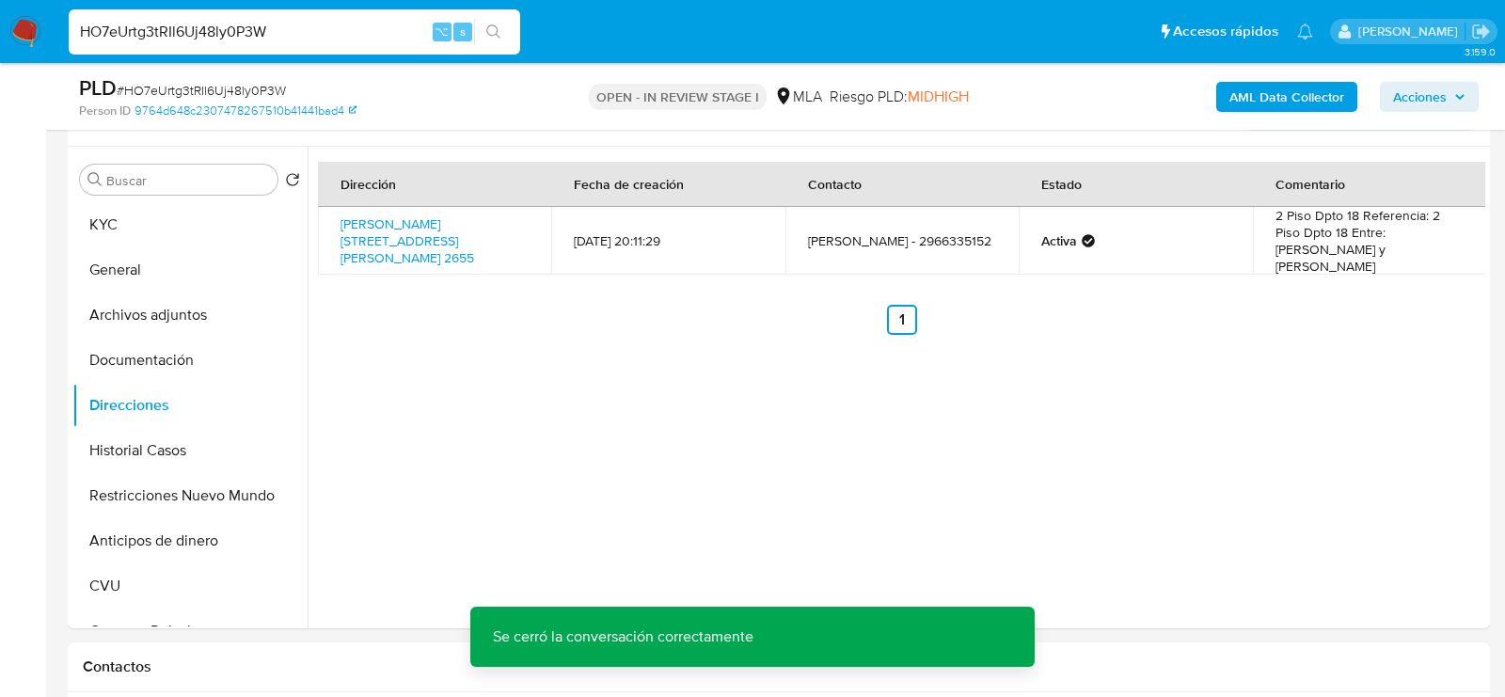
scroll to position [317, 0]
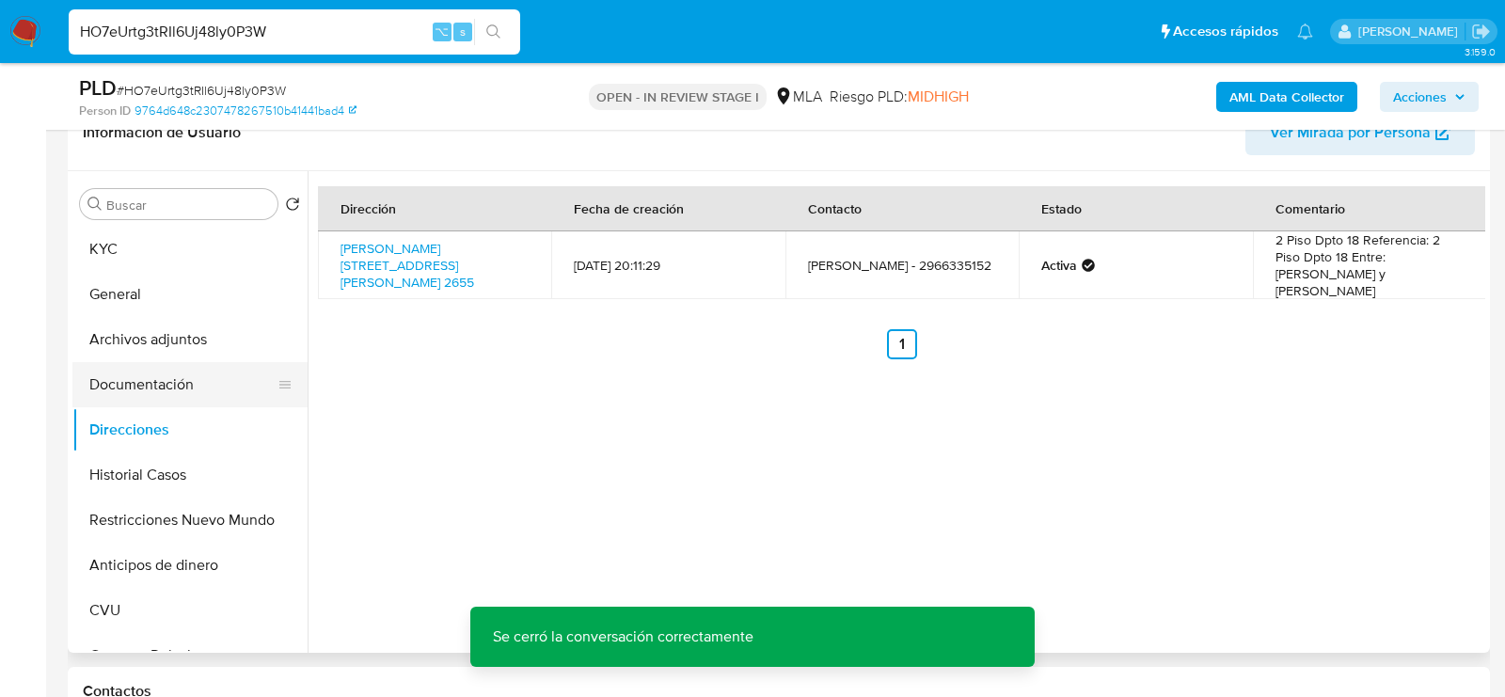
click at [141, 373] on button "Documentación" at bounding box center [182, 384] width 220 height 45
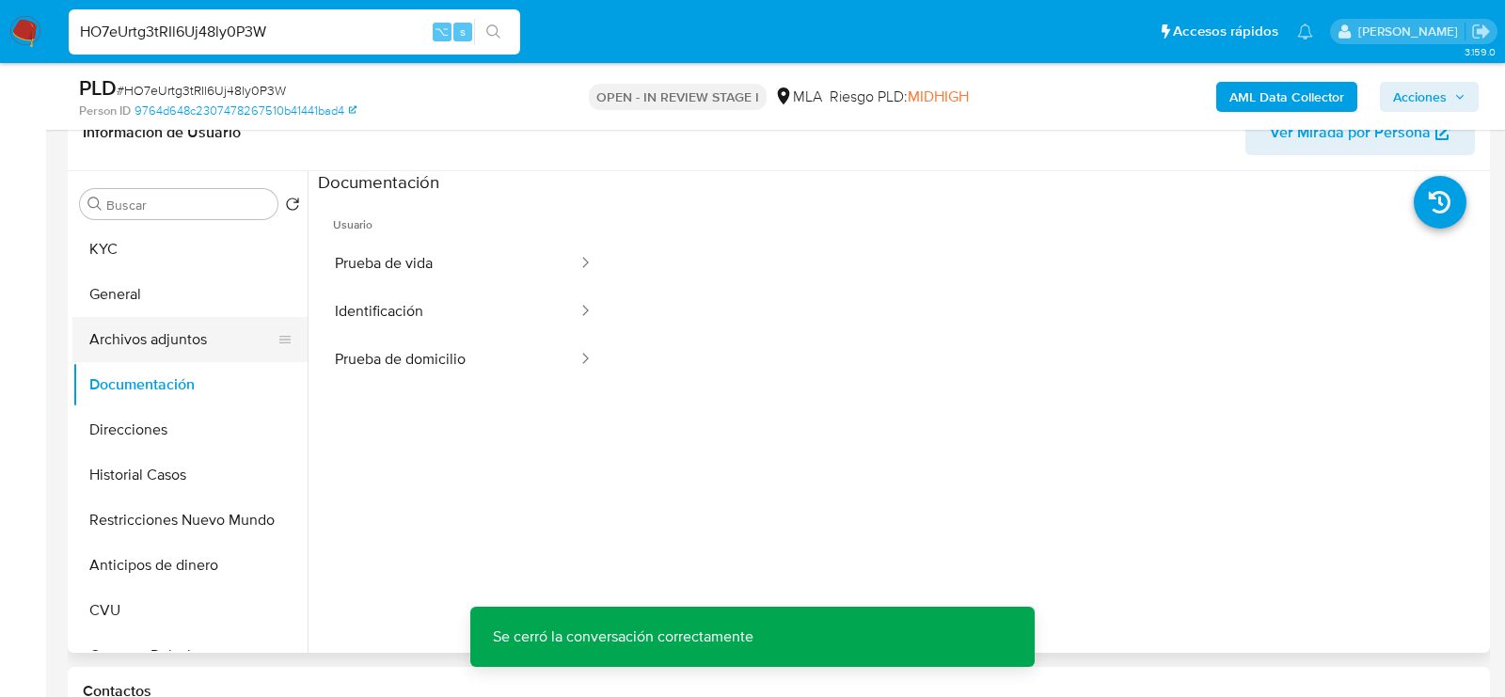
click at [152, 339] on button "Archivos adjuntos" at bounding box center [182, 339] width 220 height 45
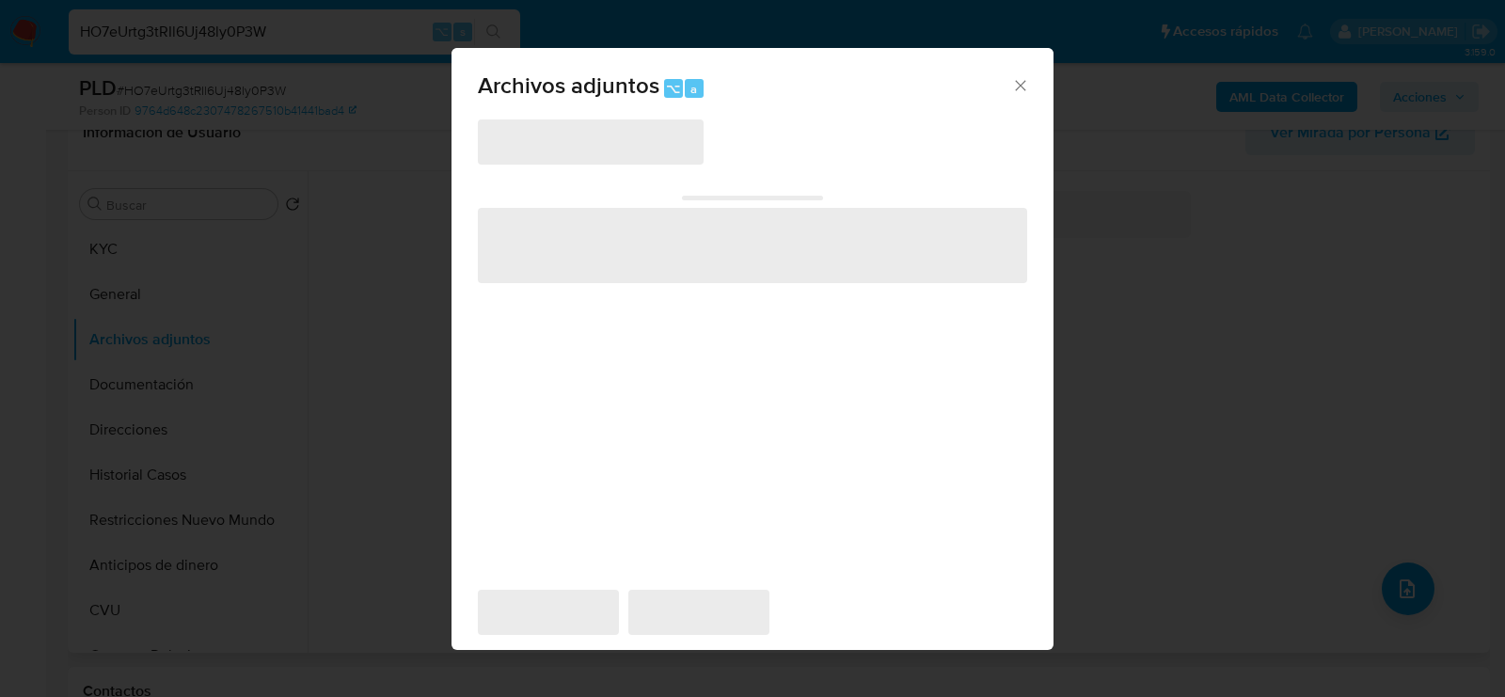
scroll to position [340, 0]
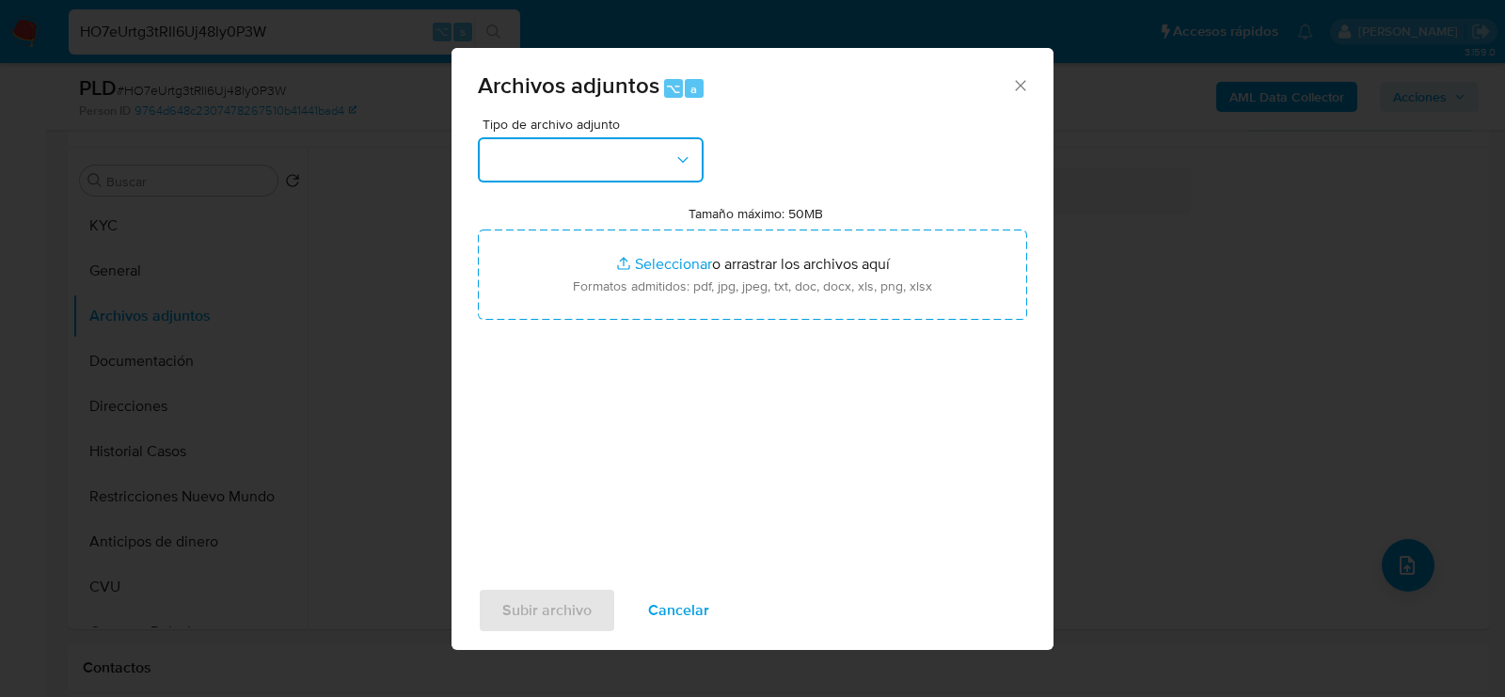
click at [597, 155] on button "button" at bounding box center [591, 159] width 226 height 45
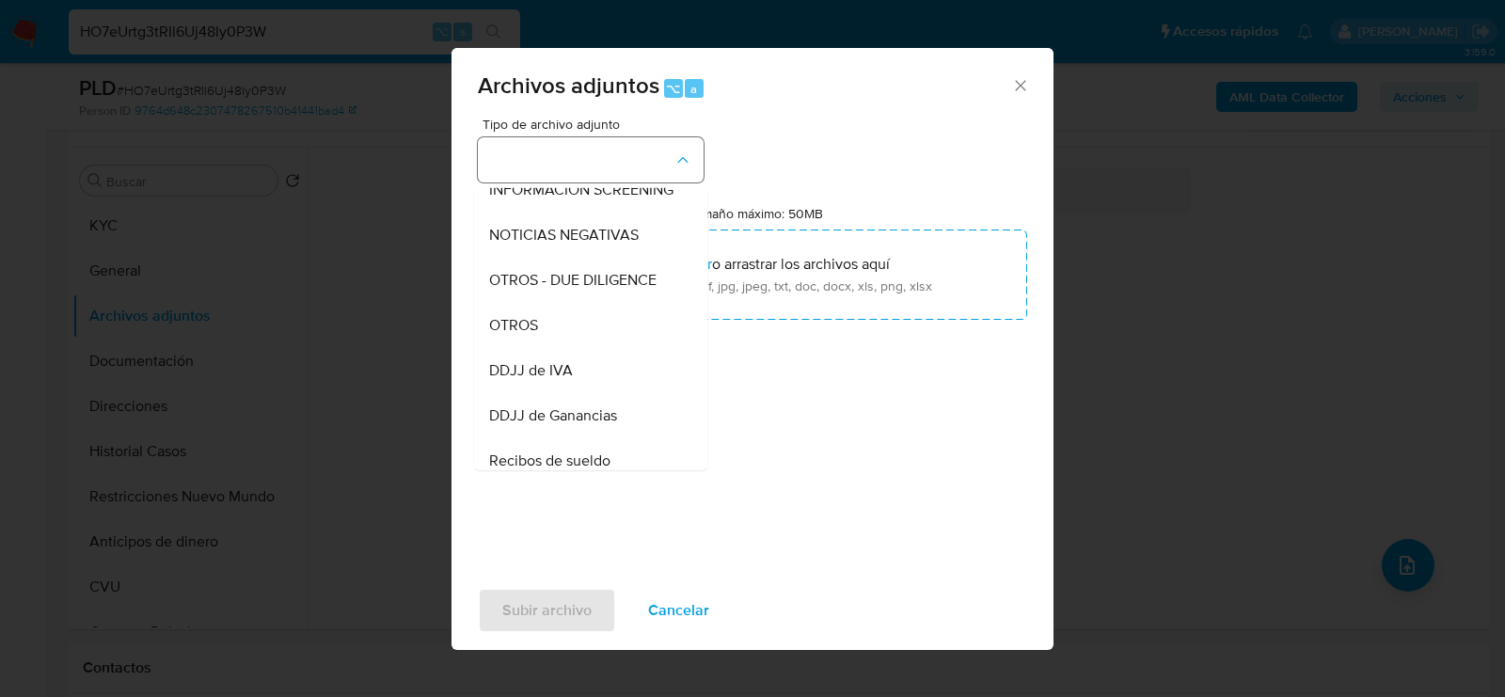
scroll to position [270, 0]
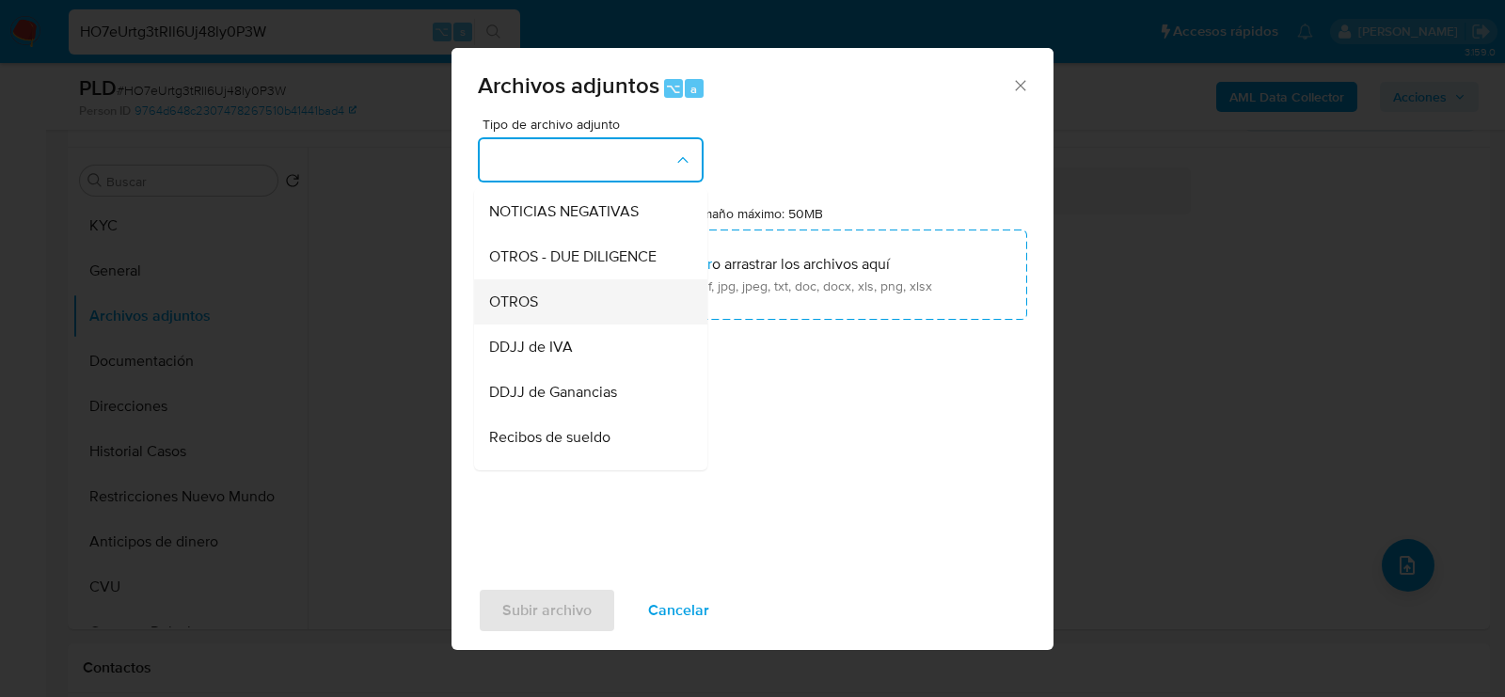
click at [582, 301] on div "OTROS" at bounding box center [585, 301] width 192 height 45
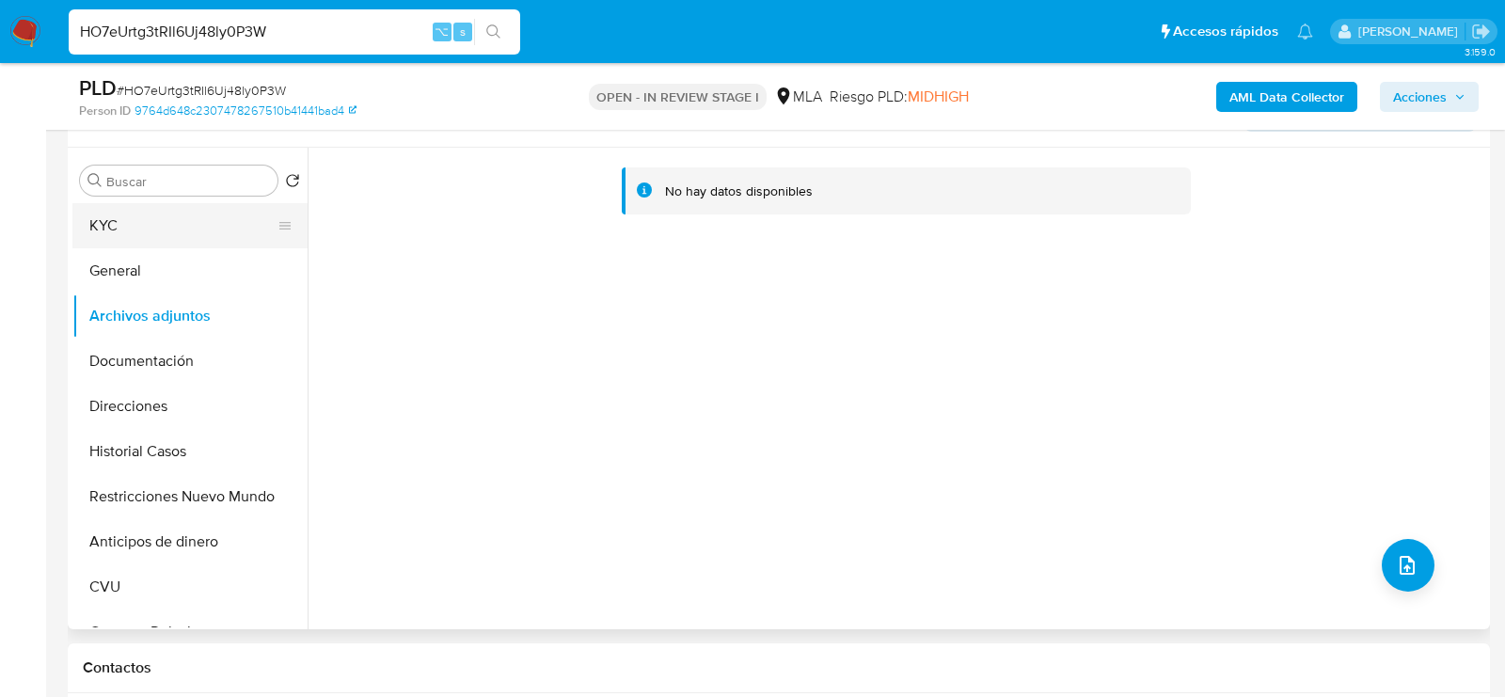
click at [160, 212] on button "KYC" at bounding box center [182, 225] width 220 height 45
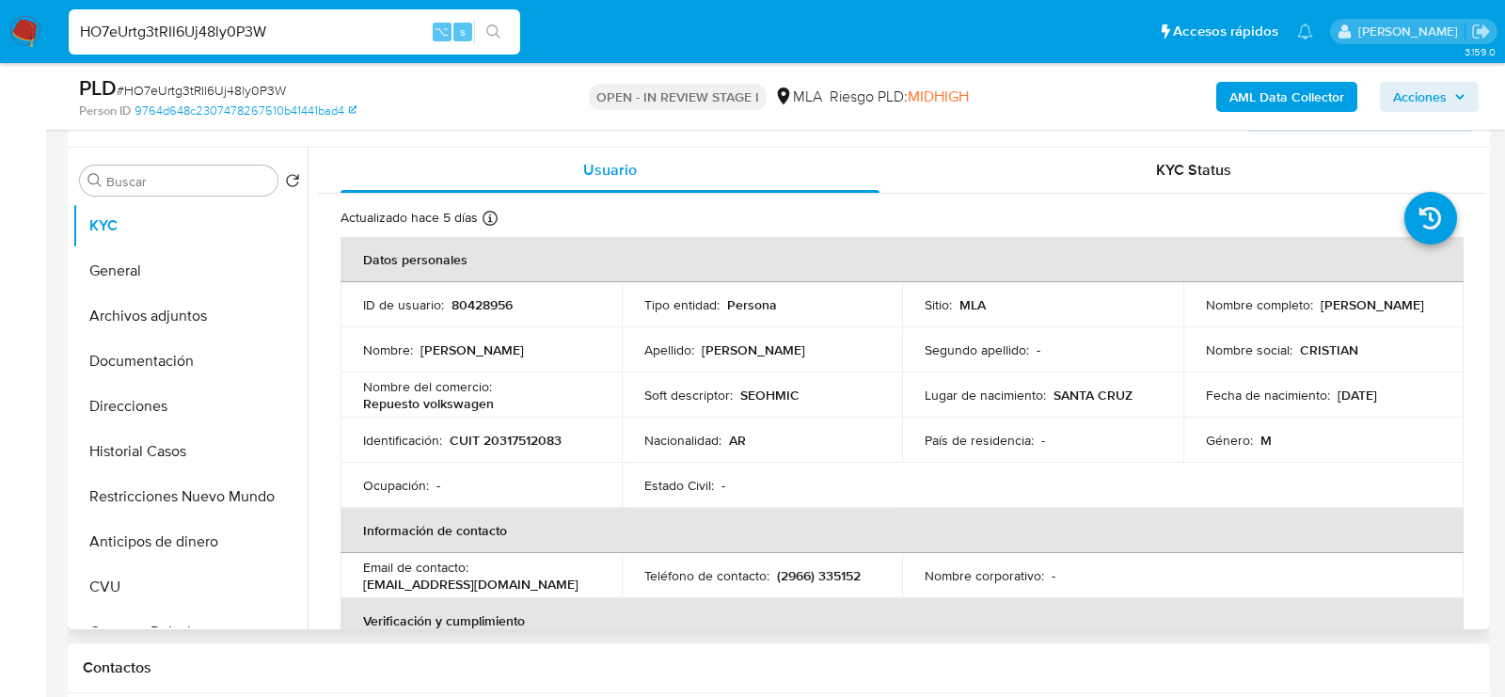
drag, startPoint x: 1198, startPoint y: 312, endPoint x: 1343, endPoint y: 310, distance: 144.9
click at [1343, 312] on td "Nombre completo : Cristian Eduardo Castro" at bounding box center [1323, 304] width 281 height 45
click at [139, 339] on button "Documentación" at bounding box center [182, 361] width 220 height 45
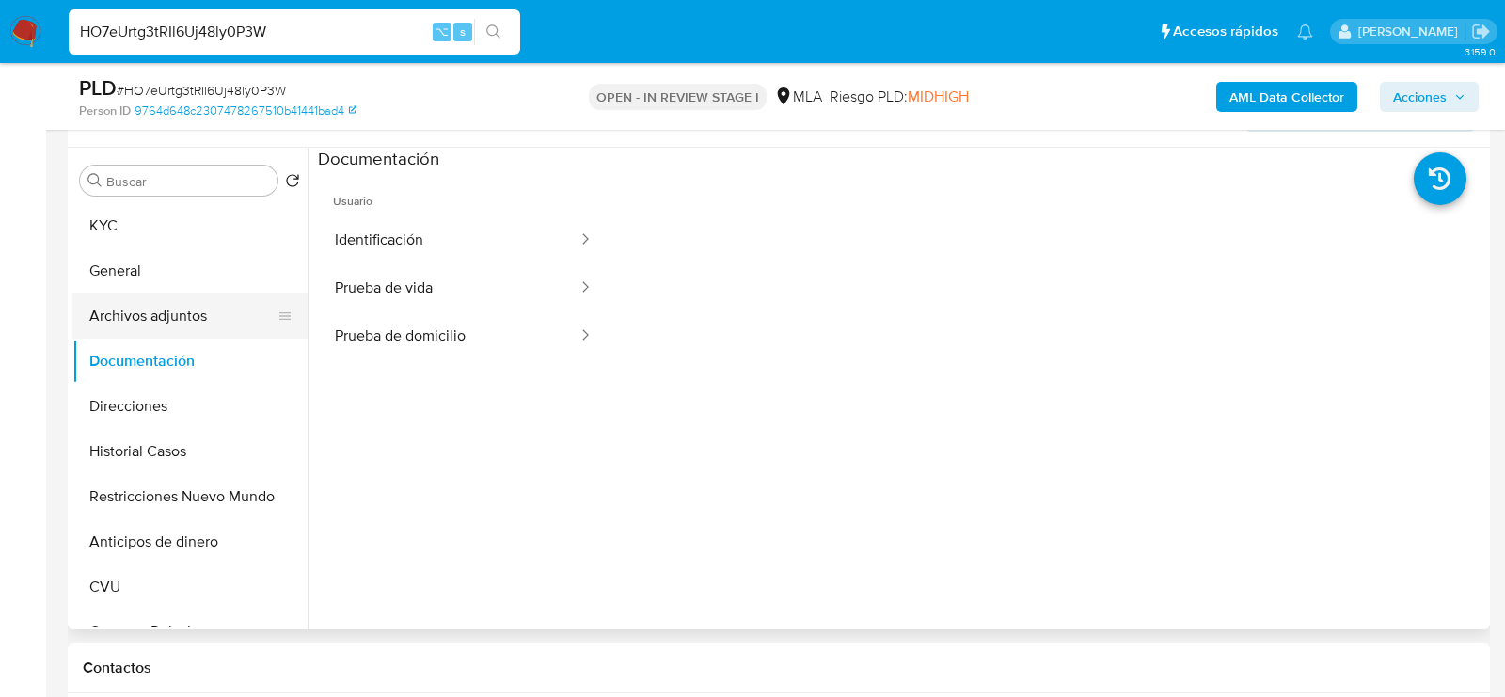
click at [146, 320] on button "Archivos adjuntos" at bounding box center [182, 315] width 220 height 45
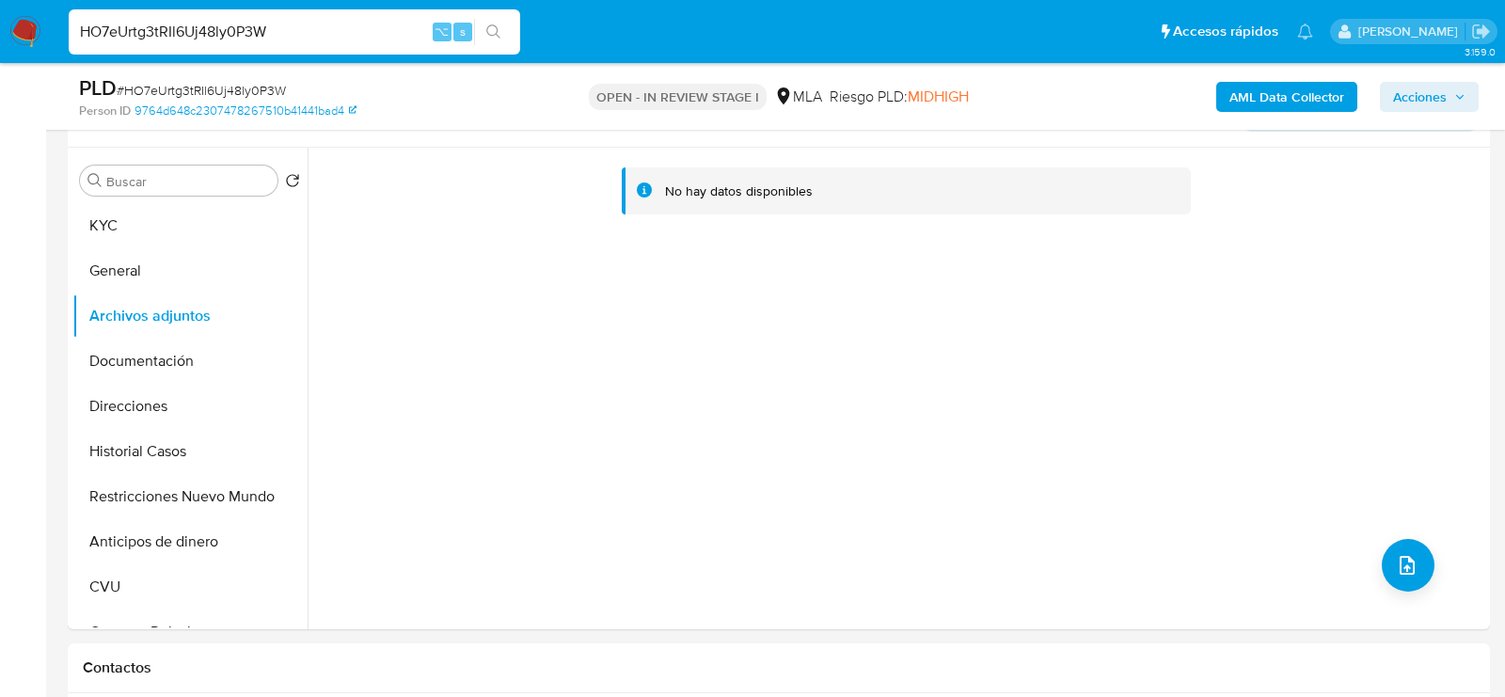
click at [1237, 89] on b "AML Data Collector" at bounding box center [1286, 97] width 115 height 30
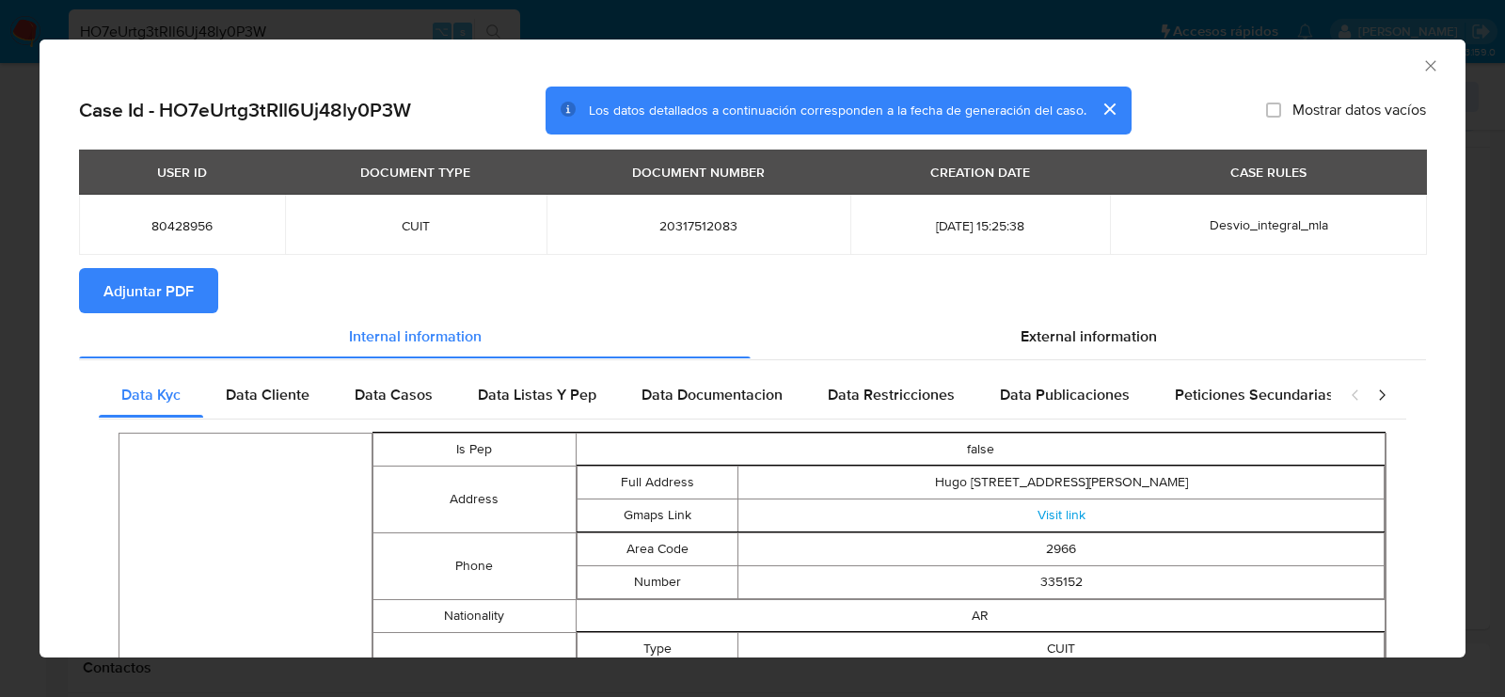
click at [195, 284] on button "Adjuntar PDF" at bounding box center [148, 290] width 139 height 45
drag, startPoint x: 1427, startPoint y: 59, endPoint x: 1058, endPoint y: 342, distance: 464.8
click at [1424, 61] on icon "Cerrar ventana" at bounding box center [1430, 65] width 19 height 19
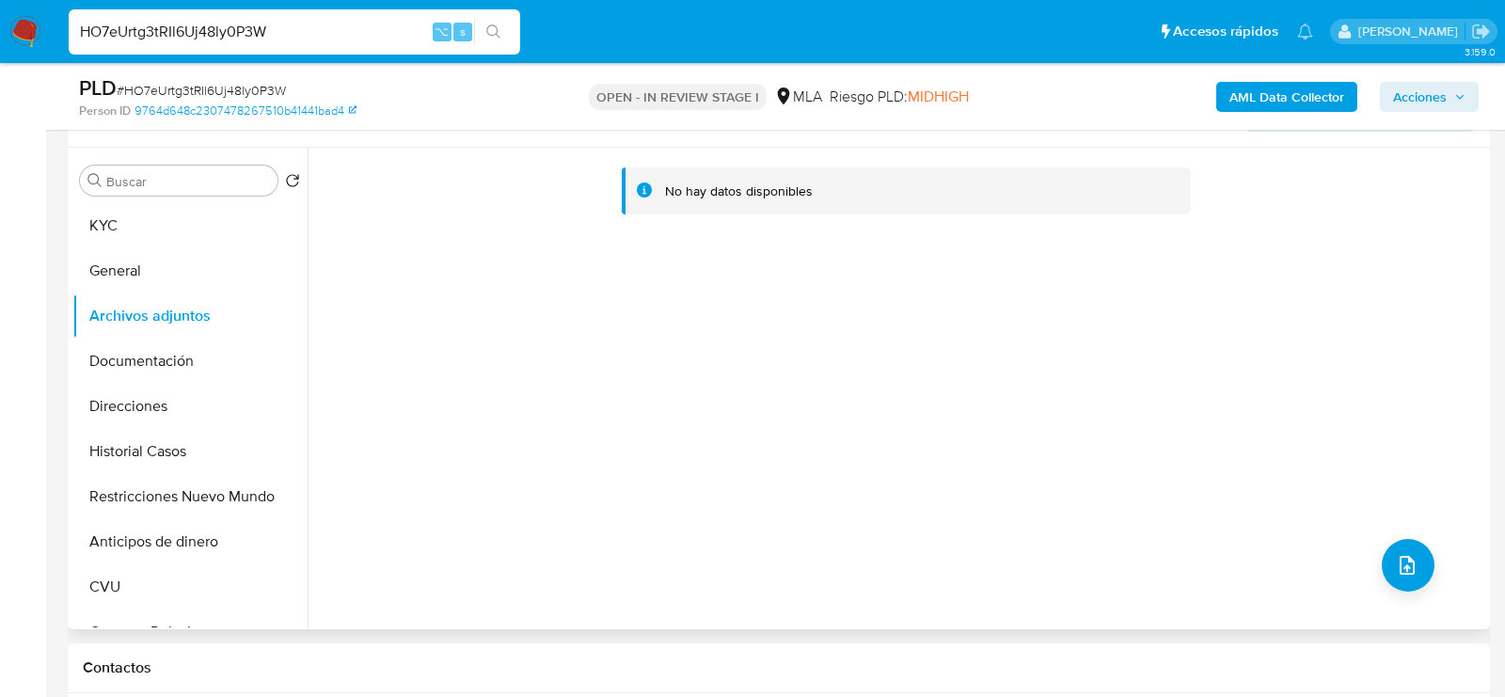
click at [1360, 551] on div "No hay datos disponibles" at bounding box center [897, 389] width 1178 height 482
click at [1370, 554] on div "No hay datos disponibles" at bounding box center [897, 389] width 1178 height 482
click at [1399, 558] on icon "upload-file" at bounding box center [1407, 565] width 23 height 23
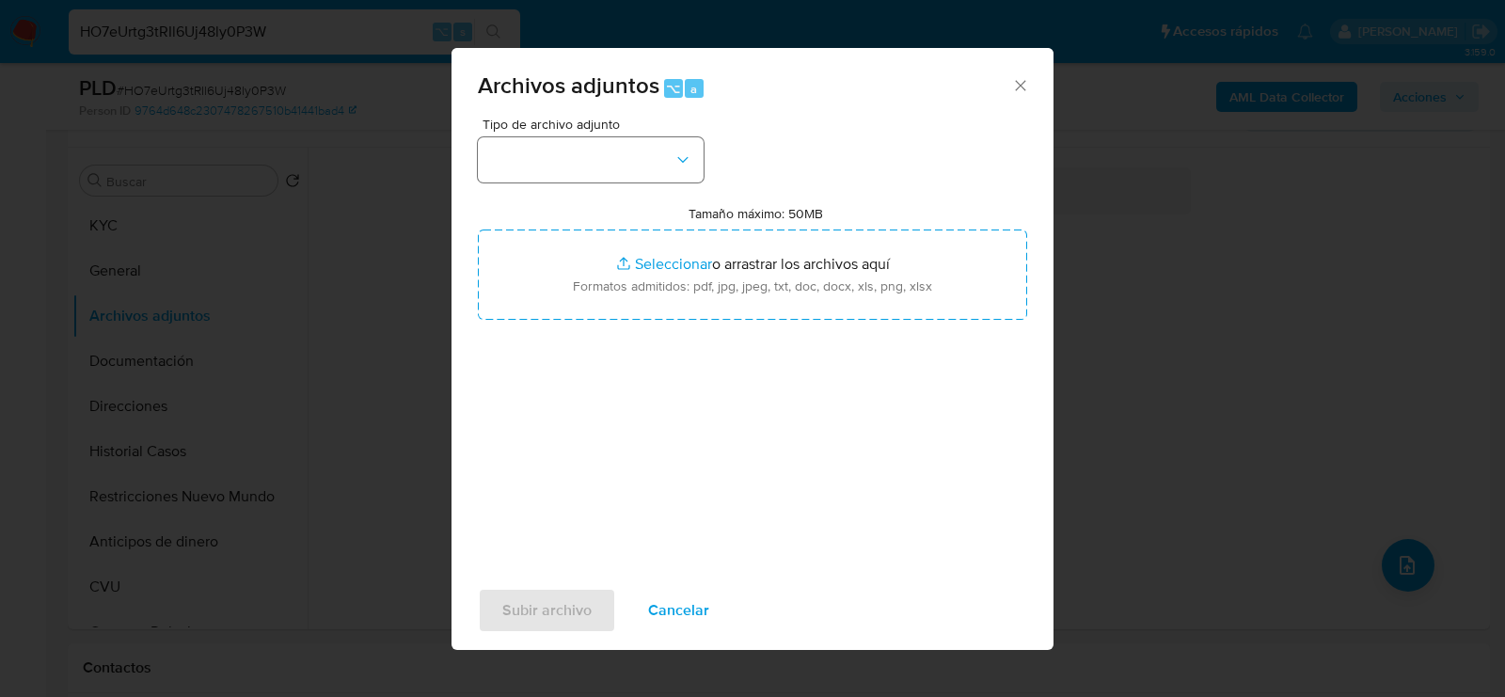
click at [509, 184] on div "Tipo de archivo adjunto Tamaño máximo: 50MB Seleccionar archivos Seleccionar o …" at bounding box center [752, 340] width 549 height 444
click at [517, 175] on button "button" at bounding box center [591, 159] width 226 height 45
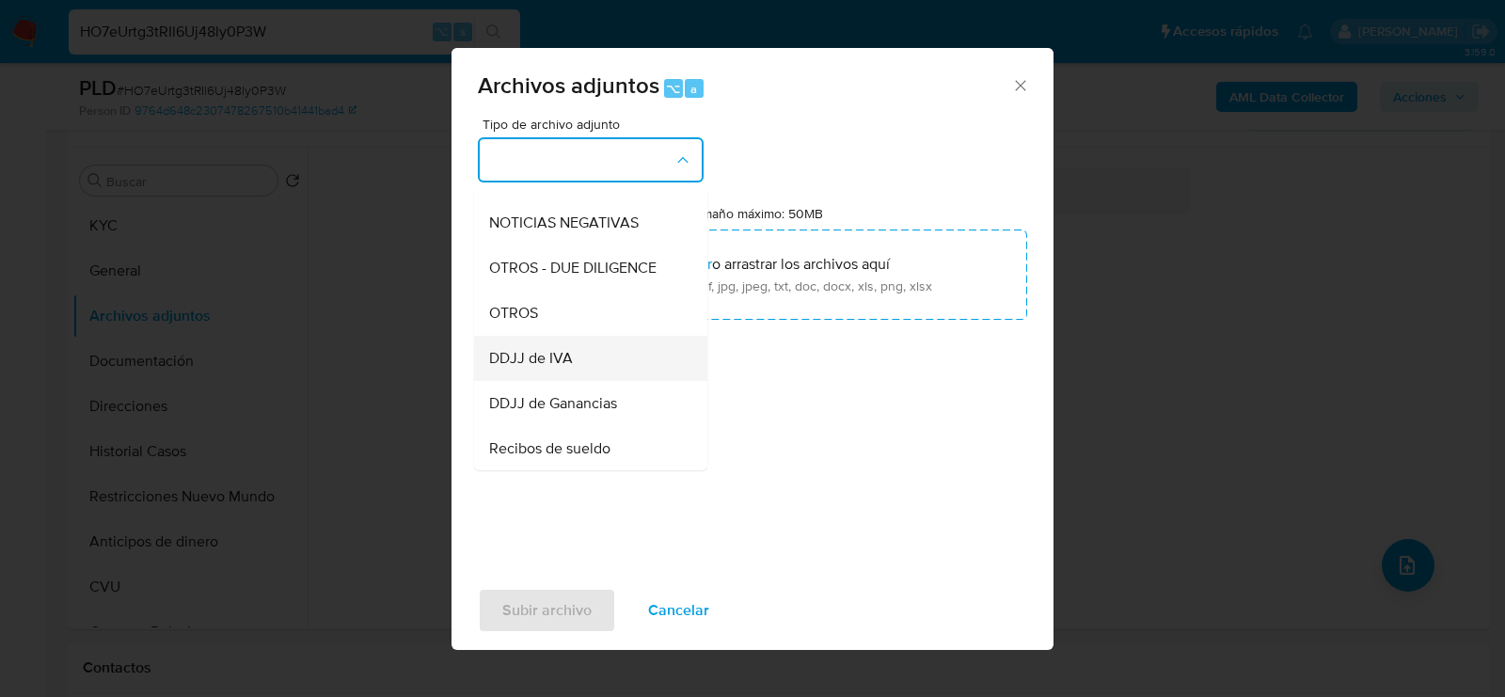
scroll to position [261, 0]
click at [570, 321] on div "OTROS" at bounding box center [585, 310] width 192 height 45
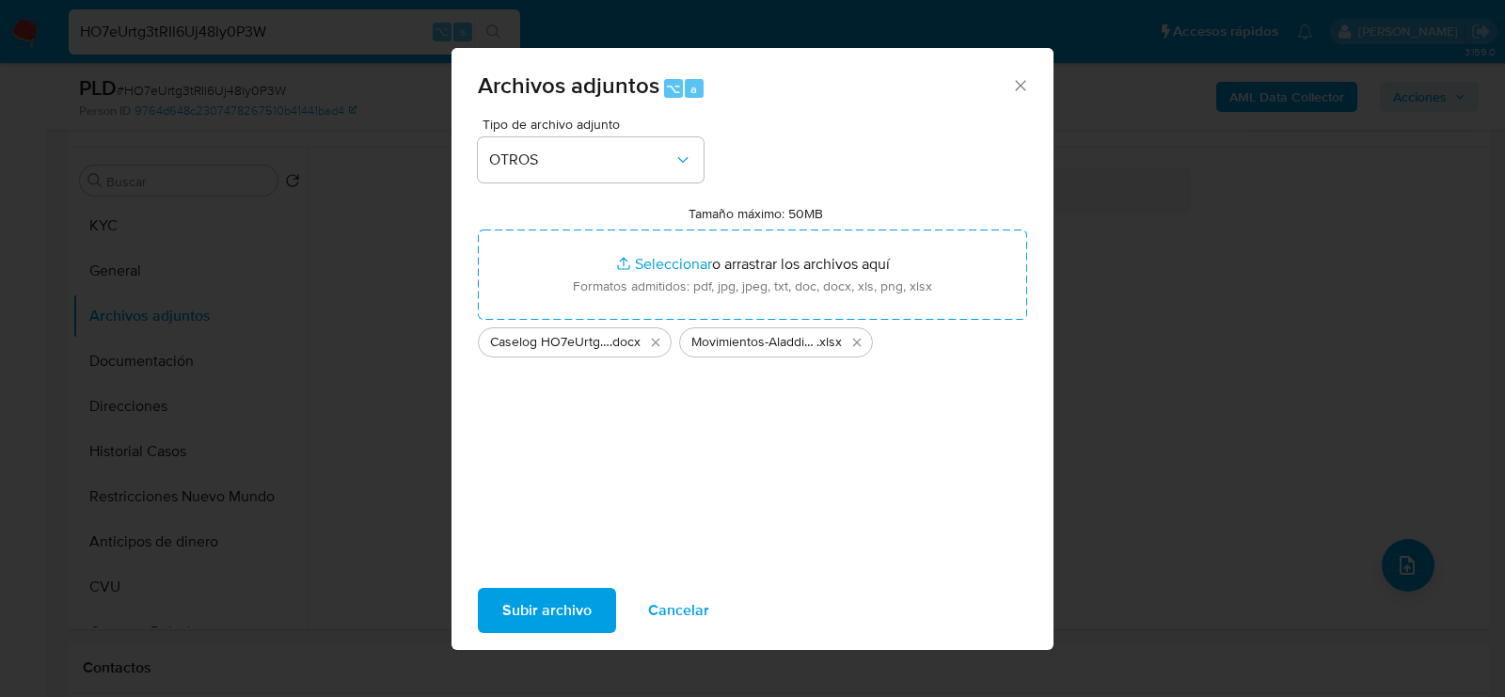
click at [593, 605] on button "Subir archivo" at bounding box center [547, 610] width 138 height 45
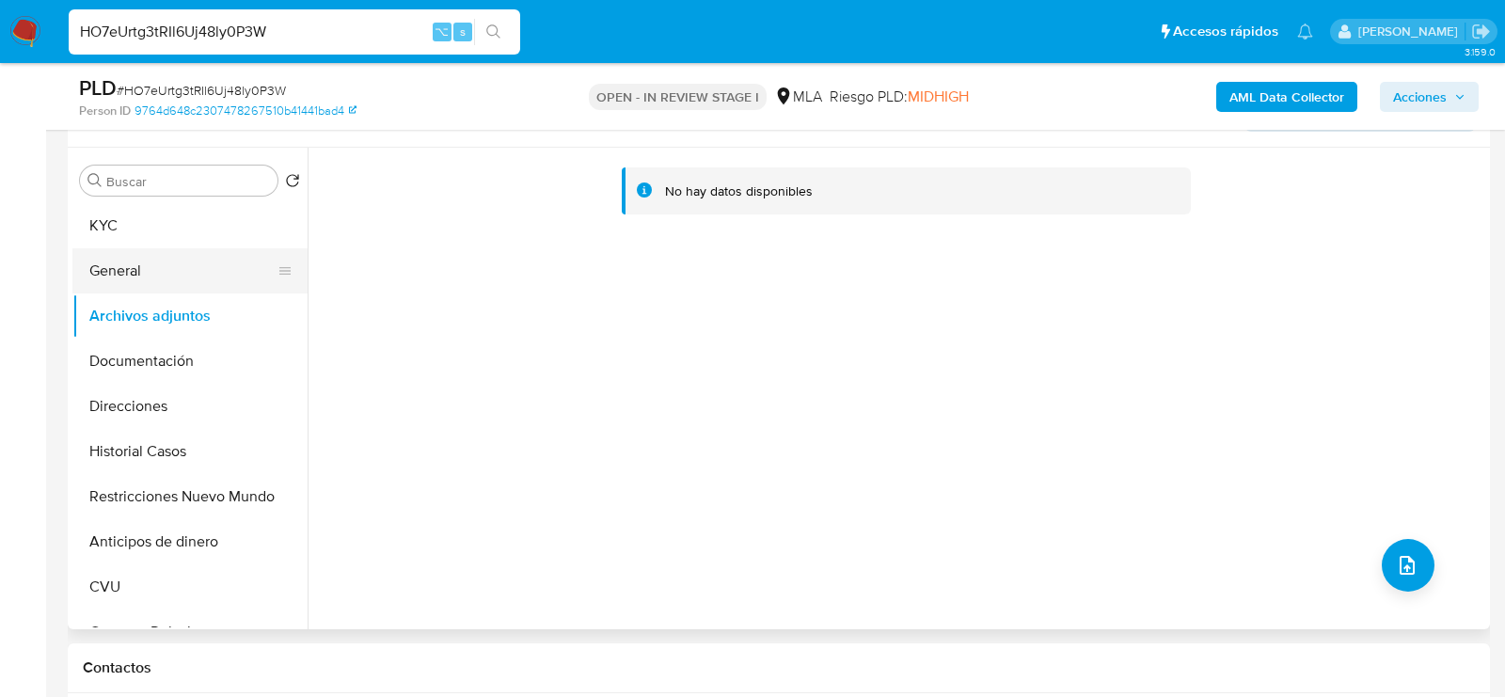
click at [166, 273] on button "General" at bounding box center [182, 270] width 220 height 45
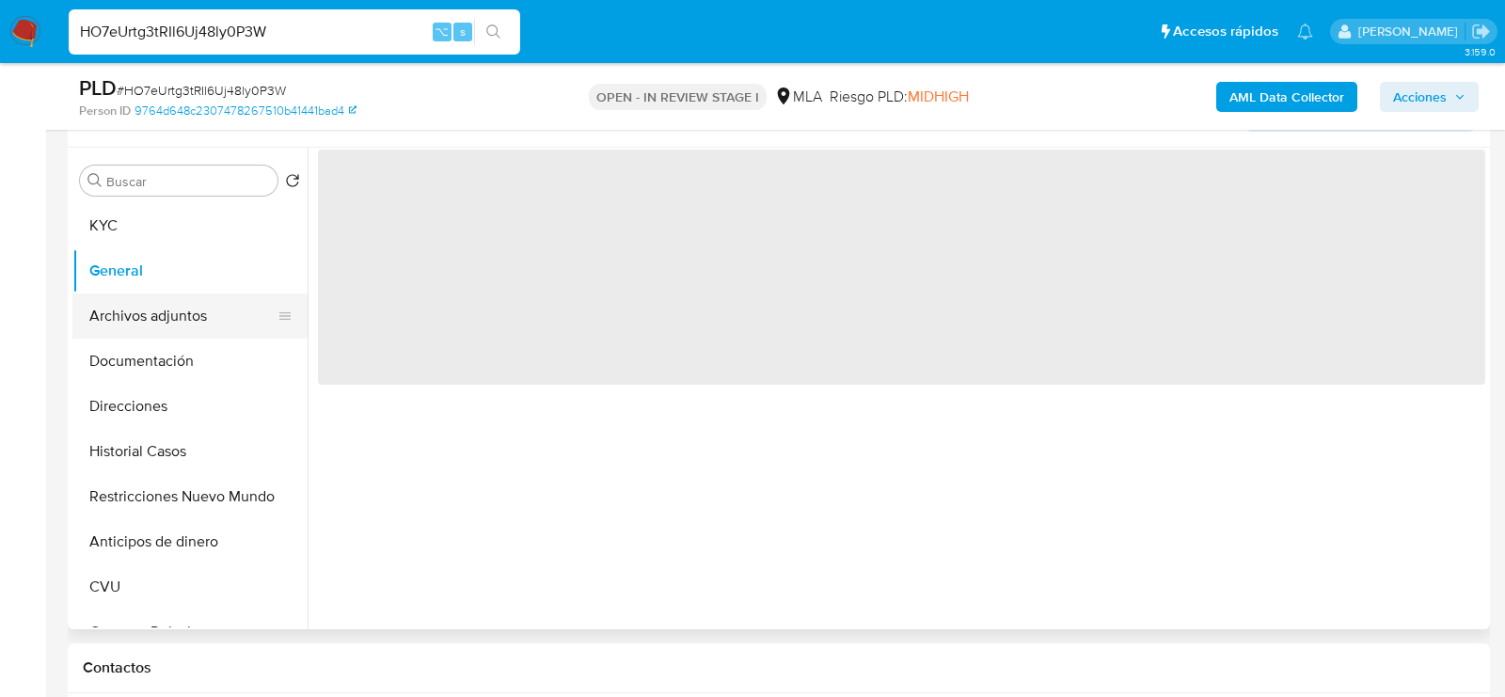
click at [173, 323] on button "Archivos adjuntos" at bounding box center [182, 315] width 220 height 45
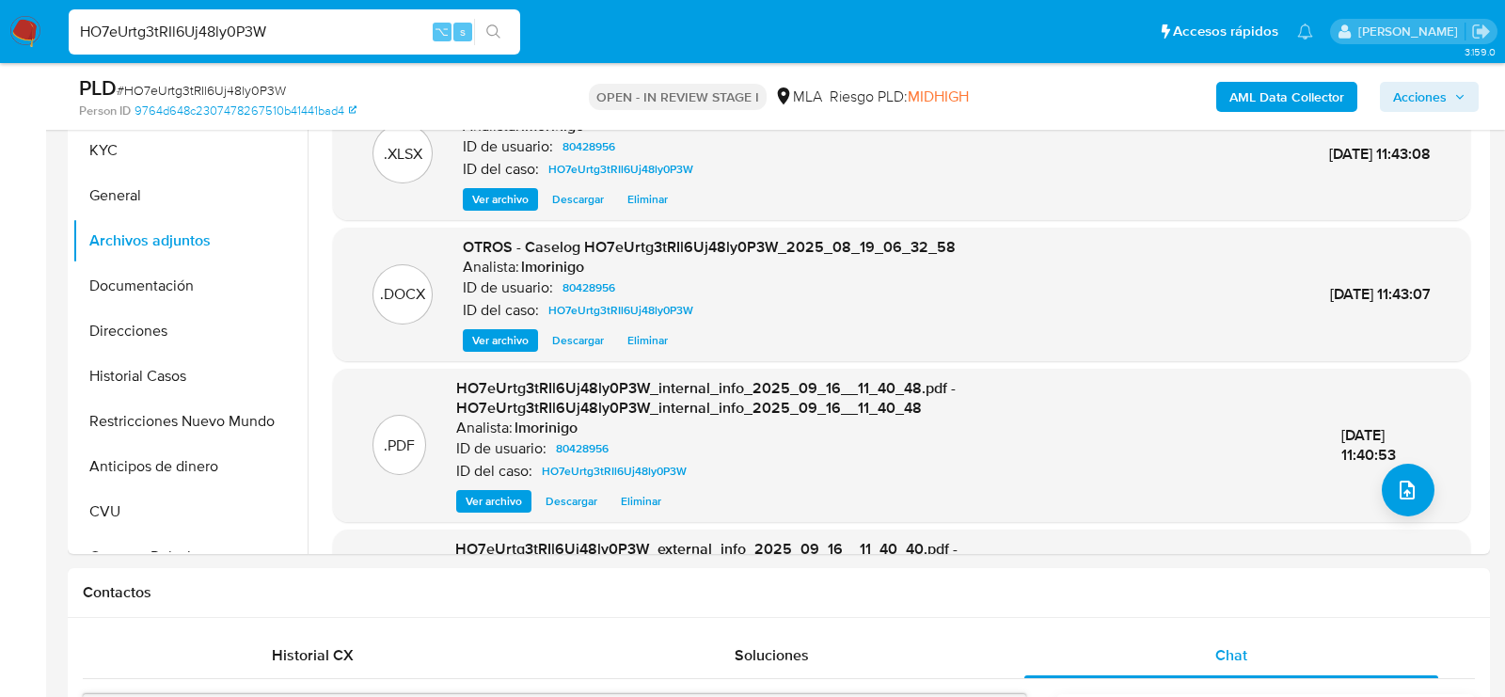
scroll to position [383, 0]
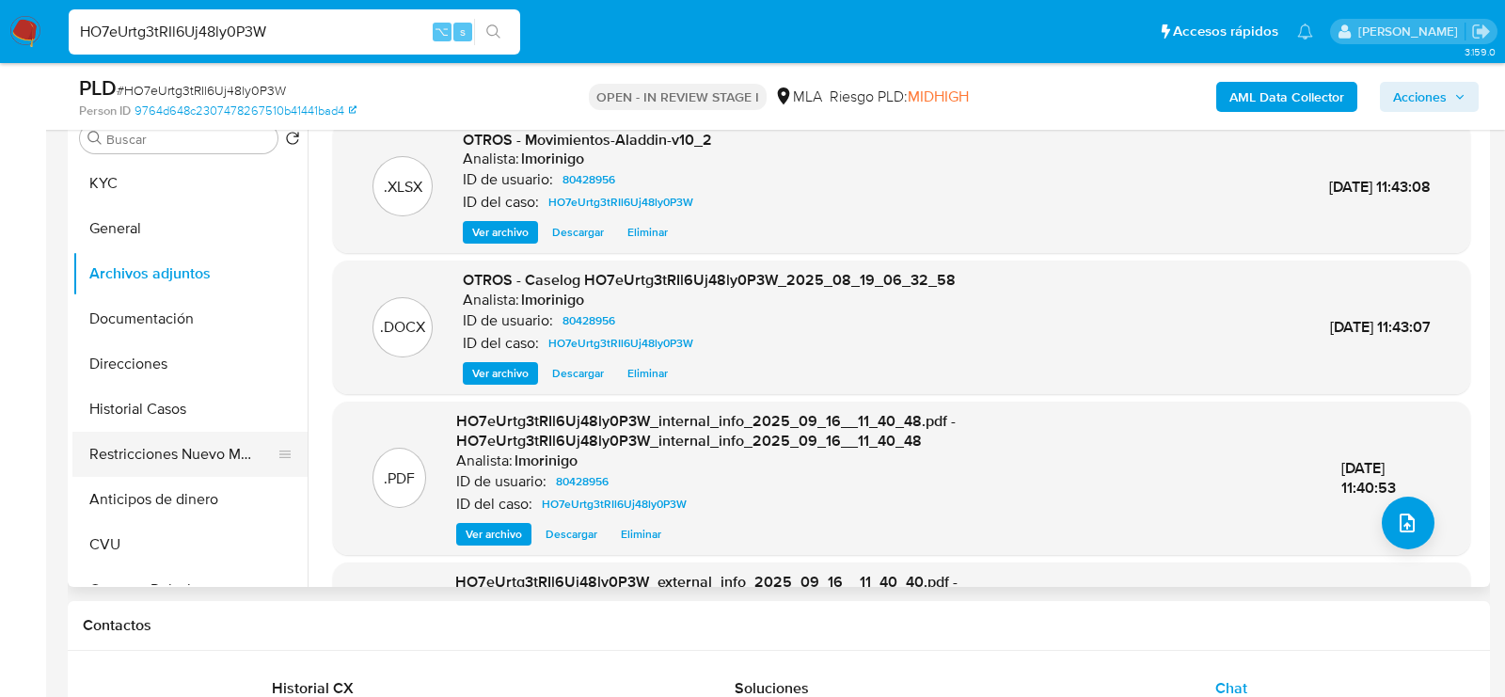
click at [120, 436] on button "Restricciones Nuevo Mundo" at bounding box center [182, 454] width 220 height 45
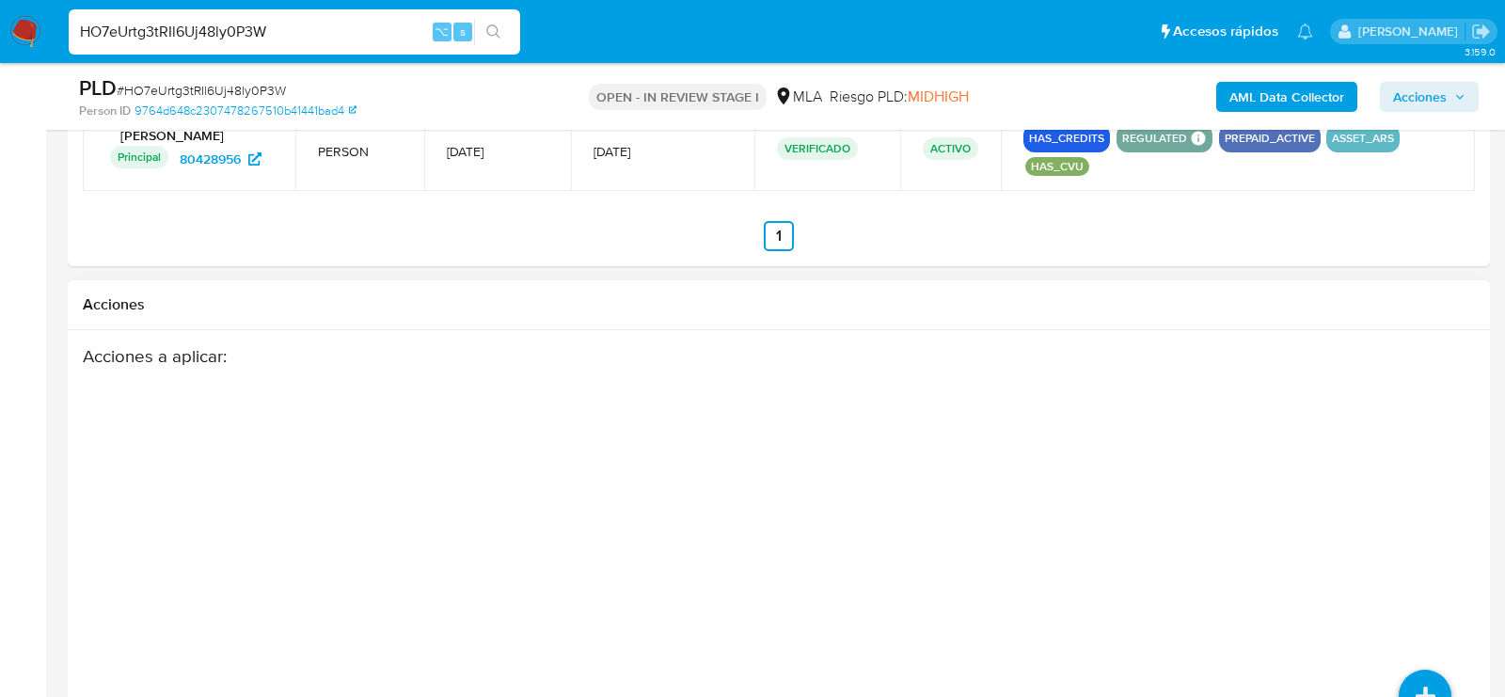
scroll to position [2811, 0]
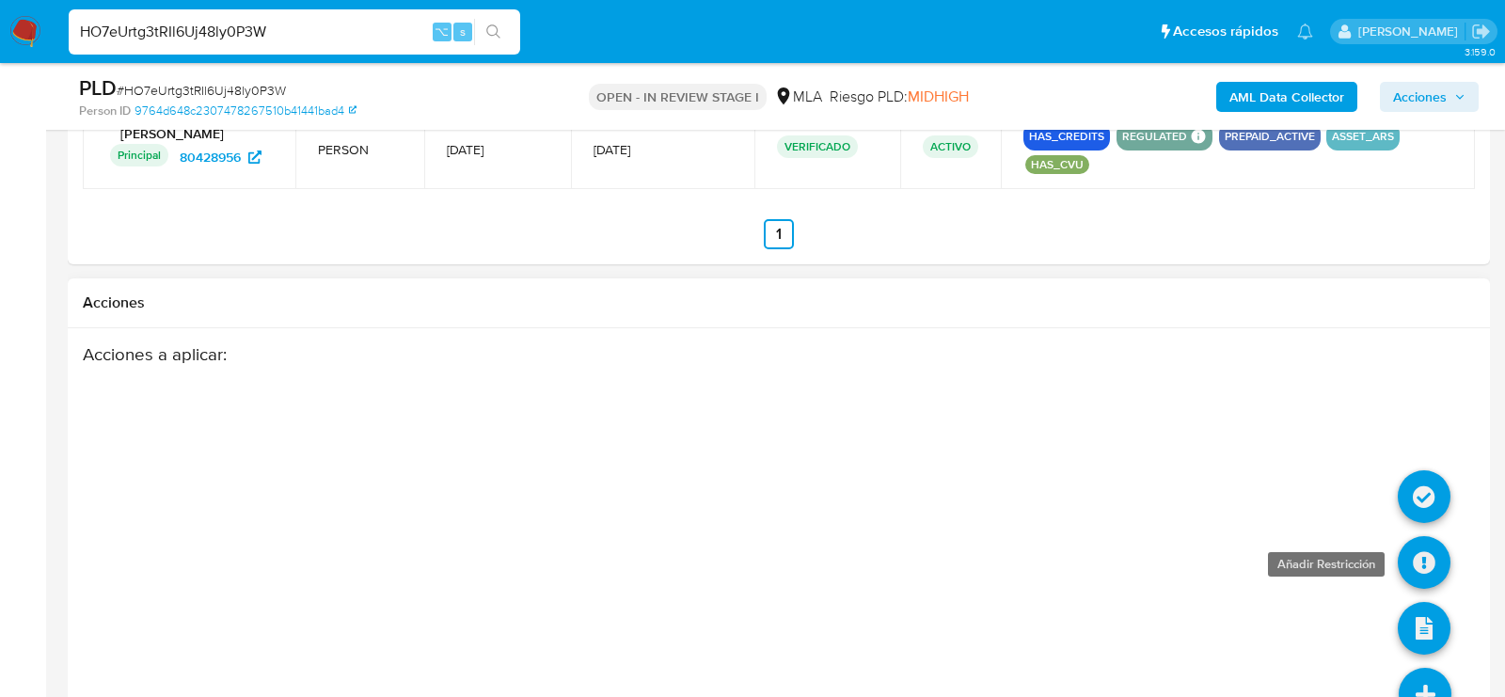
click at [1420, 543] on icon at bounding box center [1424, 562] width 53 height 53
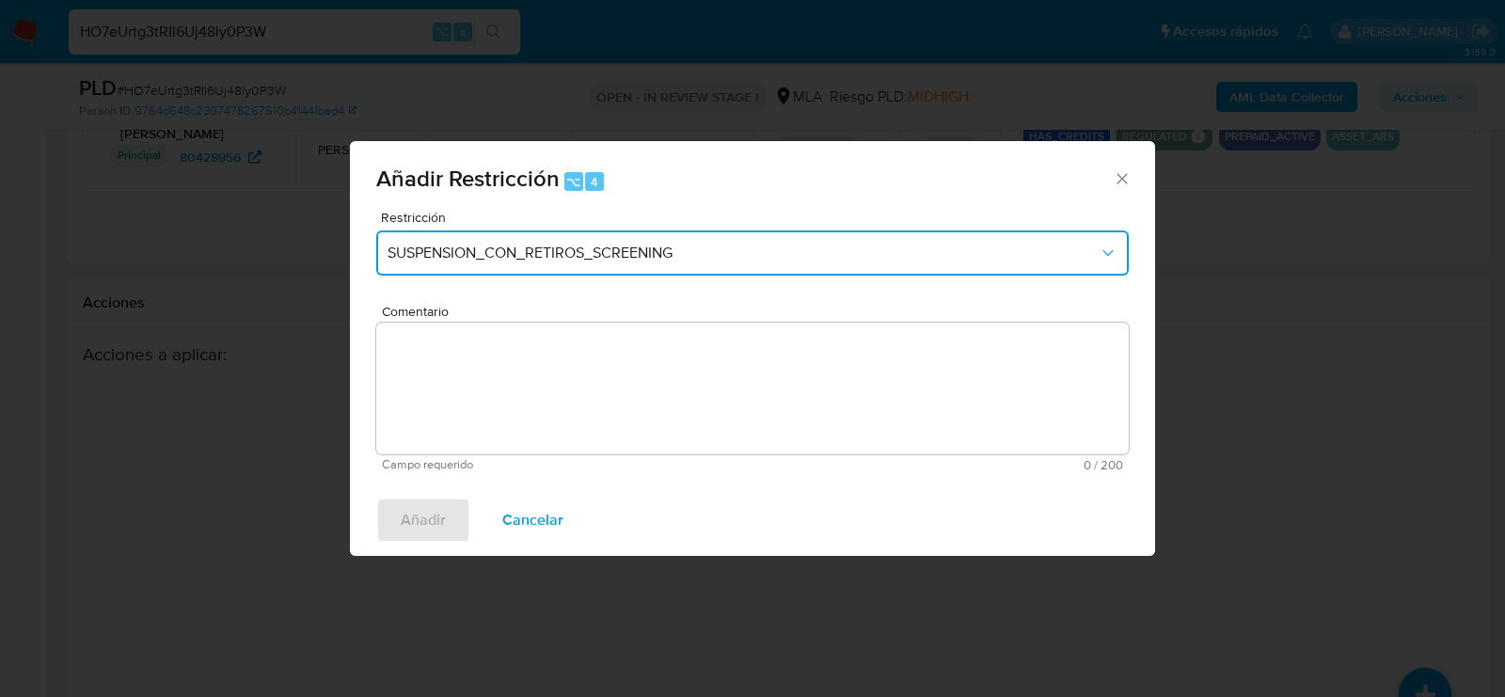
click at [498, 237] on button "SUSPENSION_CON_RETIROS_SCREENING" at bounding box center [752, 252] width 752 height 45
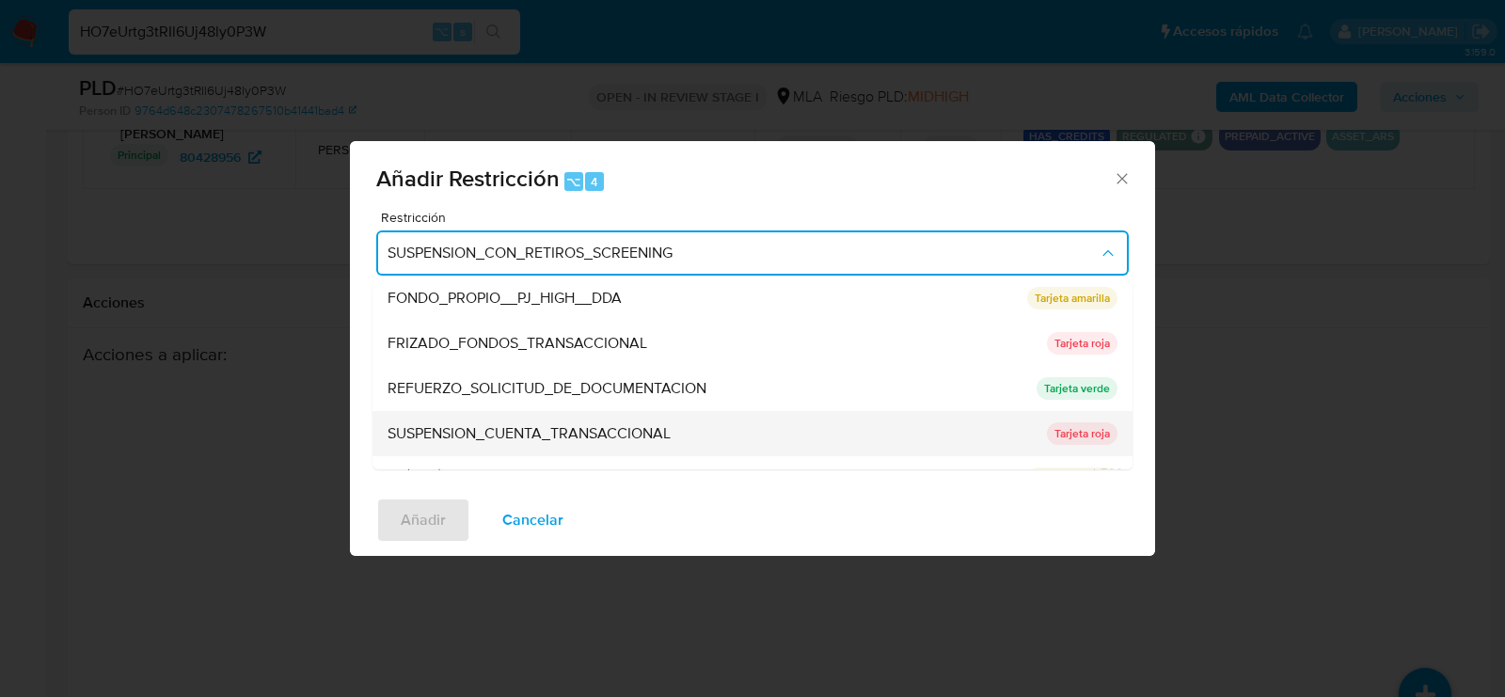
scroll to position [398, 0]
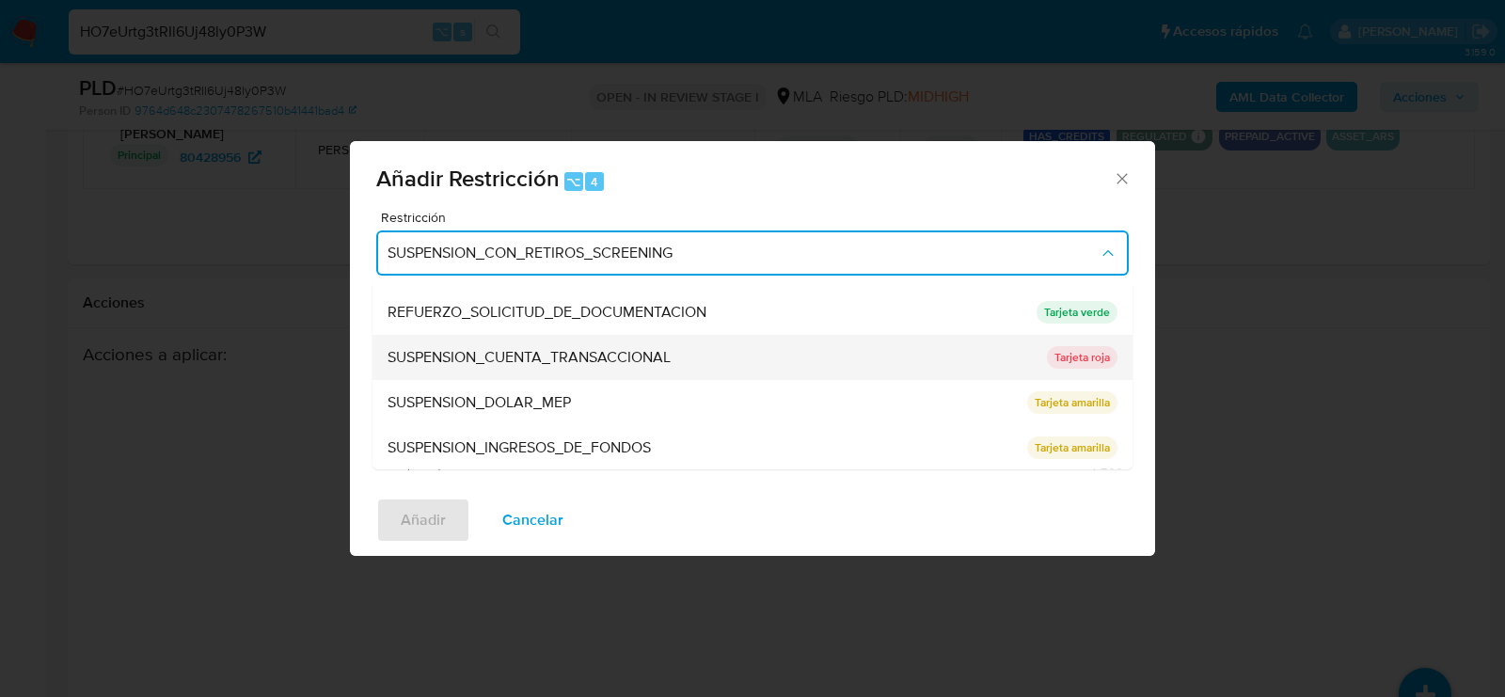
drag, startPoint x: 507, startPoint y: 395, endPoint x: 518, endPoint y: 368, distance: 29.5
click at [518, 368] on ul "SUSPENSION_CON_RETIROS_SCREENING SUSPENSION_CON_RETIROS_SCREENING Tarjeta roja …" at bounding box center [752, 176] width 760 height 587
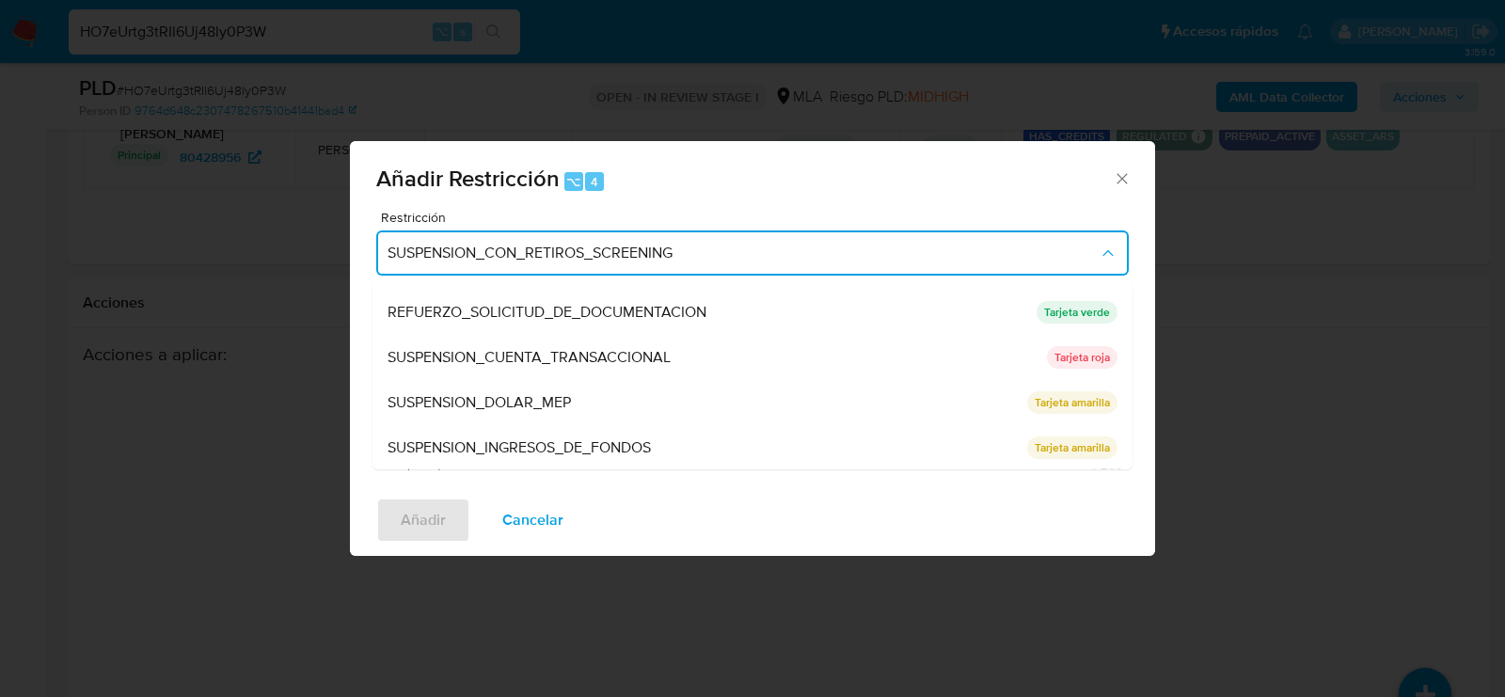
click at [515, 364] on span "SUSPENSION_CUENTA_TRANSACCIONAL" at bounding box center [528, 357] width 283 height 19
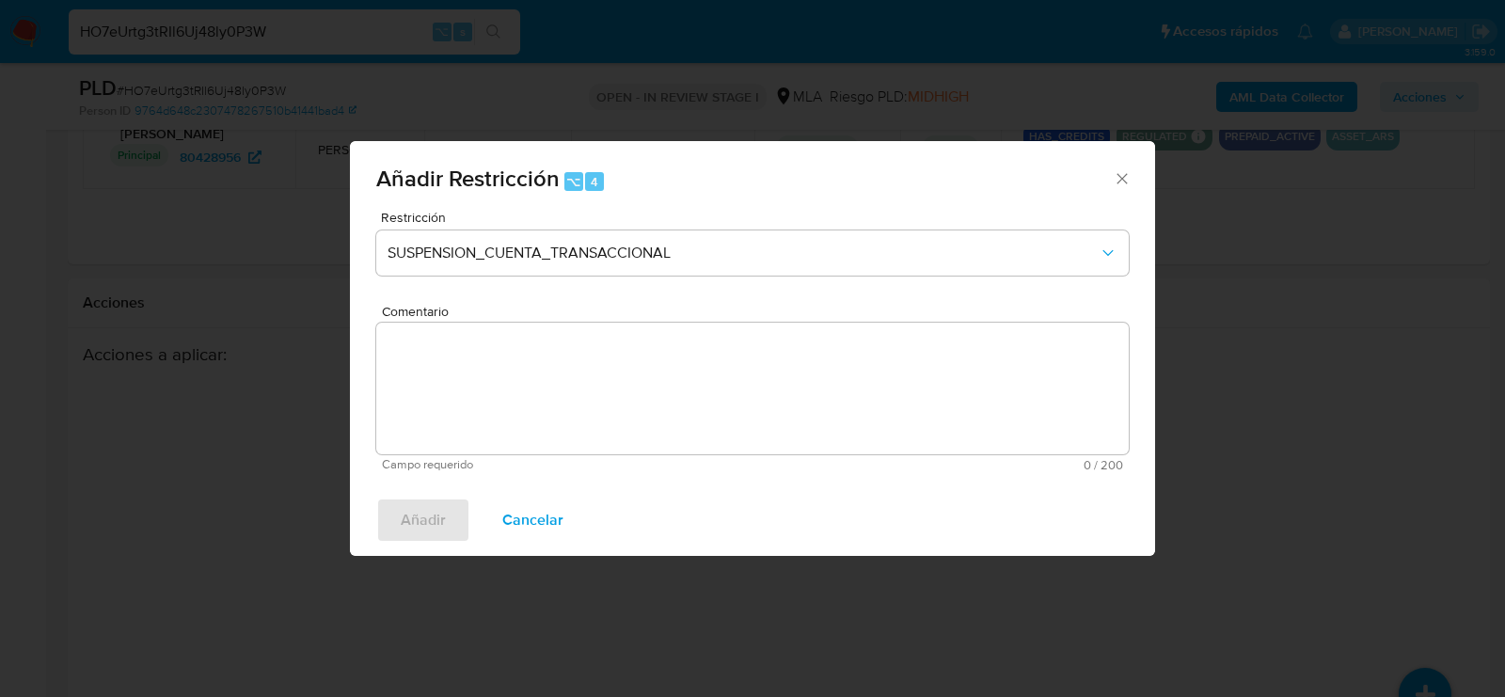
click at [521, 378] on textarea "Comentario" at bounding box center [752, 389] width 752 height 132
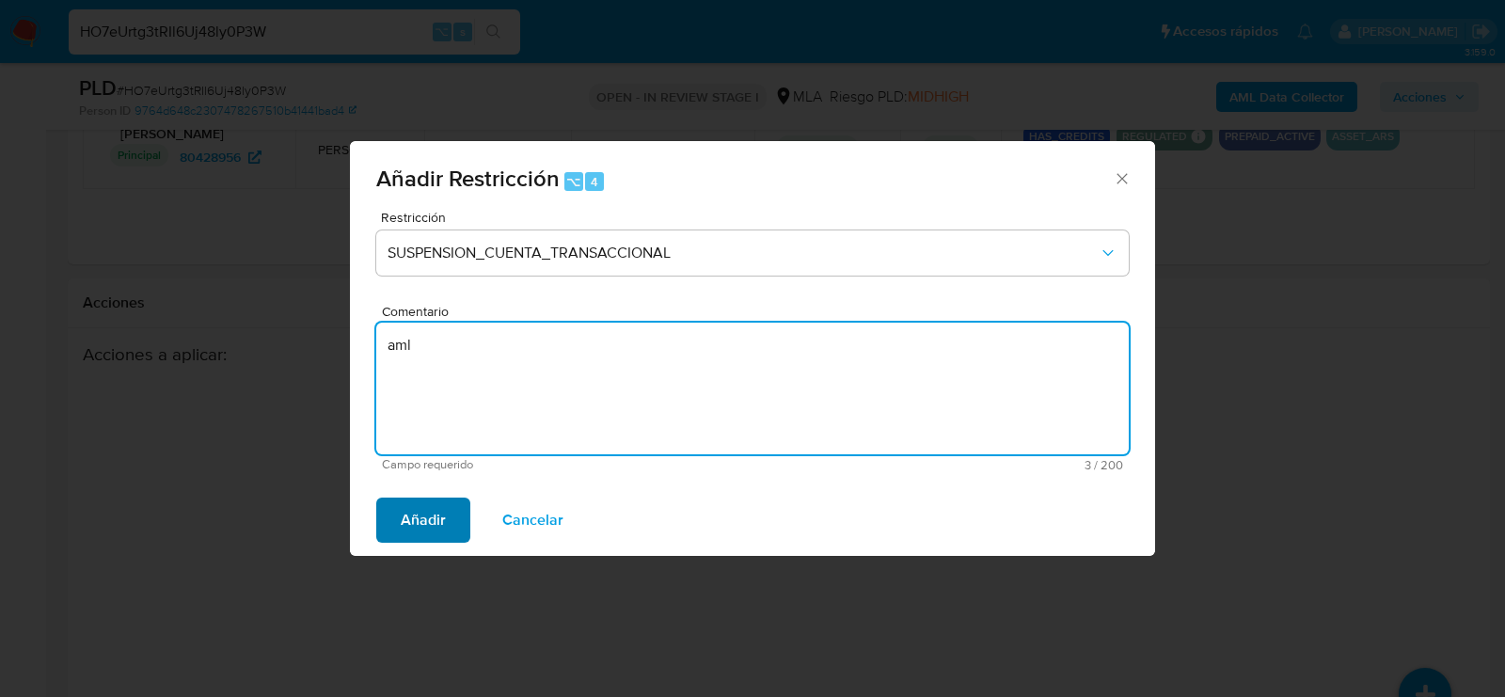
type textarea "aml"
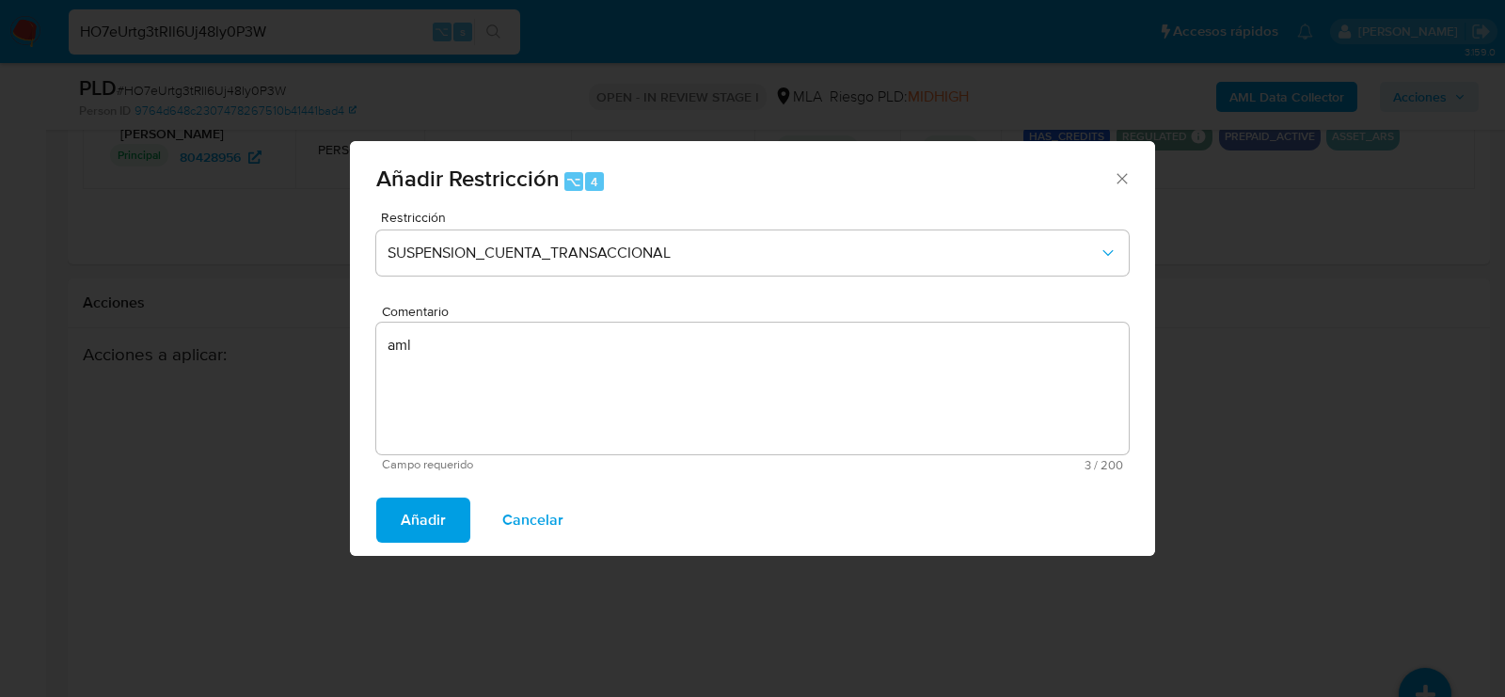
click at [412, 539] on span "Añadir" at bounding box center [423, 519] width 45 height 41
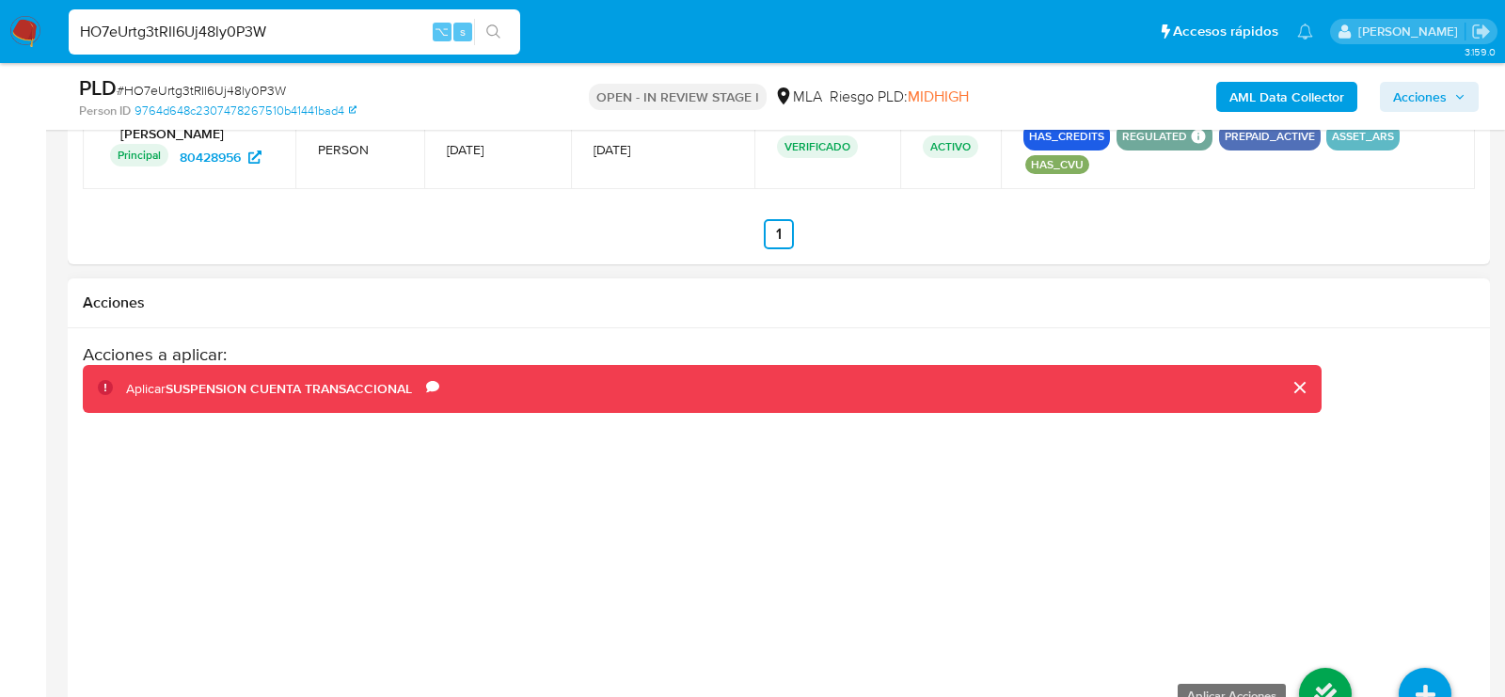
click at [1311, 674] on icon at bounding box center [1325, 694] width 53 height 53
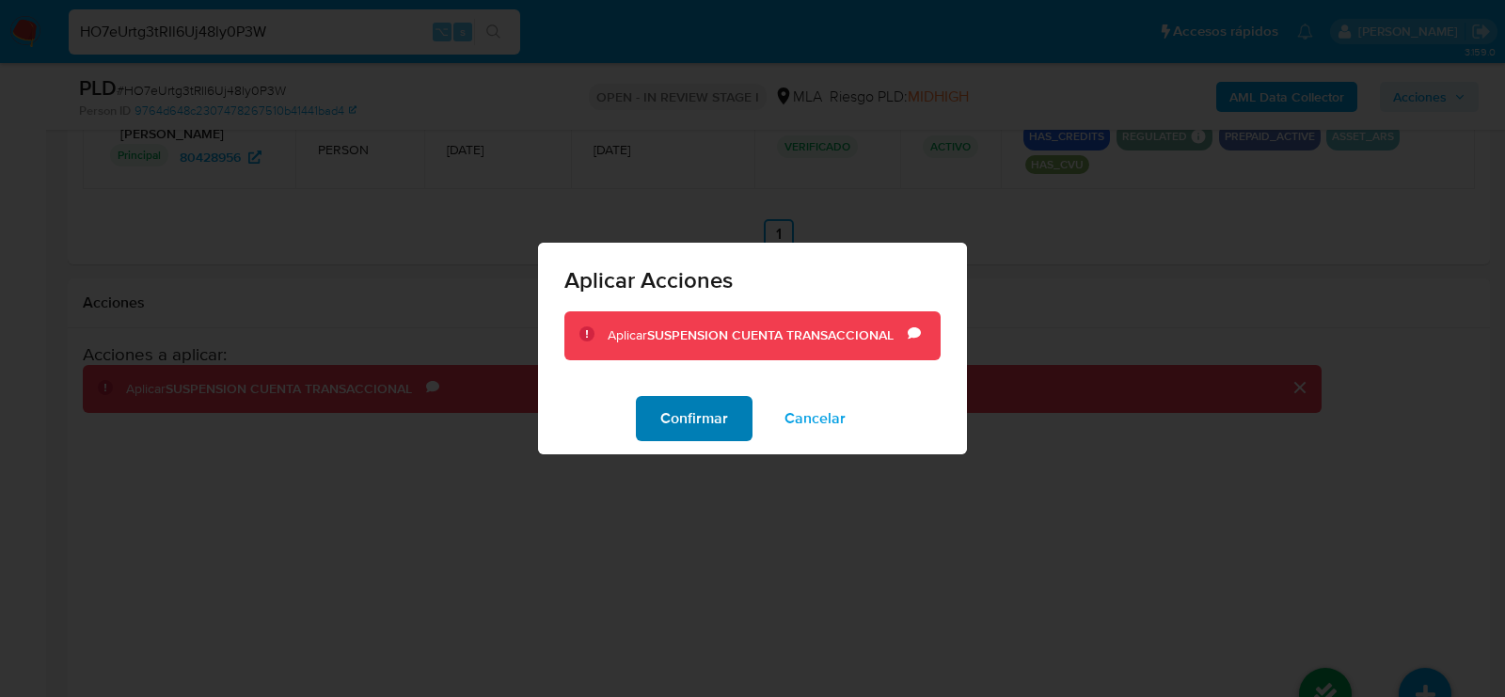
click at [675, 401] on span "Confirmar" at bounding box center [694, 418] width 68 height 41
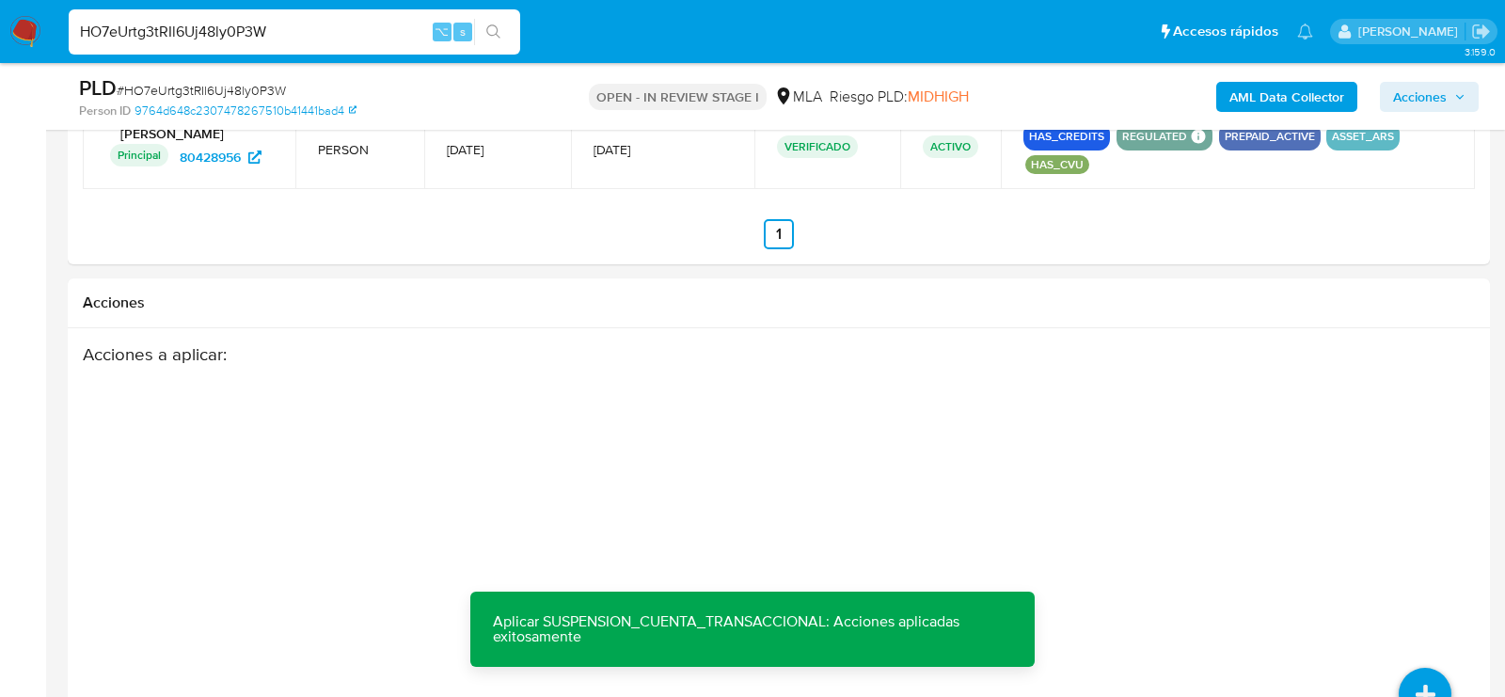
drag, startPoint x: 1442, startPoint y: 92, endPoint x: 1432, endPoint y: 101, distance: 12.7
click at [1442, 93] on span "Acciones" at bounding box center [1420, 97] width 54 height 30
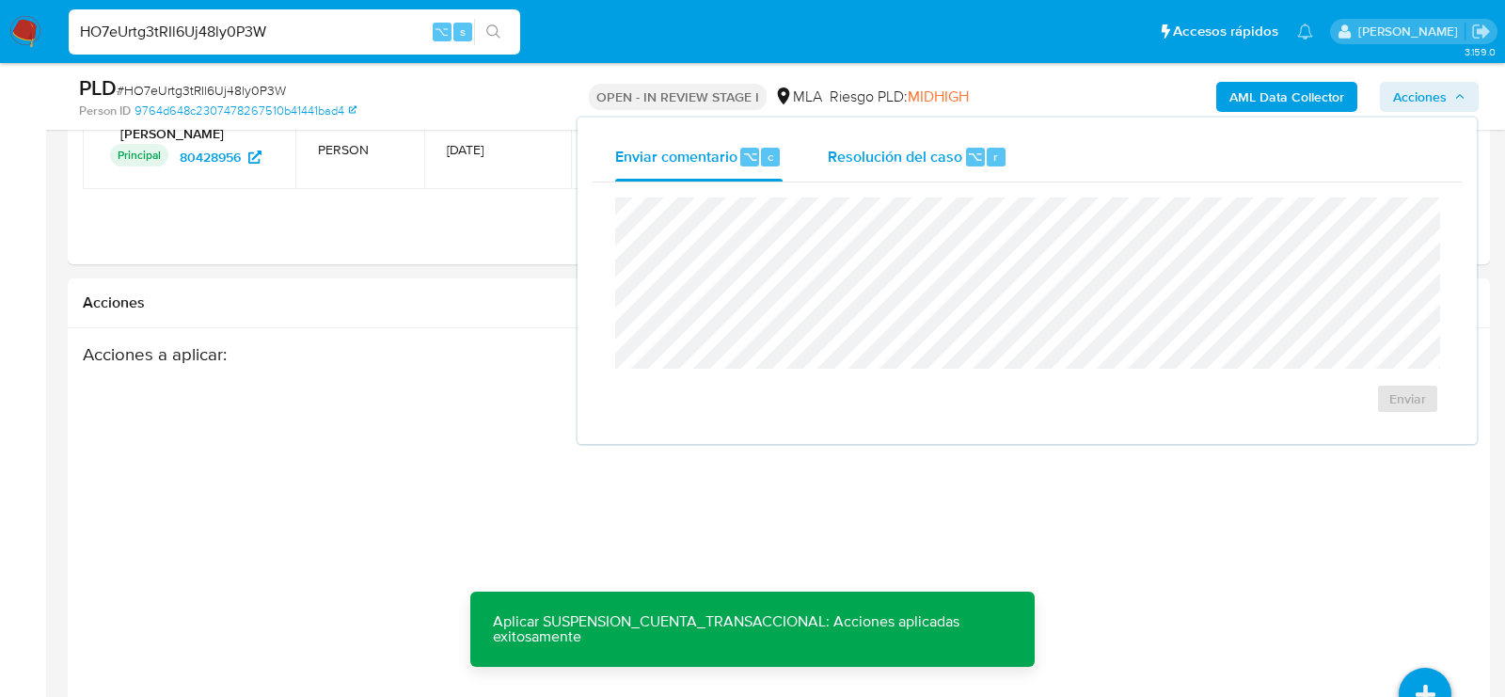
drag, startPoint x: 826, startPoint y: 195, endPoint x: 863, endPoint y: 170, distance: 44.9
click at [832, 192] on div "Enviar" at bounding box center [1027, 305] width 869 height 246
click at [869, 160] on span "Resolución del caso" at bounding box center [895, 156] width 134 height 22
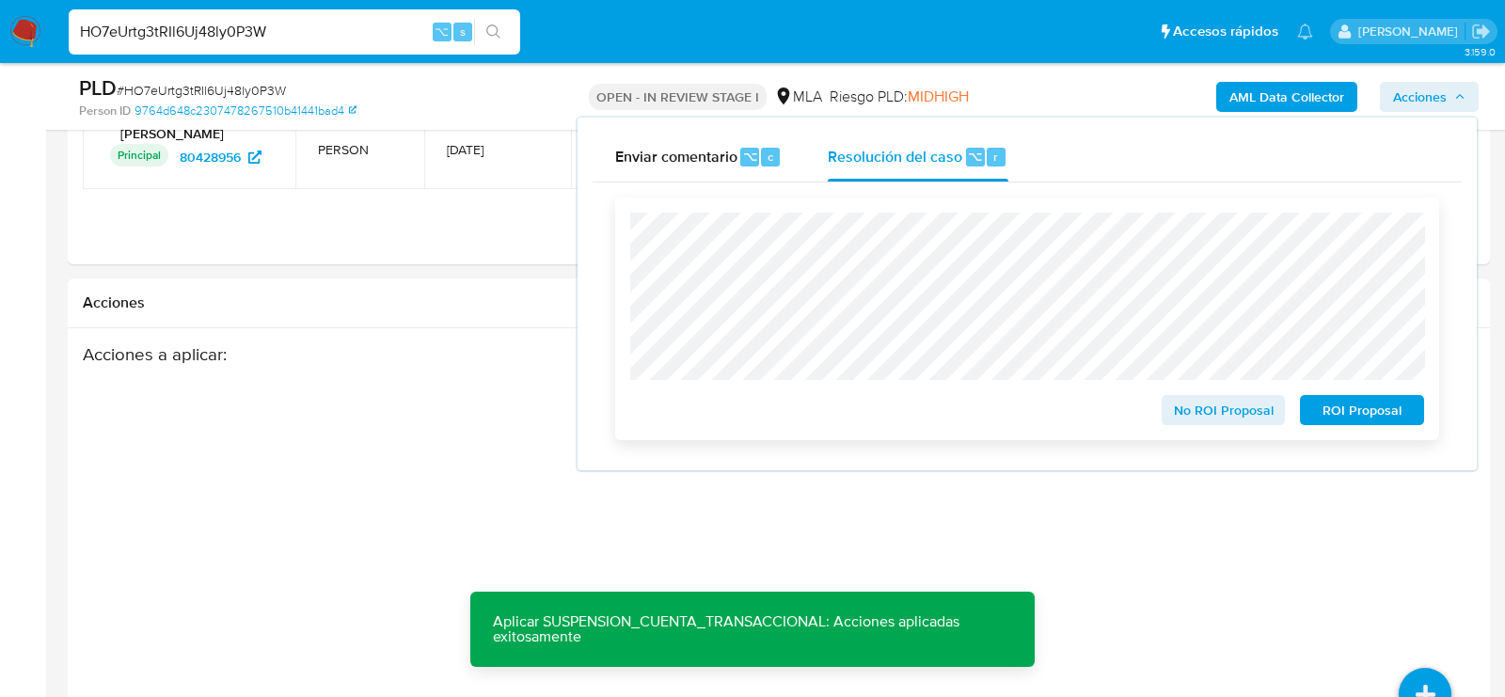
click at [1333, 419] on span "ROI Proposal" at bounding box center [1362, 410] width 98 height 26
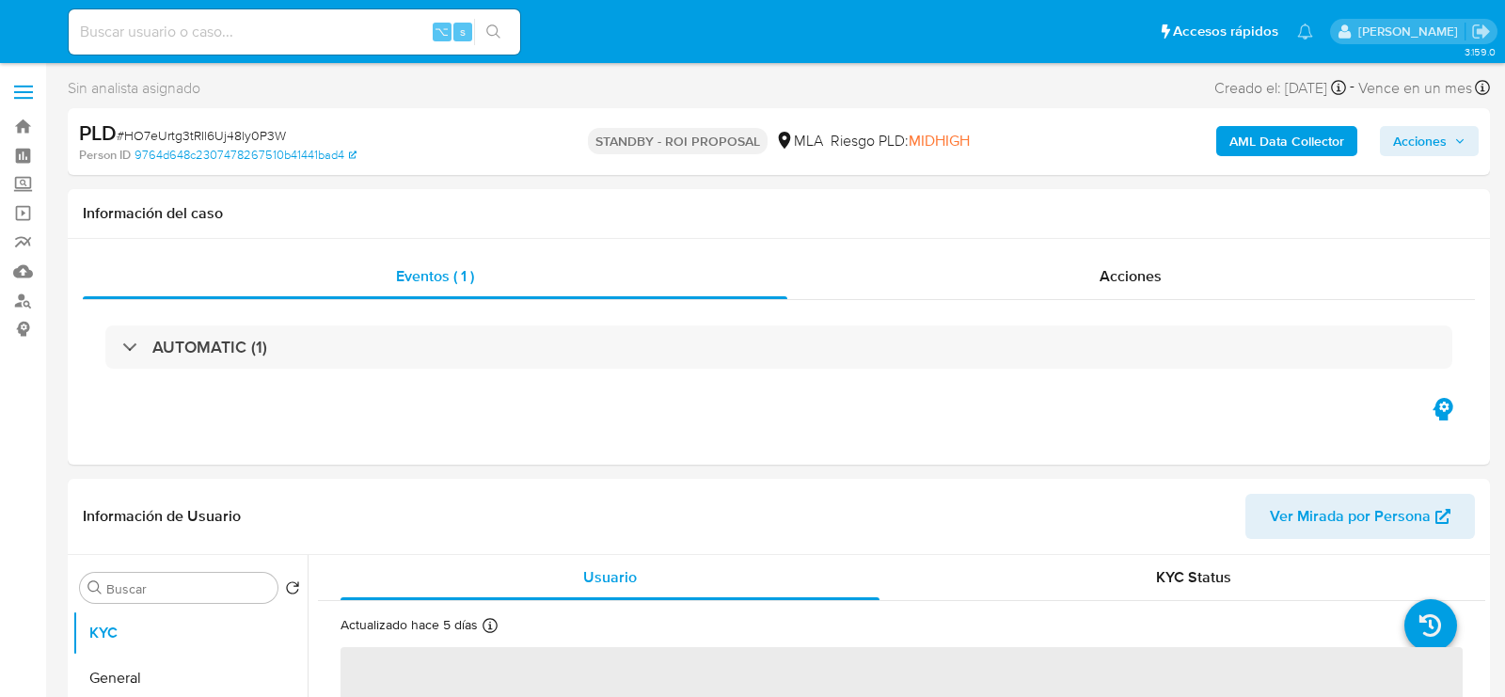
select select "10"
click at [236, 37] on input at bounding box center [294, 32] width 451 height 24
paste input "gOSOXxHF0sX2ZOh2TMwsSUFr"
type input "gOSOXxHF0sX2ZOh2TMwsSUFr"
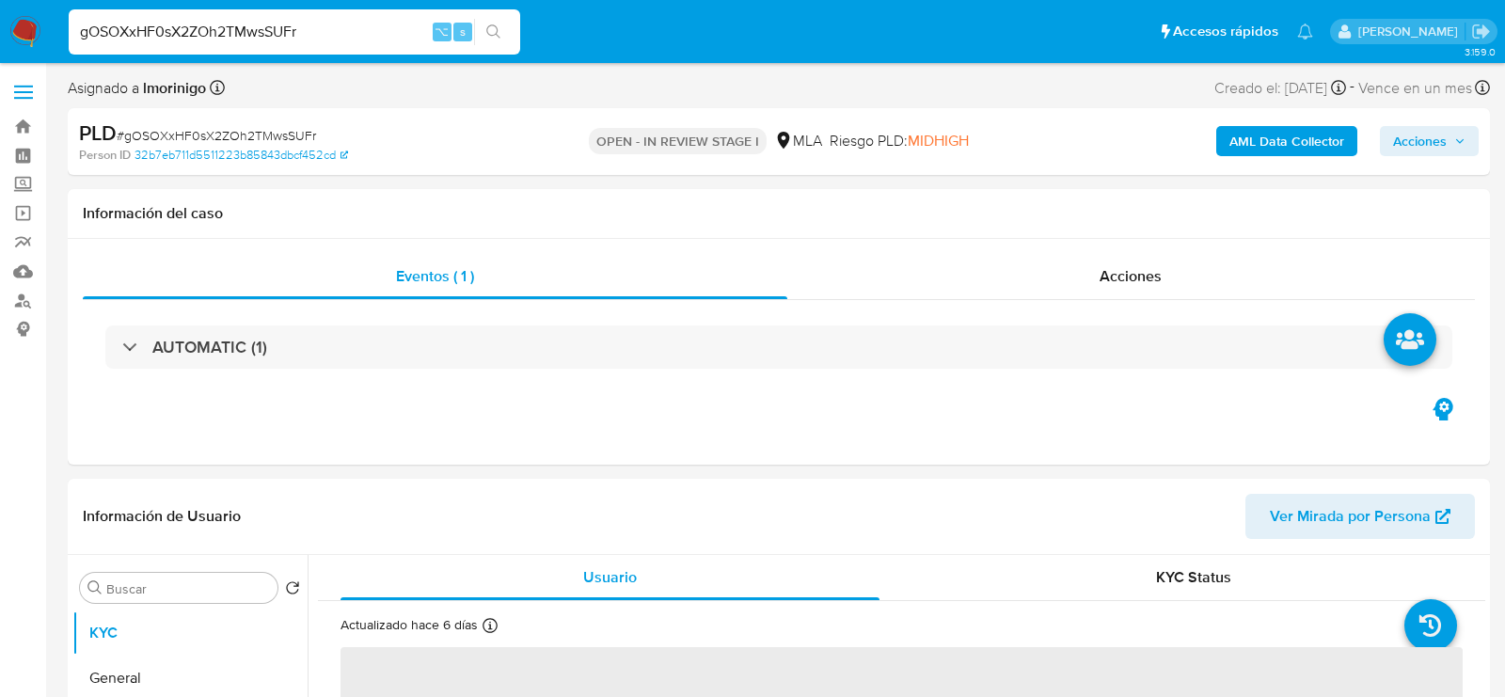
select select "10"
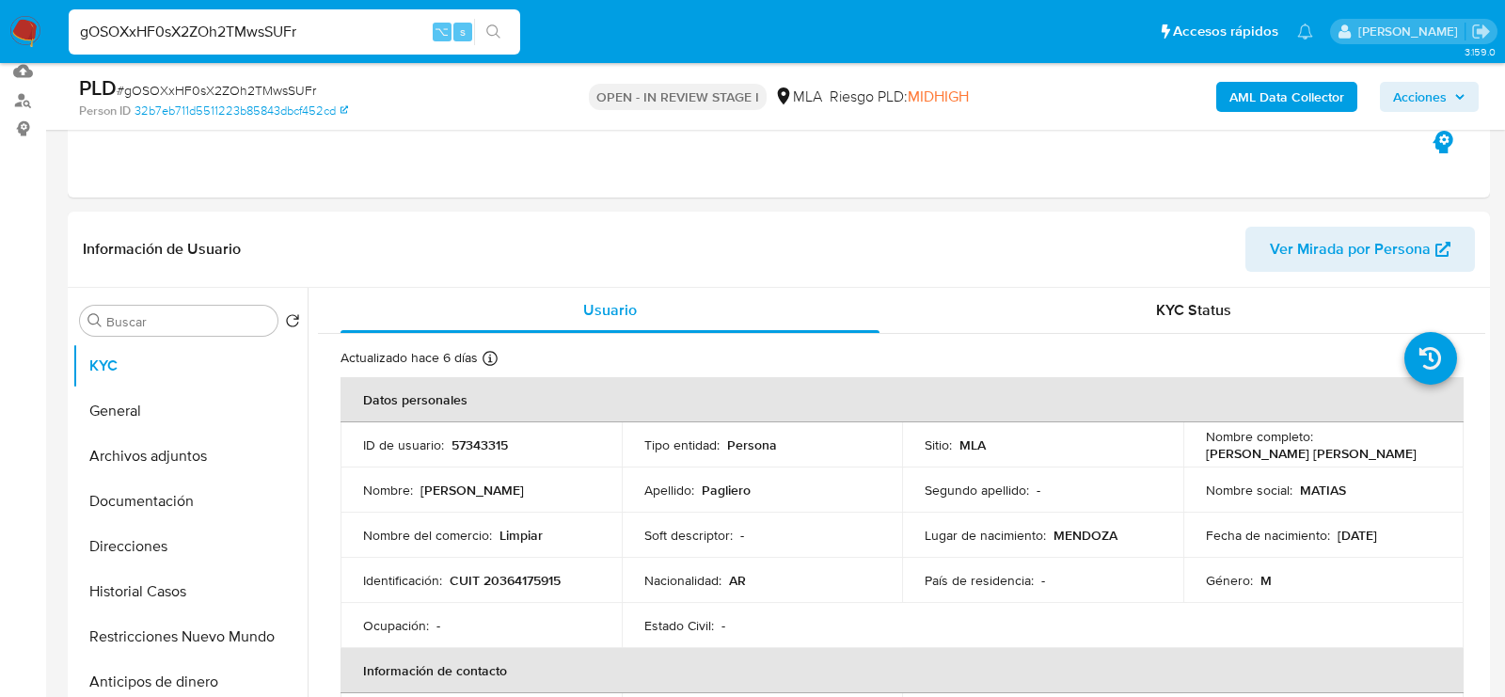
scroll to position [205, 0]
